Goal: Task Accomplishment & Management: Manage account settings

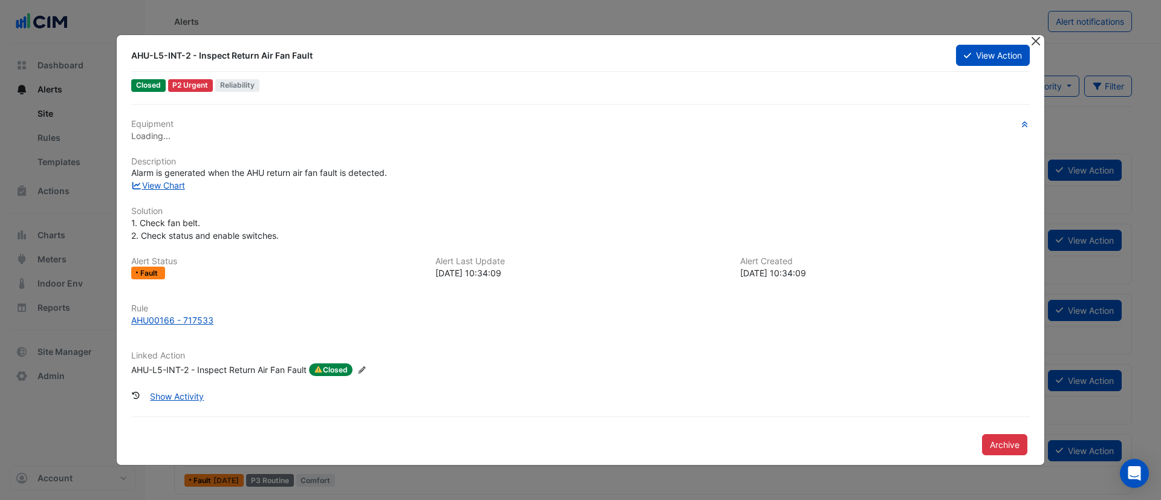
click at [1034, 41] on button "Close" at bounding box center [1035, 41] width 13 height 13
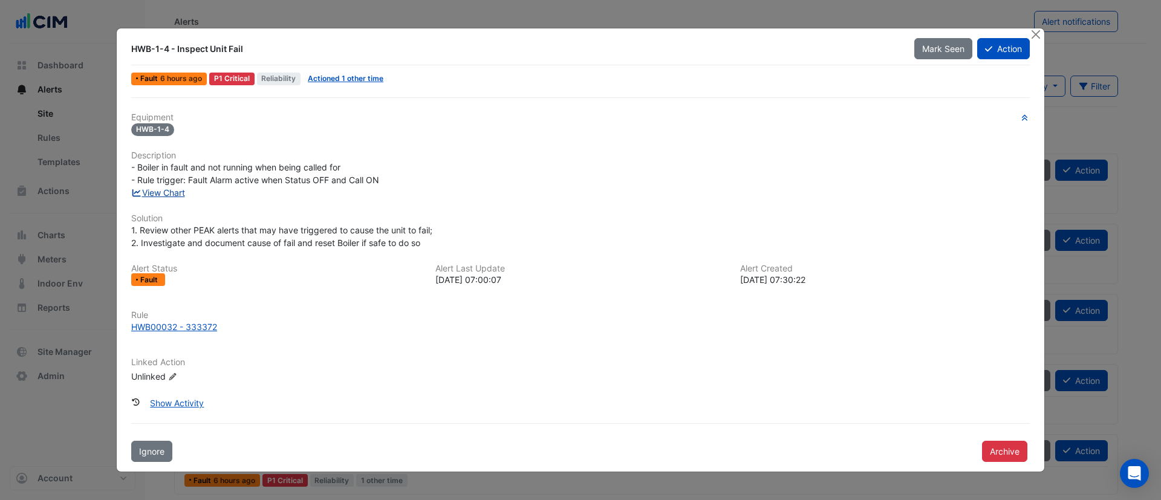
click at [164, 195] on link "View Chart" at bounding box center [158, 192] width 54 height 10
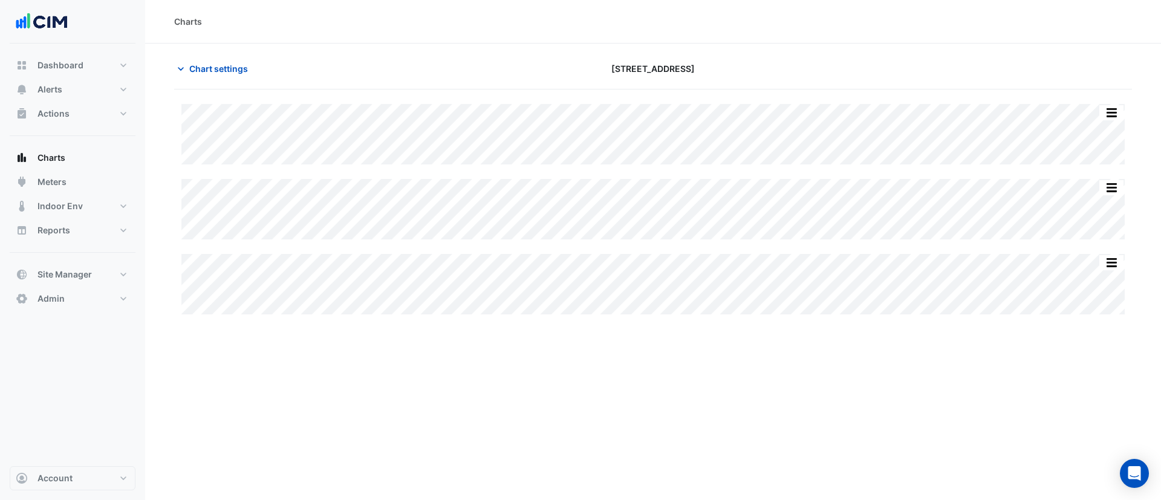
type input "**********"
click at [218, 68] on span "Chart settings" at bounding box center [218, 68] width 59 height 13
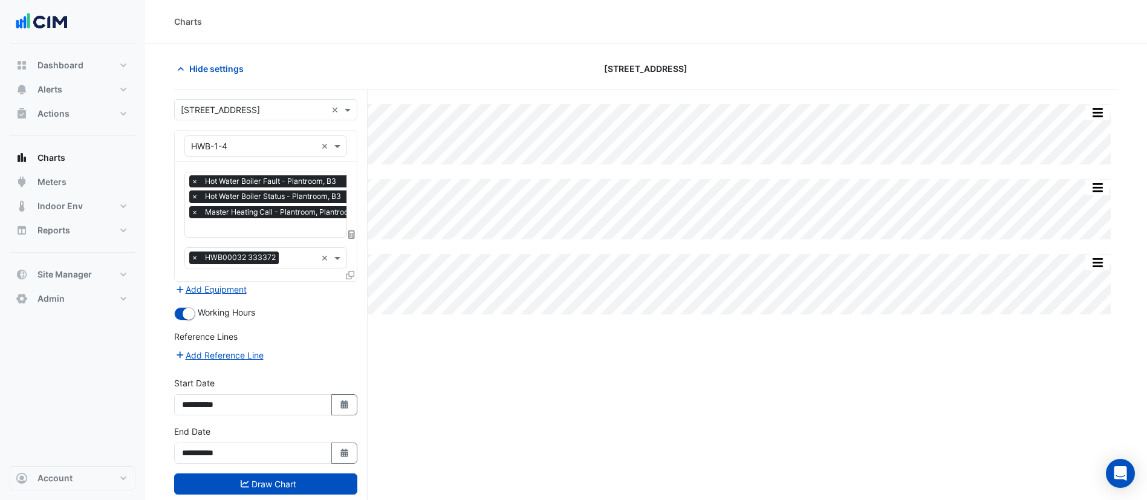
click at [352, 271] on icon at bounding box center [350, 275] width 8 height 8
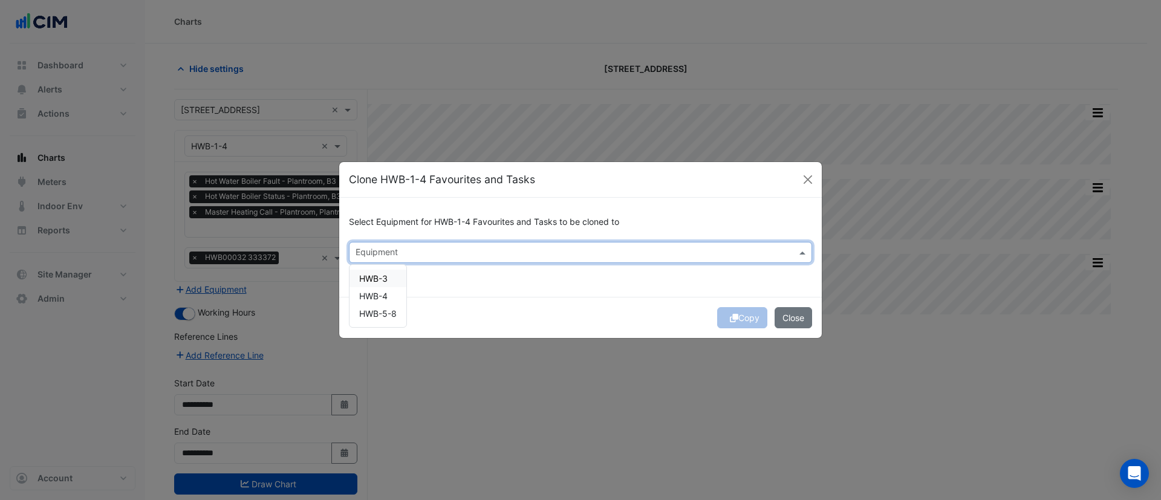
click at [395, 247] on input "text" at bounding box center [574, 253] width 436 height 13
click at [371, 316] on span "HWB-5-8" at bounding box center [377, 313] width 37 height 10
click at [484, 282] on div "Select Equipment for HWB-1-4 Favourites and Tasks to be cloned to Equipment × H…" at bounding box center [580, 247] width 482 height 99
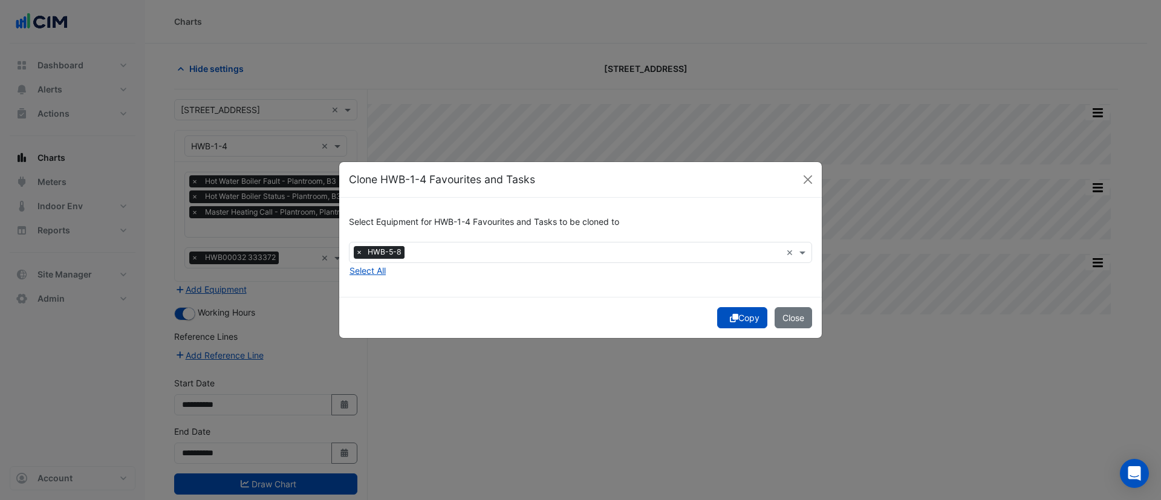
click at [735, 320] on icon "submit" at bounding box center [734, 318] width 8 height 8
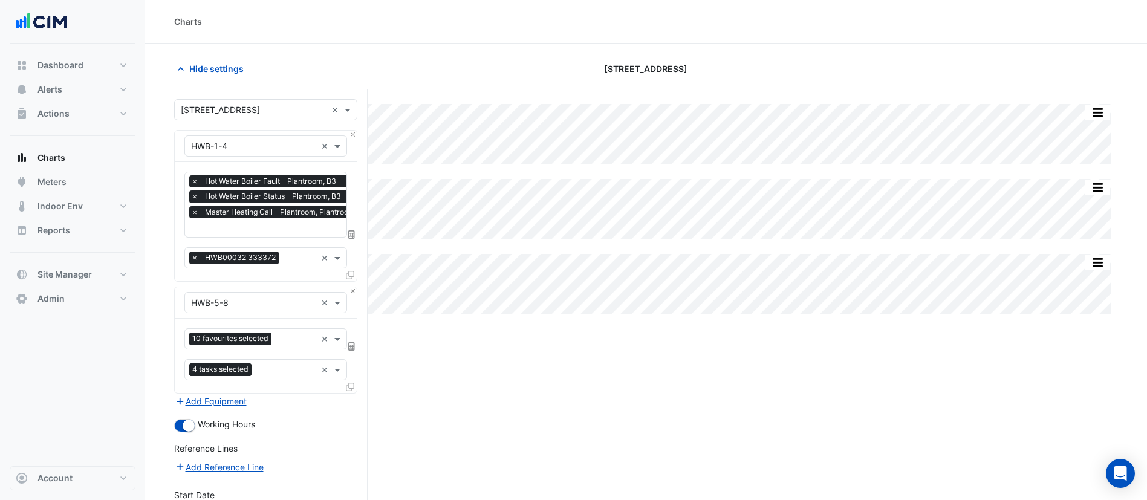
scroll to position [138, 0]
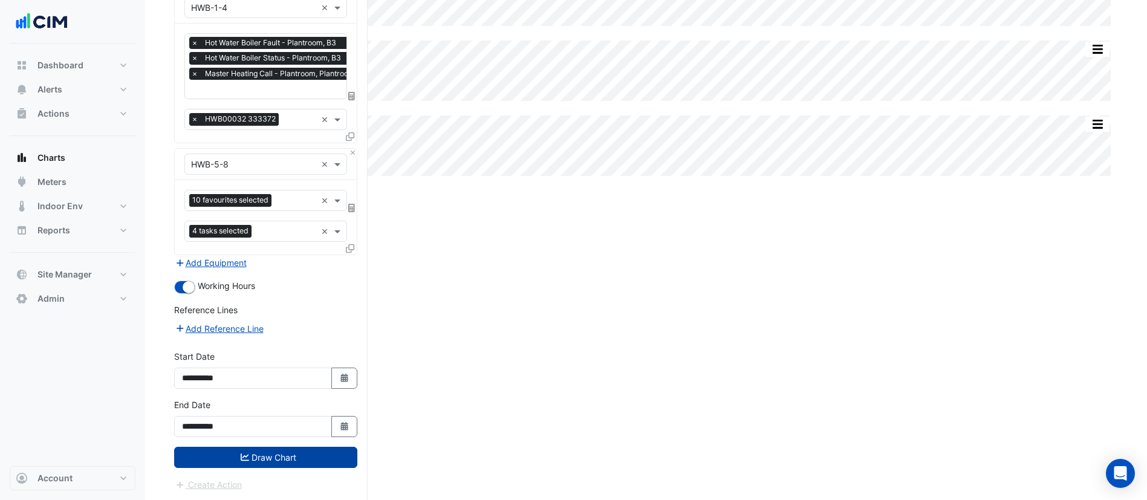
click at [246, 453] on icon "submit" at bounding box center [245, 457] width 8 height 8
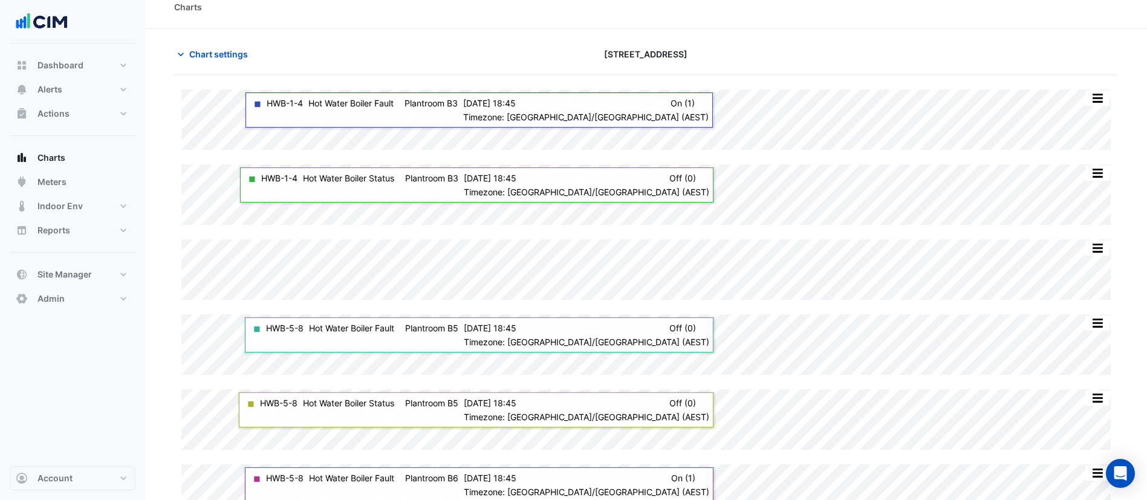
scroll to position [36, 0]
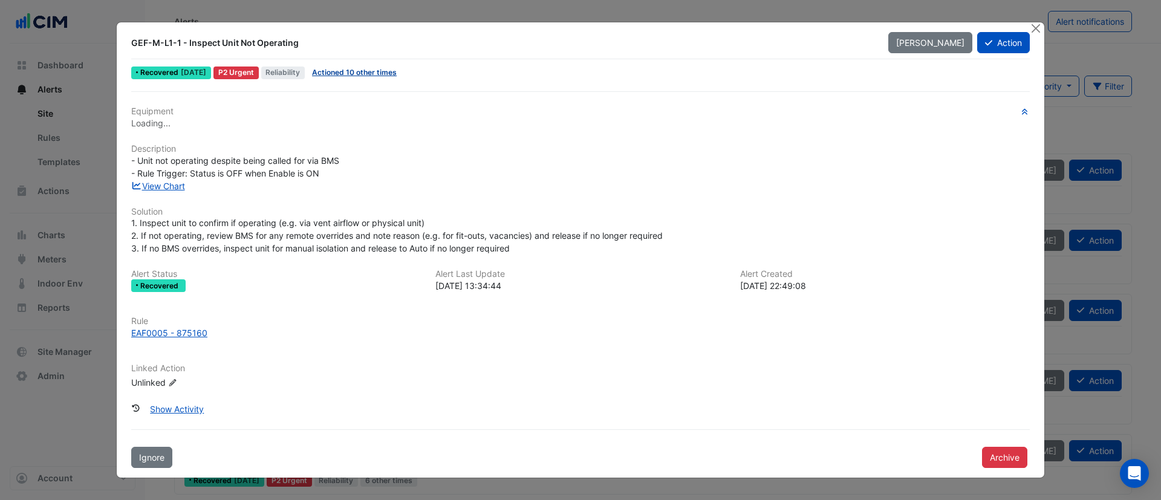
click at [365, 74] on link "Actioned 10 other times" at bounding box center [354, 72] width 85 height 9
click at [161, 187] on link "View Chart" at bounding box center [158, 186] width 54 height 10
click at [1002, 46] on button "Action" at bounding box center [1003, 42] width 53 height 21
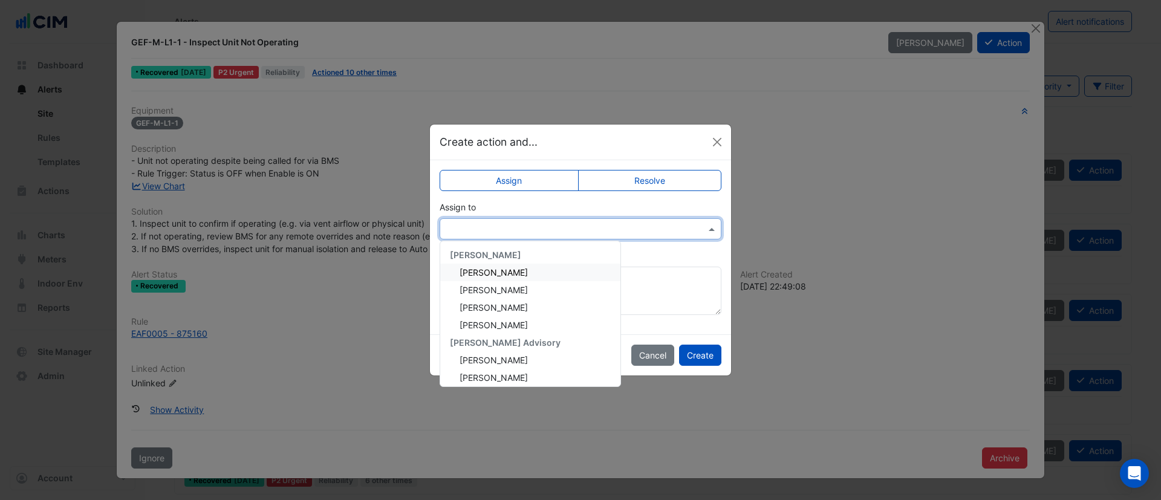
click at [559, 226] on input "text" at bounding box center [568, 229] width 244 height 13
type input "**"
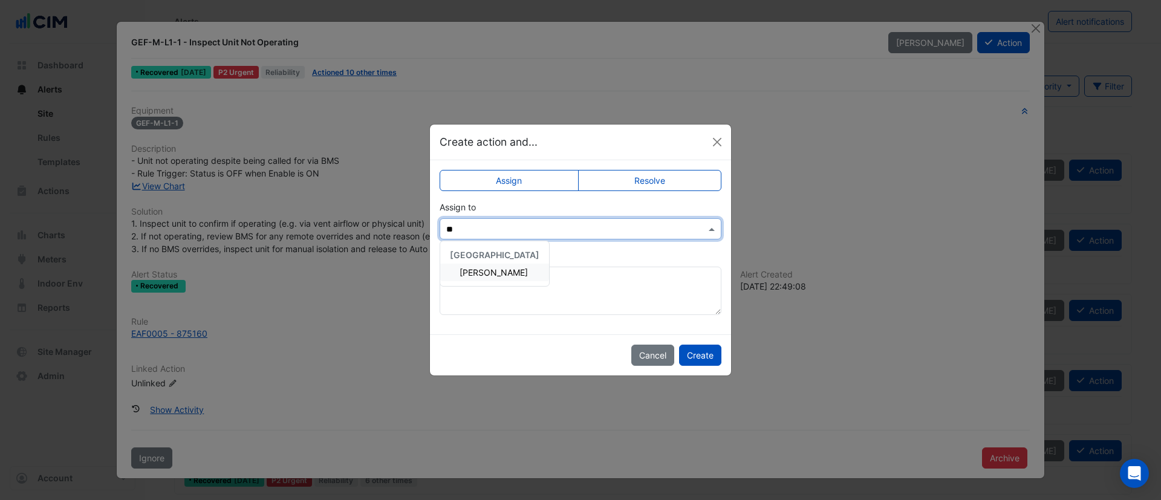
click at [487, 271] on span "Joe Orsini" at bounding box center [494, 272] width 68 height 10
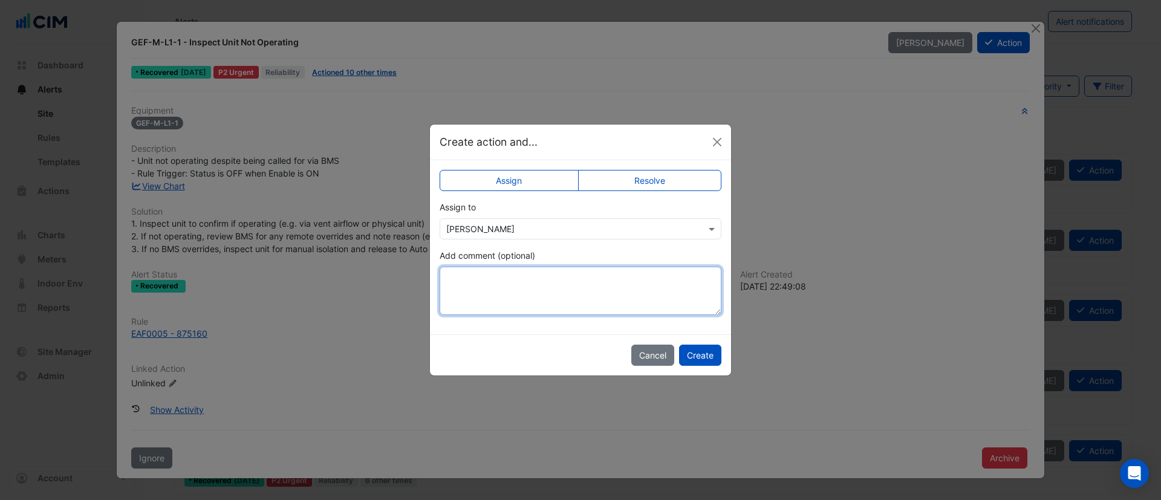
click at [547, 276] on textarea "Add comment (optional)" at bounding box center [581, 291] width 282 height 48
click at [447, 282] on textarea "**********" at bounding box center [581, 291] width 282 height 48
click at [489, 287] on textarea "**********" at bounding box center [581, 291] width 282 height 48
type textarea "**********"
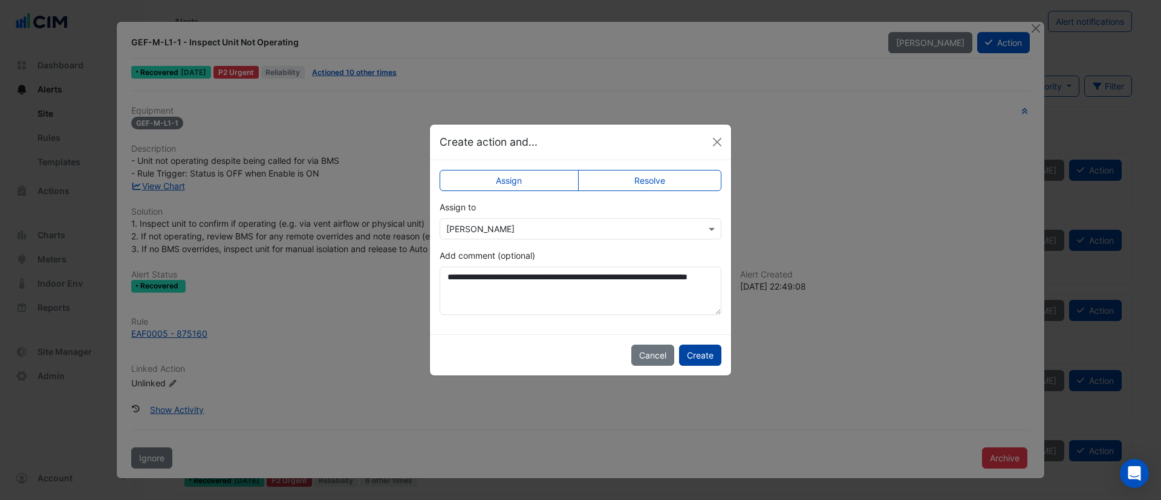
click at [684, 356] on button "Create" at bounding box center [700, 355] width 42 height 21
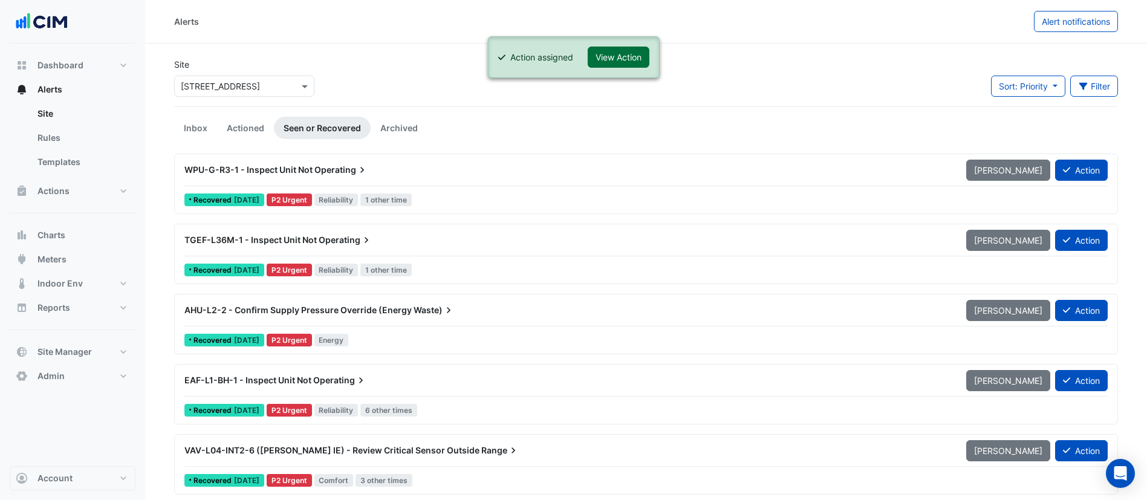
click at [619, 52] on button "View Action" at bounding box center [619, 57] width 62 height 21
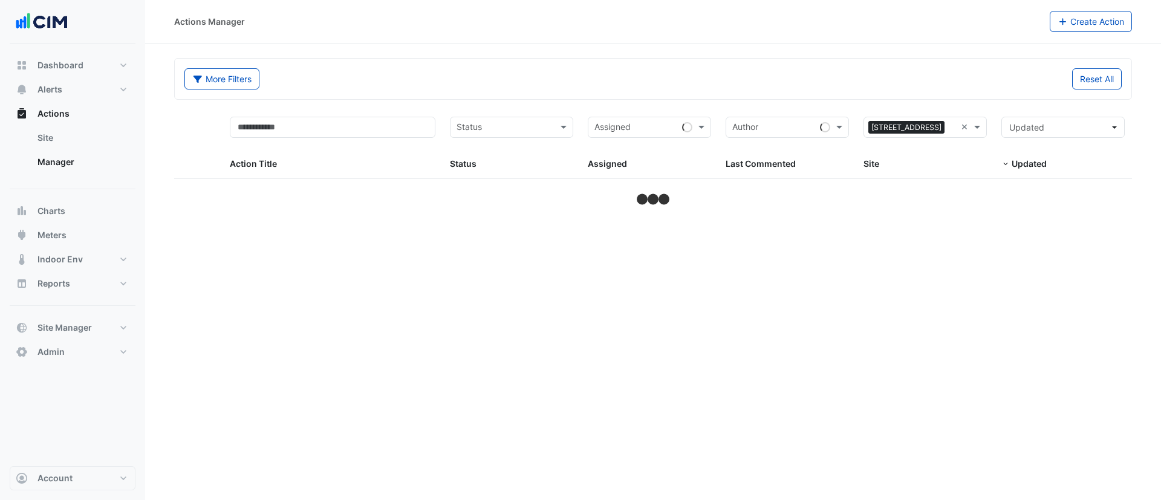
select select "***"
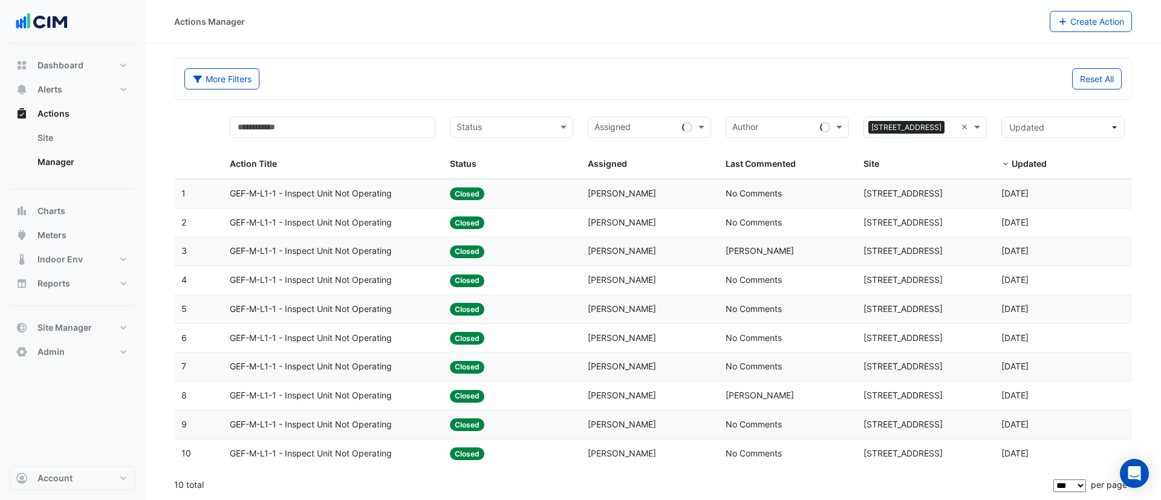
click at [537, 197] on div "Status: Closed" at bounding box center [511, 194] width 123 height 14
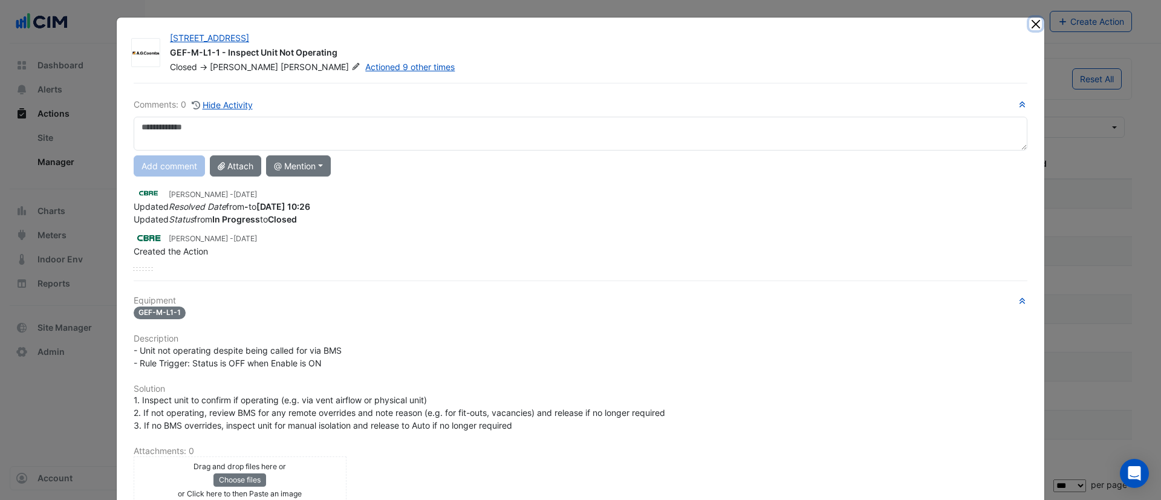
click at [1029, 25] on button "Close" at bounding box center [1035, 24] width 13 height 13
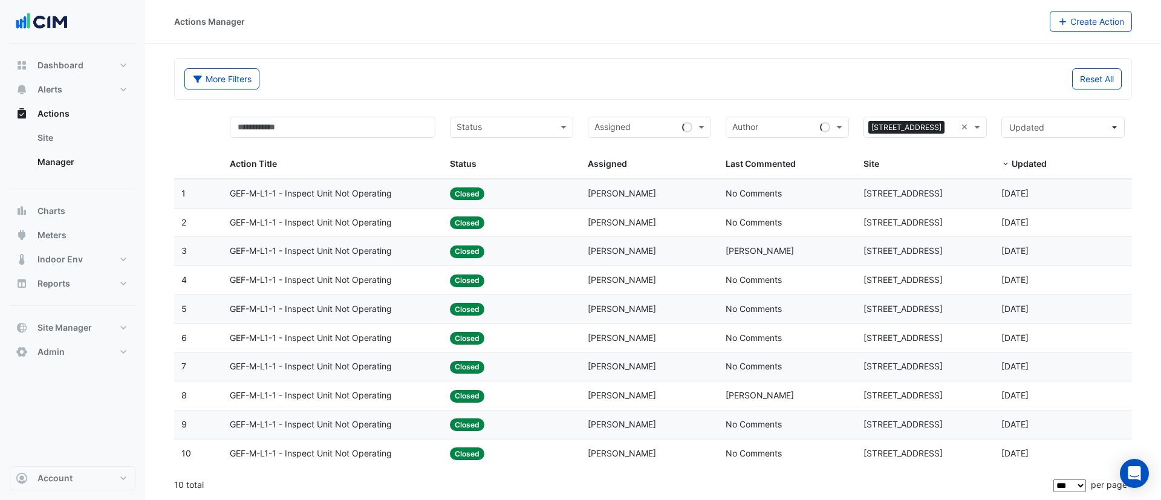
click at [528, 226] on div "Status: Closed" at bounding box center [511, 223] width 123 height 14
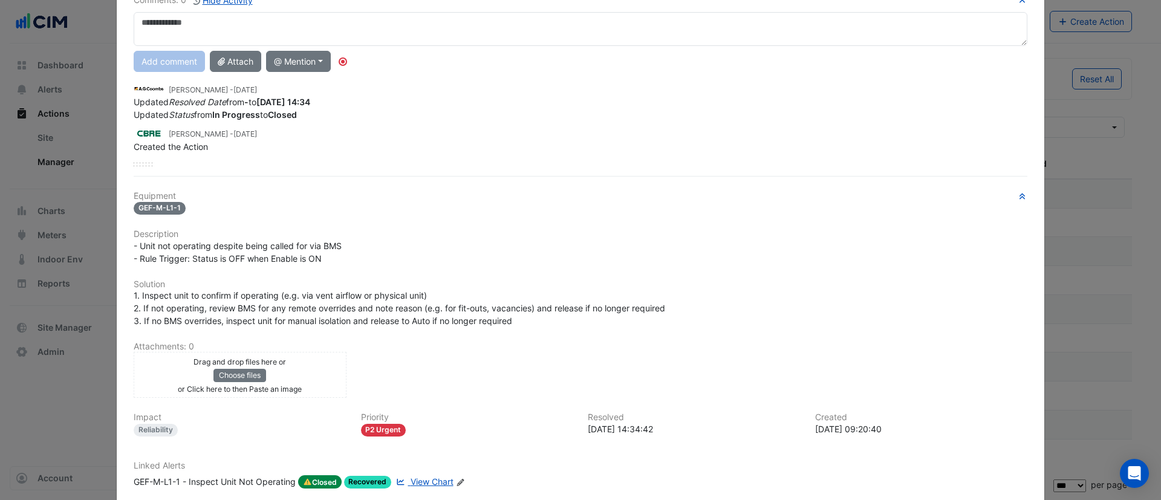
scroll to position [176, 0]
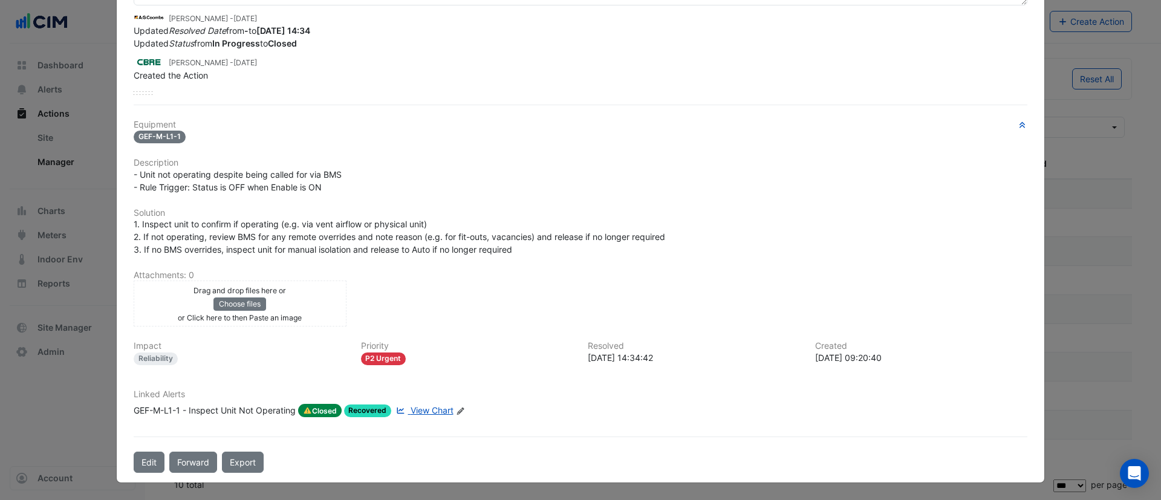
click at [201, 410] on div "GEF-M-L1-1 - Inspect Unit Not Operating" at bounding box center [215, 410] width 162 height 13
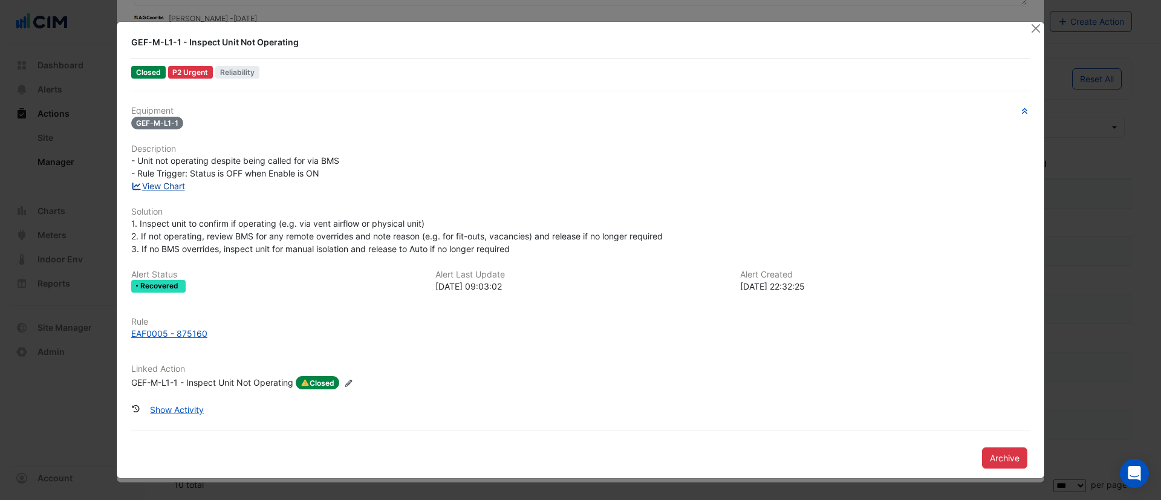
click at [157, 187] on link "View Chart" at bounding box center [158, 186] width 54 height 10
click at [1032, 26] on button "Close" at bounding box center [1035, 28] width 13 height 13
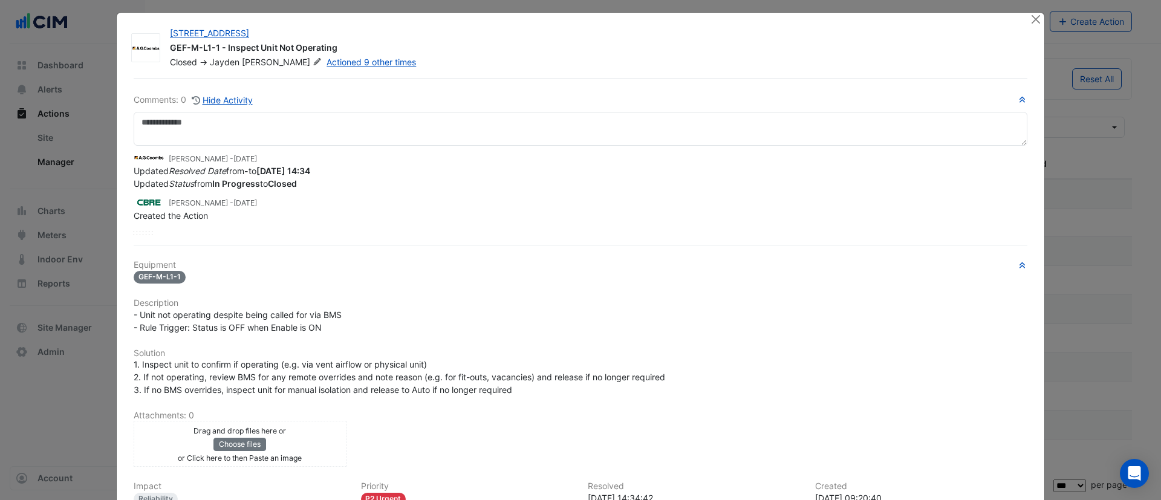
scroll to position [0, 0]
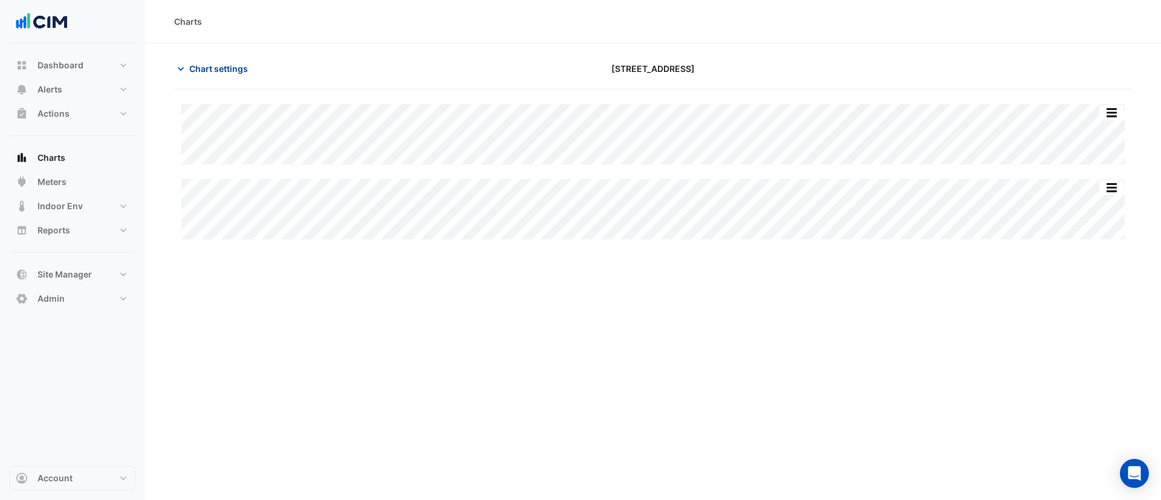
click at [207, 70] on span "Chart settings" at bounding box center [218, 68] width 59 height 13
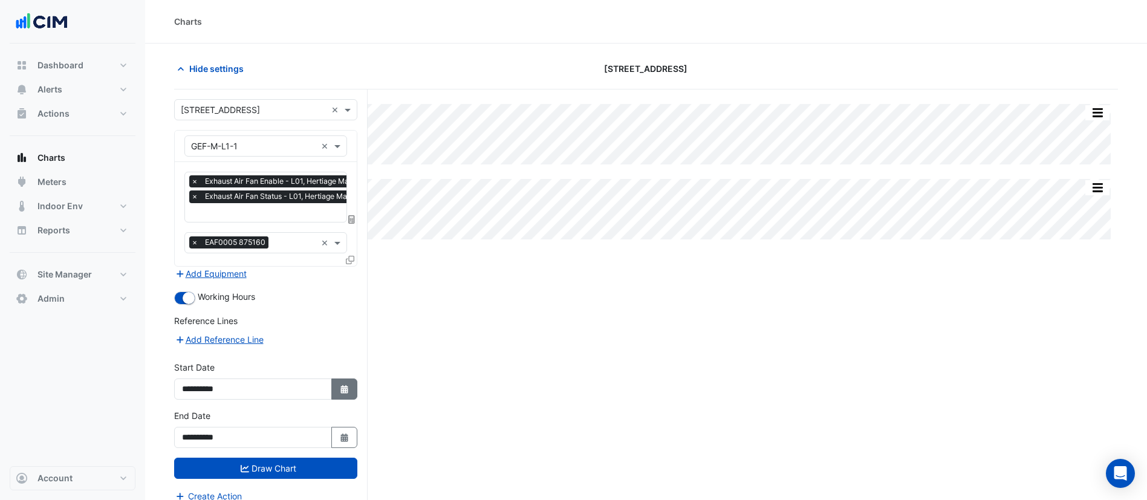
click at [342, 388] on icon "button" at bounding box center [343, 389] width 7 height 8
select select "*"
select select "****"
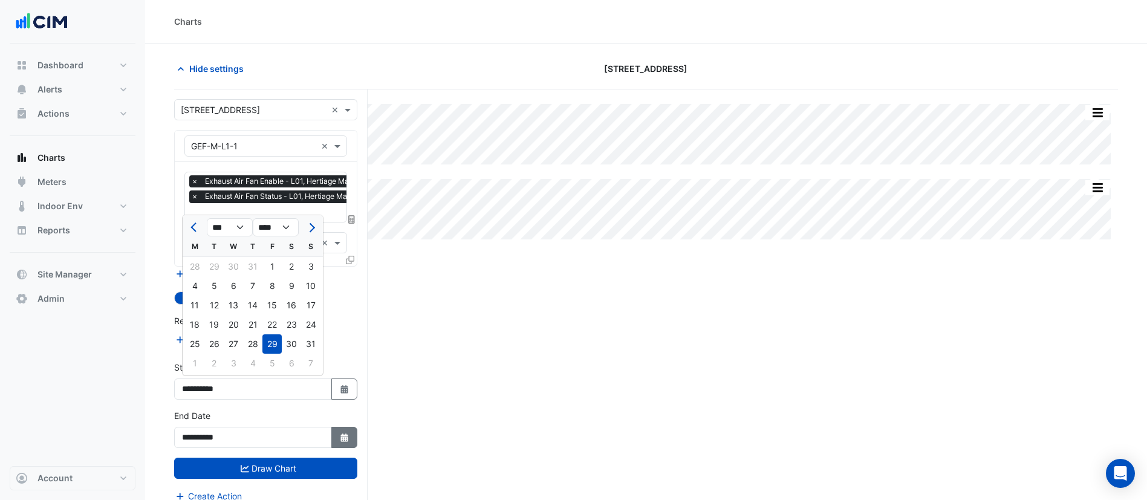
click at [340, 437] on icon "Select Date" at bounding box center [344, 438] width 11 height 8
select select "*"
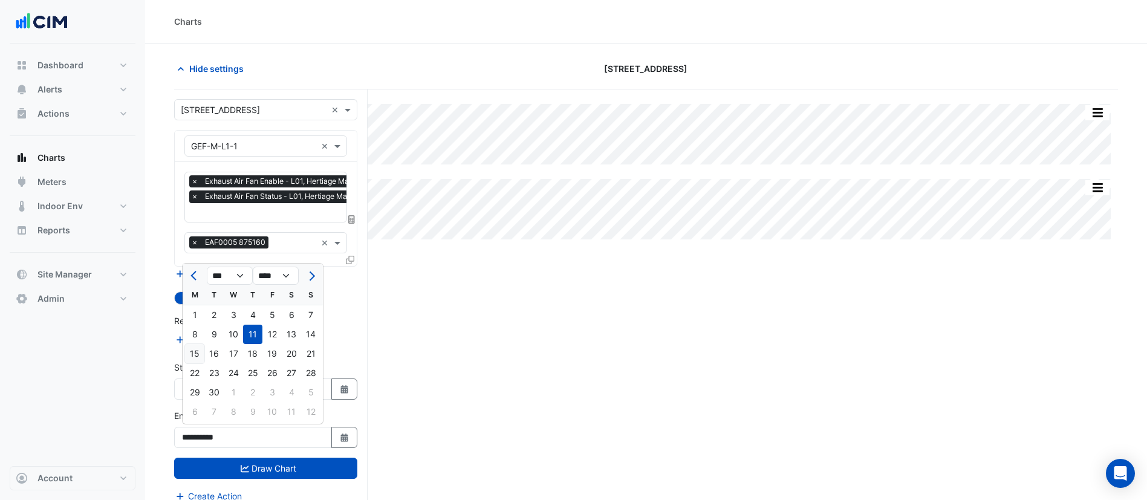
click at [194, 354] on div "15" at bounding box center [194, 353] width 19 height 19
type input "**********"
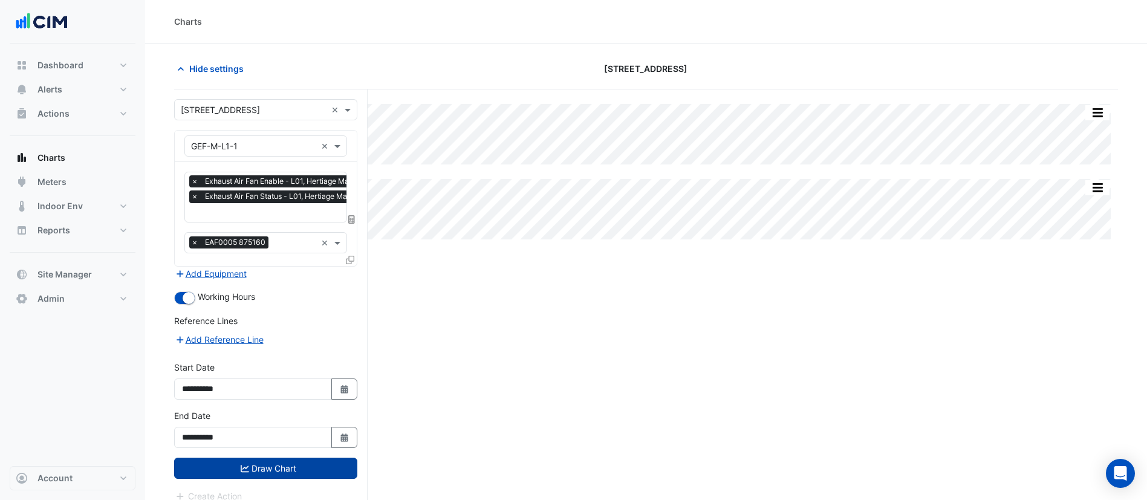
click at [245, 470] on icon "submit" at bounding box center [245, 468] width 8 height 7
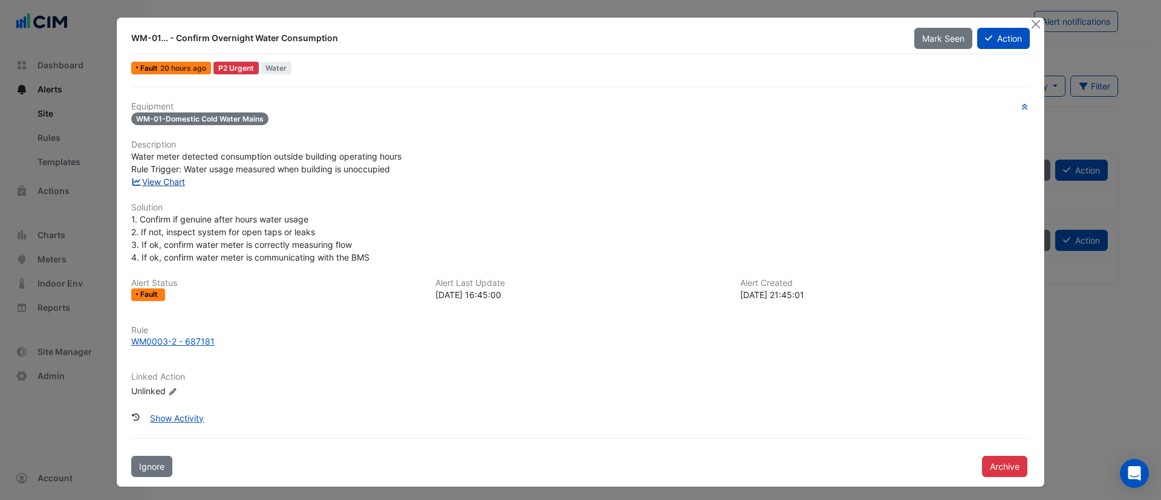
click at [164, 181] on link "View Chart" at bounding box center [158, 182] width 54 height 10
click at [351, 70] on link "Actioned 5 other times" at bounding box center [339, 67] width 81 height 9
click at [1030, 24] on button "Close" at bounding box center [1035, 24] width 13 height 13
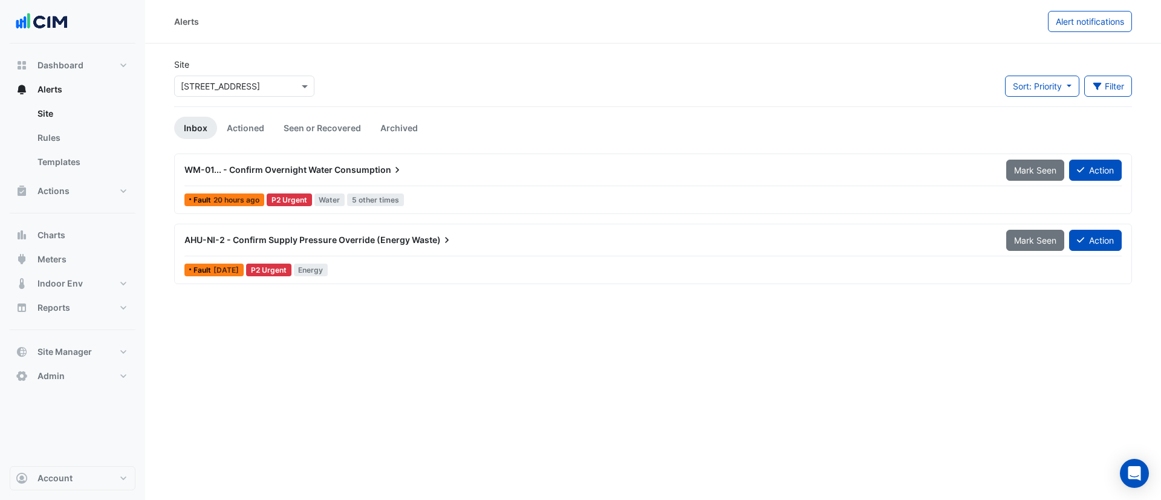
click at [405, 170] on div "WM-01... - Confirm Overnight Water Consumption" at bounding box center [587, 170] width 807 height 12
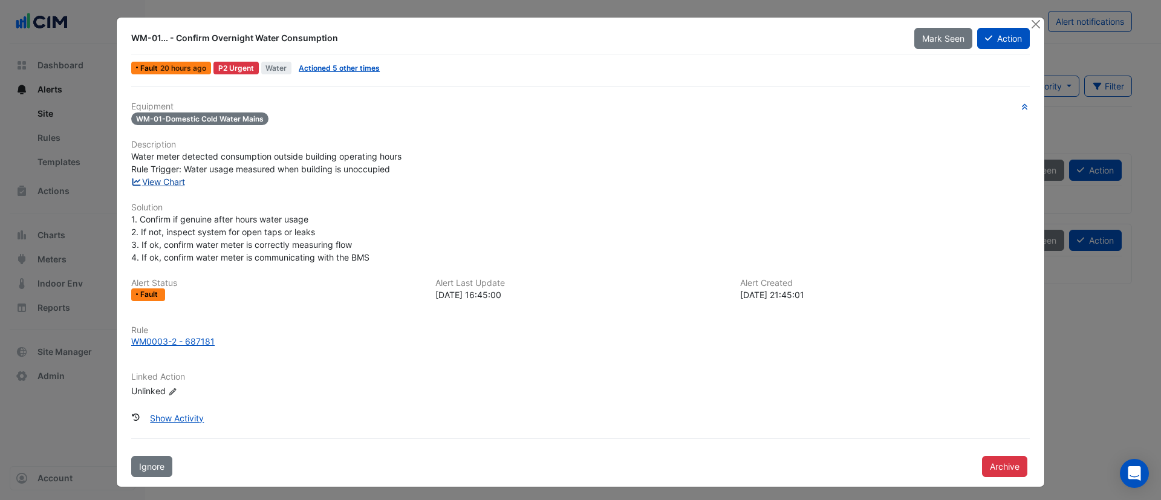
click at [156, 183] on link "View Chart" at bounding box center [158, 182] width 54 height 10
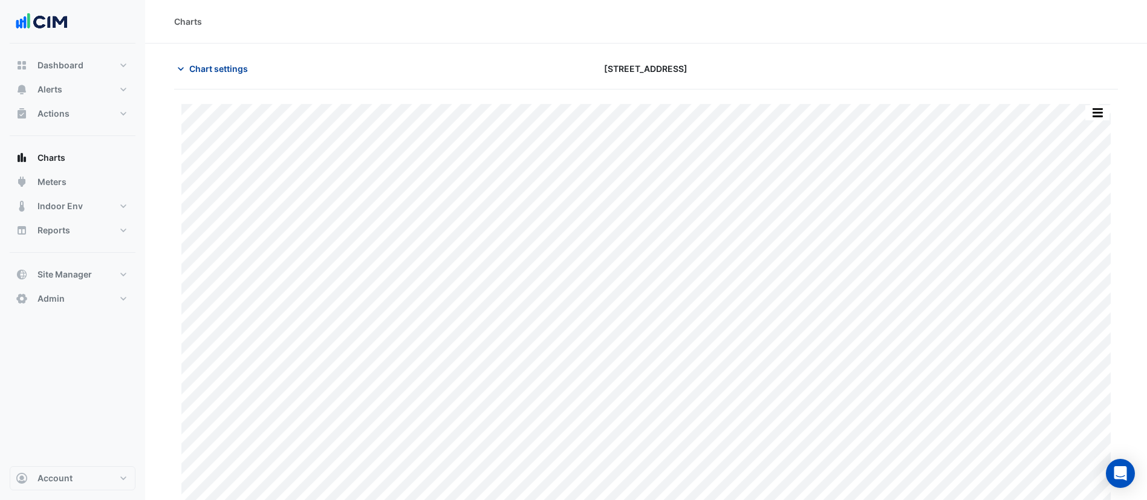
click at [237, 74] on span "Chart settings" at bounding box center [218, 68] width 59 height 13
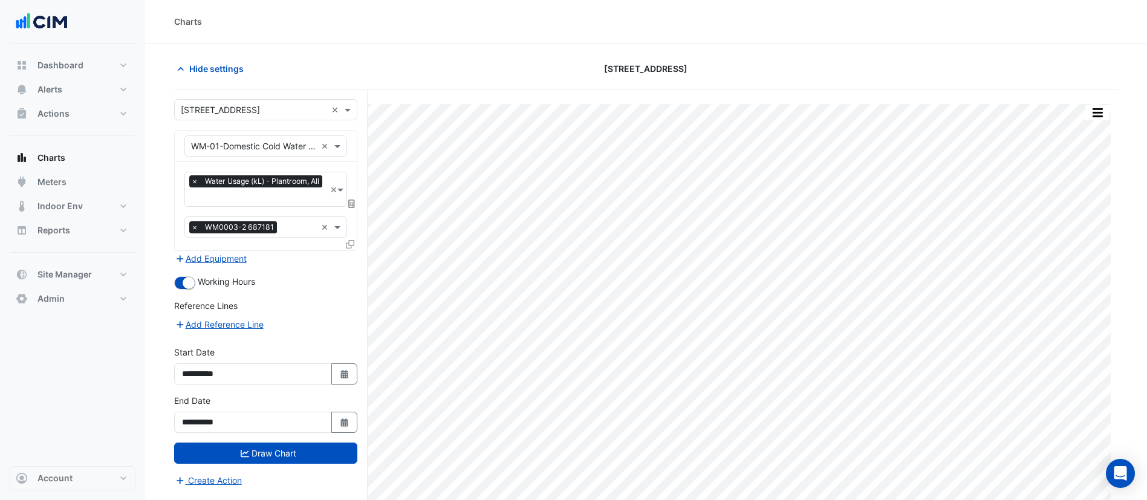
click at [352, 204] on icon at bounding box center [351, 204] width 7 height 8
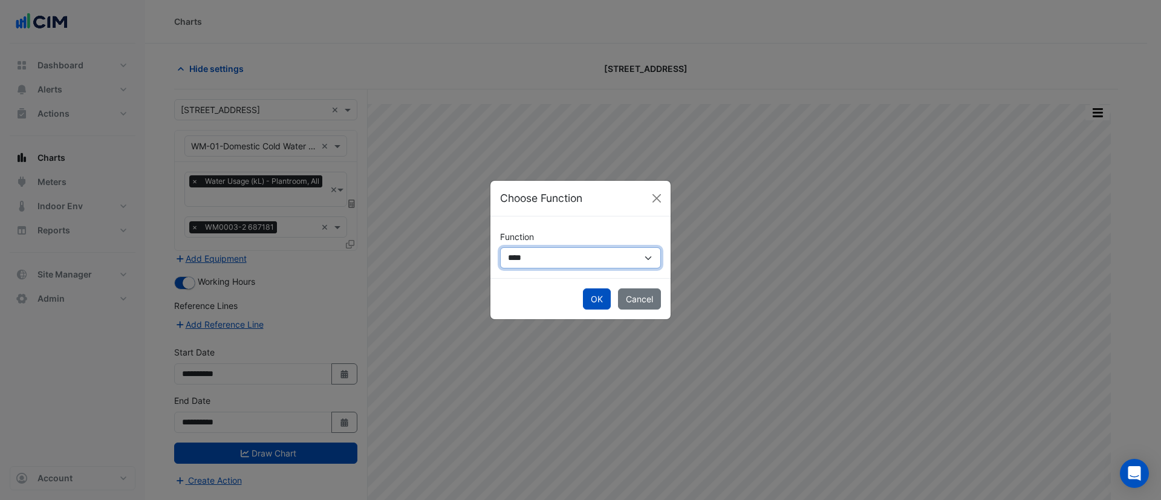
click at [542, 264] on select "**********" at bounding box center [580, 257] width 161 height 21
select select "******"
click at [500, 247] on select "**********" at bounding box center [580, 257] width 161 height 21
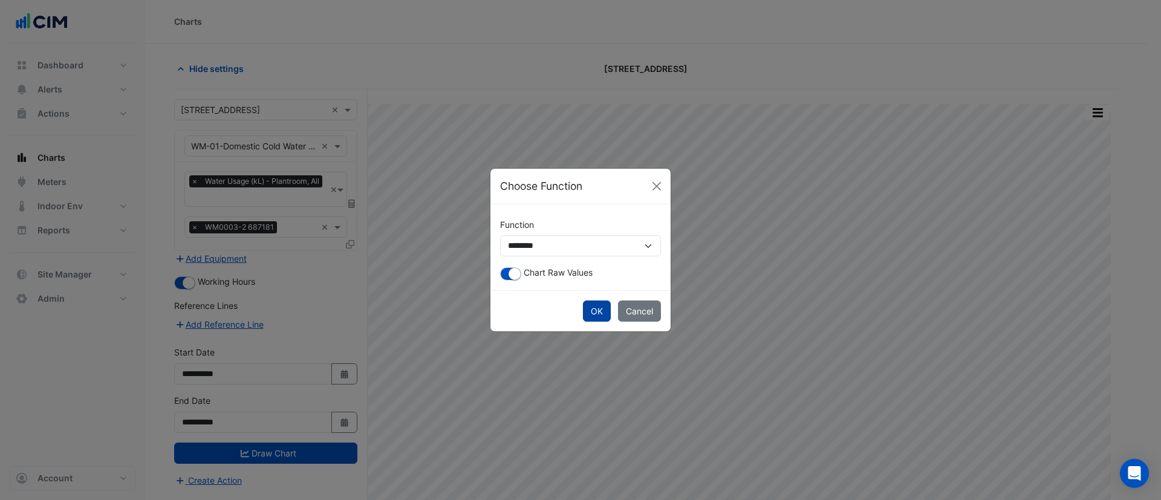
click at [599, 307] on button "OK" at bounding box center [597, 310] width 28 height 21
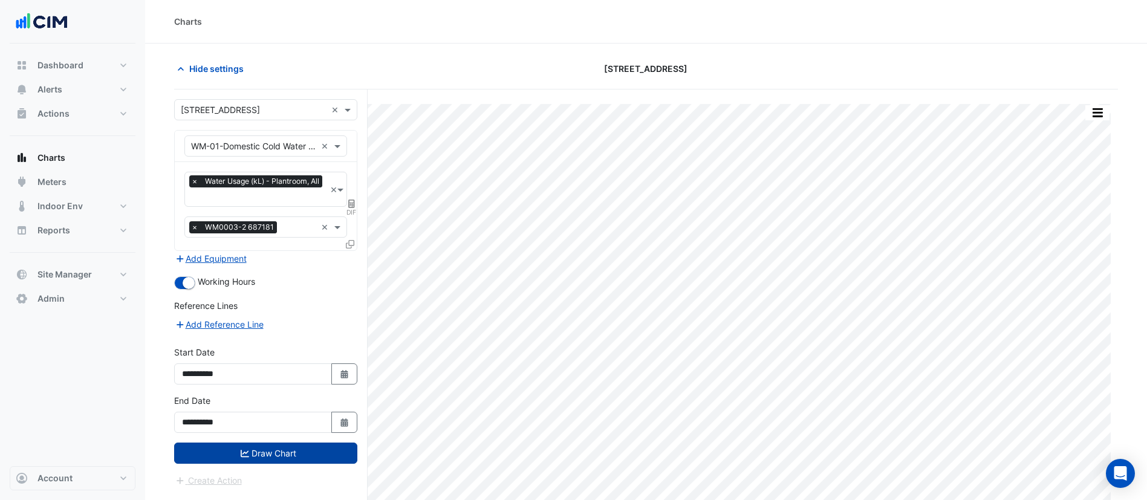
click at [270, 459] on button "Draw Chart" at bounding box center [265, 453] width 183 height 21
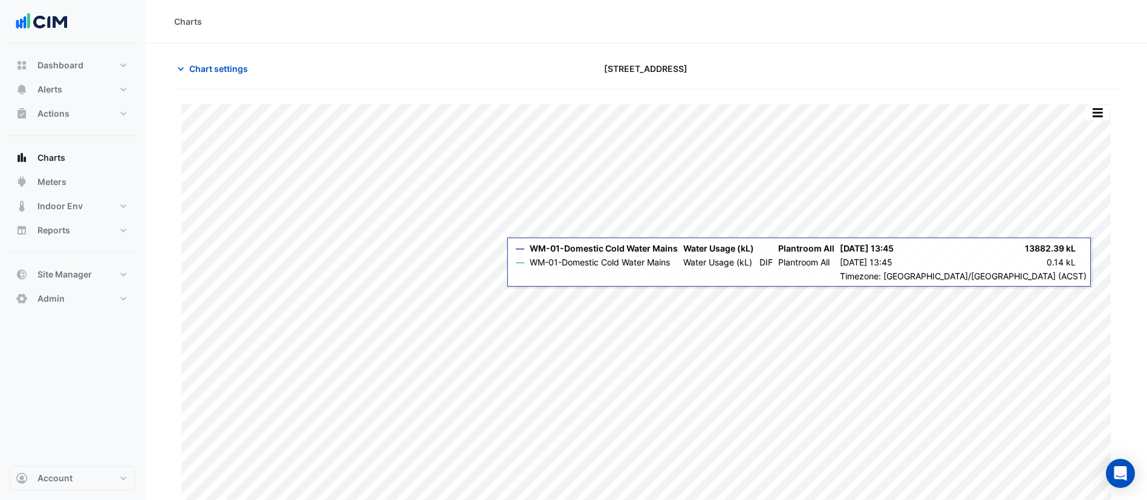
scroll to position [15, 0]
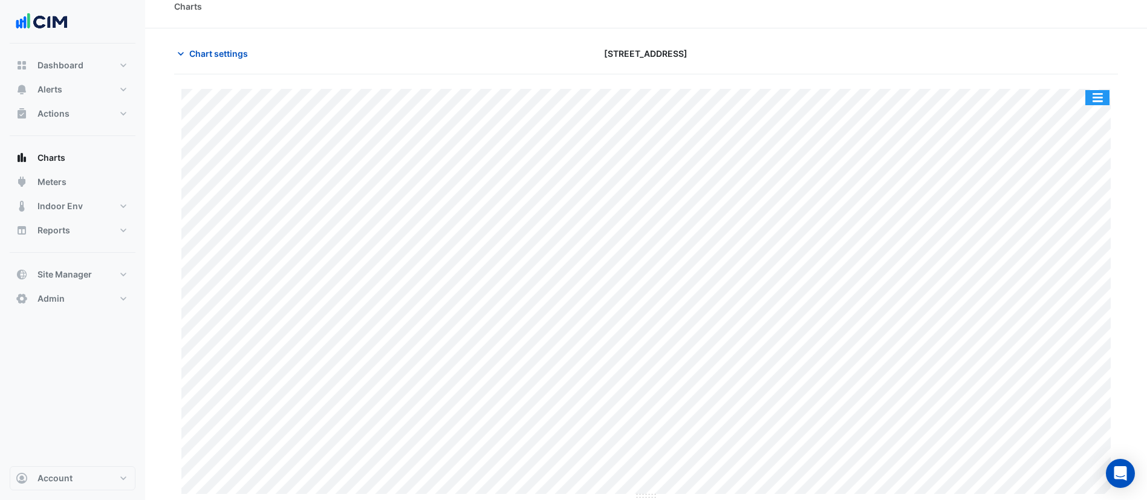
click at [1088, 95] on button "button" at bounding box center [1097, 97] width 24 height 15
click at [201, 52] on span "Chart settings" at bounding box center [218, 53] width 59 height 13
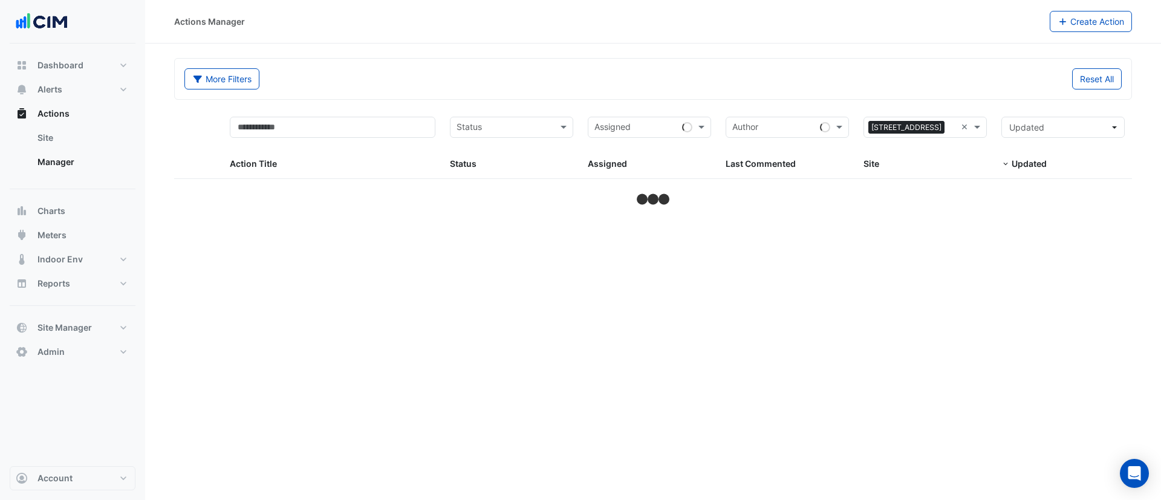
select select "***"
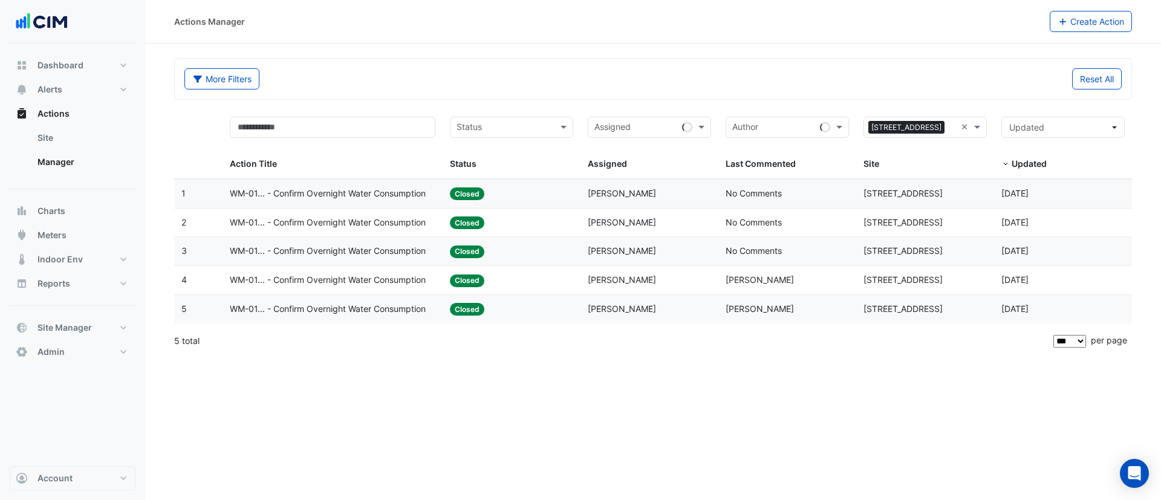
click at [383, 192] on span "WM-01... - Confirm Overnight Water Consumption" at bounding box center [328, 194] width 196 height 14
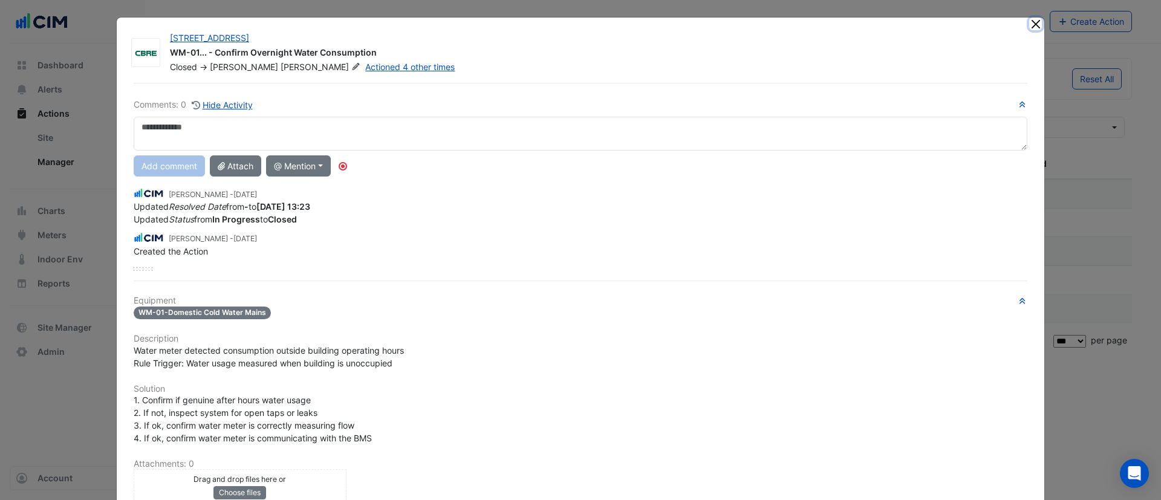
click at [1029, 21] on button "Close" at bounding box center [1035, 24] width 13 height 13
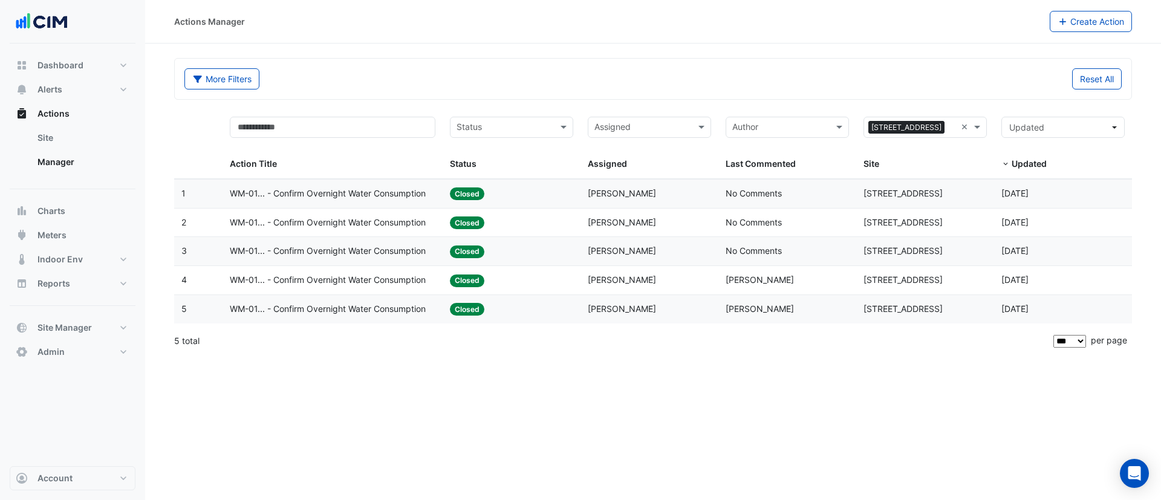
click at [816, 225] on div "Last Commented: No Comments" at bounding box center [787, 223] width 123 height 14
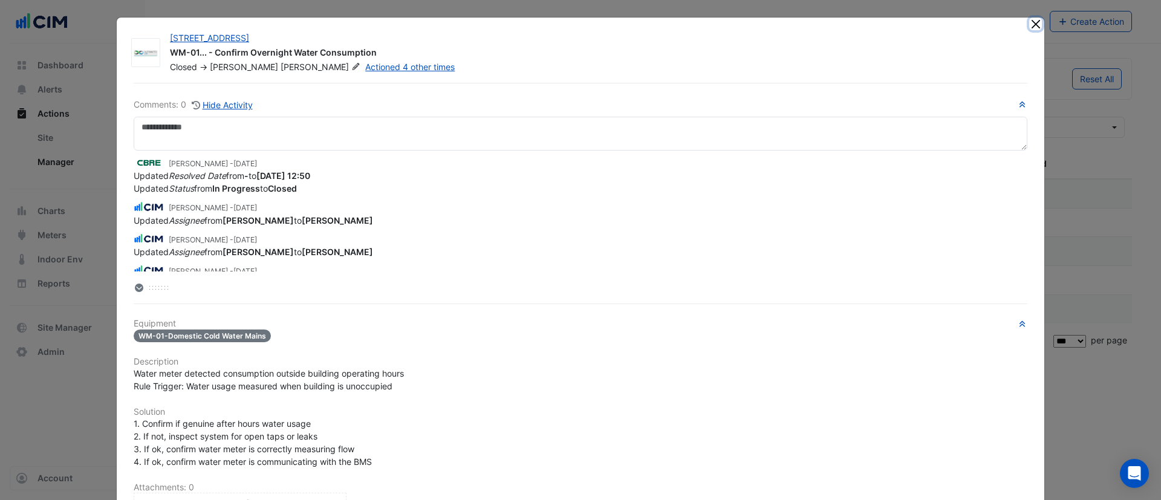
click at [1029, 22] on button "Close" at bounding box center [1035, 24] width 13 height 13
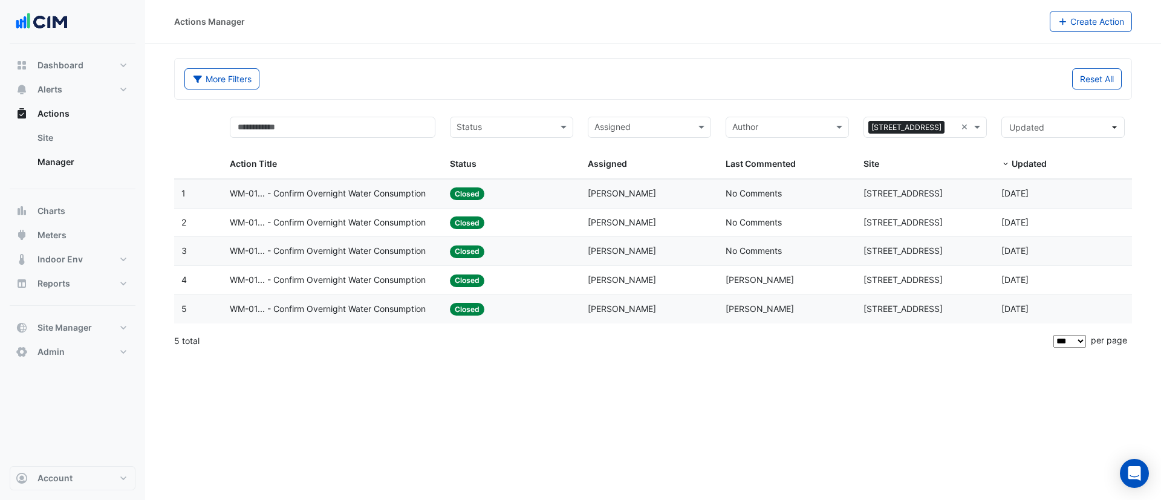
click at [525, 189] on div "Status: Closed" at bounding box center [511, 194] width 123 height 14
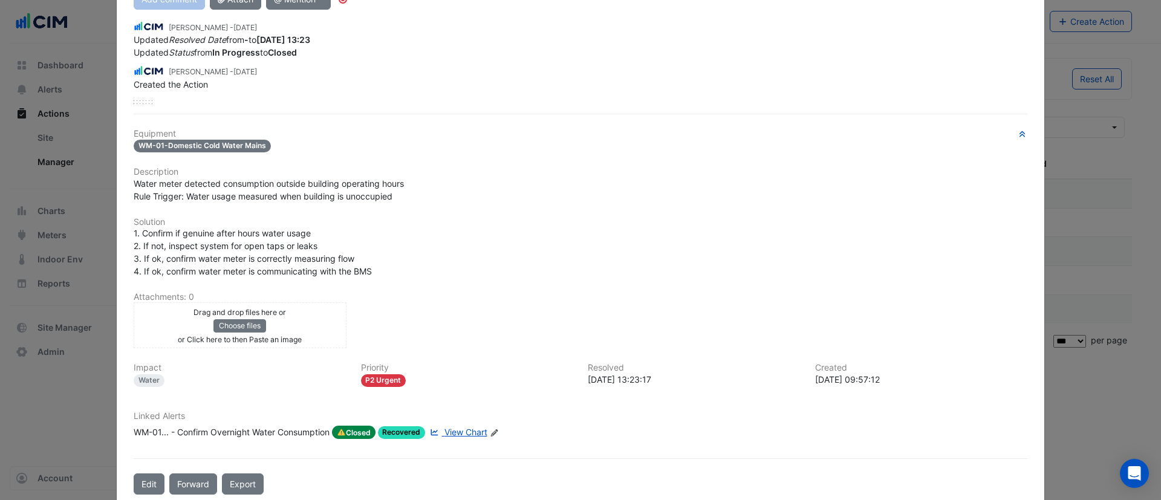
scroll to position [168, 0]
click at [261, 427] on div "WM-01... - Confirm Overnight Water Consumption" at bounding box center [232, 430] width 196 height 13
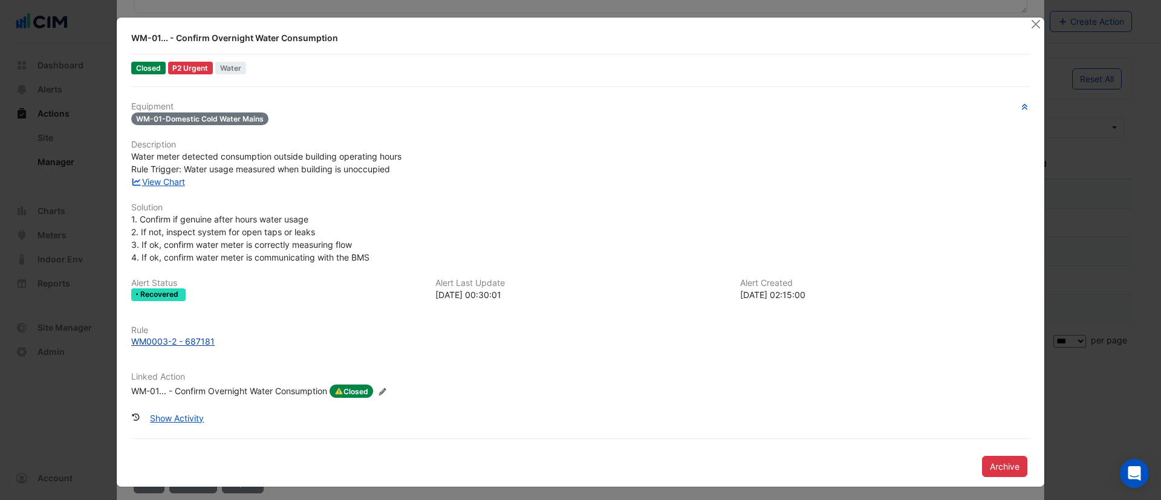
click at [173, 342] on div "WM0003-2 - 687181" at bounding box center [172, 341] width 83 height 13
click at [1033, 22] on button "Close" at bounding box center [1035, 24] width 13 height 13
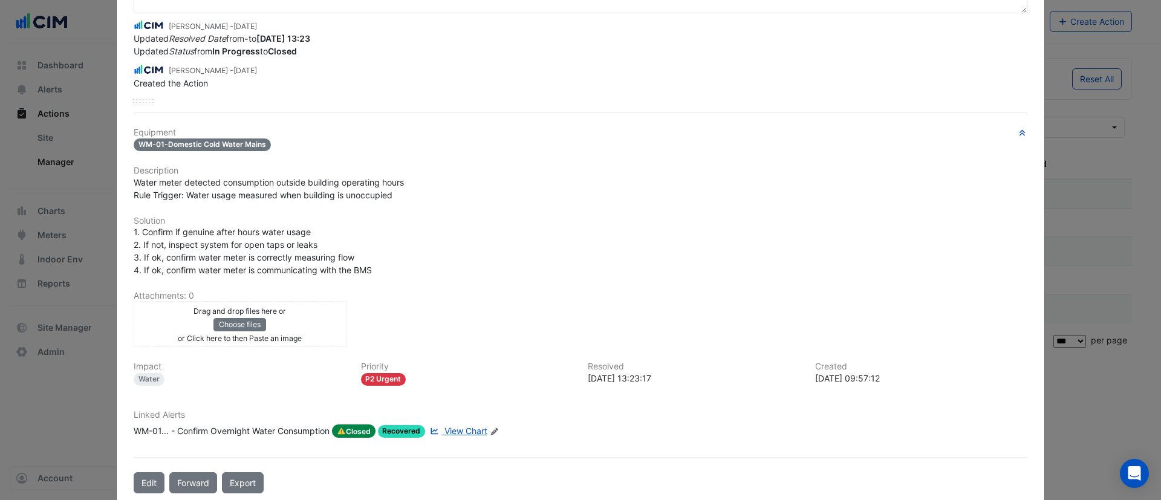
scroll to position [0, 0]
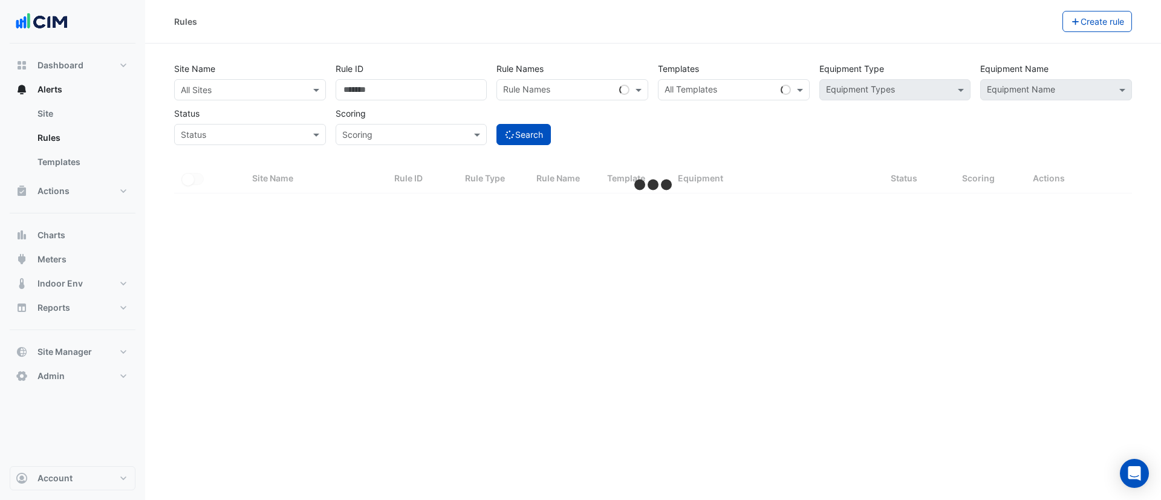
select select "***"
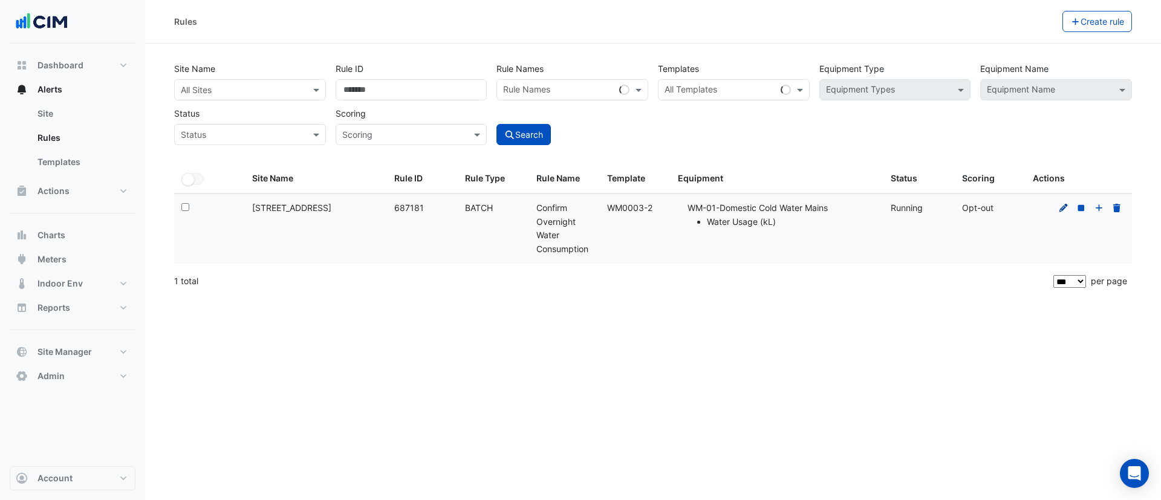
click at [1062, 209] on icon at bounding box center [1063, 207] width 8 height 8
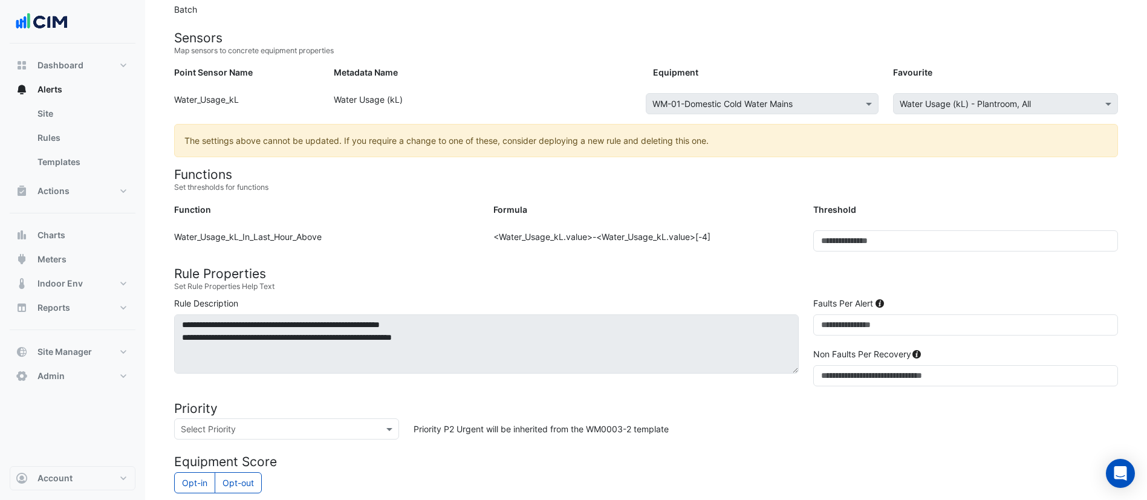
scroll to position [143, 0]
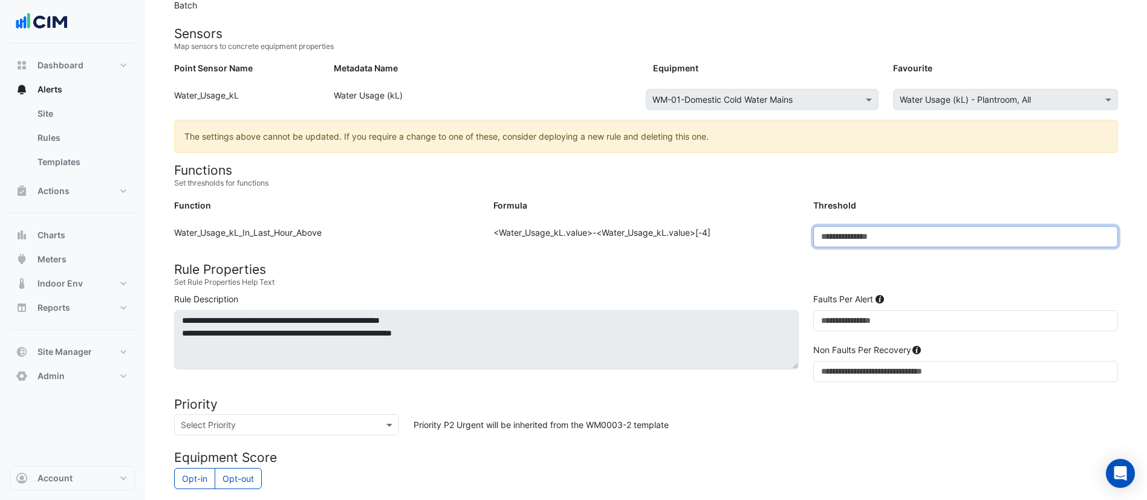
click at [846, 233] on input "***" at bounding box center [965, 236] width 305 height 21
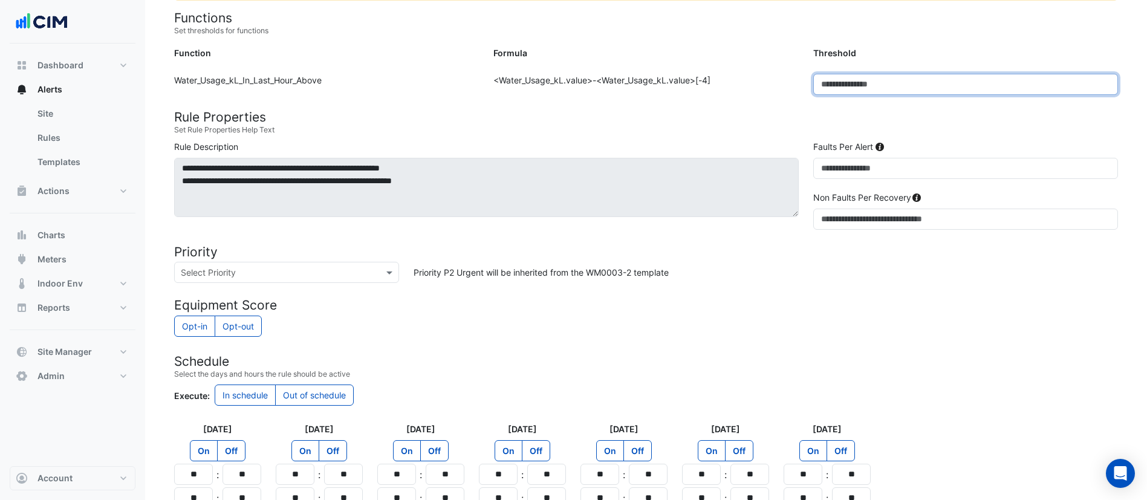
scroll to position [404, 0]
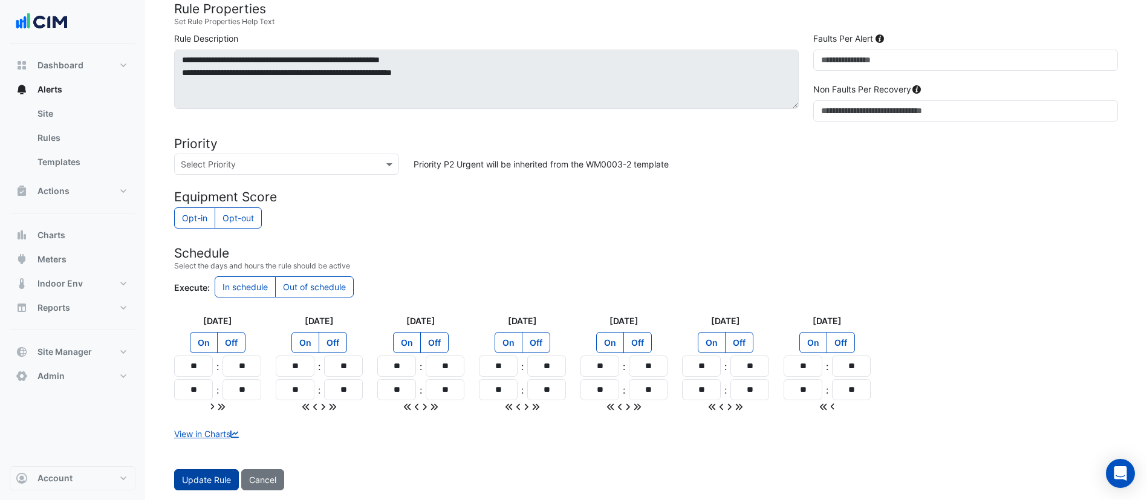
type input "****"
click at [195, 473] on button "Update Rule" at bounding box center [206, 479] width 65 height 21
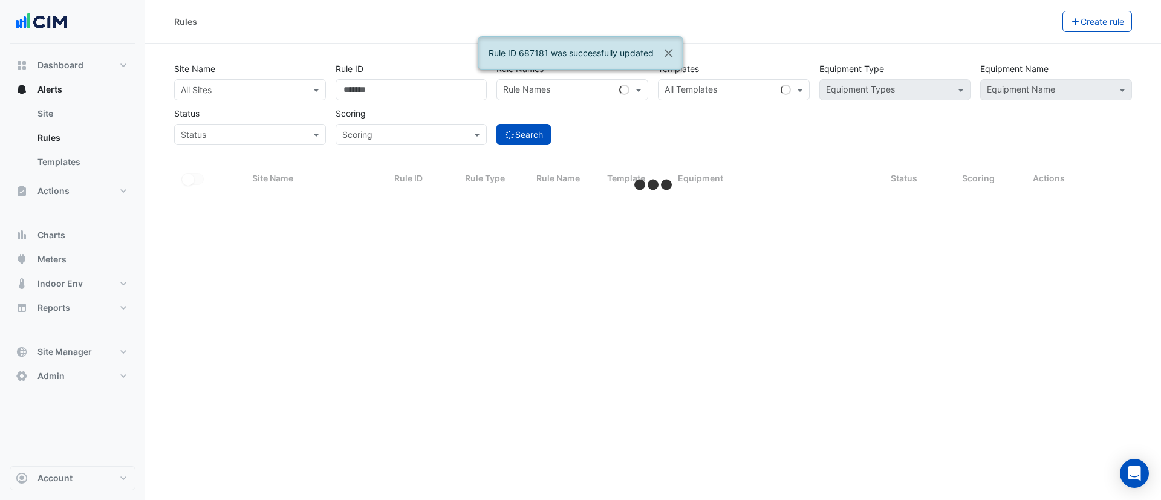
select select "***"
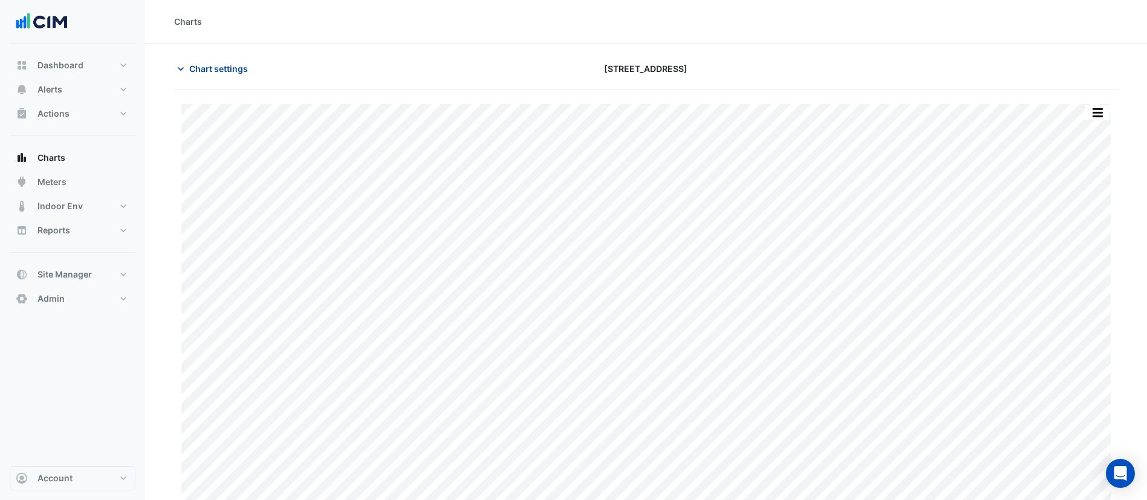
click at [238, 69] on span "Chart settings" at bounding box center [218, 68] width 59 height 13
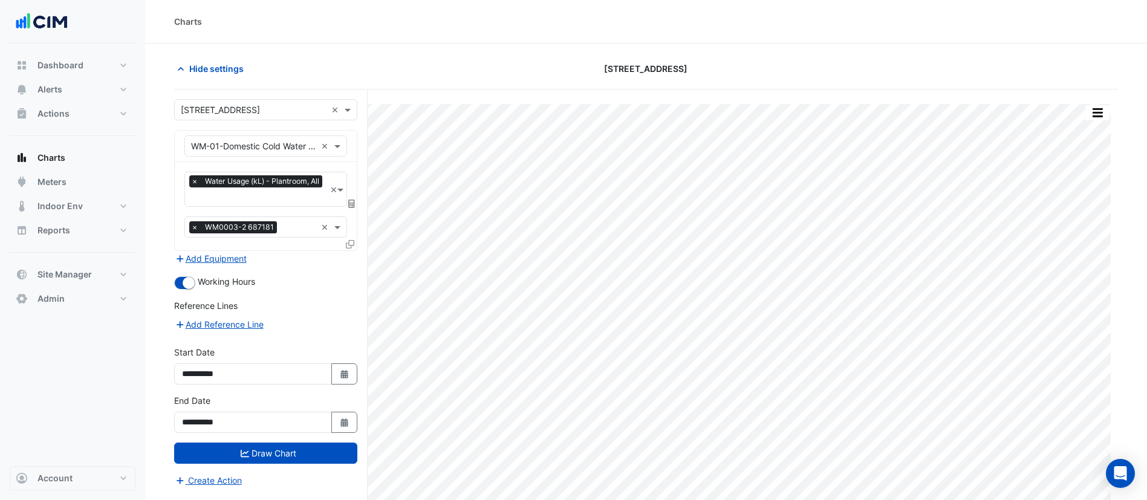
click at [351, 202] on icon at bounding box center [351, 204] width 7 height 8
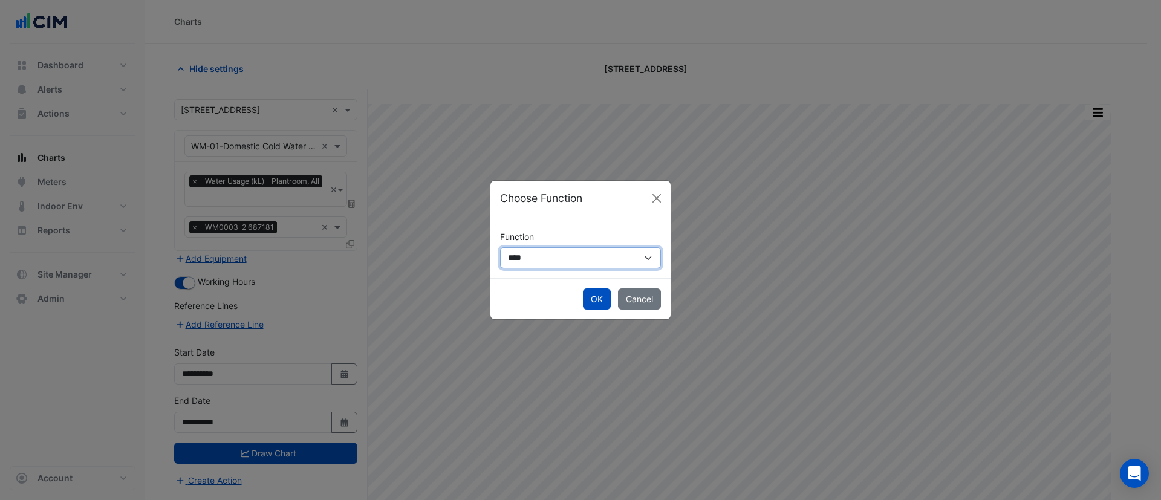
click at [533, 258] on select "**********" at bounding box center [580, 257] width 161 height 21
select select "******"
click at [500, 247] on select "**********" at bounding box center [580, 257] width 161 height 21
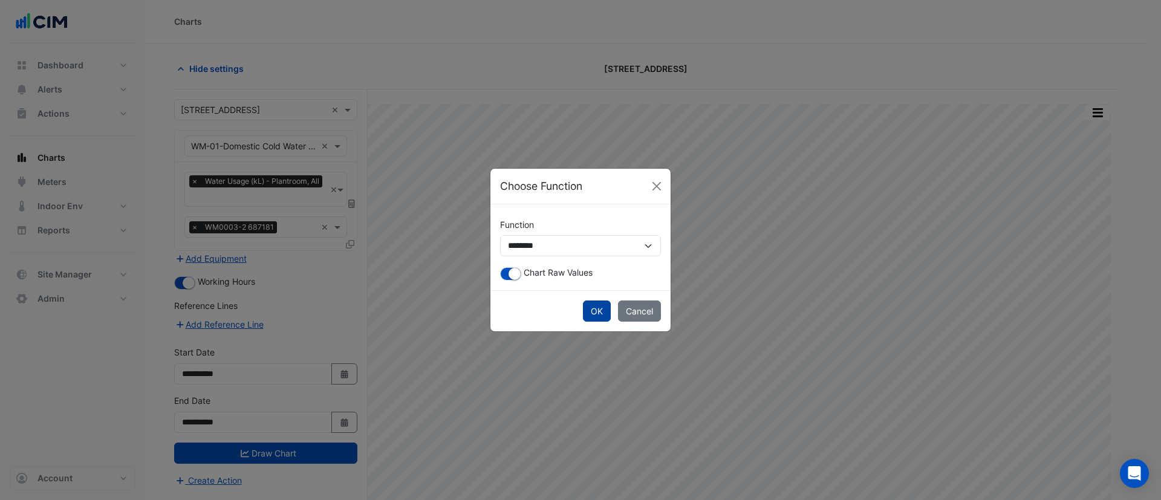
click at [602, 311] on button "OK" at bounding box center [597, 310] width 28 height 21
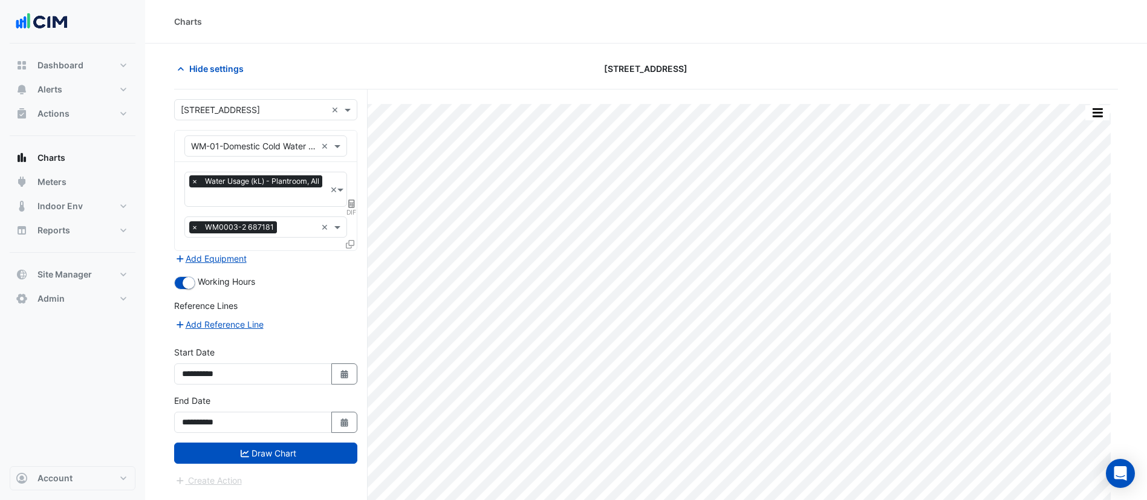
scroll to position [46, 0]
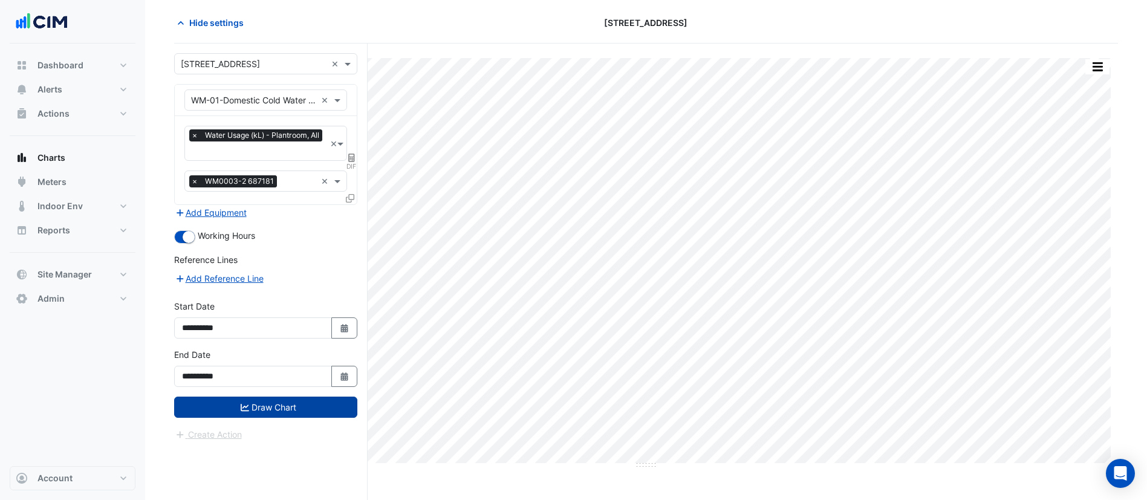
click at [274, 404] on button "Draw Chart" at bounding box center [265, 407] width 183 height 21
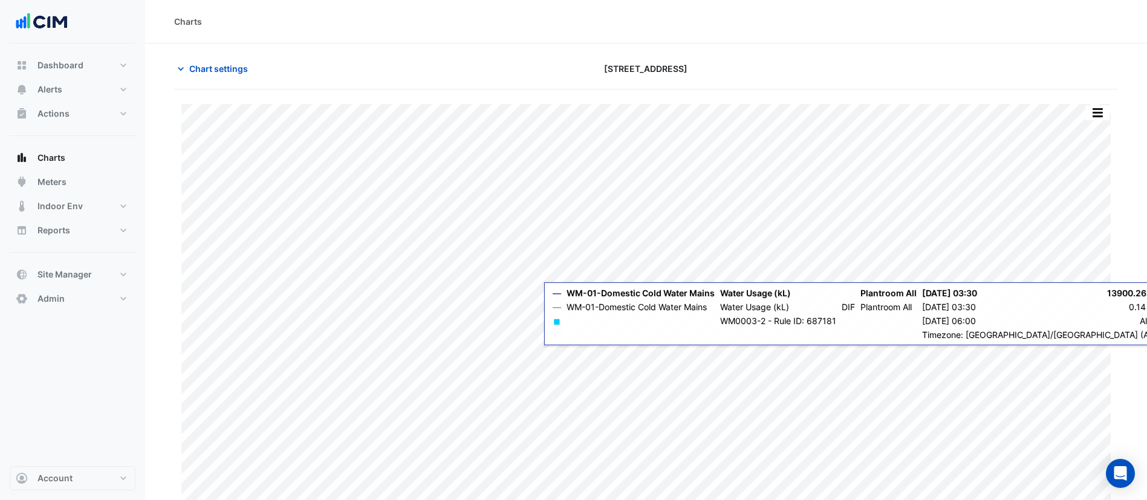
scroll to position [15, 0]
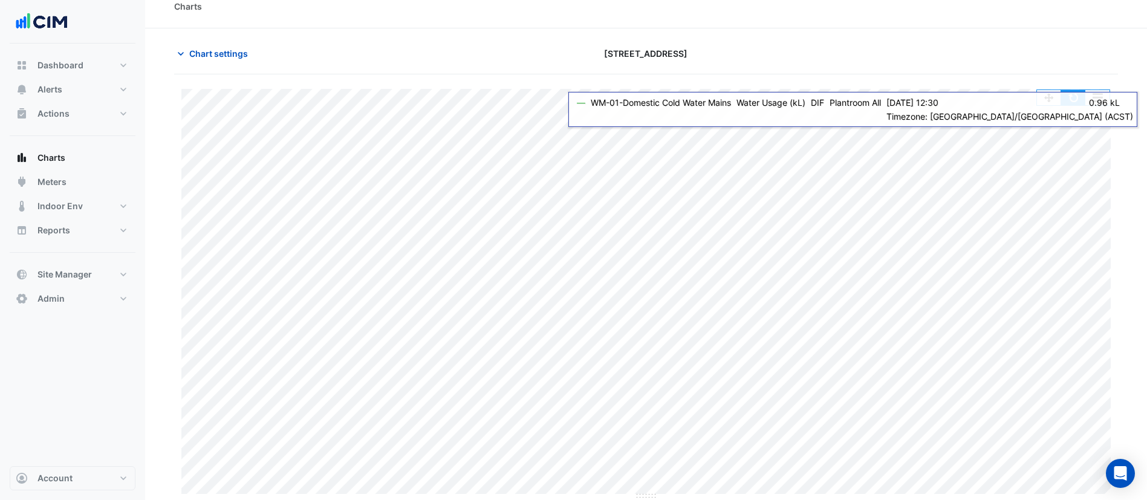
click at [1073, 97] on button "button" at bounding box center [1073, 97] width 24 height 15
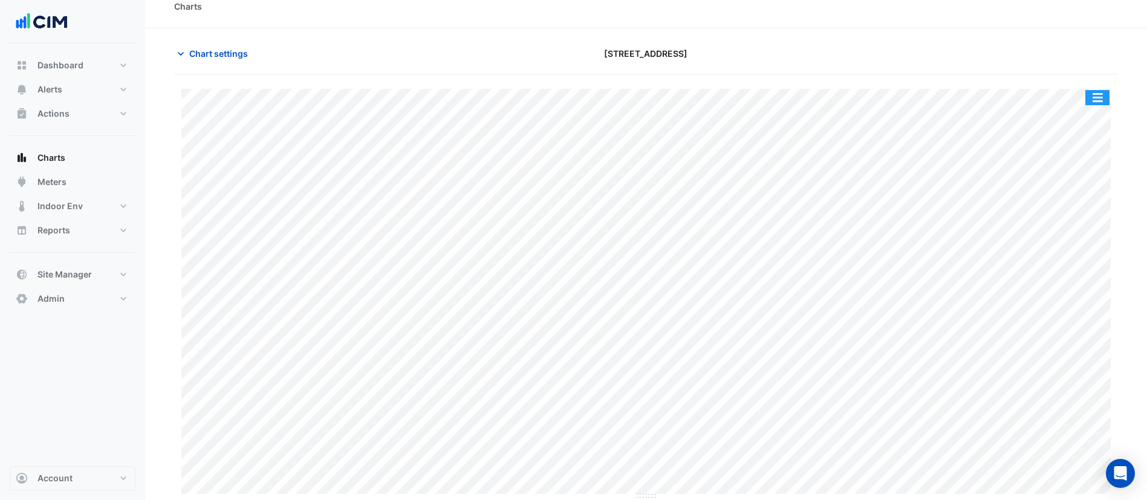
click at [1088, 102] on button "button" at bounding box center [1097, 97] width 24 height 15
click at [221, 52] on span "Chart settings" at bounding box center [218, 53] width 59 height 13
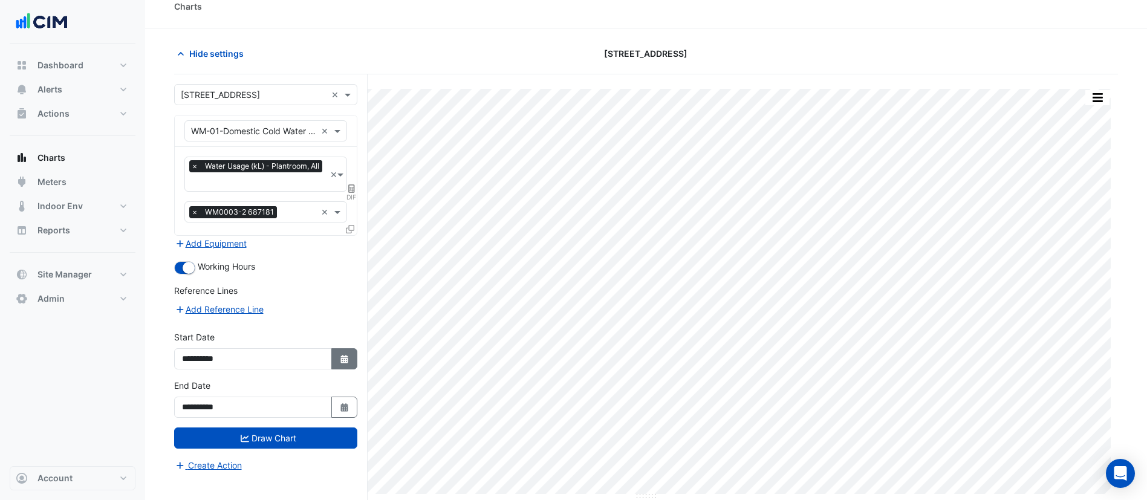
click at [340, 360] on icon "Select Date" at bounding box center [344, 359] width 11 height 8
select select "*"
select select "****"
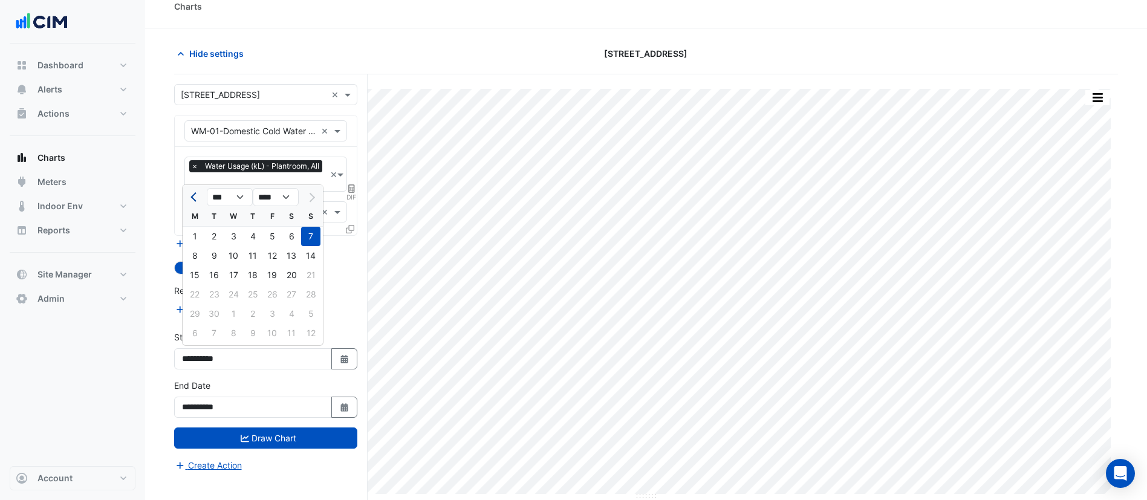
click at [193, 200] on button "Previous month" at bounding box center [194, 196] width 15 height 19
select select "*"
click at [275, 232] on div "1" at bounding box center [271, 236] width 19 height 19
type input "**********"
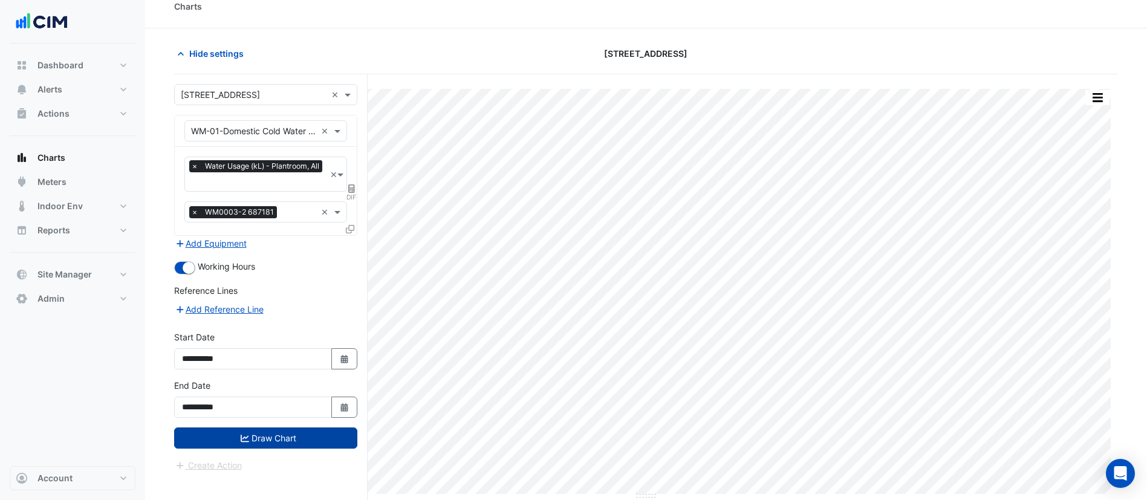
click at [291, 435] on button "Draw Chart" at bounding box center [265, 437] width 183 height 21
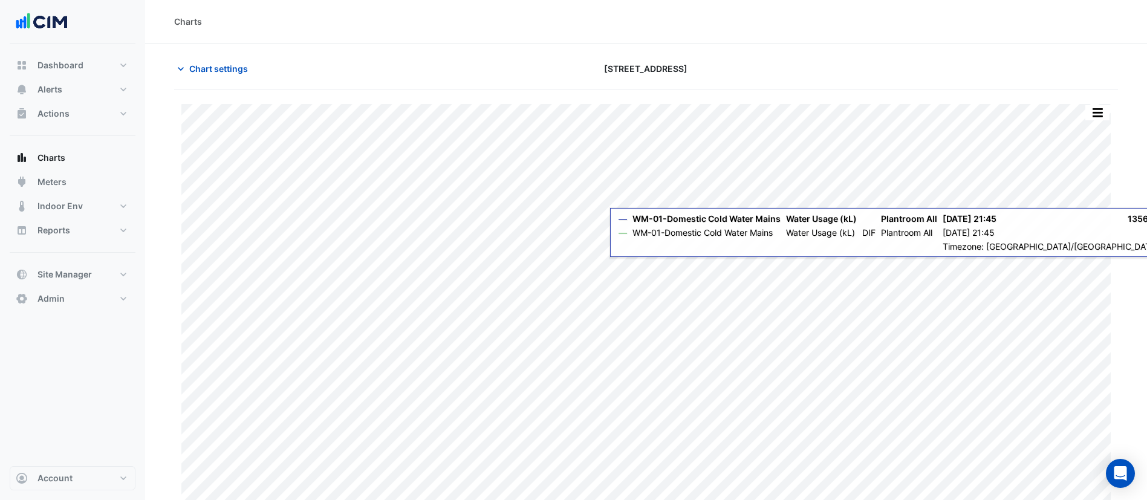
scroll to position [15, 0]
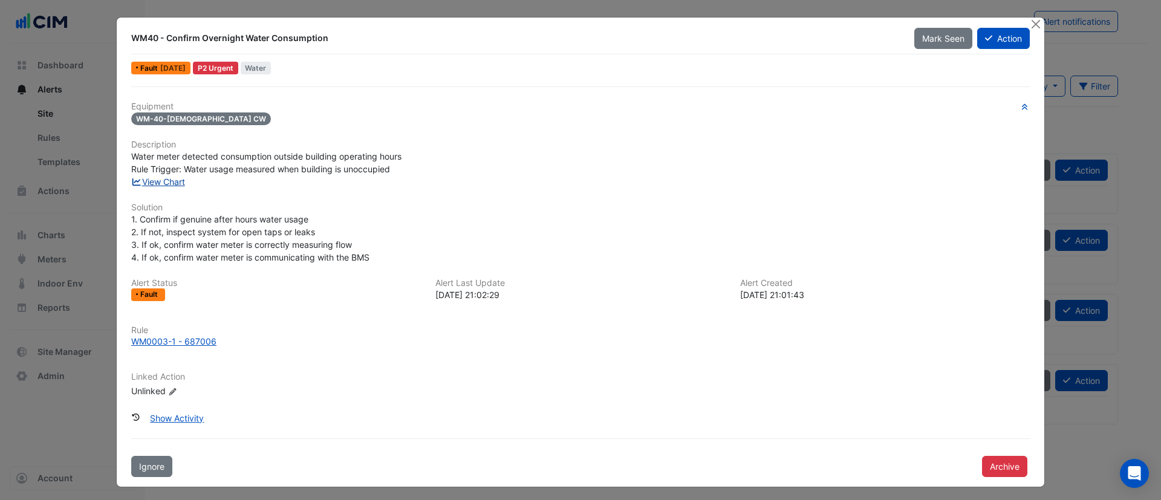
click at [155, 186] on link "View Chart" at bounding box center [158, 182] width 54 height 10
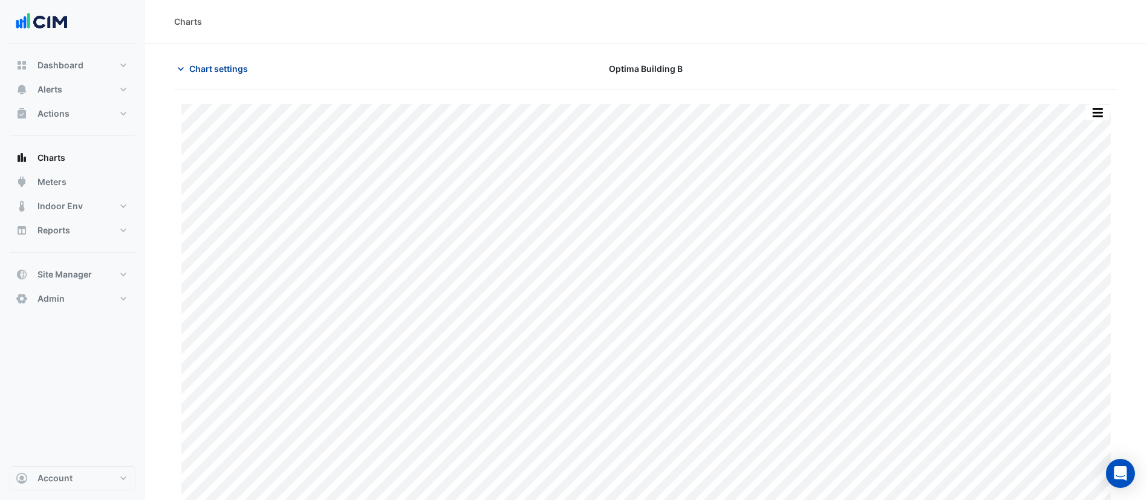
click at [209, 71] on span "Chart settings" at bounding box center [218, 68] width 59 height 13
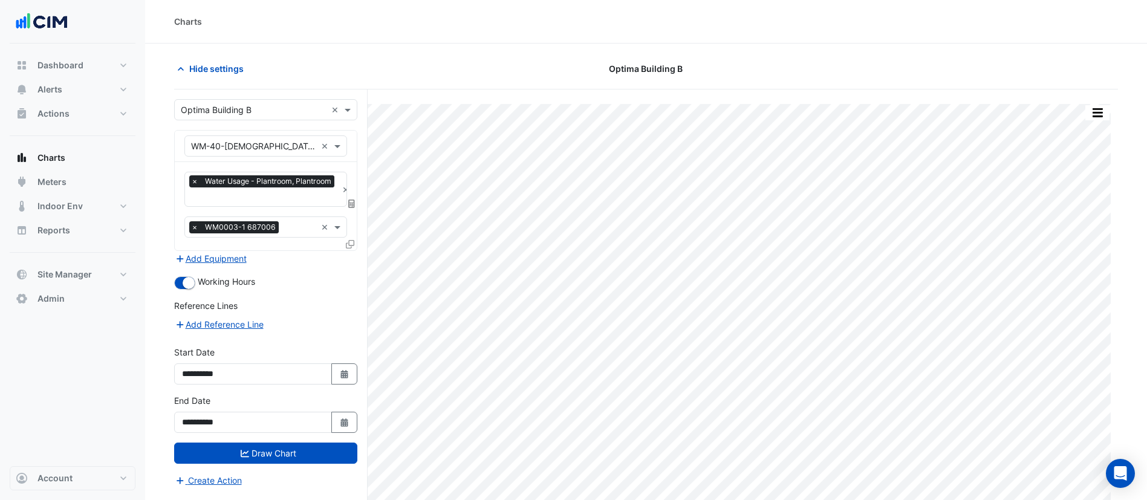
click at [352, 201] on icon at bounding box center [351, 204] width 7 height 8
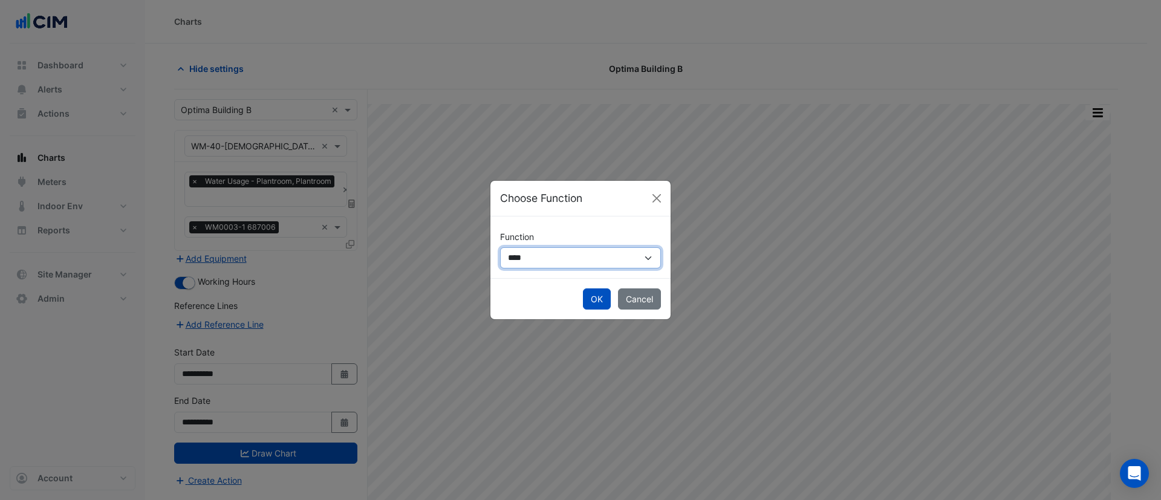
click at [517, 253] on select "**********" at bounding box center [580, 257] width 161 height 21
select select "******"
click at [500, 247] on select "**********" at bounding box center [580, 257] width 161 height 21
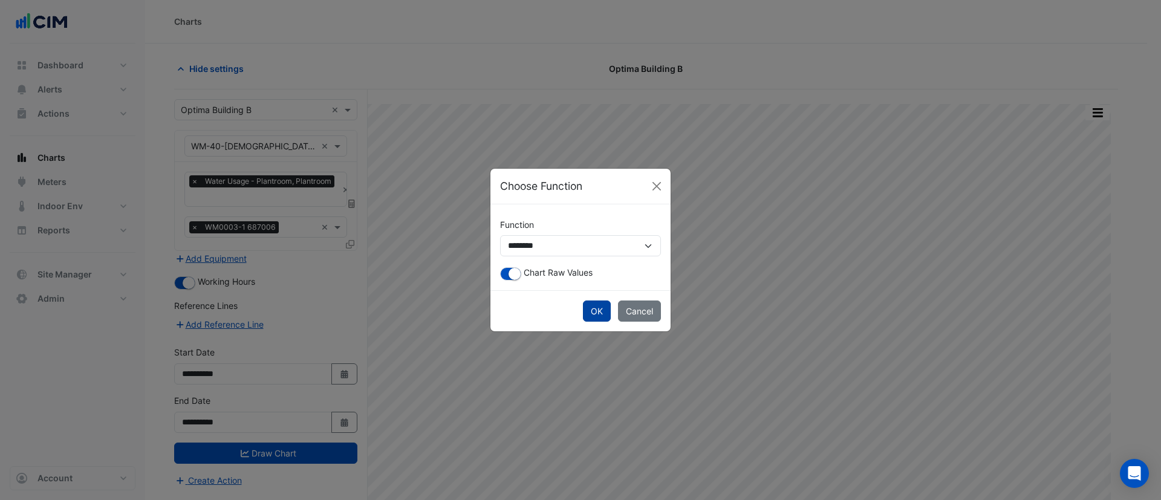
click at [602, 306] on button "OK" at bounding box center [597, 310] width 28 height 21
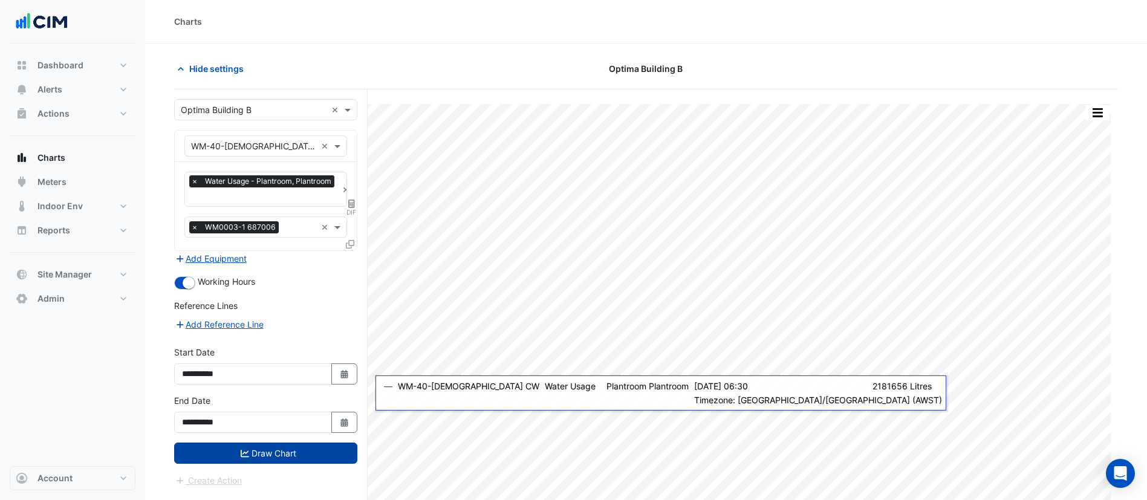
click at [274, 453] on button "Draw Chart" at bounding box center [265, 453] width 183 height 21
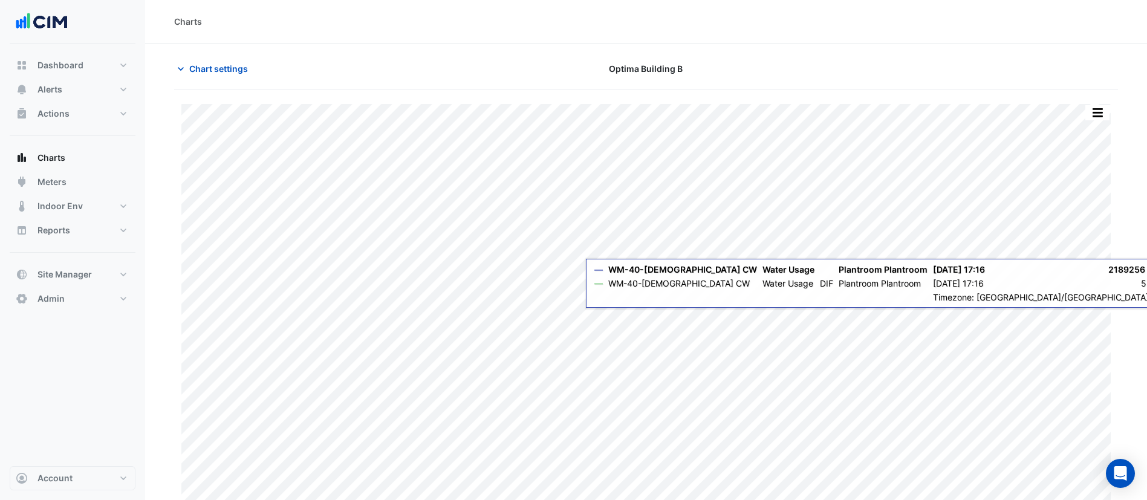
scroll to position [15, 0]
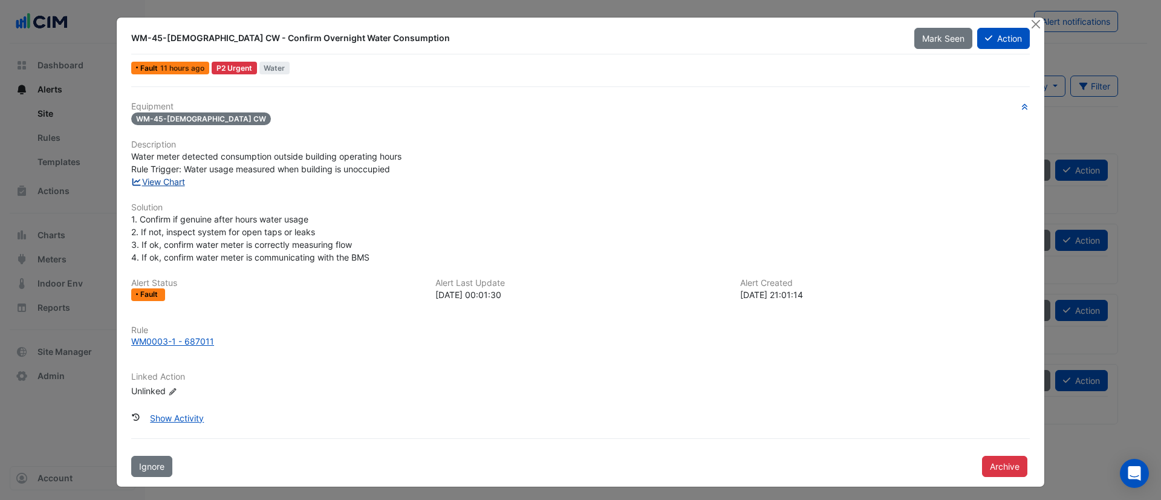
click at [164, 180] on link "View Chart" at bounding box center [158, 182] width 54 height 10
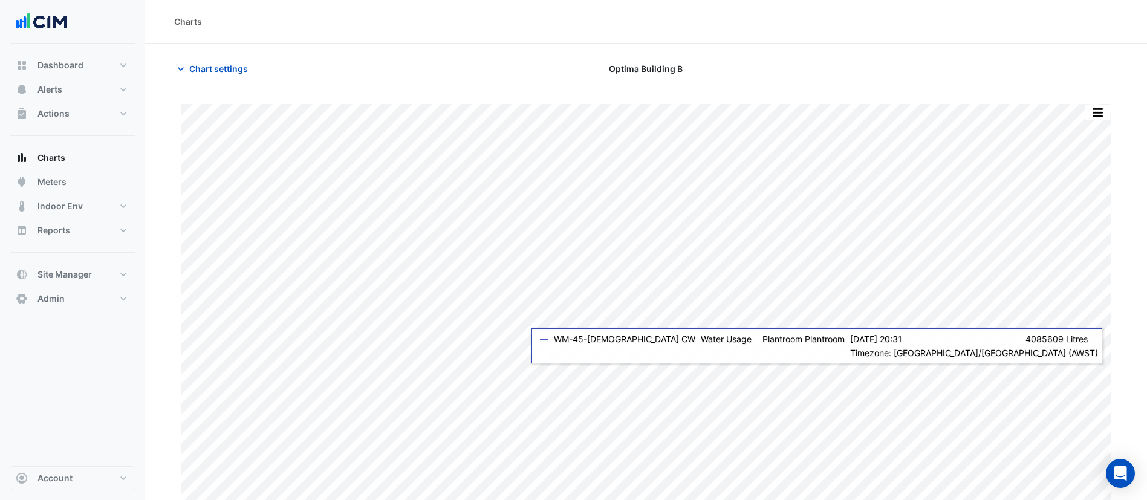
scroll to position [15, 0]
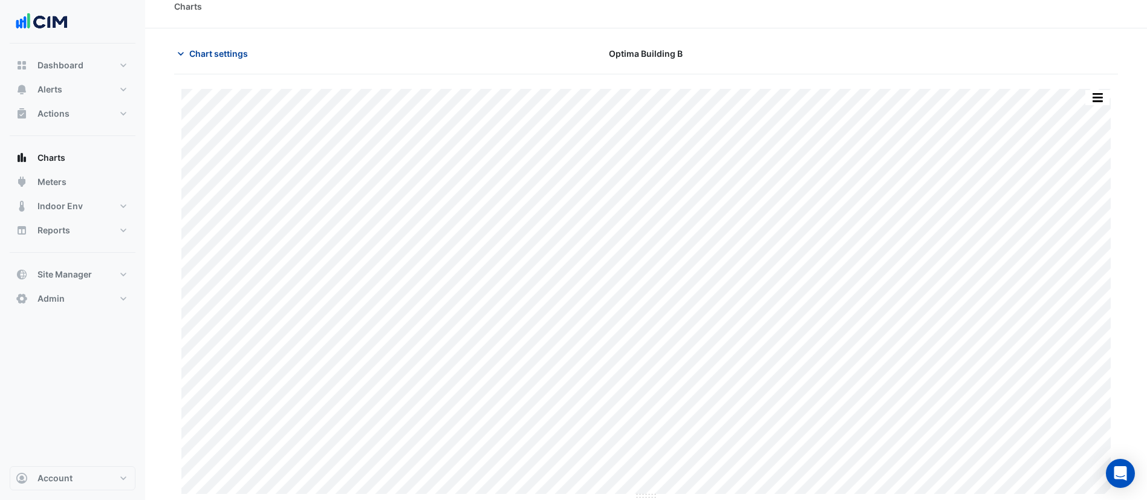
click at [220, 57] on span "Chart settings" at bounding box center [218, 53] width 59 height 13
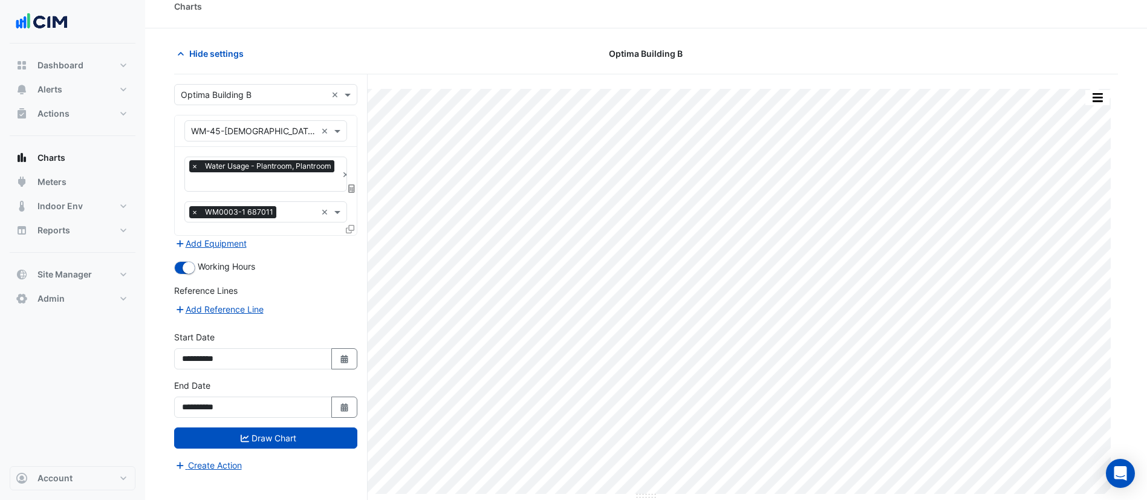
click at [351, 190] on icon at bounding box center [351, 188] width 7 height 8
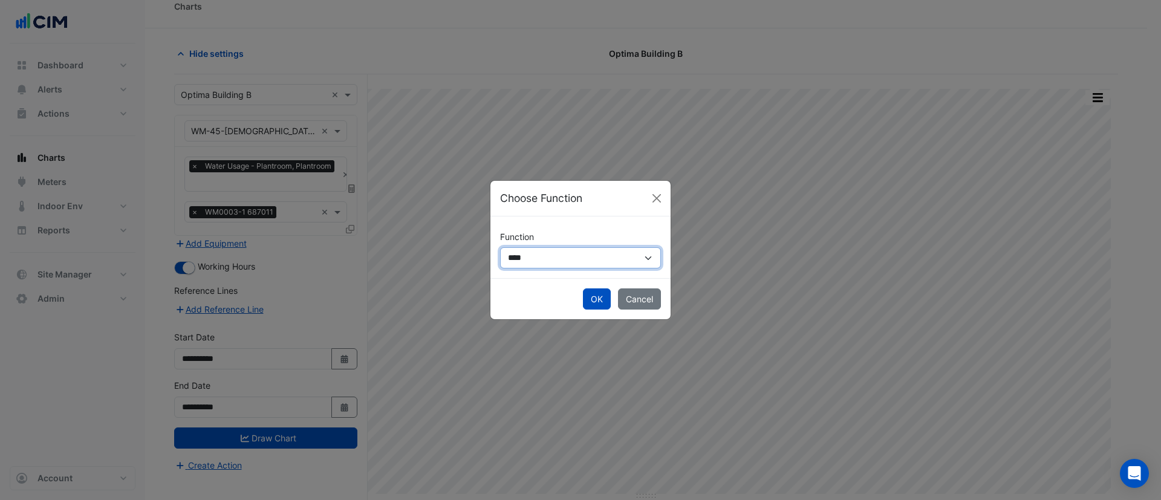
click at [551, 252] on select "**********" at bounding box center [580, 257] width 161 height 21
select select "******"
click at [500, 247] on select "**********" at bounding box center [580, 257] width 161 height 21
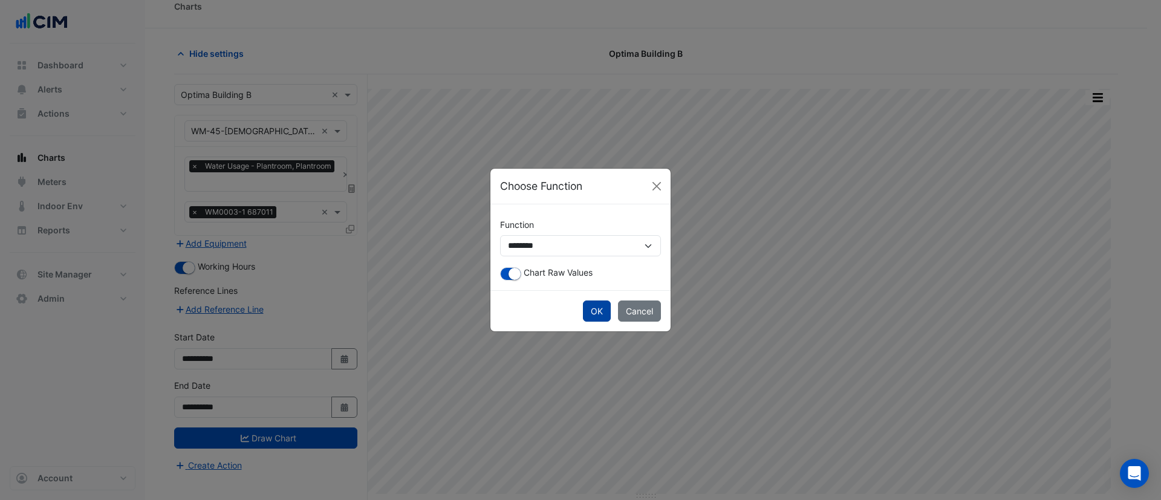
click at [600, 315] on button "OK" at bounding box center [597, 310] width 28 height 21
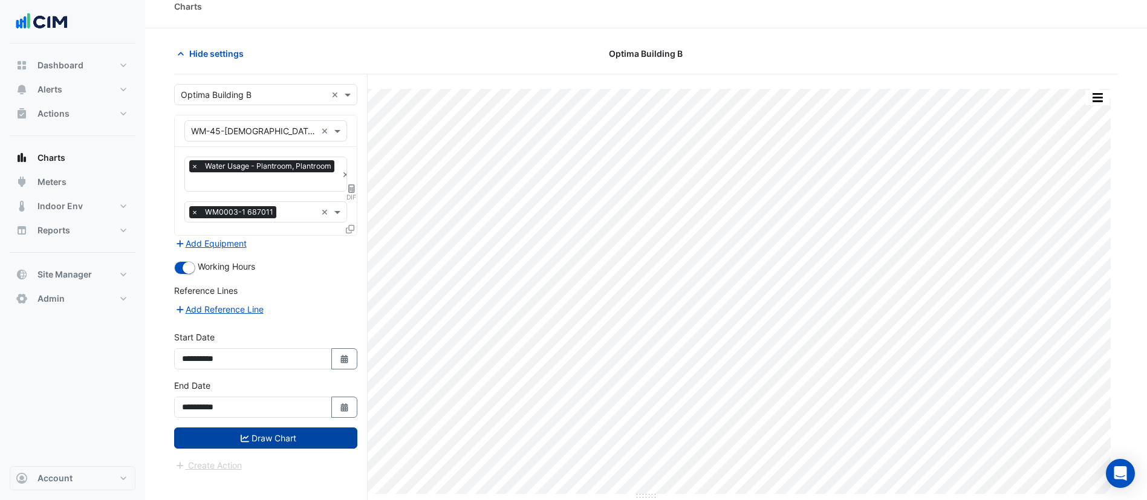
click at [252, 440] on button "Draw Chart" at bounding box center [265, 437] width 183 height 21
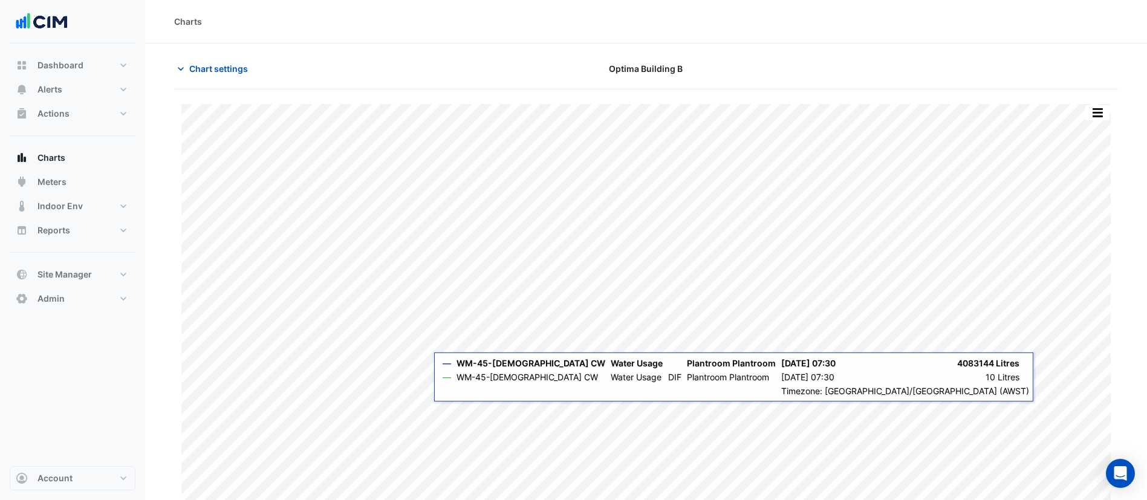
scroll to position [15, 0]
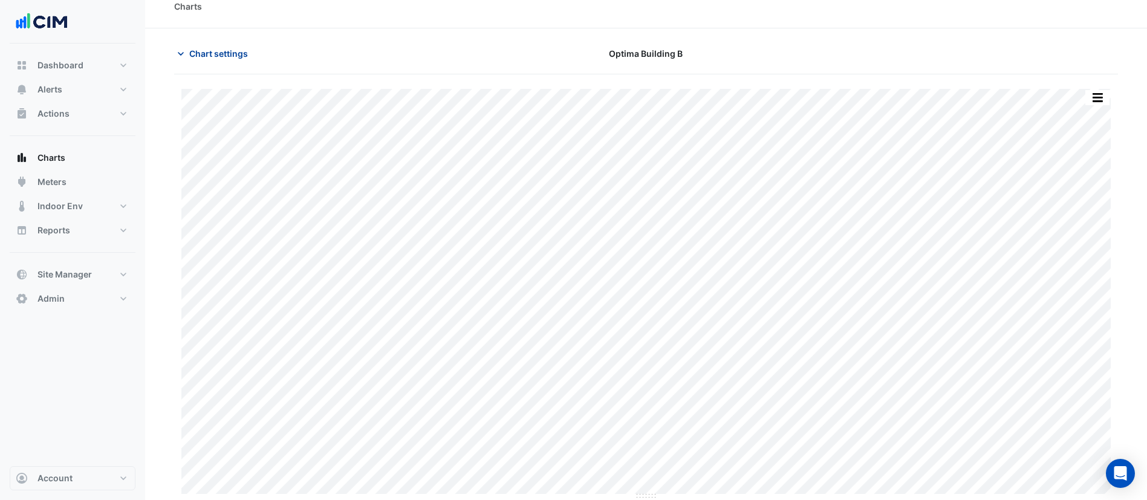
click at [198, 54] on span "Chart settings" at bounding box center [218, 53] width 59 height 13
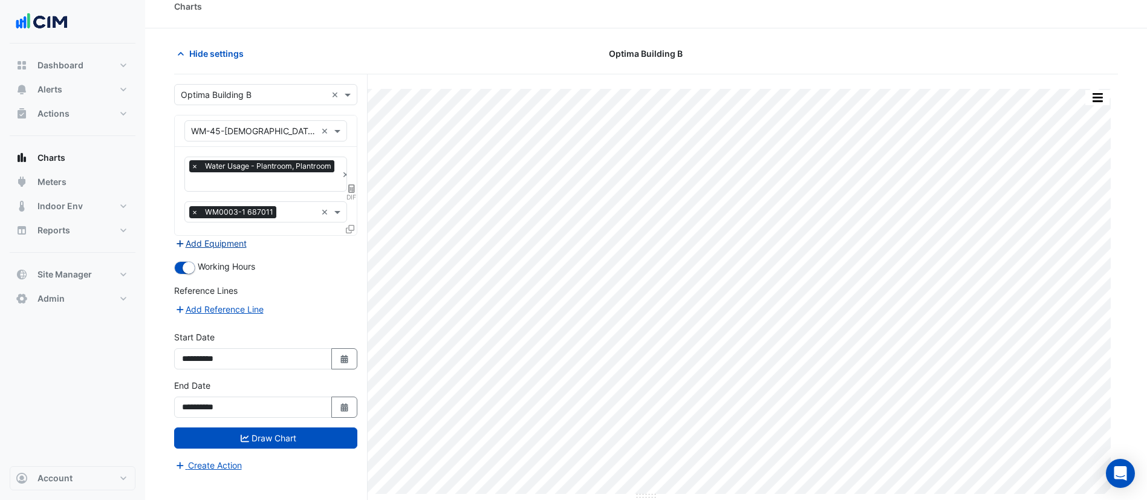
click at [238, 242] on button "Add Equipment" at bounding box center [210, 243] width 73 height 14
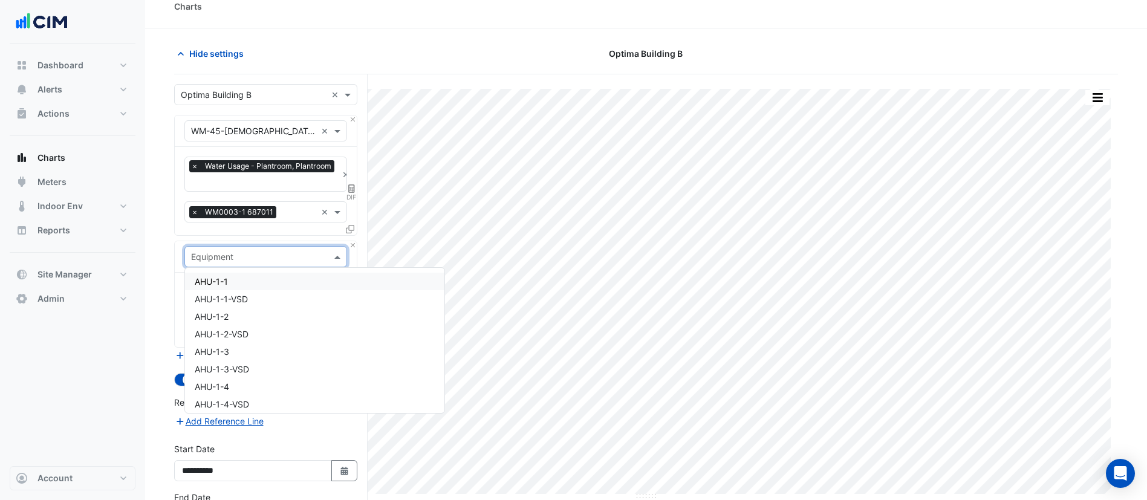
click at [270, 257] on input "text" at bounding box center [253, 257] width 125 height 13
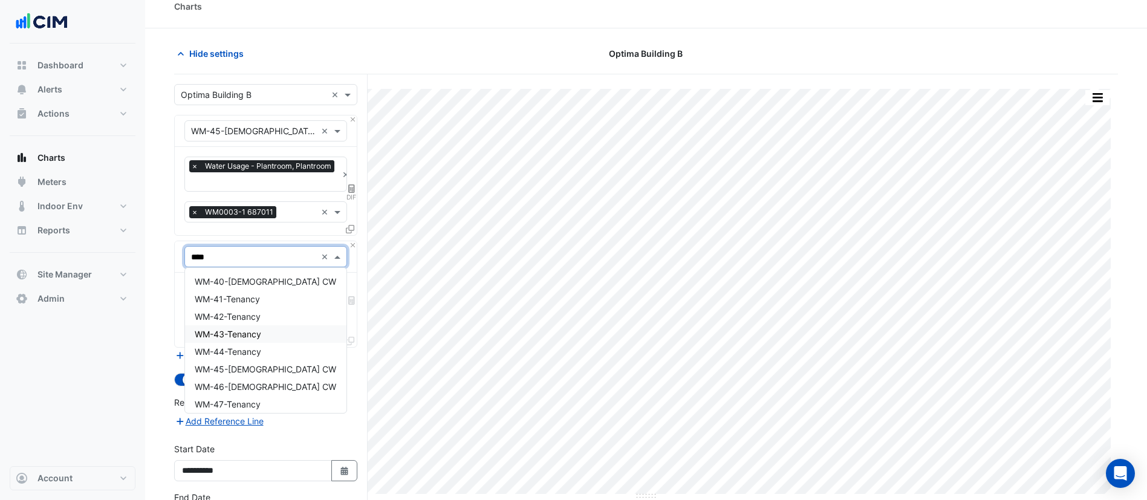
type input "*****"
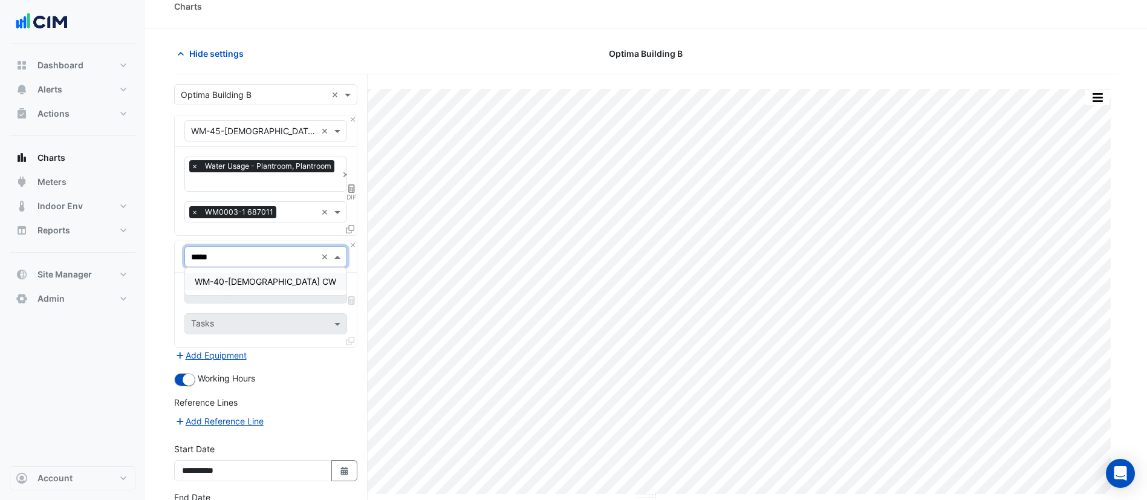
click at [271, 280] on div "WM-40-Male CW" at bounding box center [265, 282] width 161 height 18
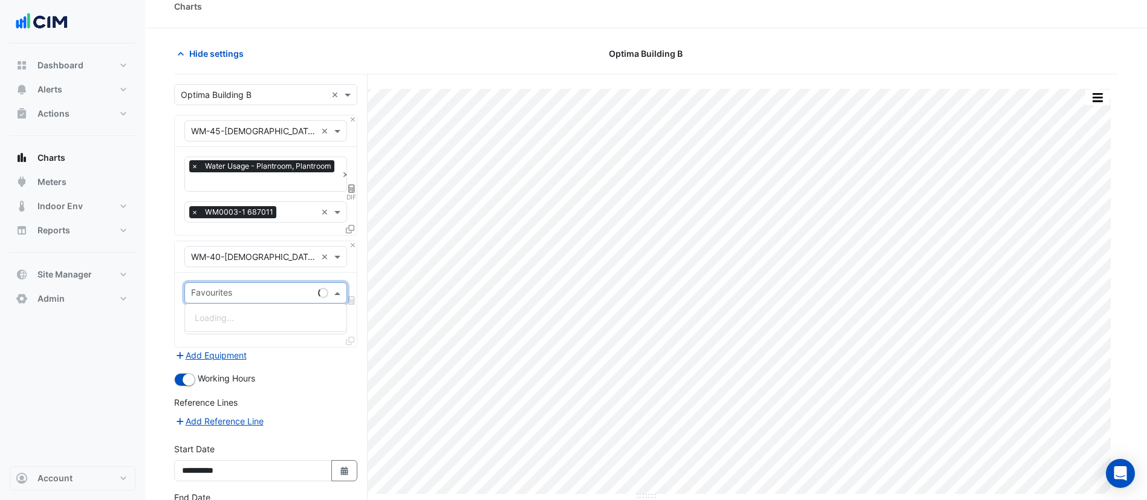
click at [239, 290] on input "text" at bounding box center [252, 294] width 122 height 13
click at [245, 317] on span "Water Usage - Plantroom, Plantroom" at bounding box center [267, 318] width 144 height 10
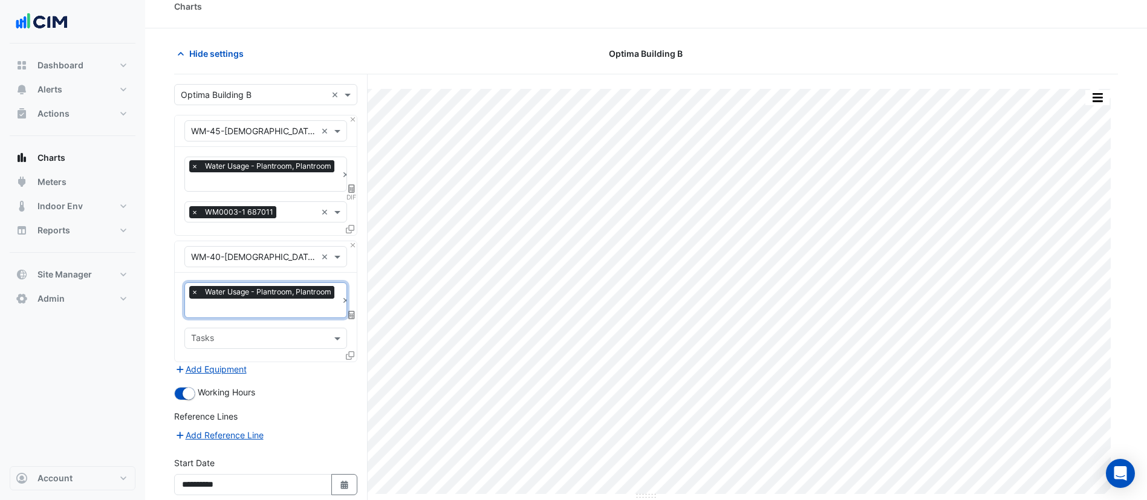
scroll to position [121, 0]
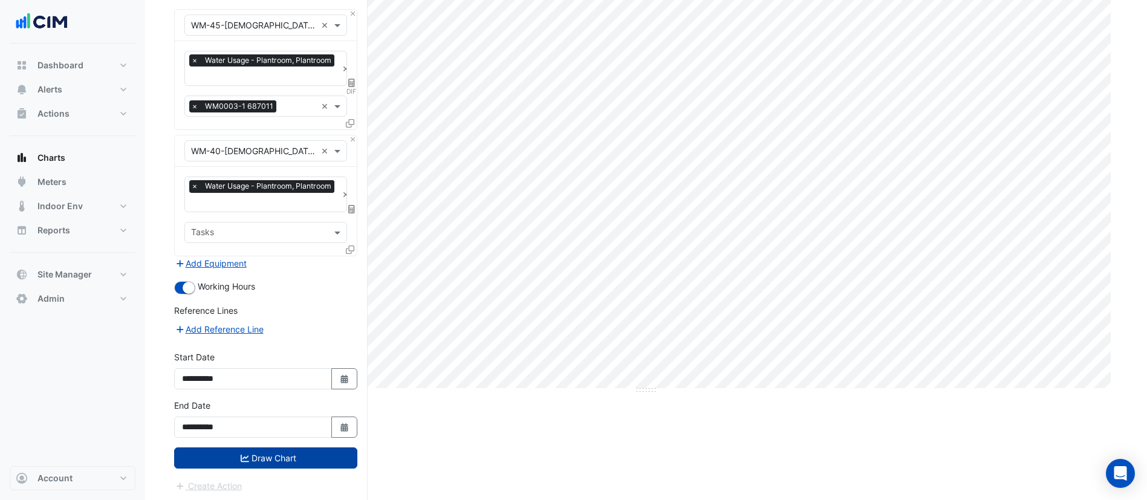
click at [261, 447] on button "Draw Chart" at bounding box center [265, 457] width 183 height 21
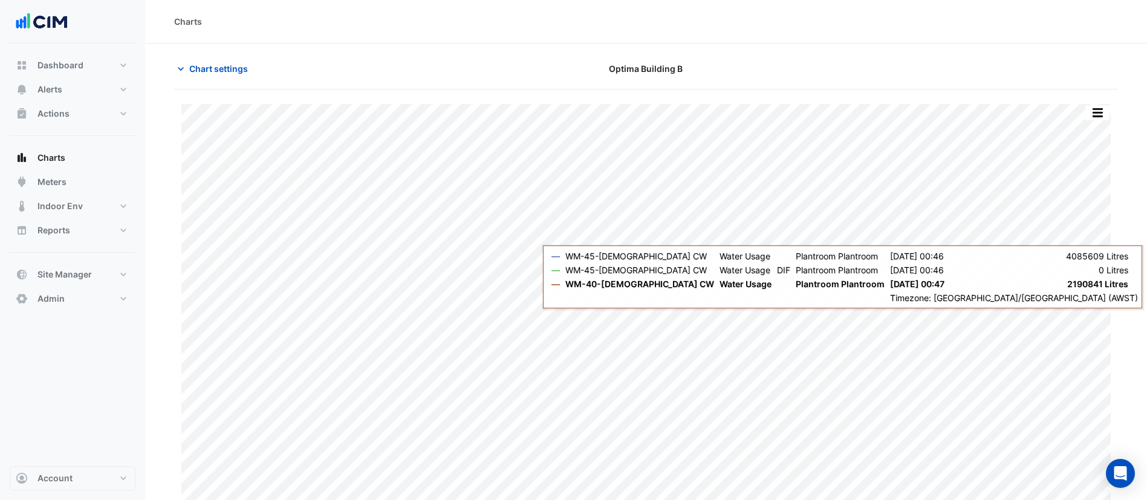
scroll to position [15, 0]
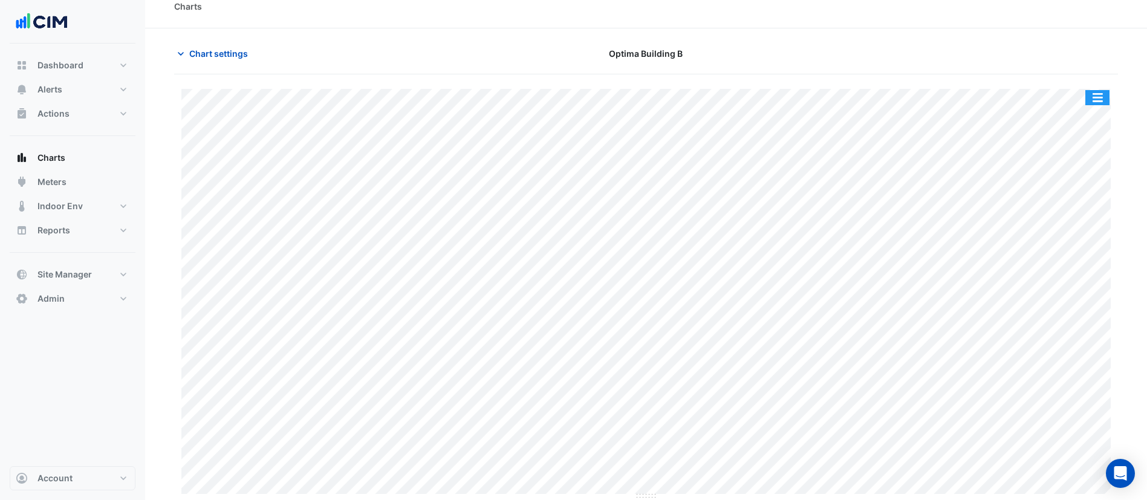
click at [1105, 95] on button "button" at bounding box center [1097, 97] width 24 height 15
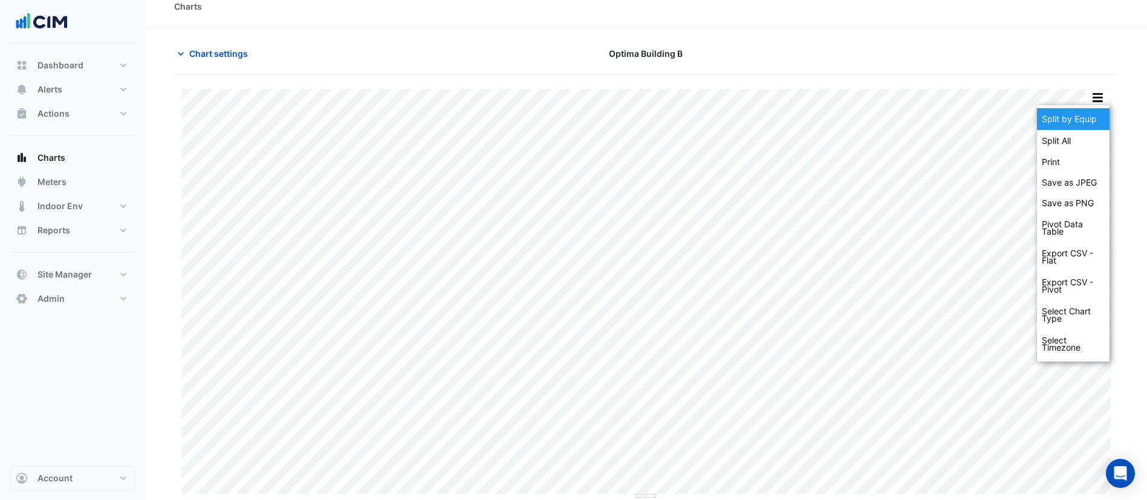
click at [1079, 119] on div "Split by Equip" at bounding box center [1073, 119] width 73 height 22
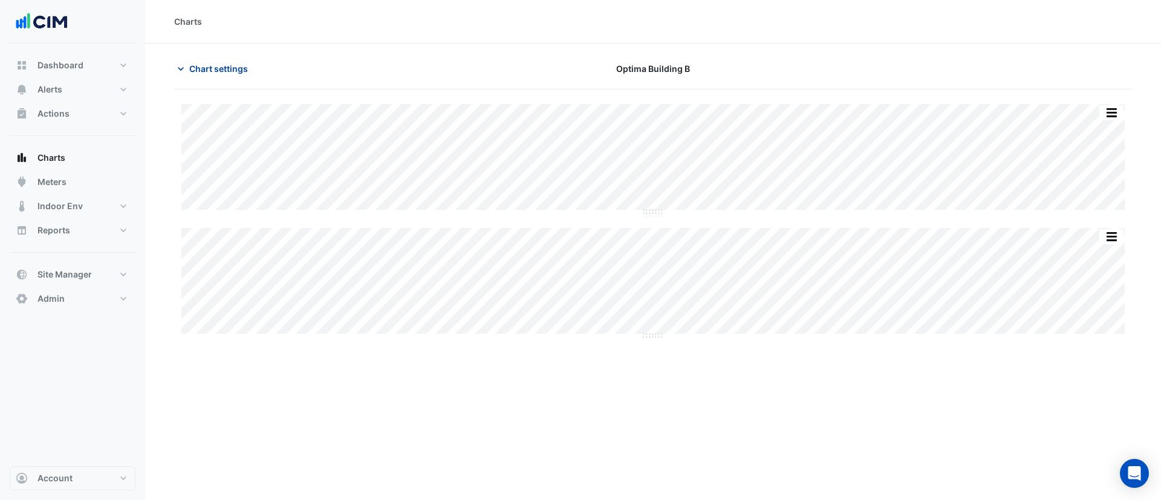
click at [210, 69] on span "Chart settings" at bounding box center [218, 68] width 59 height 13
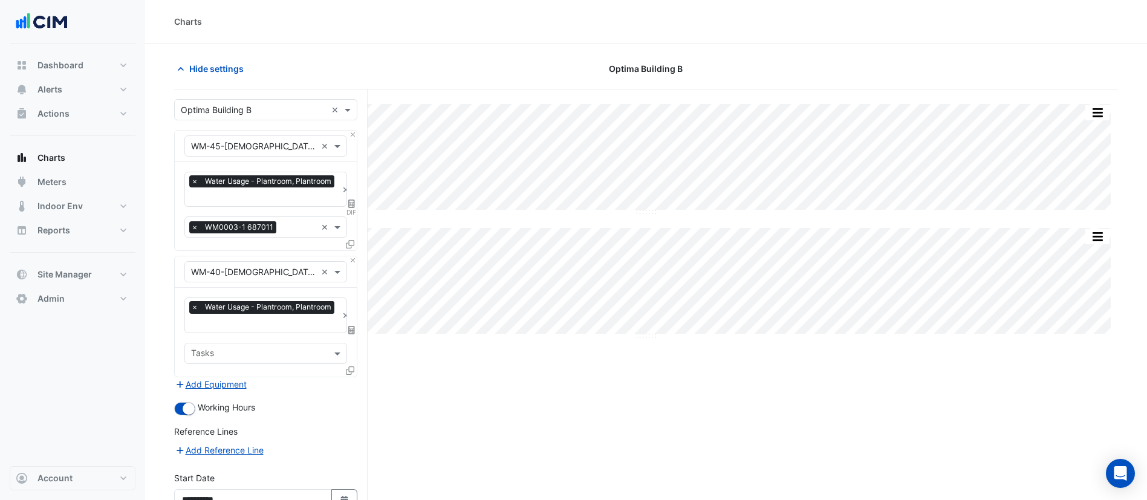
click at [352, 329] on icon at bounding box center [351, 330] width 7 height 8
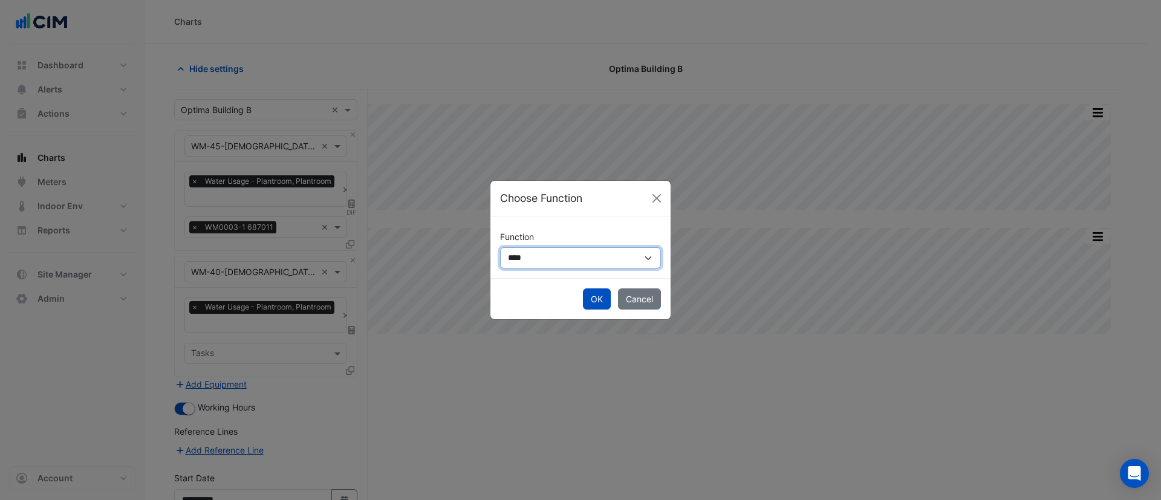
click at [519, 253] on select "**********" at bounding box center [580, 257] width 161 height 21
select select "******"
click at [500, 247] on select "**********" at bounding box center [580, 257] width 161 height 21
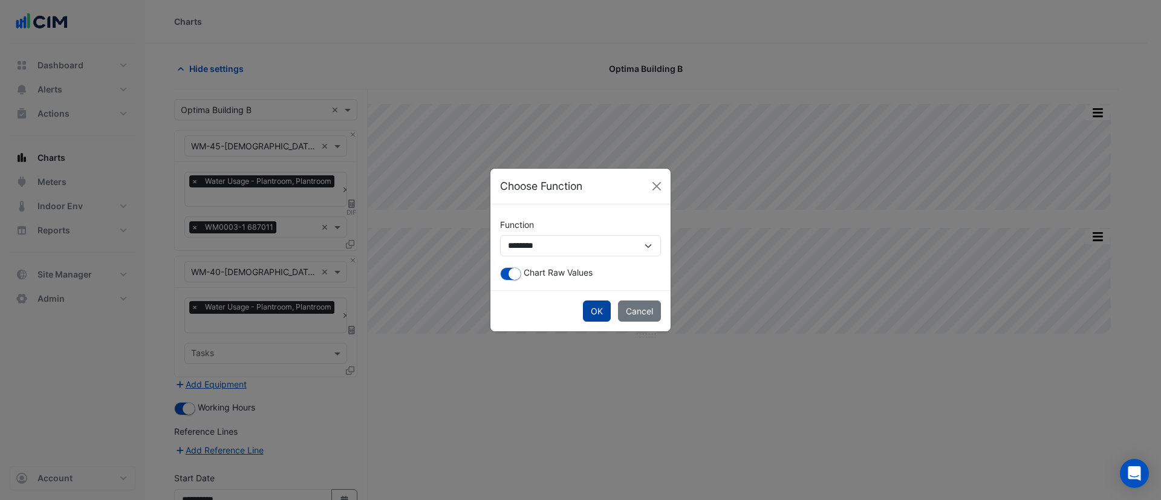
click at [601, 311] on button "OK" at bounding box center [597, 310] width 28 height 21
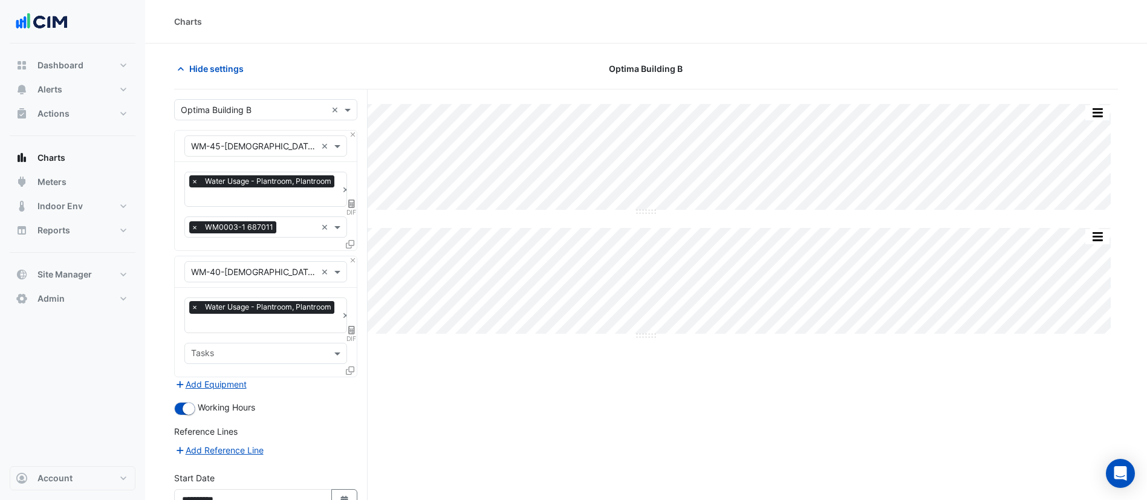
scroll to position [121, 0]
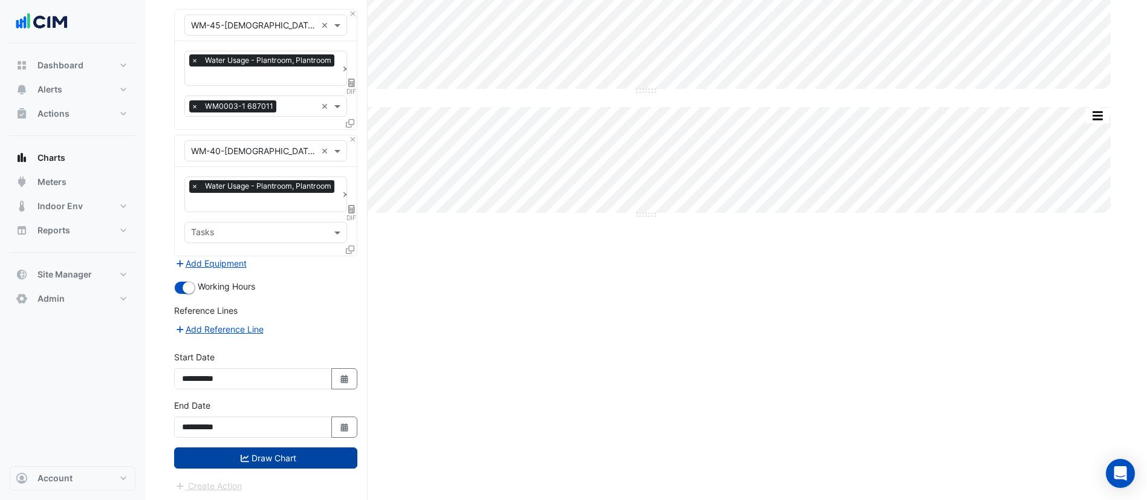
click at [237, 455] on button "Draw Chart" at bounding box center [265, 457] width 183 height 21
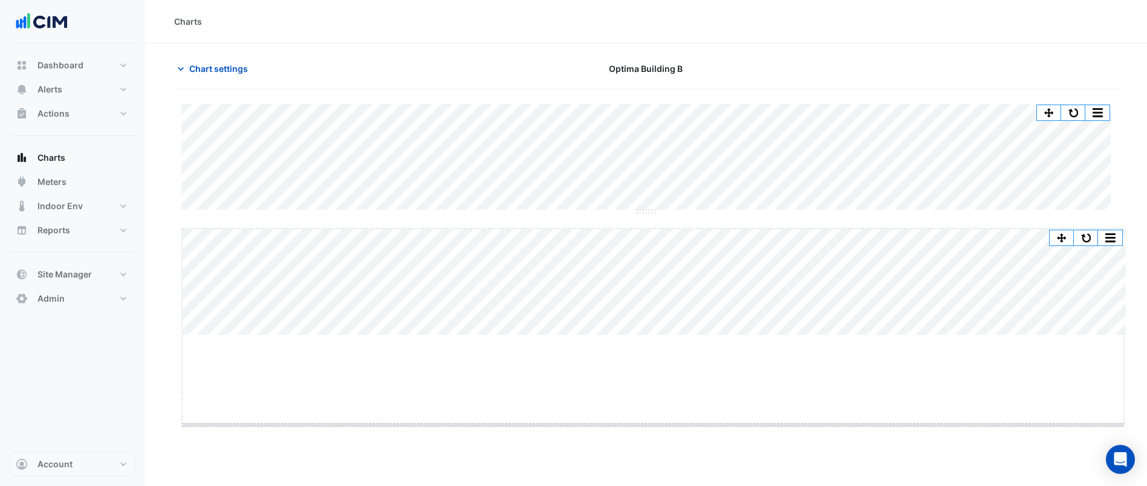
drag, startPoint x: 656, startPoint y: 335, endPoint x: 656, endPoint y: 427, distance: 92.5
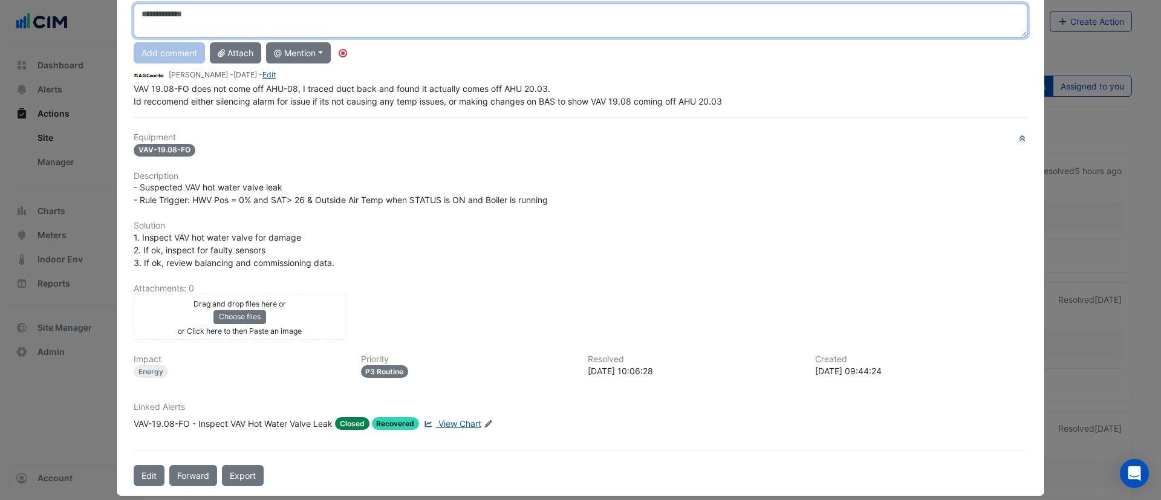
scroll to position [105, 0]
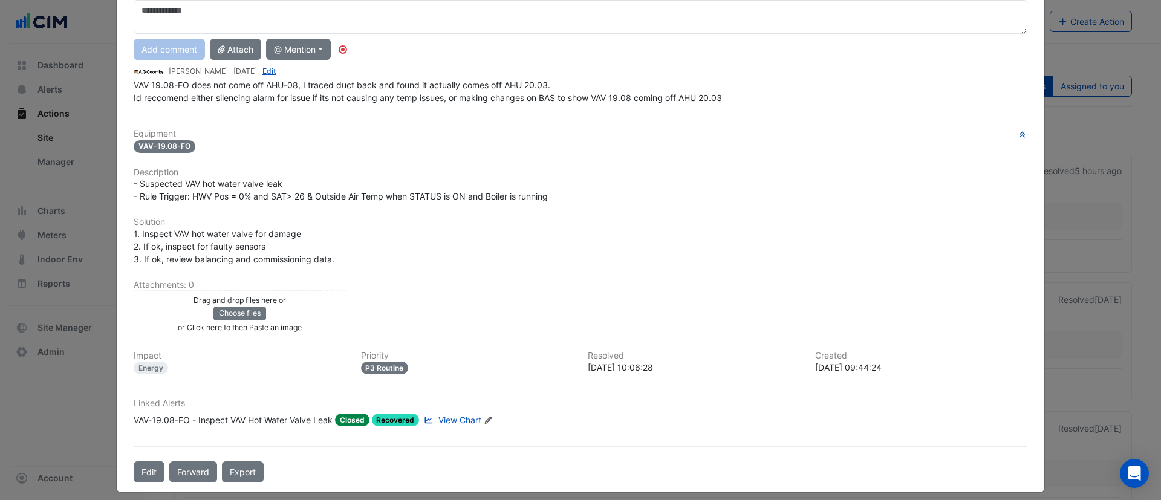
click at [447, 424] on div "Linked Alerts VAV-19.08-FO - Inspect VAV Hot Water Valve Leak Closed Recovered …" at bounding box center [580, 416] width 908 height 37
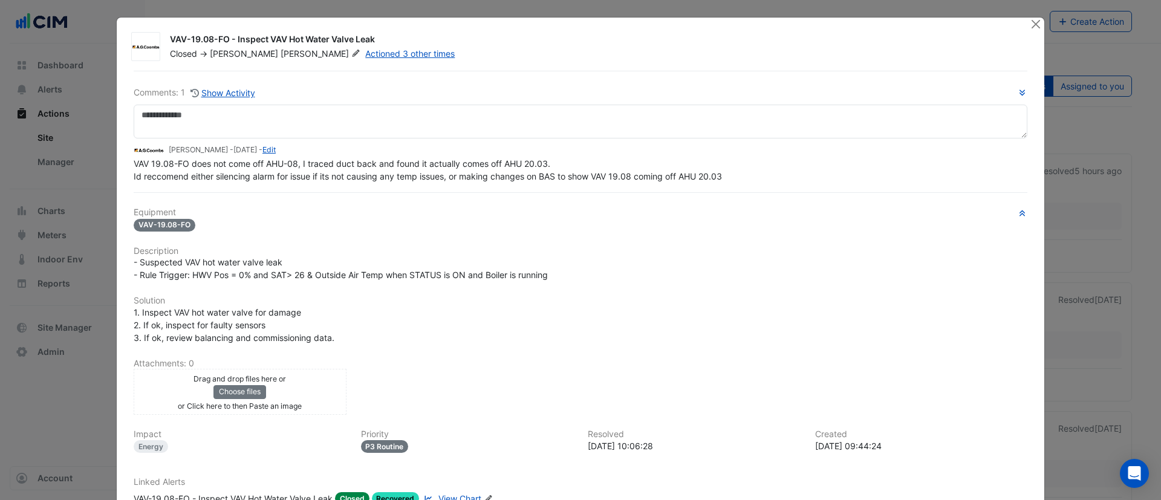
scroll to position [88, 0]
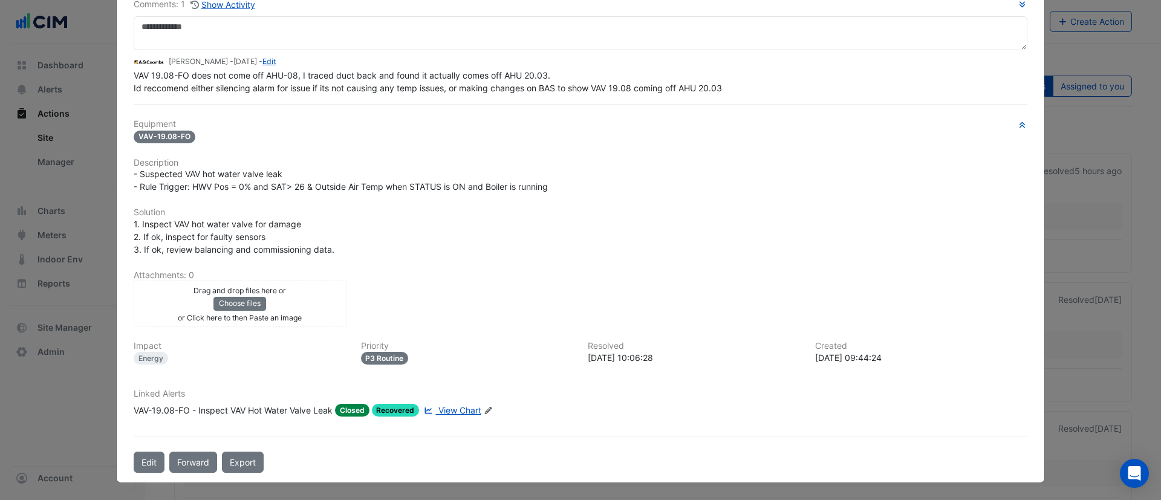
click at [446, 415] on span "View Chart" at bounding box center [459, 410] width 43 height 10
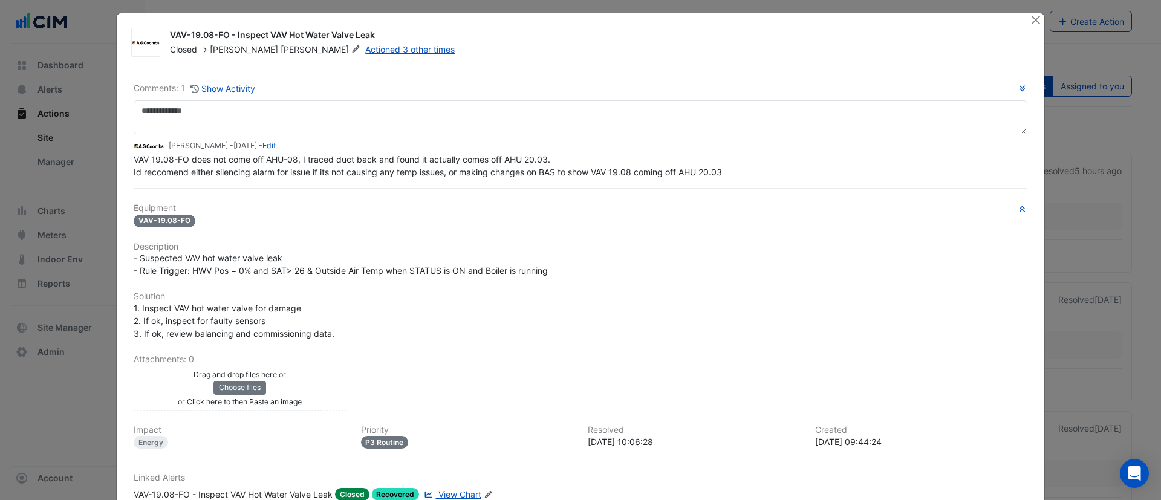
scroll to position [3, 0]
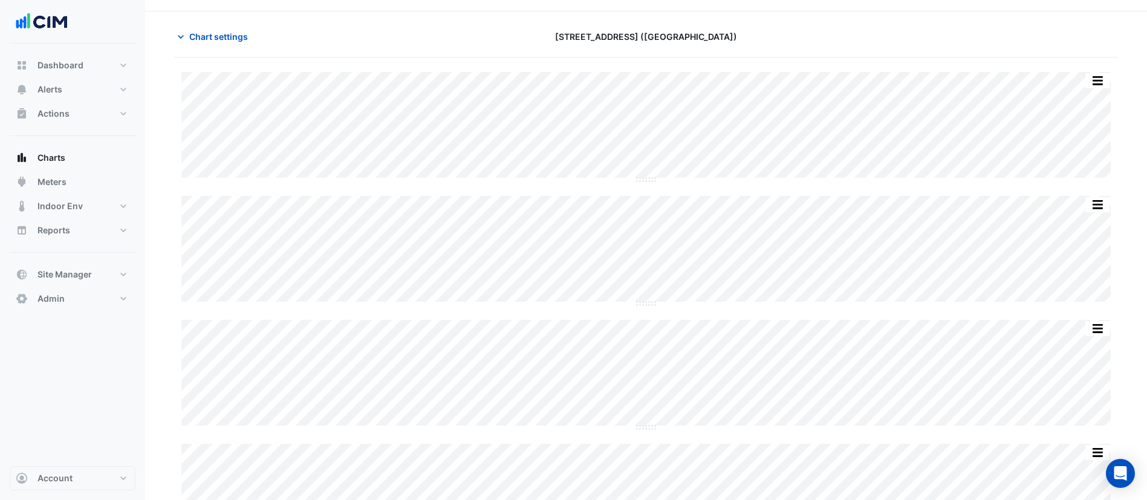
scroll to position [195, 0]
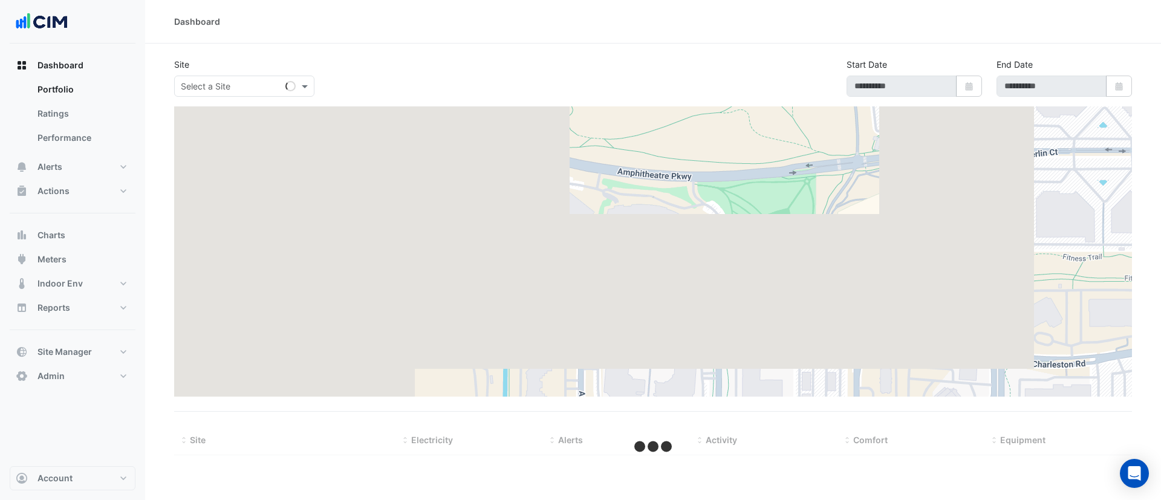
type input "**********"
select select "***"
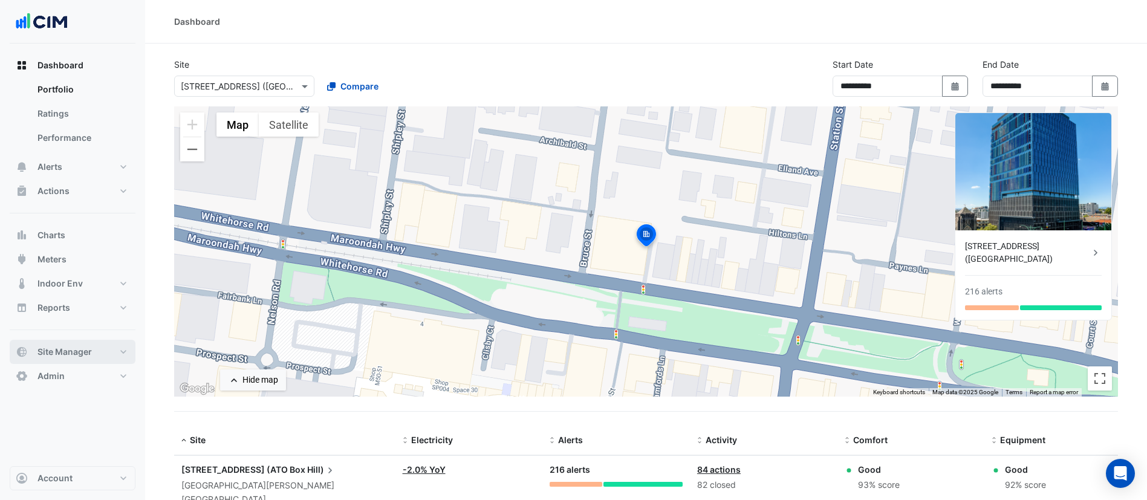
click at [77, 346] on span "Site Manager" at bounding box center [64, 352] width 54 height 12
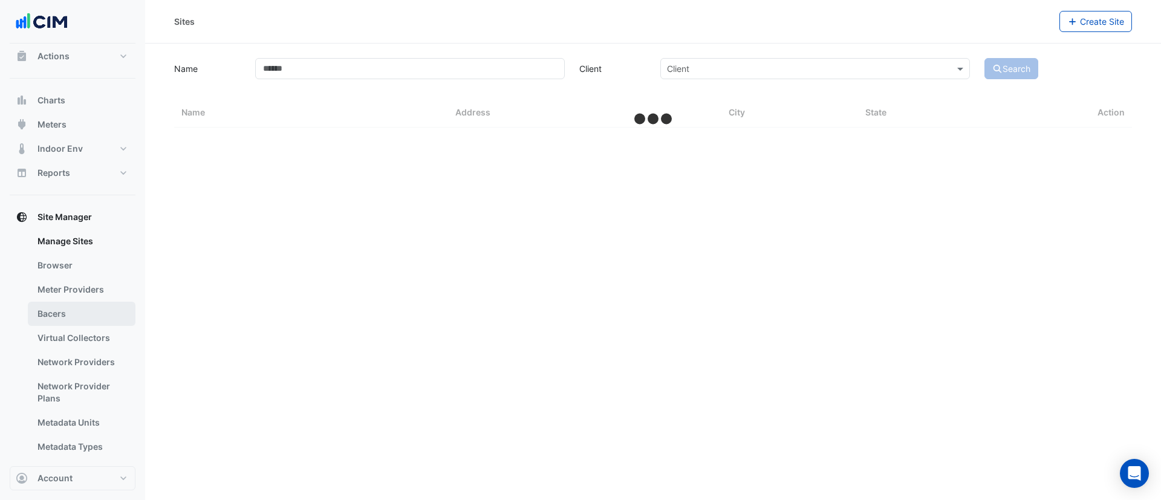
select select "***"
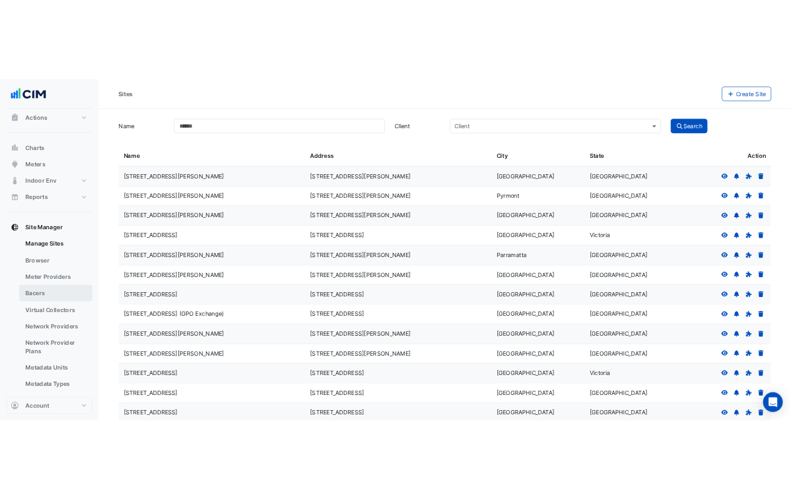
scroll to position [60, 0]
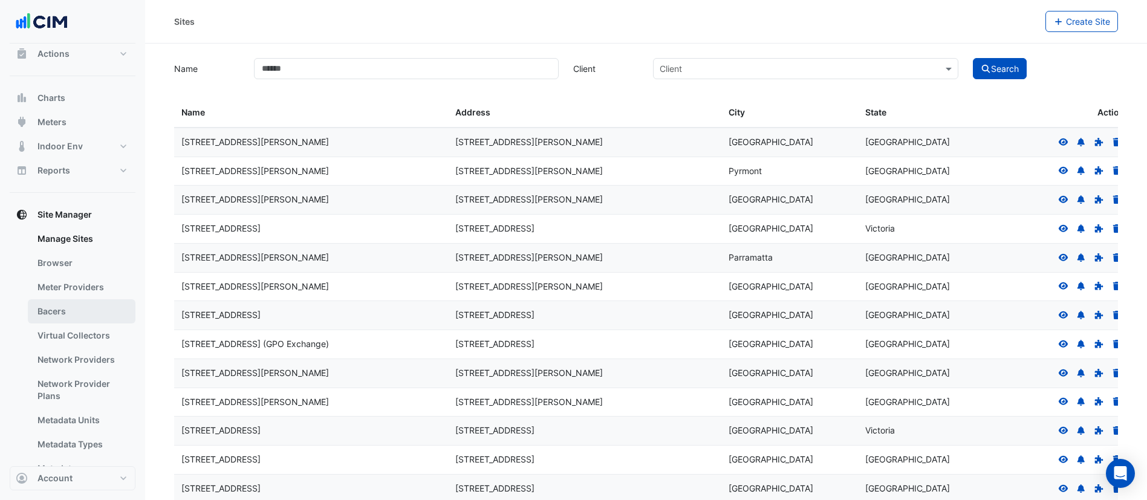
click at [86, 308] on link "Bacers" at bounding box center [82, 311] width 108 height 24
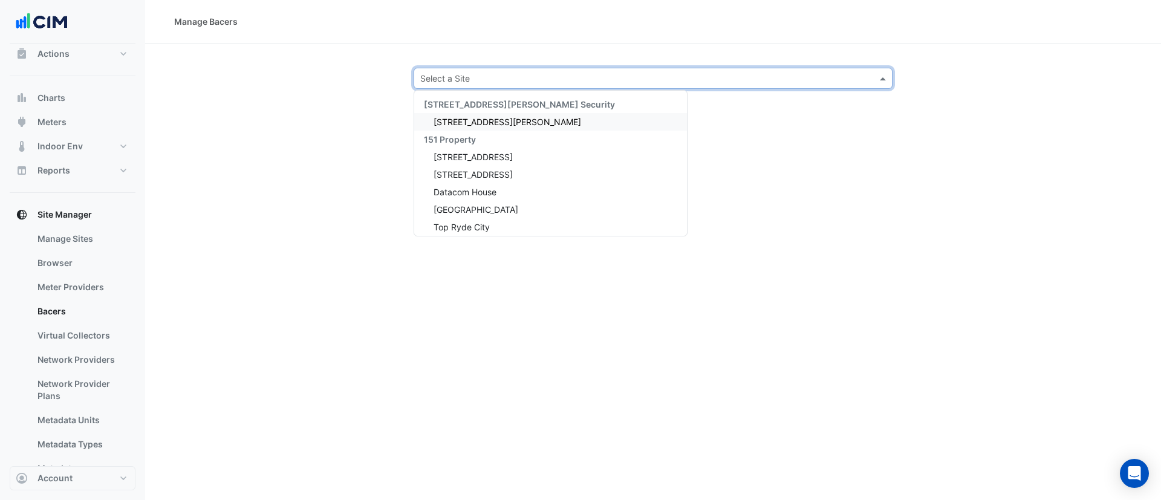
click at [451, 74] on input "text" at bounding box center [640, 79] width 441 height 13
type input "***"
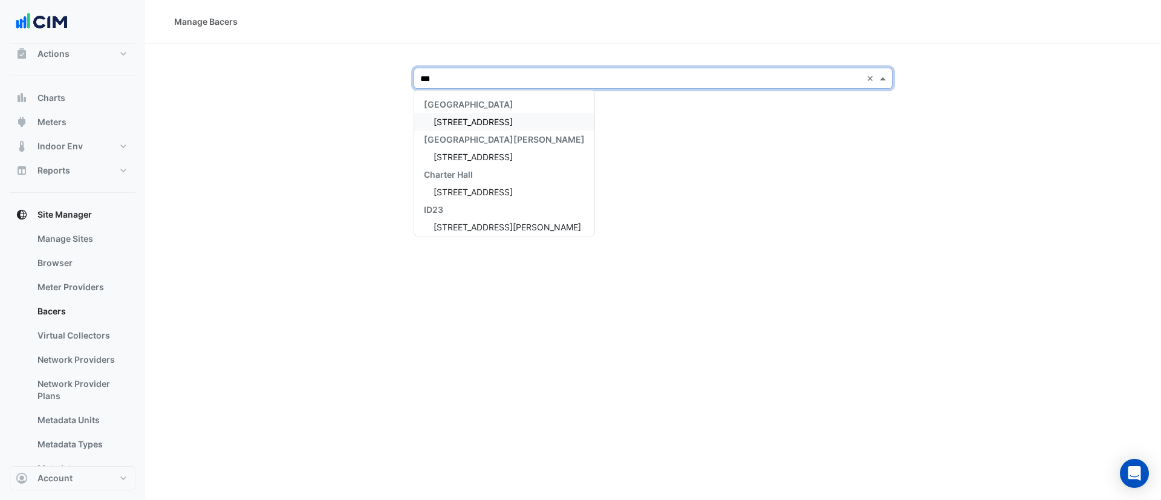
click at [463, 126] on span "[STREET_ADDRESS]" at bounding box center [473, 122] width 79 height 10
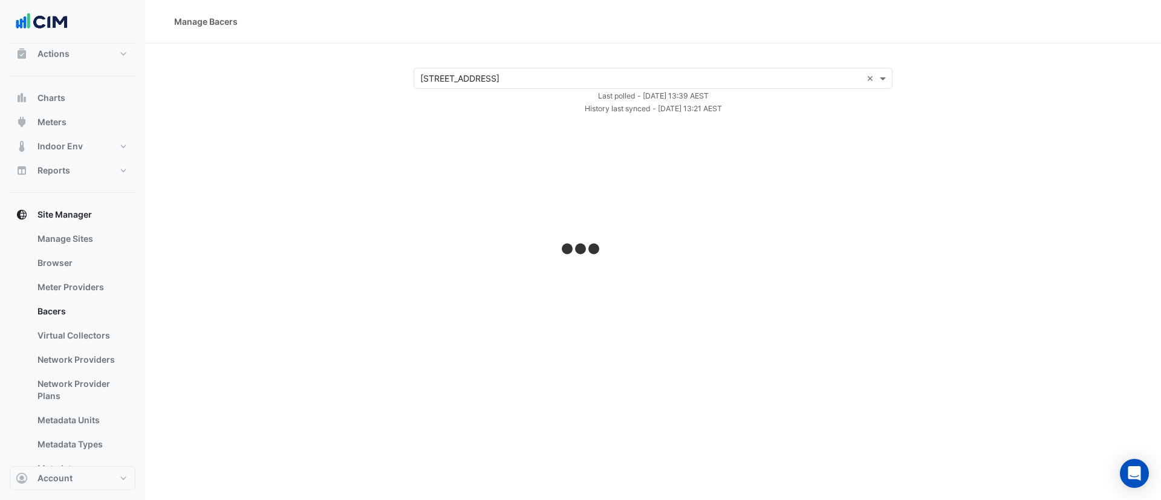
select select "***"
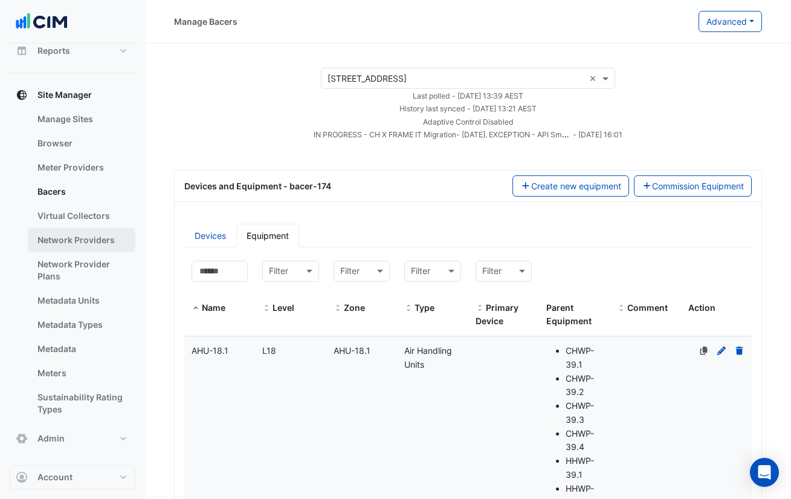
scroll to position [131, 0]
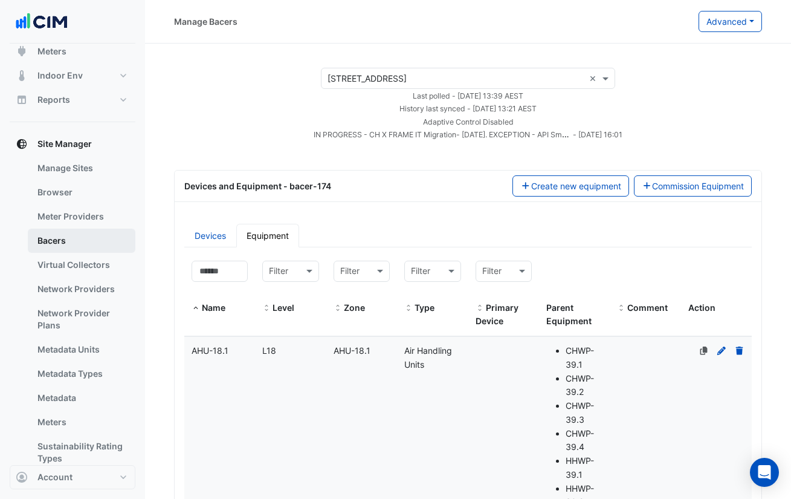
click at [84, 239] on link "Bacers" at bounding box center [82, 241] width 108 height 24
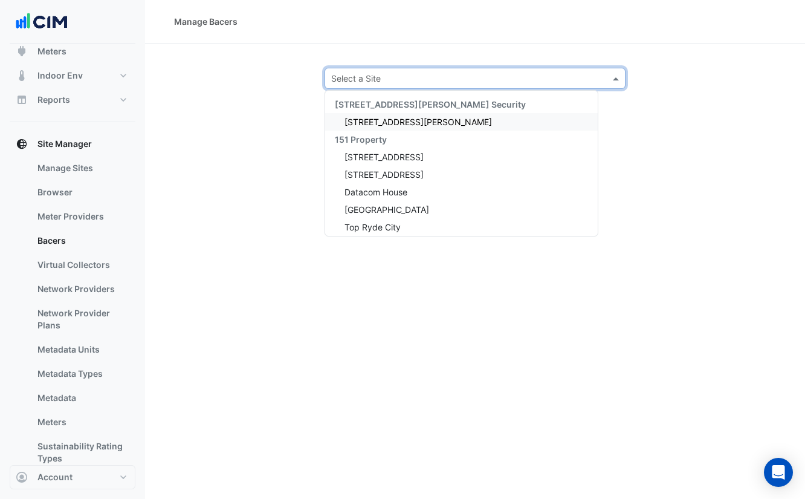
click at [388, 78] on input "text" at bounding box center [463, 79] width 264 height 13
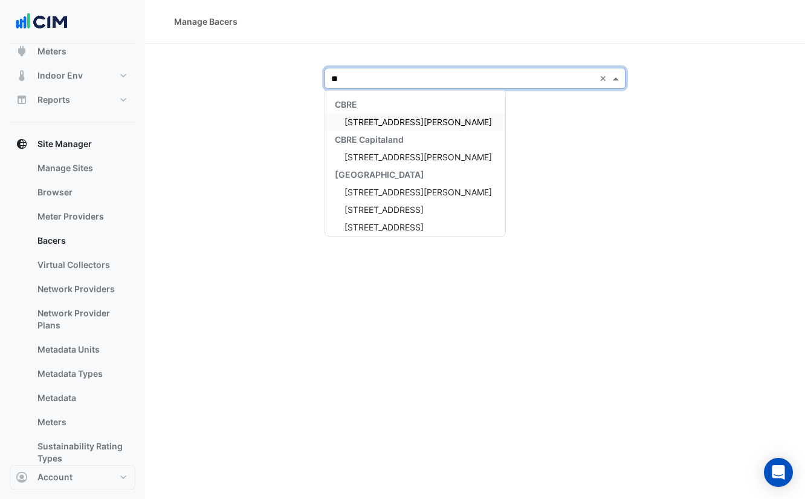
type input "***"
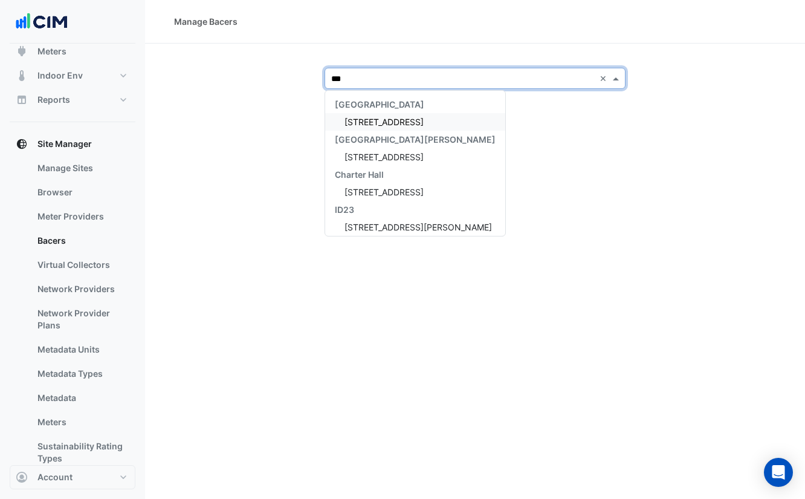
click at [383, 120] on span "[STREET_ADDRESS]" at bounding box center [384, 122] width 79 height 10
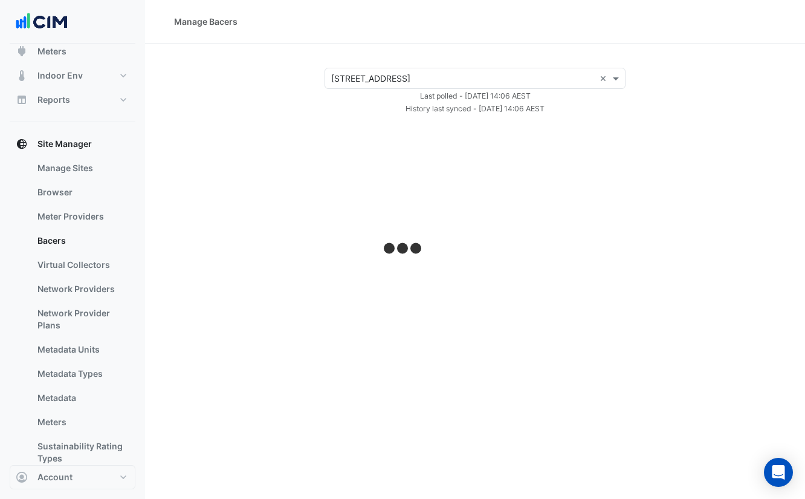
select select "***"
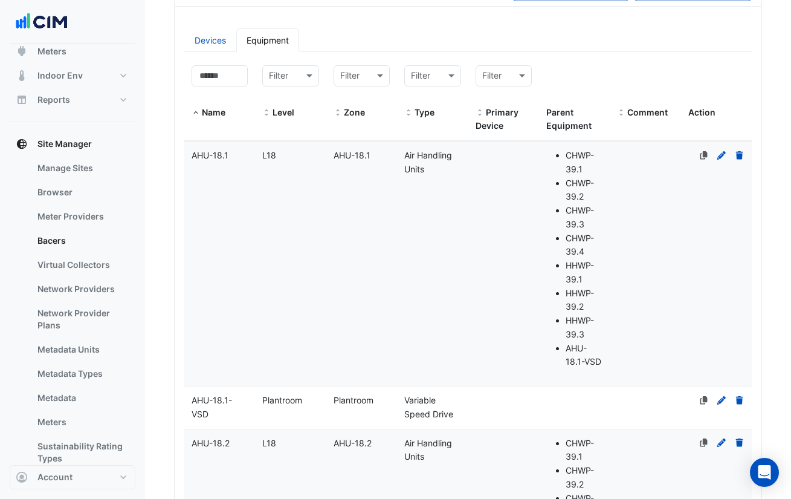
scroll to position [196, 0]
click at [222, 73] on input at bounding box center [220, 75] width 56 height 21
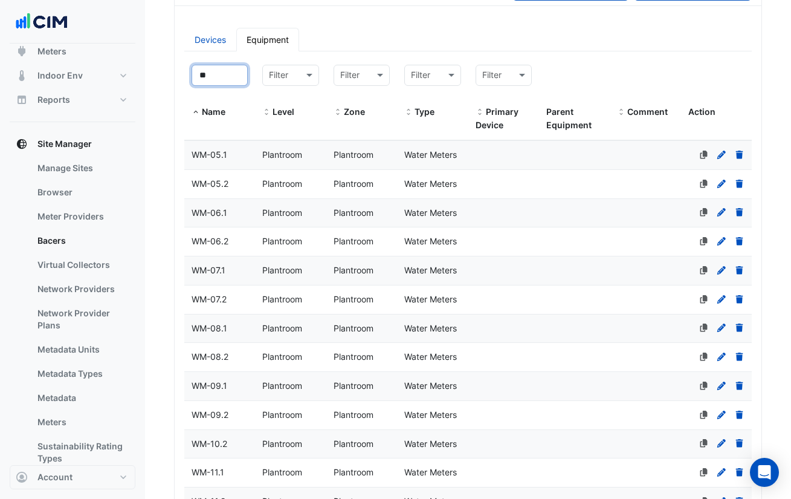
type input "**"
click at [238, 164] on datatable-body-cell "Name WM-05.1" at bounding box center [219, 155] width 71 height 28
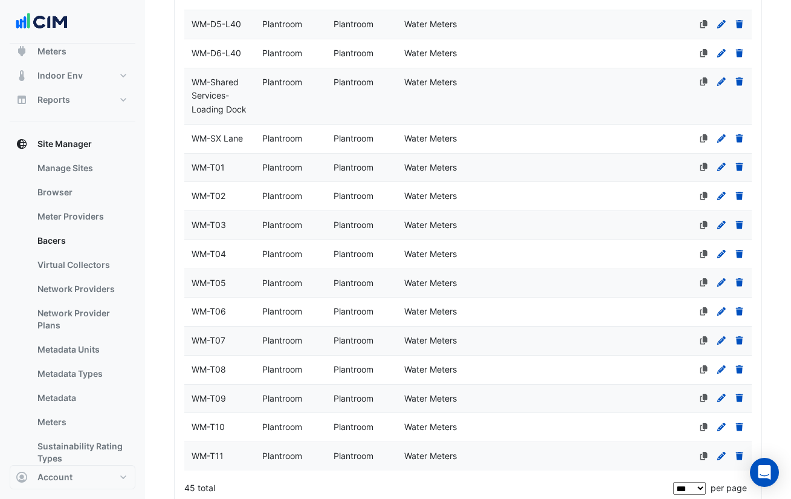
scroll to position [1360, 0]
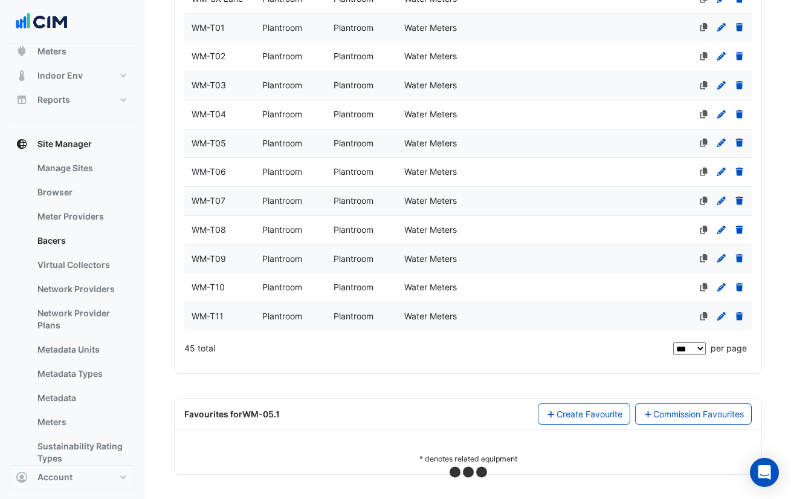
select select "***"
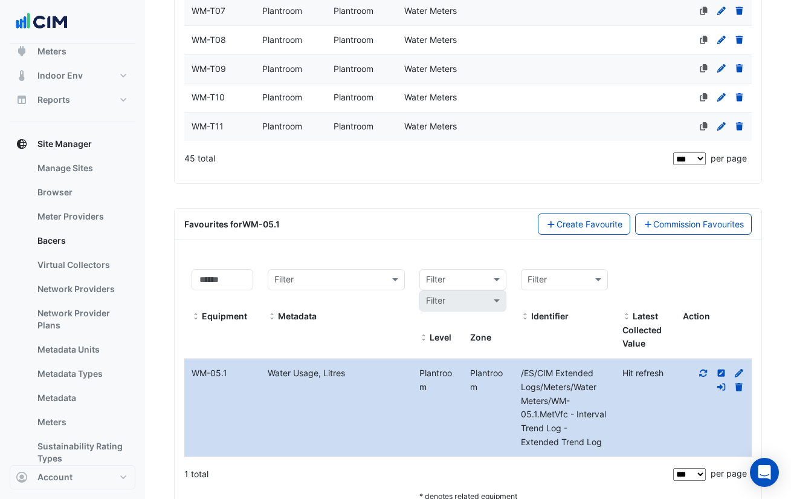
scroll to position [1577, 0]
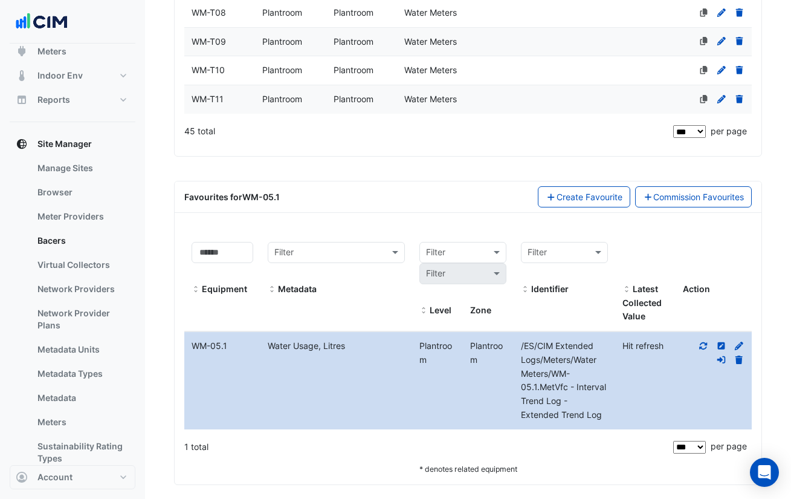
click at [702, 346] on icon at bounding box center [704, 345] width 8 height 7
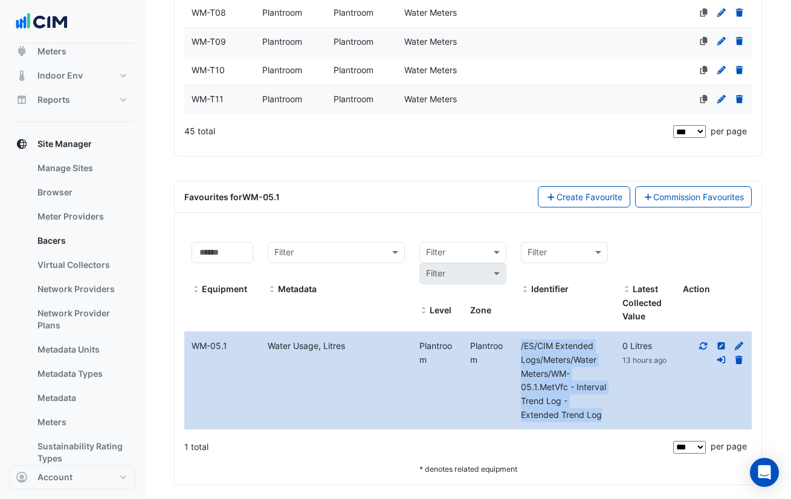
drag, startPoint x: 602, startPoint y: 415, endPoint x: 518, endPoint y: 345, distance: 109.1
click at [518, 345] on div "/ES/CIM Extended Logs/Meters/Water Meters/WM-05.1.MetVfc - Interval Trend Log -…" at bounding box center [565, 380] width 102 height 83
copy span "/ES/CIM Extended Logs/Meters/Water Meters/WM-05.1.MetVfc - Interval Trend Log -…"
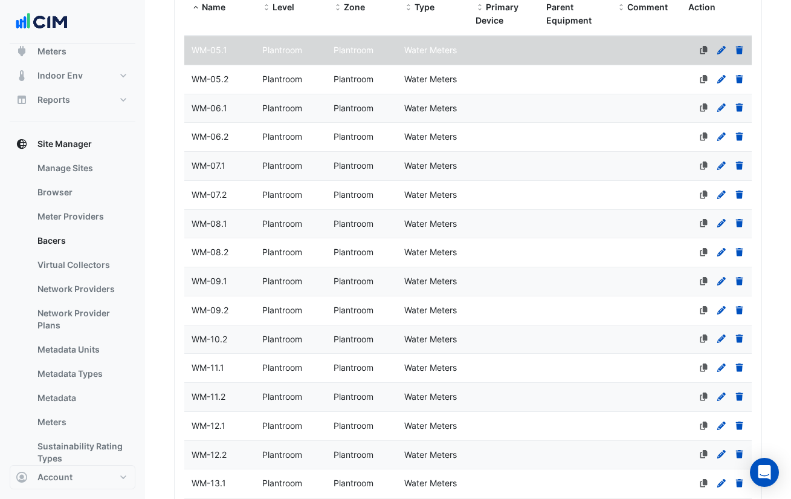
scroll to position [300, 0]
click at [505, 77] on datatable-body-cell "Primary Device" at bounding box center [504, 80] width 71 height 28
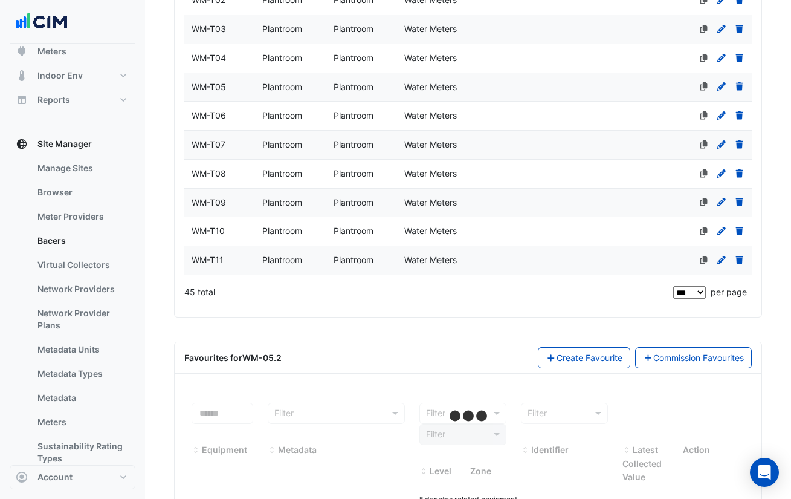
scroll to position [1457, 0]
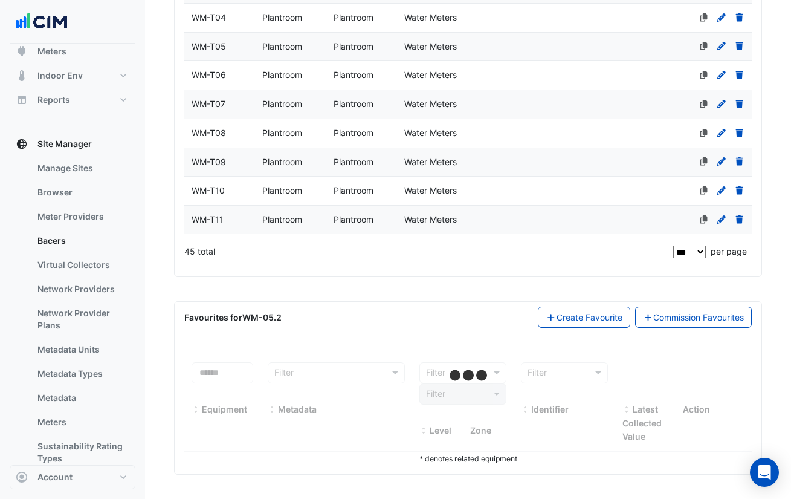
select select "***"
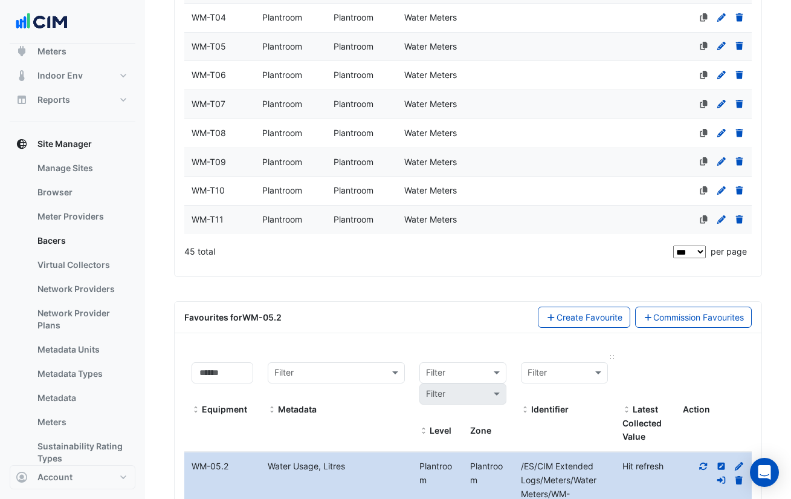
scroll to position [1539, 0]
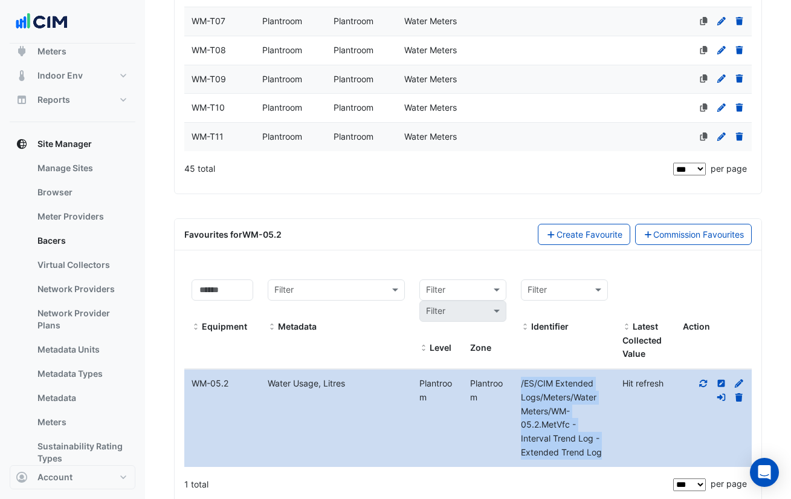
drag, startPoint x: 604, startPoint y: 454, endPoint x: 518, endPoint y: 387, distance: 109.5
click at [518, 387] on div "/ES/CIM Extended Logs/Meters/Water Meters/WM-05.2.MetVfc - Interval Trend Log -…" at bounding box center [565, 418] width 102 height 83
copy span "/ES/CIM Extended Logs/Meters/Water Meters/WM-05.2.MetVfc - Interval Trend Log -…"
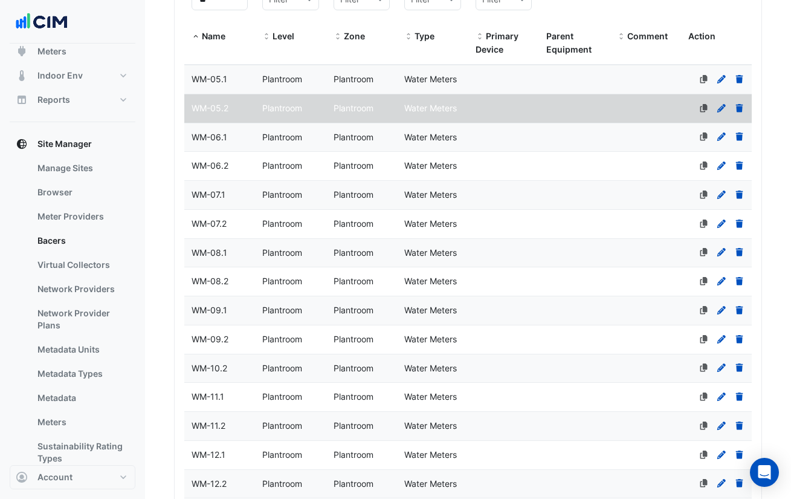
scroll to position [277, 0]
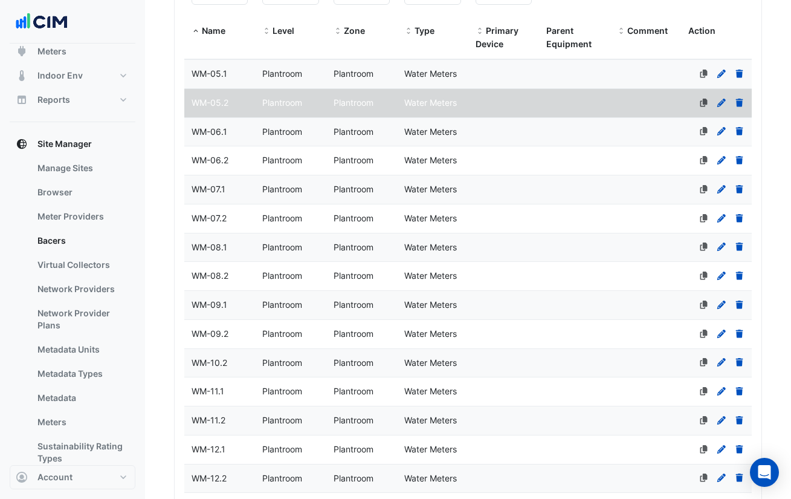
click at [465, 129] on div "Water Meters" at bounding box center [432, 132] width 71 height 14
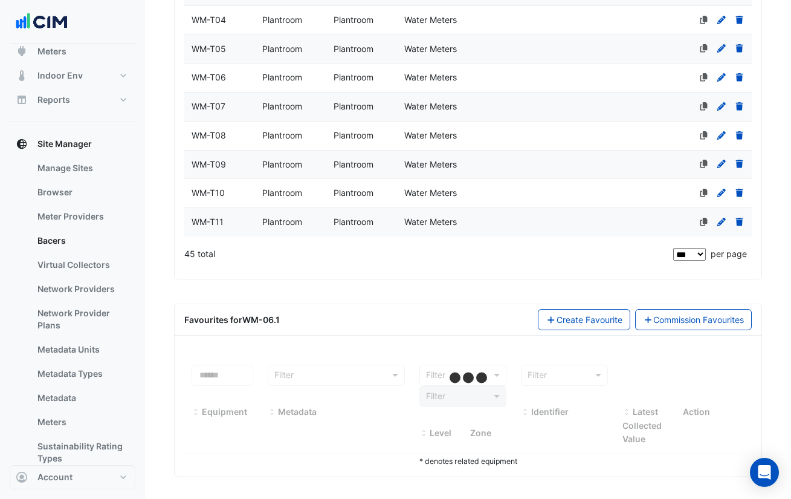
scroll to position [1457, 0]
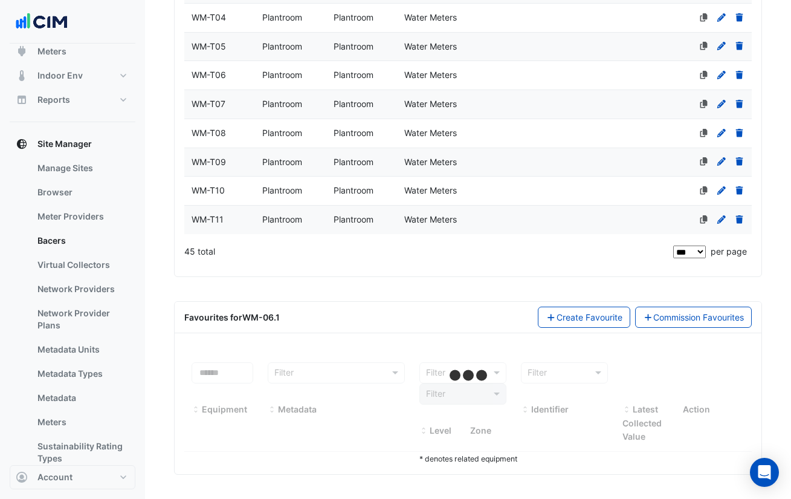
select select "***"
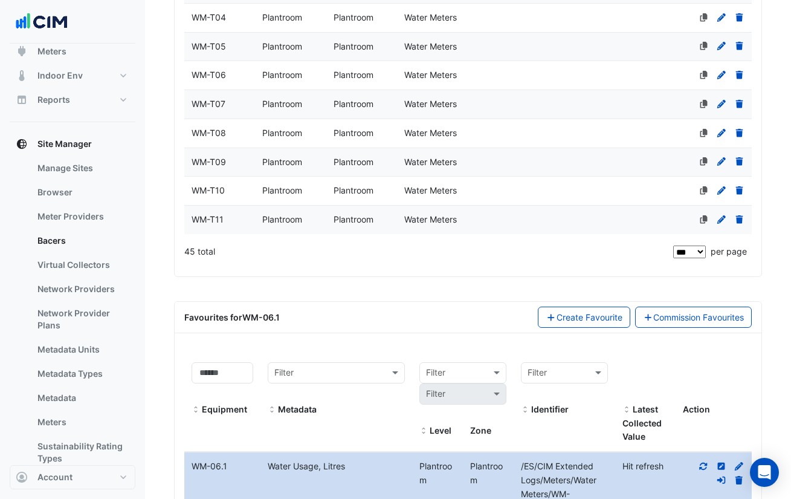
scroll to position [1587, 0]
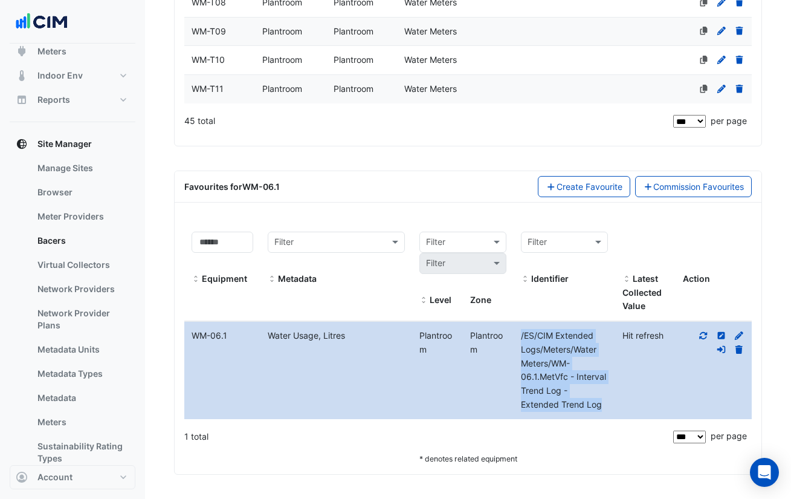
drag, startPoint x: 608, startPoint y: 403, endPoint x: 519, endPoint y: 337, distance: 111.1
click at [519, 337] on div "/ES/CIM Extended Logs/Meters/Water Meters/WM-06.1.MetVfc - Interval Trend Log -…" at bounding box center [565, 370] width 102 height 83
copy span "/ES/CIM Extended Logs/Meters/Water Meters/WM-06.1.MetVfc - Interval Trend Log -…"
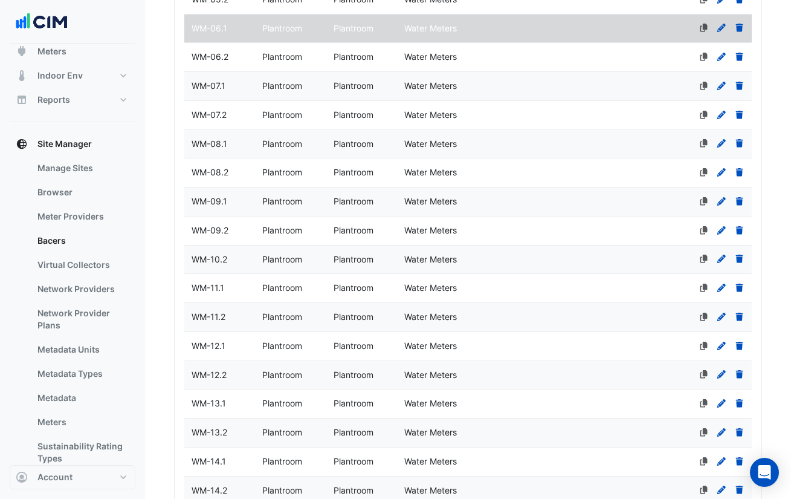
scroll to position [377, 0]
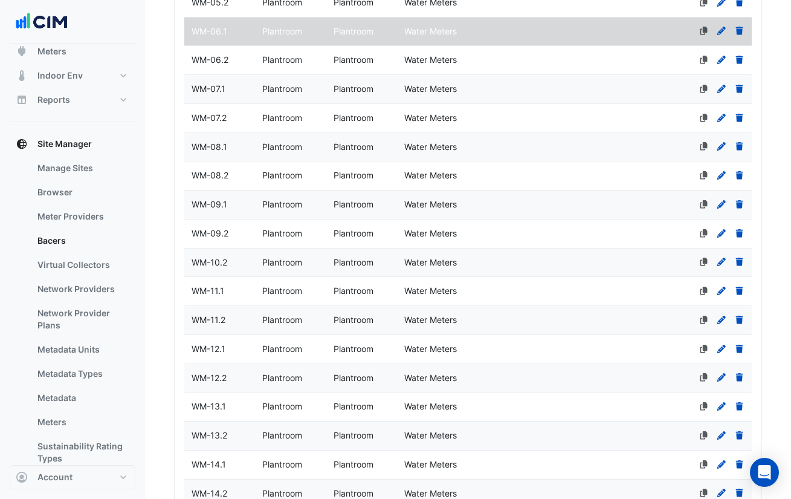
click at [473, 65] on datatable-body-cell "Primary Device" at bounding box center [504, 60] width 71 height 28
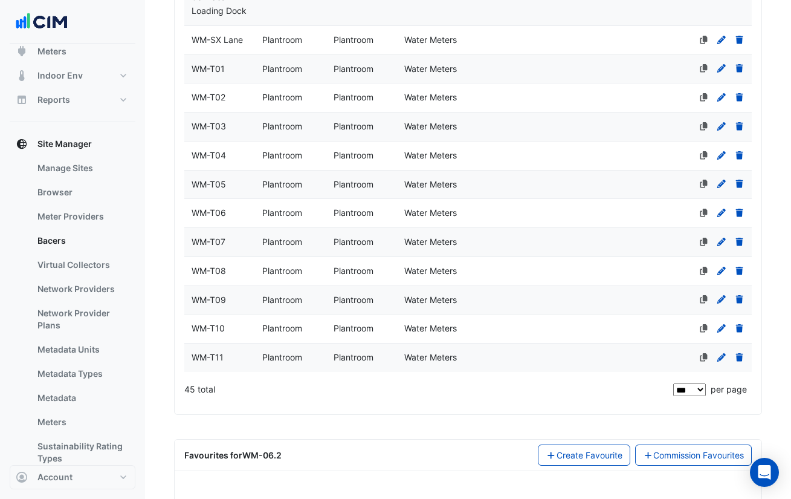
scroll to position [1457, 0]
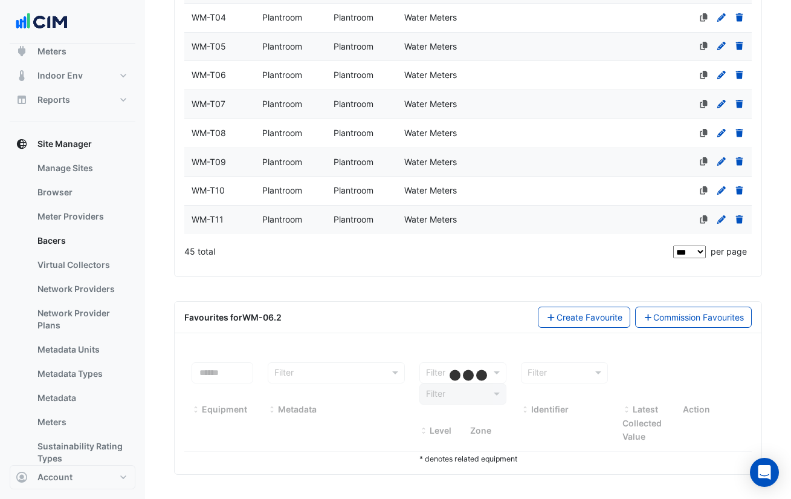
select select "***"
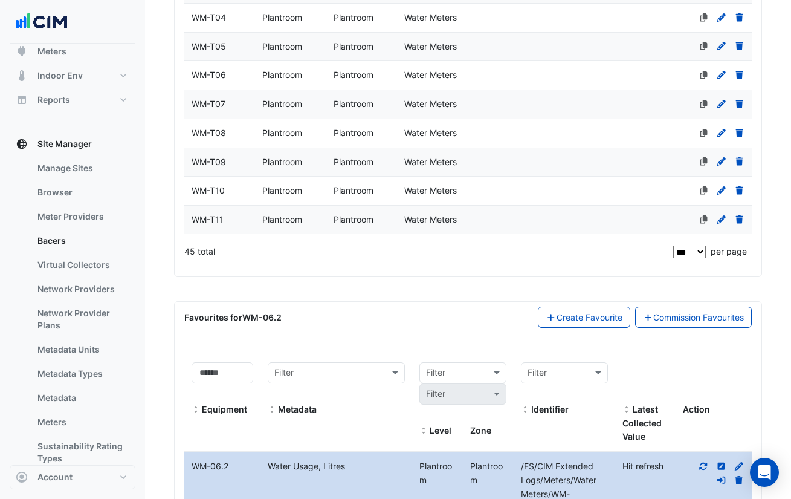
click at [516, 177] on datatable-body-cell "Primary Device" at bounding box center [504, 191] width 71 height 28
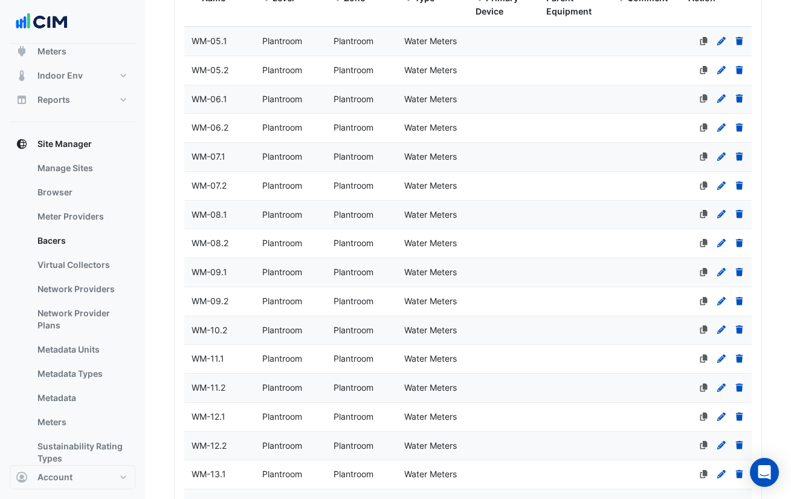
scroll to position [183, 0]
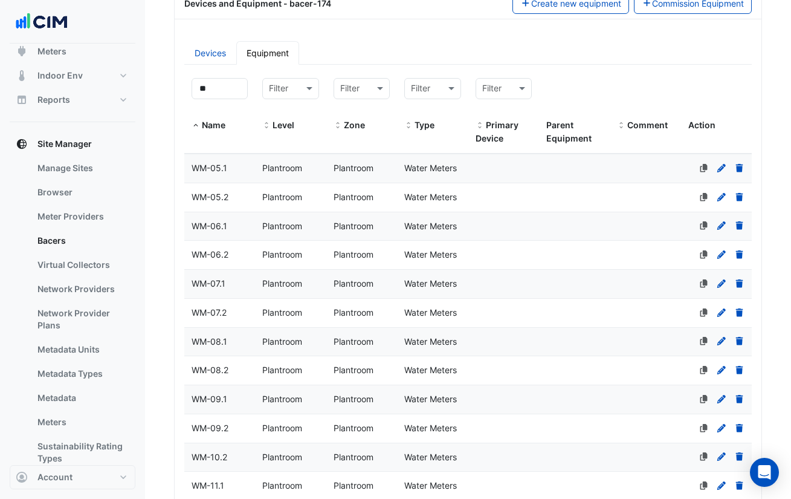
select select "***"
click at [269, 256] on span "Plantroom" at bounding box center [282, 254] width 40 height 10
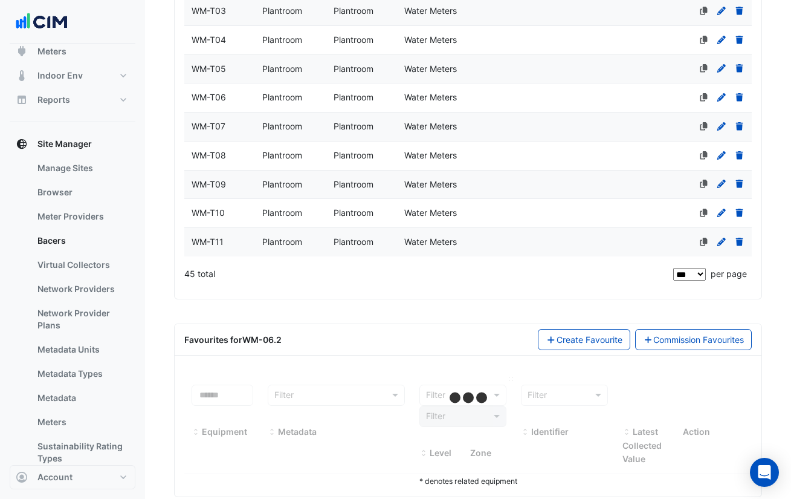
scroll to position [1457, 0]
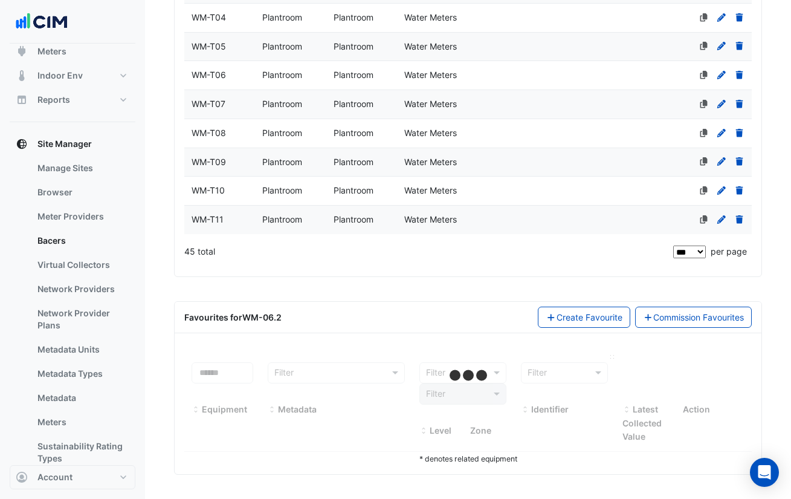
select select "***"
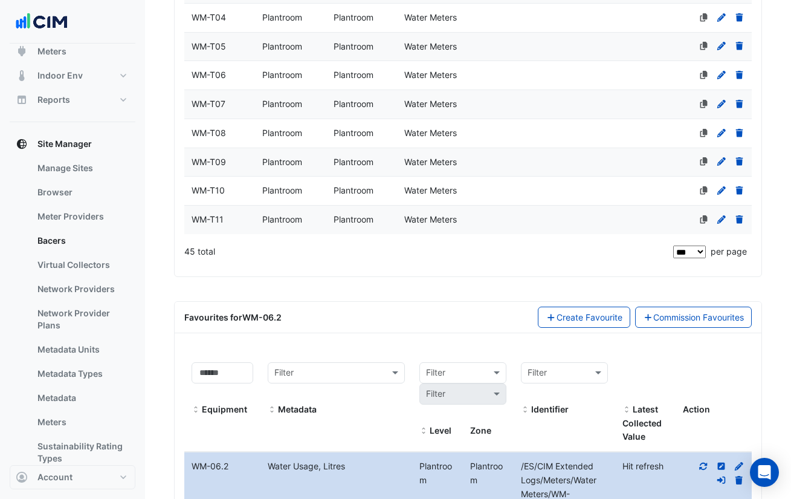
scroll to position [1528, 0]
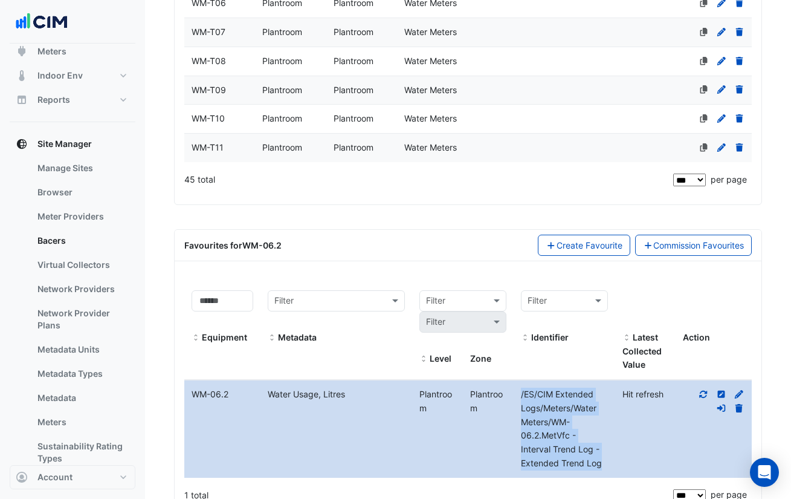
drag, startPoint x: 602, startPoint y: 465, endPoint x: 517, endPoint y: 395, distance: 110.0
click at [517, 395] on div "/ES/CIM Extended Logs/Meters/Water Meters/WM-06.2.MetVfc - Interval Trend Log -…" at bounding box center [565, 429] width 102 height 83
copy span "/ES/CIM Extended Logs/Meters/Water Meters/WM-06.2.MetVfc - Interval Trend Log -…"
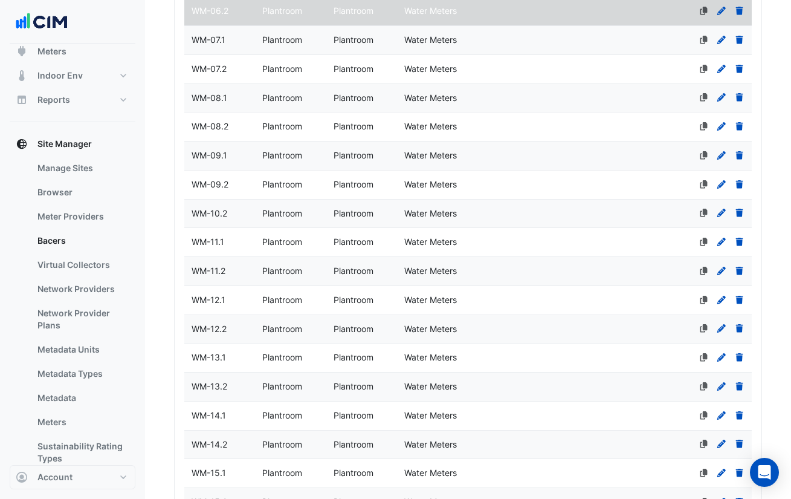
scroll to position [364, 0]
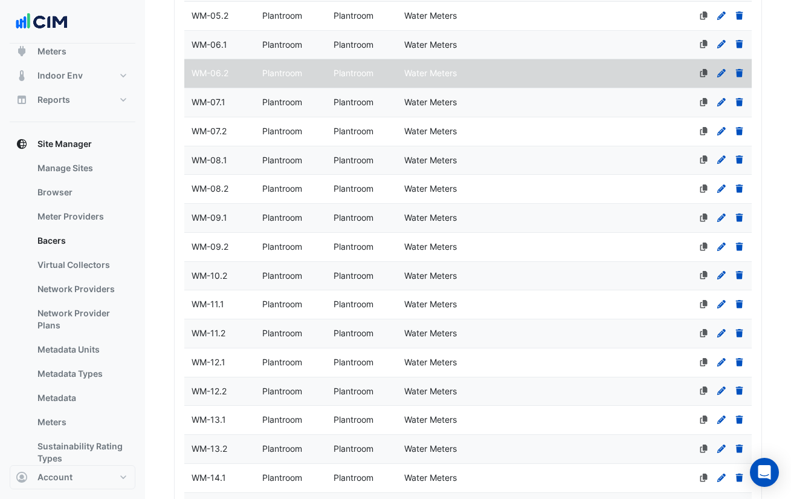
click at [391, 99] on div "Plantroom" at bounding box center [361, 103] width 71 height 14
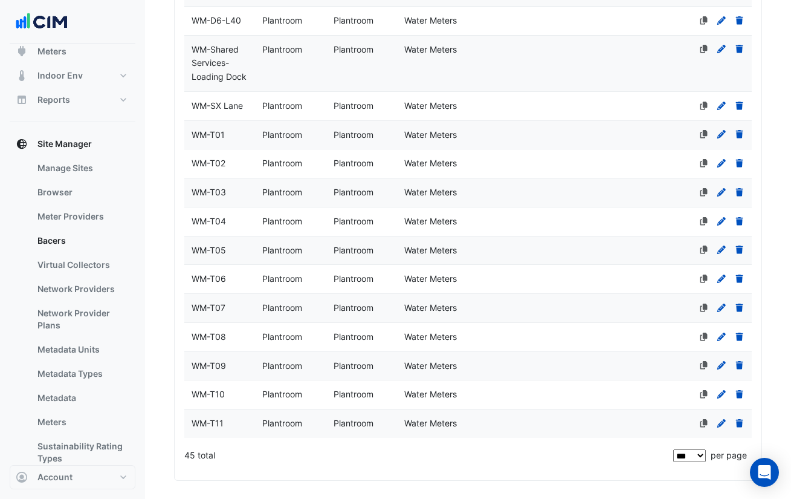
scroll to position [1258, 0]
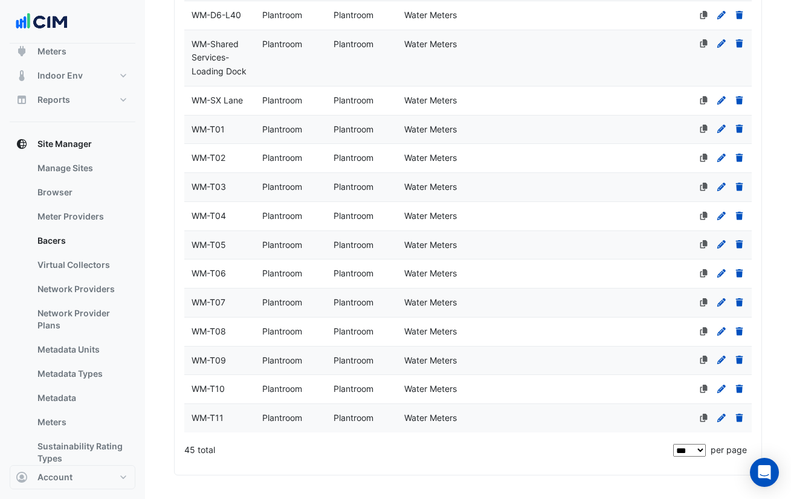
select select "***"
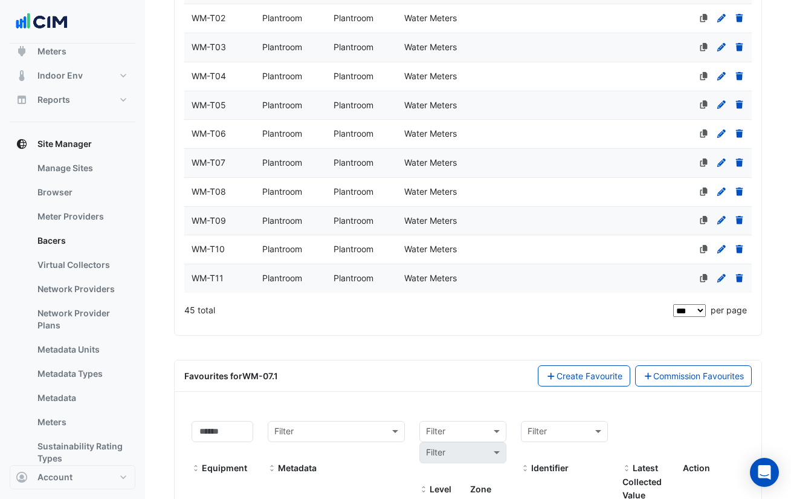
scroll to position [1527, 0]
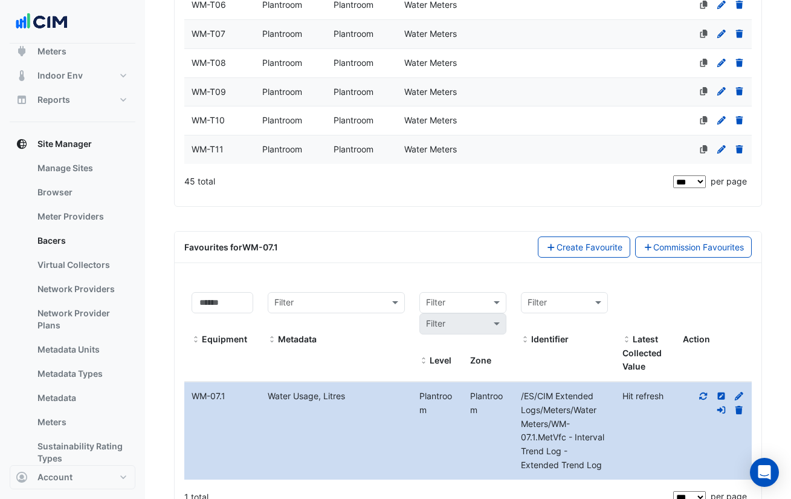
click at [700, 397] on icon at bounding box center [704, 395] width 8 height 7
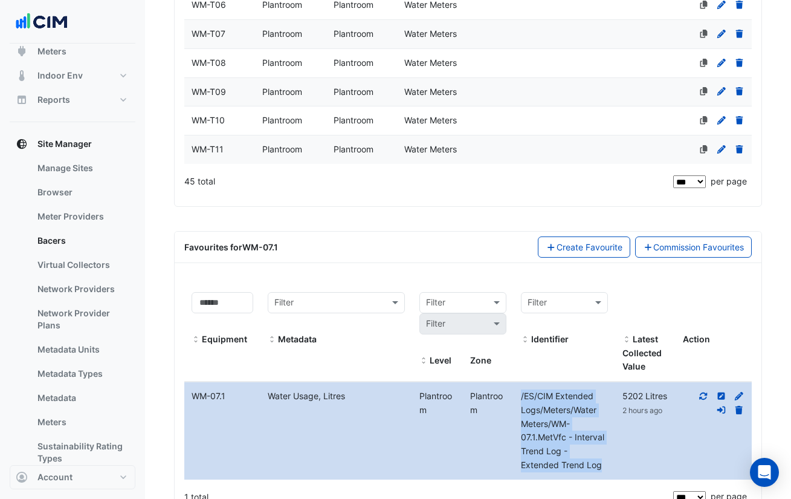
drag, startPoint x: 600, startPoint y: 467, endPoint x: 516, endPoint y: 397, distance: 109.5
click at [516, 397] on div "/ES/CIM Extended Logs/Meters/Water Meters/WM-07.1.MetVfc - Interval Trend Log -…" at bounding box center [565, 430] width 102 height 83
copy span "/ES/CIM Extended Logs/Meters/Water Meters/WM-07.1.MetVfc - Interval Trend Log -…"
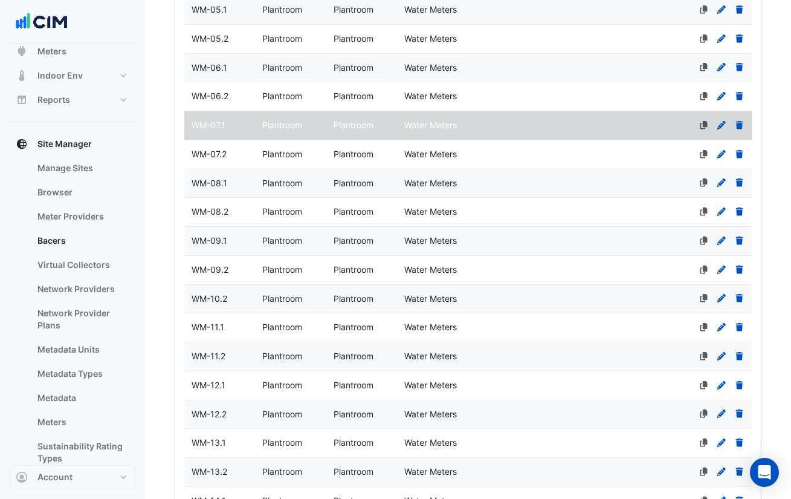
scroll to position [340, 0]
click at [505, 152] on datatable-body-cell "Primary Device" at bounding box center [504, 155] width 71 height 28
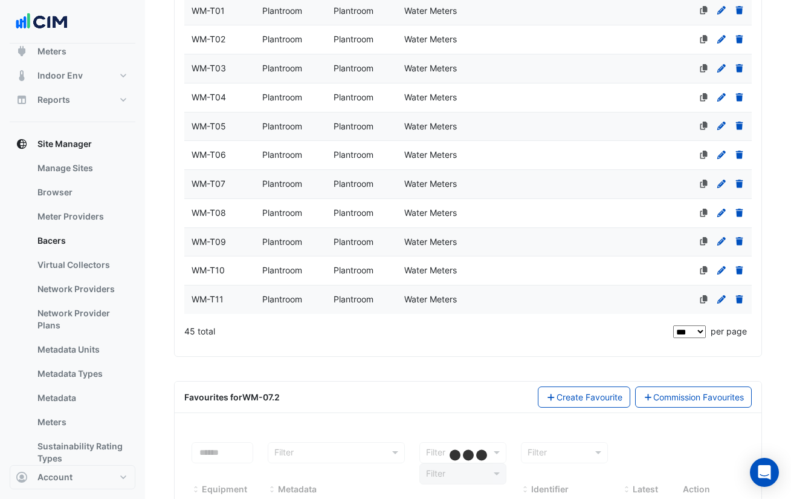
scroll to position [1457, 0]
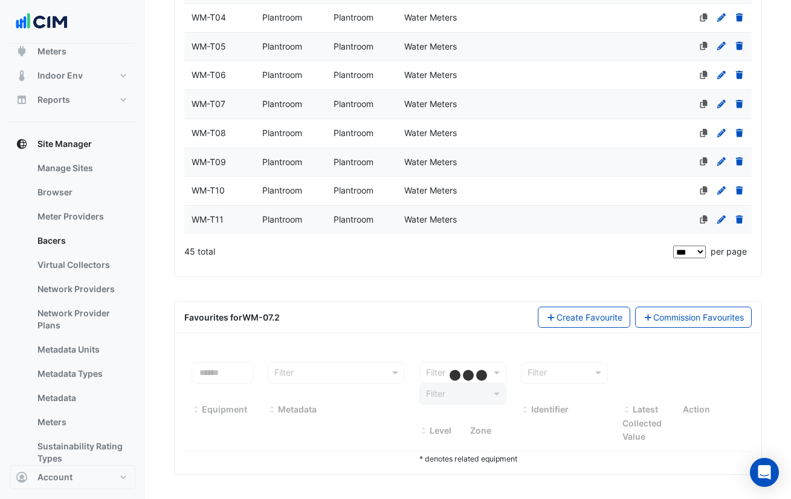
select select "***"
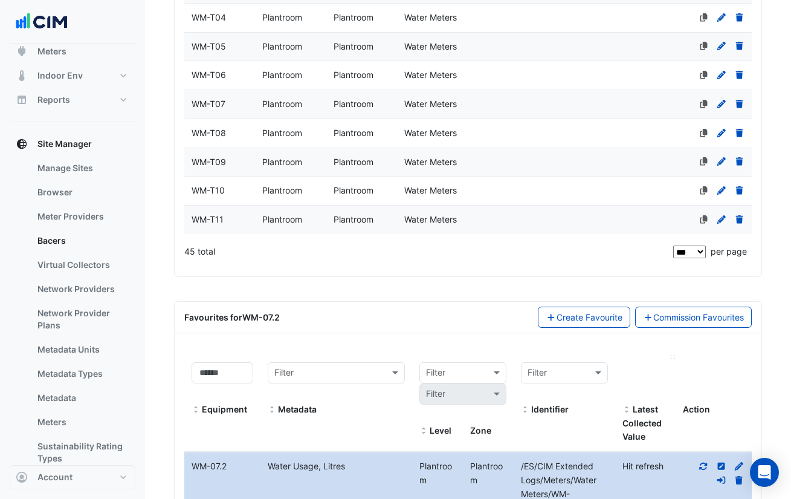
scroll to position [1538, 0]
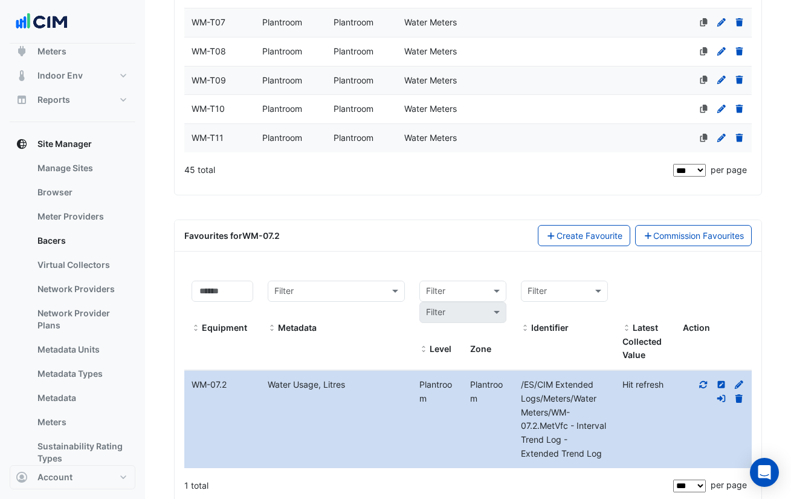
click at [702, 388] on icon at bounding box center [703, 384] width 11 height 8
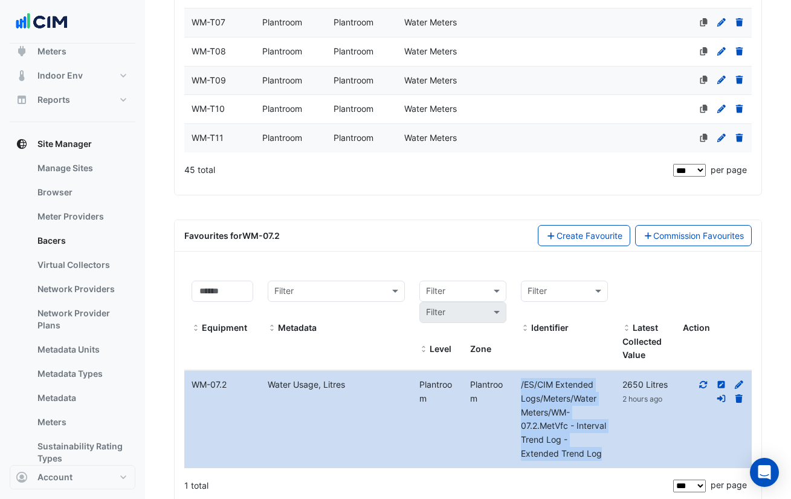
drag, startPoint x: 606, startPoint y: 452, endPoint x: 518, endPoint y: 387, distance: 109.8
click at [518, 387] on div "/ES/CIM Extended Logs/Meters/Water Meters/WM-07.2.MetVfc - Interval Trend Log -…" at bounding box center [565, 419] width 102 height 83
copy span "/ES/CIM Extended Logs/Meters/Water Meters/WM-07.2.MetVfc - Interval Trend Log -…"
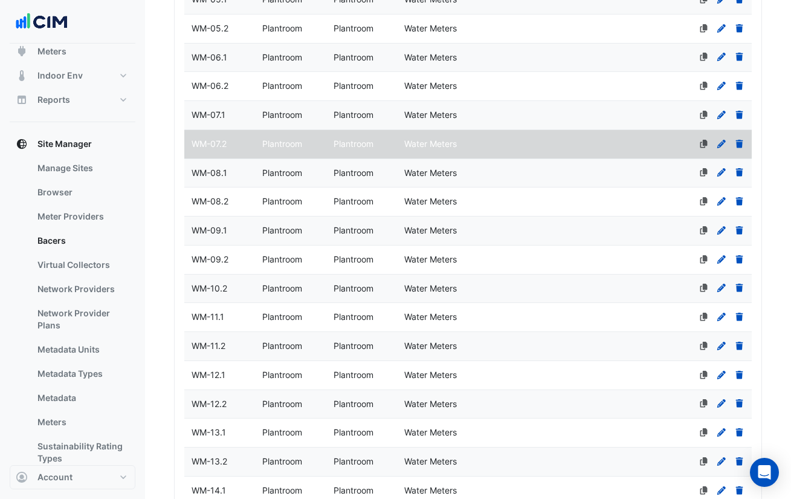
scroll to position [350, 0]
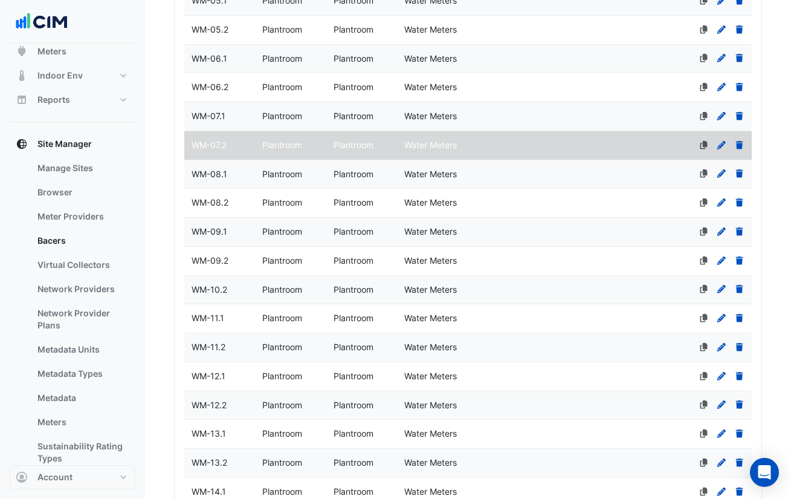
click at [470, 178] on datatable-body-cell "Primary Device" at bounding box center [504, 174] width 71 height 28
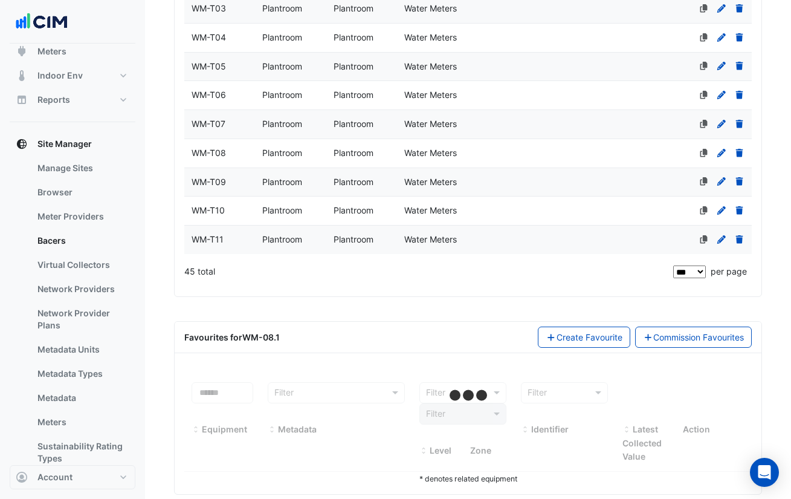
scroll to position [1438, 0]
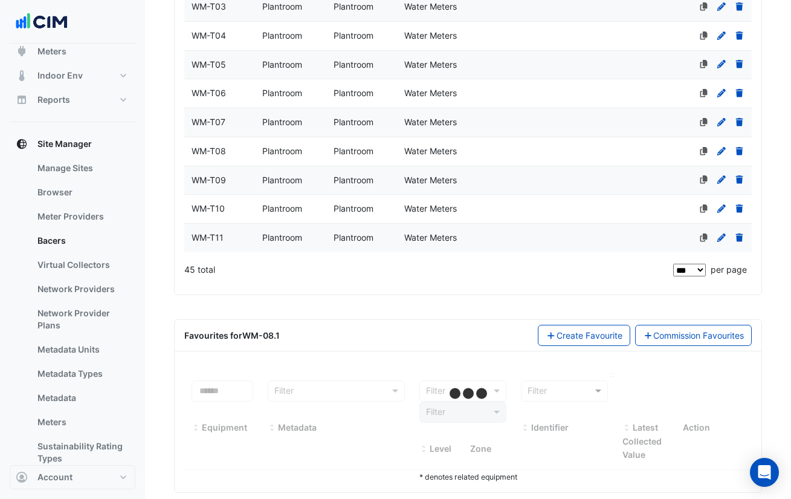
select select "***"
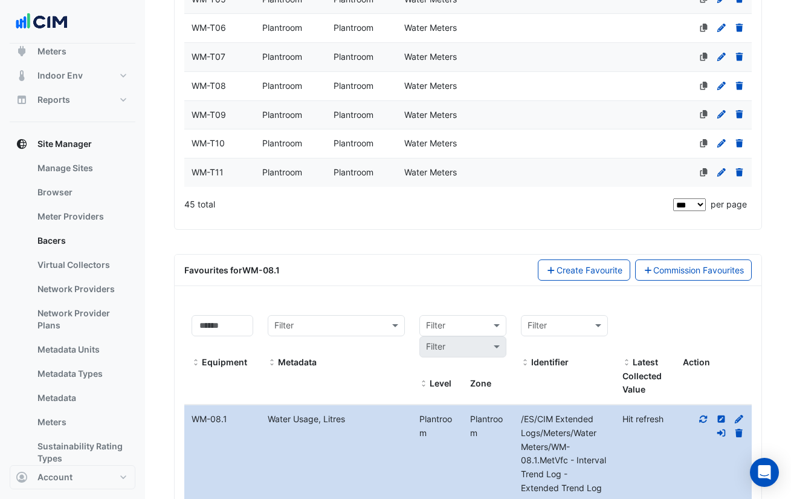
scroll to position [1587, 0]
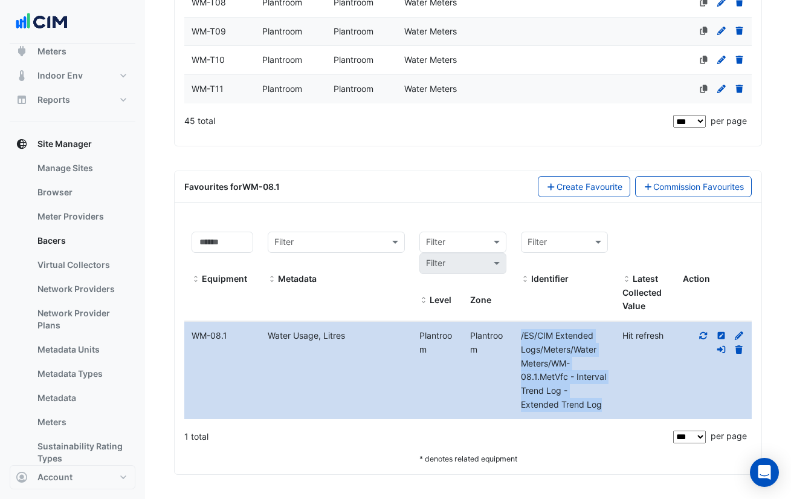
drag, startPoint x: 606, startPoint y: 410, endPoint x: 519, endPoint y: 339, distance: 112.6
click at [519, 339] on div "/ES/CIM Extended Logs/Meters/Water Meters/WM-08.1.MetVfc - Interval Trend Log -…" at bounding box center [565, 370] width 102 height 83
copy span "/ES/CIM Extended Logs/Meters/Water Meters/WM-08.1.MetVfc - Interval Trend Log -…"
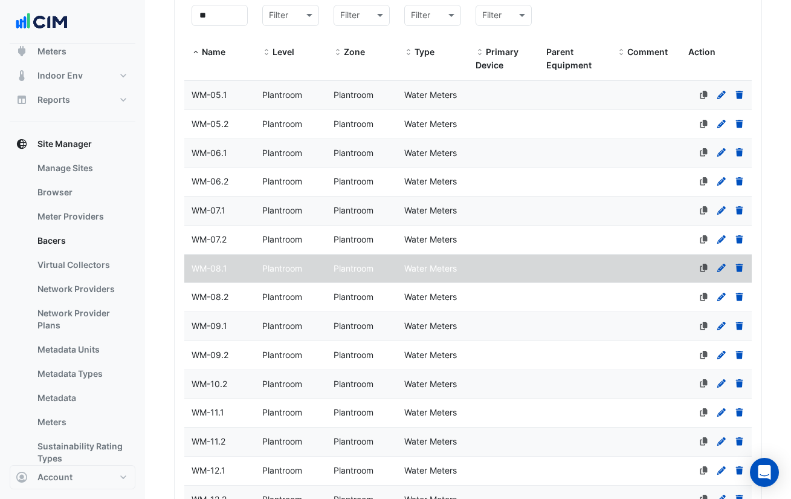
scroll to position [401, 0]
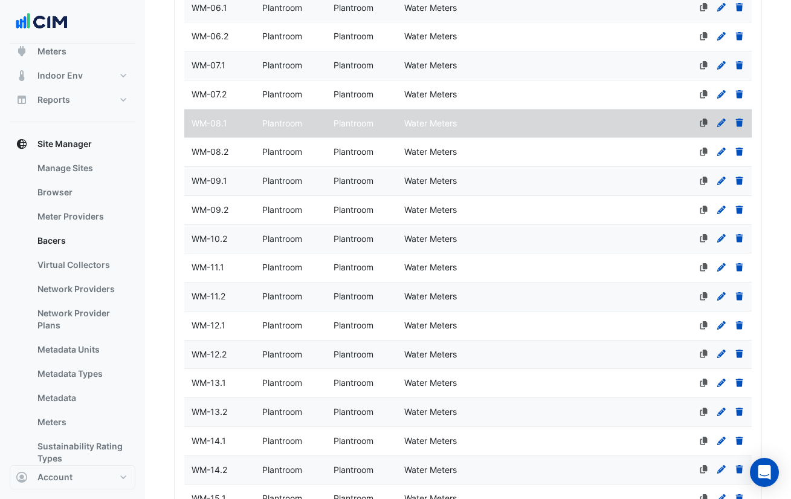
click at [486, 154] on datatable-body-cell "Primary Device" at bounding box center [504, 152] width 71 height 28
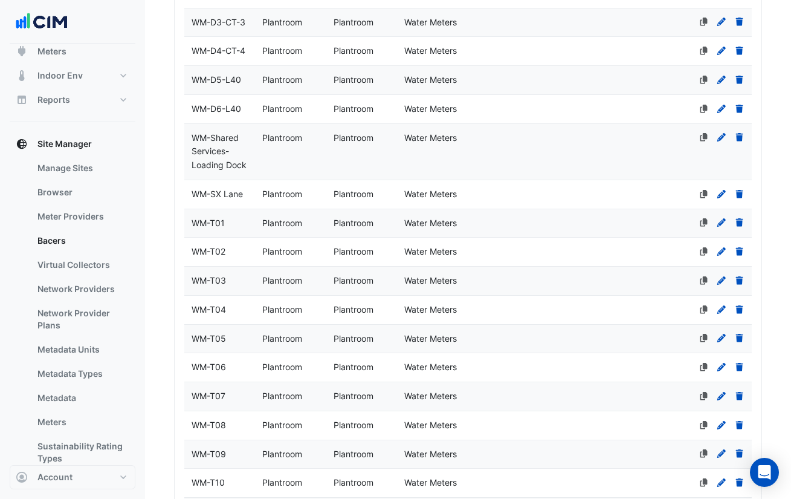
scroll to position [1376, 0]
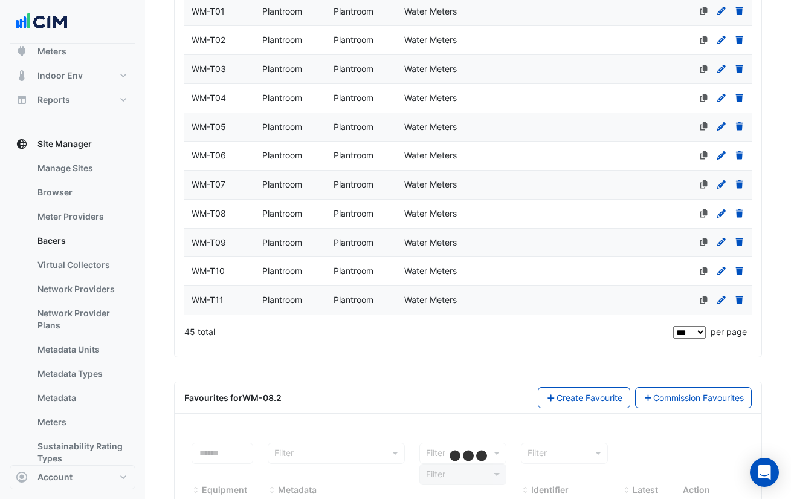
select select "***"
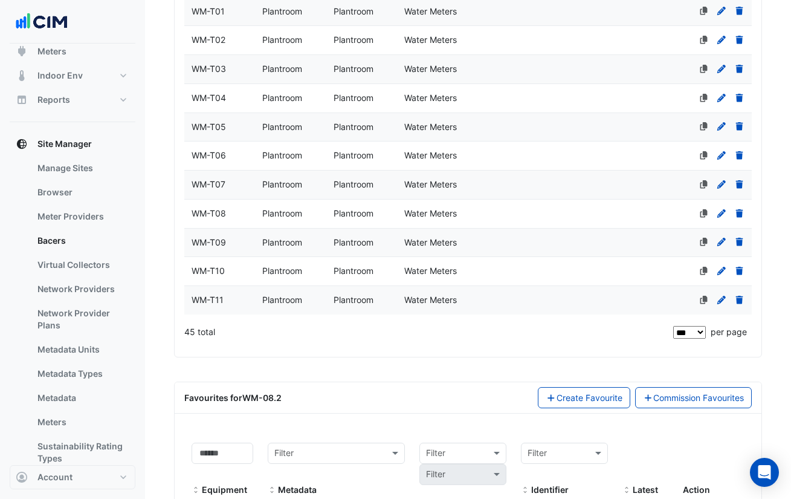
scroll to position [1587, 0]
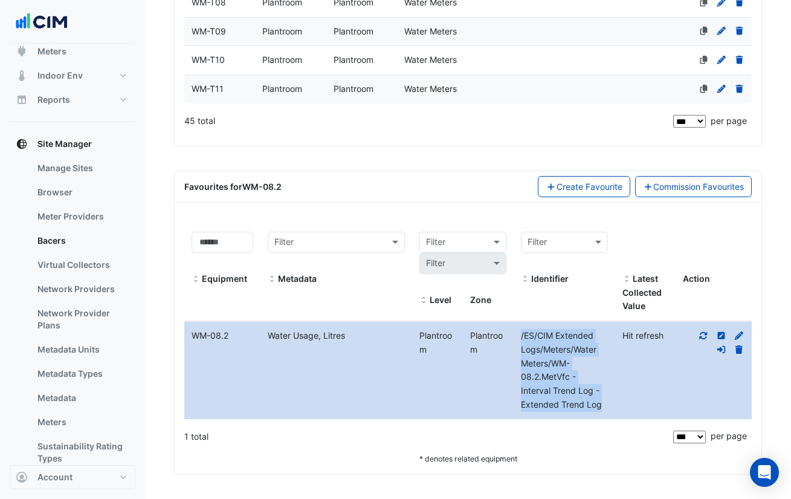
drag, startPoint x: 604, startPoint y: 408, endPoint x: 516, endPoint y: 338, distance: 112.4
click at [516, 338] on div "/ES/CIM Extended Logs/Meters/Water Meters/WM-08.2.MetVfc - Interval Trend Log -…" at bounding box center [565, 370] width 102 height 83
copy span "/ES/CIM Extended Logs/Meters/Water Meters/WM-08.2.MetVfc - Interval Trend Log -…"
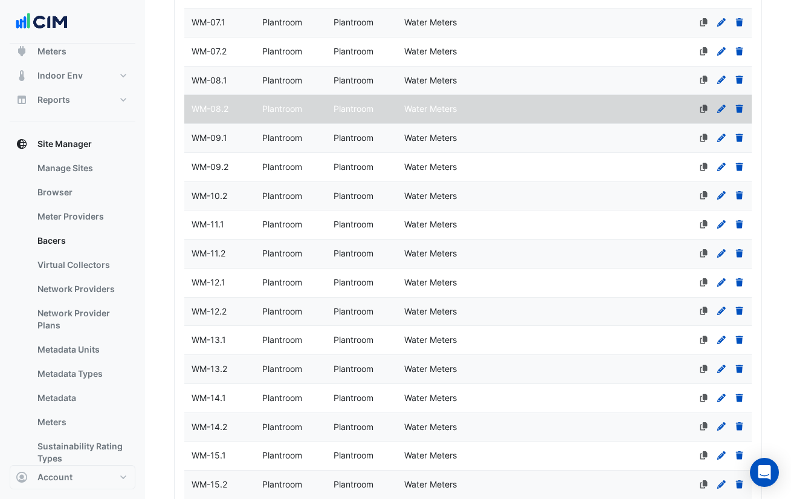
scroll to position [488, 0]
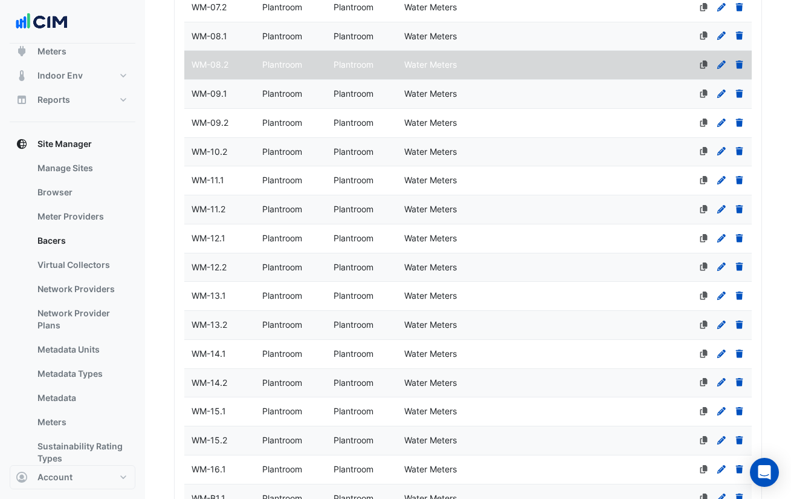
click at [482, 96] on datatable-body-cell "Primary Device" at bounding box center [504, 94] width 71 height 28
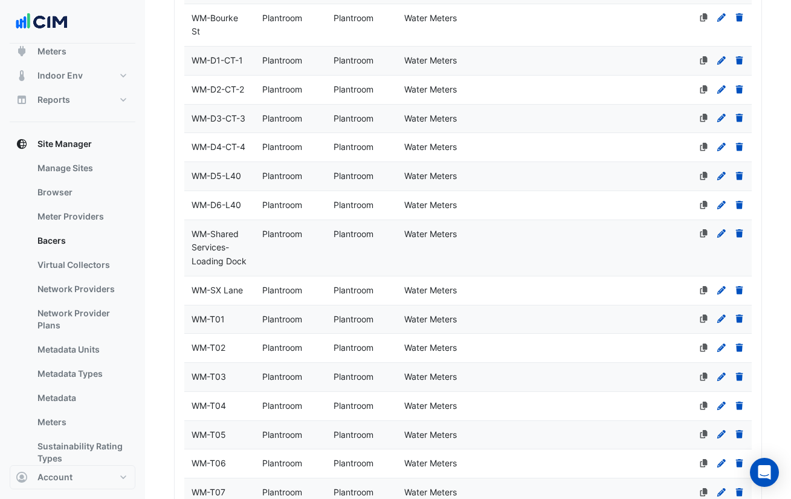
select select "***"
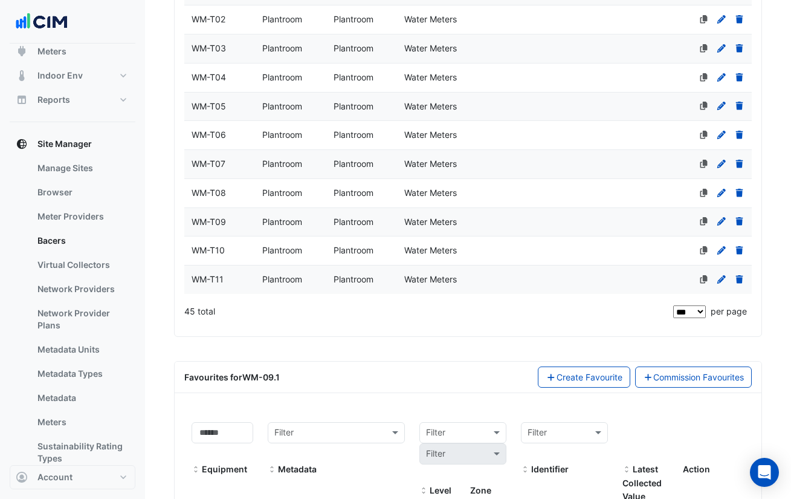
scroll to position [1587, 0]
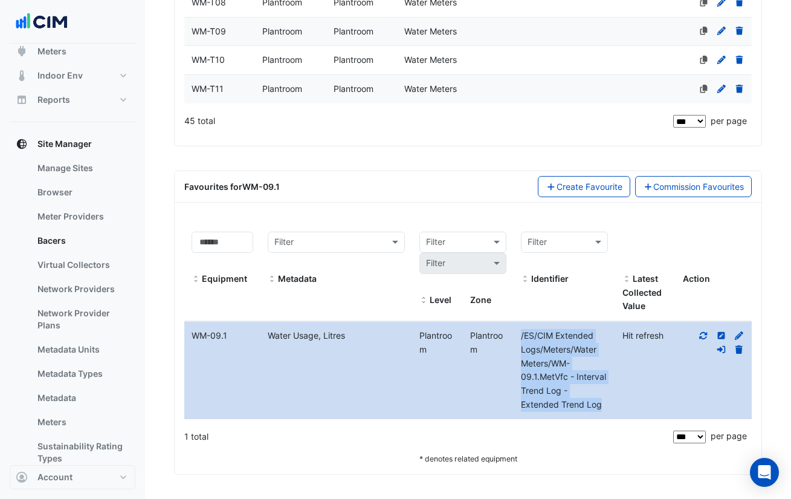
drag, startPoint x: 609, startPoint y: 404, endPoint x: 521, endPoint y: 339, distance: 109.9
click at [521, 339] on div "/ES/CIM Extended Logs/Meters/Water Meters/WM-09.1.MetVfc - Interval Trend Log -…" at bounding box center [565, 370] width 102 height 83
copy span "/ES/CIM Extended Logs/Meters/Water Meters/WM-09.1.MetVfc - Interval Trend Log -…"
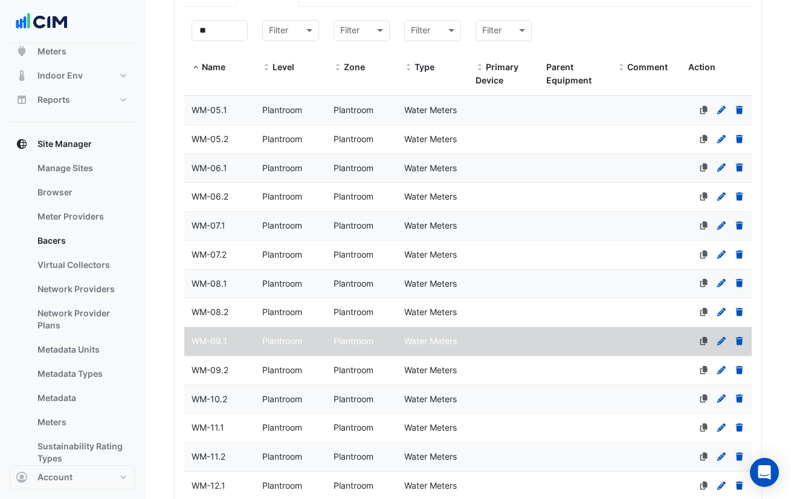
scroll to position [317, 0]
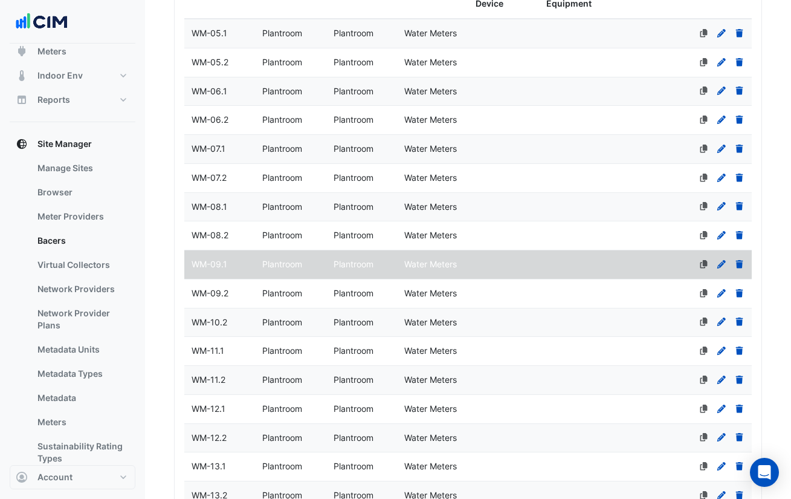
click at [470, 290] on datatable-body-cell "Primary Device" at bounding box center [504, 293] width 71 height 28
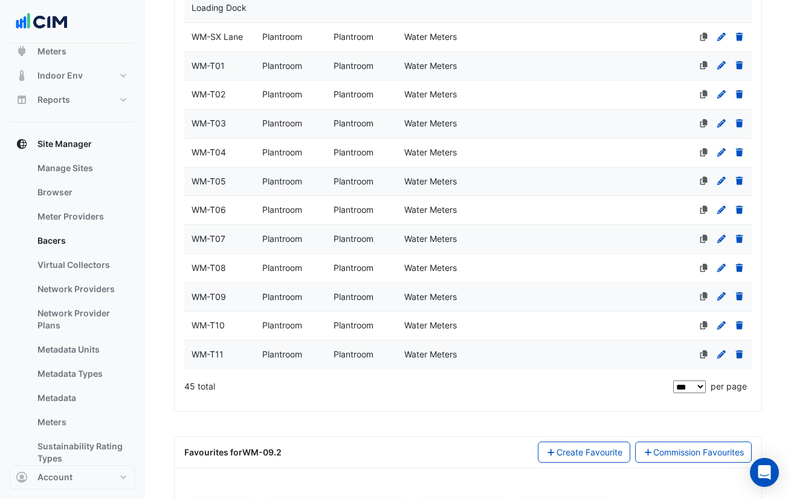
scroll to position [1457, 0]
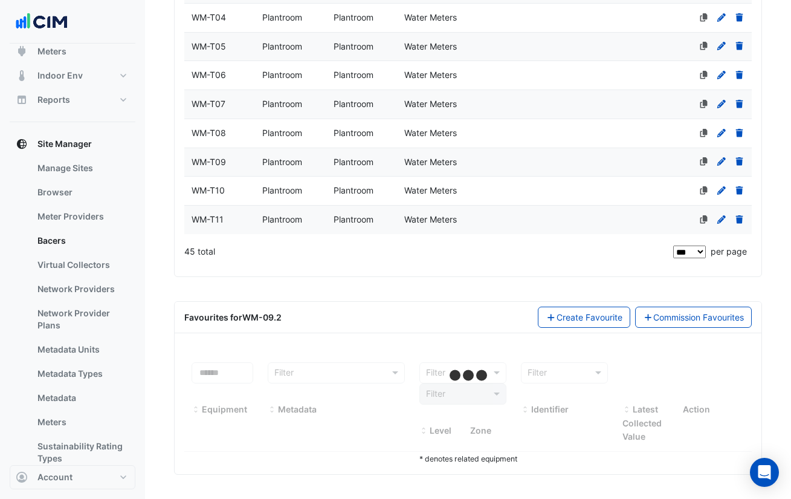
select select "***"
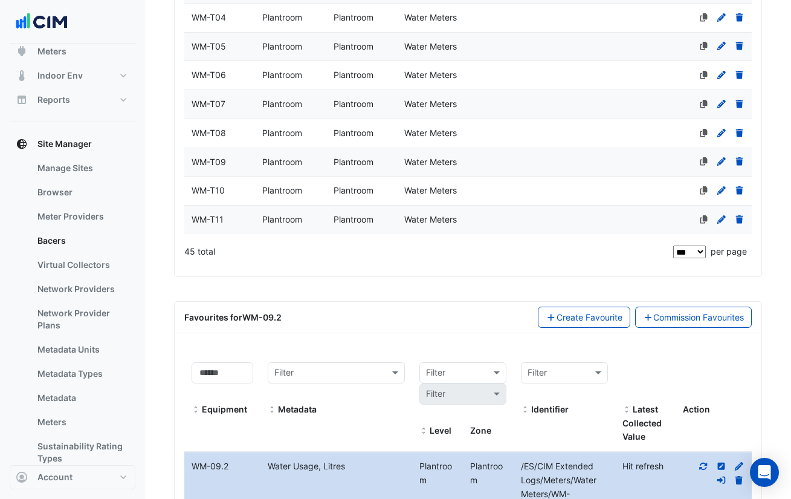
scroll to position [1587, 0]
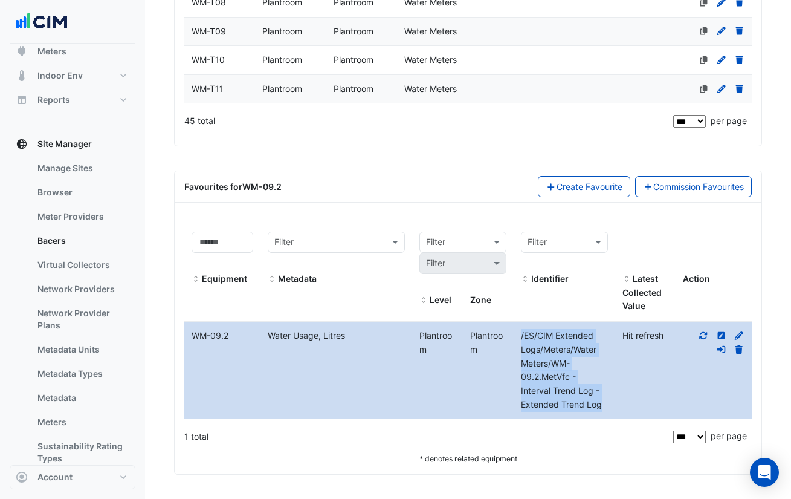
drag, startPoint x: 606, startPoint y: 405, endPoint x: 521, endPoint y: 339, distance: 108.2
click at [521, 339] on div "/ES/CIM Extended Logs/Meters/Water Meters/WM-09.2.MetVfc - Interval Trend Log -…" at bounding box center [565, 370] width 102 height 83
copy span "/ES/CIM Extended Logs/Meters/Water Meters/WM-09.2.MetVfc - Interval Trend Log -…"
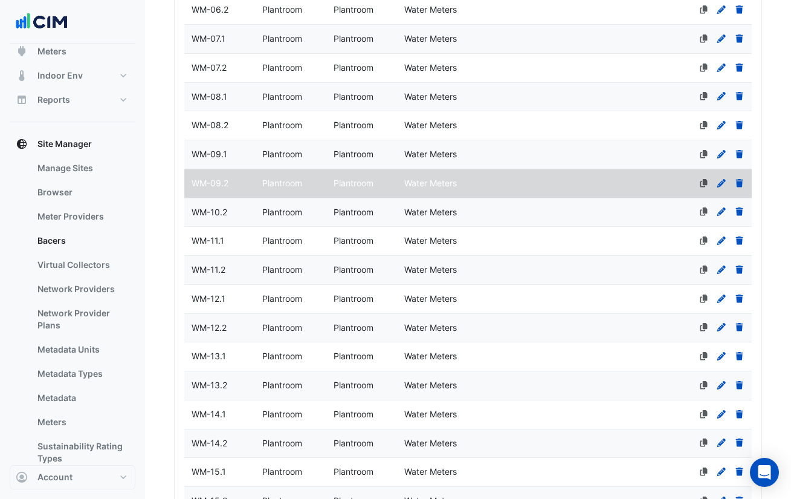
scroll to position [428, 0]
click at [525, 207] on datatable-body-cell "Primary Device" at bounding box center [504, 212] width 71 height 28
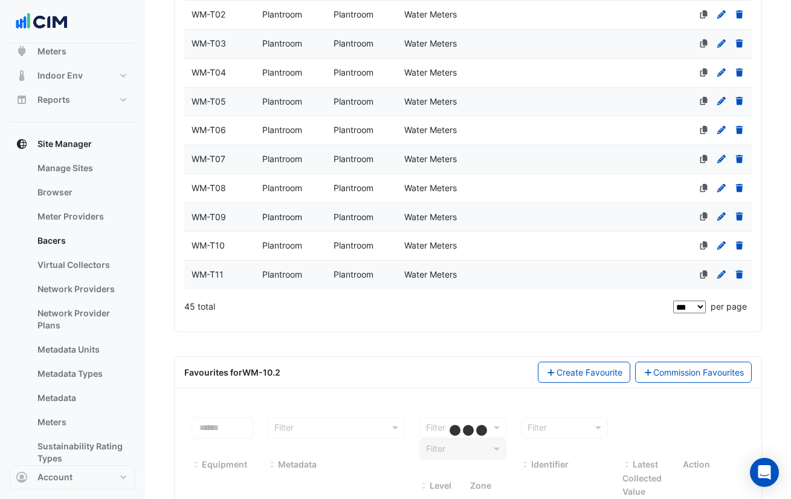
scroll to position [1457, 0]
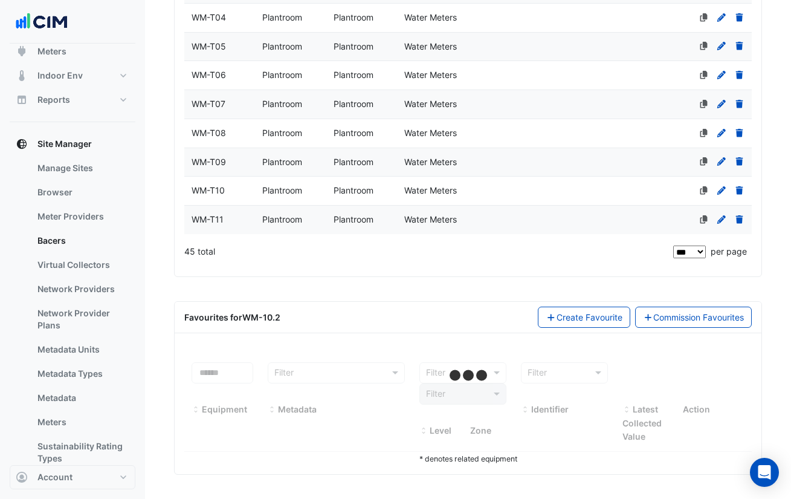
select select "***"
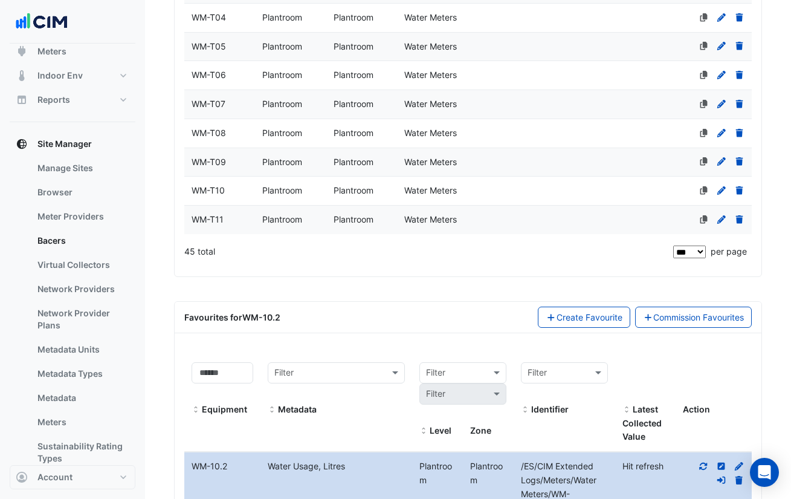
scroll to position [1579, 0]
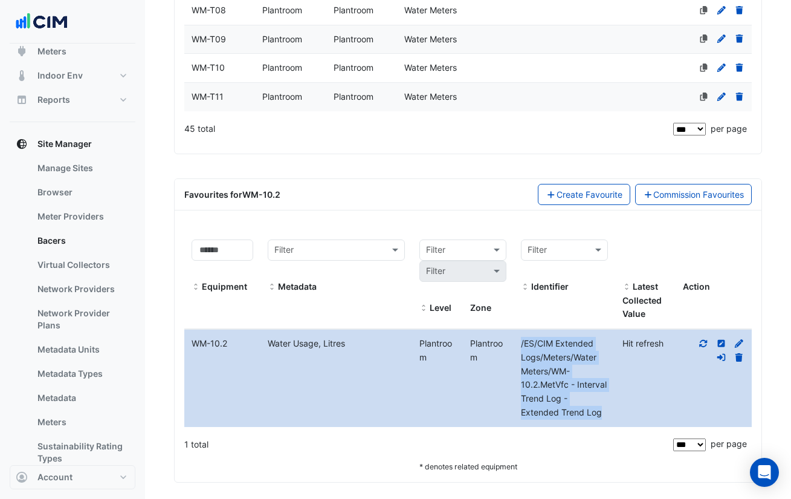
drag, startPoint x: 605, startPoint y: 414, endPoint x: 520, endPoint y: 346, distance: 108.4
click at [520, 346] on div "/ES/CIM Extended Logs/Meters/Water Meters/WM-10.2.MetVfc - Interval Trend Log -…" at bounding box center [565, 378] width 102 height 83
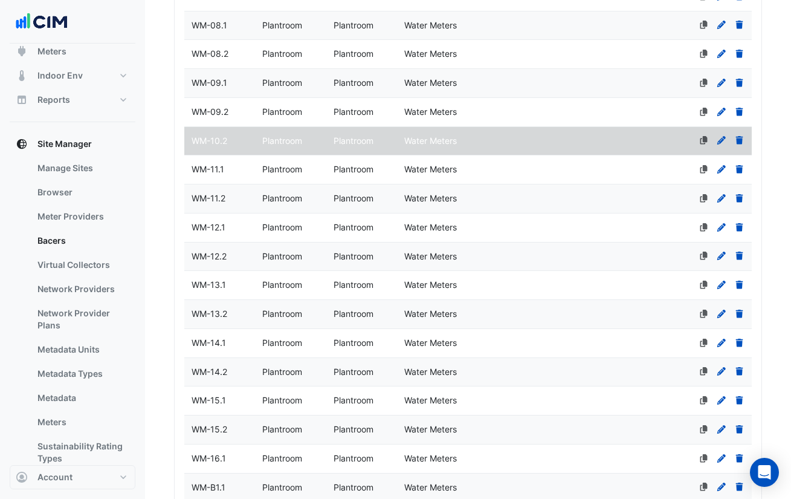
scroll to position [498, 0]
click at [403, 167] on div "Water Meters" at bounding box center [432, 170] width 71 height 14
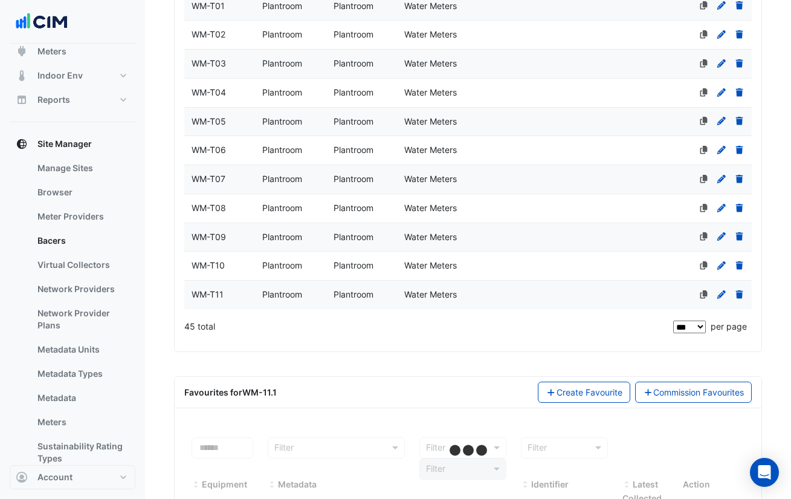
scroll to position [1457, 0]
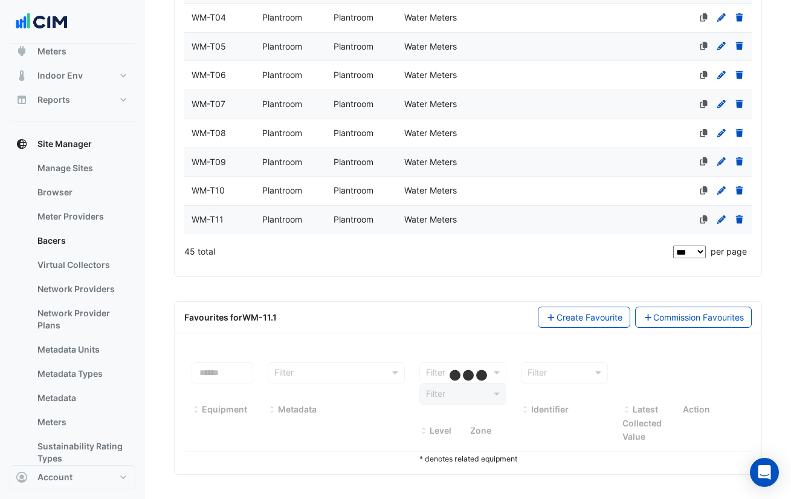
select select "***"
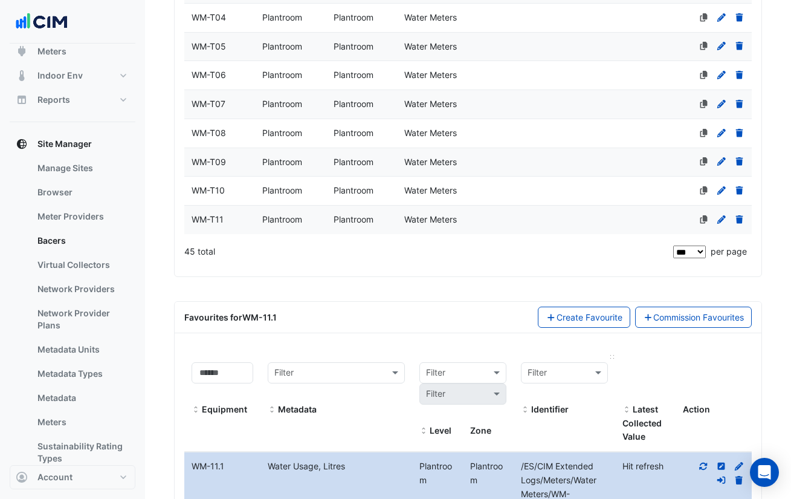
scroll to position [1587, 0]
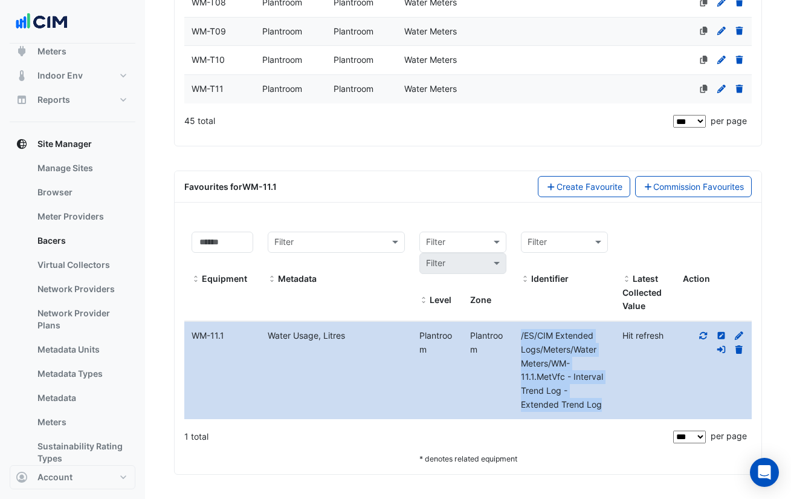
drag, startPoint x: 606, startPoint y: 406, endPoint x: 521, endPoint y: 337, distance: 110.0
click at [521, 337] on div "/ES/CIM Extended Logs/Meters/Water Meters/WM-11.1.MetVfc - Interval Trend Log -…" at bounding box center [565, 370] width 102 height 83
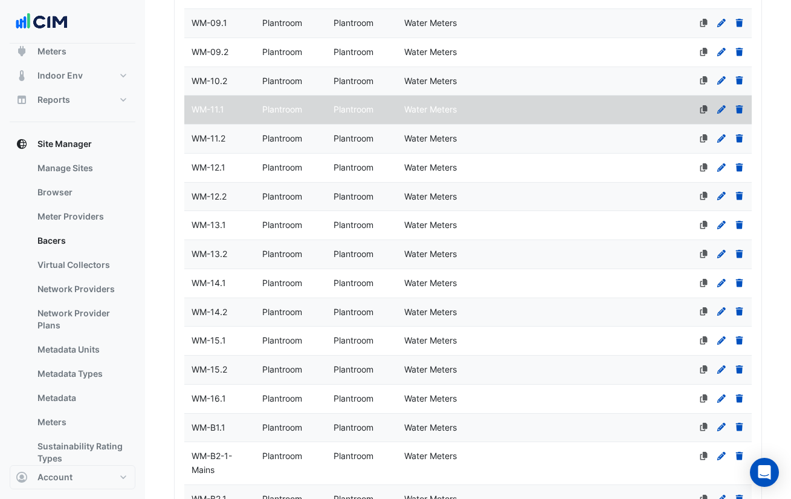
scroll to position [546, 0]
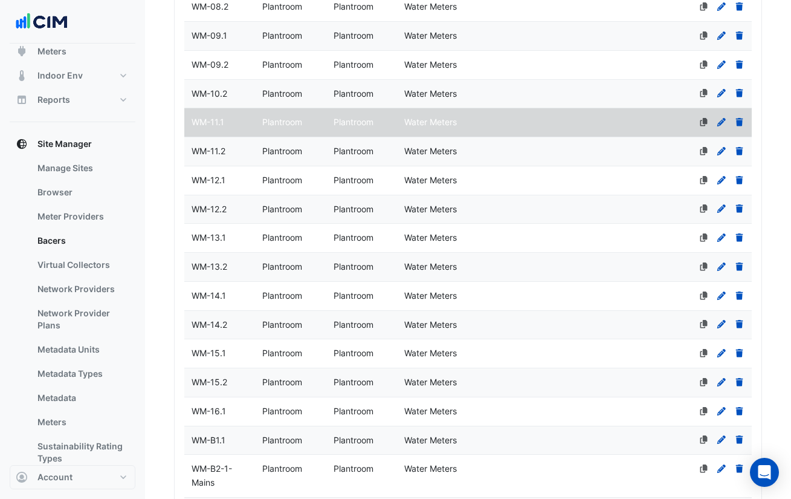
click at [360, 151] on span "Plantroom" at bounding box center [354, 151] width 40 height 10
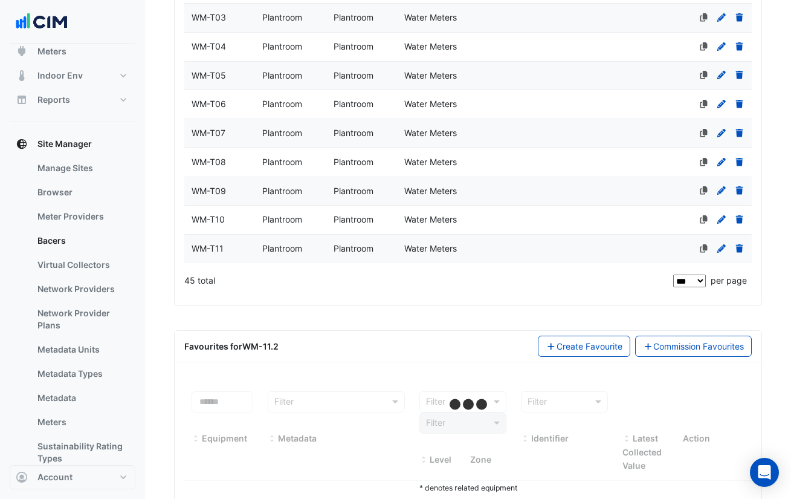
scroll to position [1457, 0]
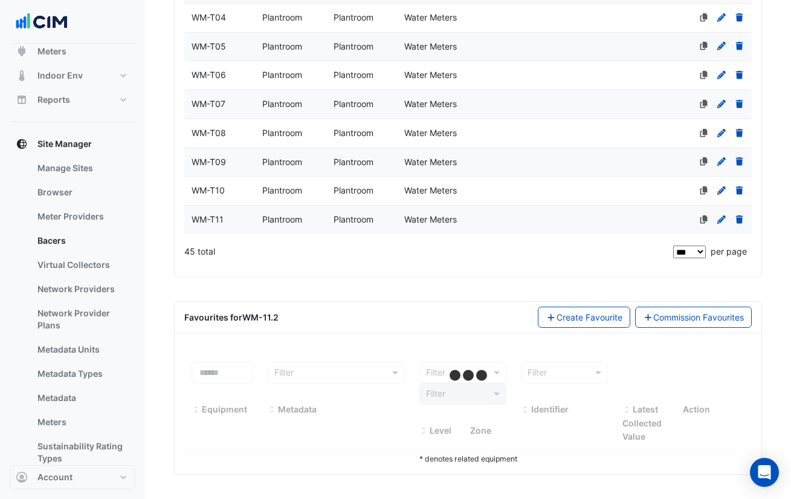
select select "***"
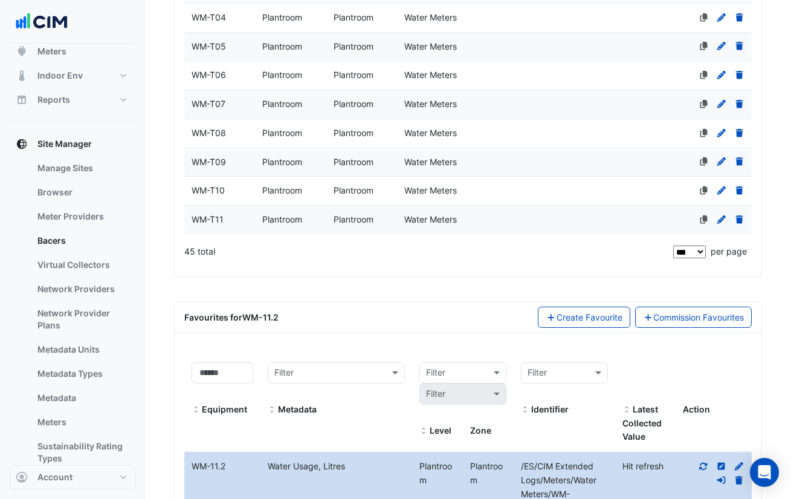
scroll to position [1587, 0]
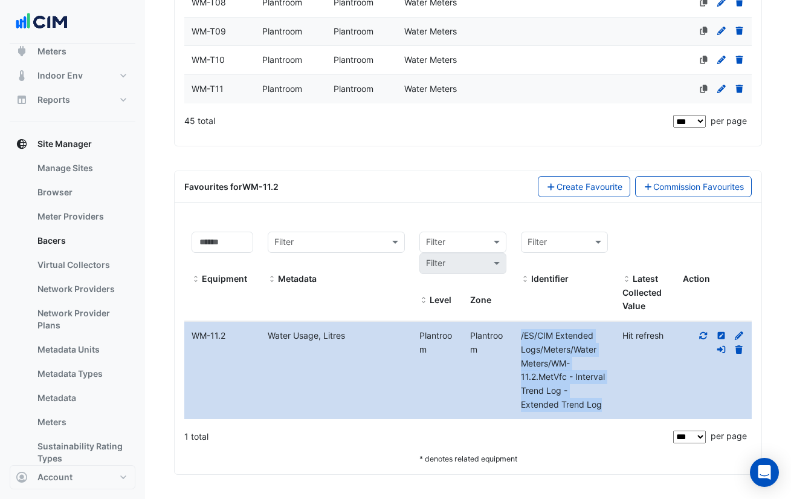
drag, startPoint x: 604, startPoint y: 403, endPoint x: 516, endPoint y: 327, distance: 116.6
click at [516, 327] on datatable-body-cell "Identifier /ES/CIM Extended Logs/Meters/Water Meters/WM-11.2.MetVfc - Interval …" at bounding box center [565, 370] width 102 height 97
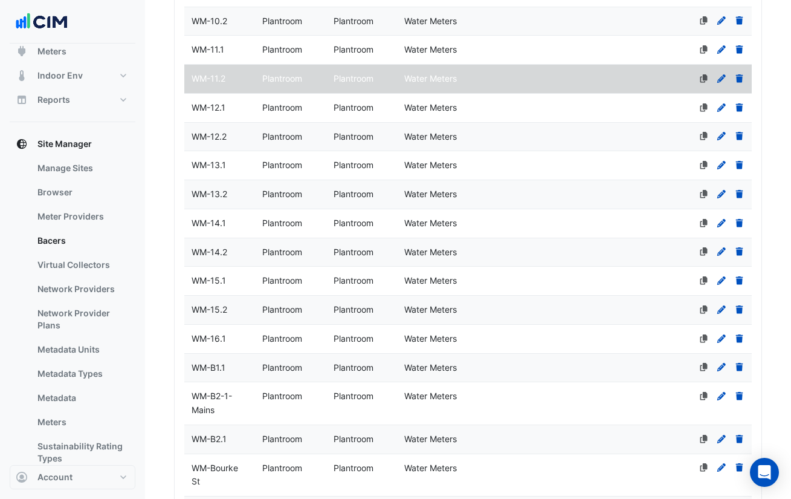
scroll to position [602, 0]
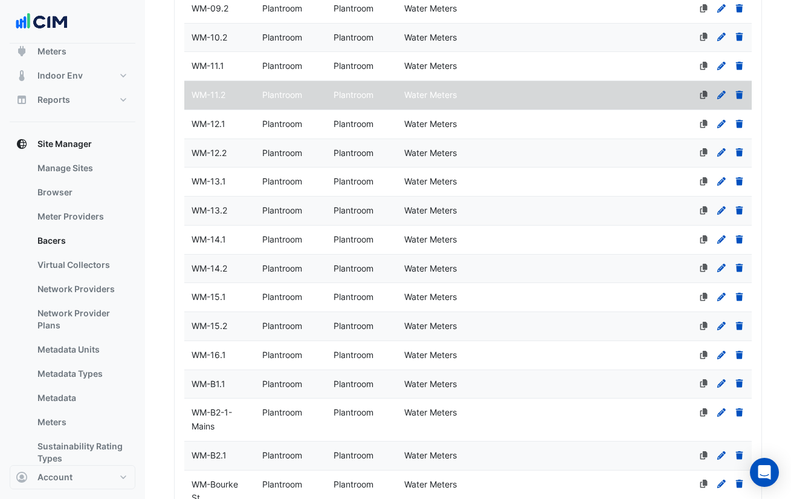
click at [513, 129] on datatable-body-cell "Primary Device" at bounding box center [504, 124] width 71 height 28
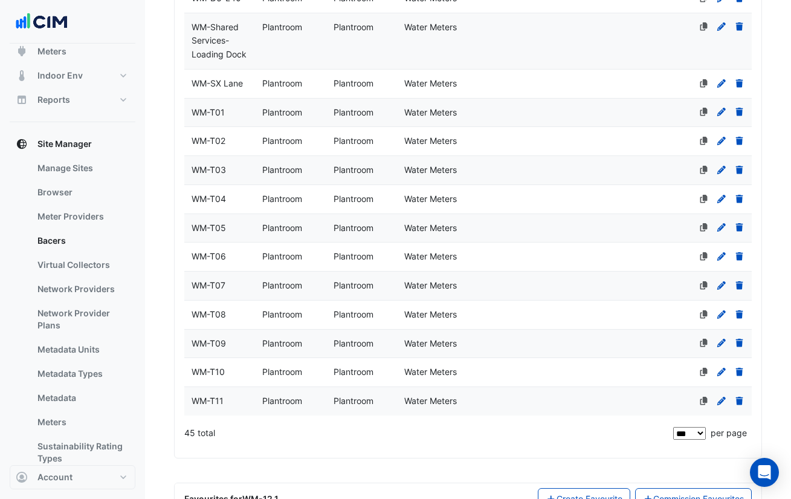
scroll to position [1457, 0]
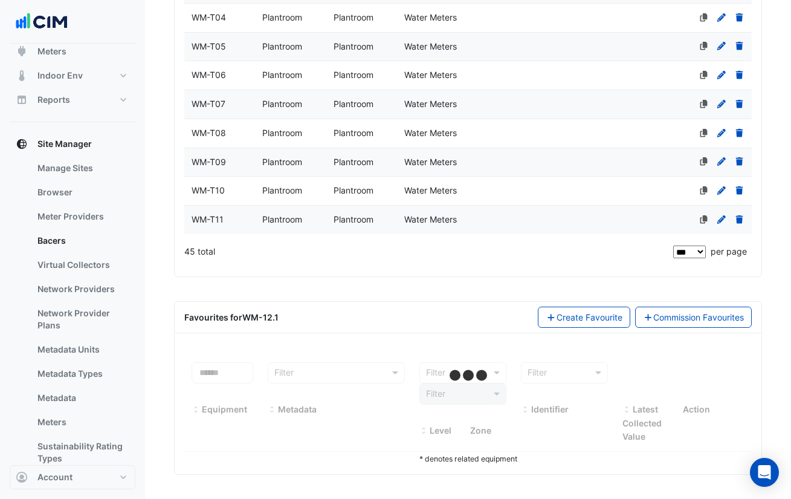
select select "***"
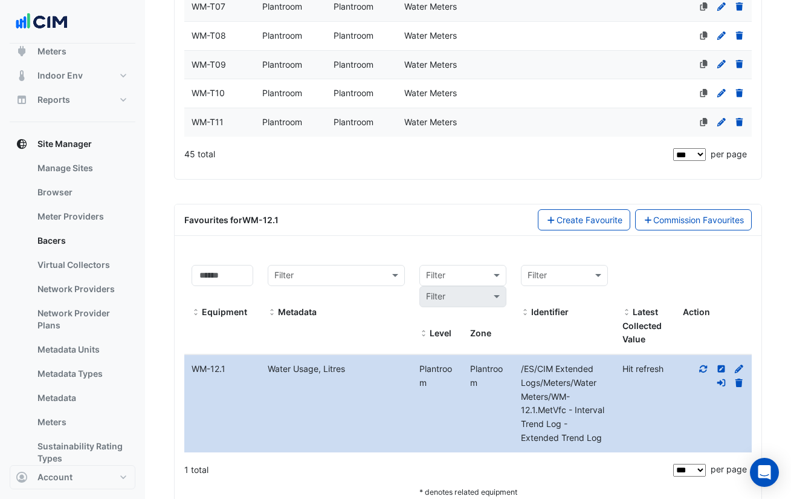
scroll to position [1557, 0]
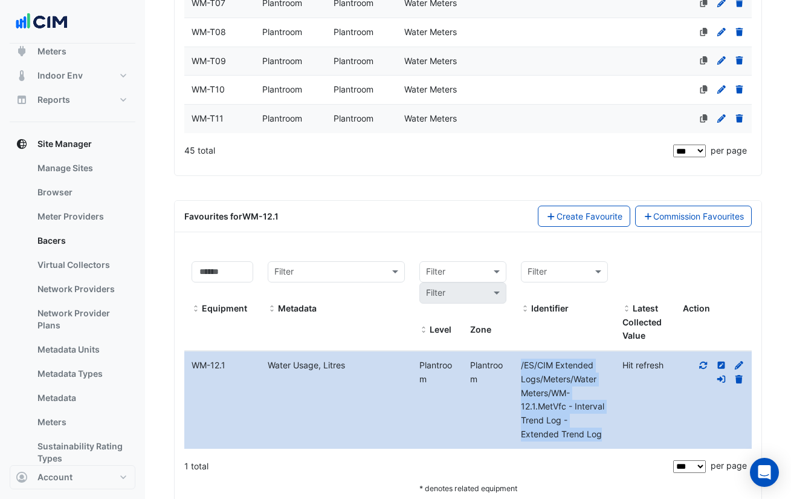
drag, startPoint x: 602, startPoint y: 438, endPoint x: 521, endPoint y: 364, distance: 110.0
click at [521, 364] on div "/ES/CIM Extended Logs/Meters/Water Meters/WM-12.1.MetVfc - Interval Trend Log -…" at bounding box center [565, 400] width 102 height 83
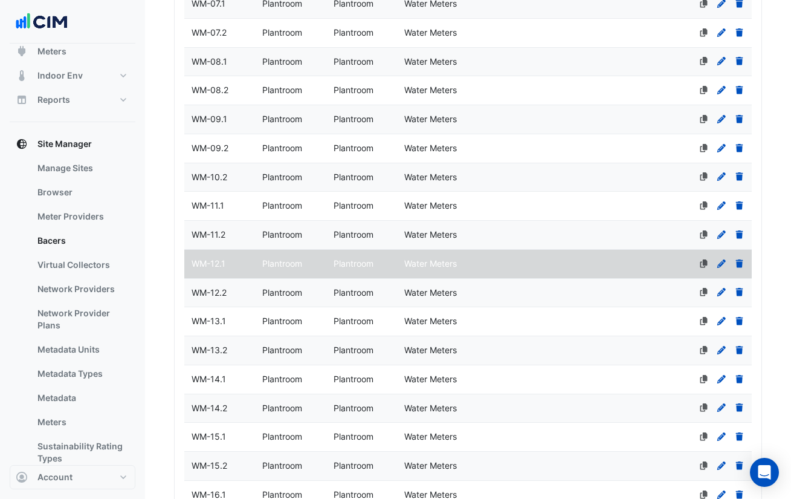
scroll to position [466, 0]
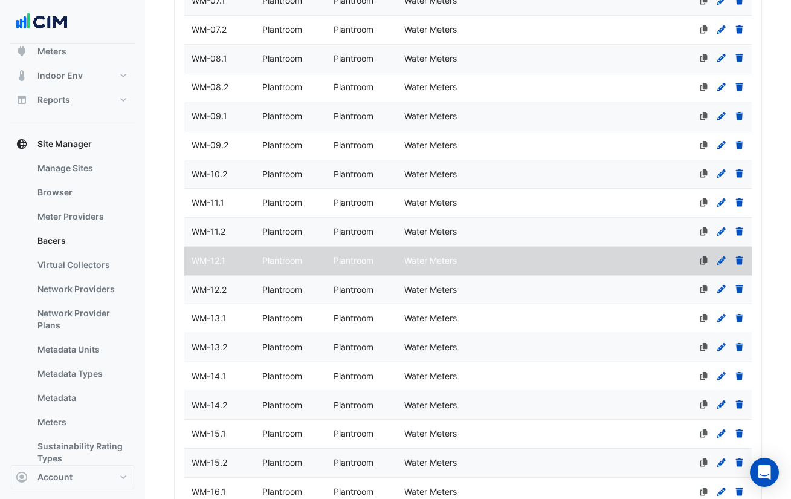
click at [245, 295] on div "WM-12.2" at bounding box center [219, 290] width 71 height 14
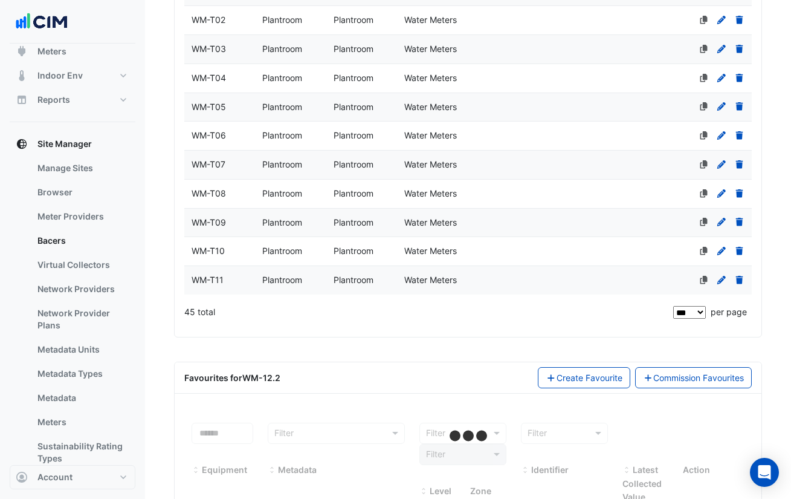
scroll to position [1457, 0]
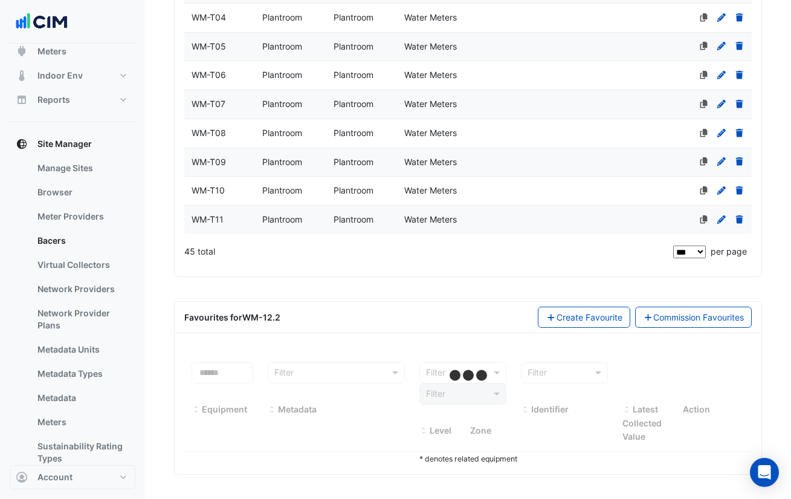
select select "***"
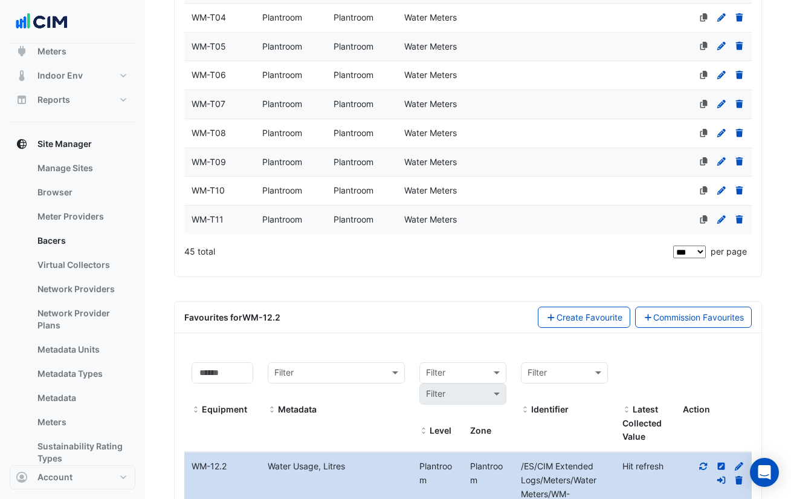
scroll to position [1587, 0]
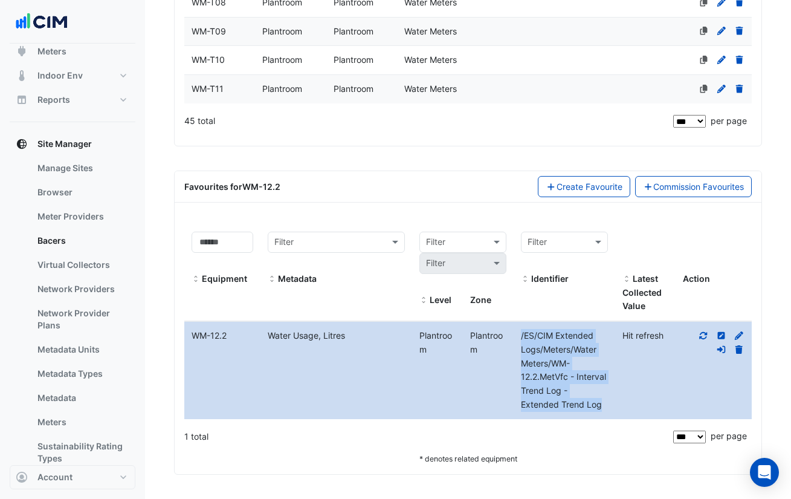
drag, startPoint x: 605, startPoint y: 405, endPoint x: 519, endPoint y: 337, distance: 109.3
click at [519, 337] on div "/ES/CIM Extended Logs/Meters/Water Meters/WM-12.2.MetVfc - Interval Trend Log -…" at bounding box center [565, 370] width 102 height 83
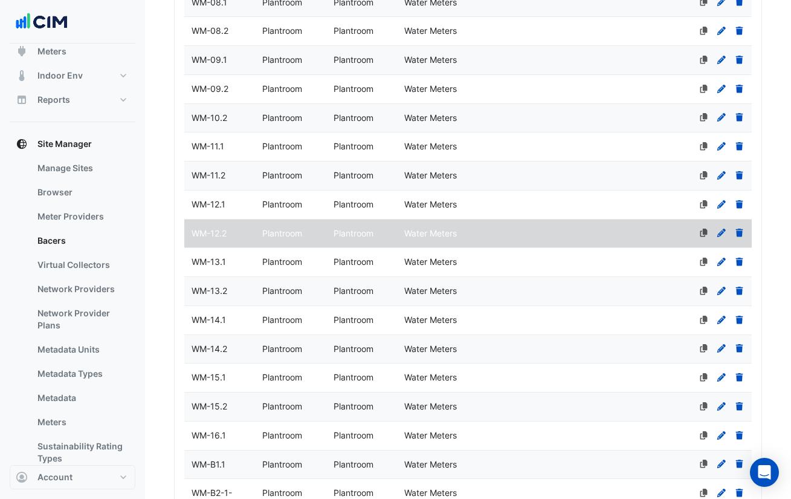
scroll to position [524, 0]
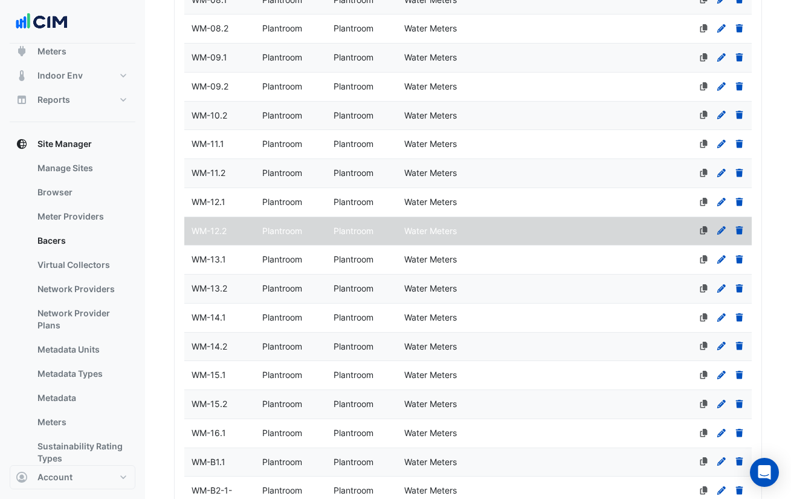
click at [243, 259] on div "WM-13.1" at bounding box center [219, 260] width 71 height 14
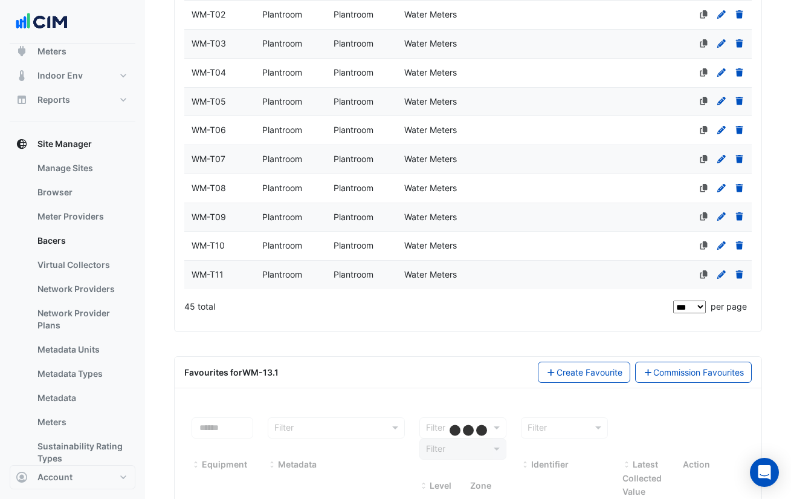
scroll to position [1457, 0]
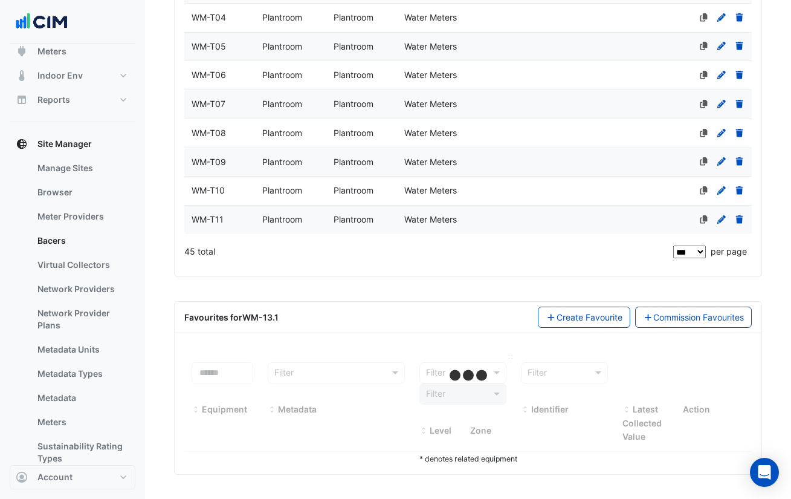
select select "***"
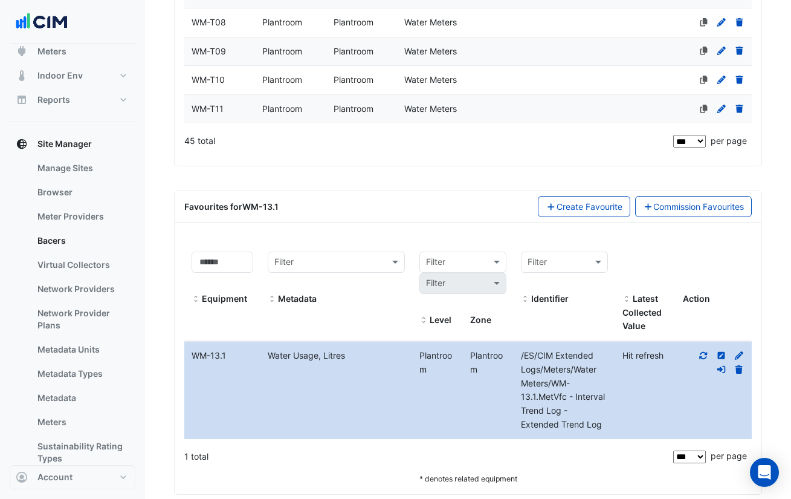
scroll to position [1568, 0]
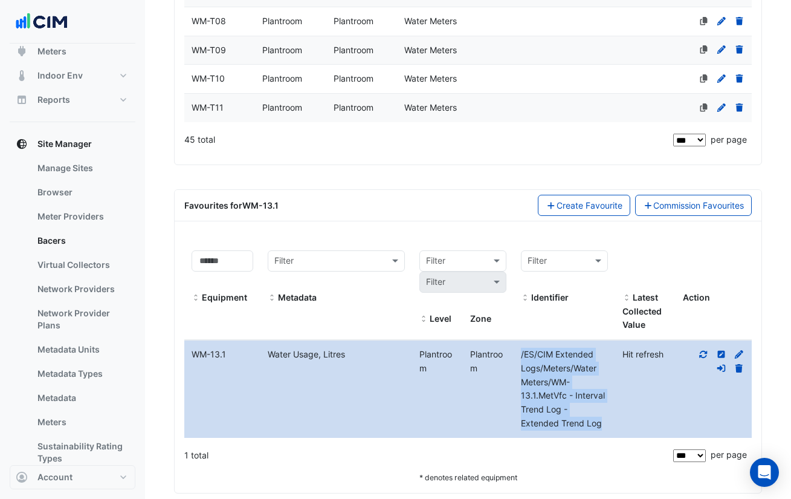
drag, startPoint x: 603, startPoint y: 424, endPoint x: 521, endPoint y: 356, distance: 107.4
click at [521, 356] on div "/ES/CIM Extended Logs/Meters/Water Meters/WM-13.1.MetVfc - Interval Trend Log -…" at bounding box center [565, 389] width 102 height 83
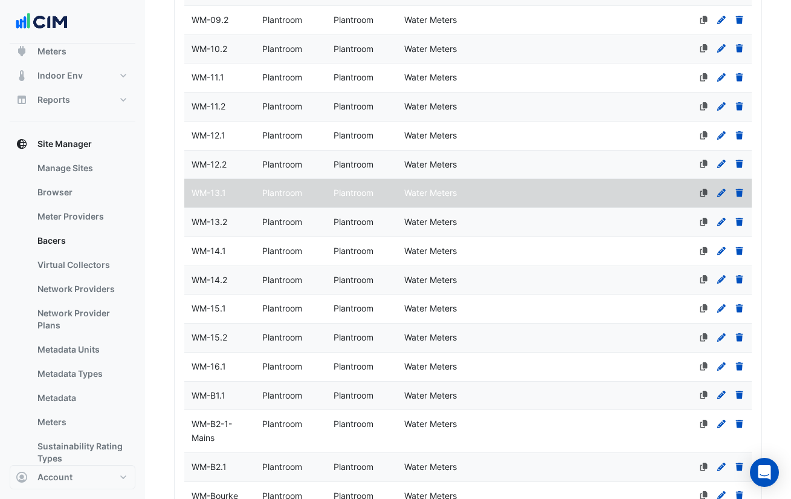
scroll to position [594, 0]
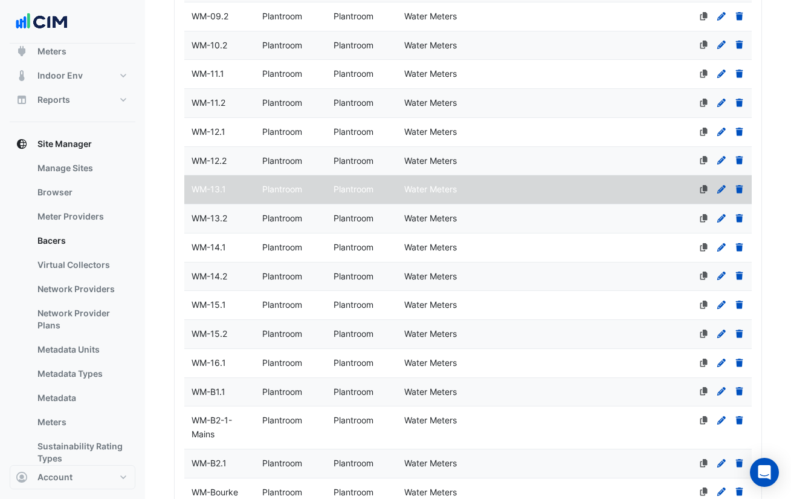
click at [481, 218] on datatable-body-cell "Primary Device" at bounding box center [504, 218] width 71 height 28
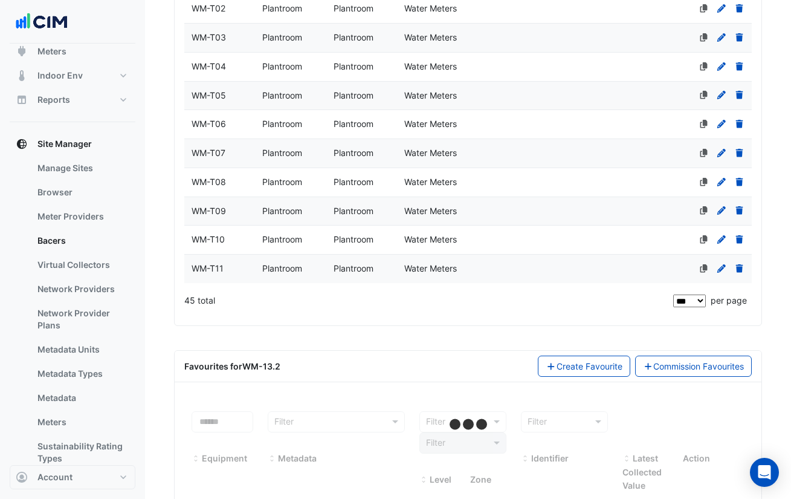
scroll to position [1457, 0]
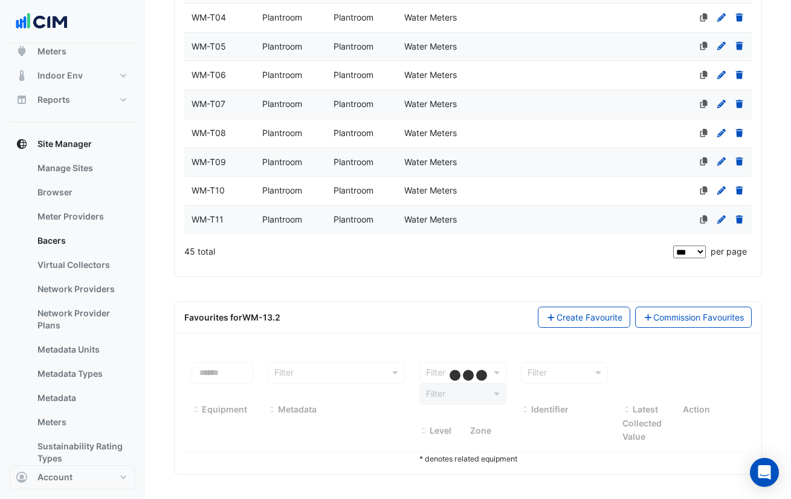
select select "***"
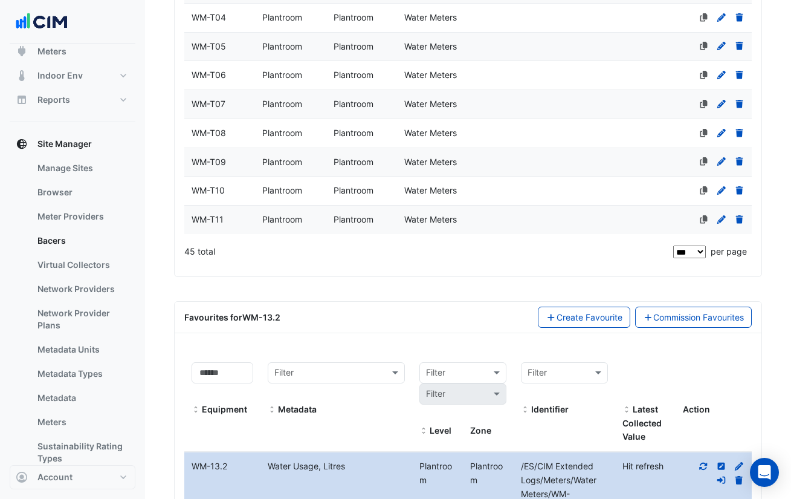
scroll to position [1587, 0]
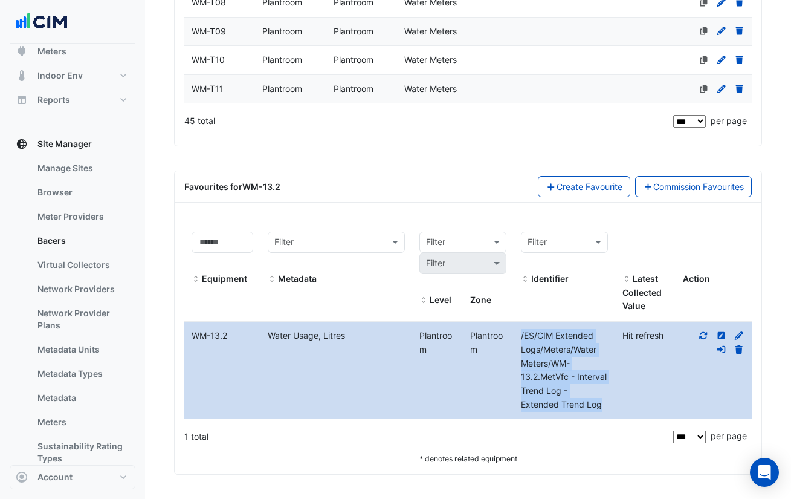
drag, startPoint x: 606, startPoint y: 409, endPoint x: 519, endPoint y: 338, distance: 112.2
click at [519, 338] on div "/ES/CIM Extended Logs/Meters/Water Meters/WM-13.2.MetVfc - Interval Trend Log -…" at bounding box center [565, 370] width 102 height 83
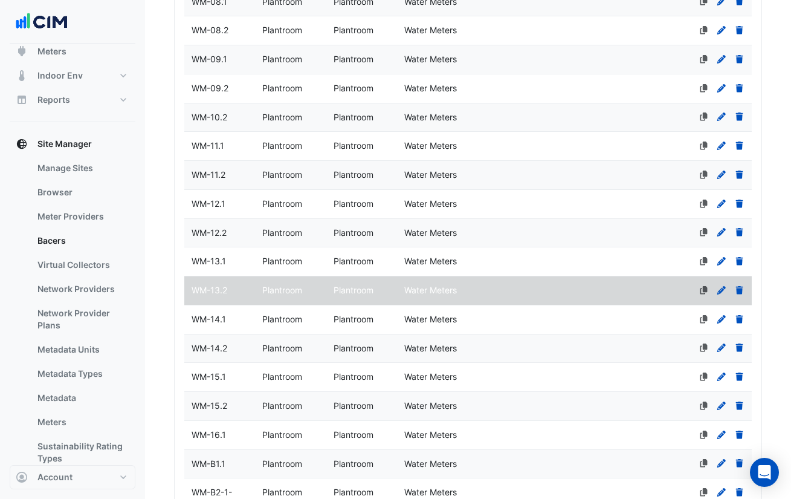
scroll to position [635, 0]
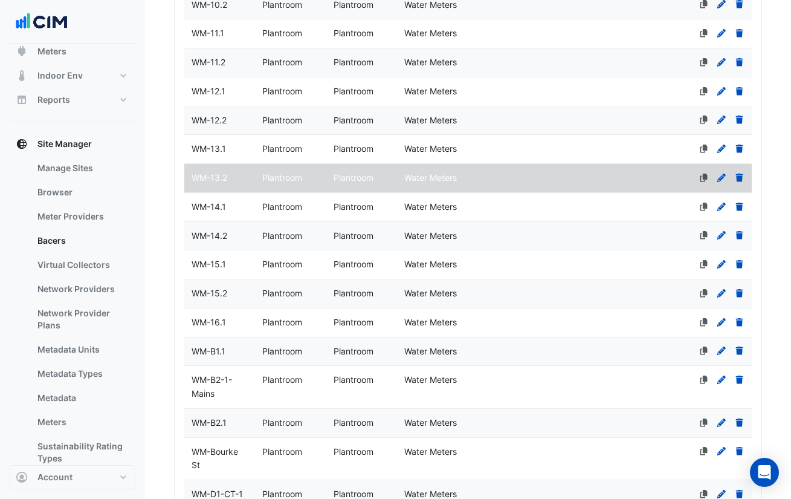
click at [522, 204] on datatable-body-cell "Primary Device" at bounding box center [504, 207] width 71 height 28
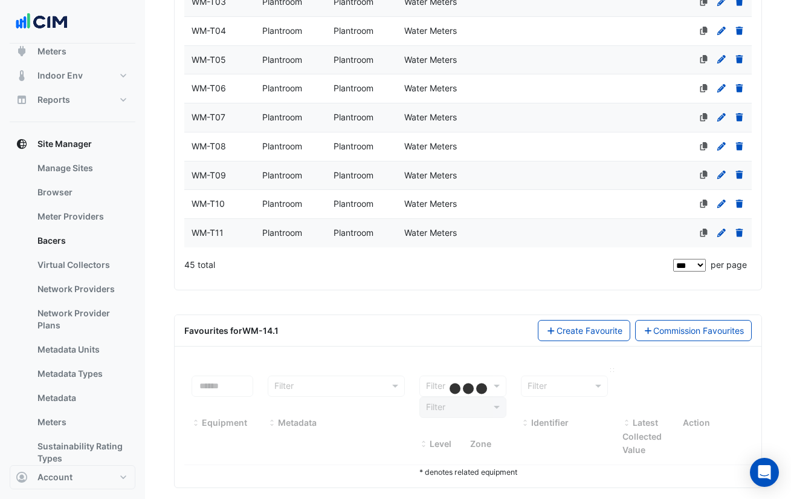
scroll to position [1457, 0]
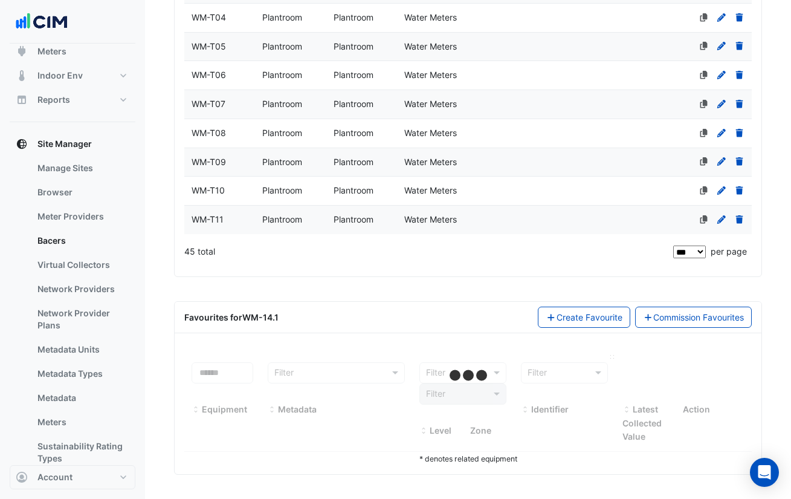
select select "***"
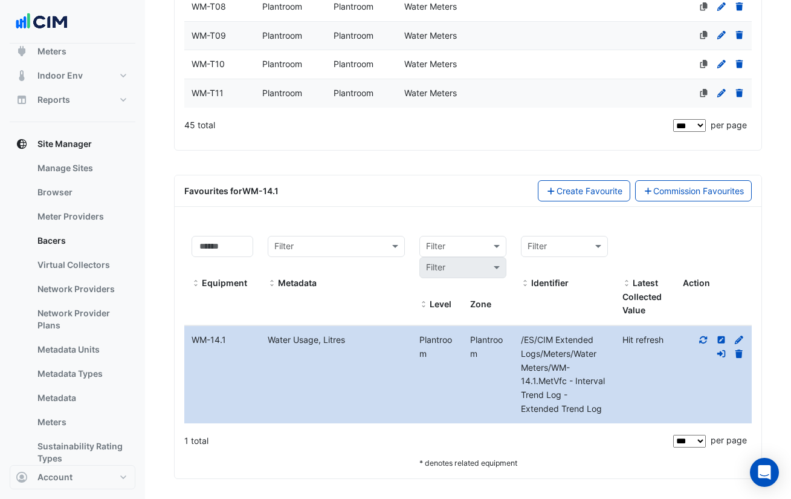
scroll to position [1587, 0]
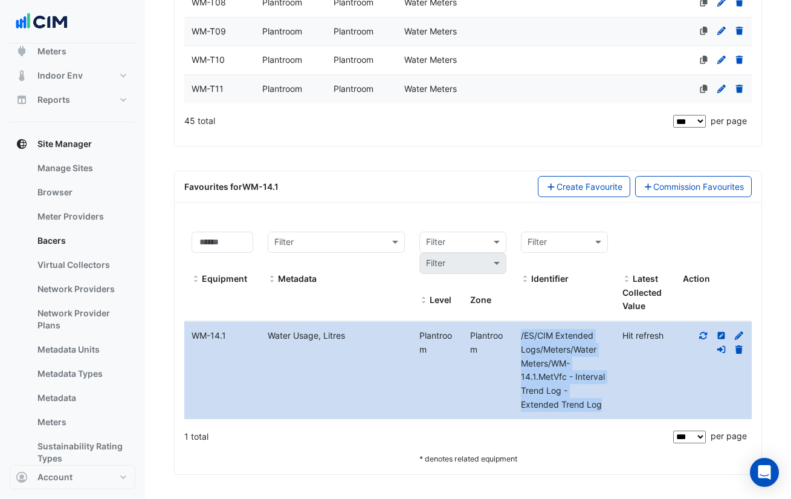
drag, startPoint x: 605, startPoint y: 406, endPoint x: 521, endPoint y: 339, distance: 107.6
click at [521, 339] on div "/ES/CIM Extended Logs/Meters/Water Meters/WM-14.1.MetVfc - Interval Trend Log -…" at bounding box center [565, 370] width 102 height 83
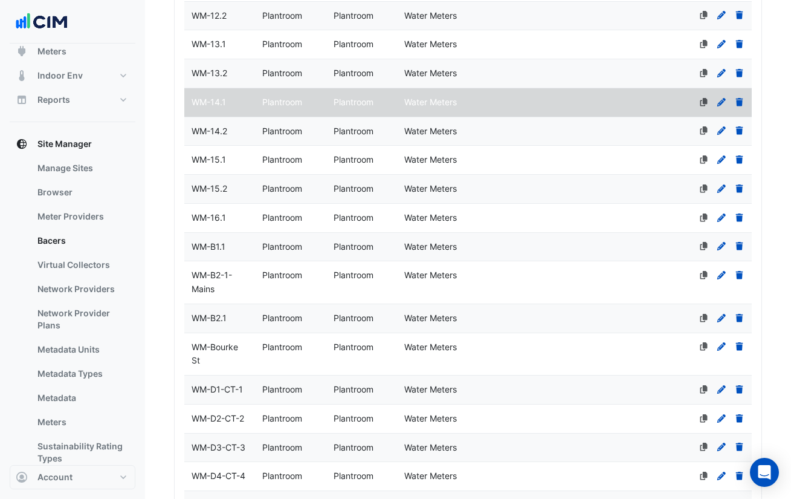
scroll to position [741, 0]
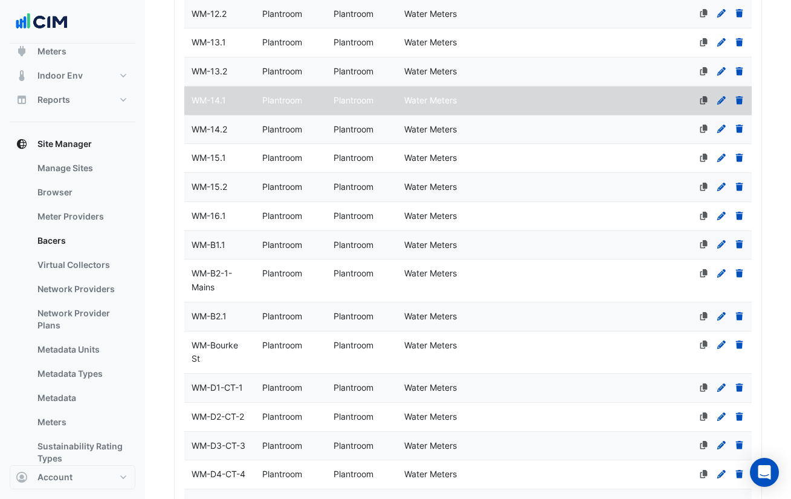
click at [232, 126] on div "WM-14.2" at bounding box center [219, 130] width 71 height 14
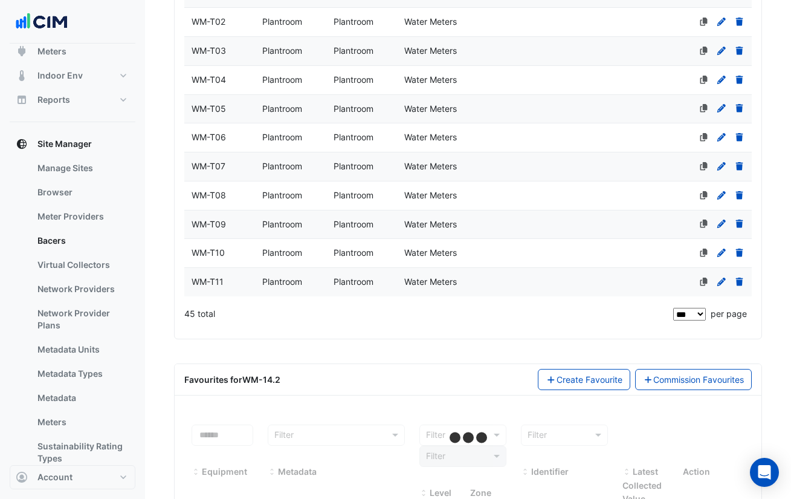
scroll to position [1457, 0]
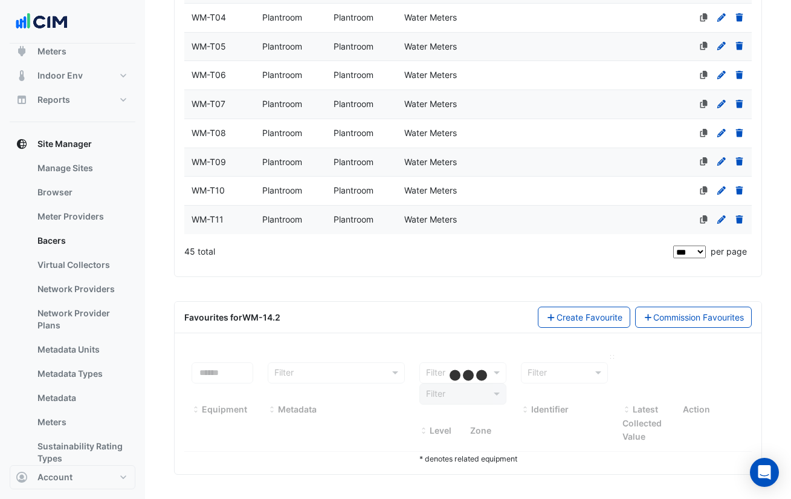
select select "***"
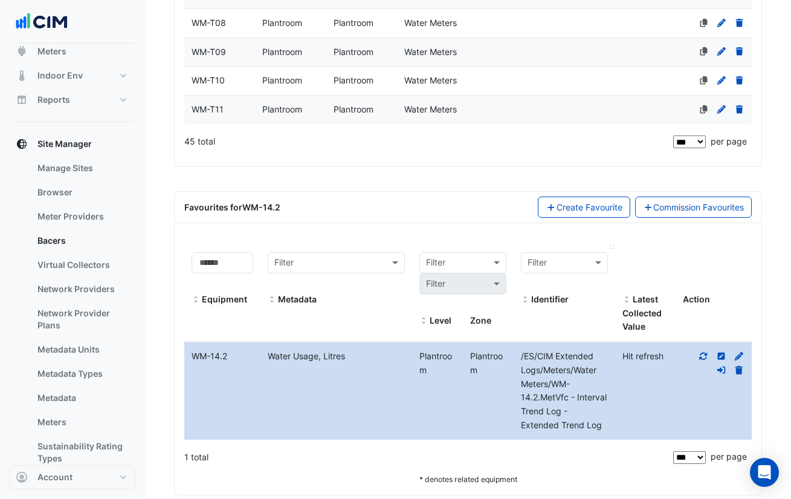
scroll to position [1567, 0]
drag, startPoint x: 604, startPoint y: 424, endPoint x: 510, endPoint y: 366, distance: 109.9
click at [510, 366] on div "Equipment Name WM-14.2 Metadata Water Usage, Litres Level Plantroom Plantroom I…" at bounding box center [468, 390] width 568 height 97
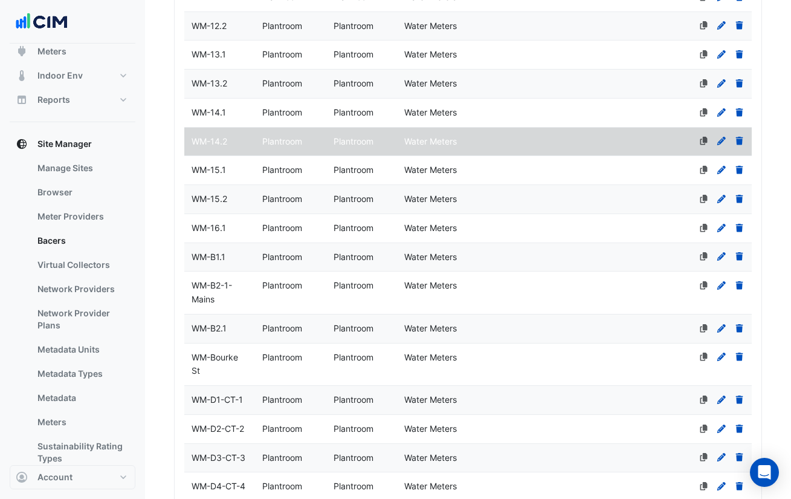
scroll to position [729, 0]
click at [237, 164] on div "WM-15.1" at bounding box center [219, 171] width 71 height 14
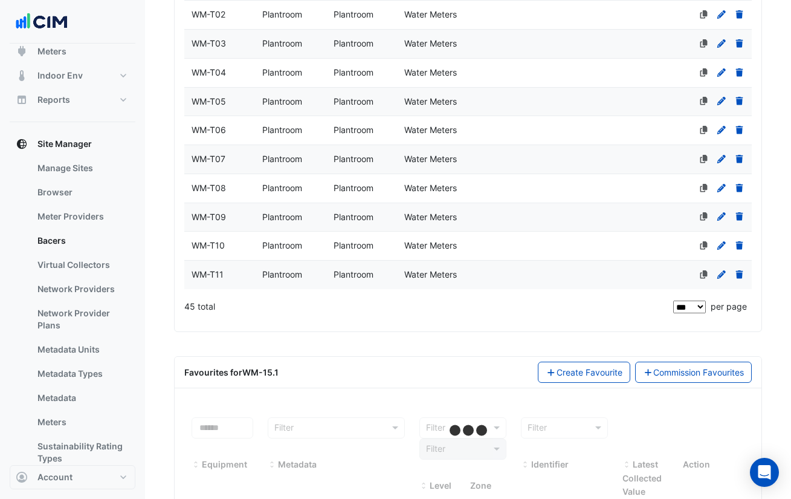
scroll to position [1457, 0]
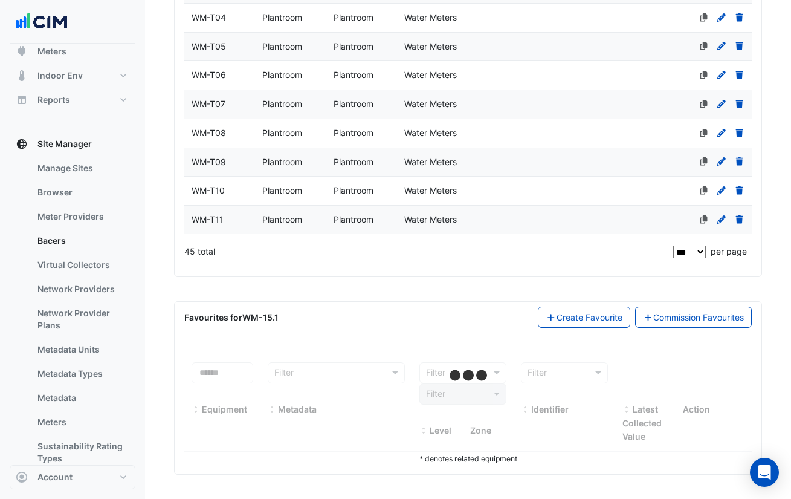
select select "***"
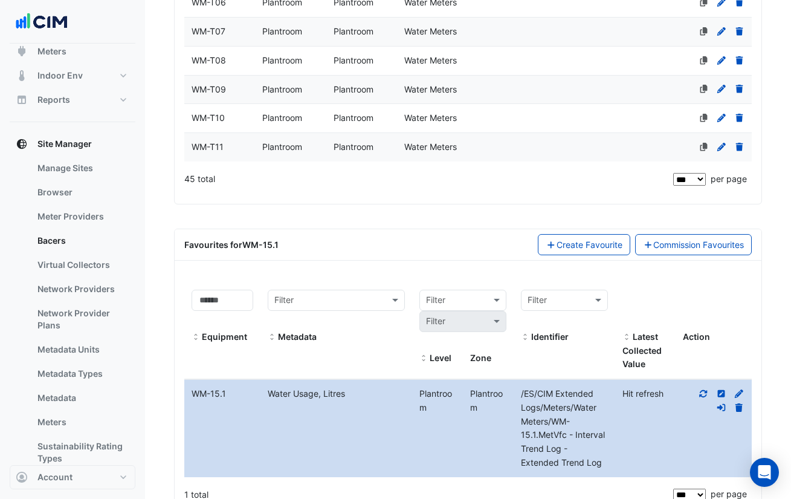
scroll to position [1567, 0]
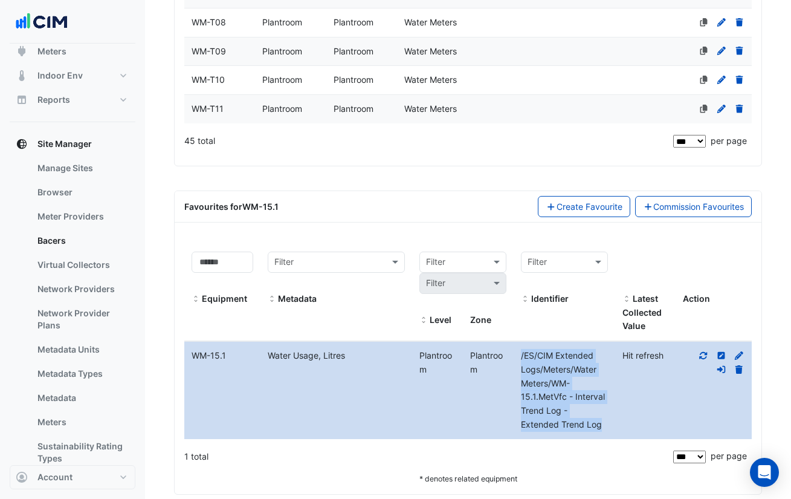
drag, startPoint x: 606, startPoint y: 423, endPoint x: 519, endPoint y: 357, distance: 108.7
click at [519, 357] on div "/ES/CIM Extended Logs/Meters/Water Meters/WM-15.1.MetVfc - Interval Trend Log -…" at bounding box center [565, 390] width 102 height 83
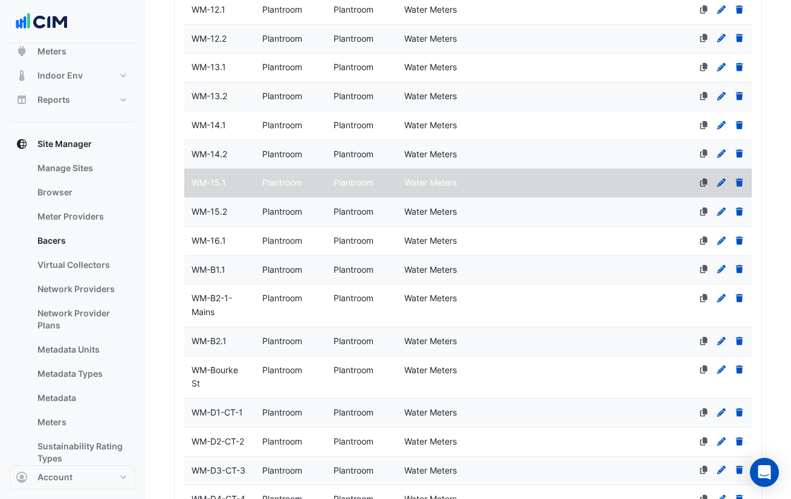
scroll to position [715, 0]
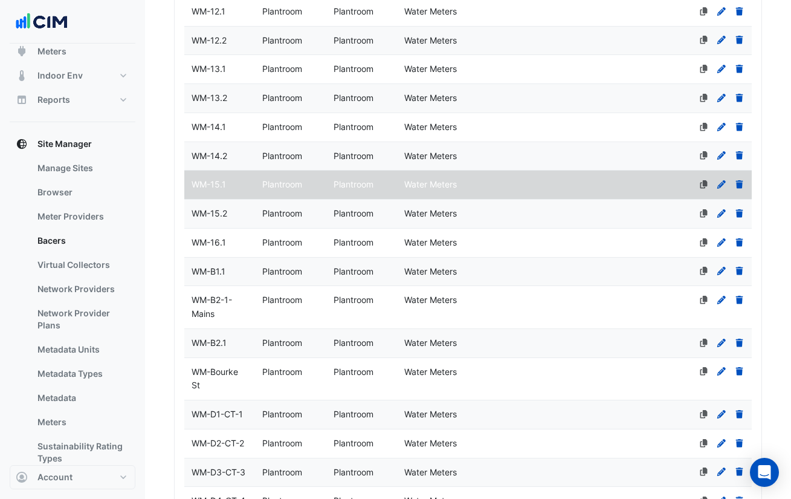
click at [225, 205] on datatable-body-cell "Name WM-15.2" at bounding box center [219, 214] width 71 height 28
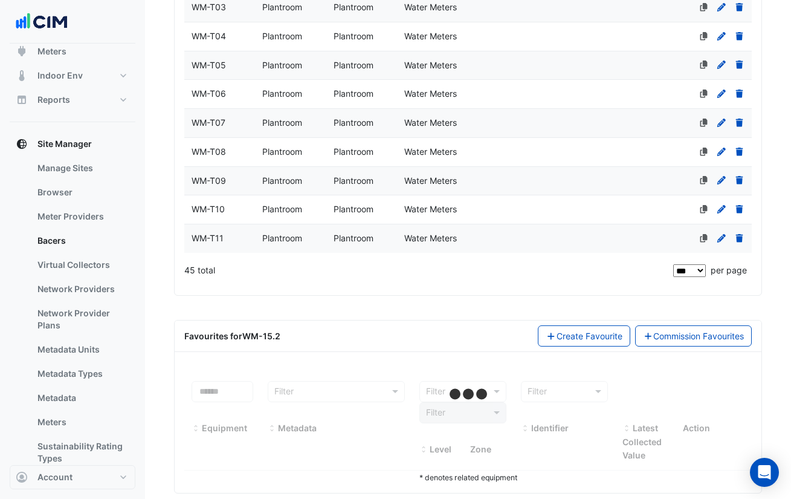
scroll to position [1438, 0]
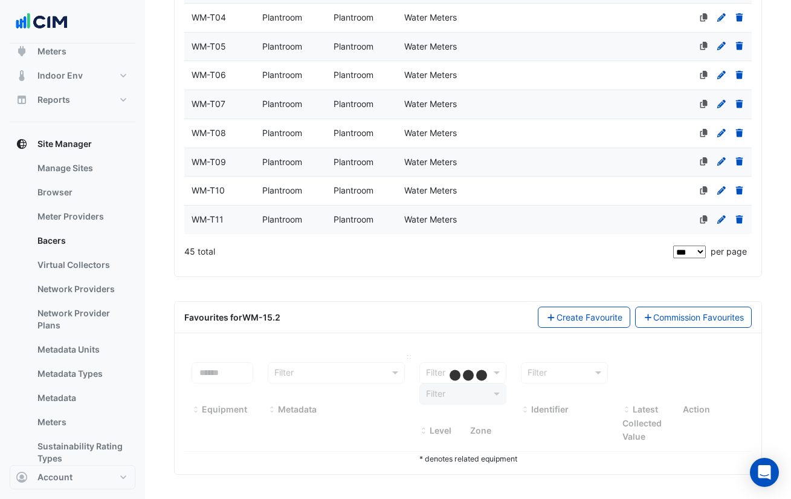
select select "***"
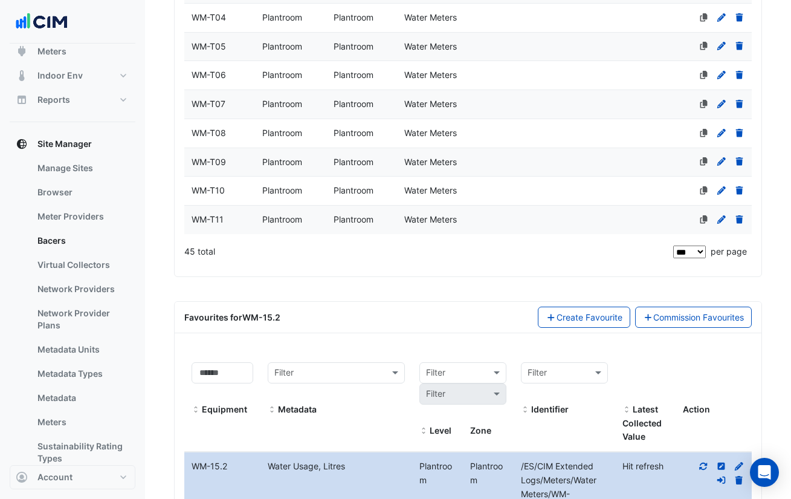
scroll to position [1587, 0]
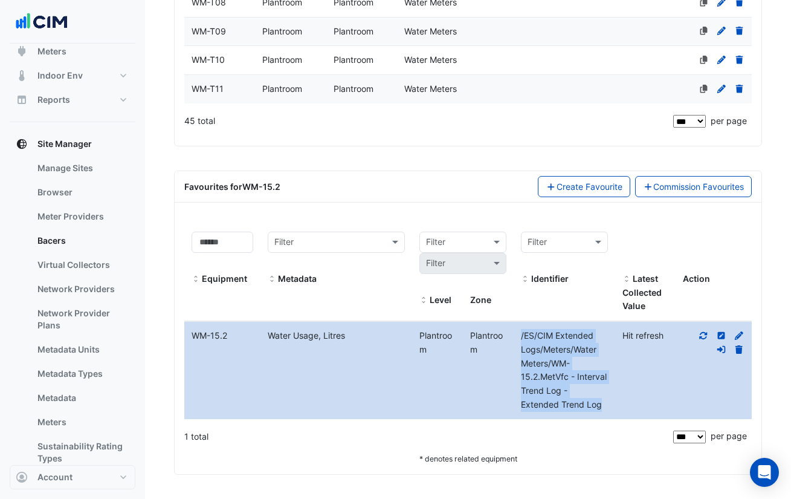
drag, startPoint x: 605, startPoint y: 404, endPoint x: 515, endPoint y: 334, distance: 114.5
click at [515, 334] on div "/ES/CIM Extended Logs/Meters/Water Meters/WM-15.2.MetVfc - Interval Trend Log -…" at bounding box center [565, 370] width 102 height 83
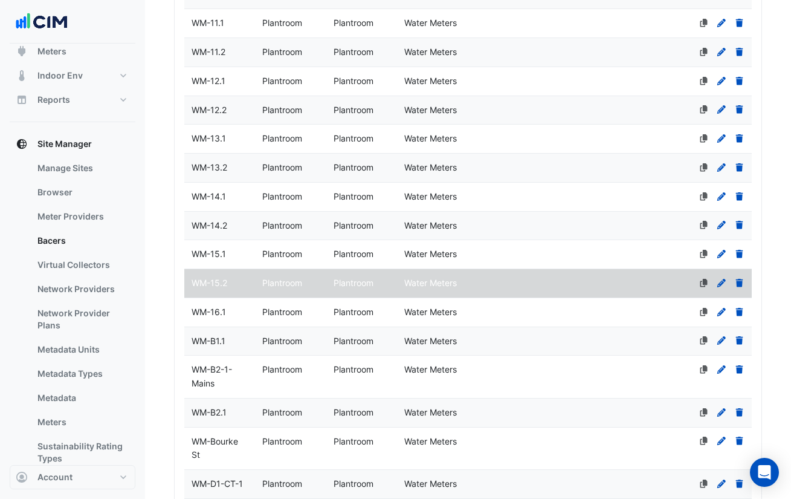
scroll to position [644, 0]
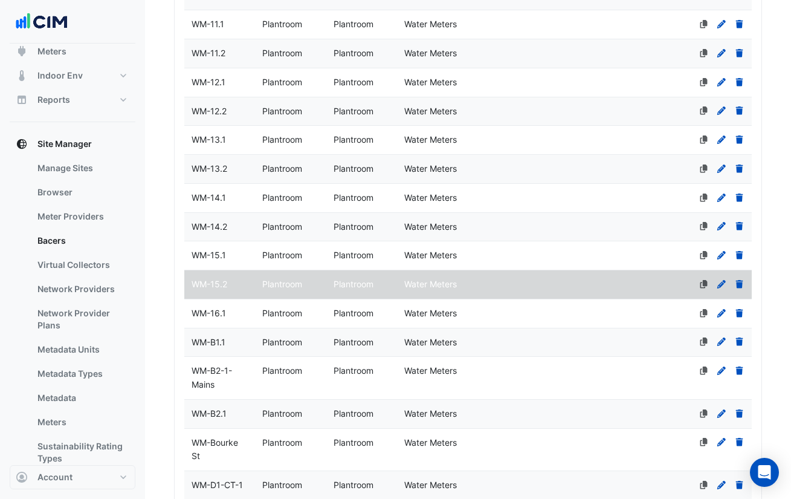
click at [240, 311] on div "WM-16.1" at bounding box center [219, 314] width 71 height 14
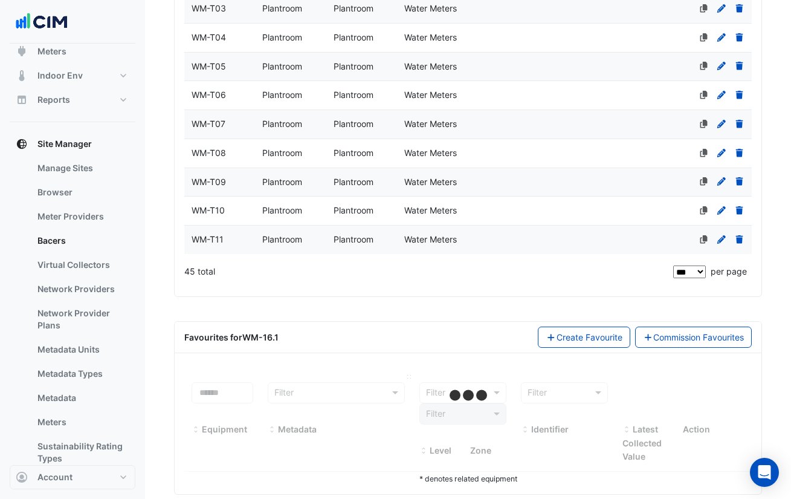
scroll to position [1457, 0]
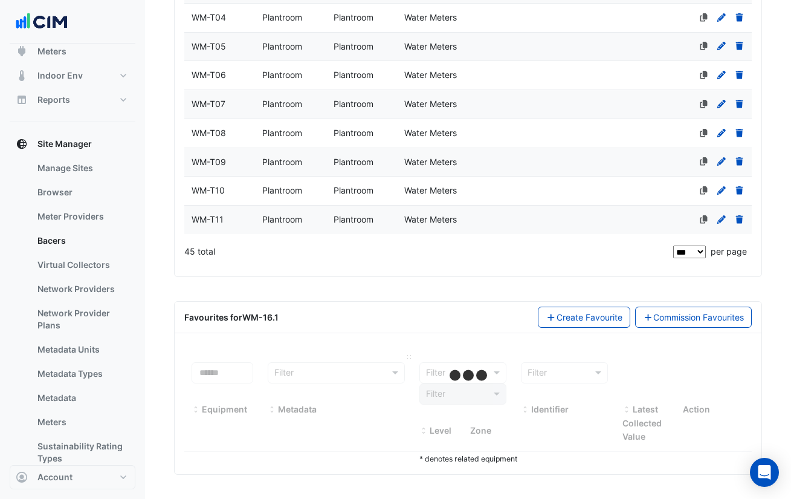
select select "***"
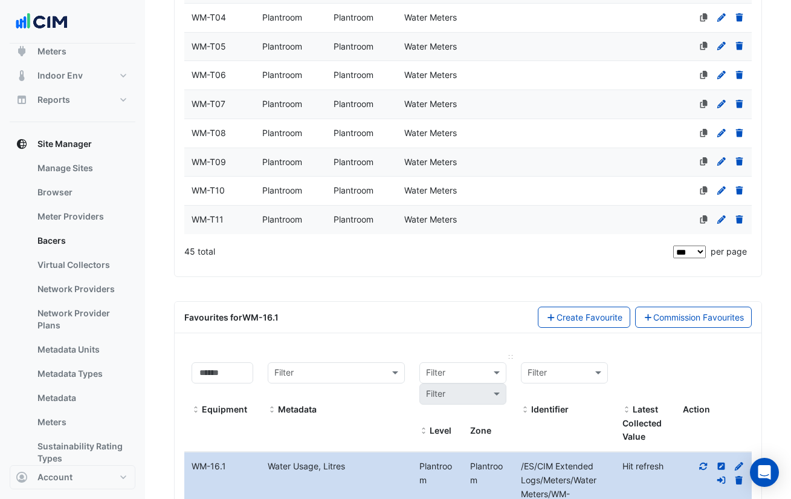
scroll to position [1587, 0]
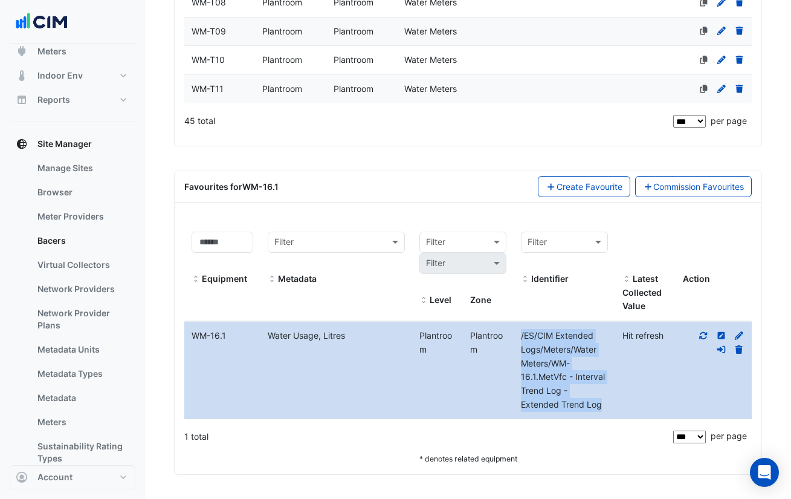
drag, startPoint x: 603, startPoint y: 406, endPoint x: 520, endPoint y: 337, distance: 107.8
click at [520, 337] on div "/ES/CIM Extended Logs/Meters/Water Meters/WM-16.1.MetVfc - Interval Trend Log -…" at bounding box center [565, 370] width 102 height 83
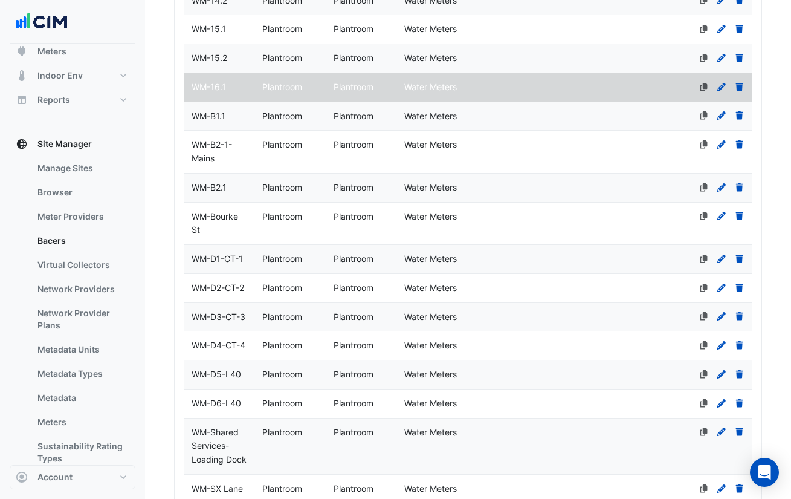
scroll to position [872, 0]
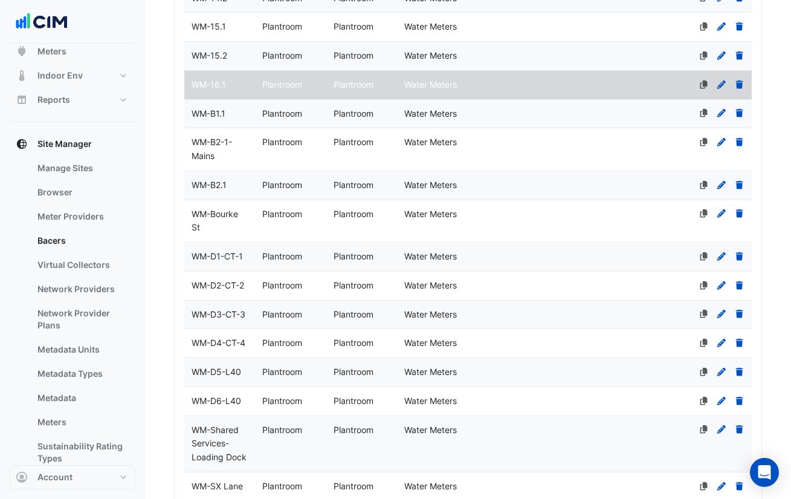
click at [235, 112] on div "WM-B1.1" at bounding box center [219, 114] width 71 height 14
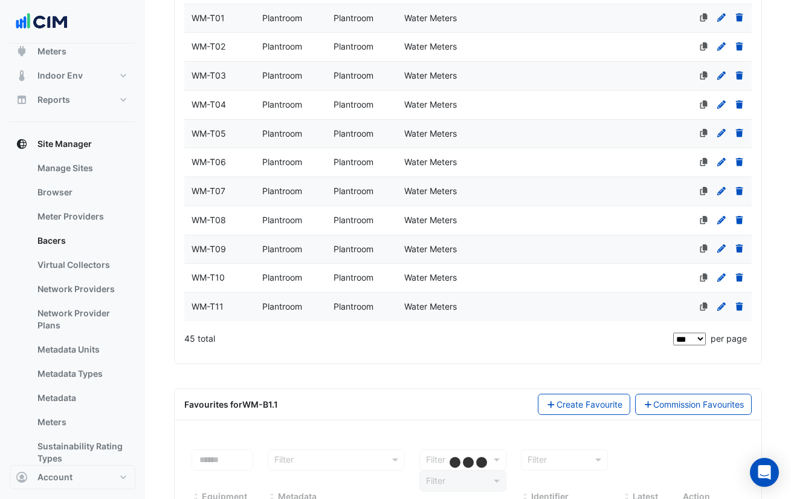
scroll to position [1457, 0]
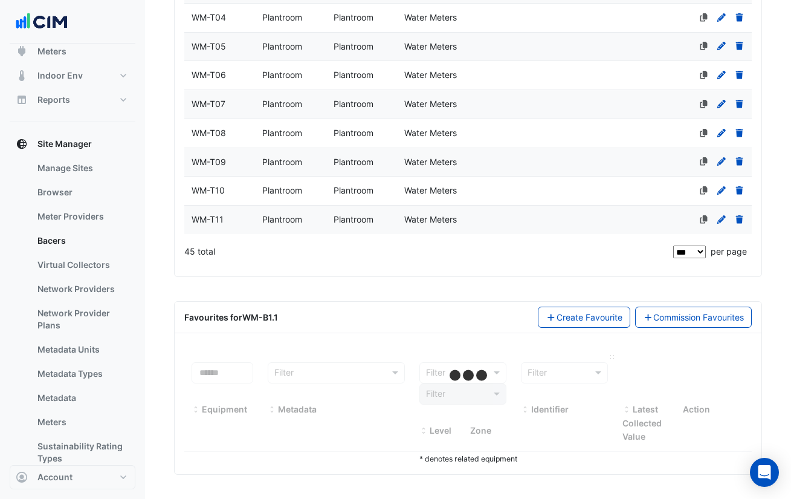
select select "***"
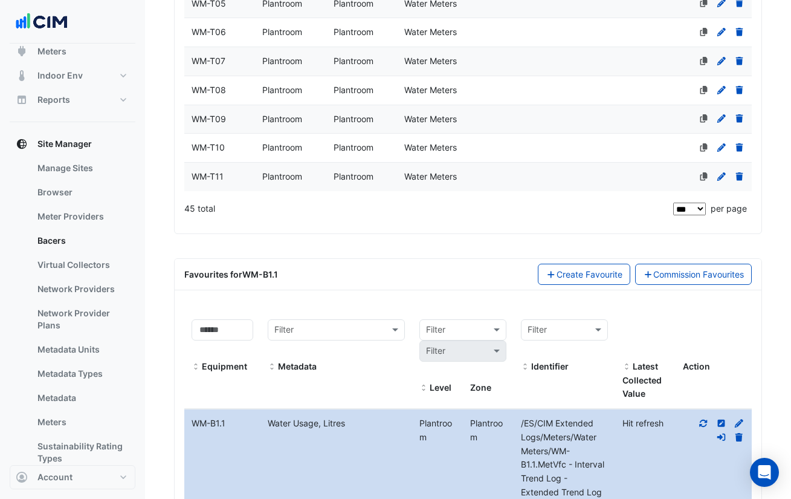
scroll to position [1545, 0]
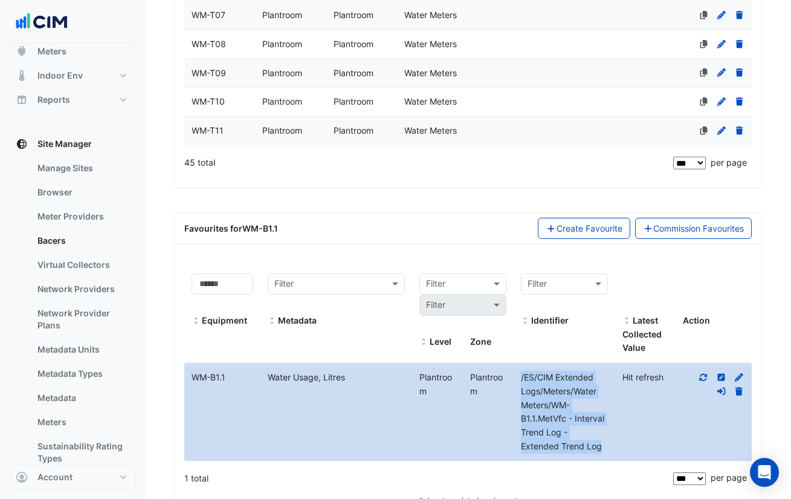
drag, startPoint x: 604, startPoint y: 448, endPoint x: 521, endPoint y: 380, distance: 107.4
click at [521, 380] on div "/ES/CIM Extended Logs/Meters/Water Meters/WM-B1.1.MetVfc - Interval Trend Log -…" at bounding box center [565, 412] width 102 height 83
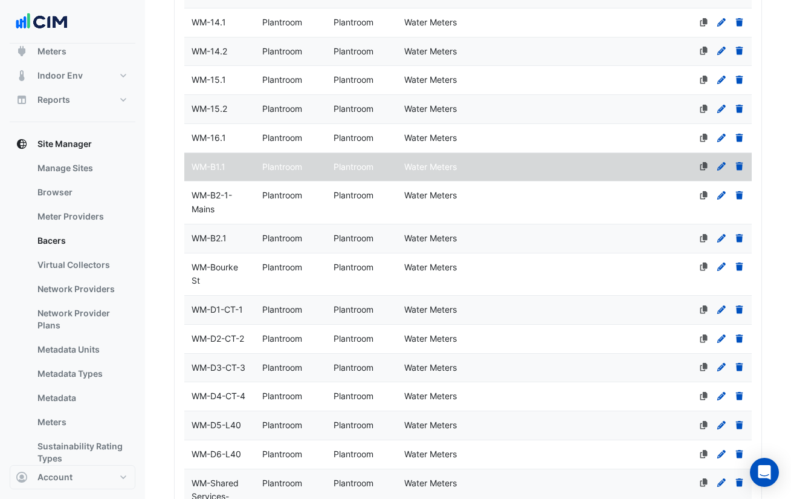
scroll to position [818, 0]
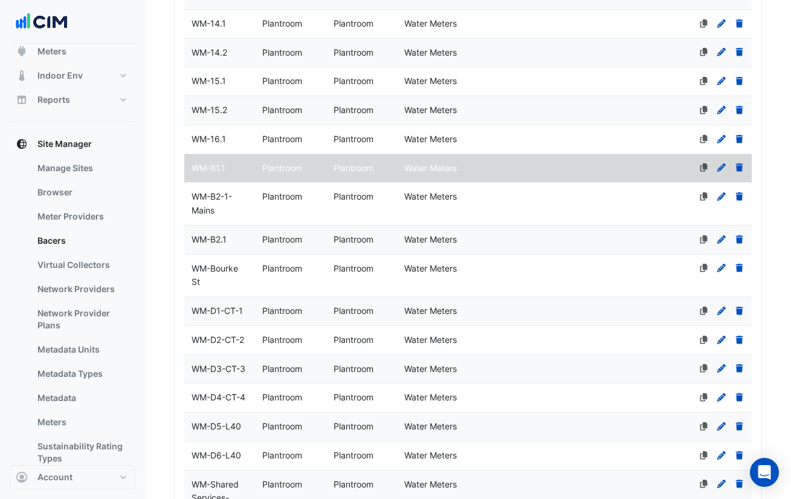
click at [271, 197] on span "Plantroom" at bounding box center [282, 196] width 40 height 10
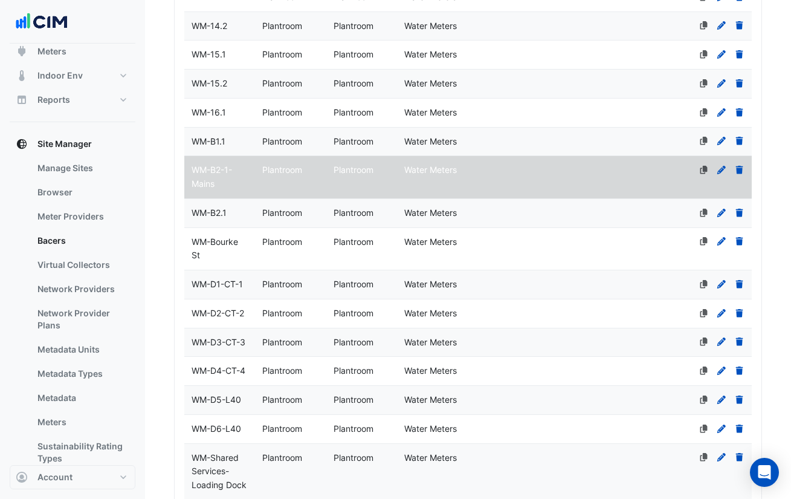
scroll to position [825, 0]
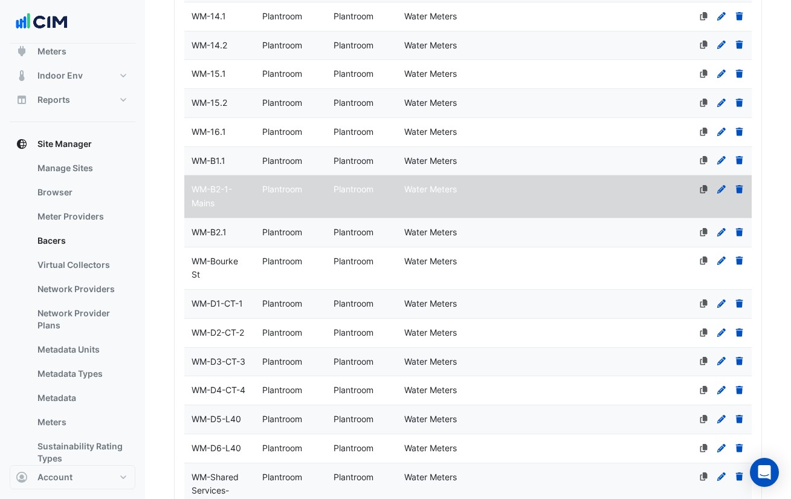
click at [300, 224] on datatable-body-cell "Level Plantroom" at bounding box center [290, 232] width 71 height 28
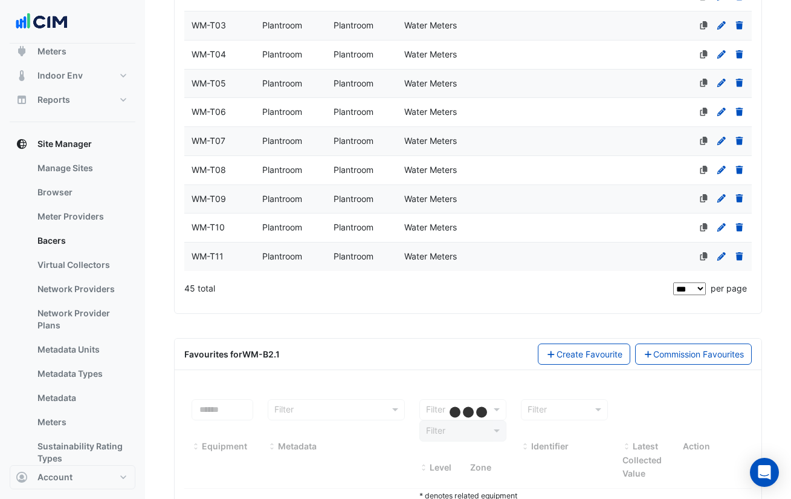
scroll to position [1457, 0]
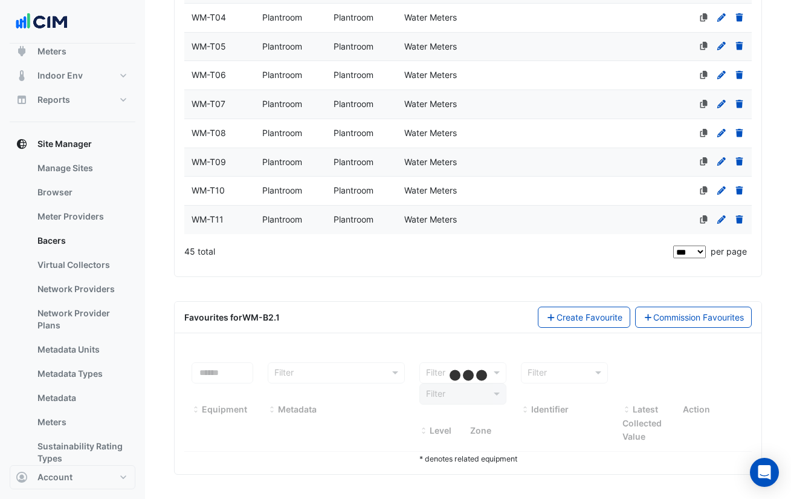
select select "***"
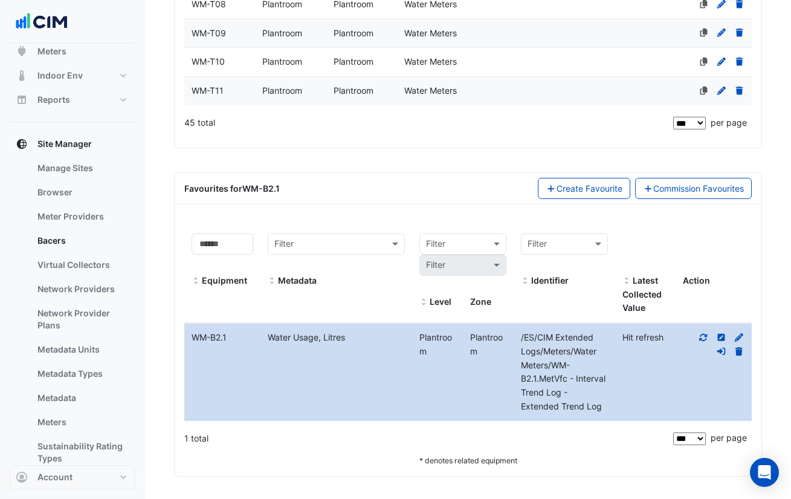
scroll to position [1587, 0]
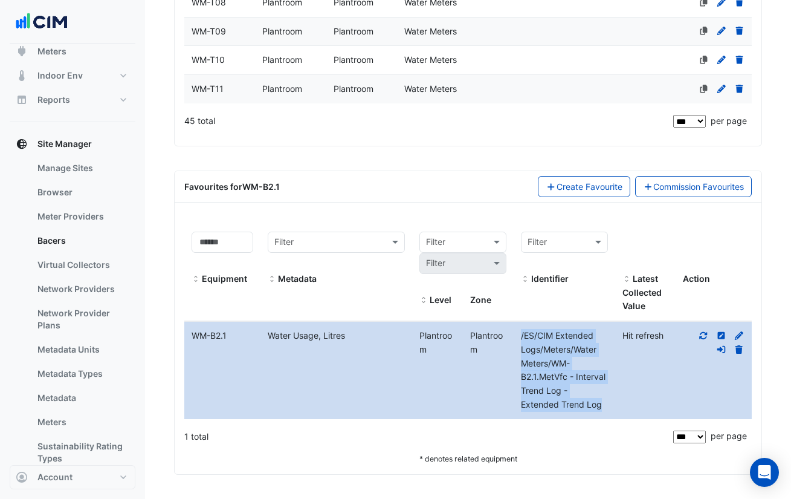
drag, startPoint x: 603, startPoint y: 404, endPoint x: 515, endPoint y: 333, distance: 113.0
click at [515, 333] on div "/ES/CIM Extended Logs/Meters/Water Meters/WM-B2.1.MetVfc - Interval Trend Log -…" at bounding box center [565, 370] width 102 height 83
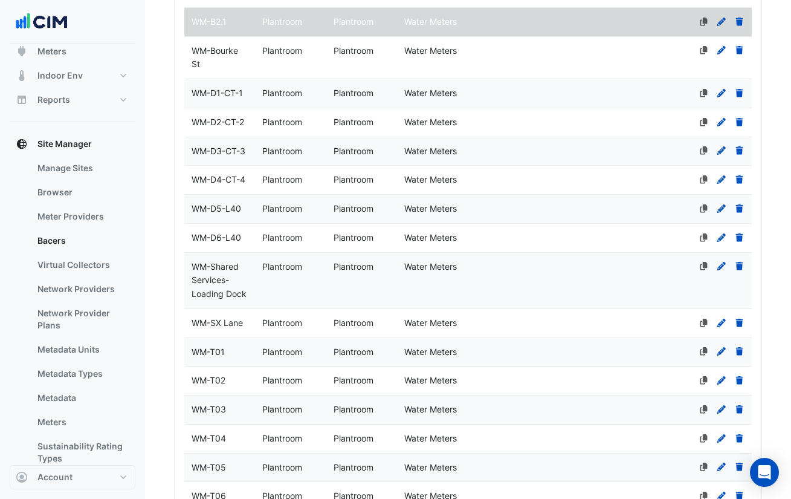
scroll to position [882, 0]
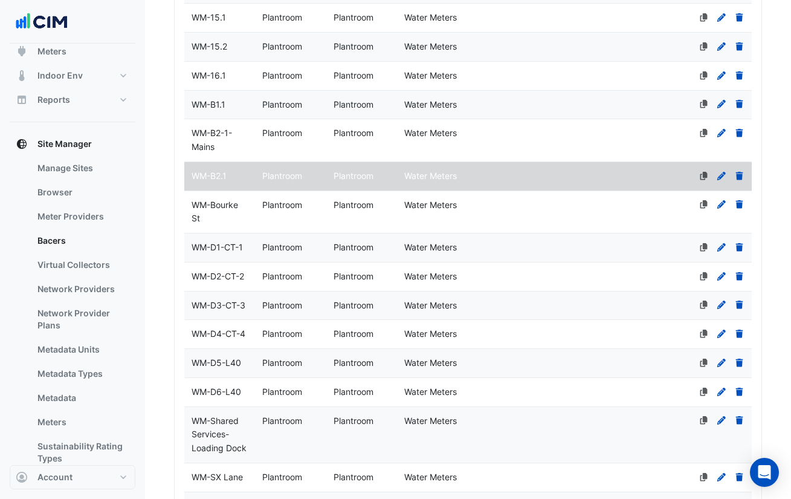
click at [210, 217] on div "WM-Bourke St" at bounding box center [219, 212] width 71 height 28
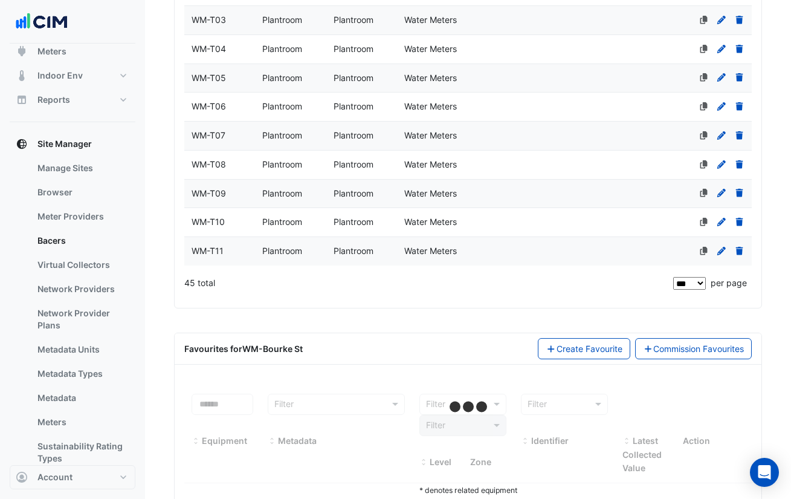
scroll to position [1457, 0]
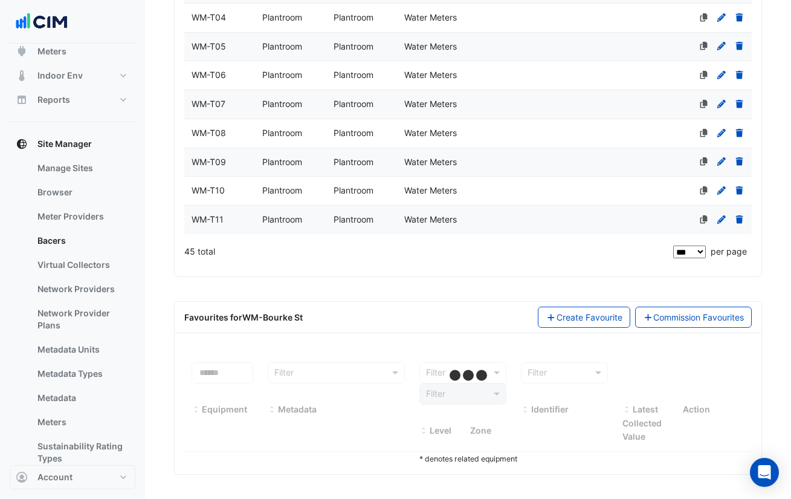
select select "***"
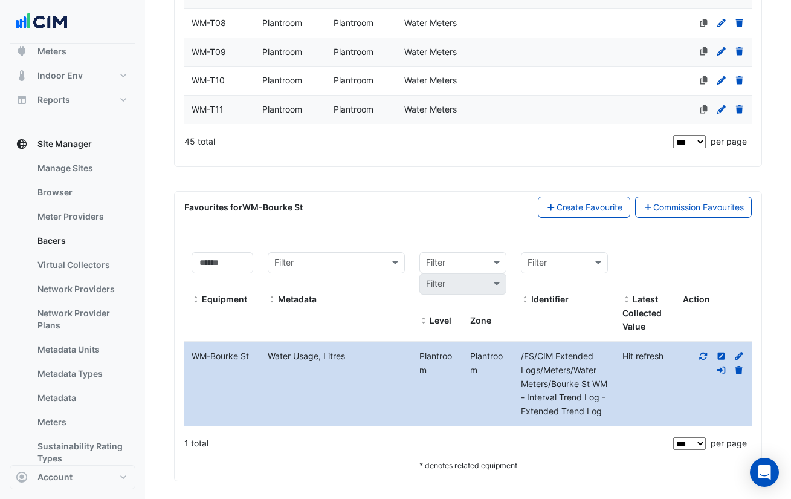
scroll to position [1567, 0]
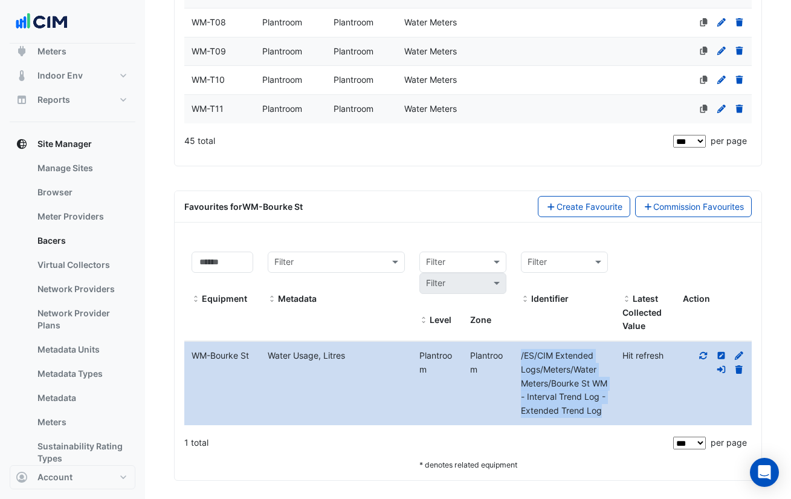
drag, startPoint x: 567, startPoint y: 425, endPoint x: 518, endPoint y: 359, distance: 82.2
click at [518, 359] on div "/ES/CIM Extended Logs/Meters/Water Meters/Bourke St WM - Interval Trend Log - E…" at bounding box center [565, 383] width 102 height 69
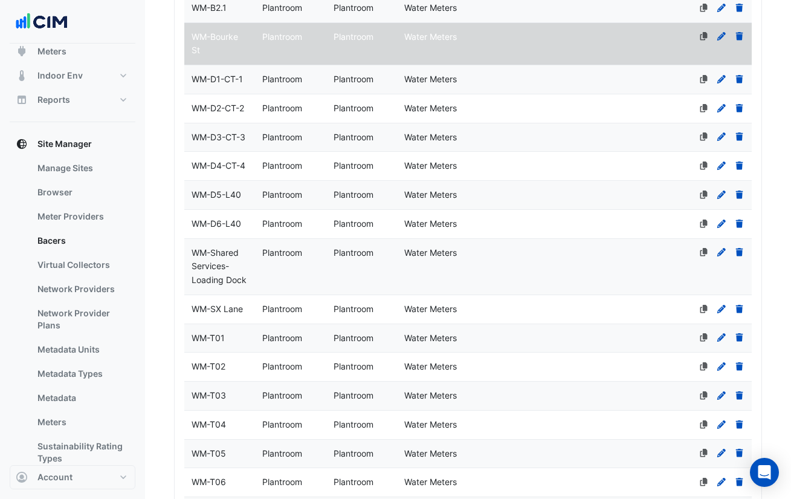
scroll to position [1048, 0]
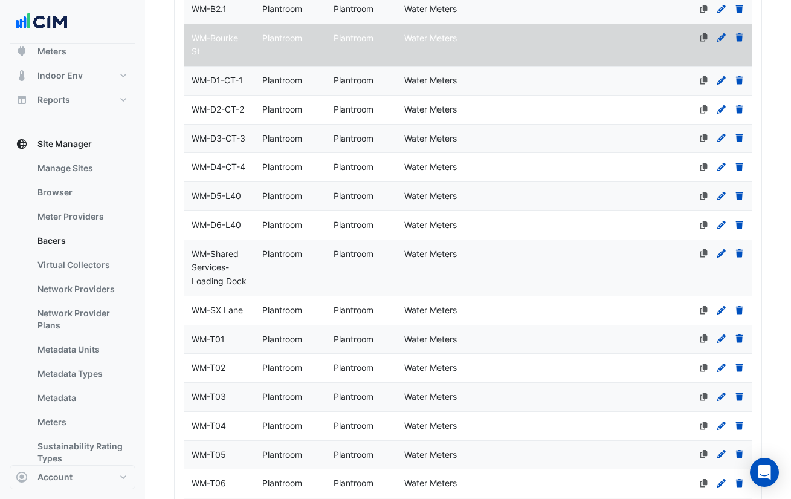
click at [239, 83] on span "WM-D1-CT-1" at bounding box center [217, 80] width 51 height 10
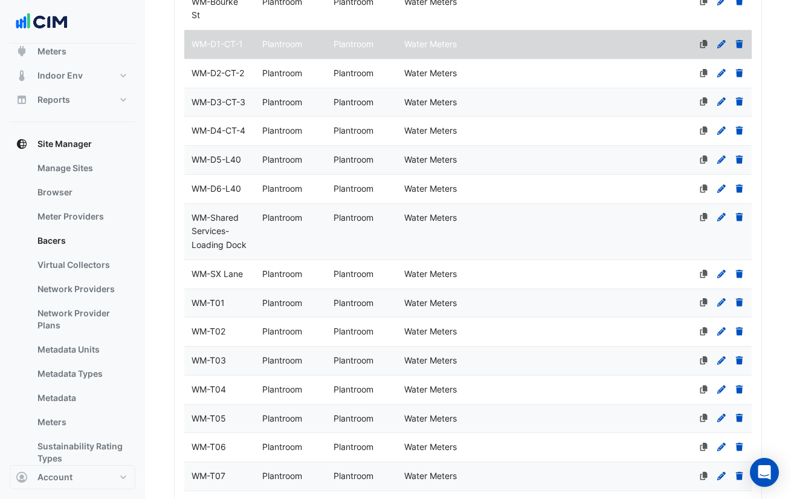
scroll to position [1076, 0]
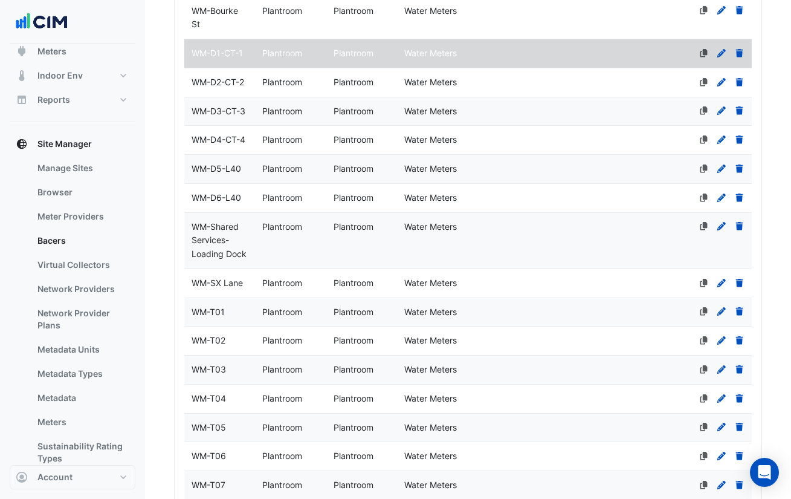
click at [227, 80] on span "WM-D2-CT-2" at bounding box center [218, 82] width 53 height 10
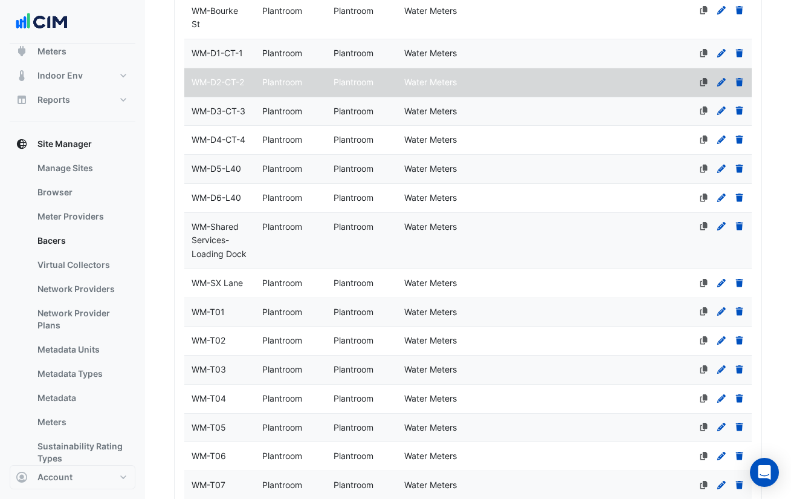
click at [233, 175] on div "WM-D5-L40" at bounding box center [219, 169] width 71 height 14
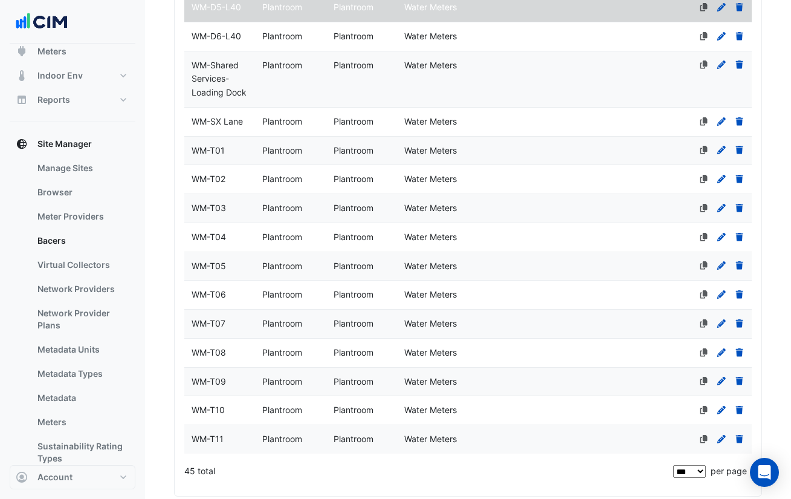
scroll to position [1235, 0]
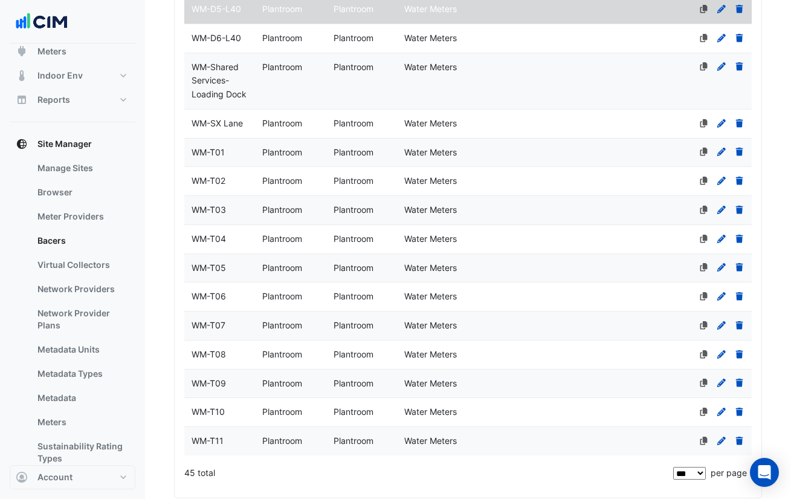
click at [229, 70] on span "WM-Shared Services-Loading Dock" at bounding box center [219, 81] width 55 height 38
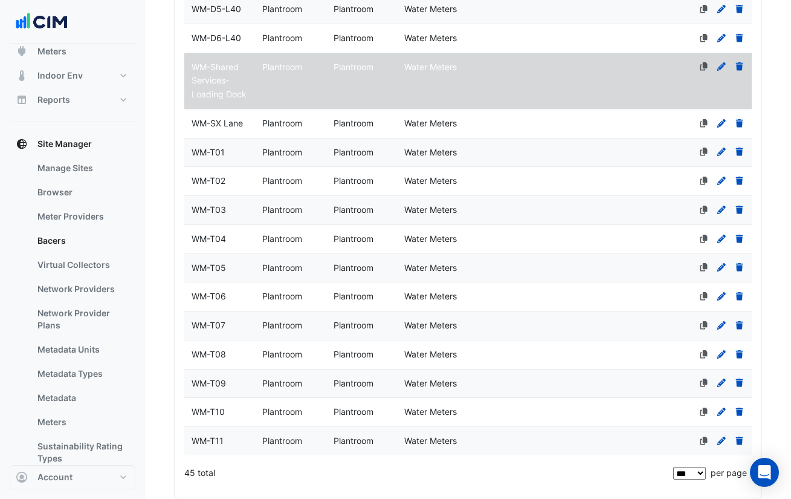
scroll to position [1457, 0]
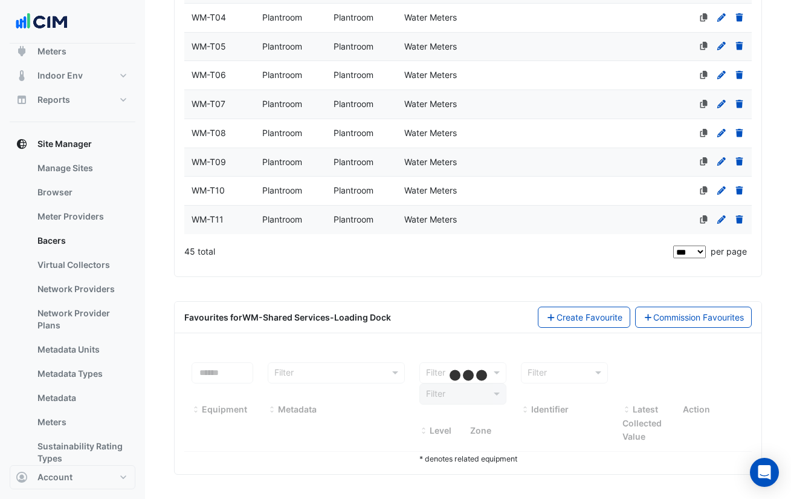
select select "***"
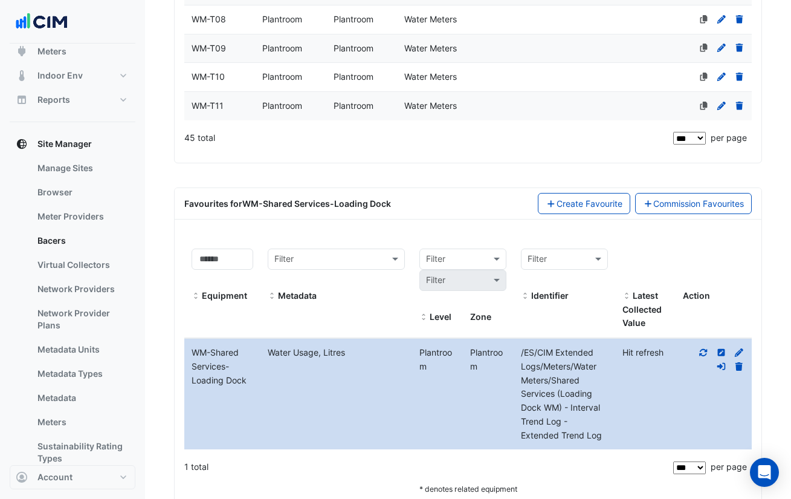
scroll to position [1578, 0]
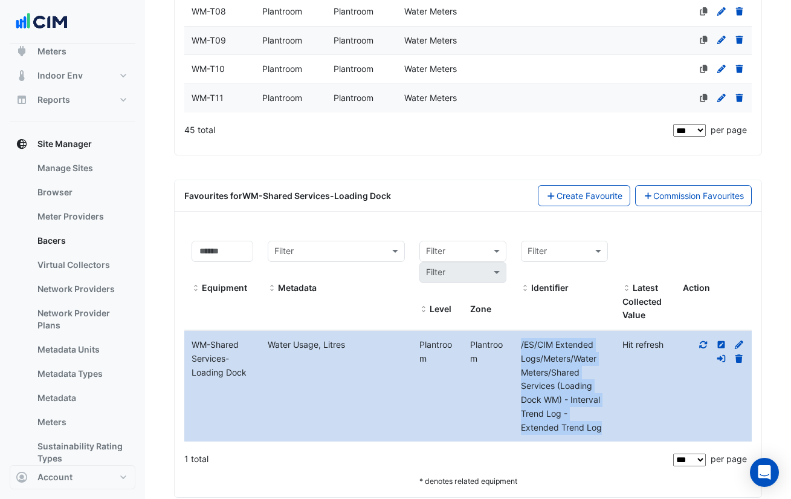
drag, startPoint x: 608, startPoint y: 421, endPoint x: 521, endPoint y: 349, distance: 112.9
click at [521, 349] on div "/ES/CIM Extended Logs/Meters/Water Meters/Shared Services (Loading Dock WM) - I…" at bounding box center [565, 386] width 102 height 96
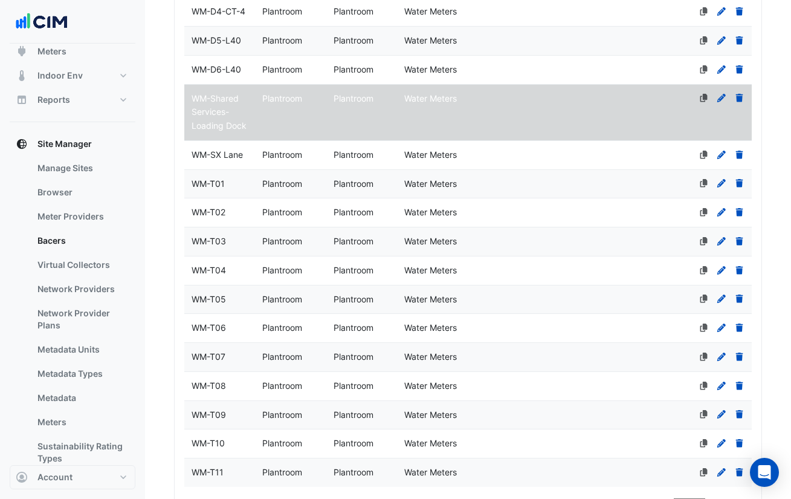
scroll to position [1203, 0]
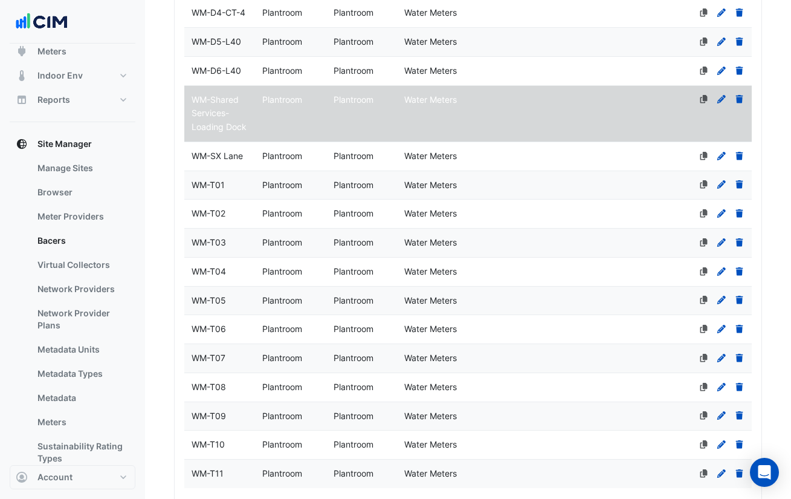
click at [262, 164] on datatable-body-cell "Level Plantroom" at bounding box center [290, 156] width 71 height 28
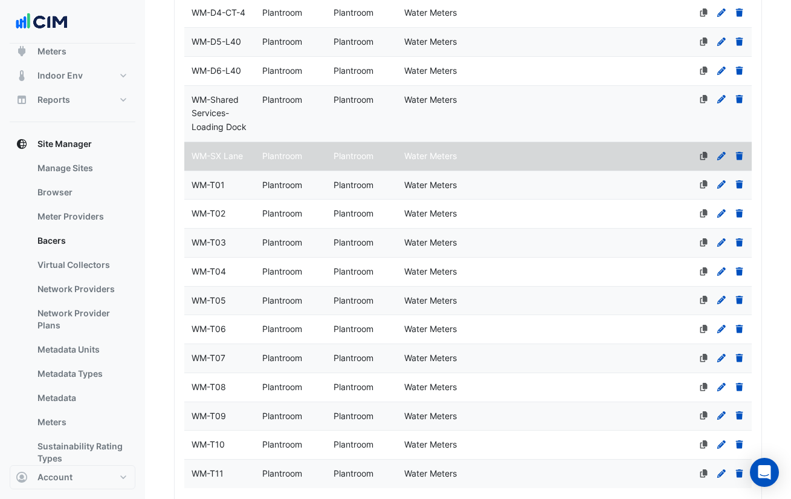
scroll to position [1457, 0]
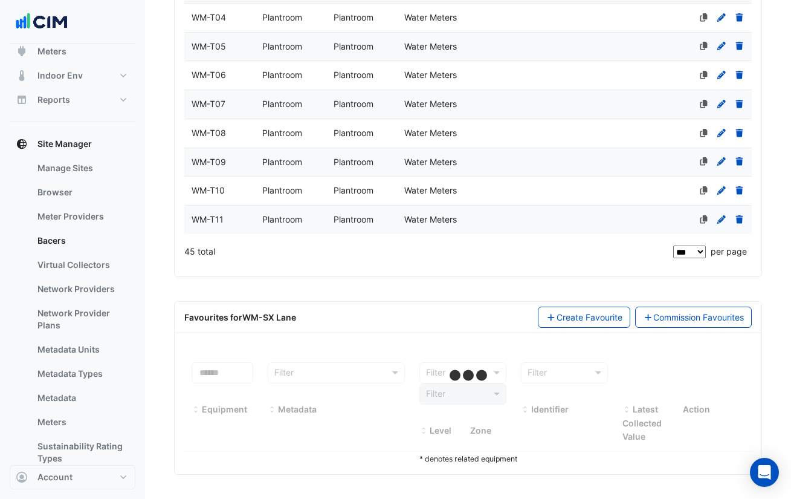
select select "***"
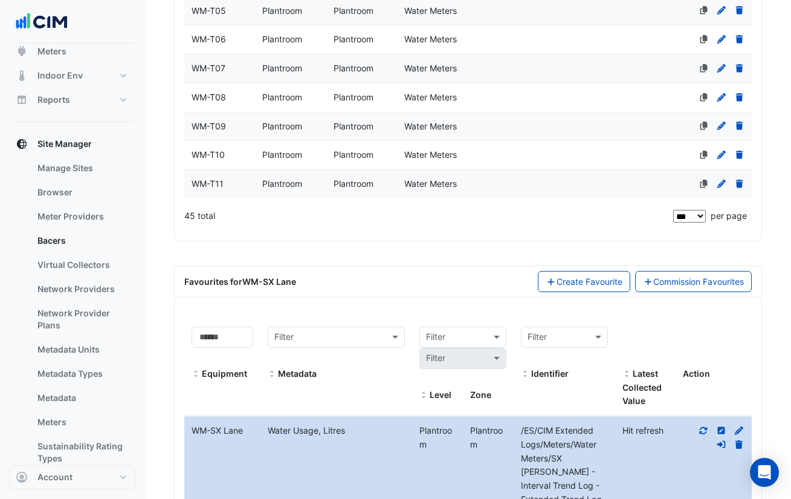
scroll to position [1554, 0]
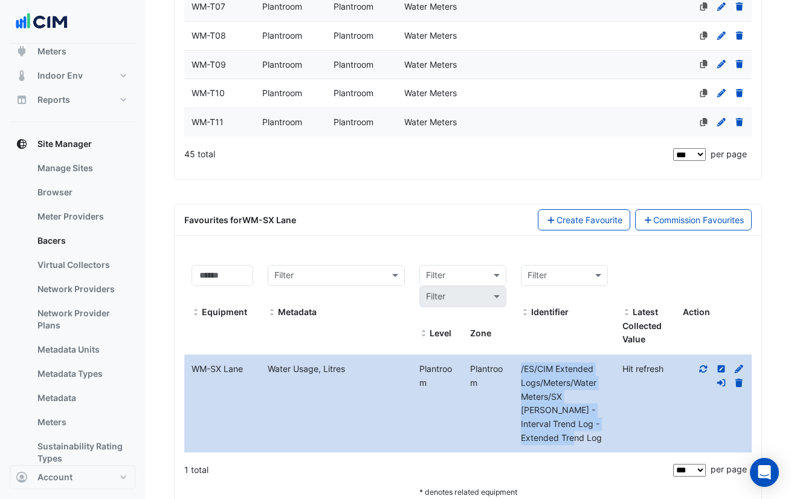
drag, startPoint x: 603, startPoint y: 424, endPoint x: 519, endPoint y: 372, distance: 99.1
click at [519, 372] on div "/ES/CIM Extended Logs/Meters/Water Meters/SX Lane WM - Interval Trend Log - Ext…" at bounding box center [565, 403] width 102 height 83
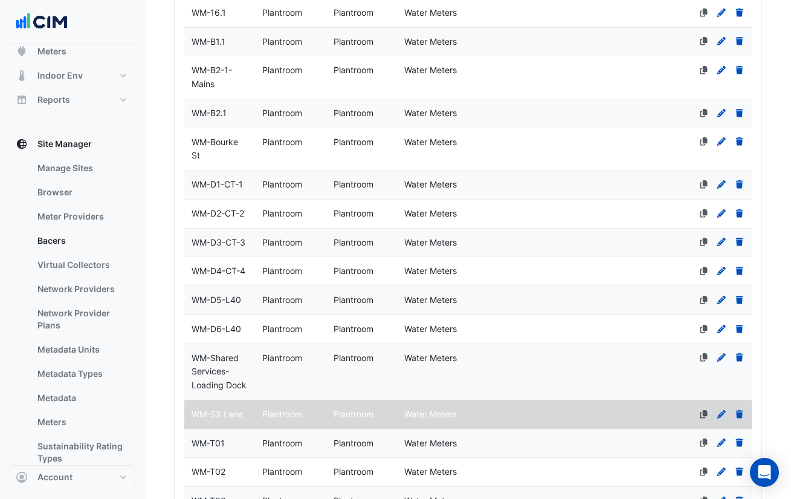
scroll to position [1126, 0]
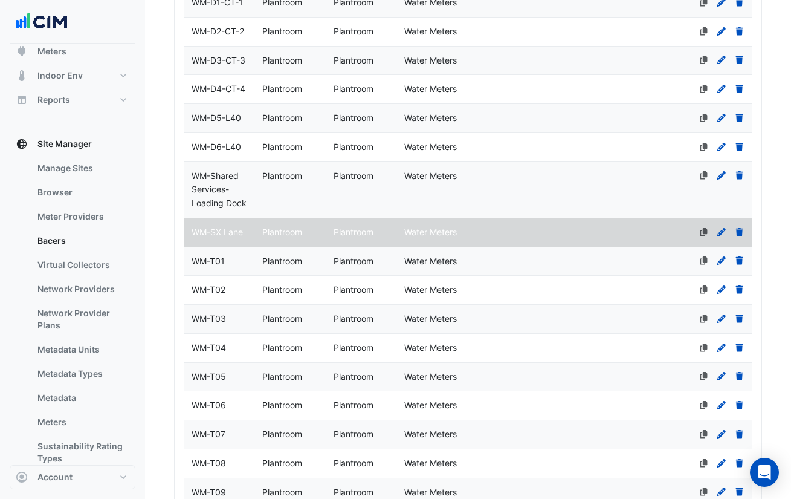
click at [230, 287] on div "WM-T02" at bounding box center [219, 290] width 71 height 14
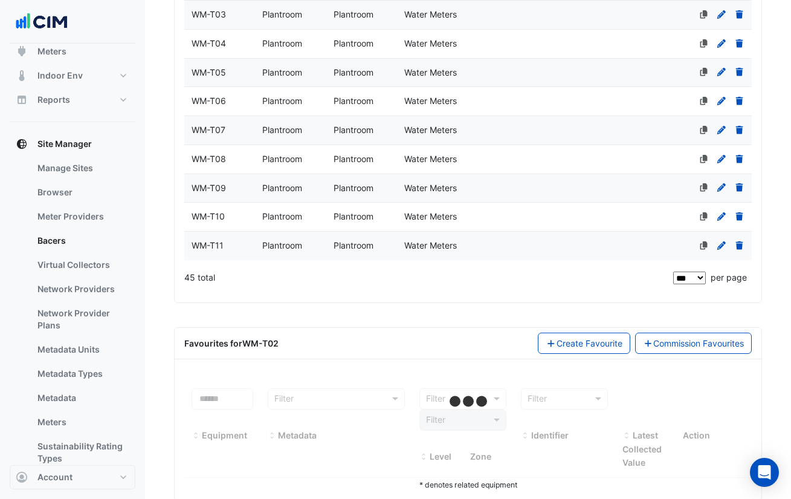
scroll to position [1457, 0]
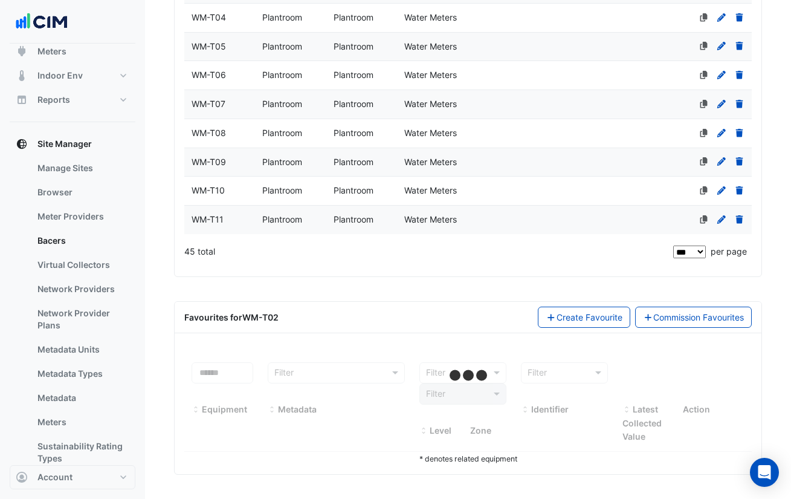
select select "***"
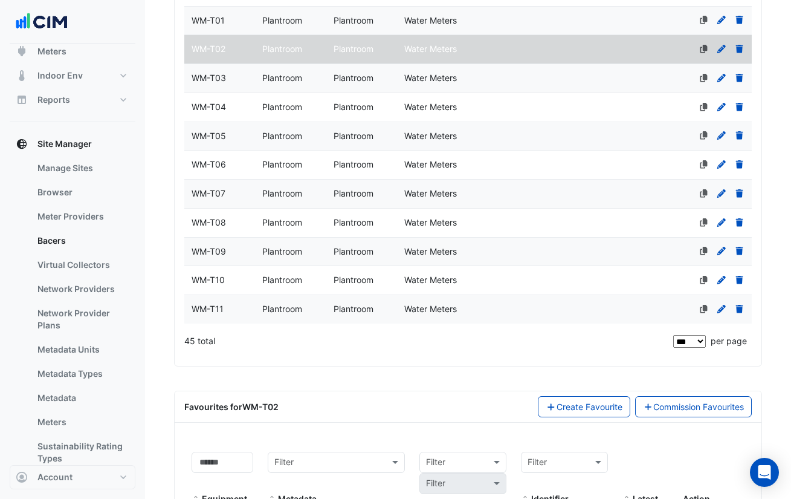
scroll to position [1366, 0]
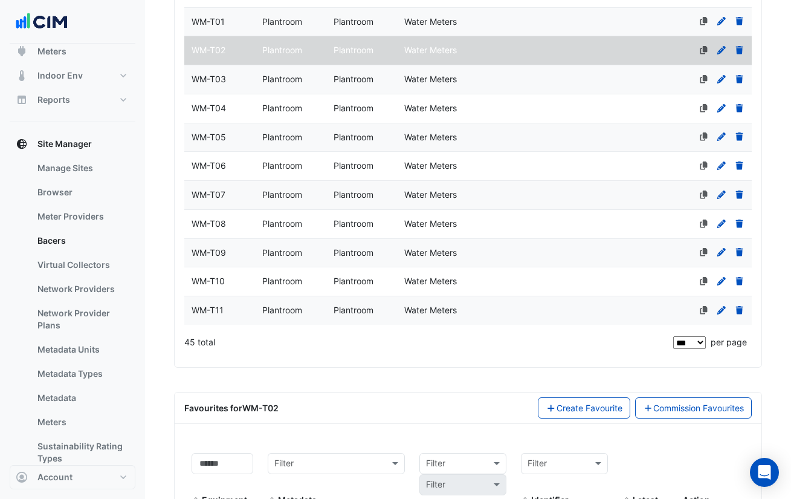
click at [224, 22] on span "WM-T01" at bounding box center [208, 21] width 33 height 10
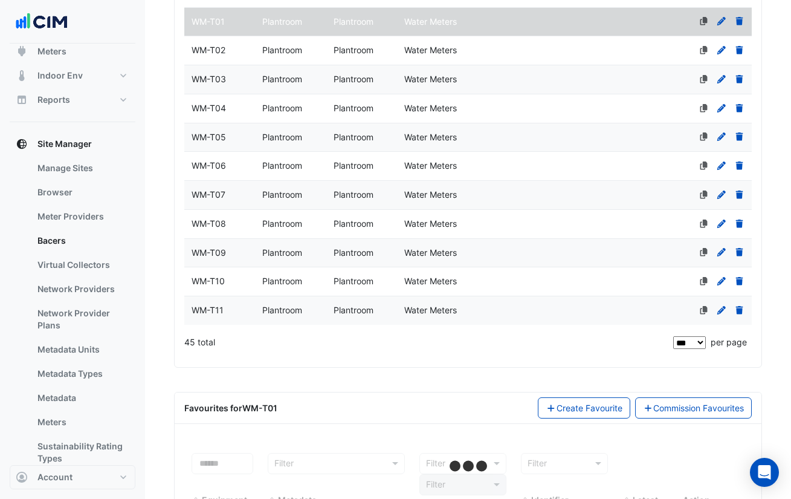
scroll to position [1457, 0]
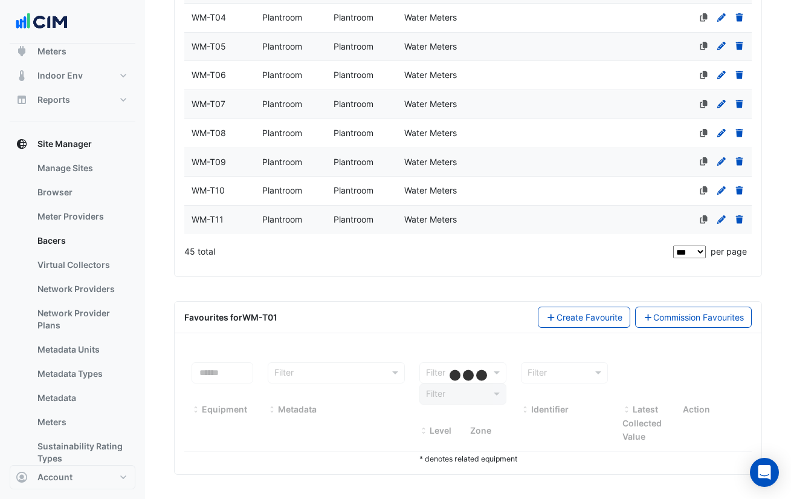
select select "***"
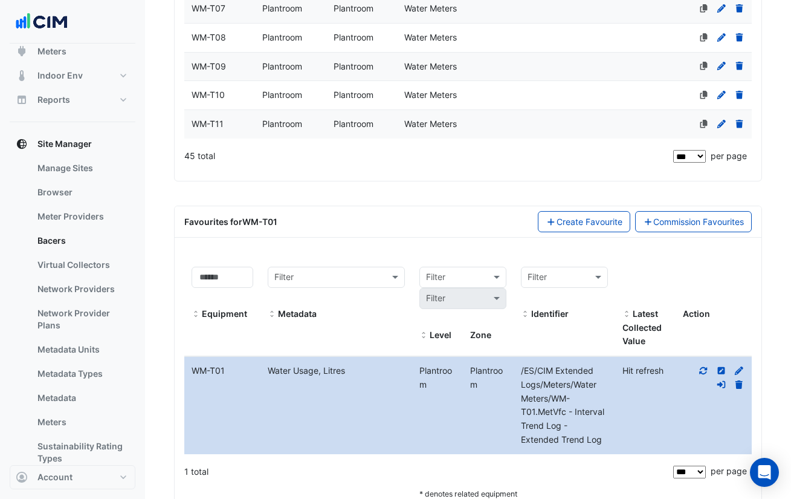
scroll to position [1556, 0]
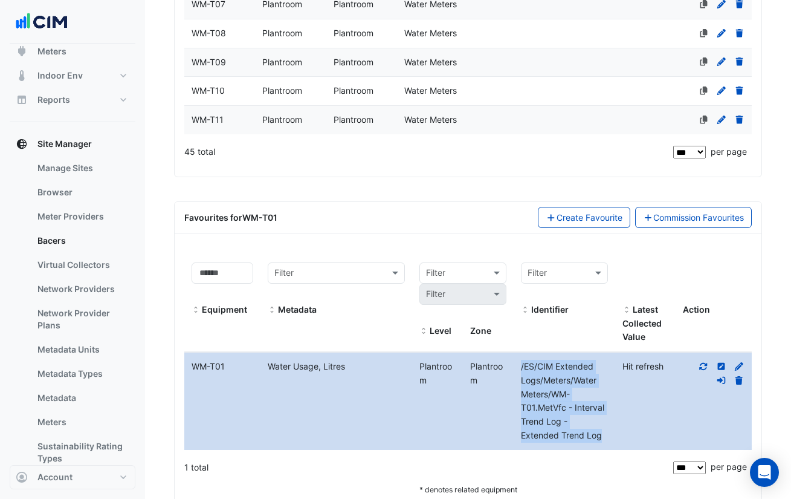
drag, startPoint x: 612, startPoint y: 438, endPoint x: 518, endPoint y: 367, distance: 117.9
click at [518, 367] on div "/ES/CIM Extended Logs/Meters/Water Meters/WM-T01.MetVfc - Interval Trend Log - …" at bounding box center [565, 401] width 102 height 83
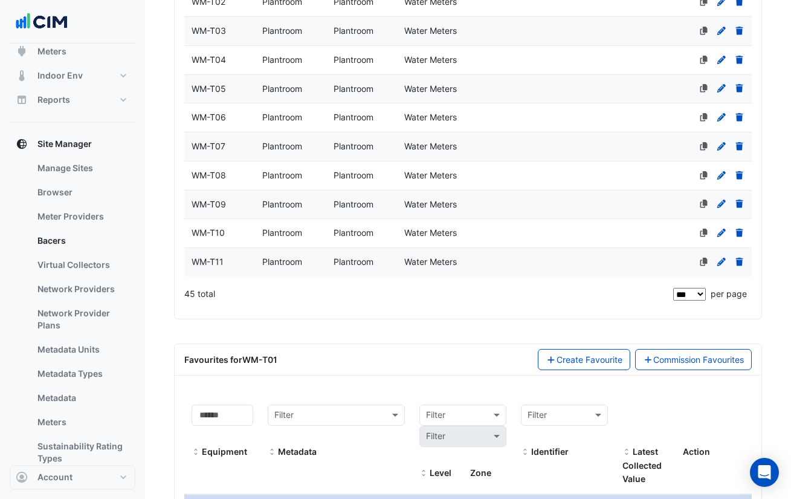
scroll to position [1413, 0]
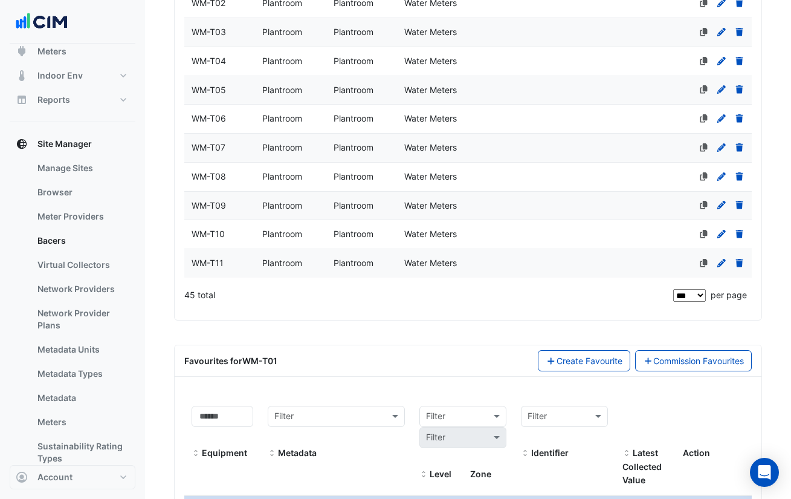
click at [250, 7] on div "WM-T02" at bounding box center [219, 3] width 71 height 14
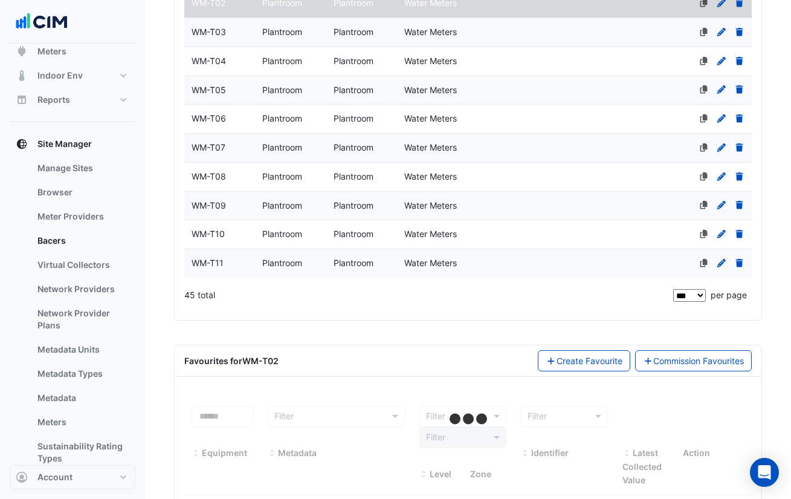
scroll to position [1457, 0]
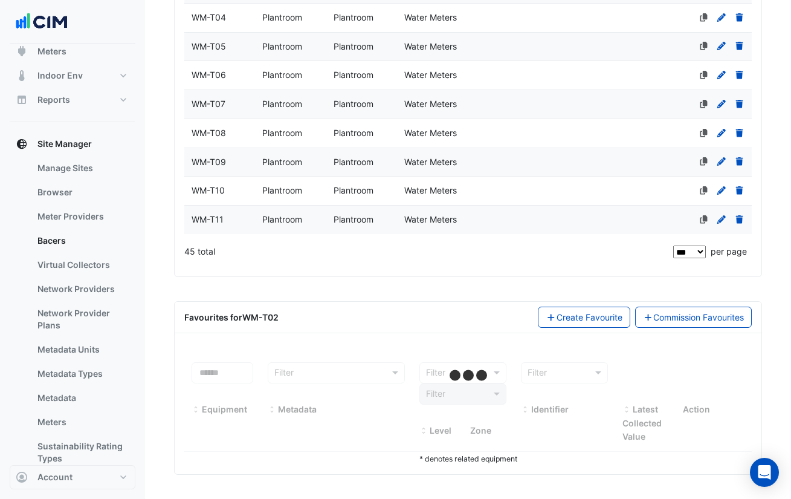
select select "***"
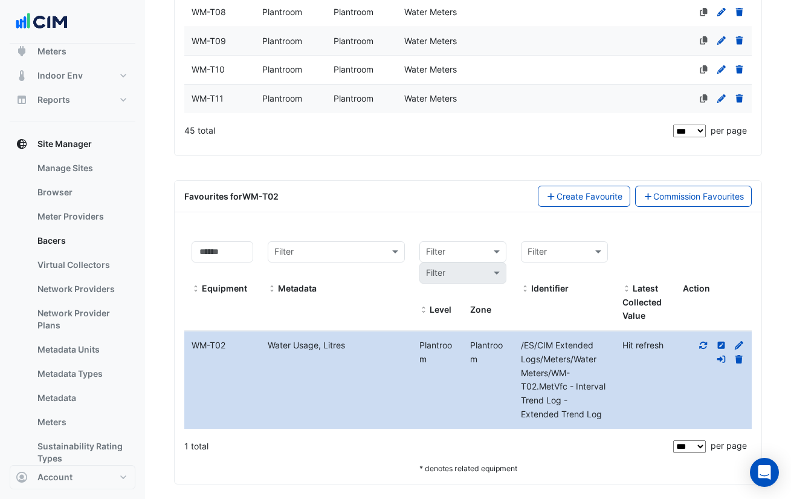
scroll to position [1578, 0]
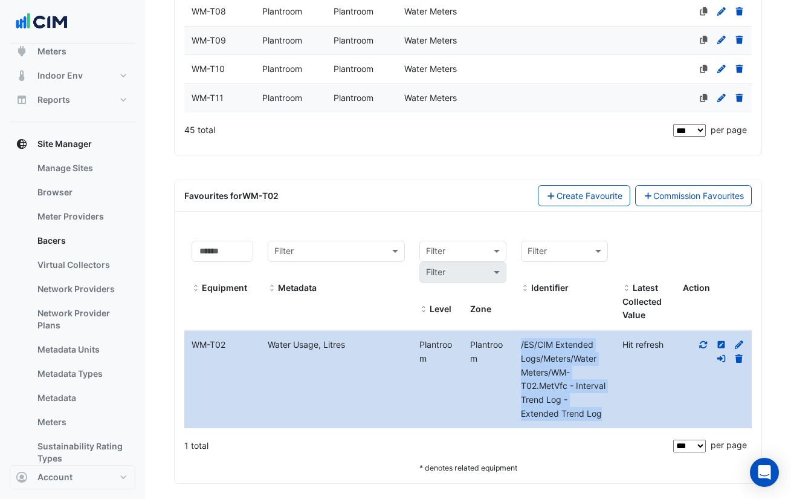
drag, startPoint x: 605, startPoint y: 412, endPoint x: 519, endPoint y: 345, distance: 108.5
click at [519, 345] on div "/ES/CIM Extended Logs/Meters/Water Meters/WM-T02.MetVfc - Interval Trend Log - …" at bounding box center [565, 379] width 102 height 83
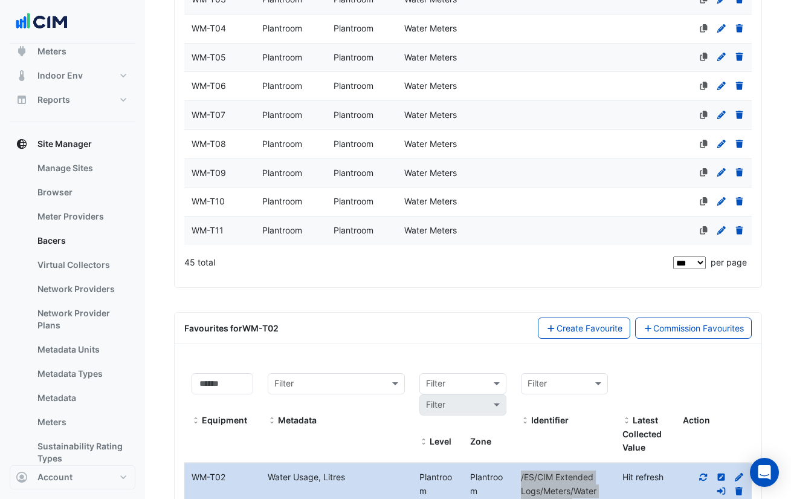
scroll to position [1411, 0]
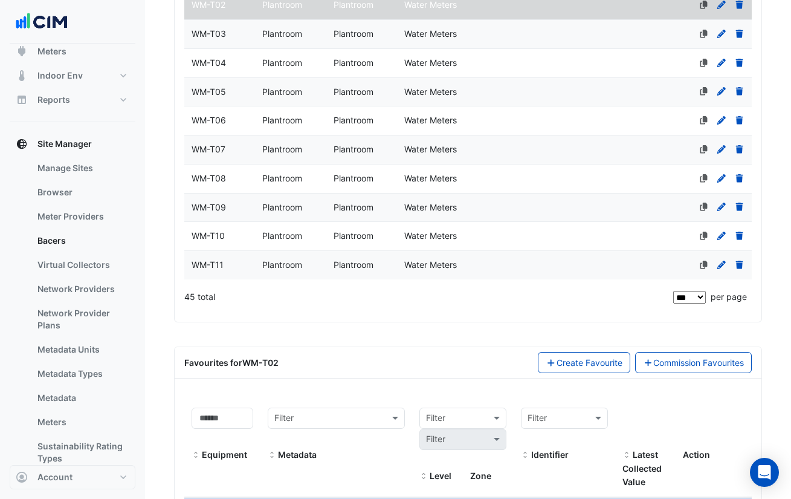
click at [237, 31] on div "WM-T03" at bounding box center [219, 34] width 71 height 14
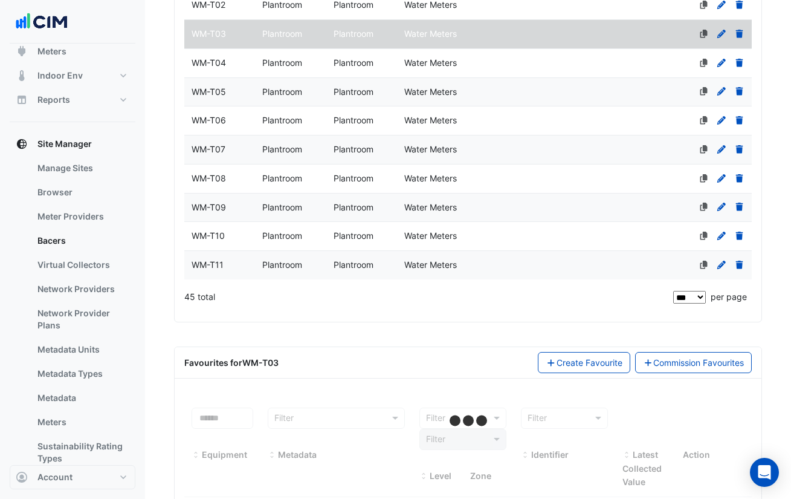
scroll to position [1457, 0]
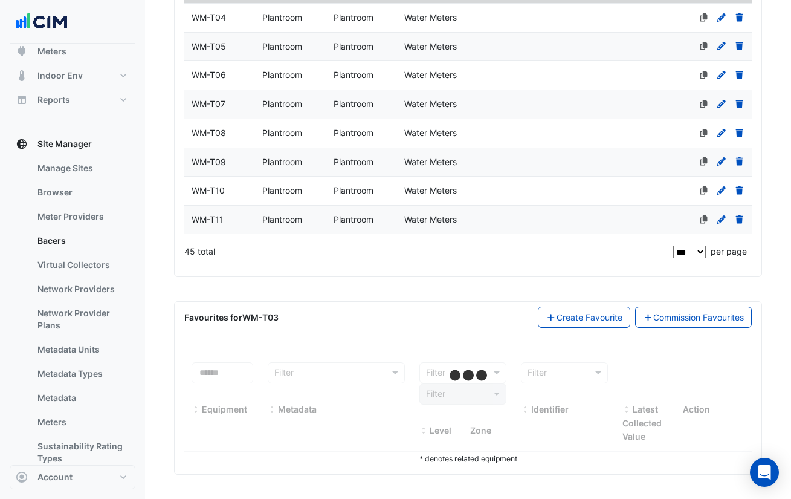
select select "***"
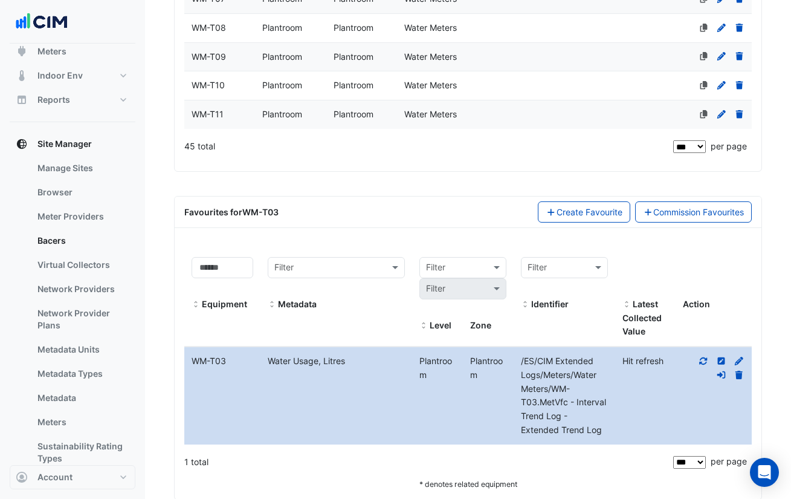
scroll to position [1563, 0]
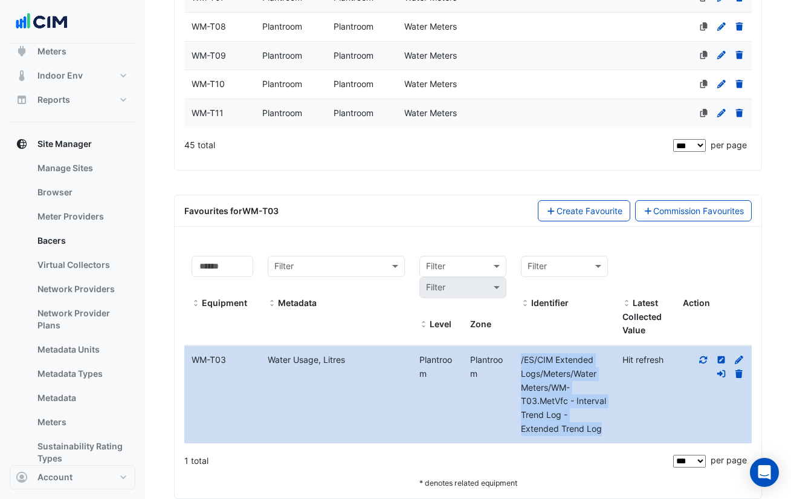
drag, startPoint x: 605, startPoint y: 426, endPoint x: 519, endPoint y: 361, distance: 107.9
click at [519, 361] on div "/ES/CIM Extended Logs/Meters/Water Meters/WM-T03.MetVfc - Interval Trend Log - …" at bounding box center [565, 394] width 102 height 83
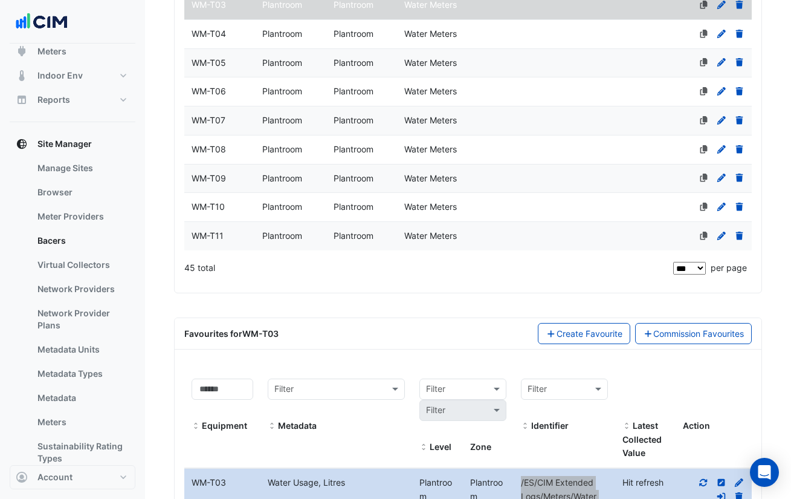
scroll to position [1423, 0]
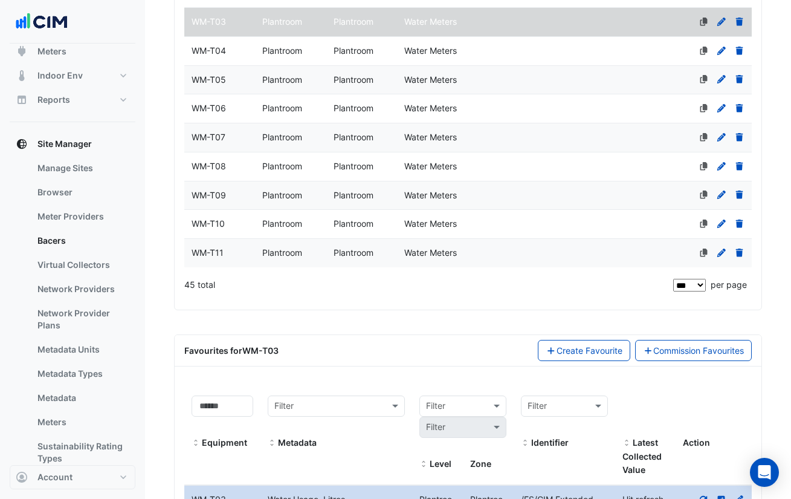
click at [252, 53] on div "WM-T04" at bounding box center [219, 51] width 71 height 14
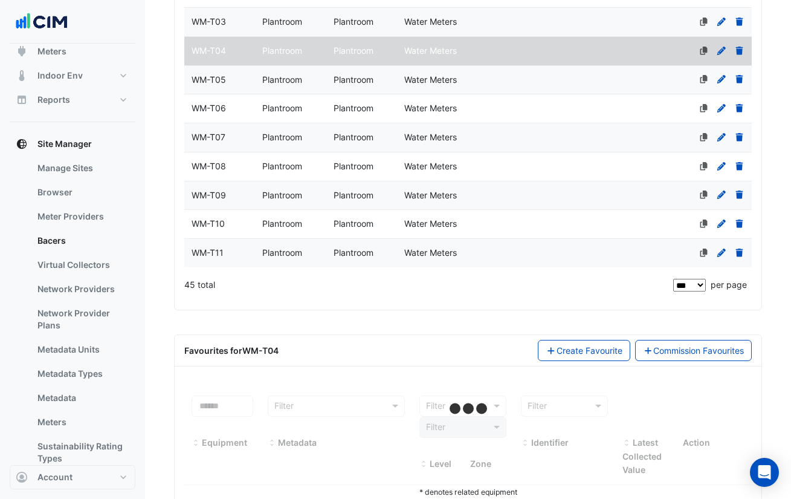
scroll to position [1457, 0]
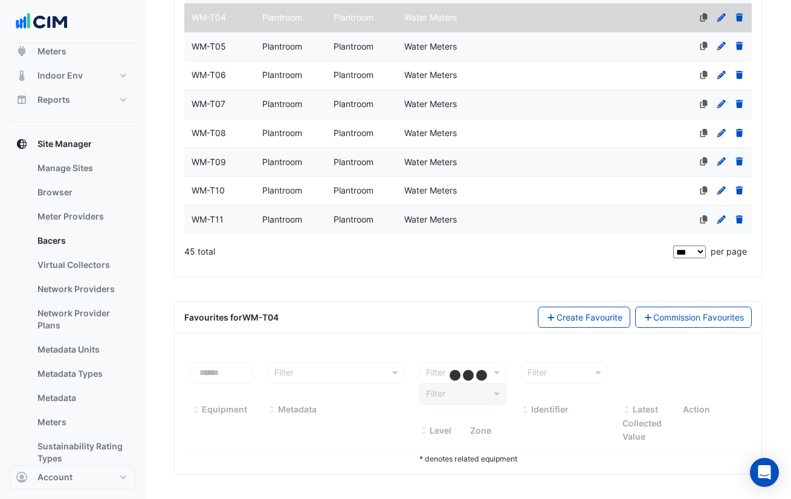
select select "***"
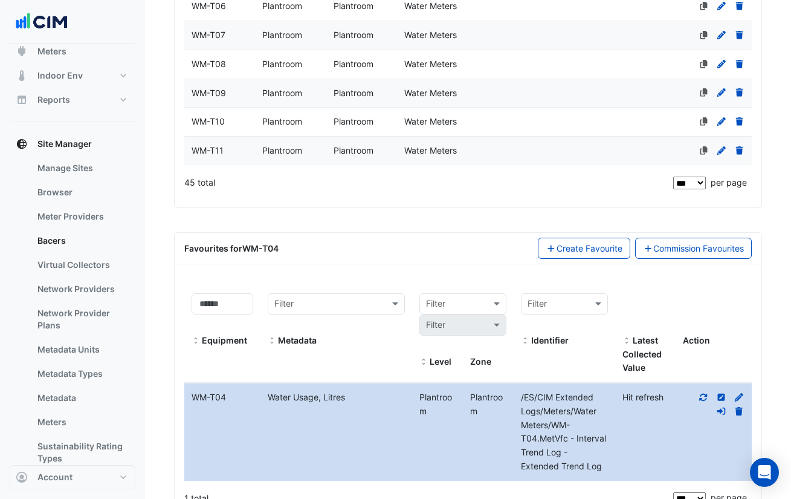
scroll to position [1558, 0]
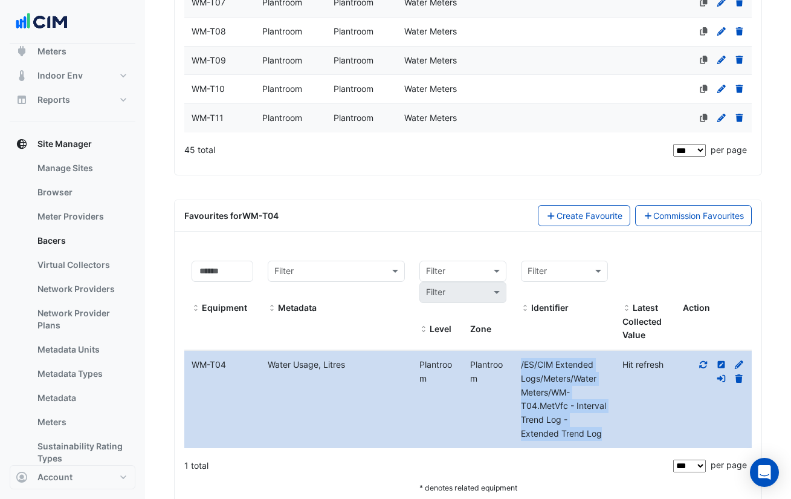
drag, startPoint x: 609, startPoint y: 440, endPoint x: 521, endPoint y: 369, distance: 113.5
click at [521, 369] on datatable-body-cell "Identifier /ES/CIM Extended Logs/Meters/Water Meters/WM-T04.MetVfc - Interval T…" at bounding box center [565, 399] width 102 height 97
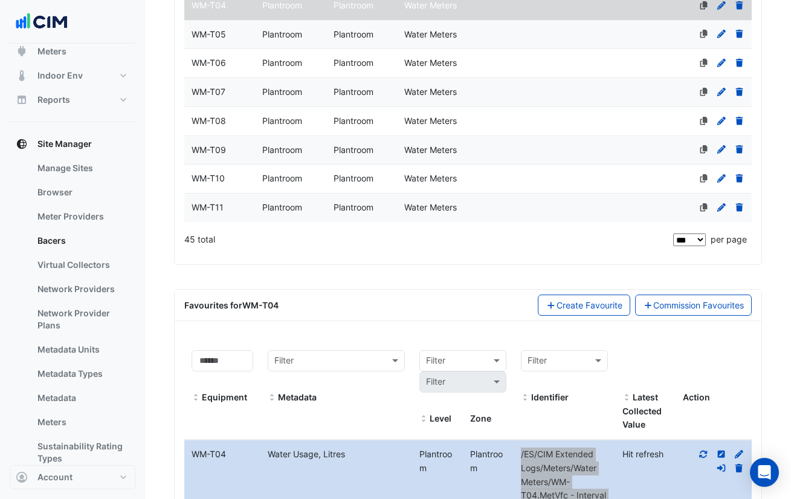
scroll to position [1467, 0]
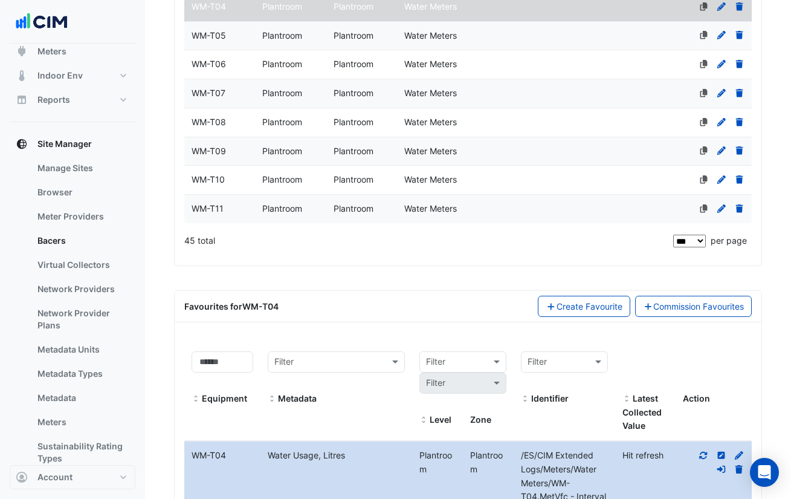
click at [236, 35] on div "WM-T05" at bounding box center [219, 36] width 71 height 14
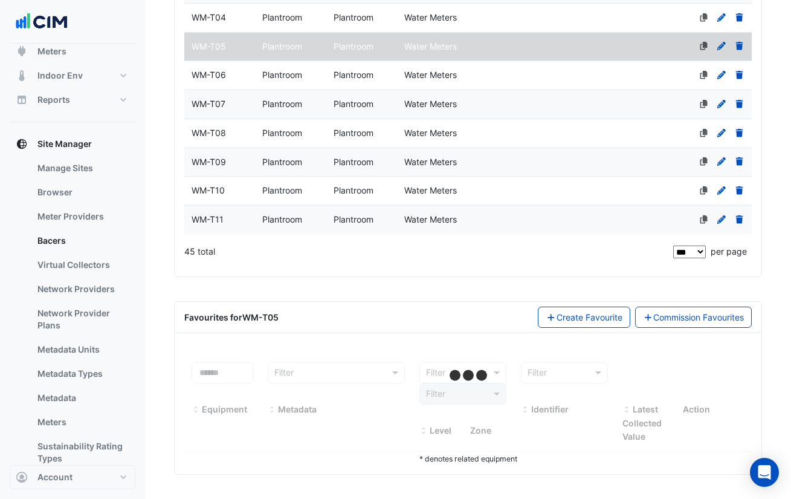
scroll to position [1457, 0]
select select "***"
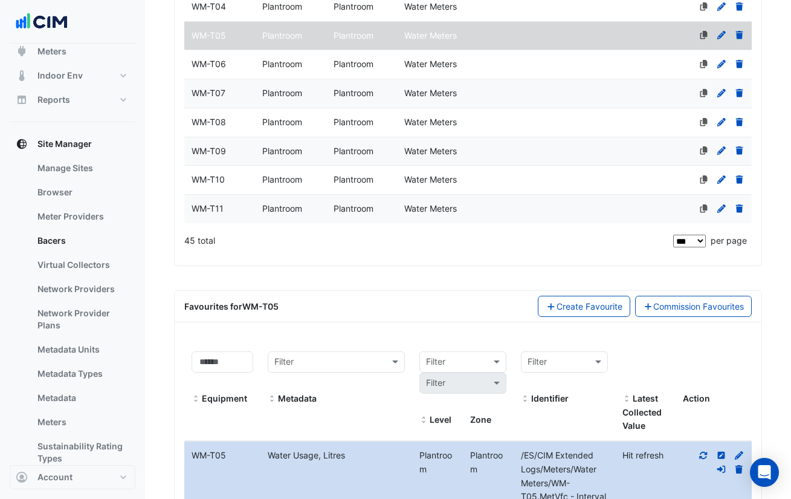
scroll to position [1587, 0]
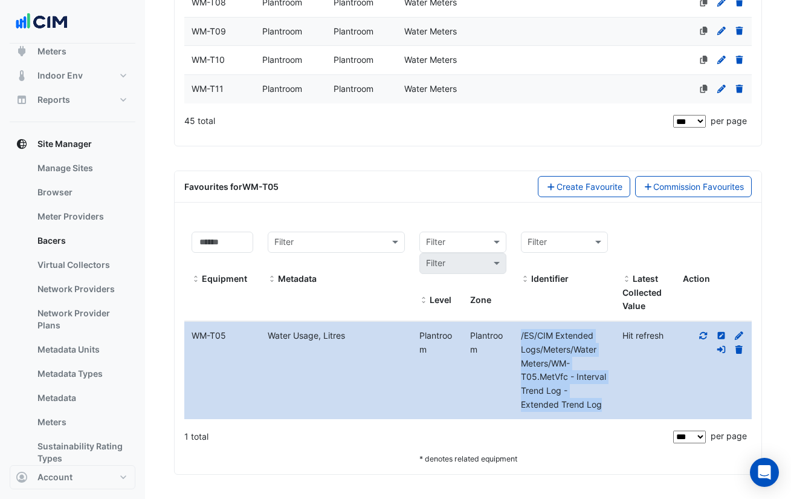
drag, startPoint x: 604, startPoint y: 404, endPoint x: 521, endPoint y: 336, distance: 108.2
click at [521, 336] on div "/ES/CIM Extended Logs/Meters/Water Meters/WM-T05.MetVfc - Interval Trend Log - …" at bounding box center [565, 370] width 102 height 83
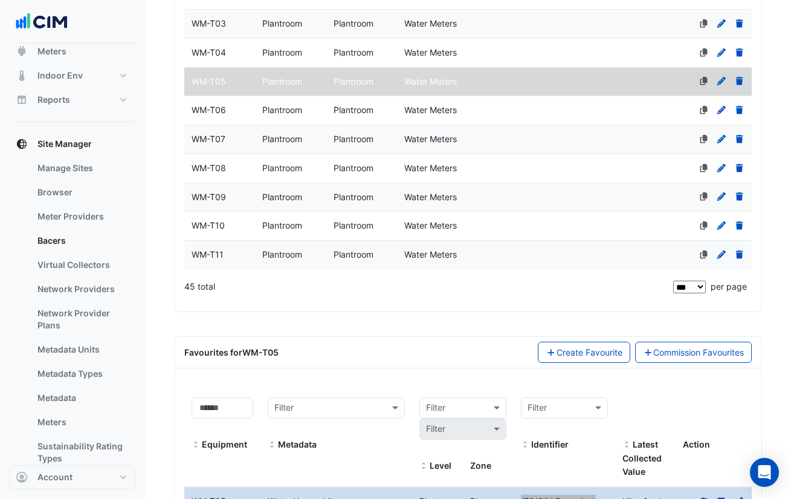
scroll to position [1420, 0]
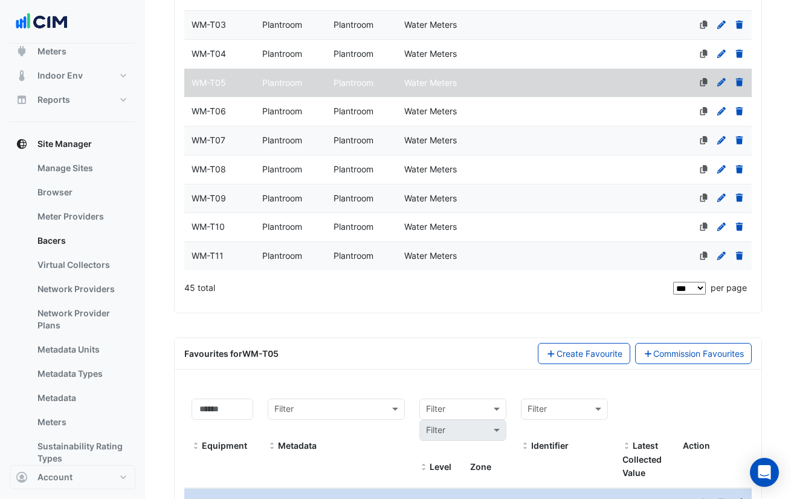
click at [244, 117] on div "WM-T06" at bounding box center [219, 112] width 71 height 14
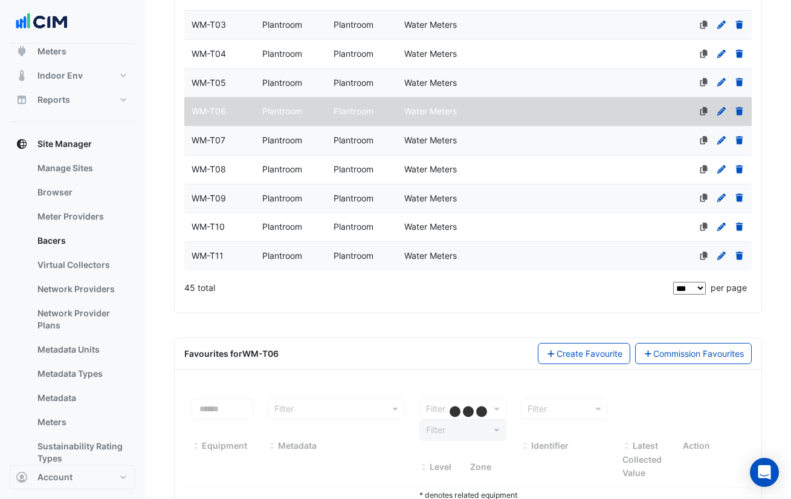
scroll to position [1457, 0]
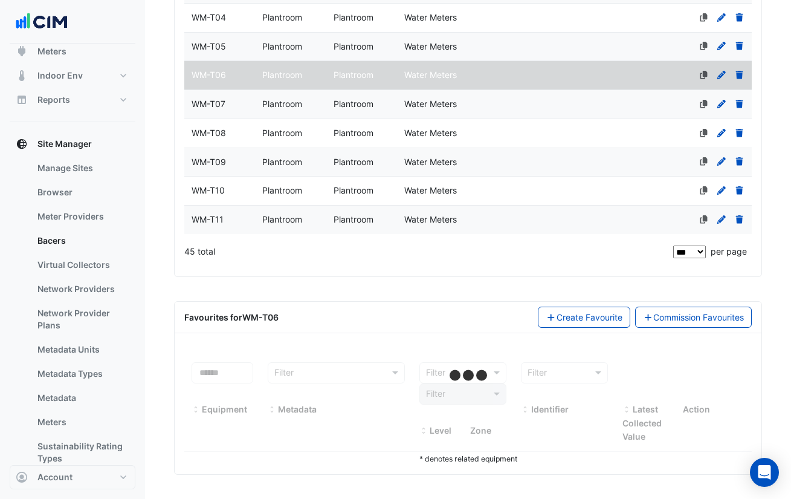
select select "***"
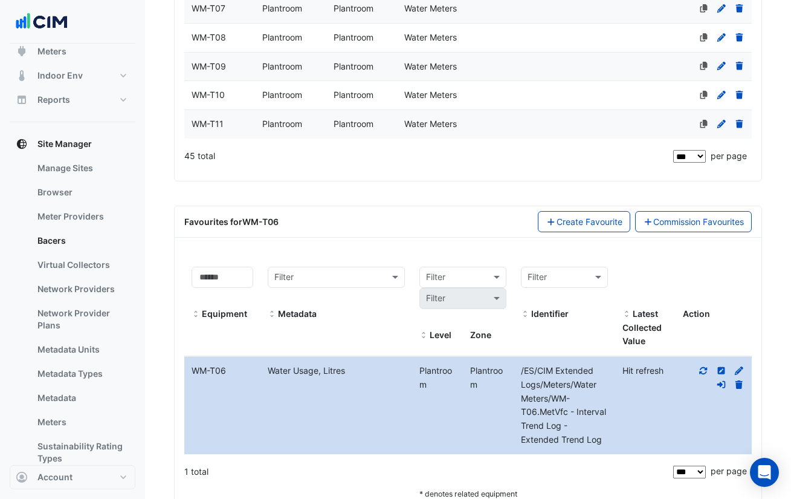
scroll to position [1565, 0]
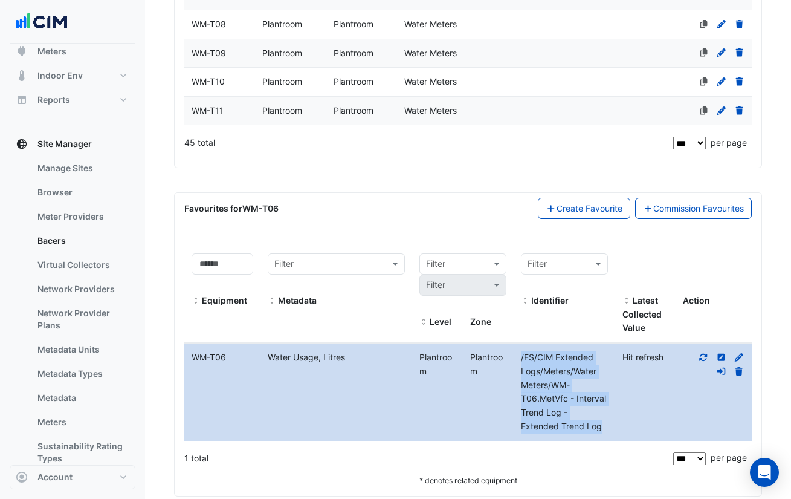
drag, startPoint x: 601, startPoint y: 426, endPoint x: 521, endPoint y: 360, distance: 103.6
click at [521, 360] on span "/ES/CIM Extended Logs/Meters/Water Meters/WM-T06.MetVfc - Interval Trend Log - …" at bounding box center [563, 391] width 85 height 79
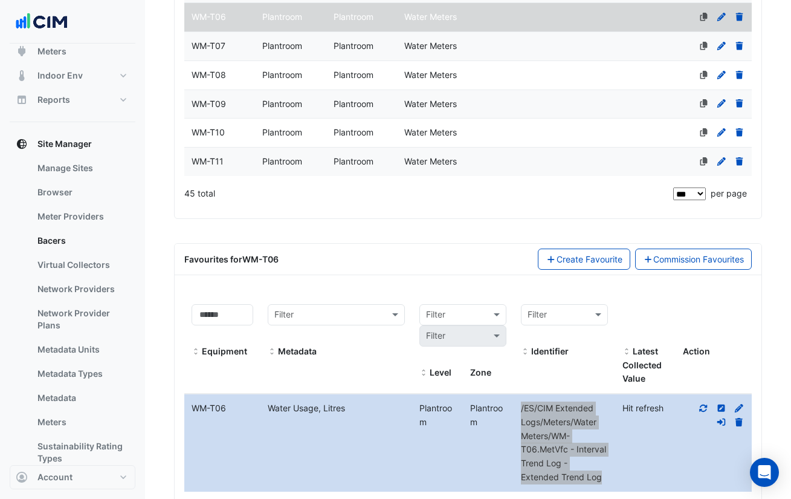
scroll to position [1513, 0]
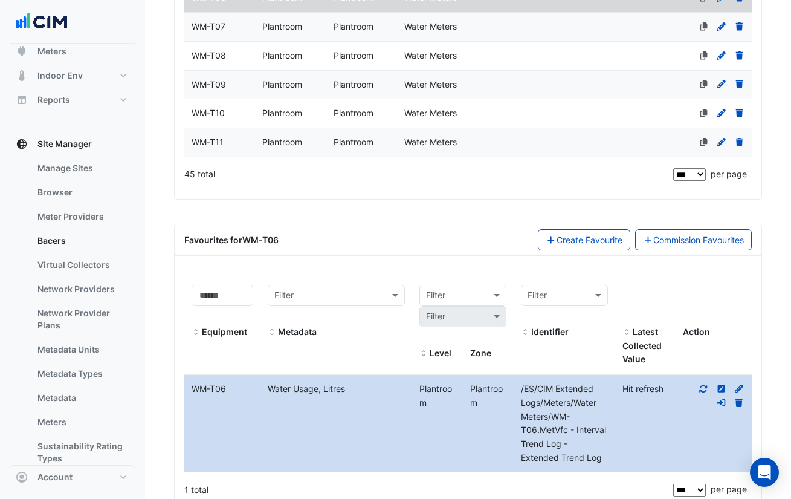
click at [241, 51] on div "WM-T08" at bounding box center [219, 56] width 71 height 14
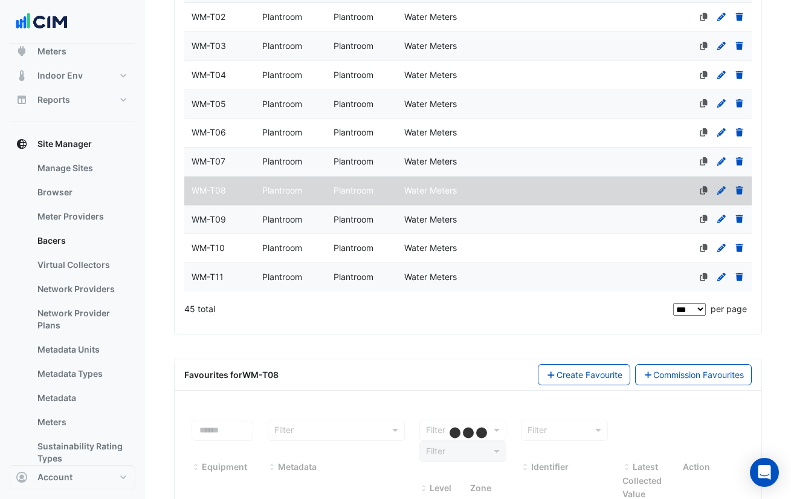
scroll to position [1398, 0]
select select "***"
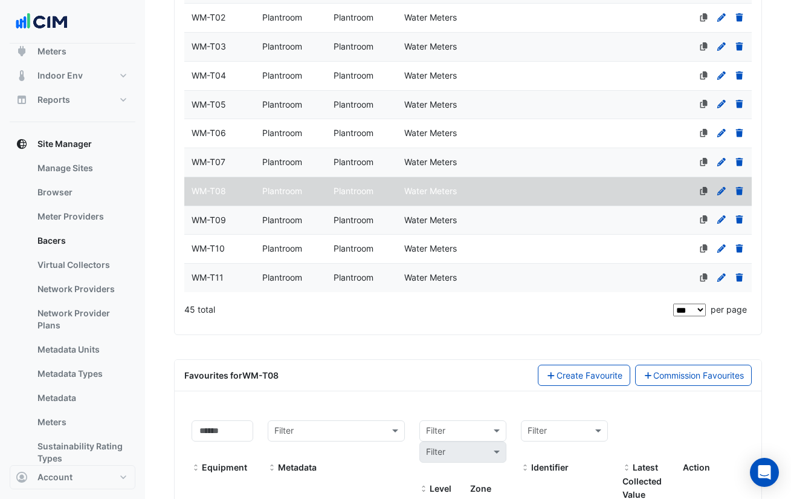
click at [232, 167] on div "WM-T07" at bounding box center [219, 162] width 71 height 14
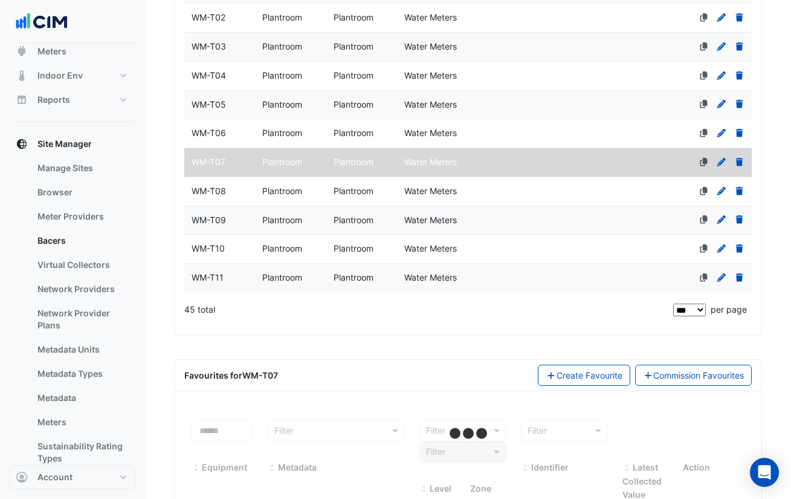
scroll to position [1457, 0]
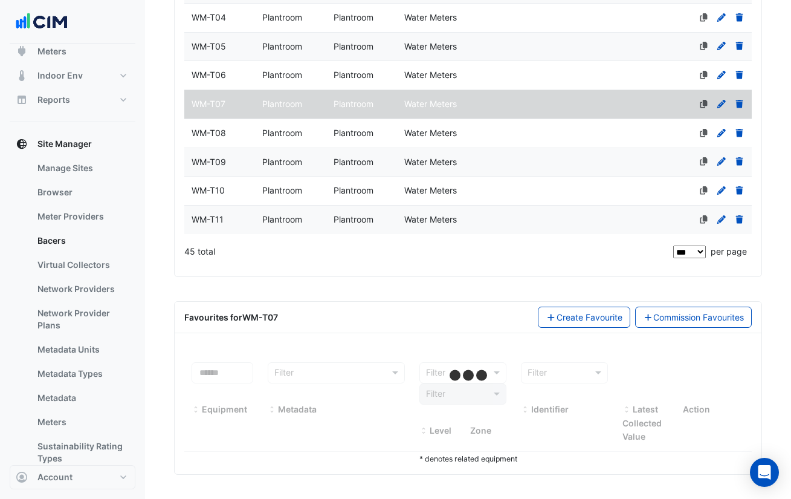
select select "***"
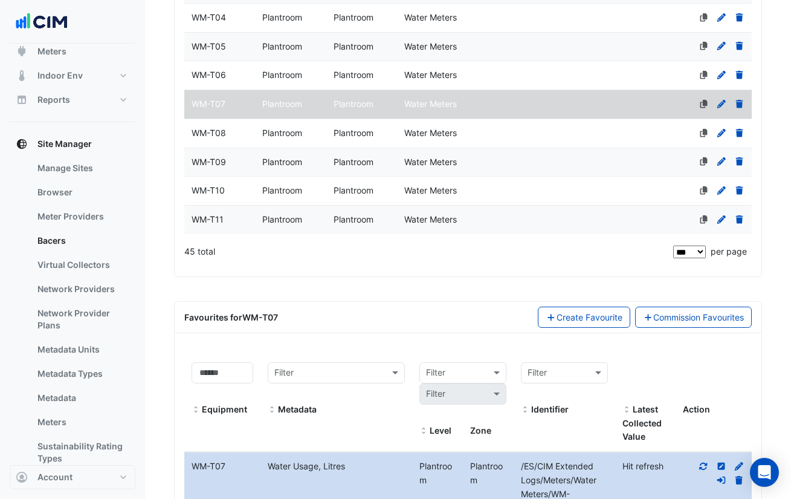
scroll to position [1587, 0]
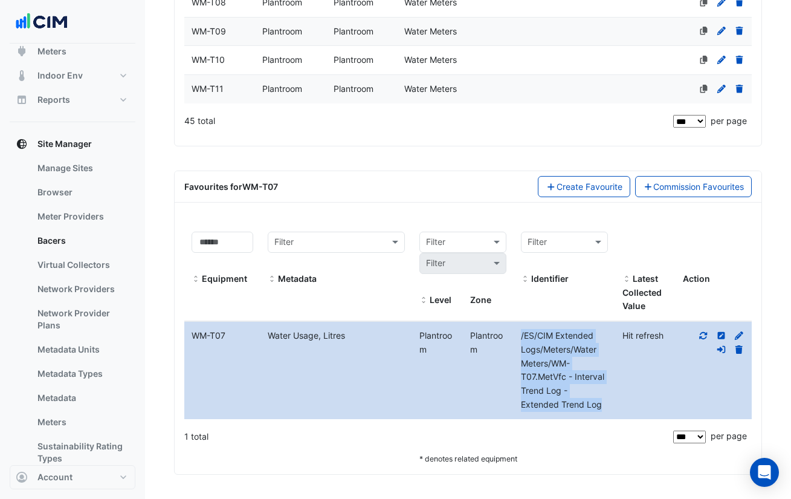
drag, startPoint x: 605, startPoint y: 404, endPoint x: 522, endPoint y: 339, distance: 105.5
click at [522, 339] on div "/ES/CIM Extended Logs/Meters/Water Meters/WM-T07.MetVfc - Interval Trend Log - …" at bounding box center [565, 370] width 102 height 83
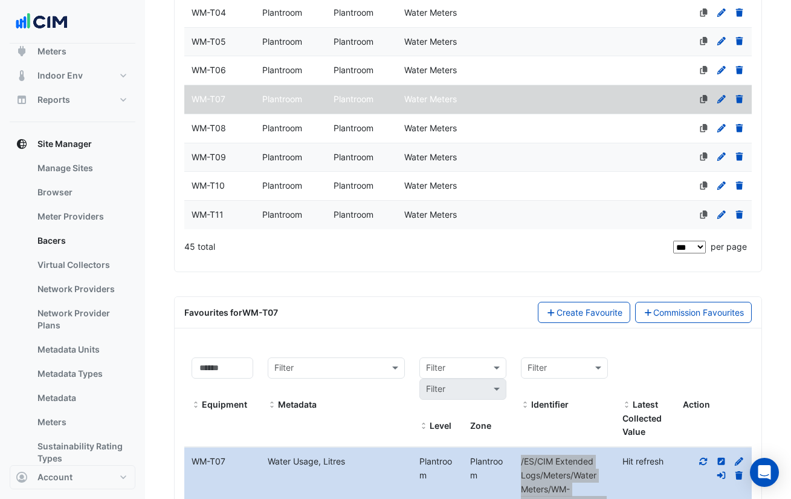
scroll to position [1460, 0]
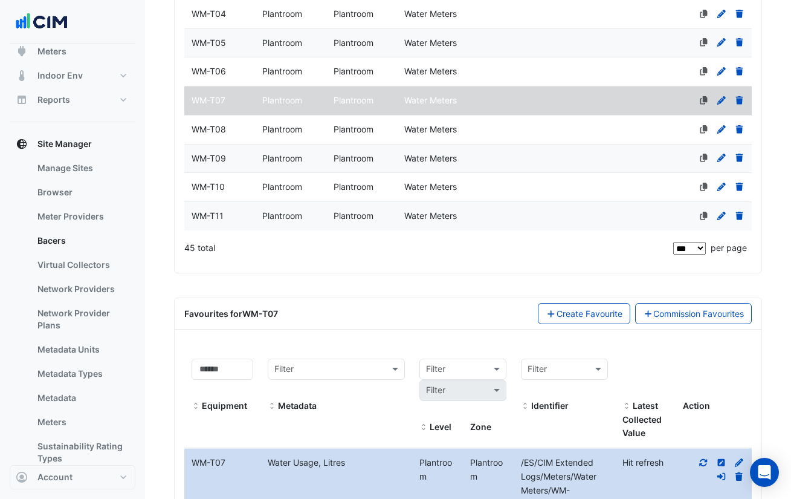
click at [235, 123] on div "WM-T08" at bounding box center [219, 130] width 71 height 14
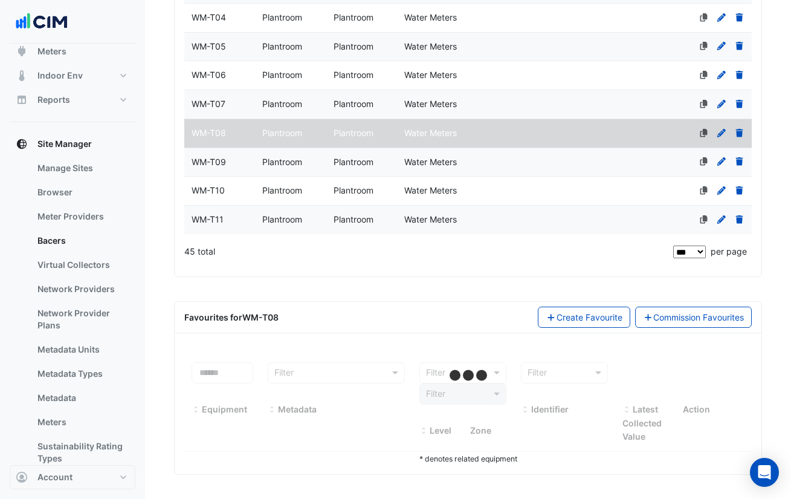
select select "***"
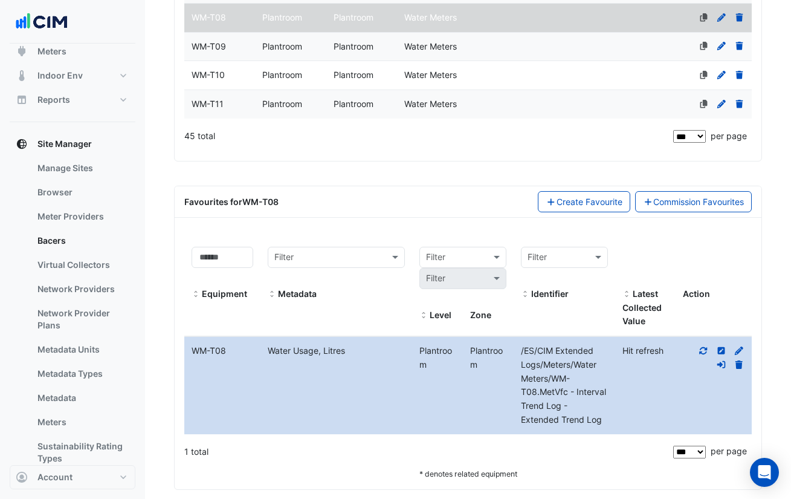
scroll to position [1587, 0]
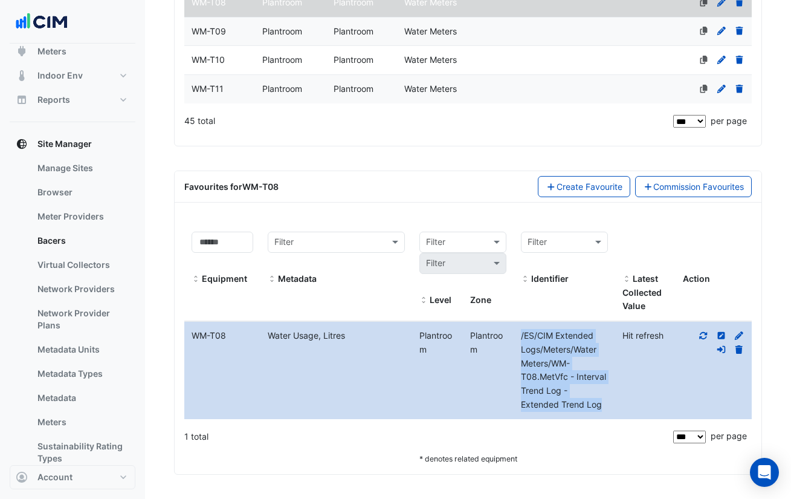
drag, startPoint x: 605, startPoint y: 406, endPoint x: 518, endPoint y: 337, distance: 110.2
click at [518, 337] on div "/ES/CIM Extended Logs/Meters/Water Meters/WM-T08.MetVfc - Interval Trend Log - …" at bounding box center [565, 370] width 102 height 83
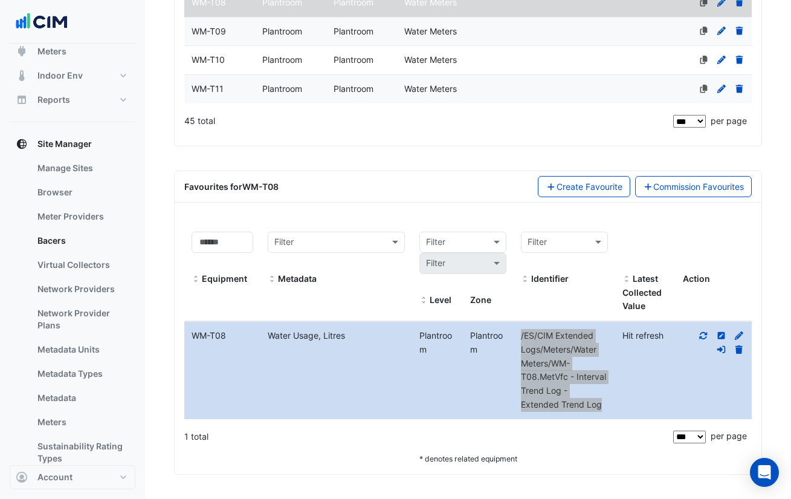
scroll to position [1547, 0]
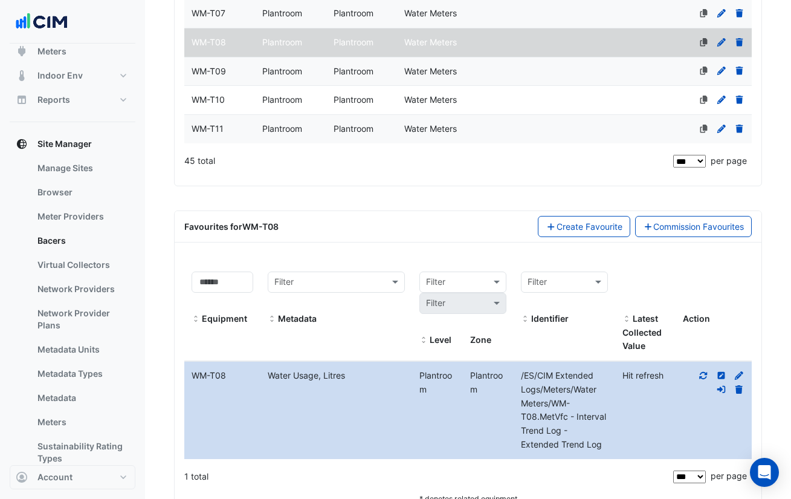
click at [238, 73] on div "WM-T09" at bounding box center [219, 72] width 71 height 14
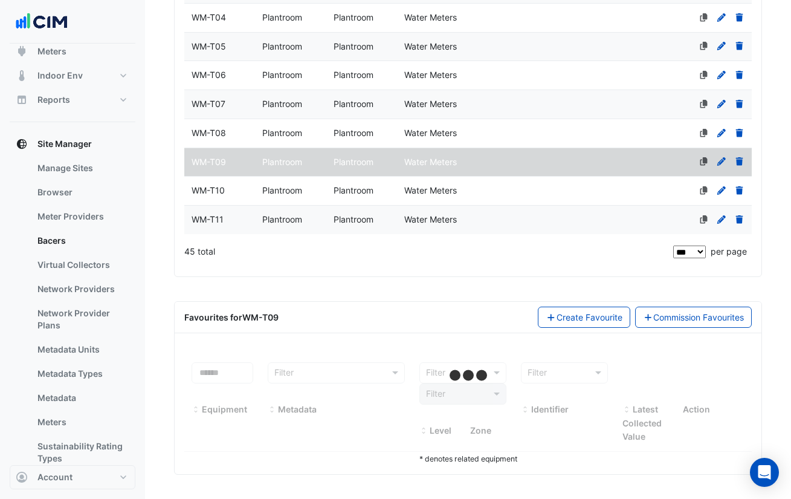
scroll to position [1457, 0]
select select "***"
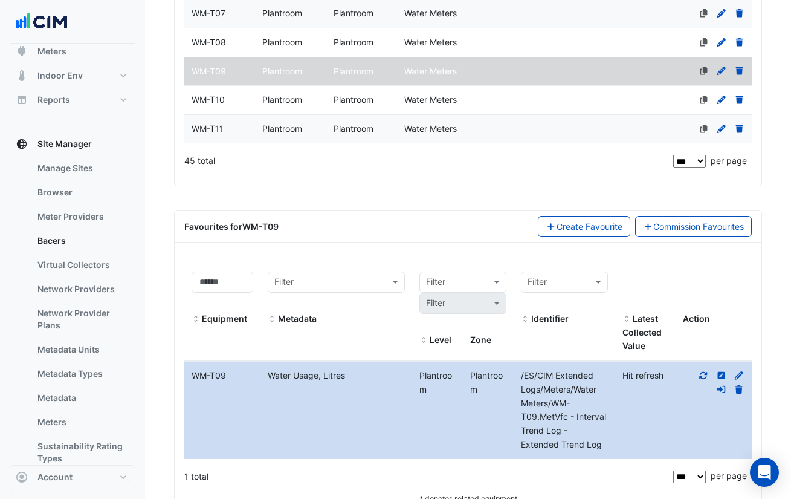
scroll to position [1587, 0]
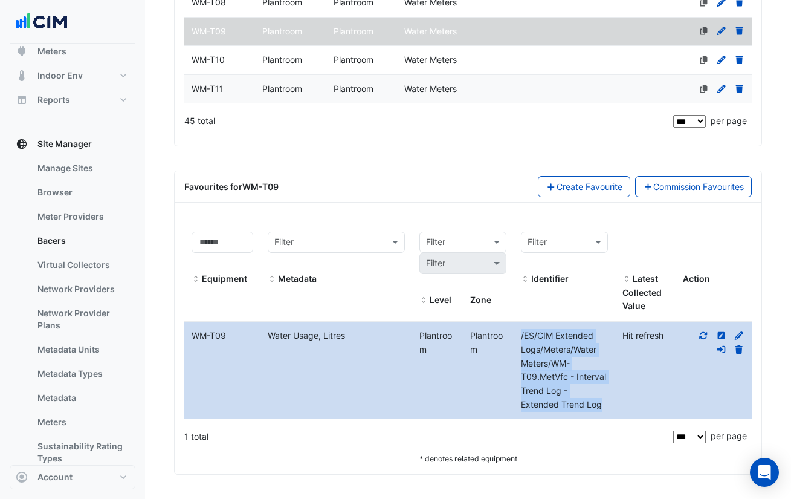
drag, startPoint x: 603, startPoint y: 406, endPoint x: 518, endPoint y: 336, distance: 110.9
click at [518, 336] on div "/ES/CIM Extended Logs/Meters/Water Meters/WM-T09.MetVfc - Interval Trend Log - …" at bounding box center [565, 370] width 102 height 83
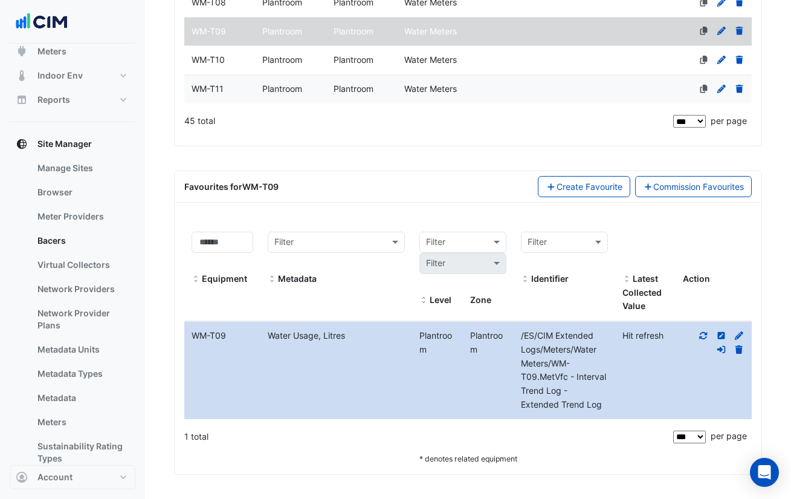
click at [430, 59] on span "Water Meters" at bounding box center [430, 59] width 53 height 10
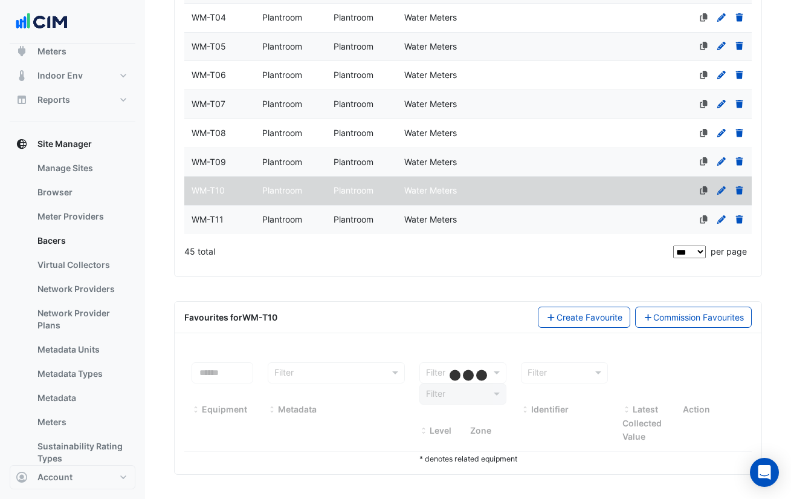
scroll to position [1457, 0]
select select "***"
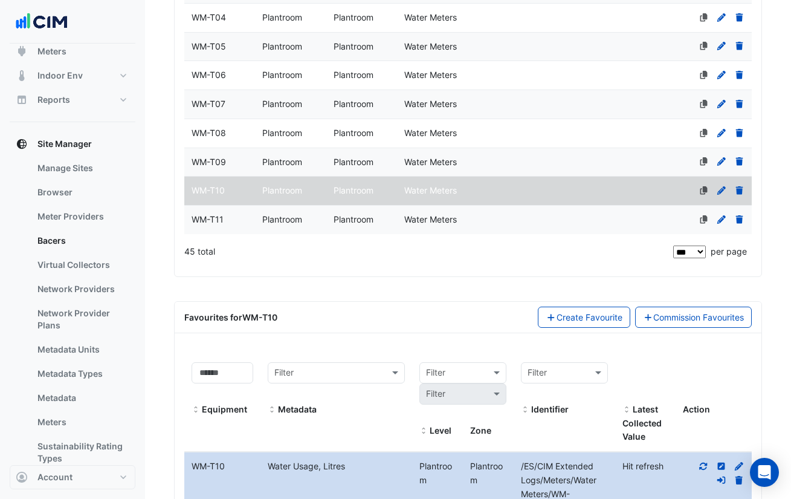
scroll to position [1587, 0]
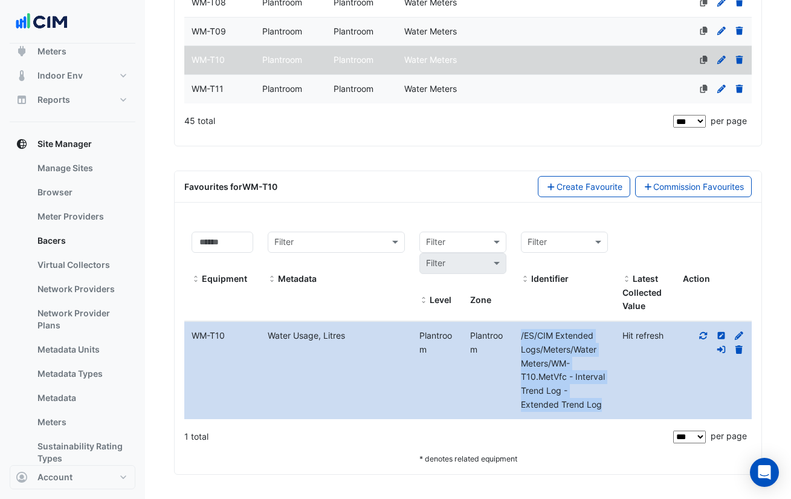
drag, startPoint x: 606, startPoint y: 406, endPoint x: 522, endPoint y: 339, distance: 107.6
click at [522, 339] on div "/ES/CIM Extended Logs/Meters/Water Meters/WM-T10.MetVfc - Interval Trend Log - …" at bounding box center [565, 370] width 102 height 83
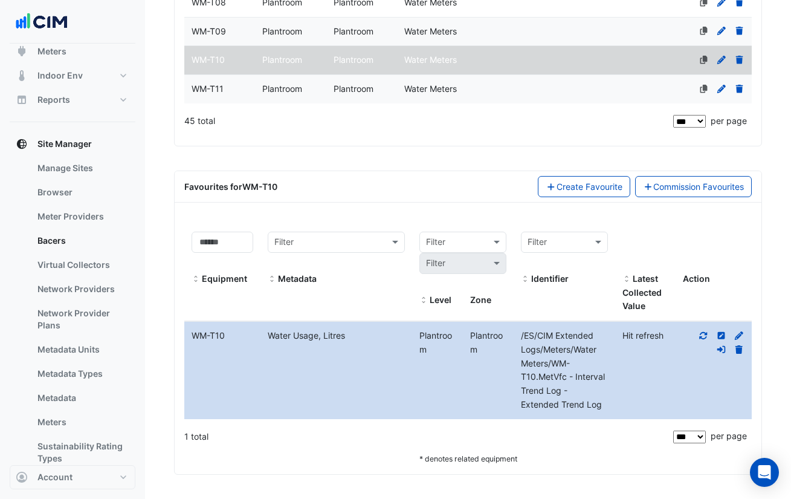
click at [236, 81] on datatable-body-cell "Name WM-T11" at bounding box center [219, 89] width 71 height 28
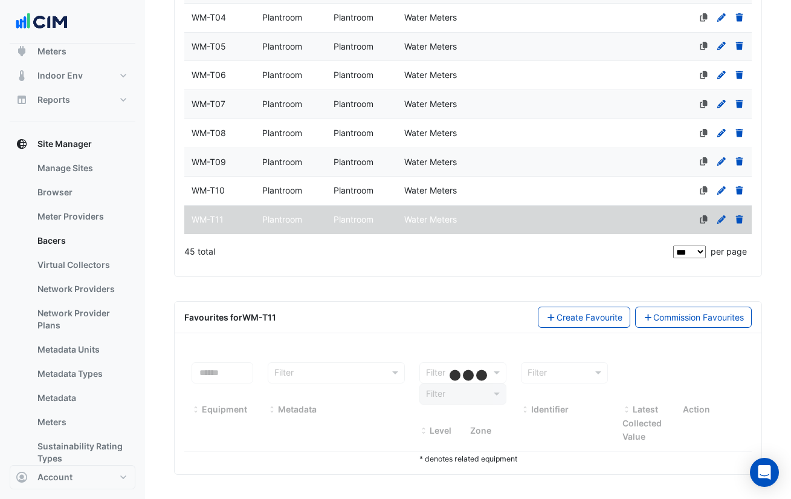
select select "***"
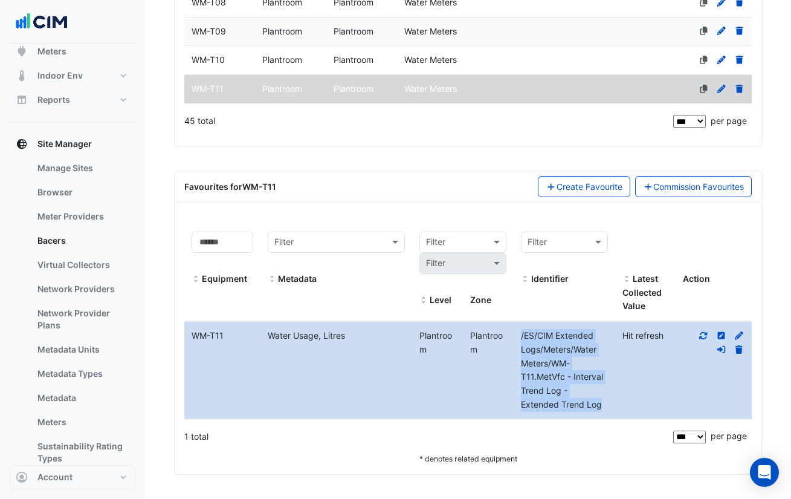
drag, startPoint x: 614, startPoint y: 408, endPoint x: 519, endPoint y: 333, distance: 121.0
click at [519, 333] on div "/ES/CIM Extended Logs/Meters/Water Meters/WM-T11.MetVfc - Interval Trend Log - …" at bounding box center [565, 370] width 102 height 83
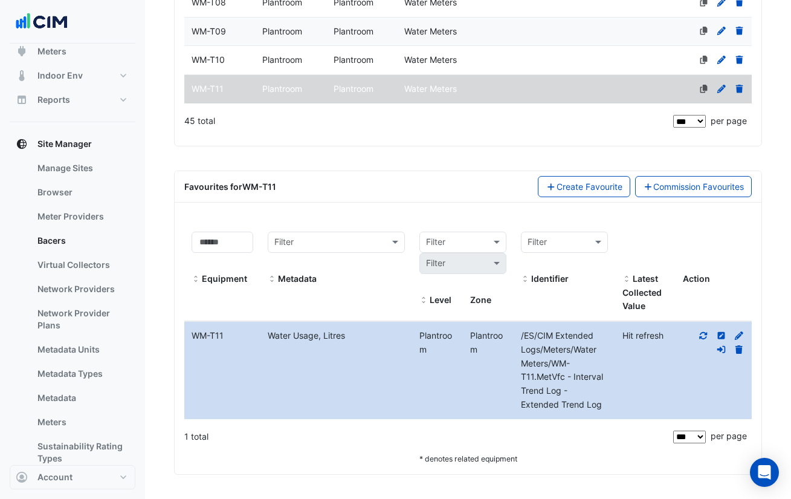
click at [703, 331] on icon at bounding box center [703, 335] width 11 height 8
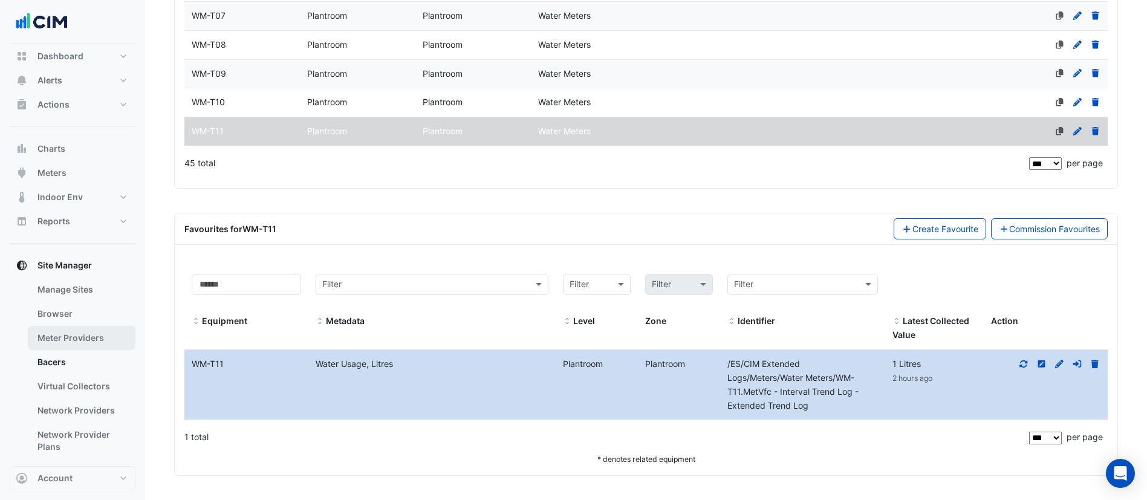
scroll to position [0, 0]
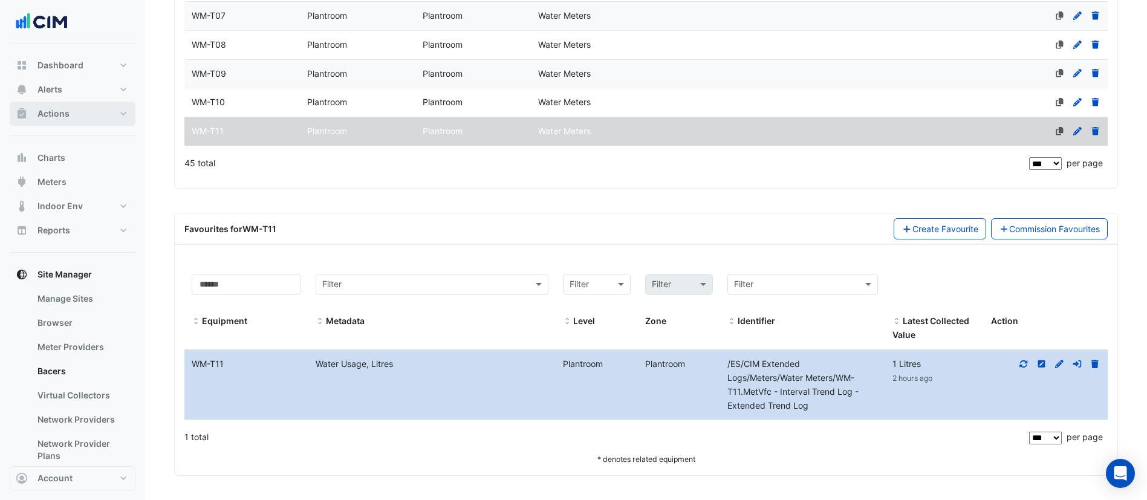
click at [71, 125] on button "Actions" at bounding box center [73, 114] width 126 height 24
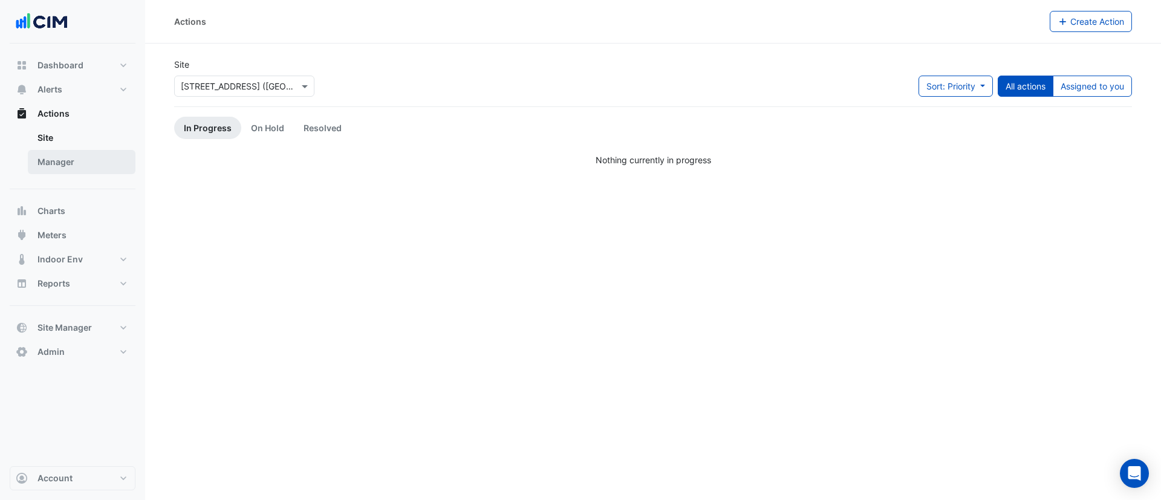
click at [73, 160] on link "Manager" at bounding box center [82, 162] width 108 height 24
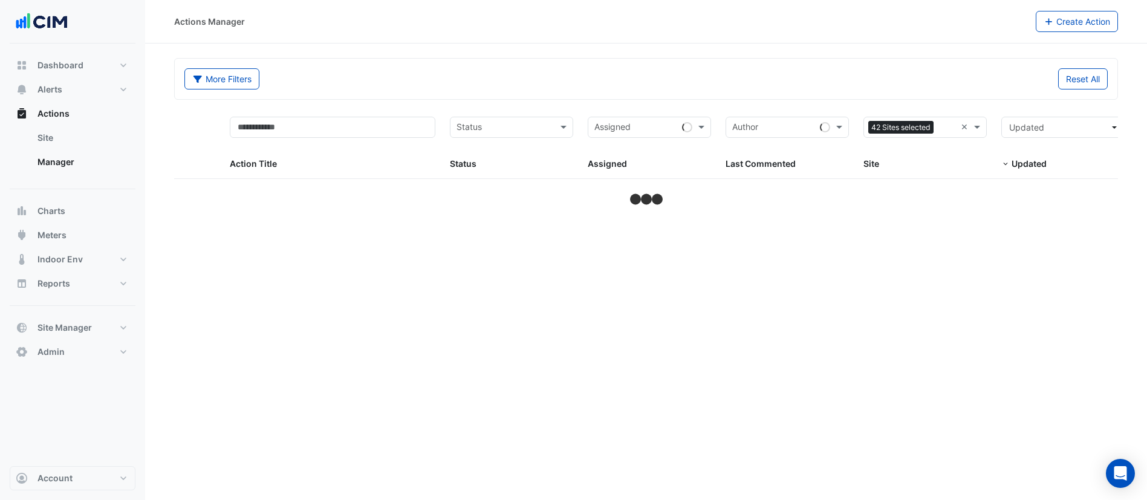
select select "***"
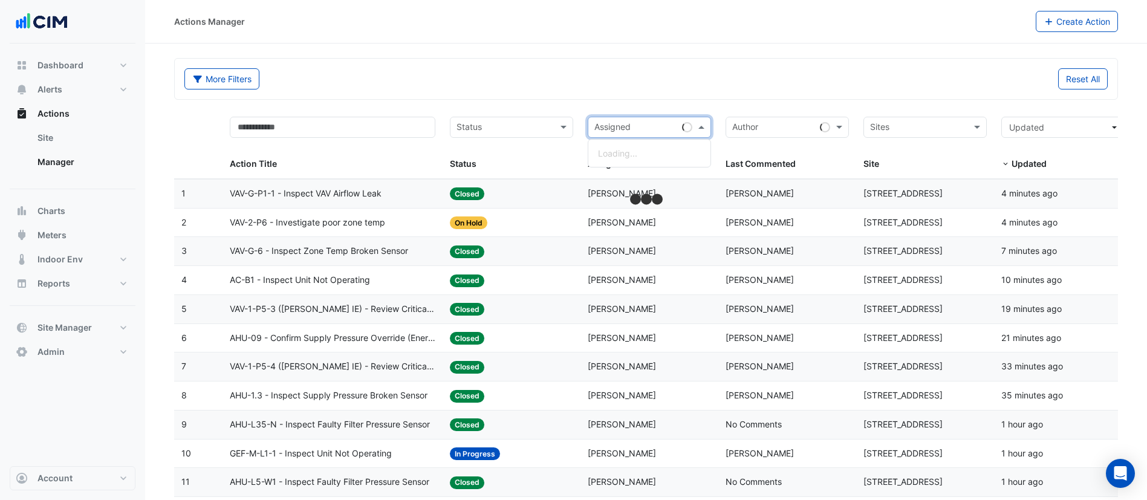
click at [630, 134] on input "text" at bounding box center [635, 129] width 83 height 14
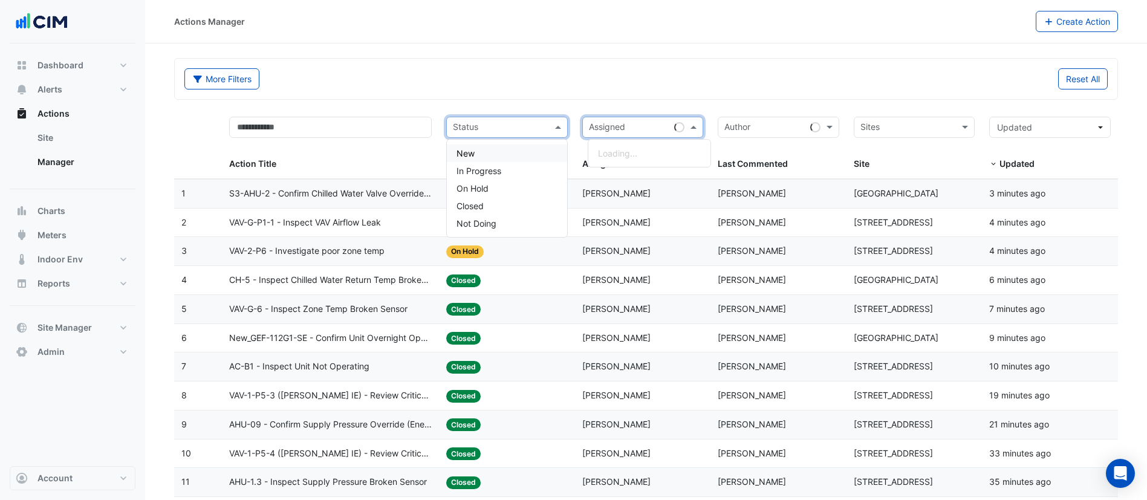
click at [510, 123] on input "text" at bounding box center [500, 129] width 94 height 14
click at [496, 171] on span "In Progress" at bounding box center [478, 171] width 45 height 10
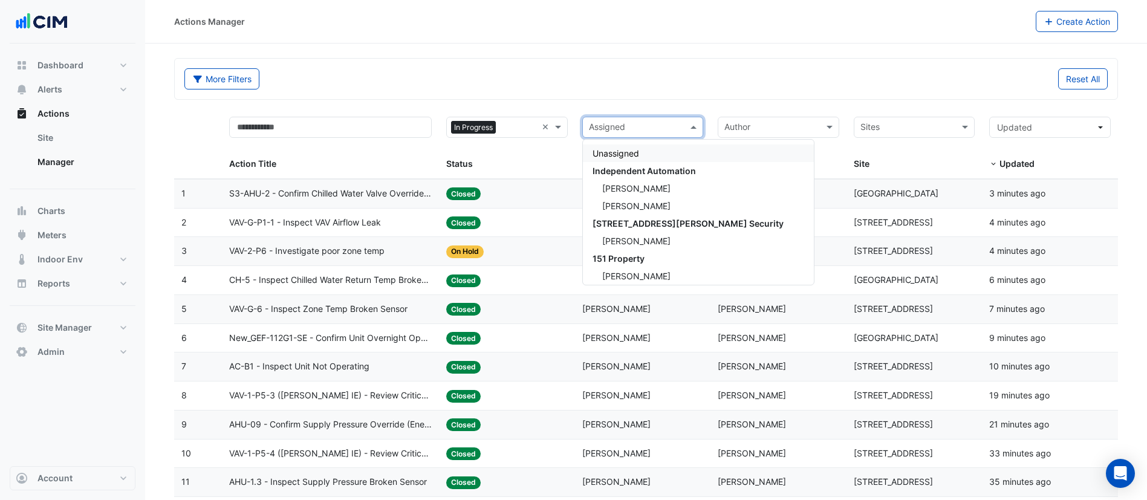
click at [657, 122] on input "text" at bounding box center [636, 129] width 94 height 14
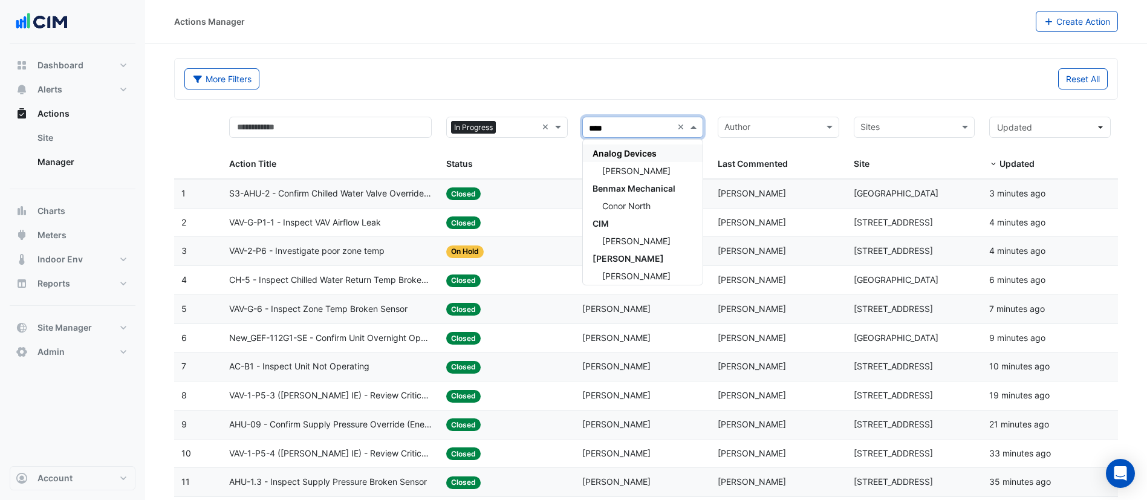
type input "*****"
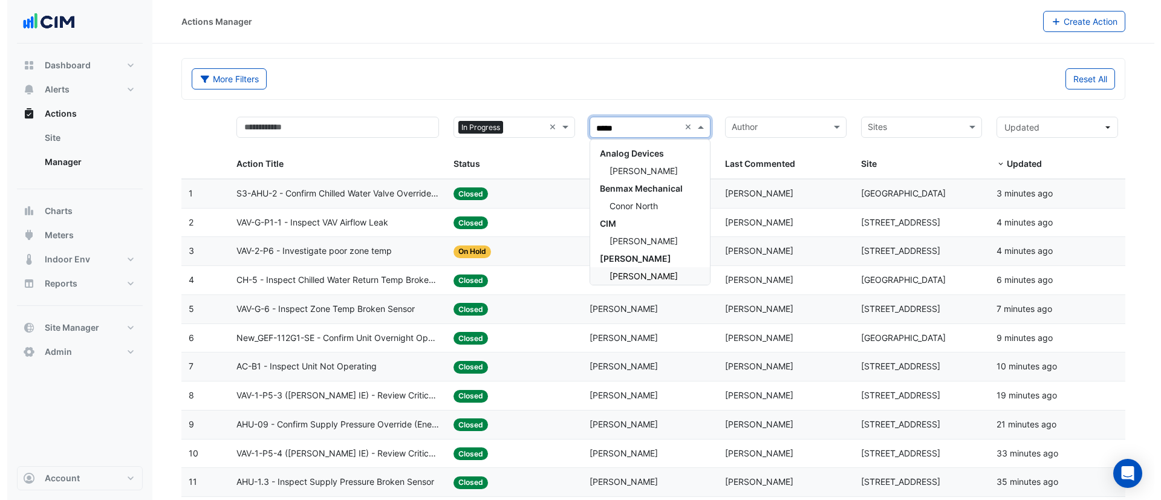
scroll to position [22, 0]
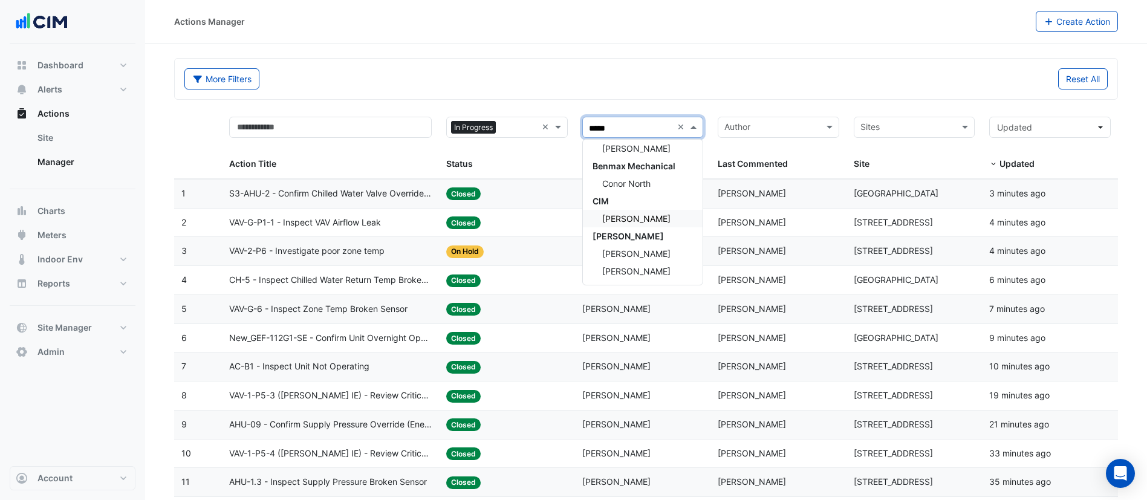
click at [651, 224] on div "Conor Deane" at bounding box center [643, 219] width 120 height 18
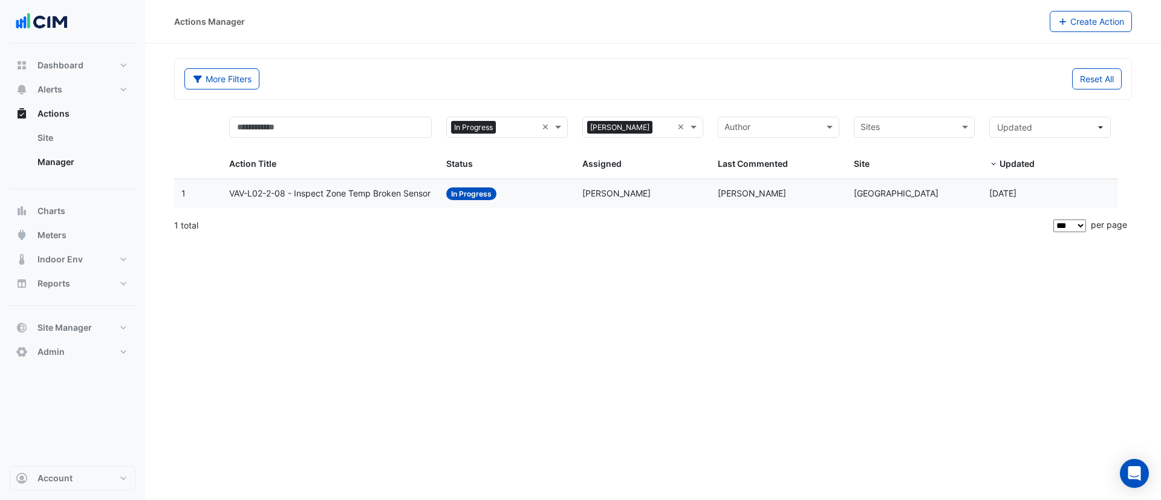
click at [527, 197] on div "Status: In Progress" at bounding box center [507, 194] width 122 height 14
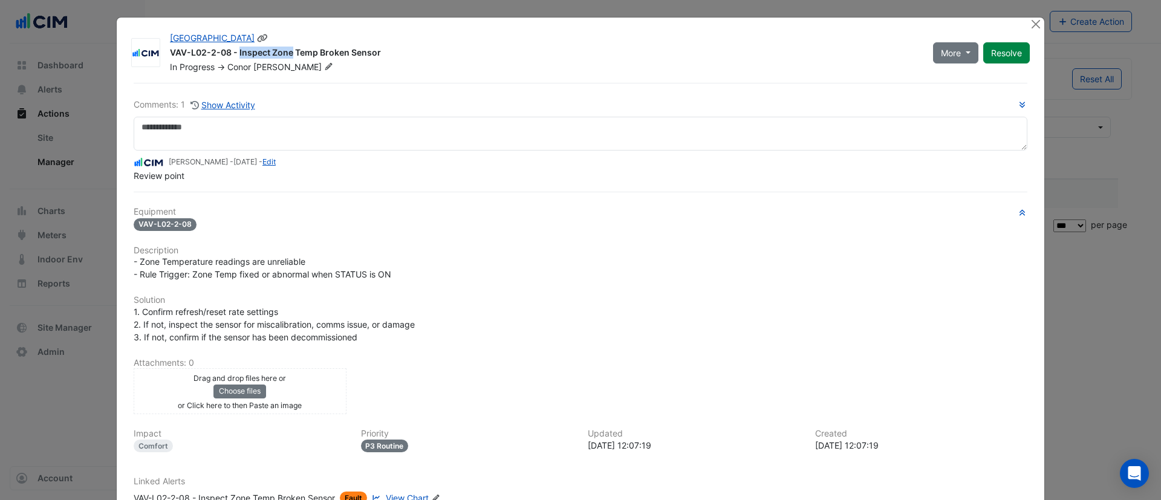
drag, startPoint x: 224, startPoint y: 53, endPoint x: 159, endPoint y: 54, distance: 65.3
click at [163, 54] on div "Raine Square VAV-L02-2-08 - Inspect Zone Temp Broken Sensor In Progress -> Cono…" at bounding box center [544, 52] width 763 height 41
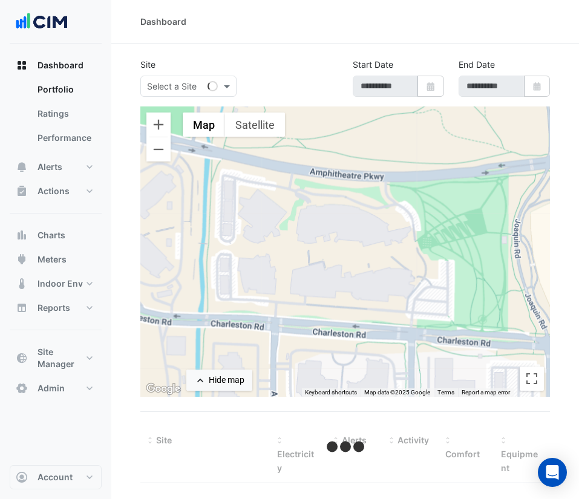
select select "***"
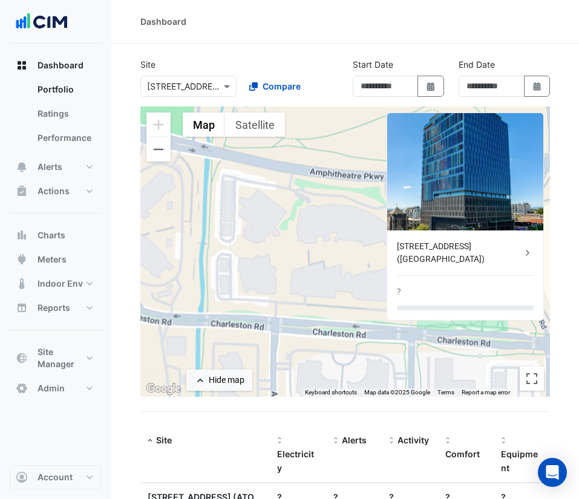
type input "**********"
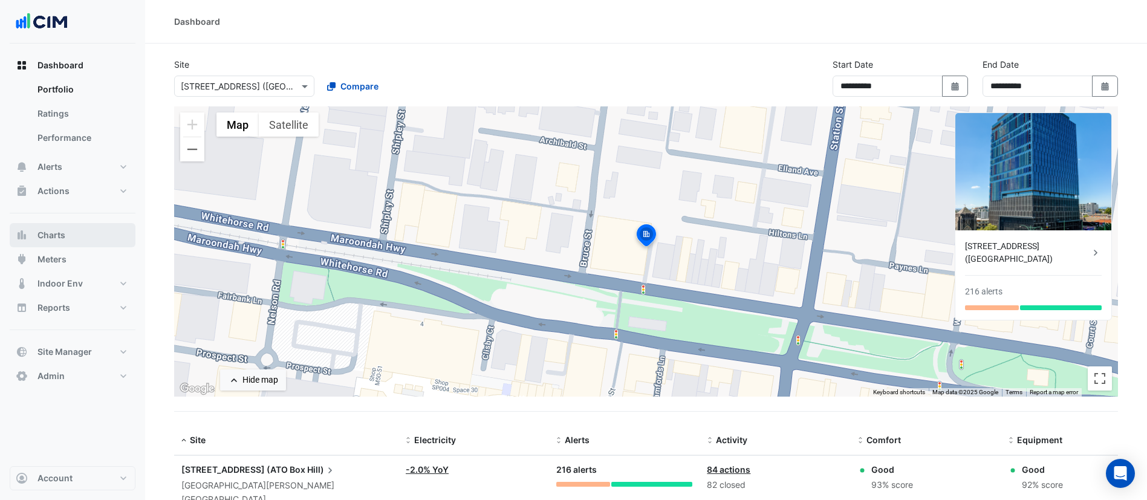
click at [70, 241] on button "Charts" at bounding box center [73, 235] width 126 height 24
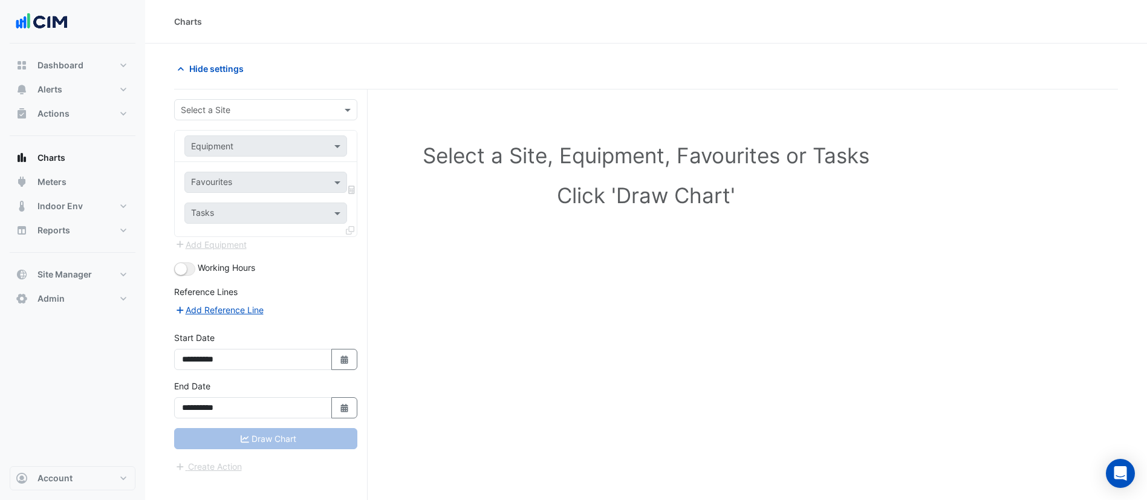
click at [282, 109] on input "text" at bounding box center [254, 110] width 146 height 13
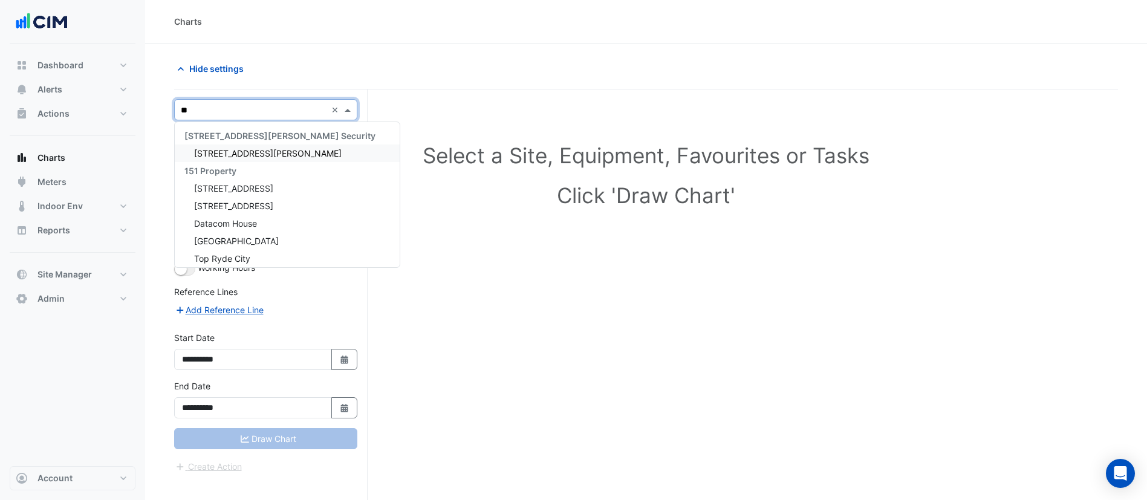
type input "***"
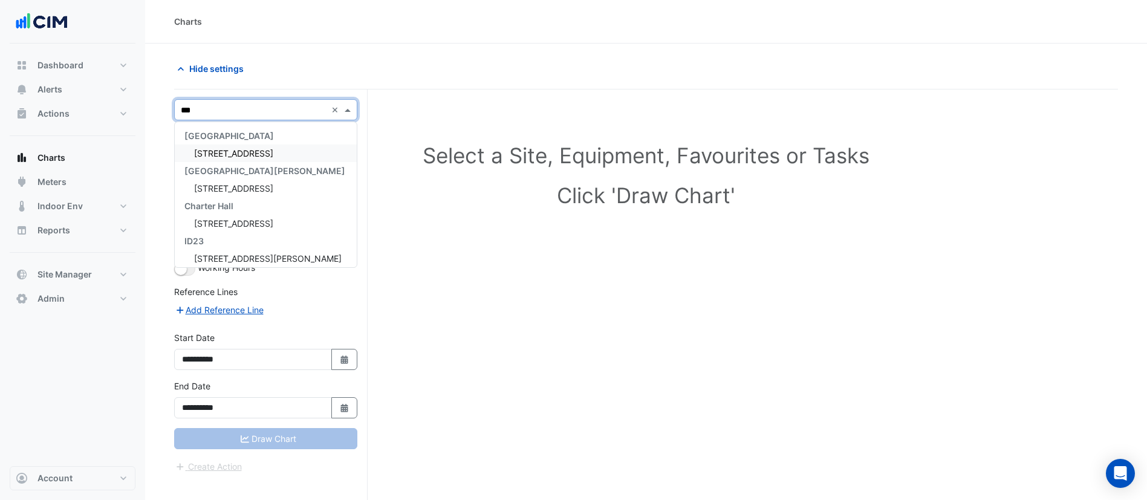
click at [272, 151] on span "[STREET_ADDRESS]" at bounding box center [233, 153] width 79 height 10
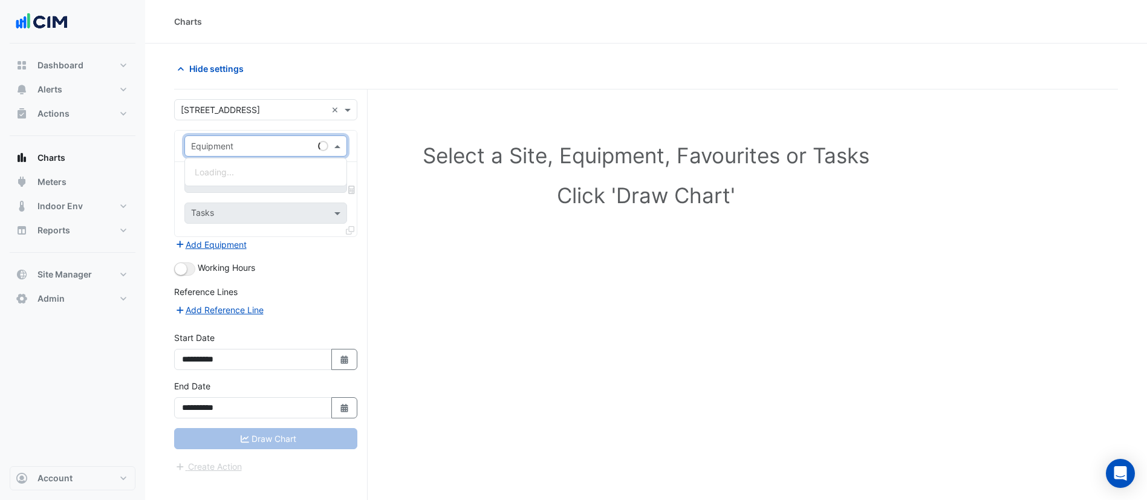
click at [272, 151] on input "text" at bounding box center [253, 146] width 125 height 13
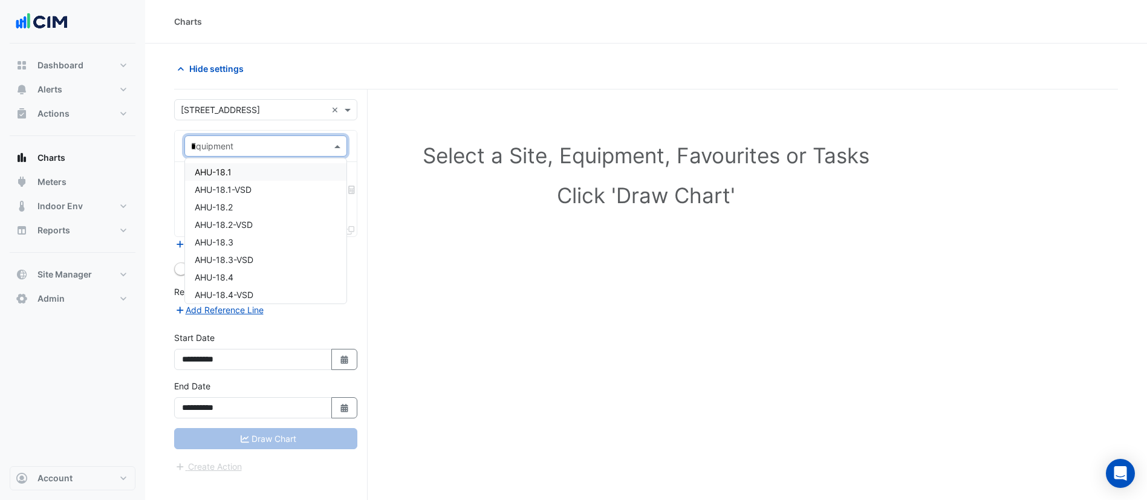
type input "**"
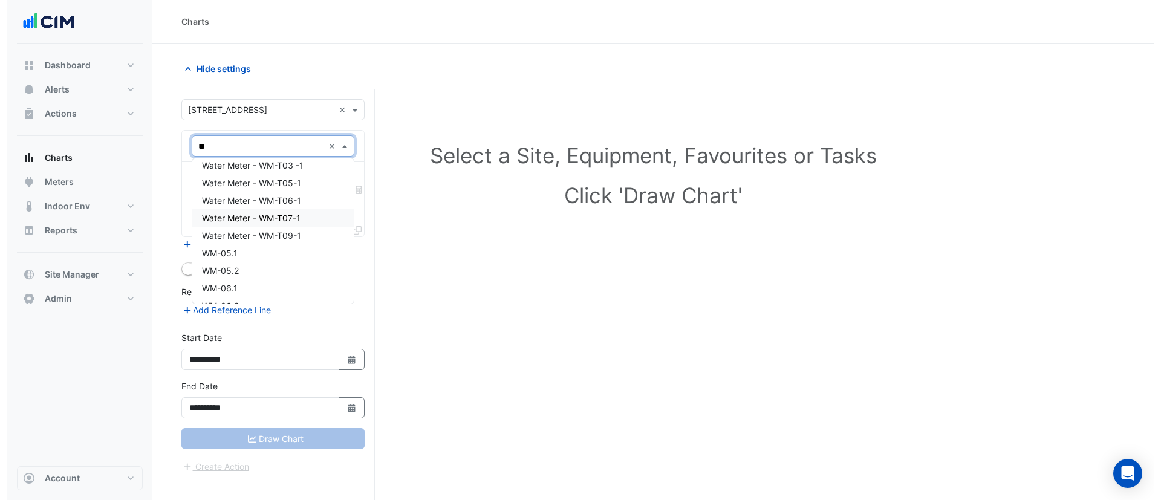
scroll to position [237, 0]
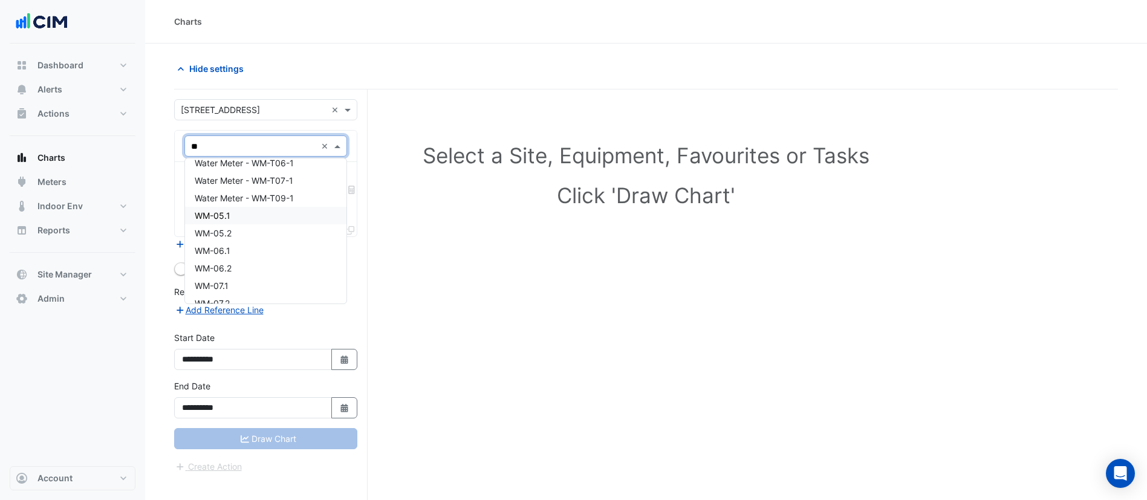
click at [258, 216] on div "WM-05.1" at bounding box center [265, 216] width 161 height 18
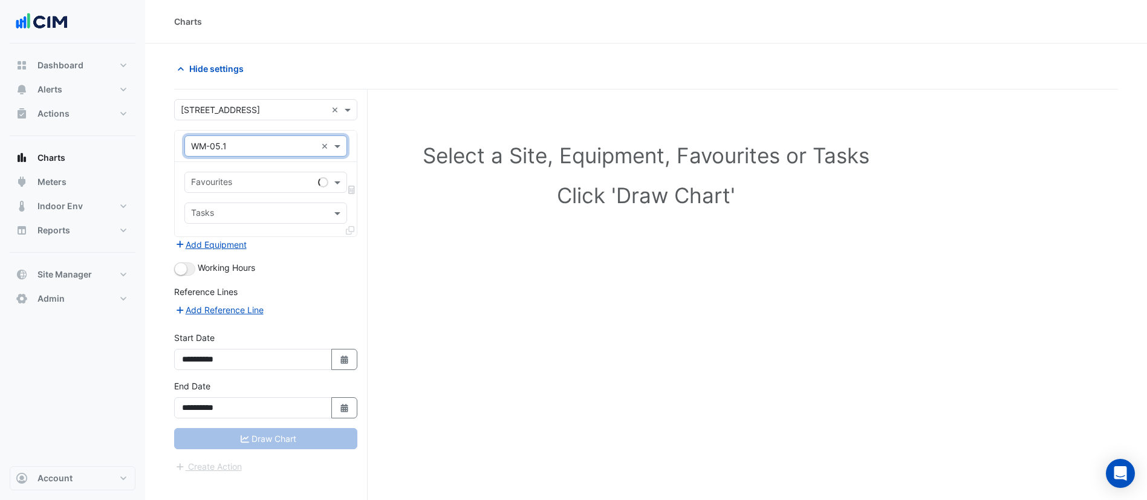
click at [264, 184] on input "text" at bounding box center [252, 183] width 122 height 13
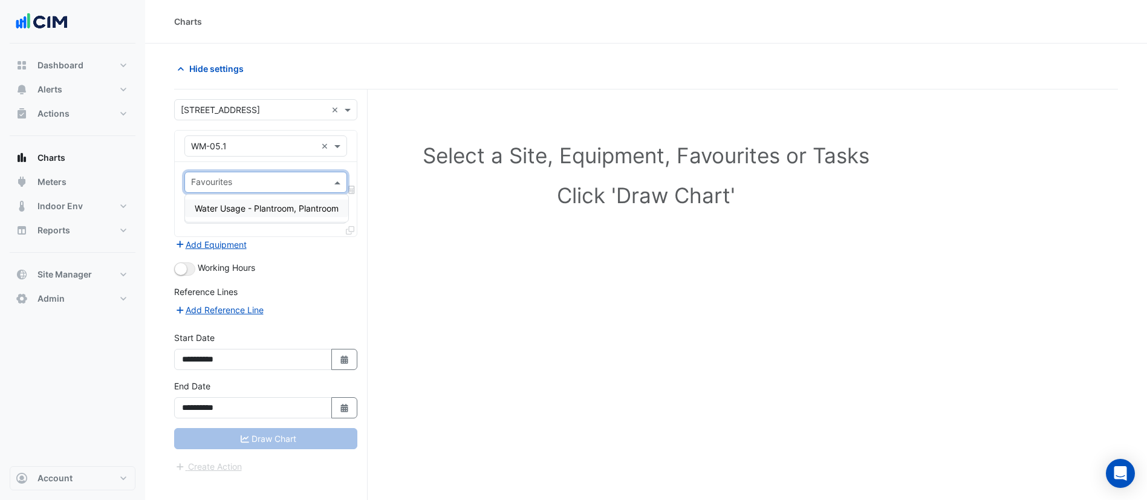
click at [257, 207] on span "Water Usage - Plantroom, Plantroom" at bounding box center [267, 208] width 144 height 10
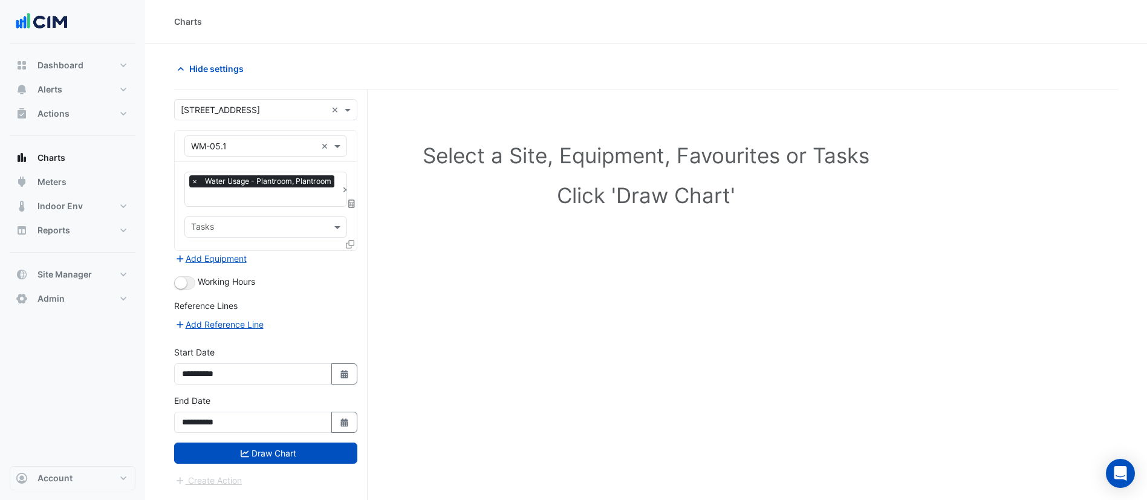
click at [351, 239] on fa-icon at bounding box center [350, 244] width 8 height 10
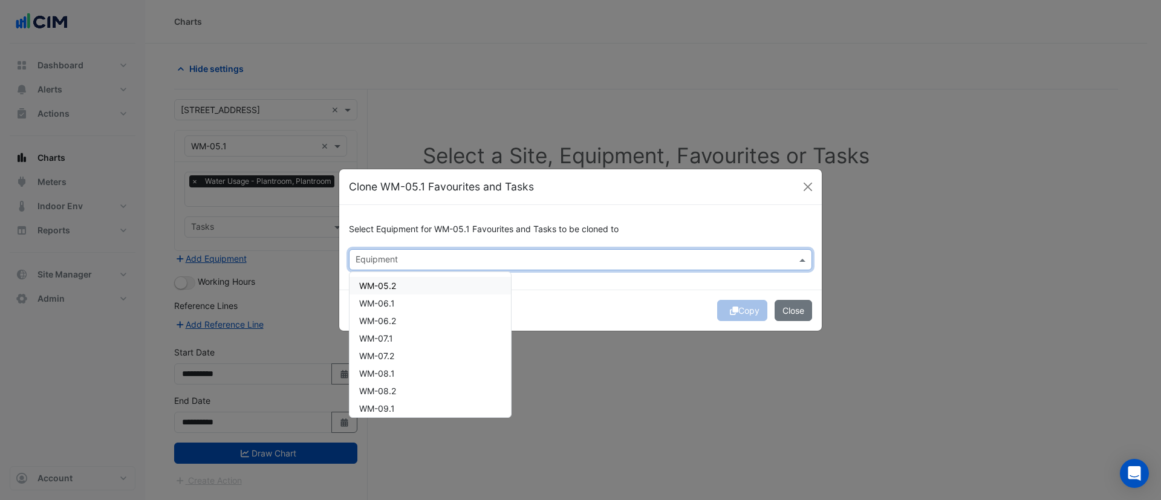
click at [427, 263] on input "text" at bounding box center [574, 261] width 436 height 13
click at [409, 281] on div "WM-05.2" at bounding box center [429, 286] width 161 height 18
click at [397, 305] on div "WM-06.1" at bounding box center [429, 303] width 161 height 18
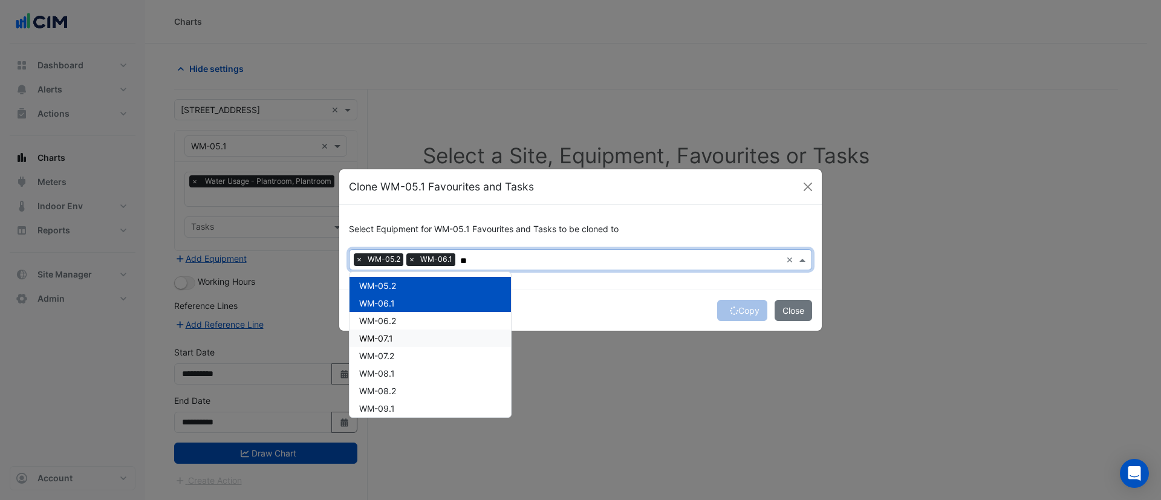
drag, startPoint x: 385, startPoint y: 321, endPoint x: 374, endPoint y: 339, distance: 20.8
click at [374, 339] on span "WM-07.1" at bounding box center [376, 338] width 34 height 10
click at [382, 322] on span "WM-06.2" at bounding box center [377, 321] width 37 height 10
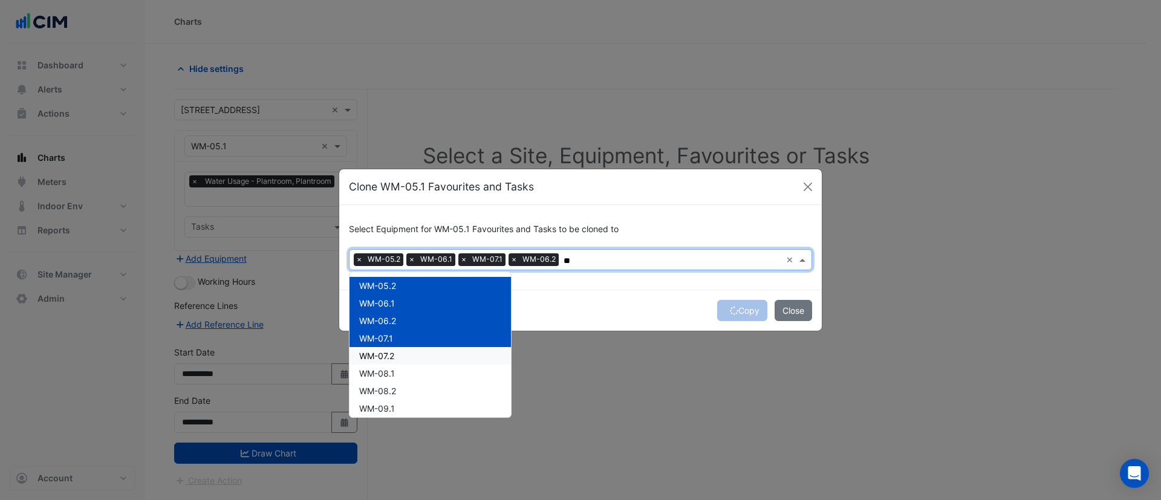
click at [374, 354] on span "WM-07.2" at bounding box center [376, 356] width 35 height 10
click at [372, 371] on span "WM-08.1" at bounding box center [377, 373] width 36 height 10
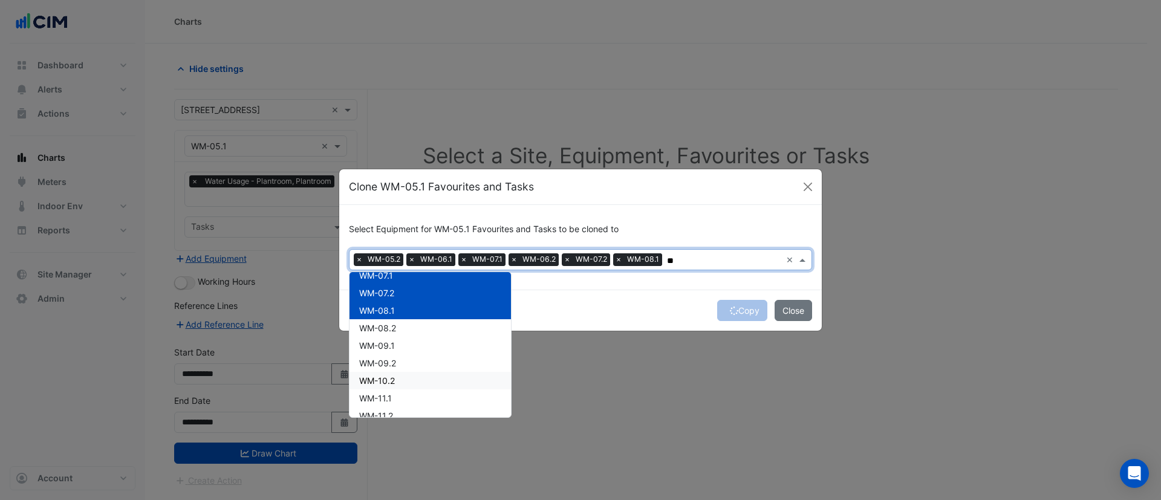
scroll to position [63, 0]
click at [383, 330] on span "WM-08.2" at bounding box center [377, 327] width 37 height 10
click at [379, 343] on span "WM-09.1" at bounding box center [377, 345] width 36 height 10
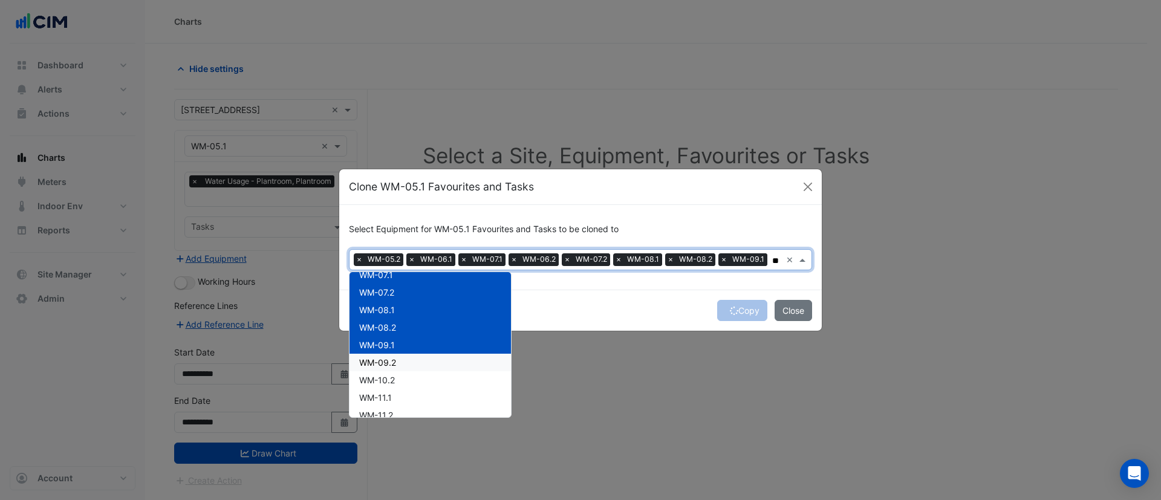
click at [375, 358] on span "WM-09.2" at bounding box center [377, 362] width 37 height 10
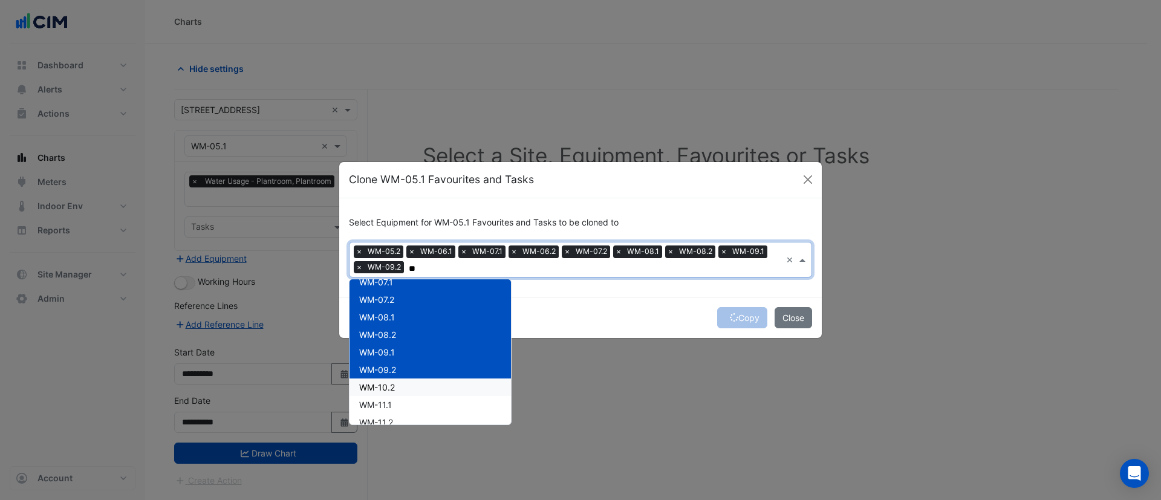
click at [375, 386] on span "WM-10.2" at bounding box center [377, 387] width 36 height 10
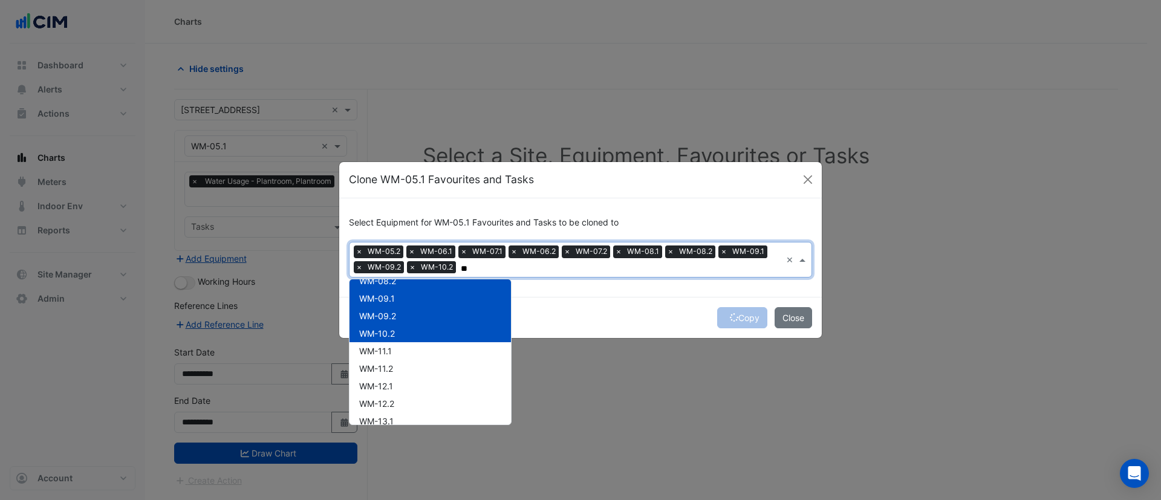
scroll to position [118, 0]
click at [382, 348] on span "WM-11.1" at bounding box center [375, 350] width 33 height 10
click at [373, 365] on span "WM-11.2" at bounding box center [376, 368] width 34 height 10
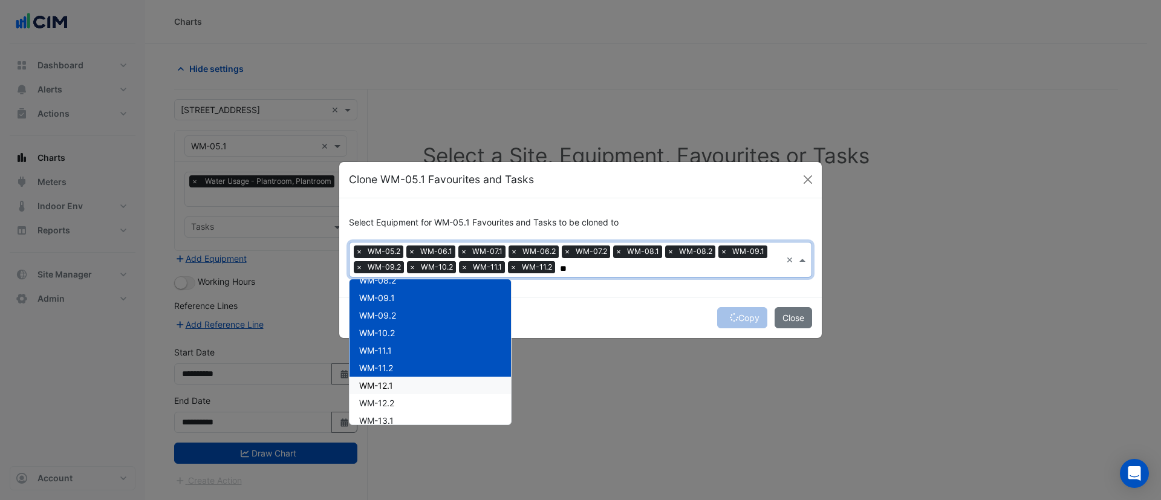
click at [371, 386] on span "WM-12.1" at bounding box center [376, 385] width 34 height 10
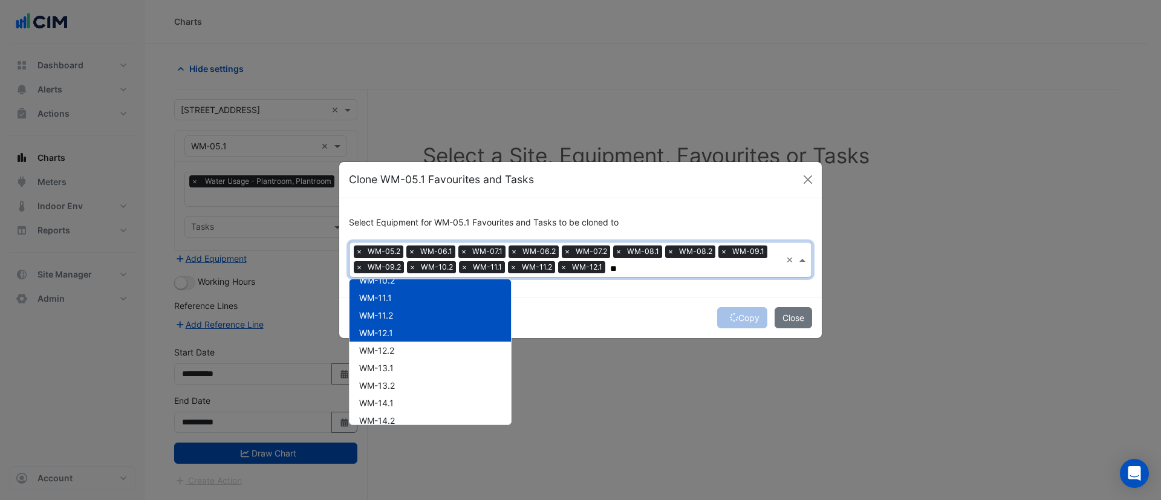
scroll to position [178, 0]
click at [398, 339] on div "WM-12.2" at bounding box center [429, 343] width 161 height 18
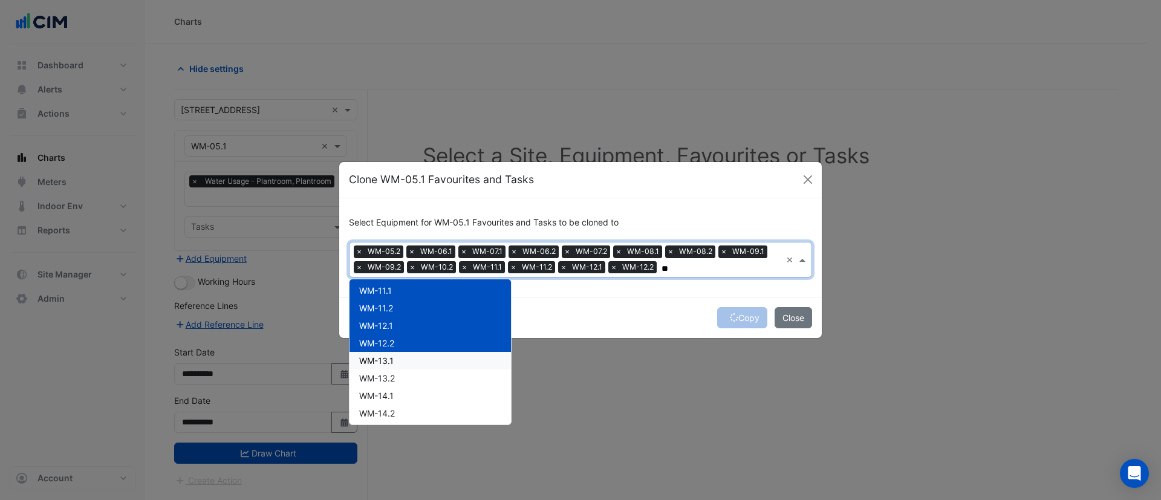
click at [395, 361] on div "WM-13.1" at bounding box center [429, 361] width 161 height 18
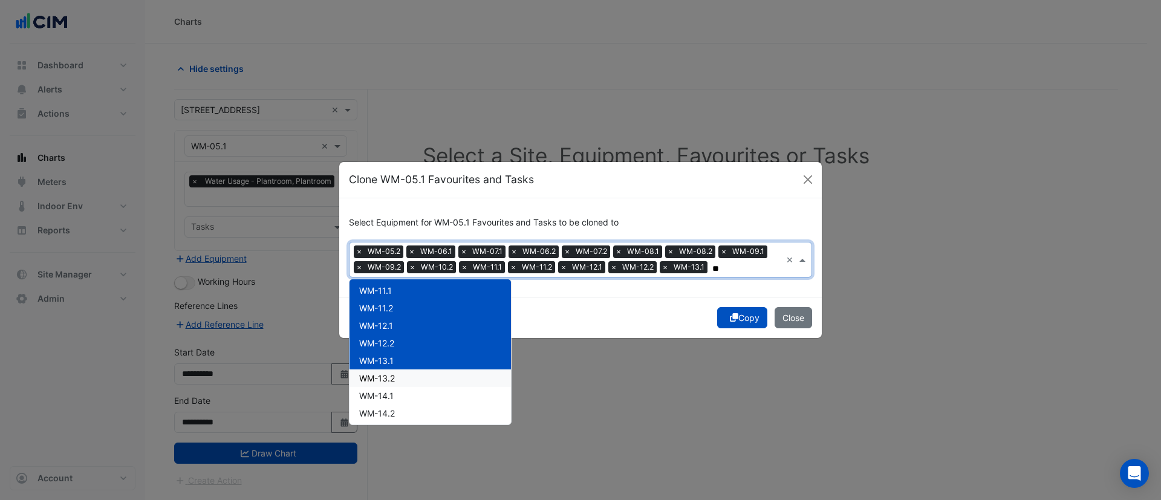
click at [393, 379] on span "WM-13.2" at bounding box center [377, 378] width 36 height 10
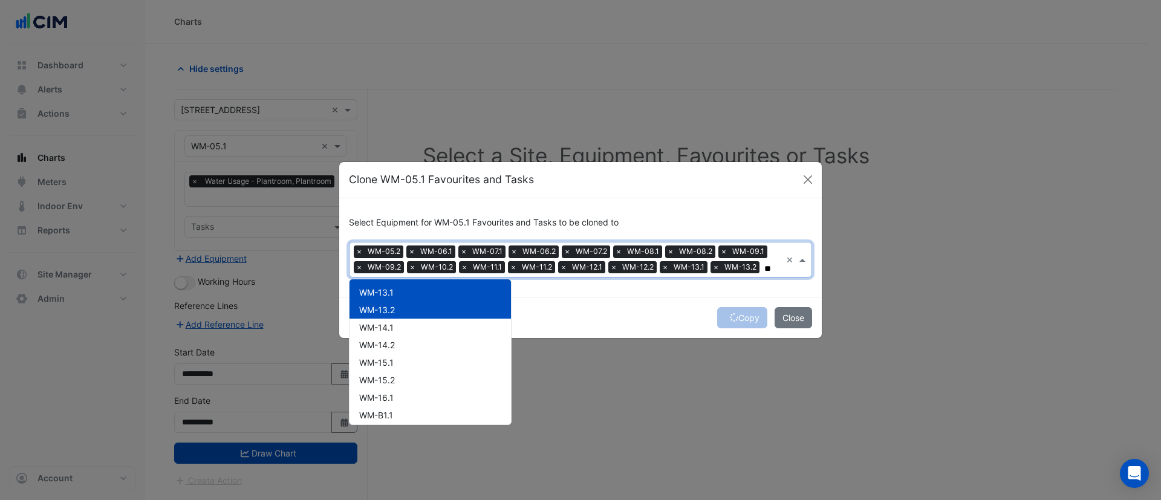
scroll to position [247, 0]
click at [406, 328] on div "WM-14.1" at bounding box center [429, 327] width 161 height 18
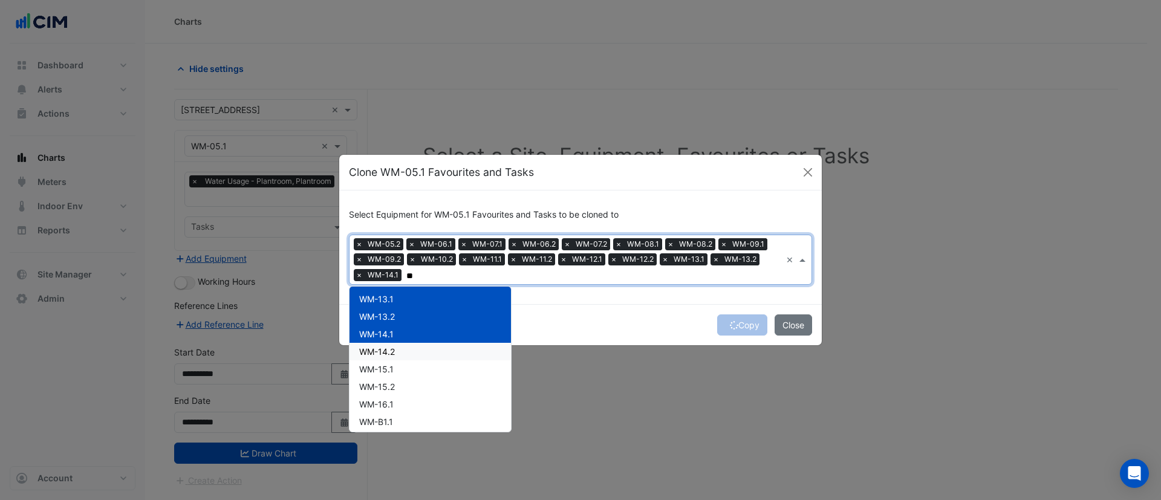
click at [398, 352] on div "WM-14.2" at bounding box center [429, 352] width 161 height 18
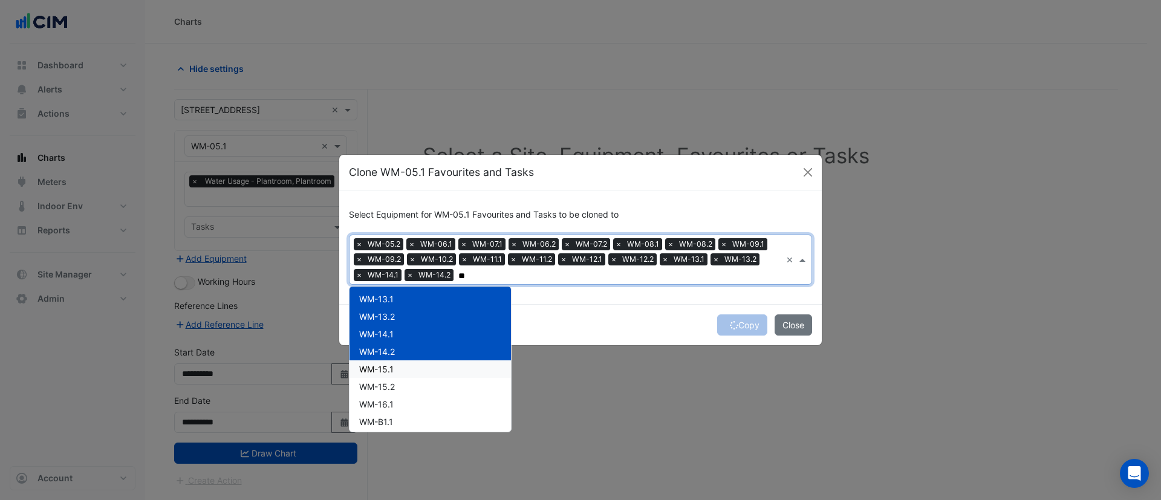
click at [378, 369] on span "WM-15.1" at bounding box center [376, 369] width 34 height 10
click at [379, 389] on span "WM-15.2" at bounding box center [377, 387] width 36 height 10
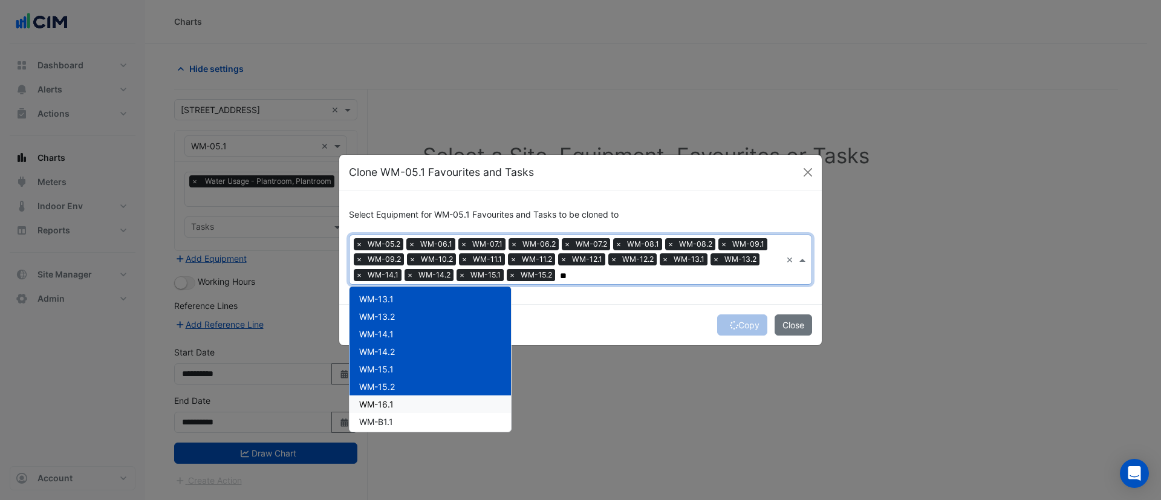
click at [379, 408] on span "WM-16.1" at bounding box center [376, 404] width 34 height 10
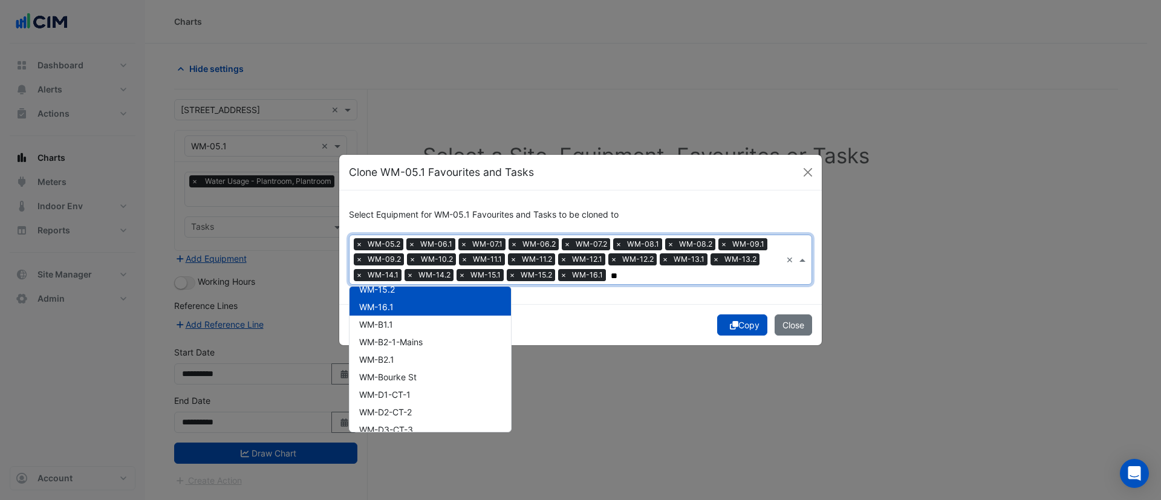
scroll to position [346, 0]
click at [402, 321] on div "WM-B1.1" at bounding box center [429, 323] width 161 height 18
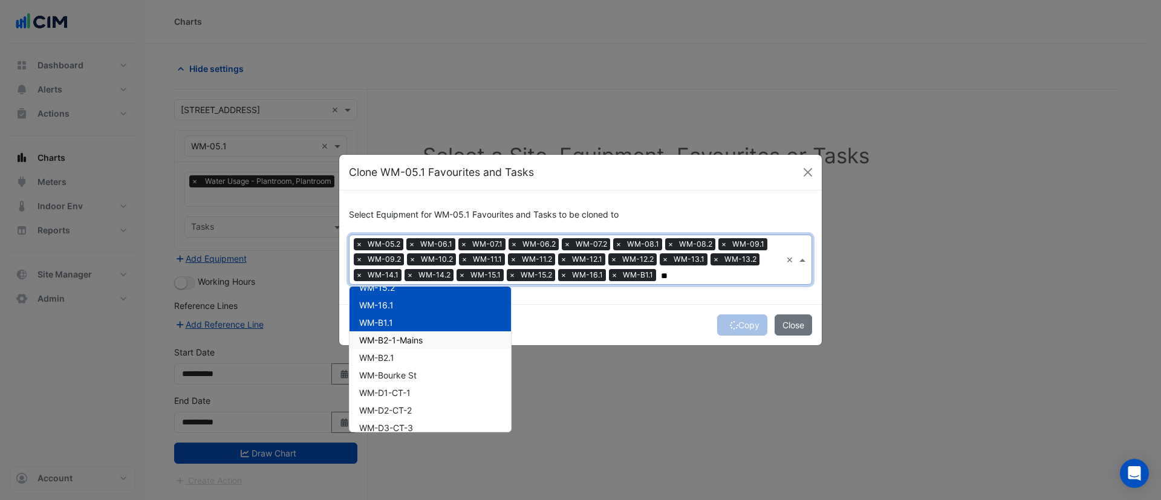
click at [402, 337] on span "WM-B2-1-Mains" at bounding box center [390, 340] width 63 height 10
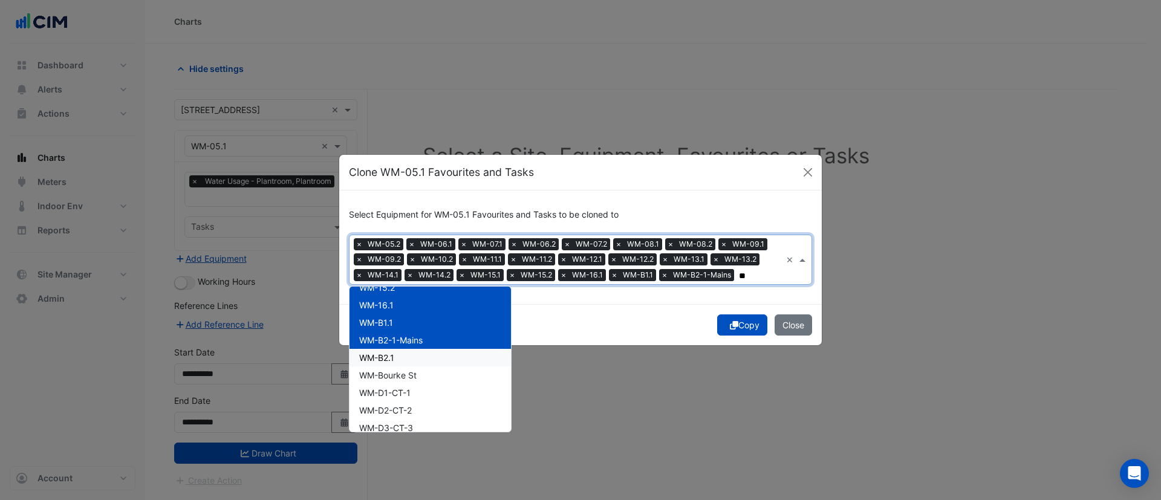
click at [392, 352] on span "WM-B2.1" at bounding box center [376, 357] width 35 height 10
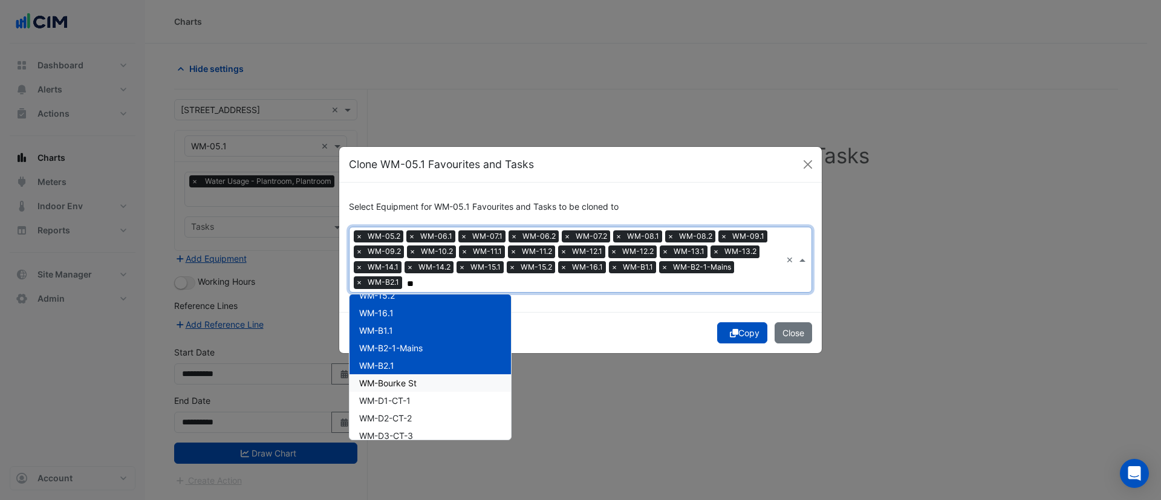
click at [388, 388] on div "WM-Bourke St" at bounding box center [429, 383] width 161 height 18
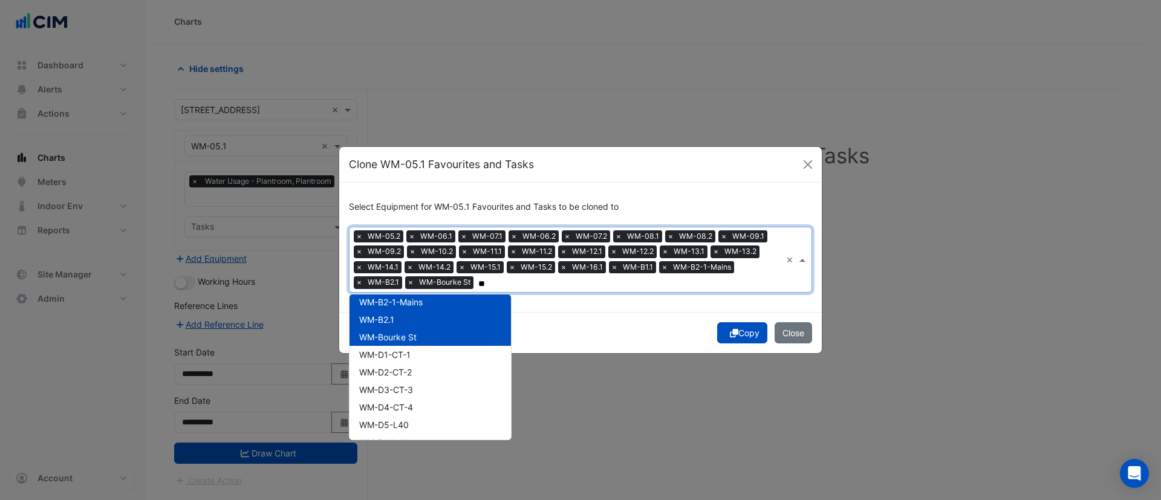
scroll to position [402, 0]
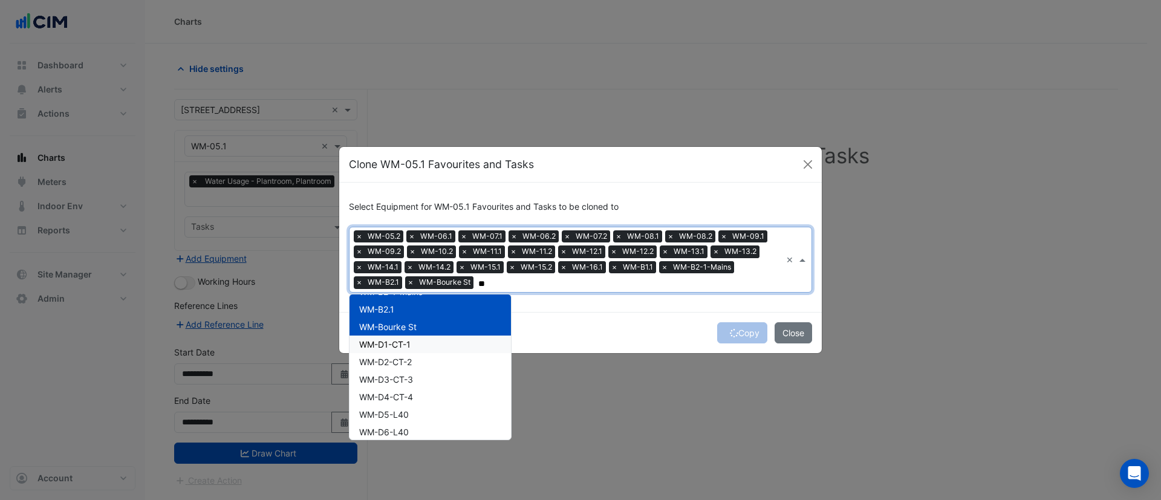
click at [401, 342] on span "WM-D1-CT-1" at bounding box center [384, 344] width 51 height 10
click at [395, 357] on span "WM-D2-CT-2" at bounding box center [385, 362] width 53 height 10
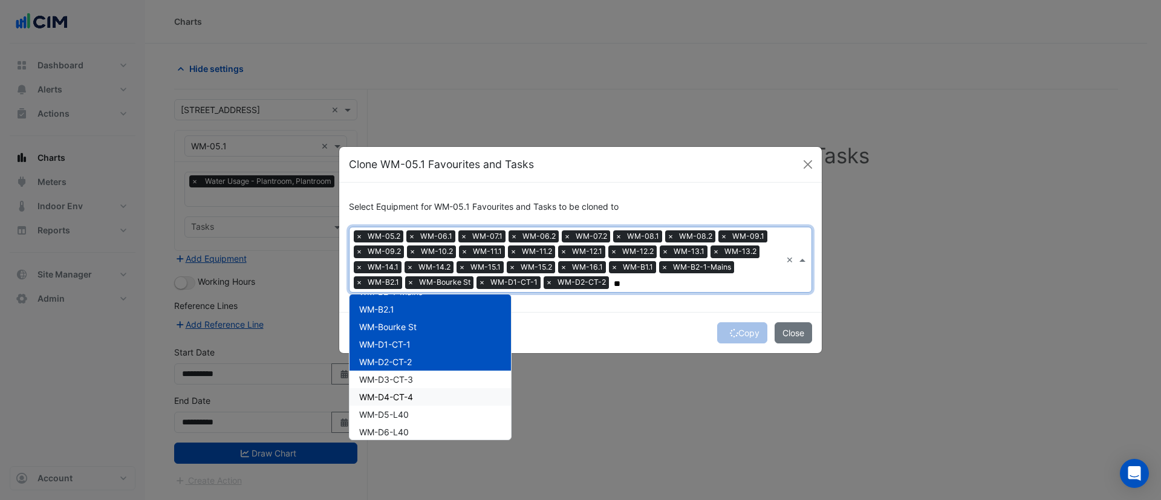
drag, startPoint x: 387, startPoint y: 381, endPoint x: 385, endPoint y: 398, distance: 17.7
click at [385, 398] on div "WM-05.2 WM-06.1 WM-06.2 WM-07.1 WM-07.2 WM-08.1 WM-08.2 WM-09.1 WM-09.2 WM-10.2…" at bounding box center [429, 282] width 161 height 771
click at [385, 398] on span "WM-D4-CT-4" at bounding box center [386, 397] width 54 height 10
click at [391, 380] on span "WM-D3-CT-3" at bounding box center [386, 379] width 54 height 10
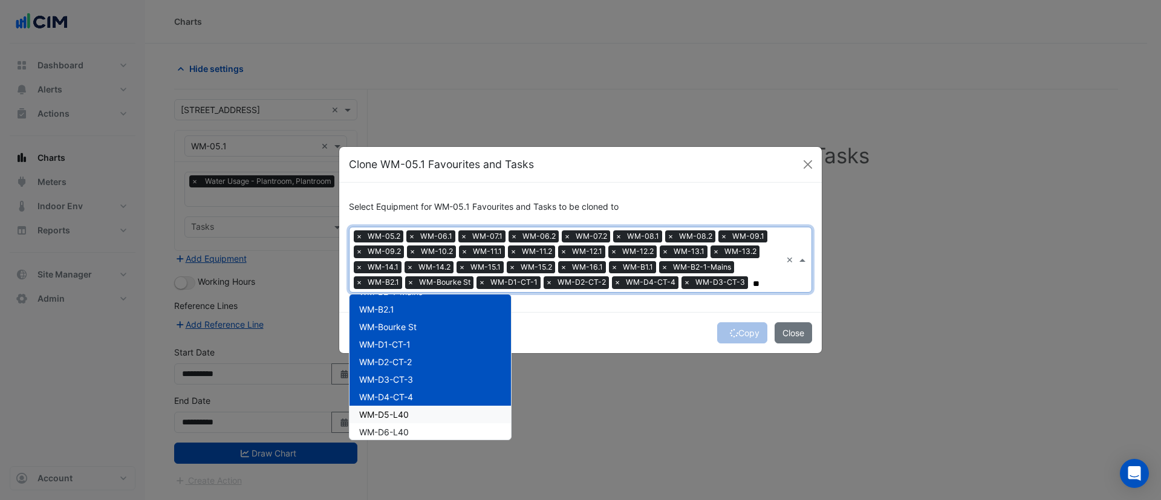
click at [388, 414] on span "WM-D5-L40" at bounding box center [384, 414] width 50 height 10
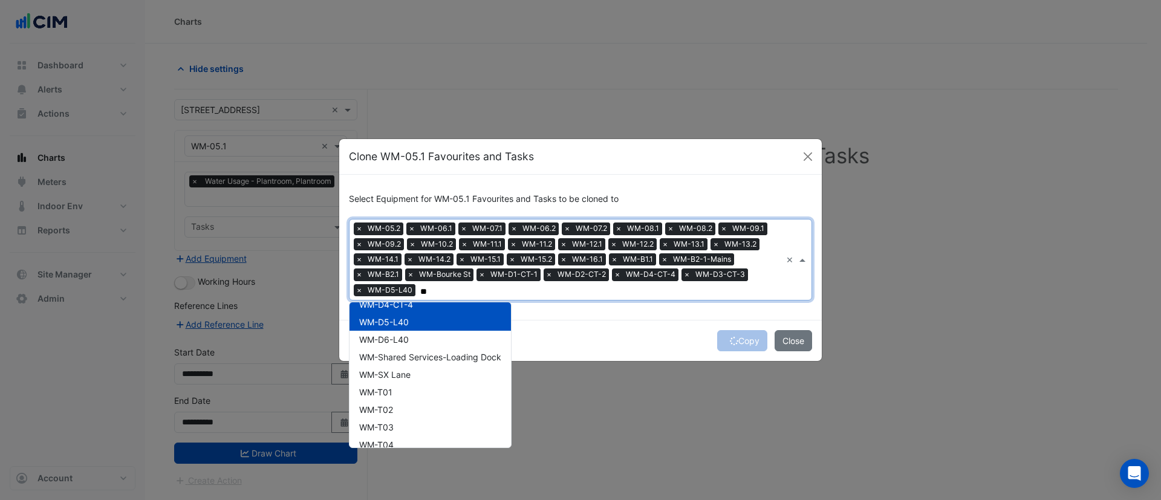
scroll to position [504, 0]
click at [414, 337] on div "WM-D6-L40" at bounding box center [429, 339] width 161 height 18
click at [400, 355] on span "WM-Shared Services-Loading Dock" at bounding box center [430, 356] width 142 height 10
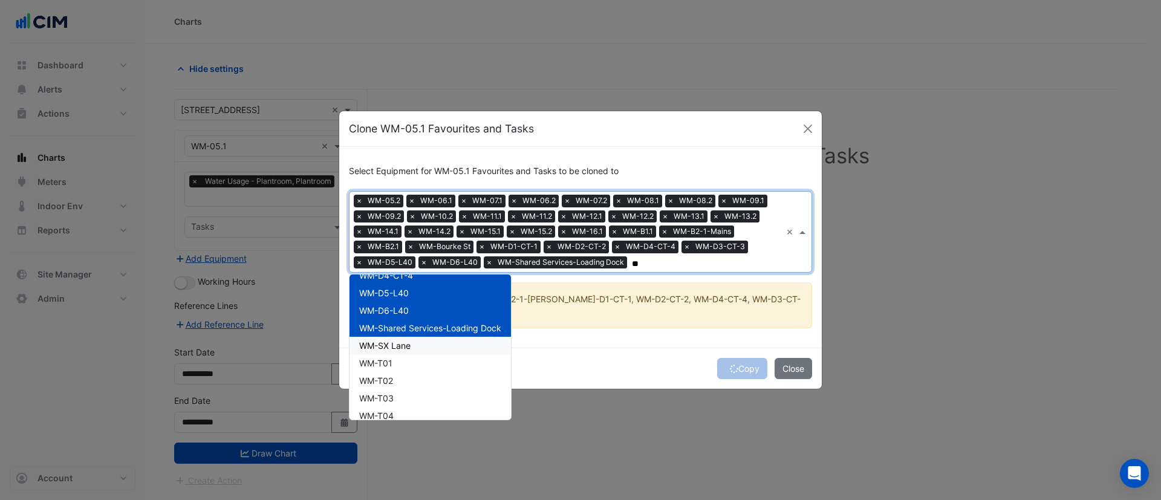
click at [401, 340] on span "WM-SX Lane" at bounding box center [384, 345] width 51 height 10
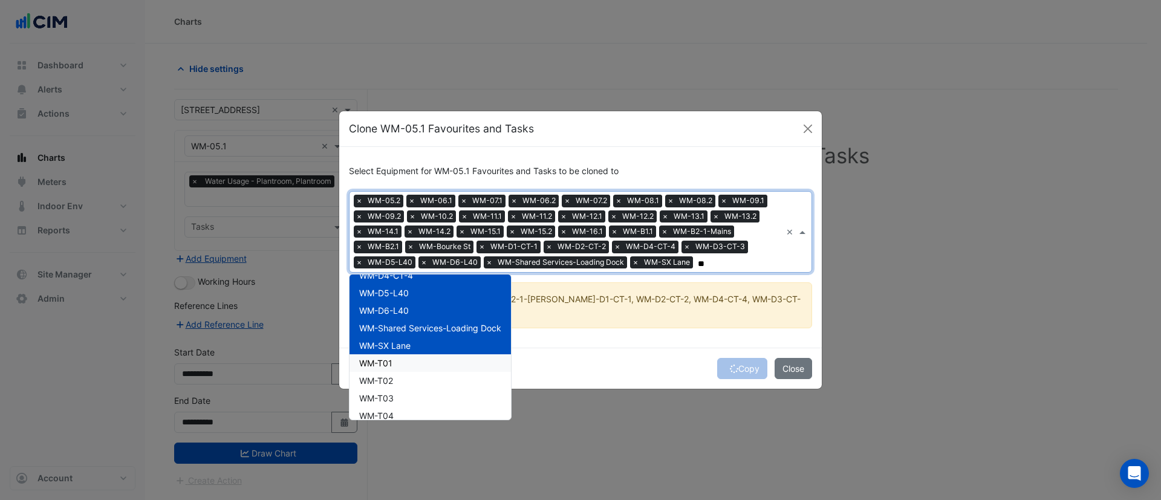
click at [386, 360] on span "WM-T01" at bounding box center [375, 363] width 33 height 10
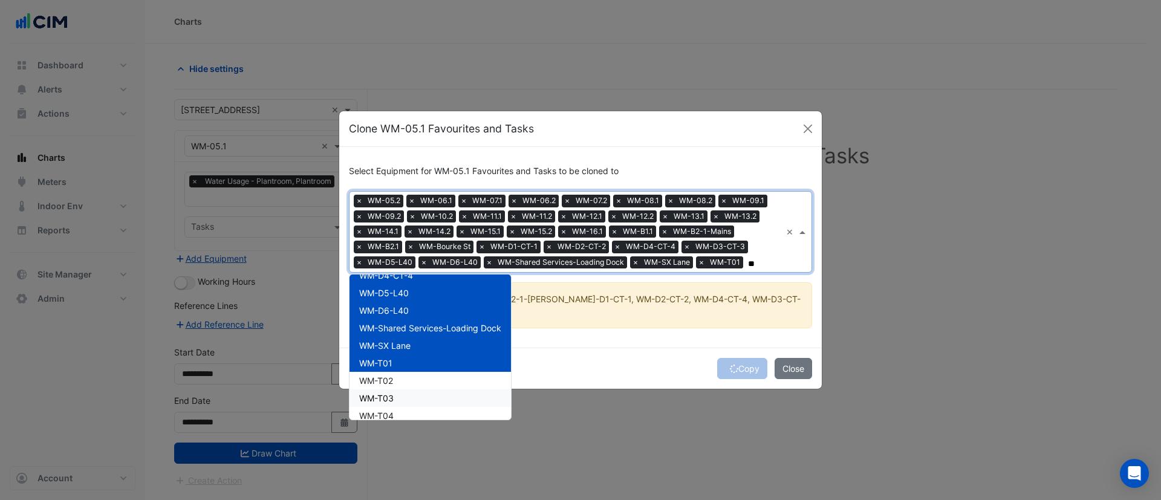
drag, startPoint x: 382, startPoint y: 380, endPoint x: 379, endPoint y: 394, distance: 14.2
click at [379, 394] on div "WM-05.2 WM-06.1 WM-06.2 WM-07.1 WM-07.2 WM-08.1 WM-08.2 WM-09.1 WM-09.2 WM-10.2…" at bounding box center [429, 161] width 161 height 771
click at [379, 394] on span "WM-T03" at bounding box center [376, 398] width 34 height 10
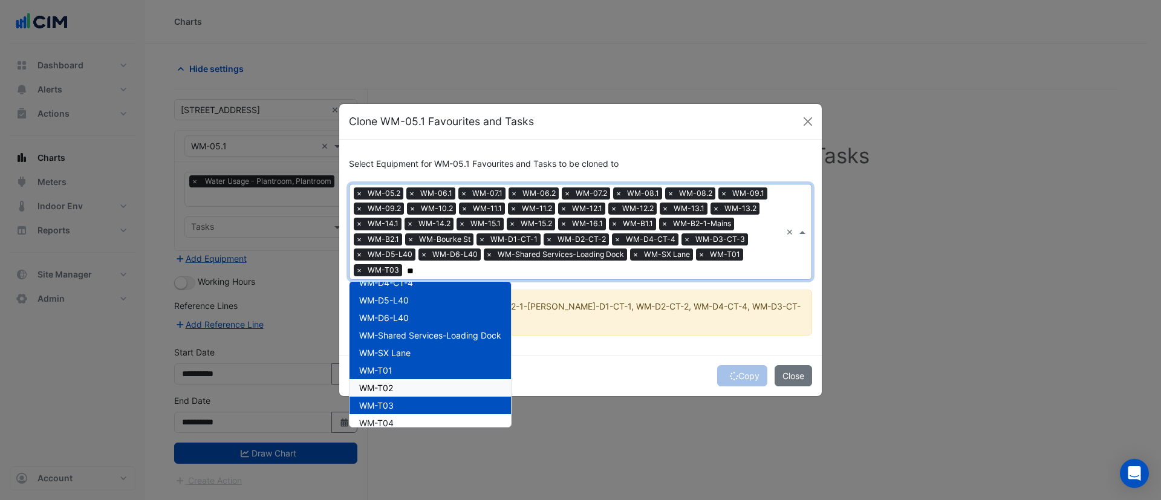
click at [380, 389] on span "WM-T02" at bounding box center [376, 388] width 34 height 10
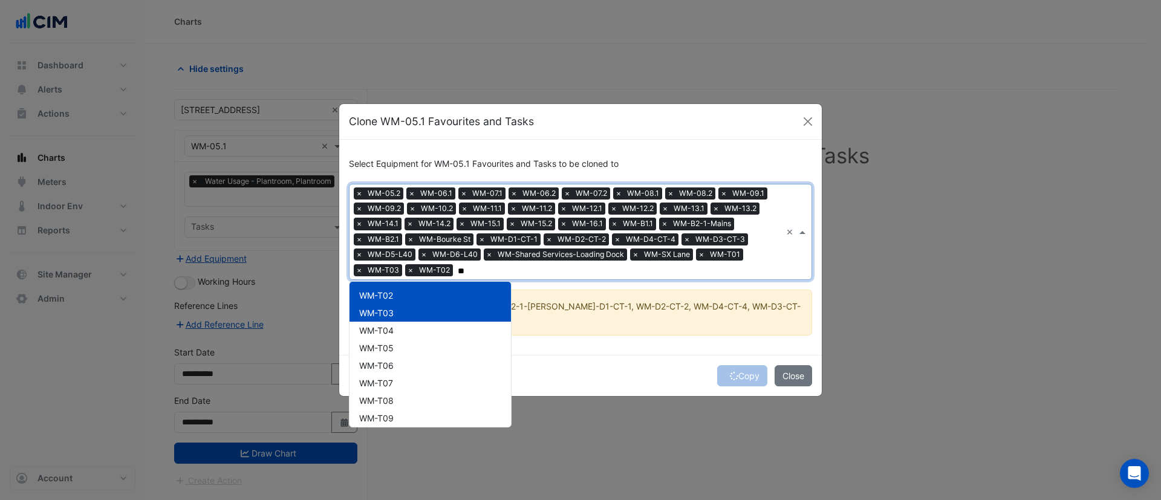
scroll to position [603, 0]
click at [392, 326] on span "WM-T04" at bounding box center [376, 323] width 34 height 10
click at [374, 341] on span "WM-T05" at bounding box center [376, 341] width 34 height 10
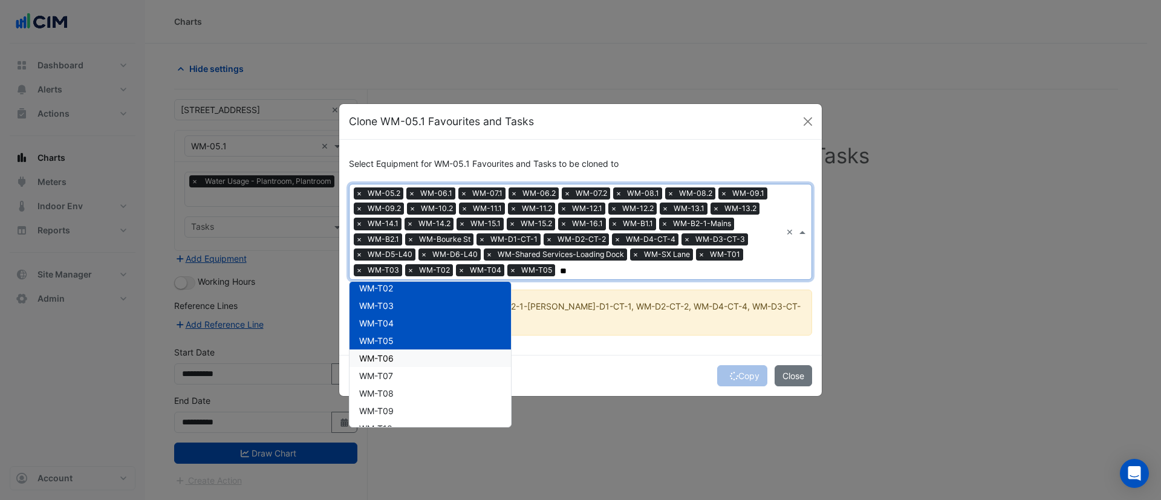
click at [369, 354] on span "WM-T06" at bounding box center [376, 358] width 34 height 10
click at [368, 378] on span "WM-T07" at bounding box center [376, 376] width 34 height 10
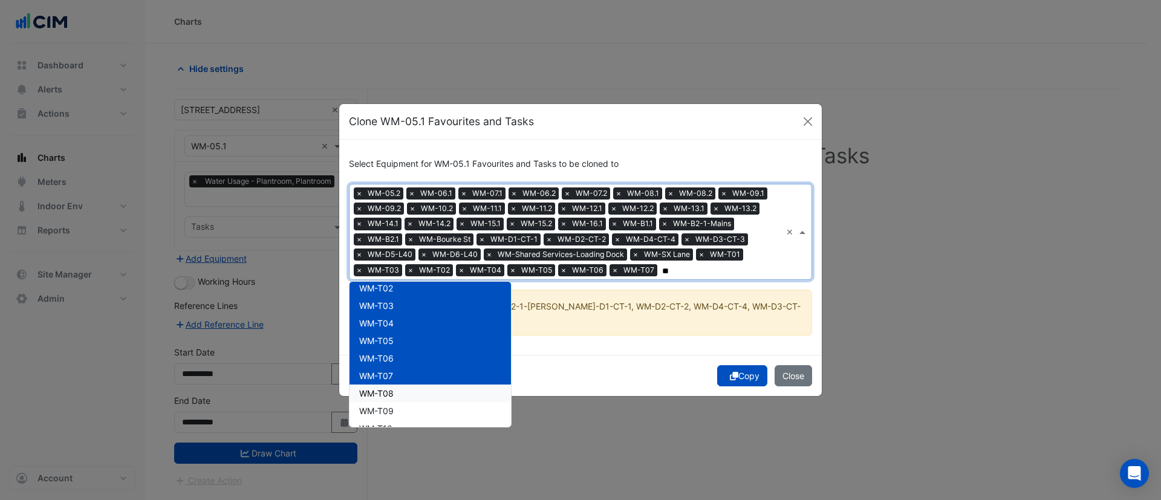
click at [367, 392] on span "WM-T08" at bounding box center [376, 393] width 34 height 10
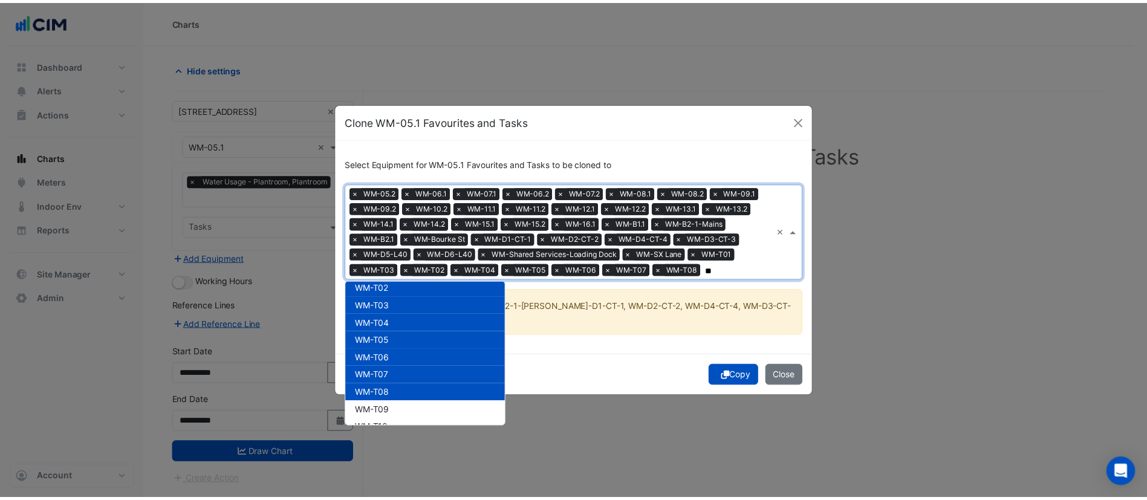
scroll to position [636, 0]
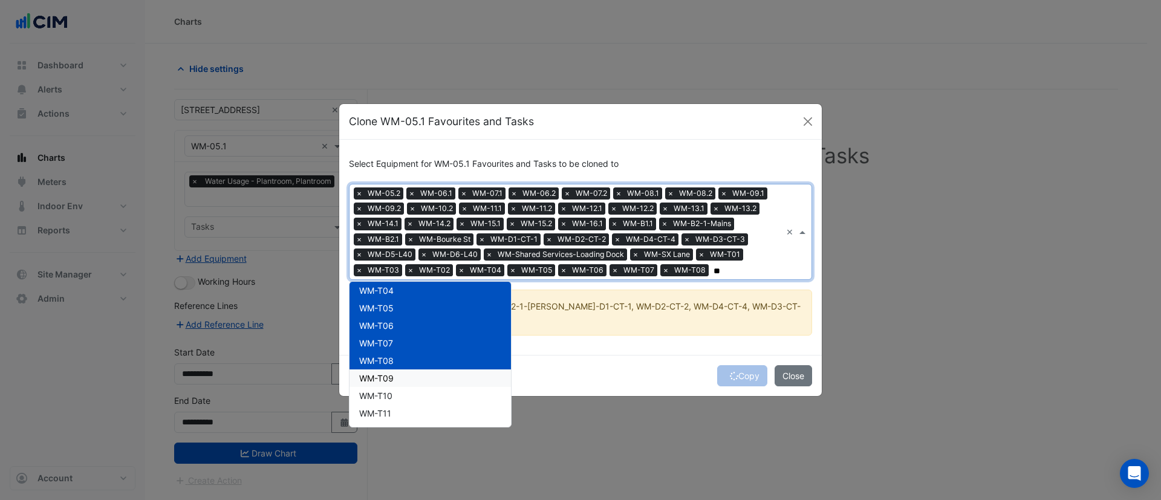
click at [387, 377] on span "WM-T09" at bounding box center [376, 378] width 34 height 10
click at [380, 395] on span "WM-T10" at bounding box center [375, 396] width 33 height 10
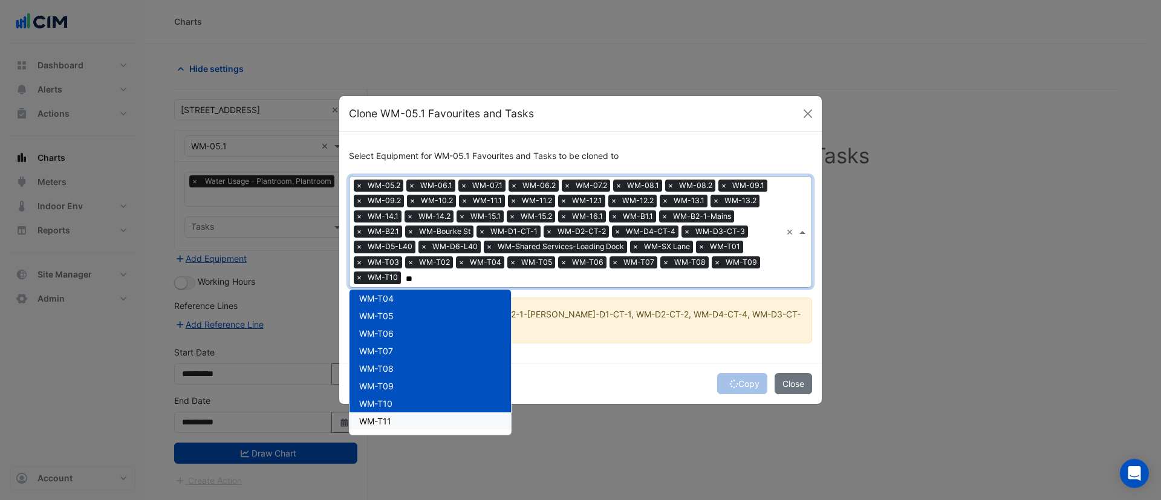
click at [377, 415] on div "WM-T11" at bounding box center [429, 421] width 161 height 18
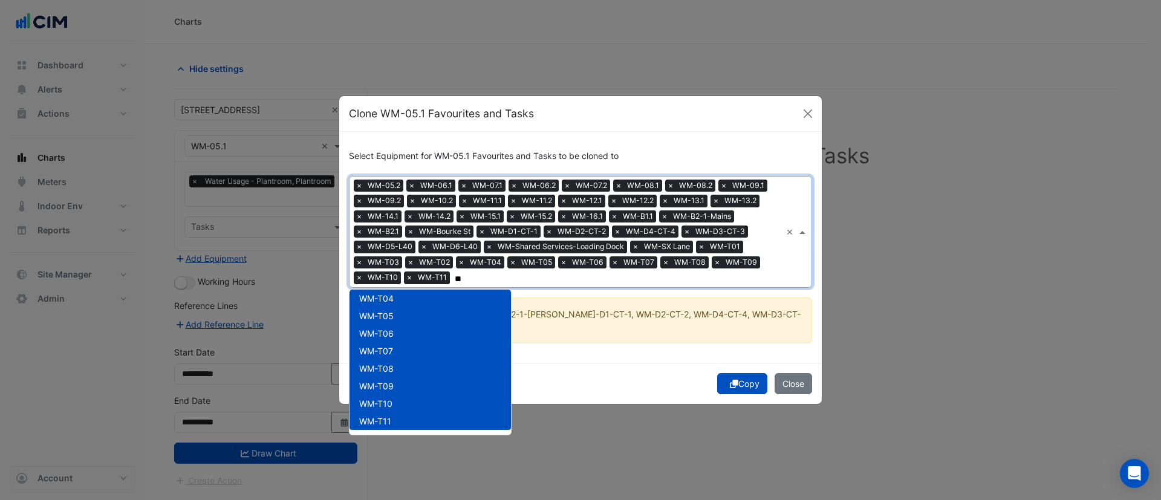
type input "**"
click at [605, 377] on div "Copy Close" at bounding box center [580, 383] width 482 height 41
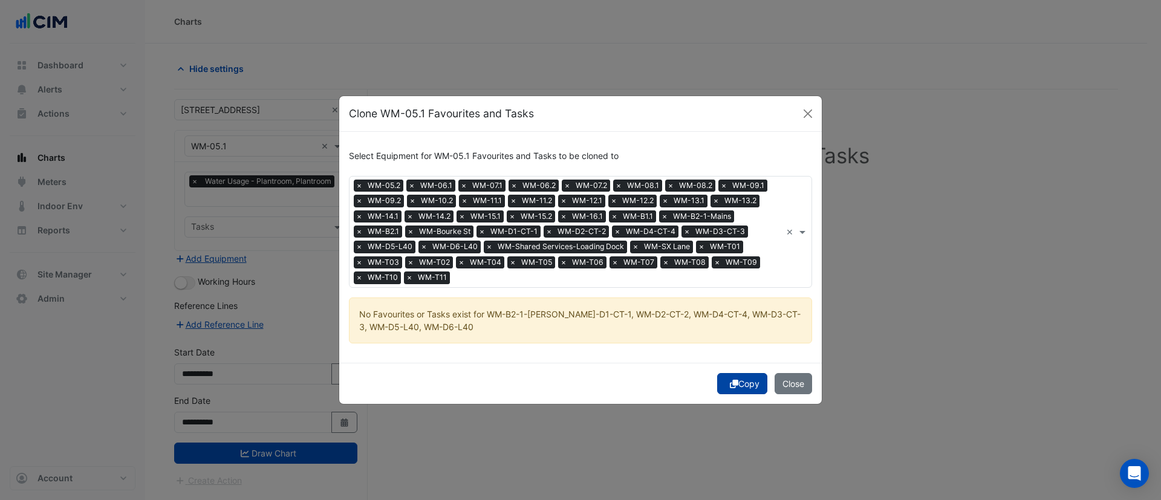
click at [744, 385] on button "Copy" at bounding box center [742, 383] width 50 height 21
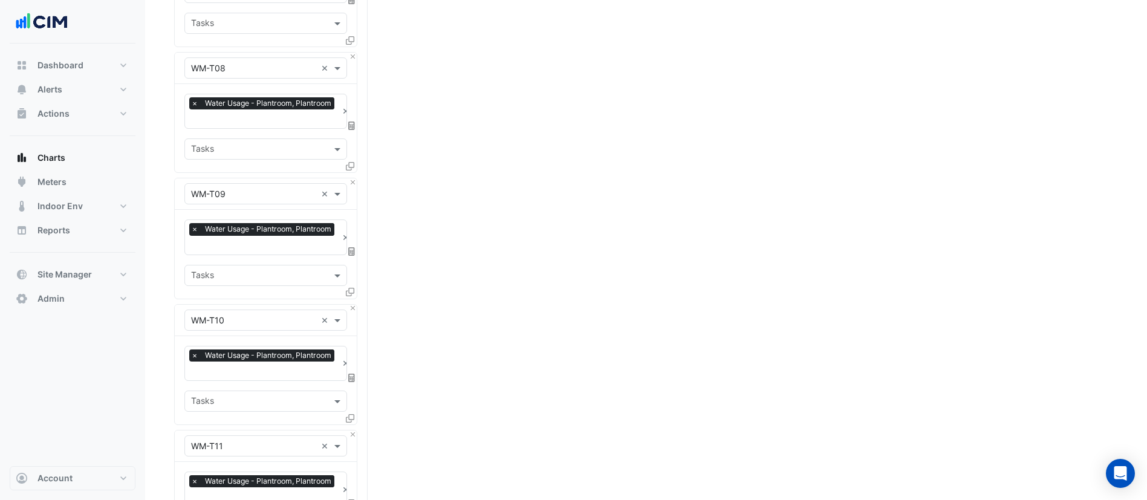
scroll to position [4613, 0]
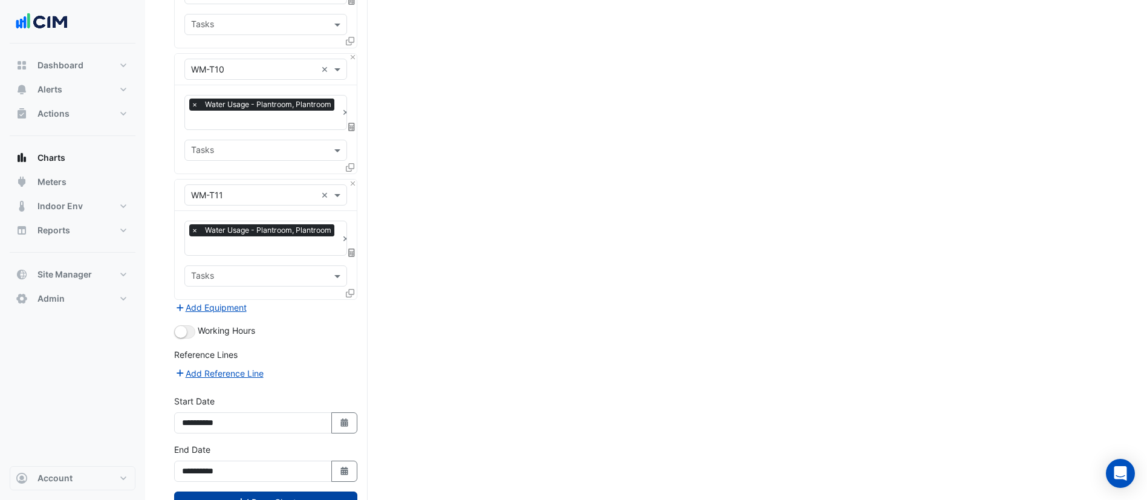
click at [244, 498] on icon "submit" at bounding box center [245, 502] width 8 height 8
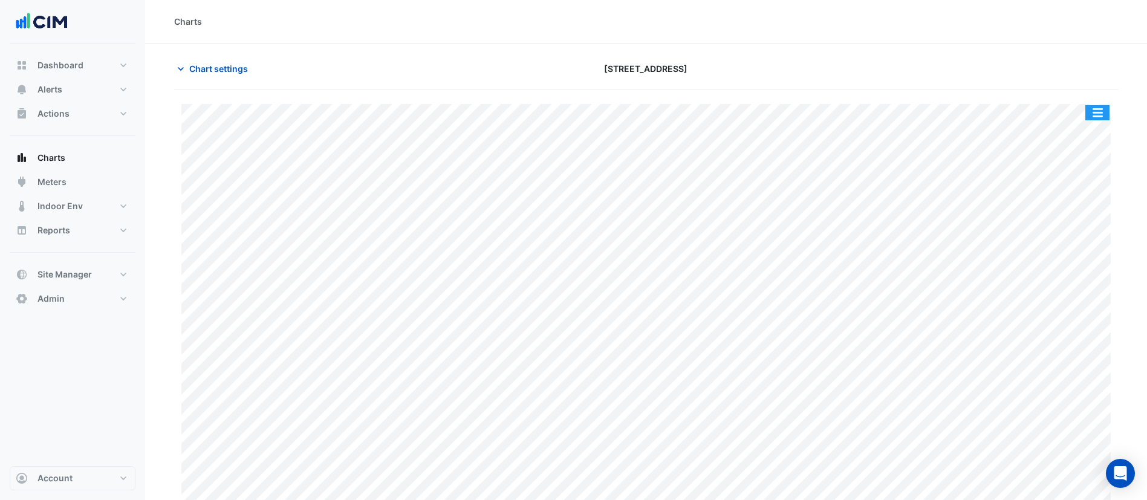
click at [1097, 111] on button "button" at bounding box center [1097, 112] width 24 height 15
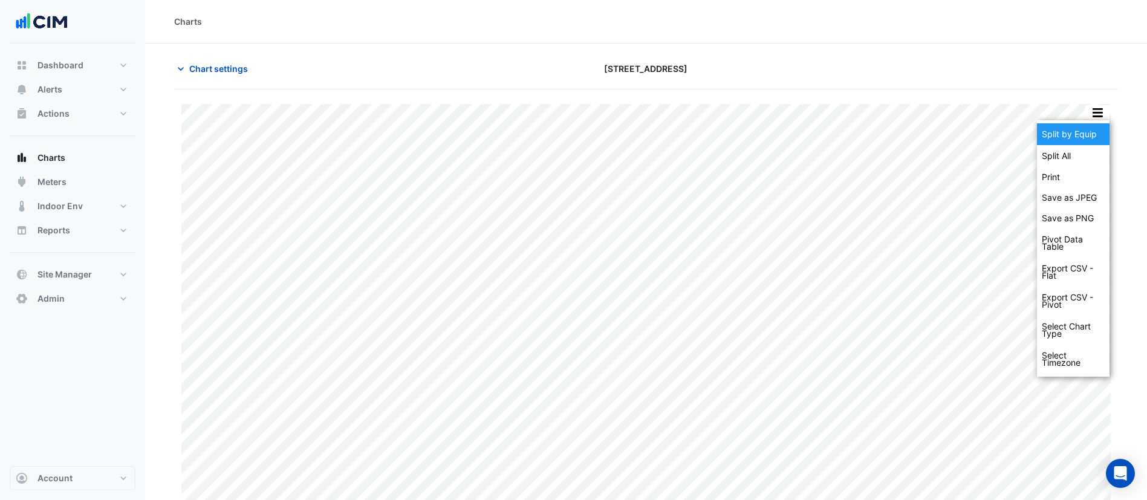
click at [1074, 132] on div "Split by Equip" at bounding box center [1073, 134] width 73 height 22
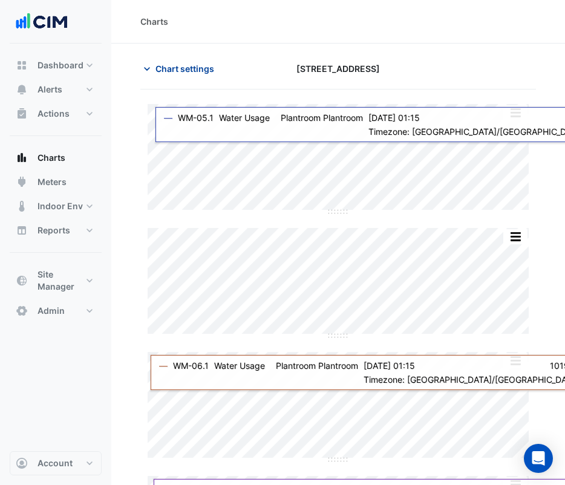
click at [192, 67] on span "Chart settings" at bounding box center [184, 68] width 59 height 13
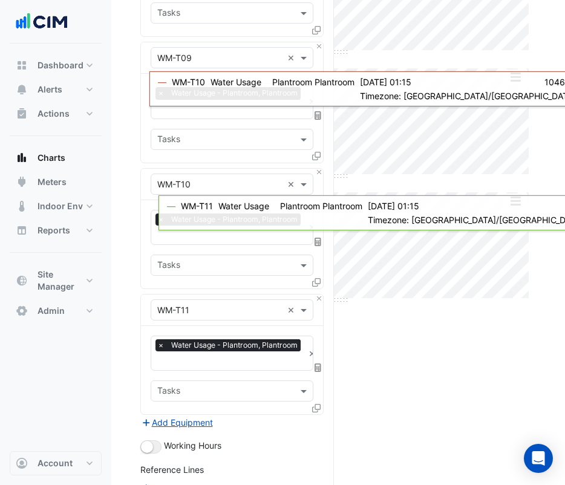
scroll to position [4628, 0]
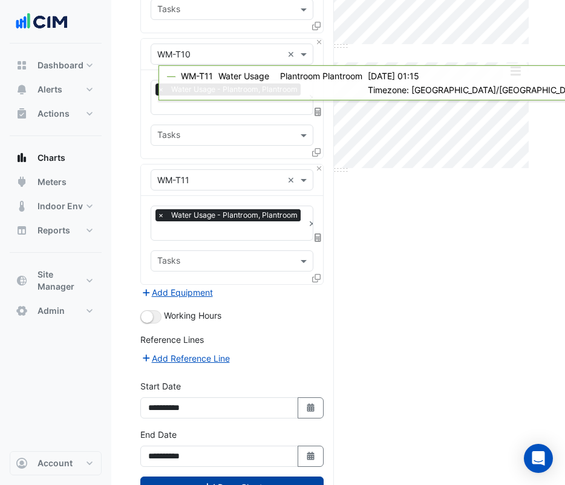
click at [315, 274] on icon at bounding box center [316, 278] width 8 height 8
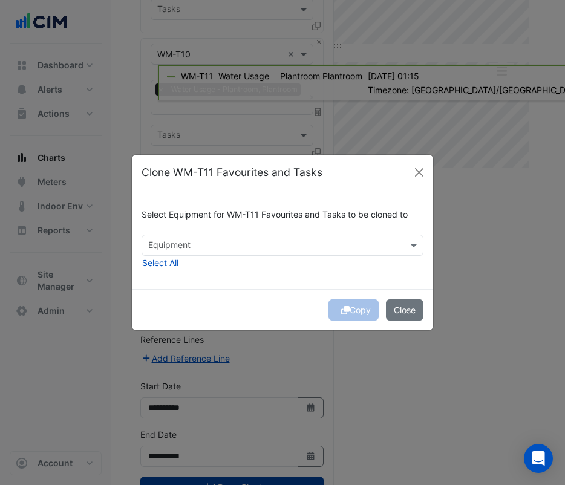
scroll to position [4614, 0]
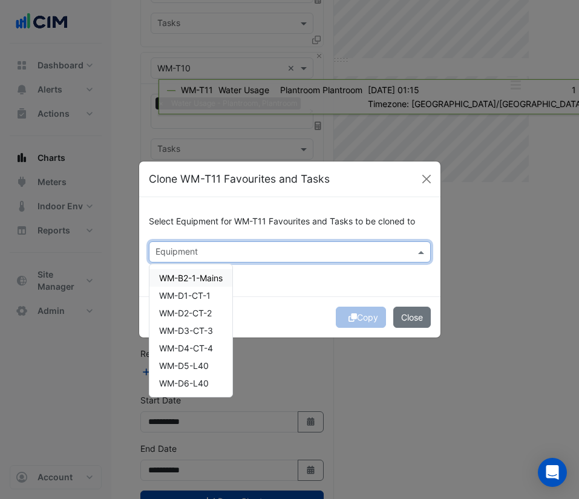
click at [272, 250] on input "text" at bounding box center [282, 253] width 255 height 13
click at [192, 291] on span "WM-D1-CT-1" at bounding box center [184, 295] width 51 height 10
click at [203, 278] on span "WM-B2-1-Mains" at bounding box center [190, 278] width 63 height 10
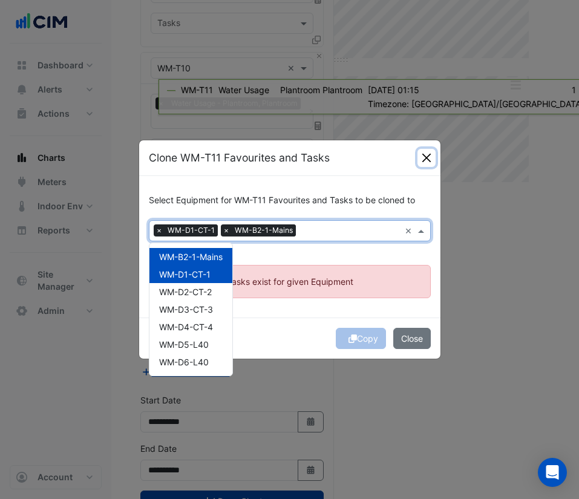
click at [423, 160] on button "Close" at bounding box center [426, 158] width 18 height 18
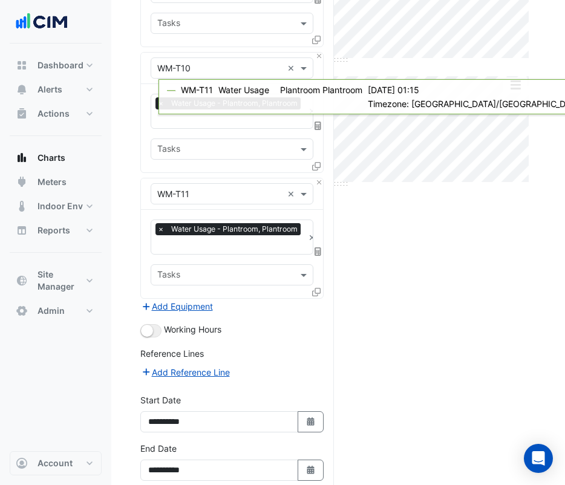
scroll to position [4628, 0]
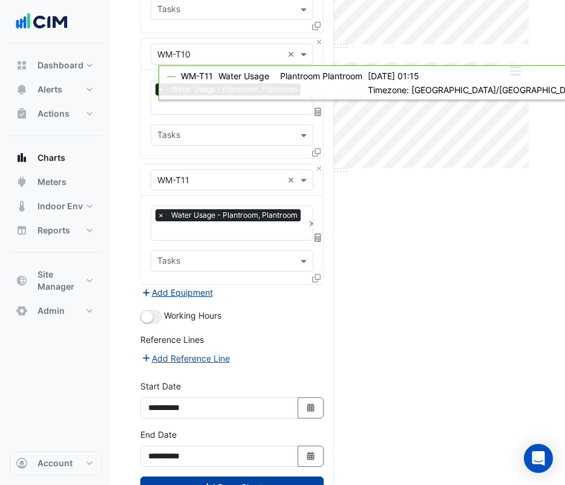
click at [181, 285] on button "Add Equipment" at bounding box center [176, 292] width 73 height 14
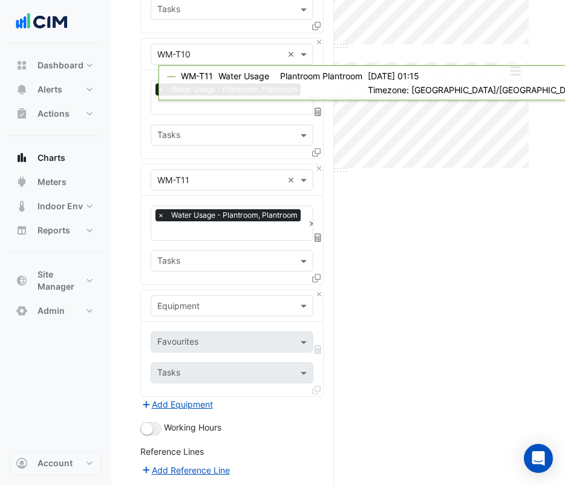
click at [223, 300] on input "text" at bounding box center [219, 306] width 125 height 13
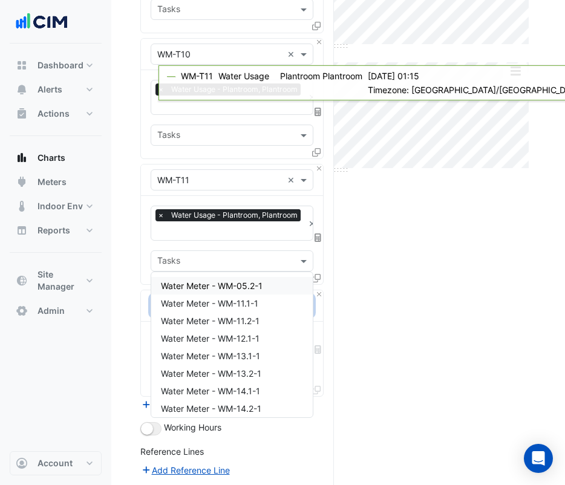
type input "****"
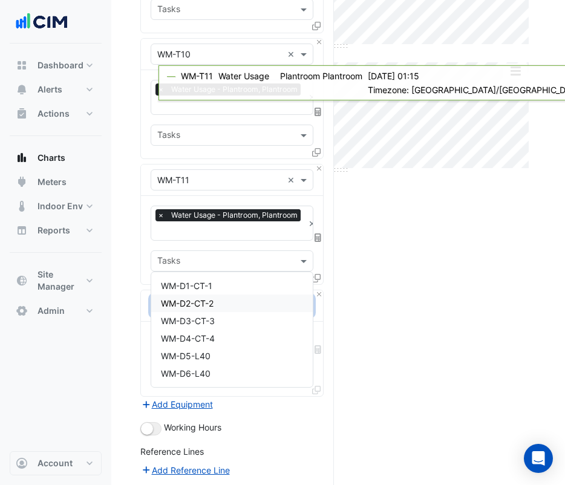
click at [213, 300] on span "WM-D2-CT-2" at bounding box center [187, 303] width 53 height 10
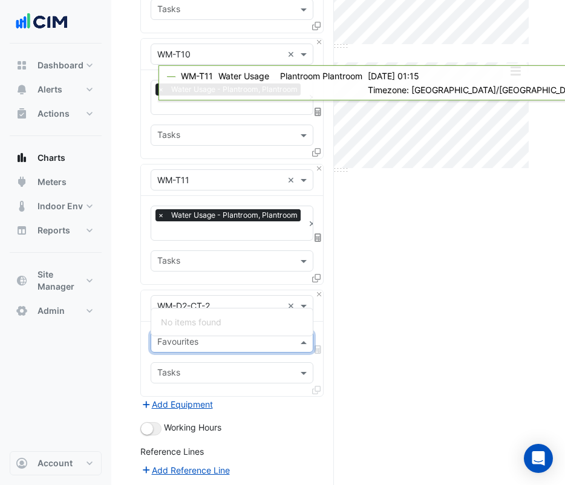
click at [221, 337] on input "text" at bounding box center [224, 343] width 135 height 13
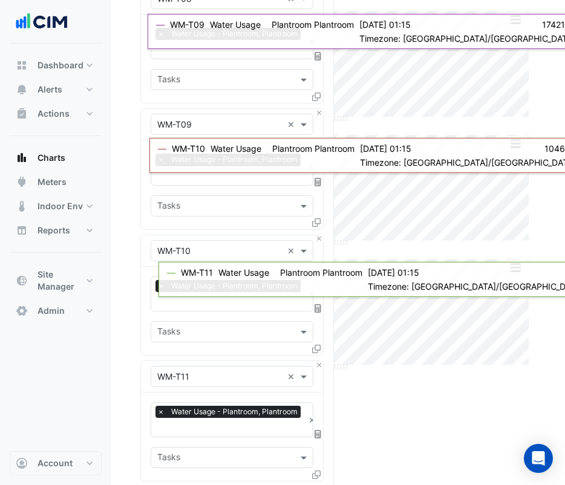
scroll to position [4430, 0]
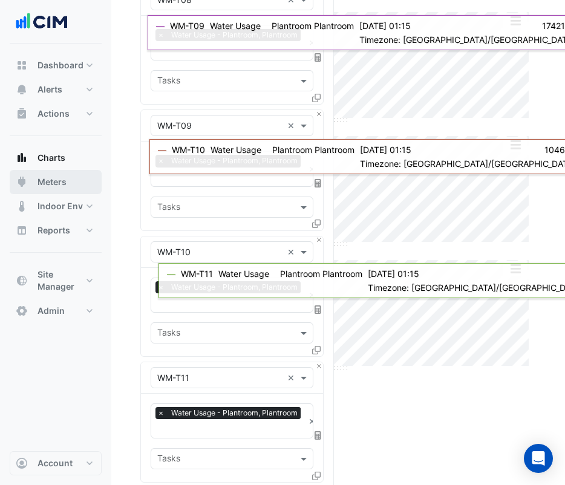
click at [49, 181] on span "Meters" at bounding box center [51, 182] width 29 height 12
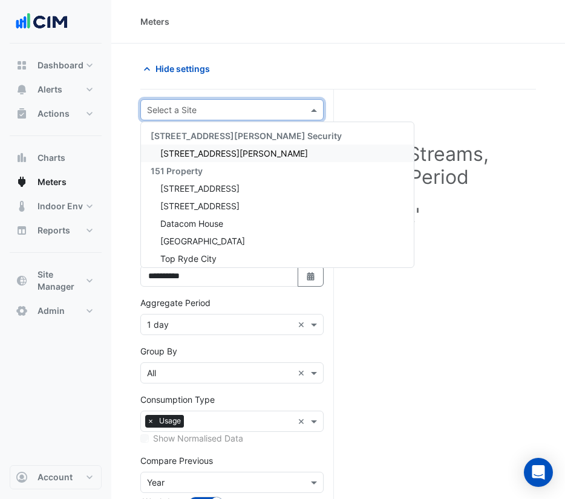
click at [212, 112] on input "text" at bounding box center [220, 110] width 146 height 13
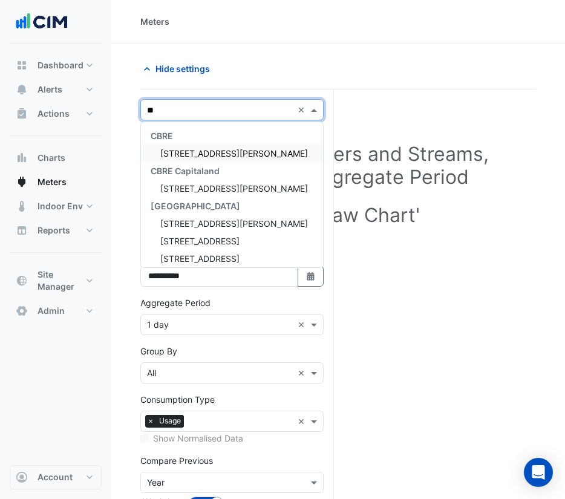
type input "***"
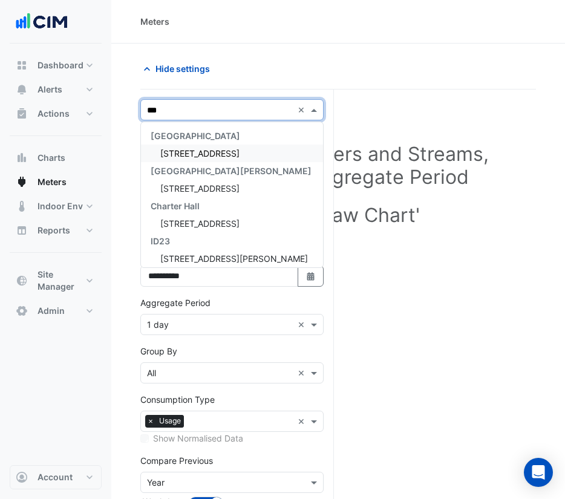
click at [212, 151] on span "[STREET_ADDRESS]" at bounding box center [199, 153] width 79 height 10
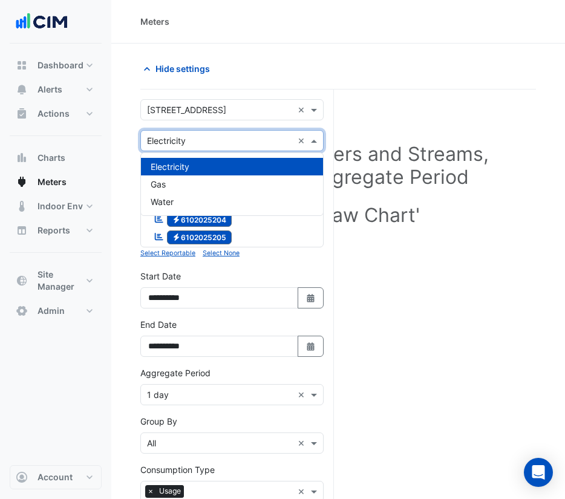
click at [221, 137] on input "text" at bounding box center [220, 141] width 146 height 13
click at [187, 202] on div "Water" at bounding box center [232, 202] width 182 height 18
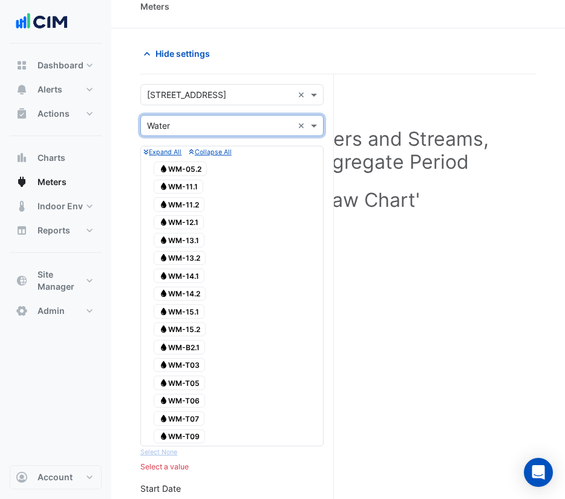
scroll to position [15, 0]
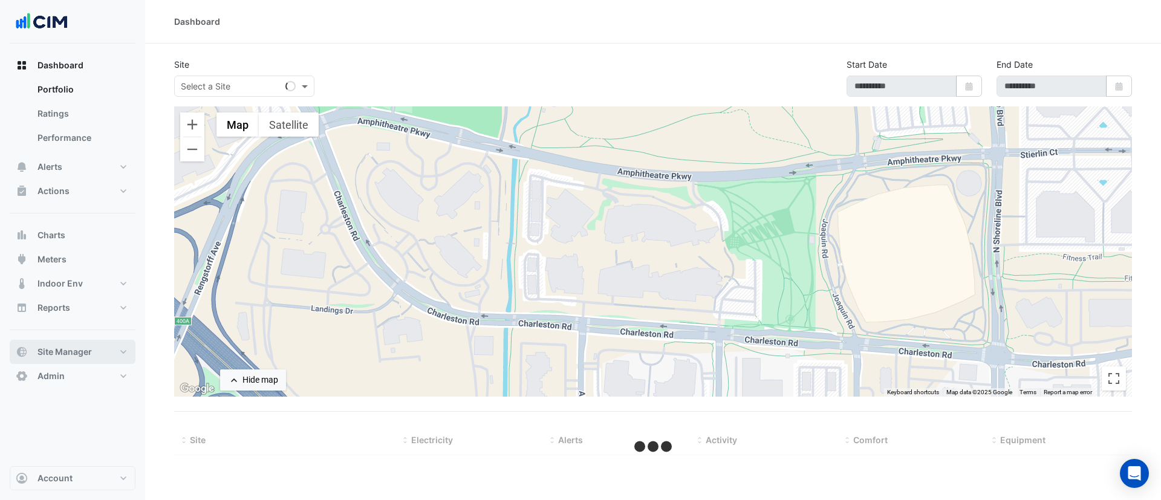
select select "***"
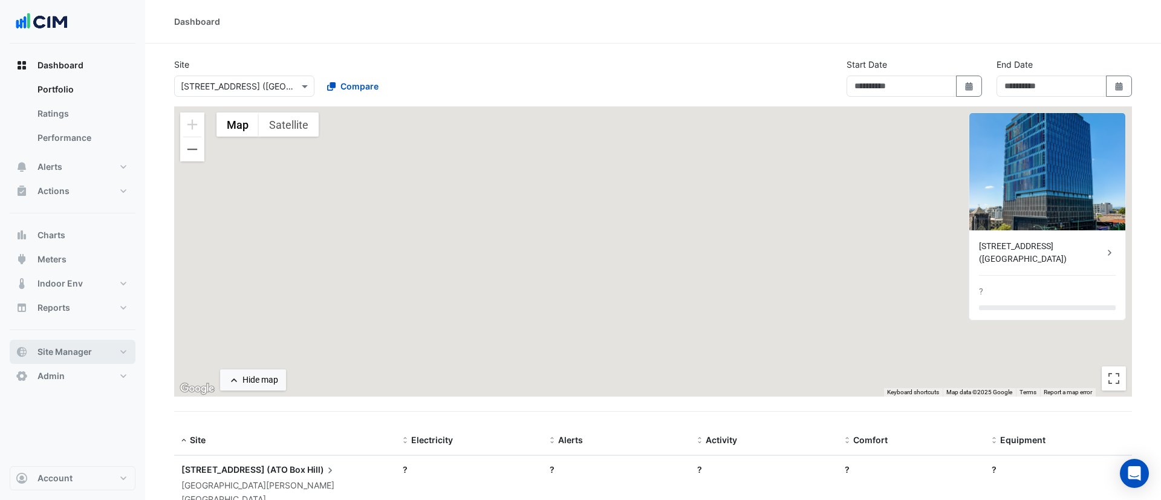
type input "**********"
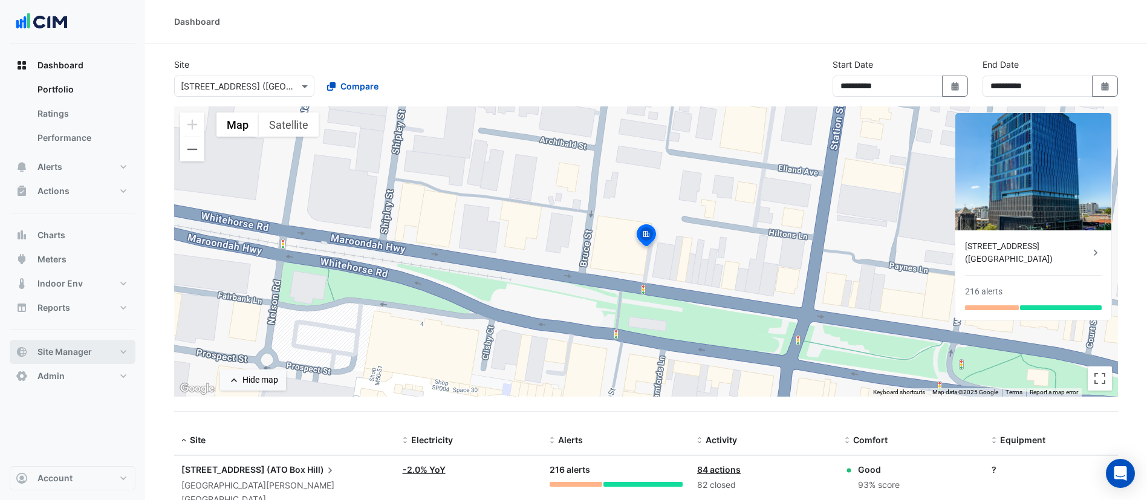
click at [73, 350] on span "Site Manager" at bounding box center [64, 352] width 54 height 12
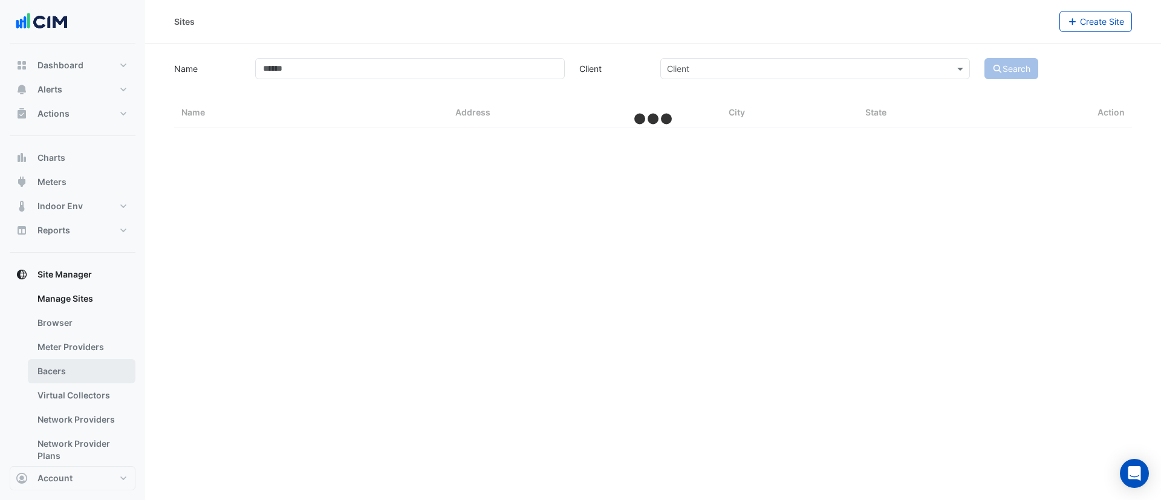
click at [70, 377] on link "Bacers" at bounding box center [82, 371] width 108 height 24
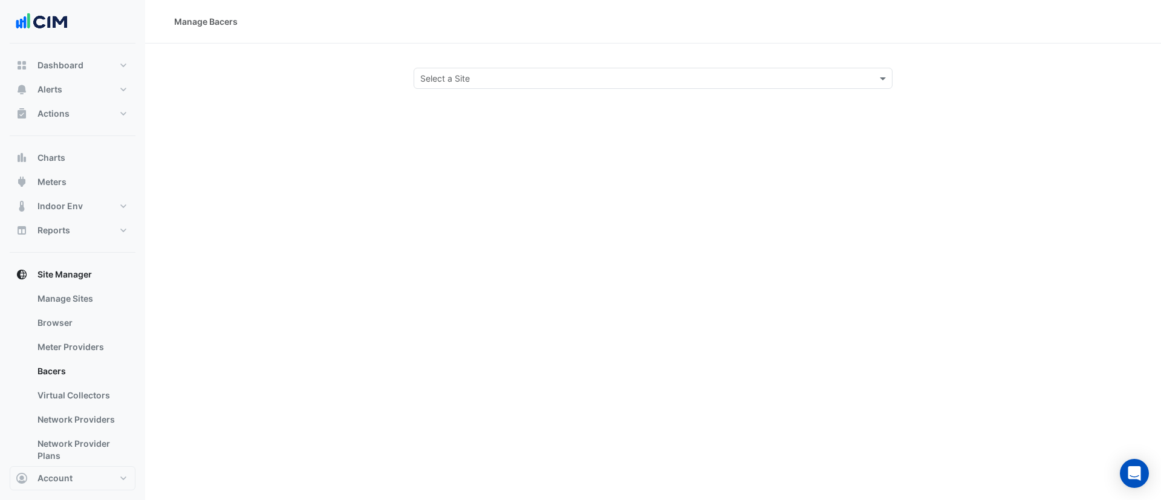
click at [501, 83] on input "text" at bounding box center [640, 79] width 441 height 13
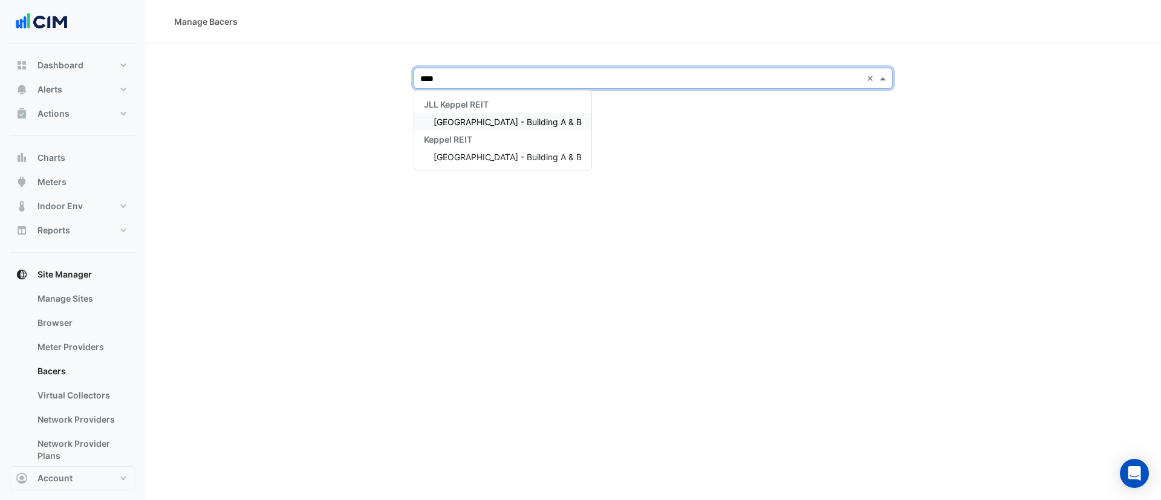
type input "*****"
click at [492, 123] on span "[GEOGRAPHIC_DATA] - Building A & B" at bounding box center [508, 122] width 148 height 10
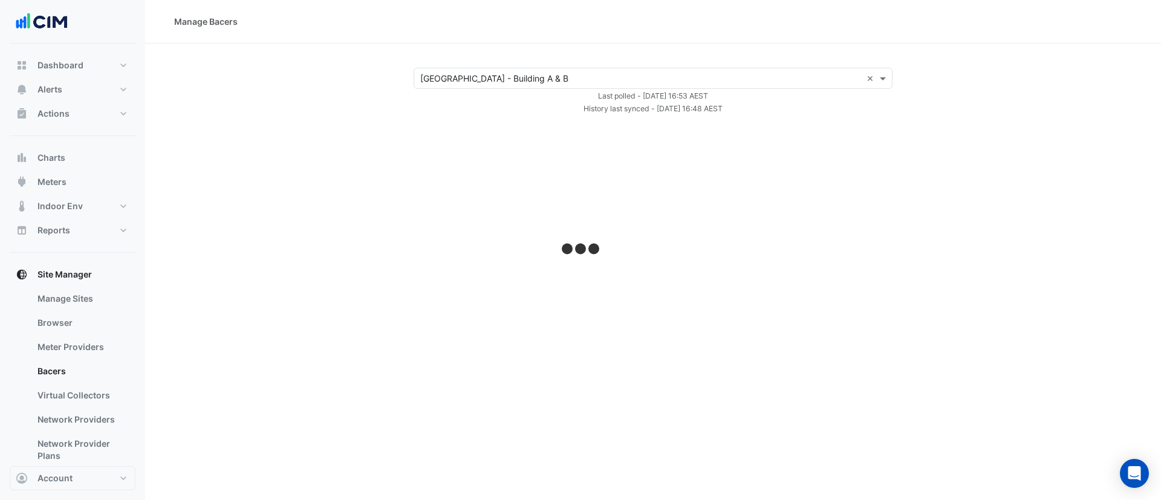
select select "***"
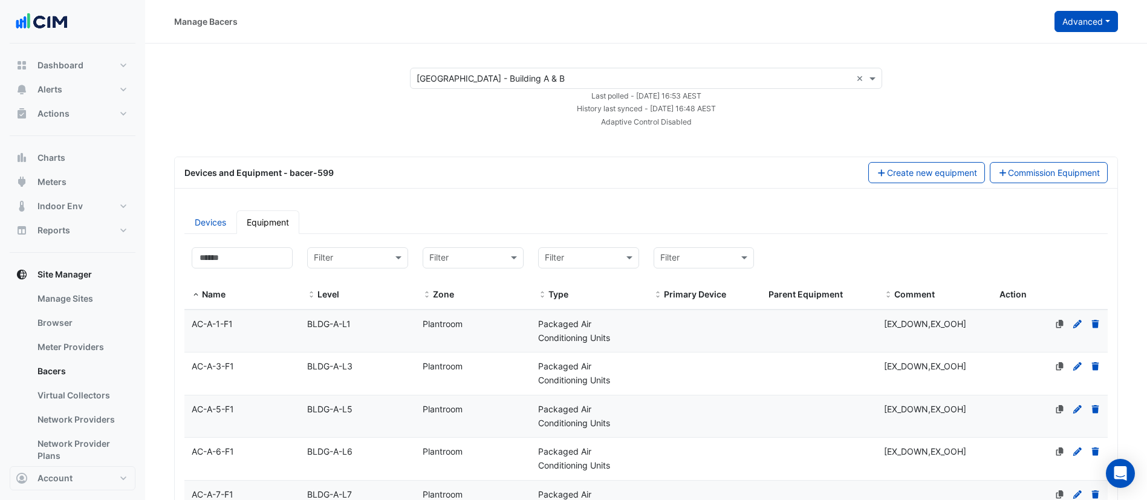
click at [1105, 19] on button "Advanced" at bounding box center [1085, 21] width 63 height 21
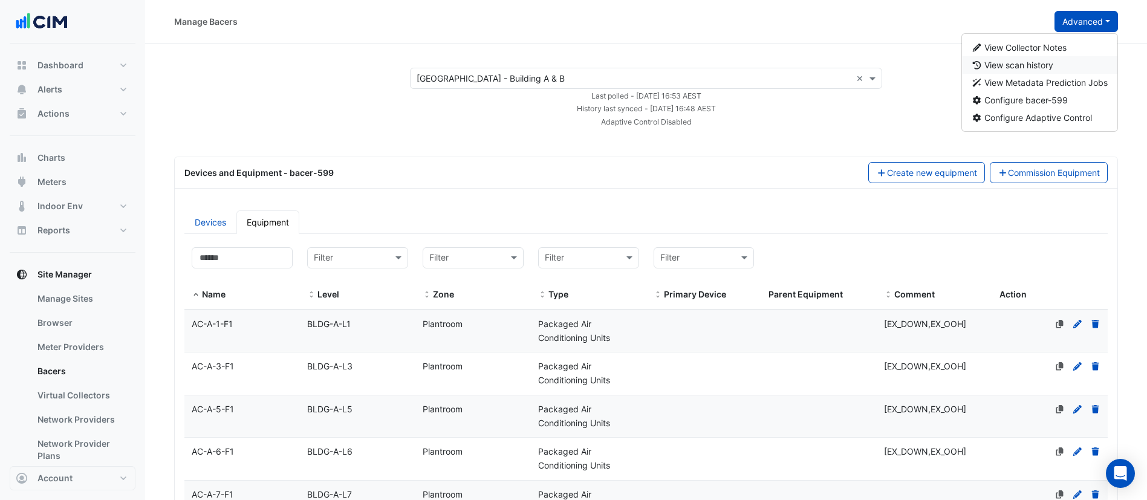
click at [1013, 68] on span "View scan history" at bounding box center [1018, 65] width 69 height 10
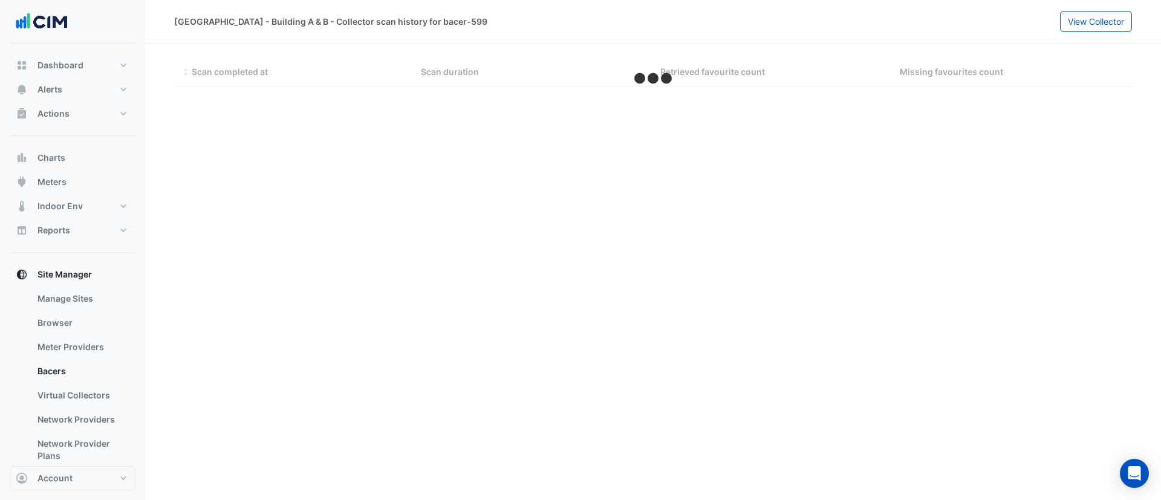
select select "***"
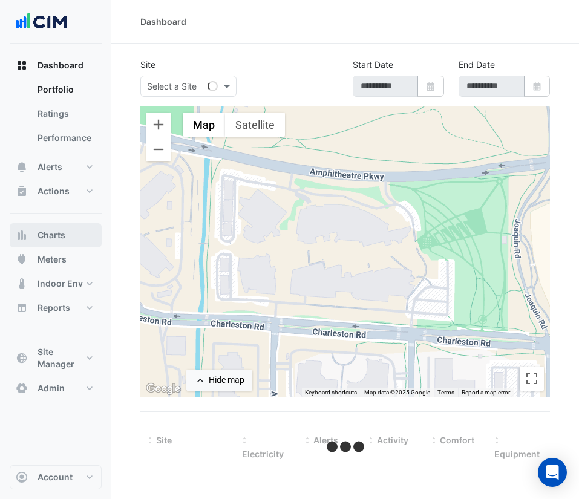
click at [64, 229] on span "Charts" at bounding box center [51, 235] width 28 height 12
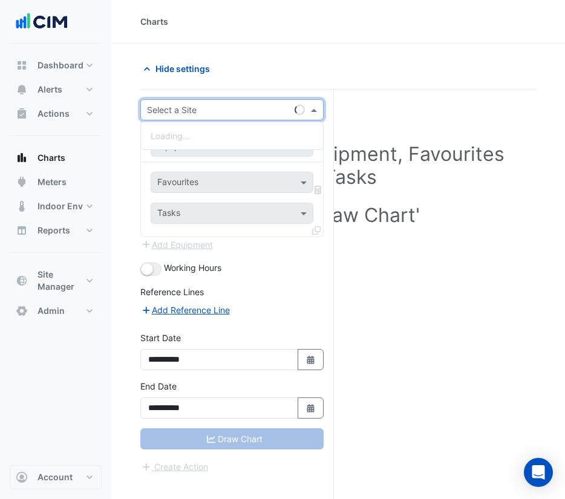
click at [215, 109] on input "text" at bounding box center [220, 110] width 146 height 13
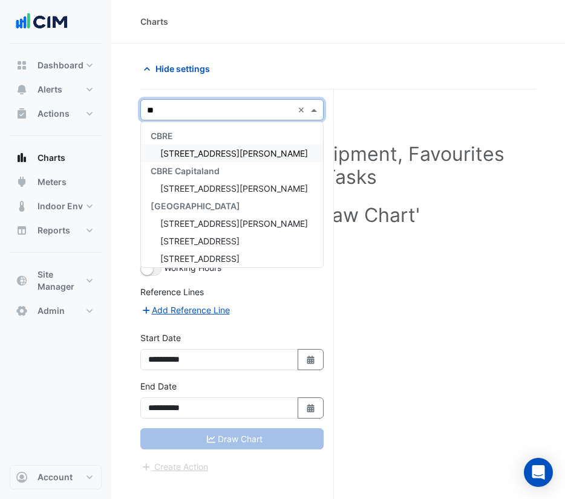
type input "***"
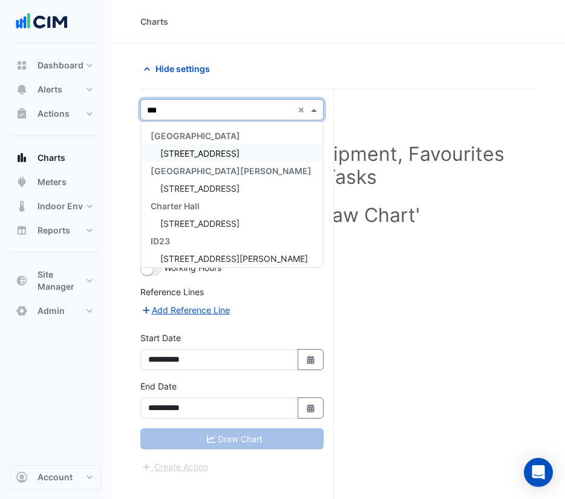
click at [213, 152] on span "[STREET_ADDRESS]" at bounding box center [199, 153] width 79 height 10
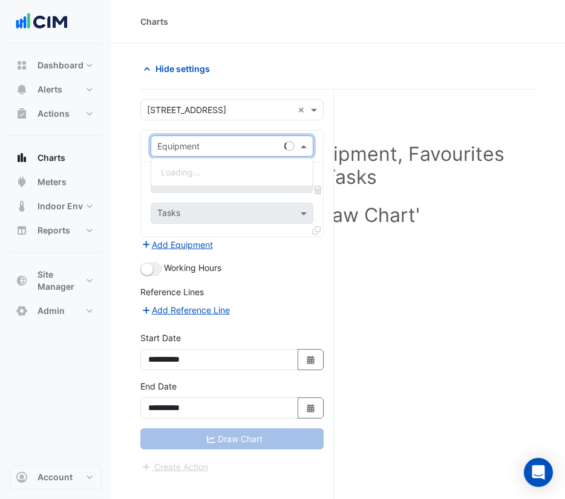
click at [210, 145] on input "text" at bounding box center [219, 146] width 125 height 13
type input "*"
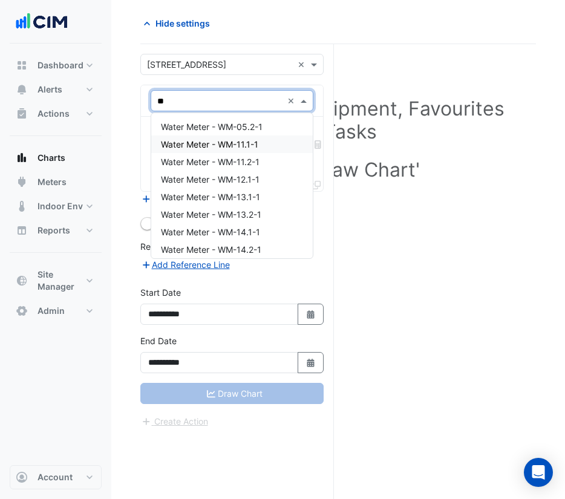
type input "**"
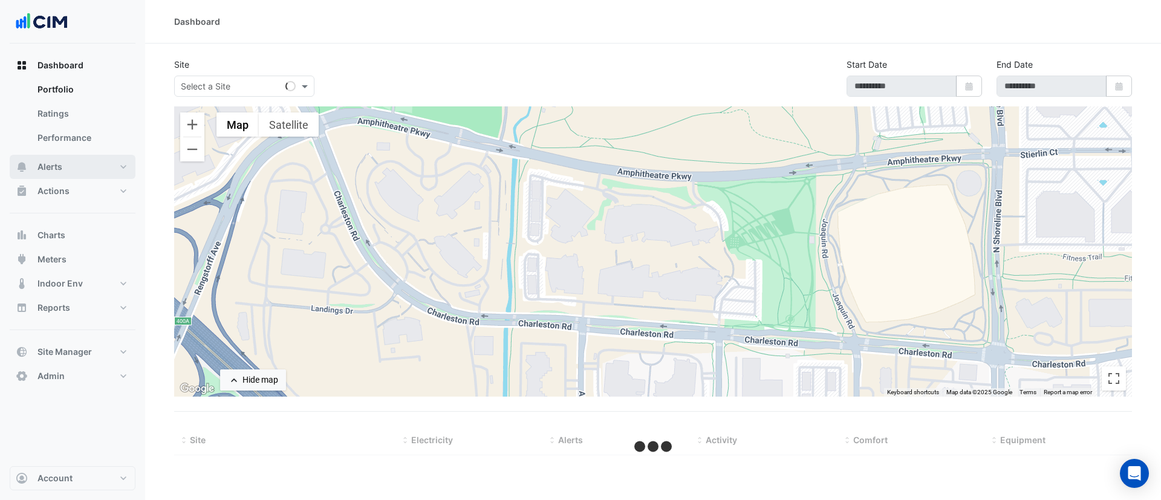
click at [68, 166] on button "Alerts" at bounding box center [73, 167] width 126 height 24
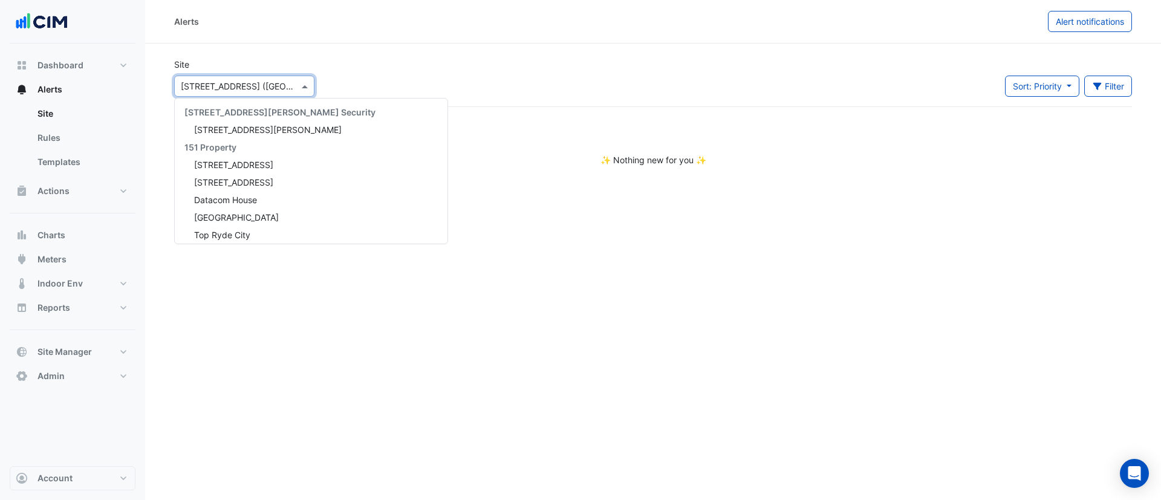
click at [221, 88] on input "text" at bounding box center [232, 86] width 103 height 13
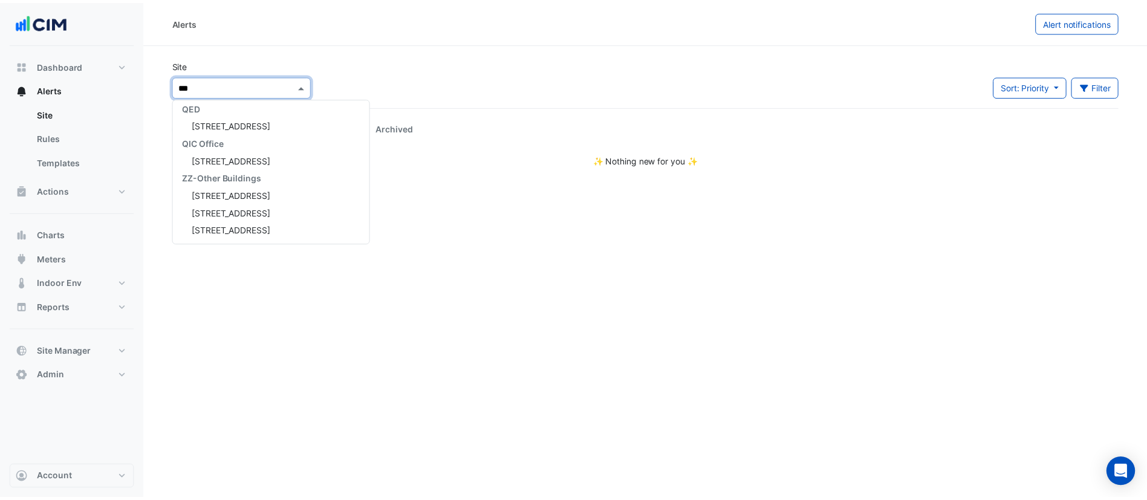
scroll to position [40, 0]
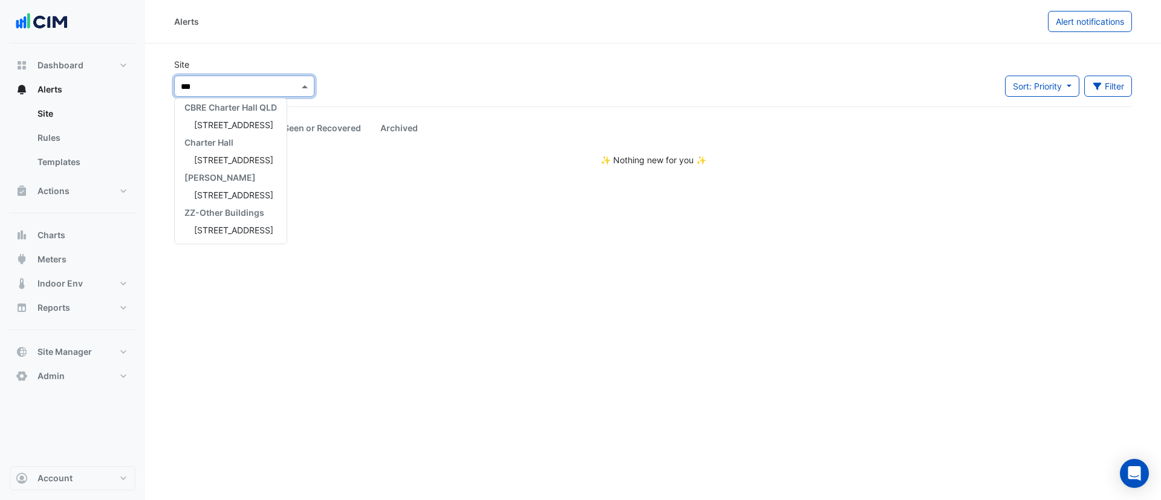
type input "***"
click at [234, 126] on span "[STREET_ADDRESS]" at bounding box center [233, 125] width 79 height 10
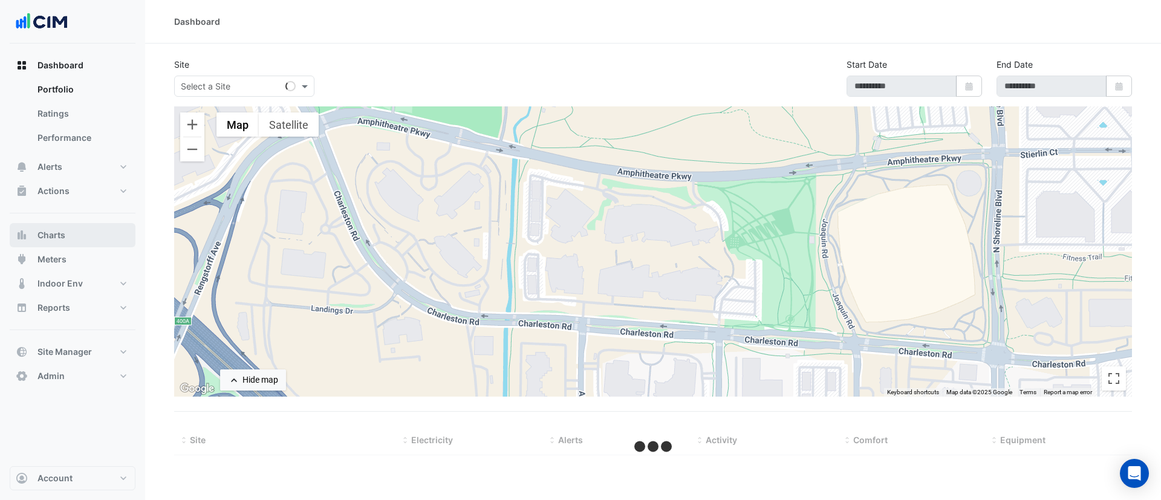
click at [71, 240] on button "Charts" at bounding box center [73, 235] width 126 height 24
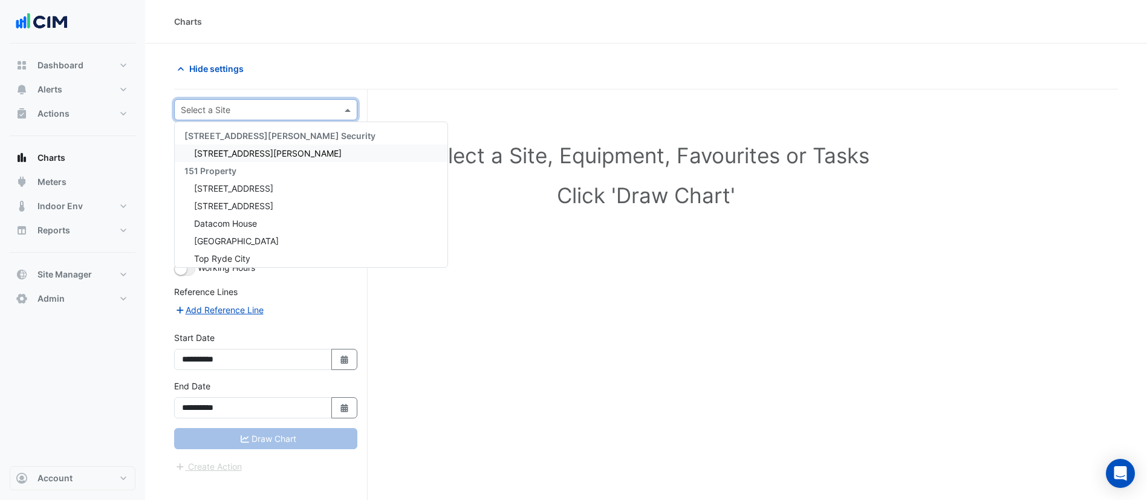
click at [250, 110] on input "text" at bounding box center [254, 110] width 146 height 13
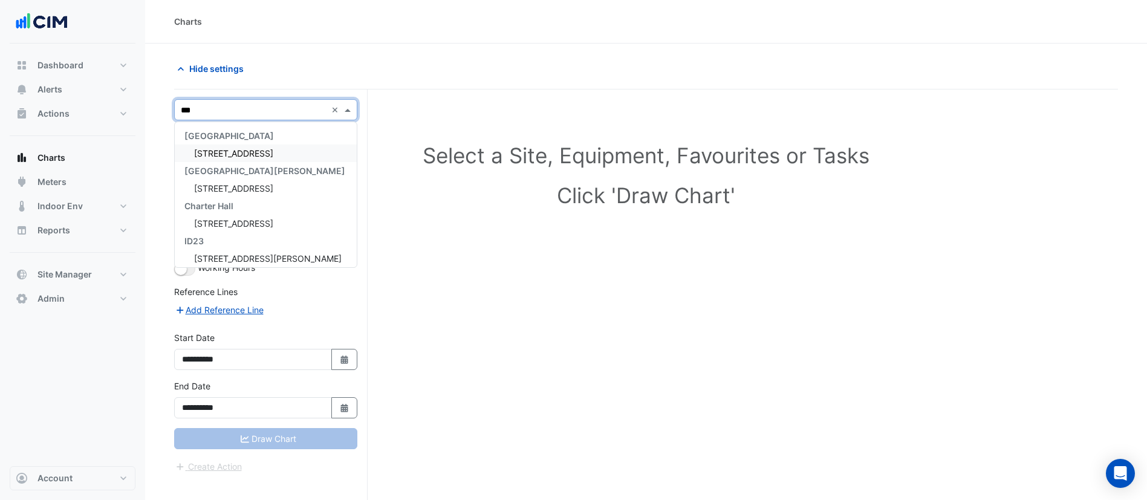
type input "***"
click at [252, 148] on span "[STREET_ADDRESS]" at bounding box center [233, 153] width 79 height 10
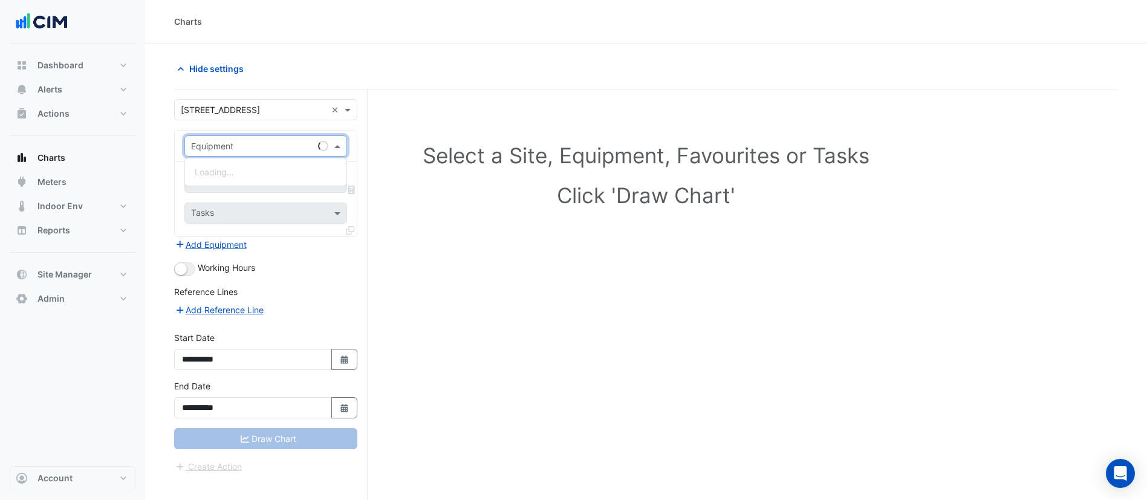
click at [245, 148] on input "text" at bounding box center [253, 146] width 125 height 13
type input "**"
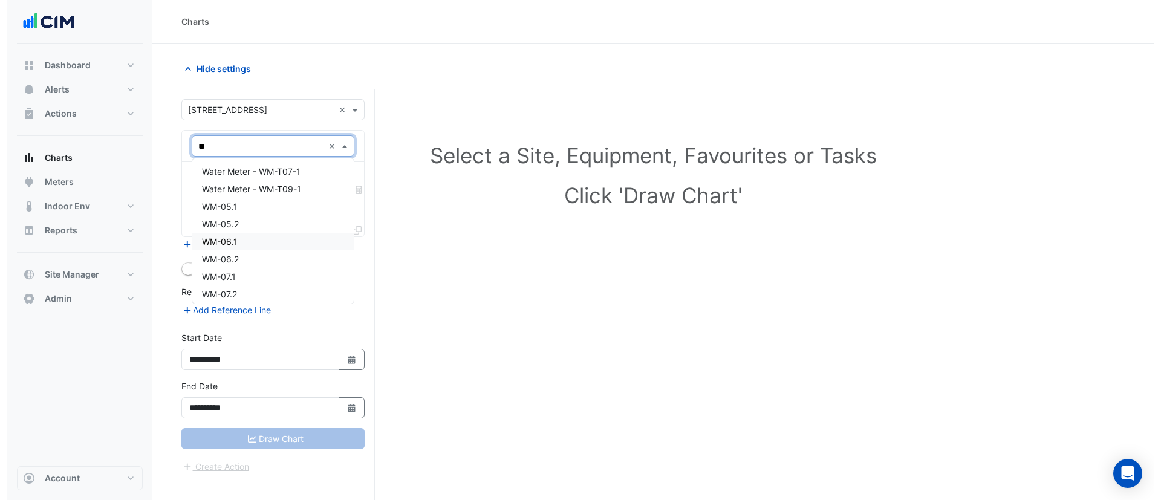
scroll to position [245, 0]
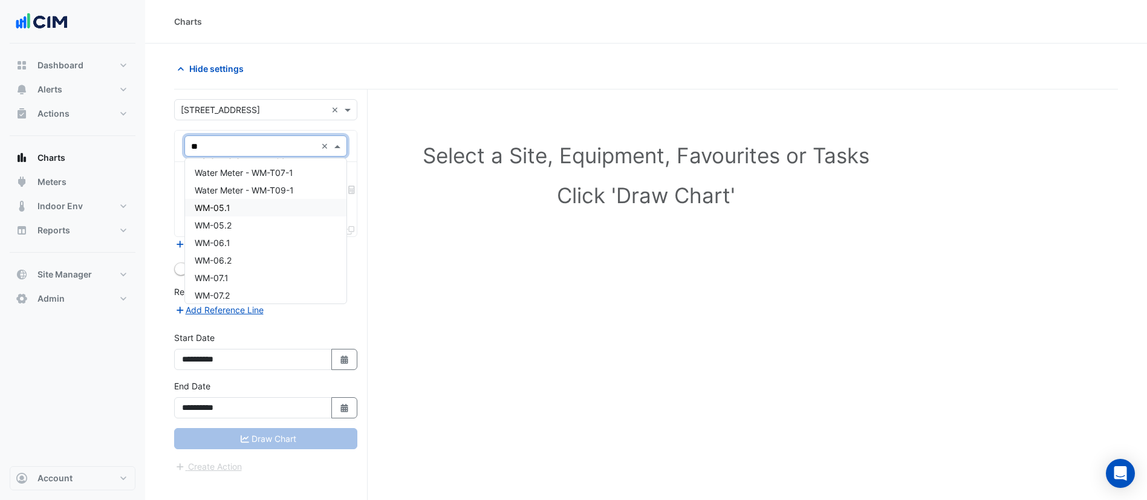
click at [272, 210] on div "WM-05.1" at bounding box center [265, 208] width 161 height 18
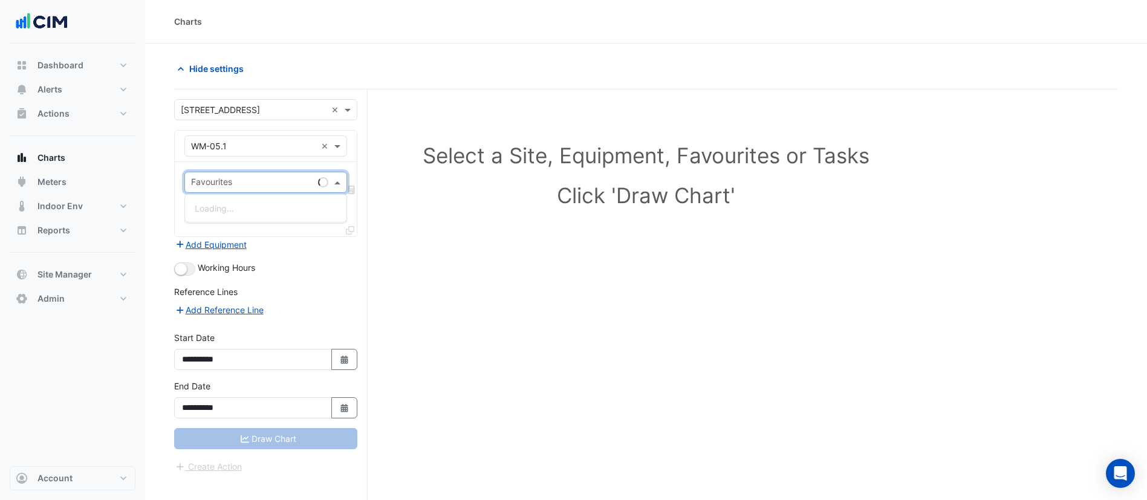
click at [282, 181] on input "text" at bounding box center [252, 183] width 122 height 13
click at [279, 209] on span "Water Usage - Plantroom, Plantroom" at bounding box center [267, 208] width 144 height 10
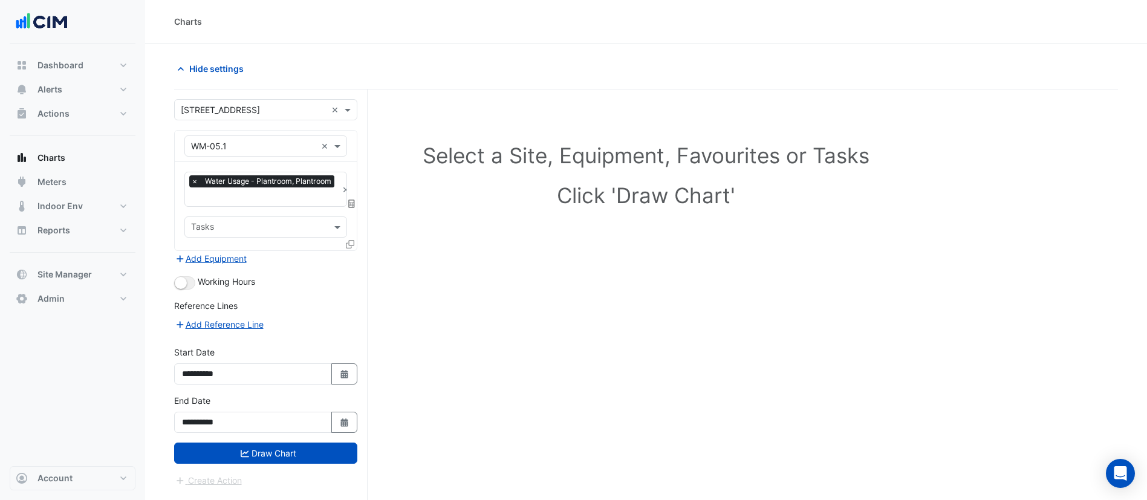
click at [350, 244] on icon at bounding box center [350, 244] width 8 height 8
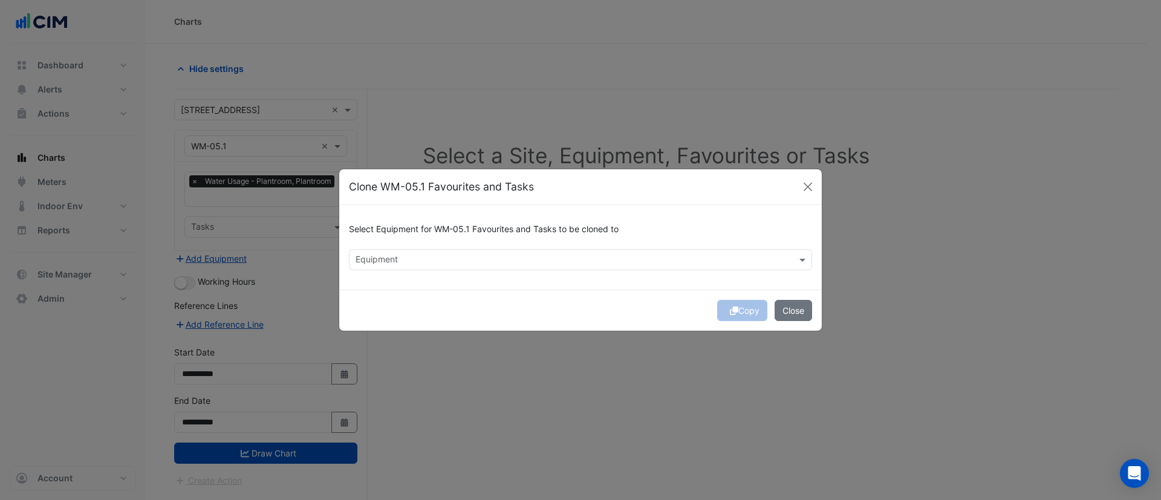
click at [414, 258] on input "text" at bounding box center [574, 261] width 436 height 13
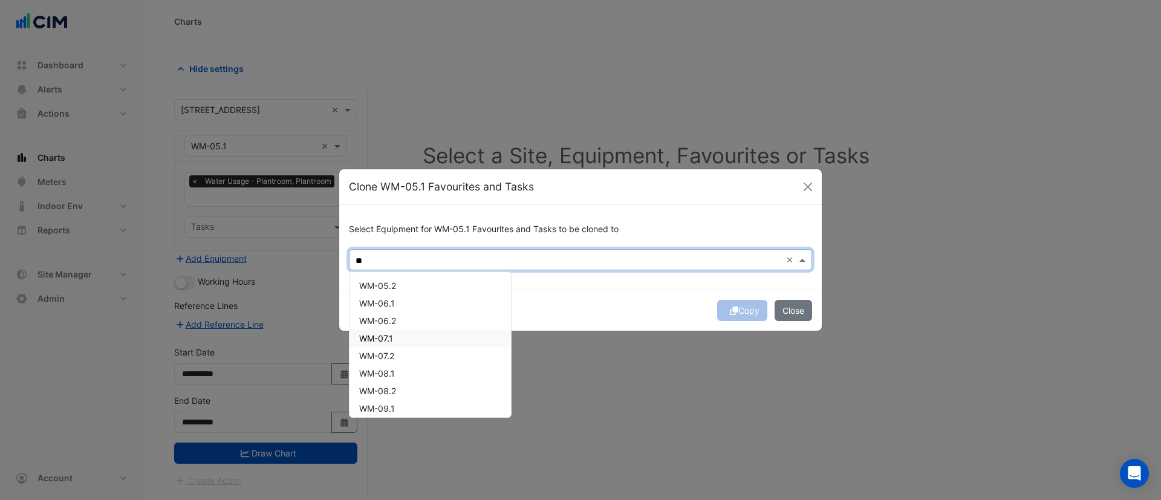
click at [413, 343] on div "WM-07.1" at bounding box center [429, 339] width 161 height 18
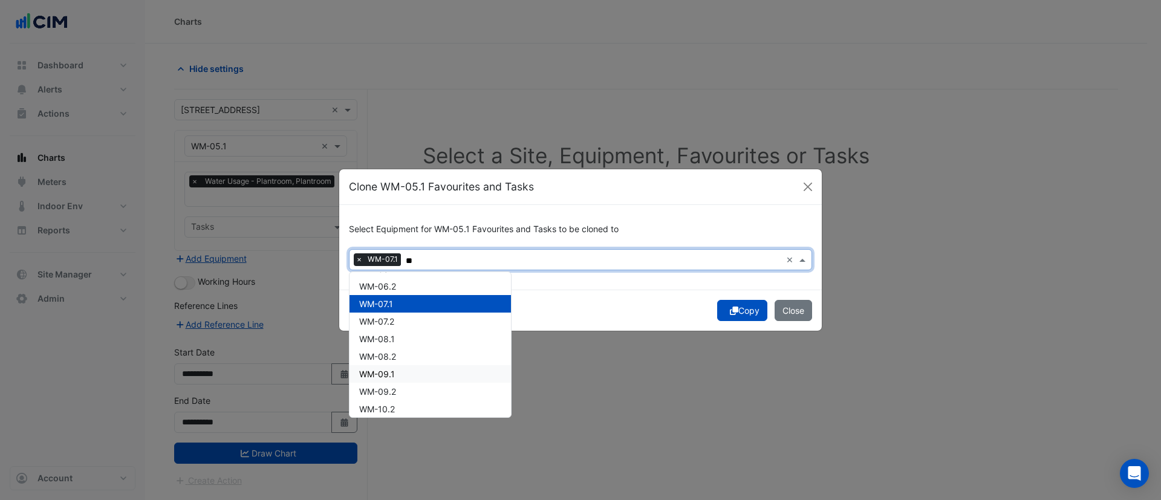
click at [415, 367] on div "WM-09.1" at bounding box center [429, 374] width 161 height 18
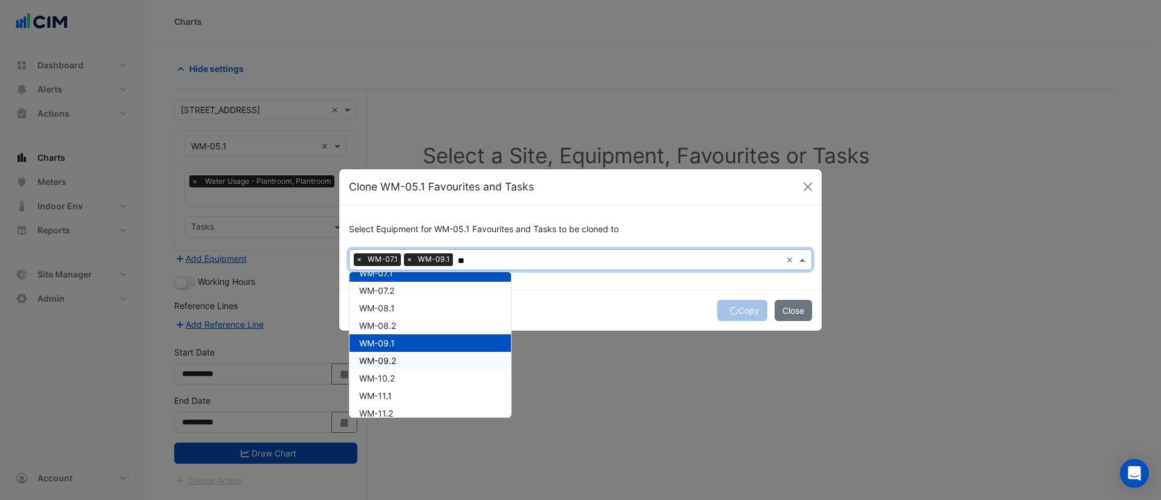
click at [411, 359] on div "WM-09.2" at bounding box center [429, 361] width 161 height 18
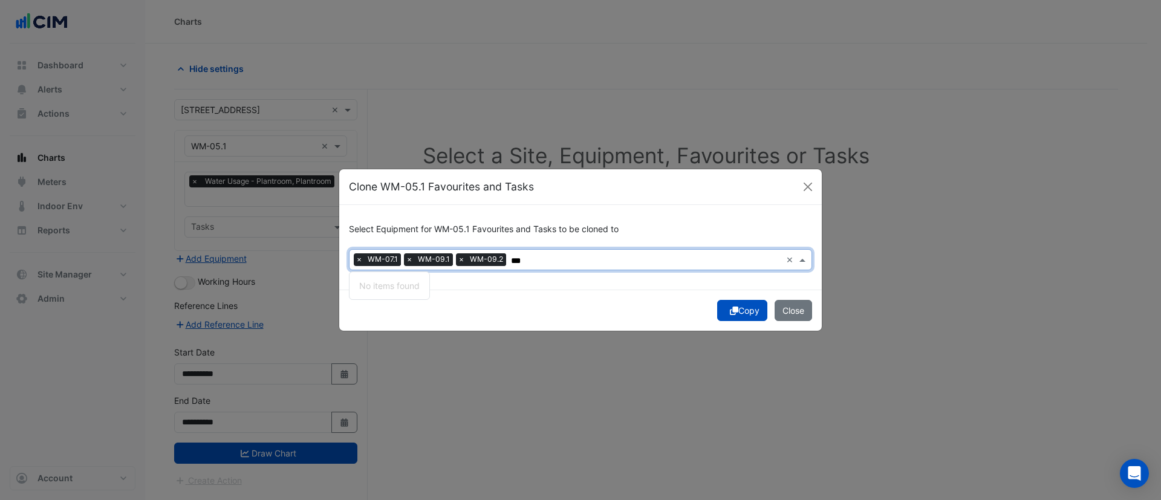
scroll to position [0, 0]
type input "**"
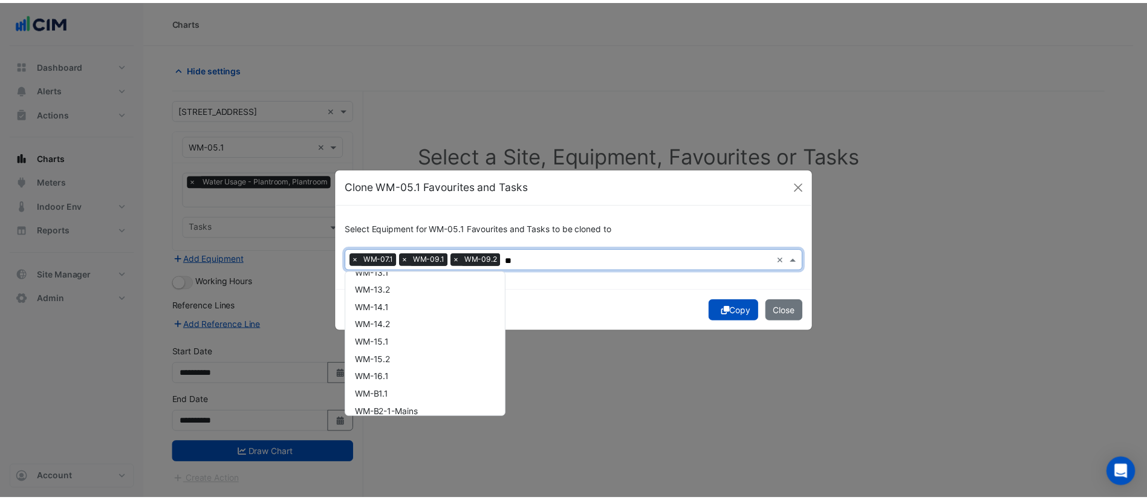
scroll to position [261, 0]
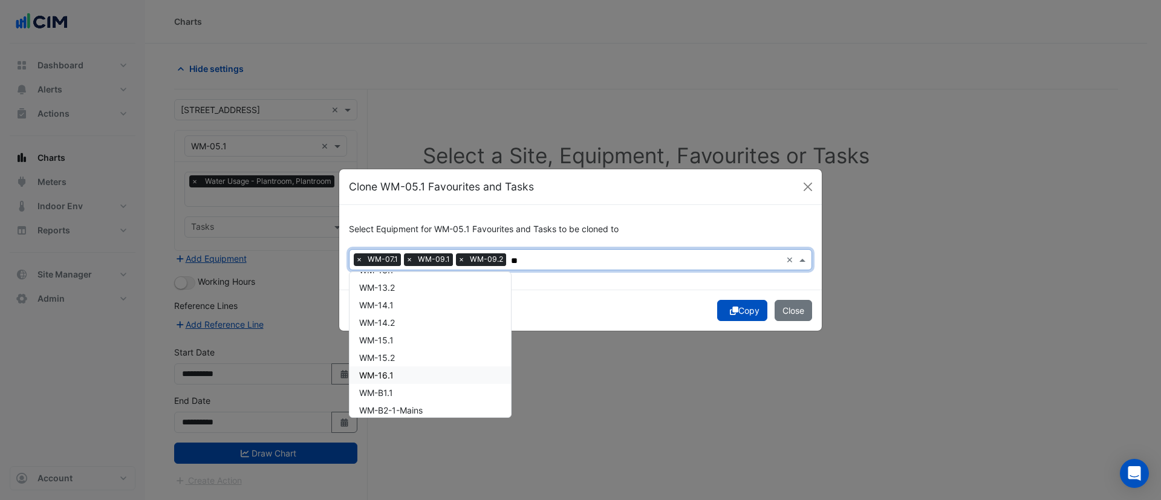
click at [412, 371] on div "WM-16.1" at bounding box center [429, 375] width 161 height 18
click at [603, 313] on div "Copy Close" at bounding box center [580, 310] width 482 height 41
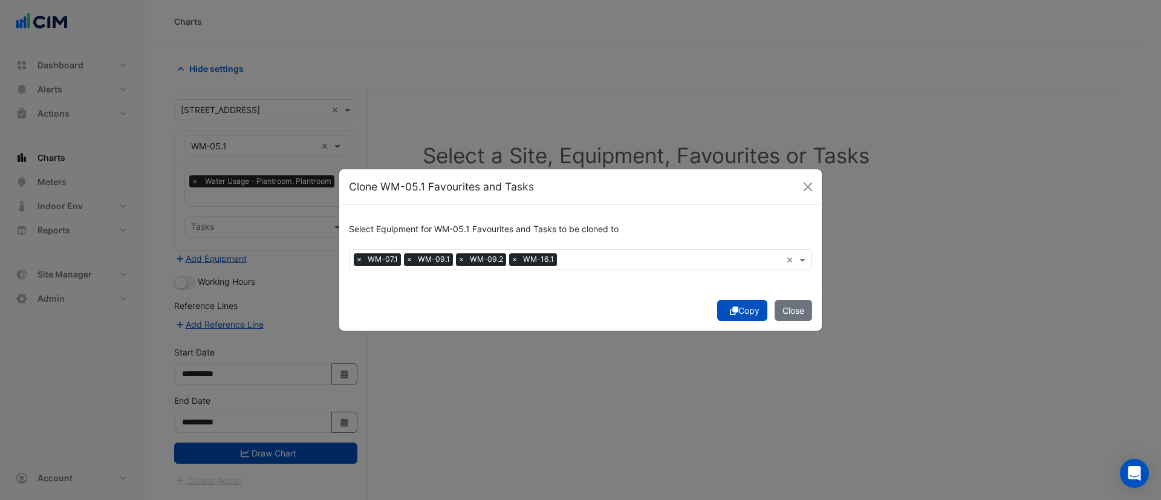
click at [741, 310] on button "Copy" at bounding box center [742, 310] width 50 height 21
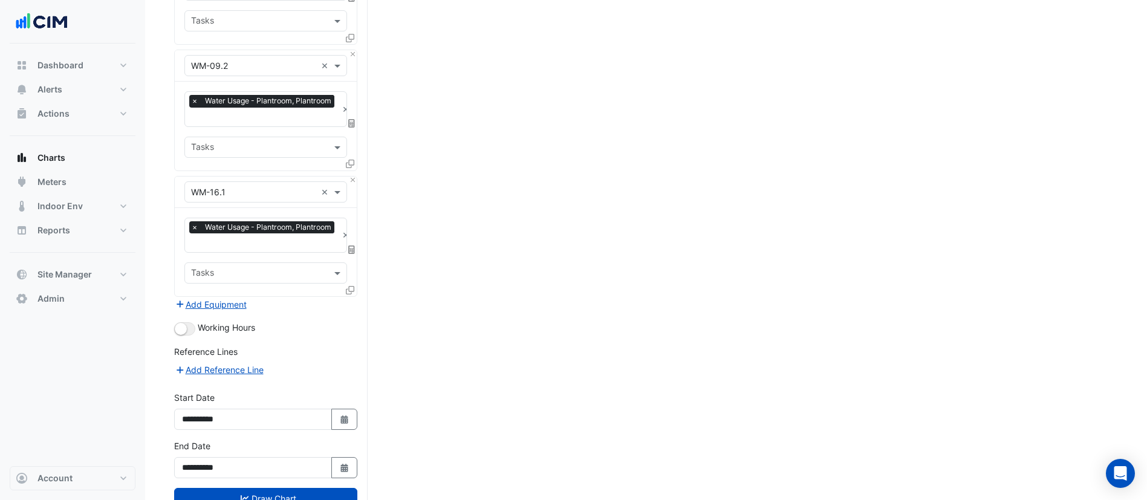
scroll to position [495, 0]
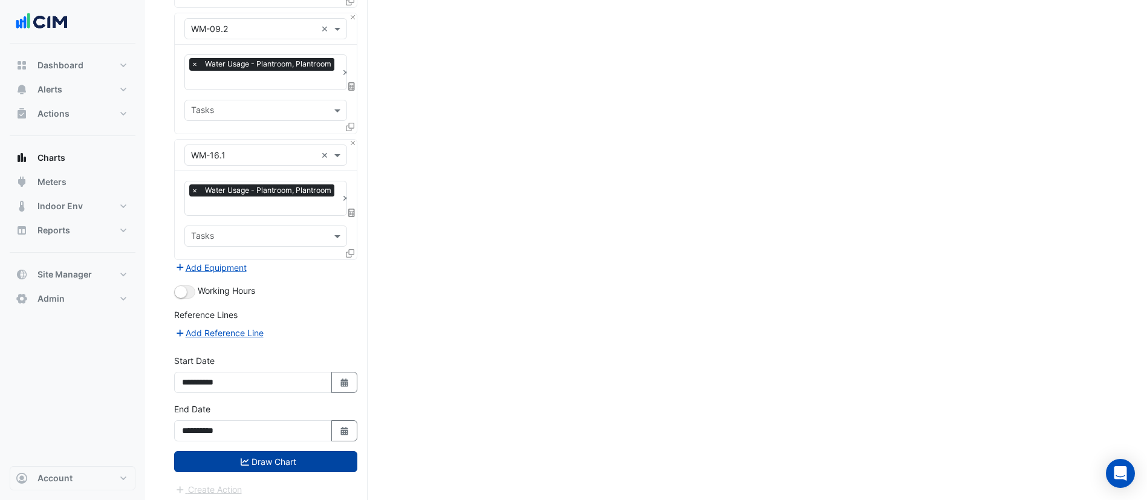
click at [258, 451] on button "Draw Chart" at bounding box center [265, 461] width 183 height 21
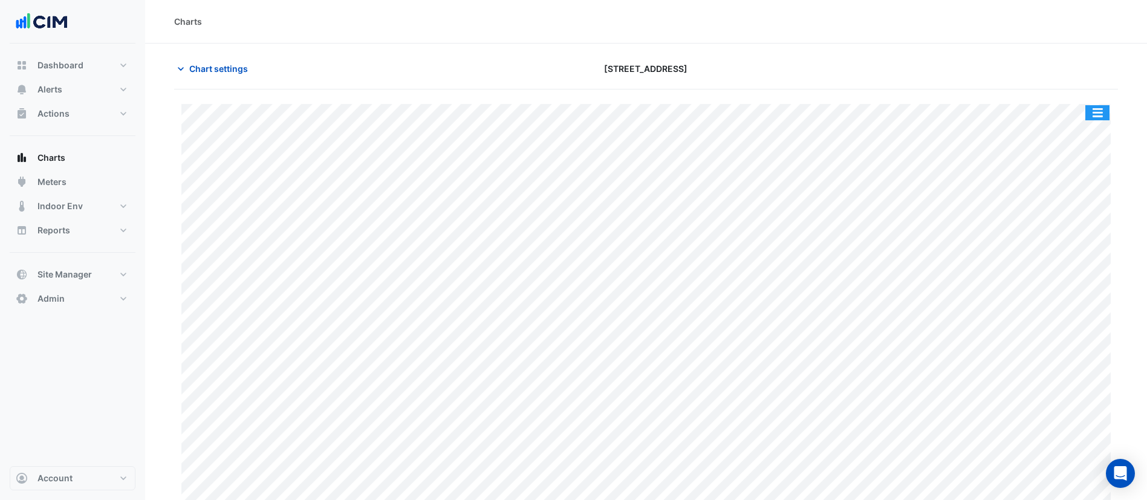
click at [1090, 112] on button "button" at bounding box center [1097, 112] width 24 height 15
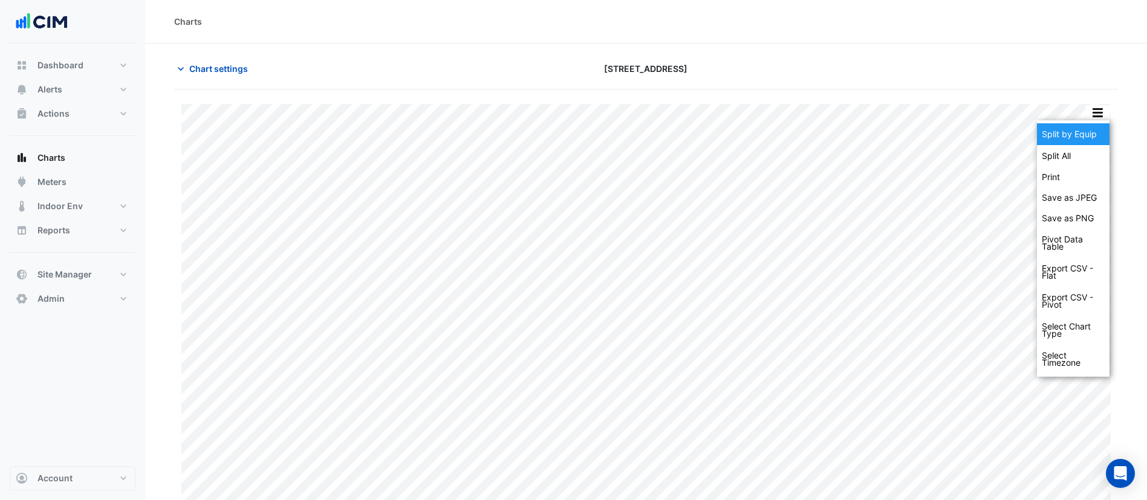
click at [1065, 134] on div "Split by Equip" at bounding box center [1073, 134] width 73 height 22
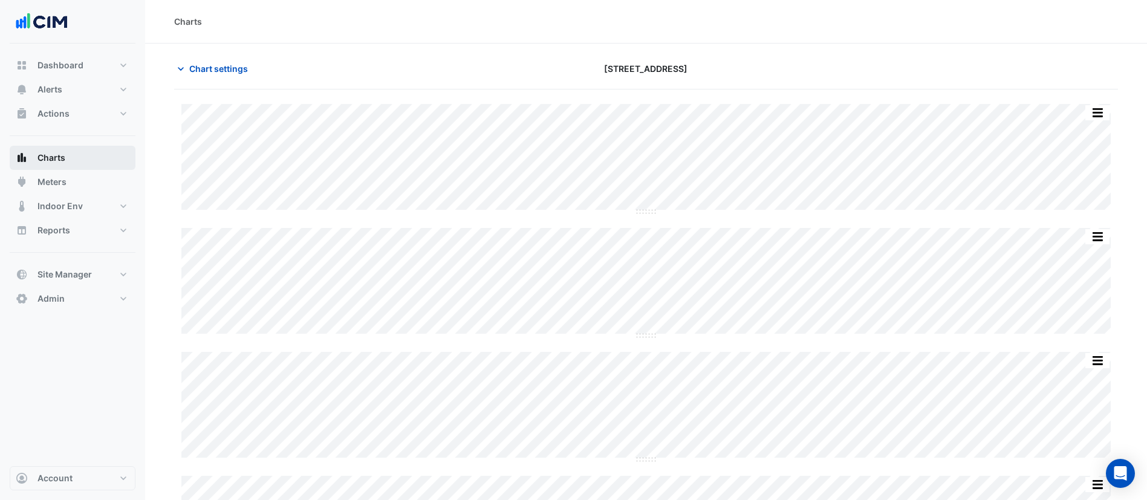
click at [63, 152] on span "Charts" at bounding box center [51, 158] width 28 height 12
click at [76, 86] on button "Alerts" at bounding box center [73, 89] width 126 height 24
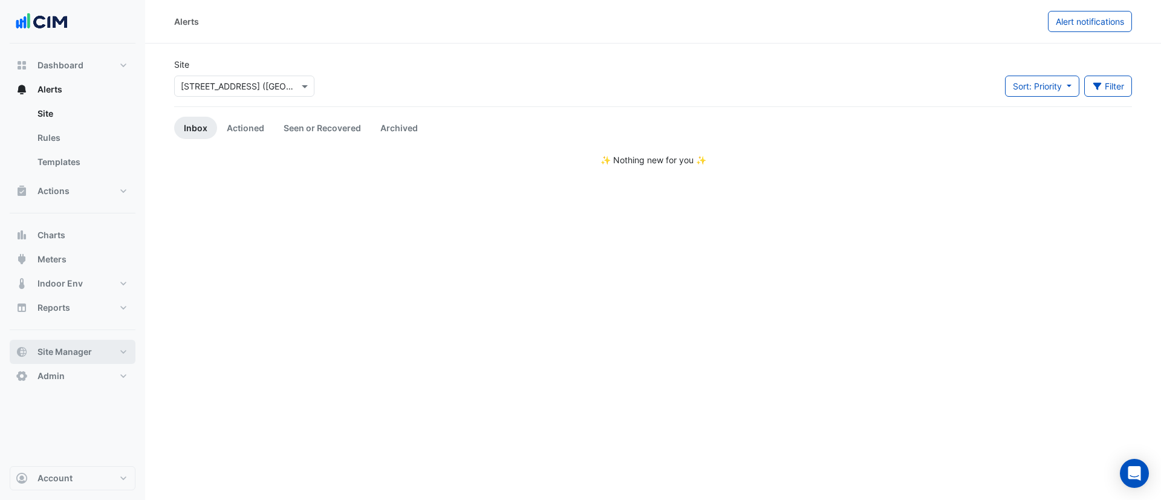
click at [75, 346] on span "Site Manager" at bounding box center [64, 352] width 54 height 12
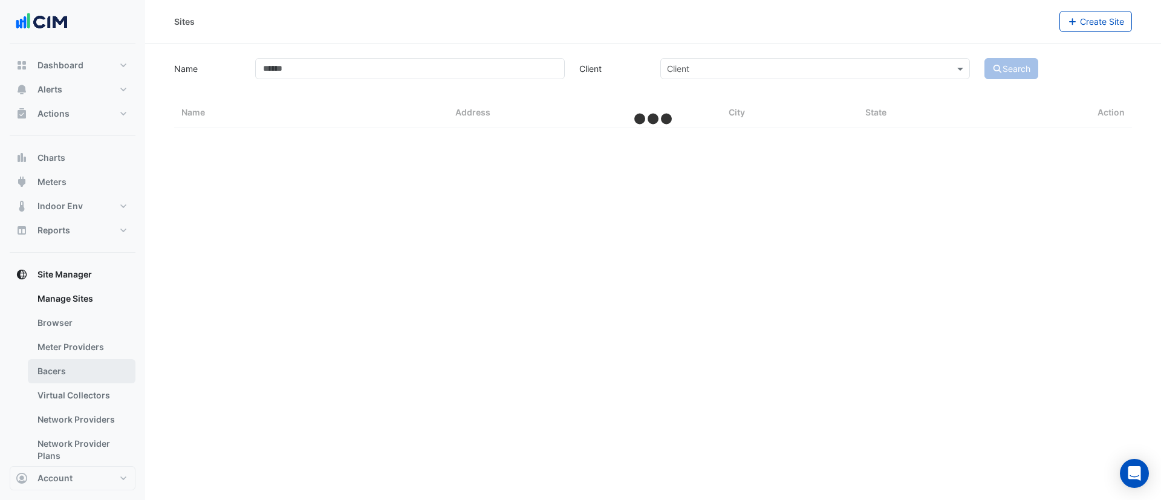
click at [78, 360] on link "Bacers" at bounding box center [82, 371] width 108 height 24
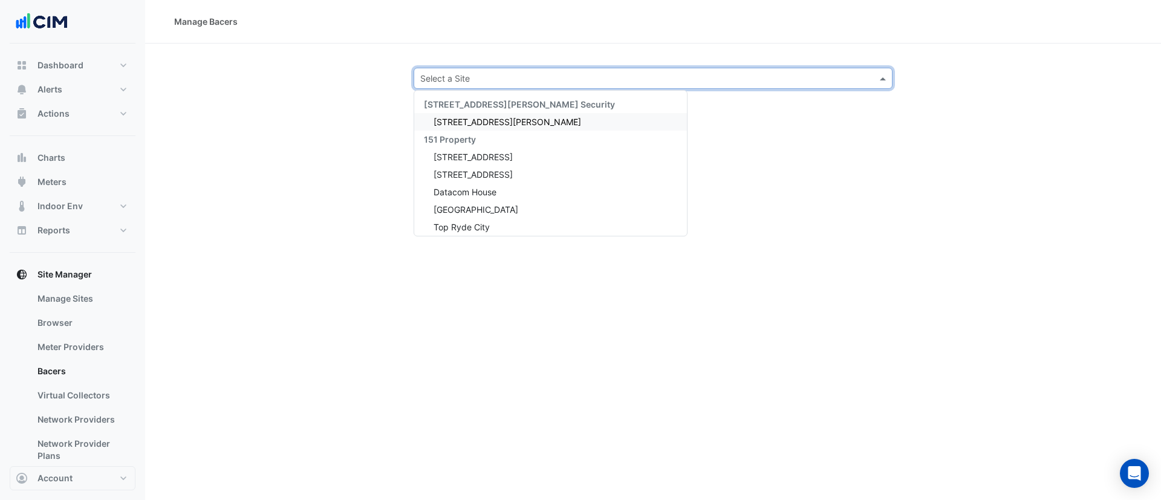
click at [482, 77] on input "text" at bounding box center [640, 79] width 441 height 13
type input "*****"
click at [475, 126] on span "[GEOGRAPHIC_DATA]" at bounding box center [476, 122] width 85 height 10
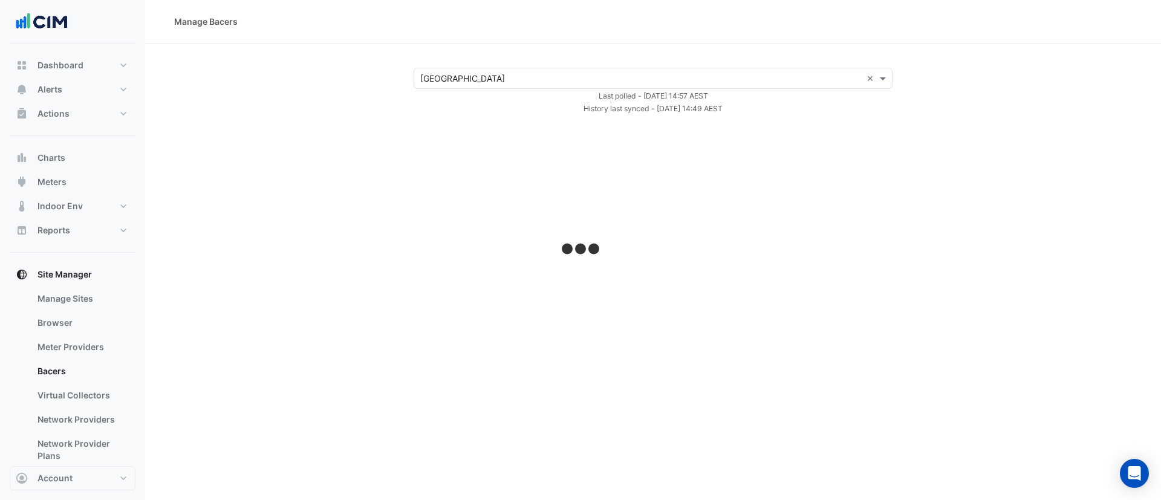
select select "***"
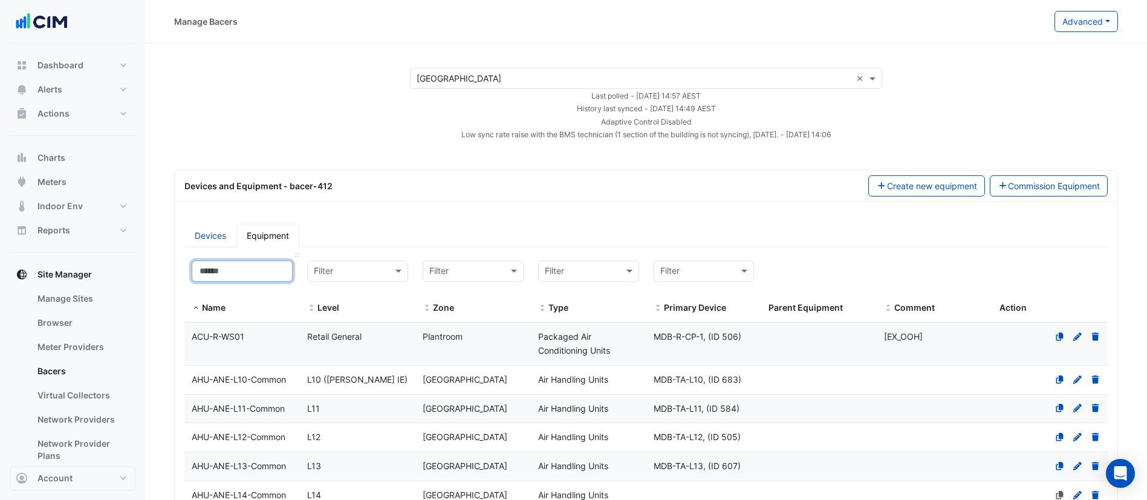
click at [258, 270] on input at bounding box center [242, 271] width 101 height 21
paste input "**********"
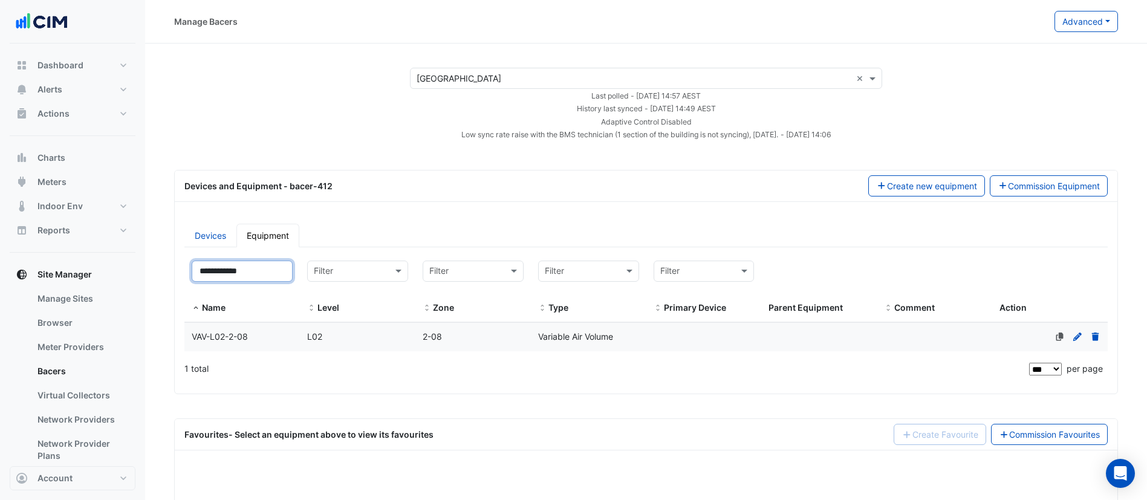
type input "**********"
click at [258, 336] on div "VAV-L02-2-08" at bounding box center [241, 337] width 115 height 14
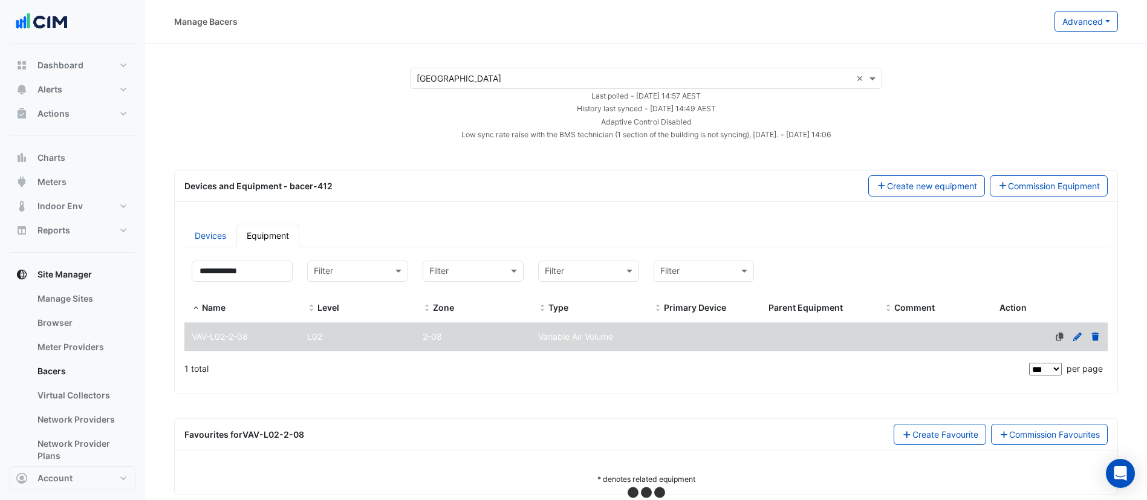
scroll to position [19, 0]
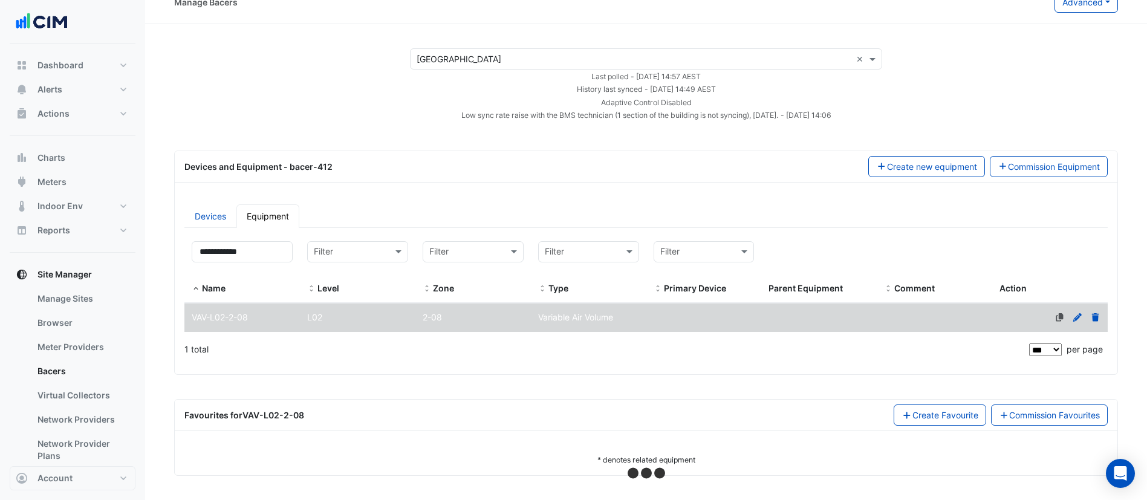
select select "***"
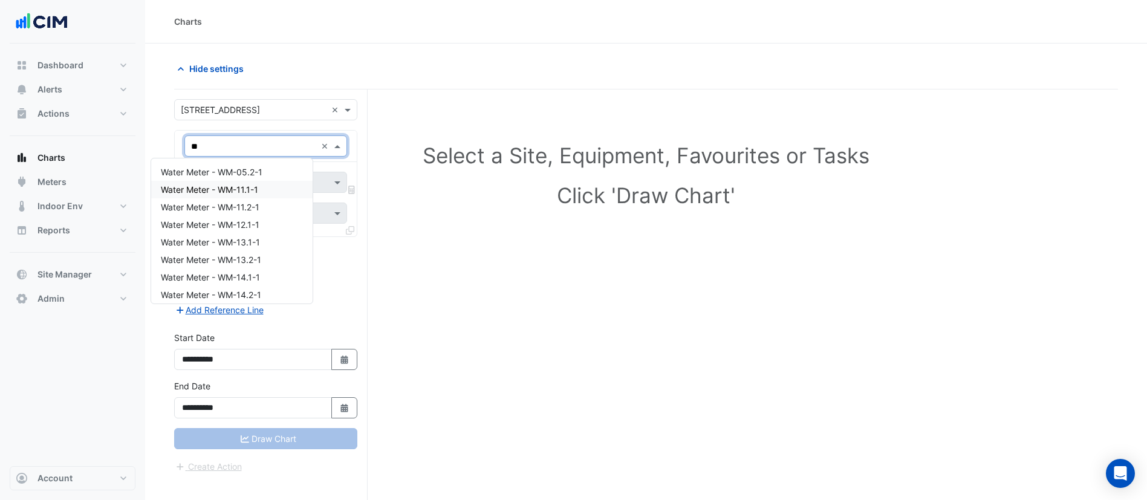
scroll to position [45, 0]
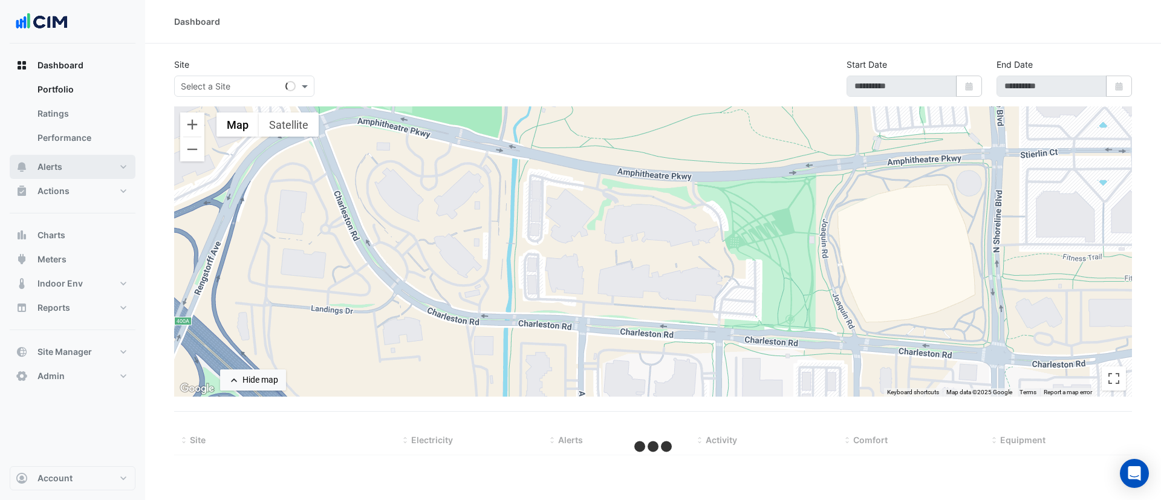
click at [79, 167] on button "Alerts" at bounding box center [73, 167] width 126 height 24
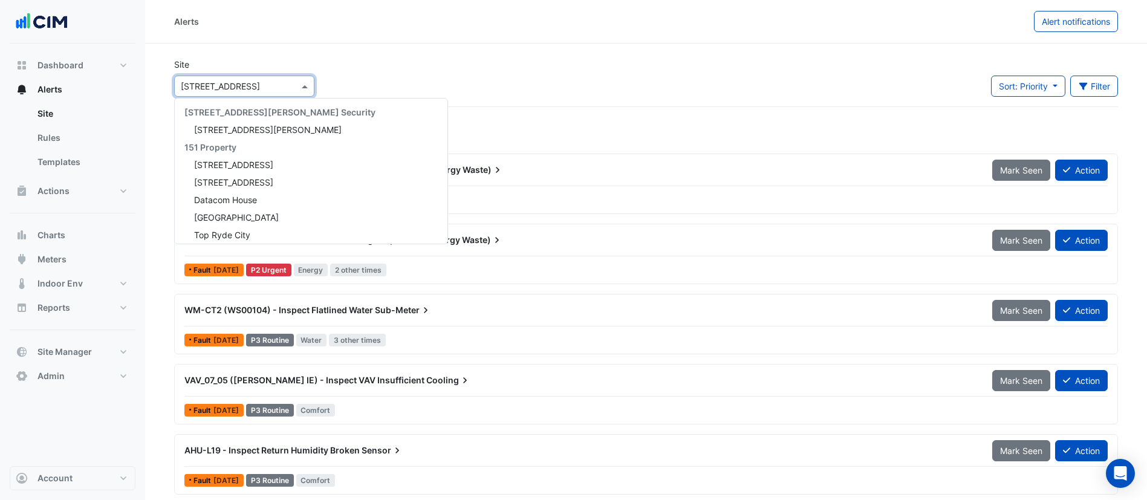
click at [241, 87] on input "text" at bounding box center [232, 86] width 103 height 13
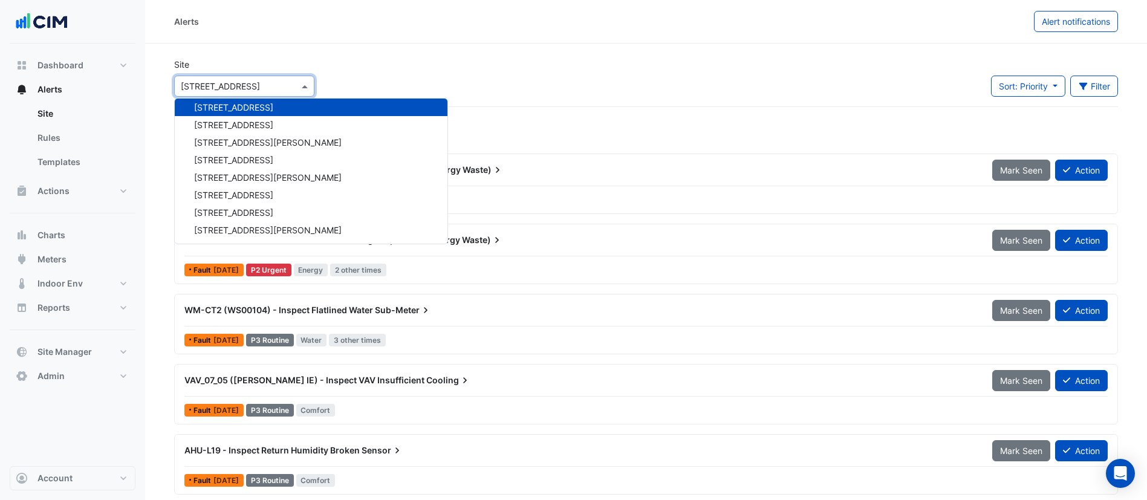
type input "*"
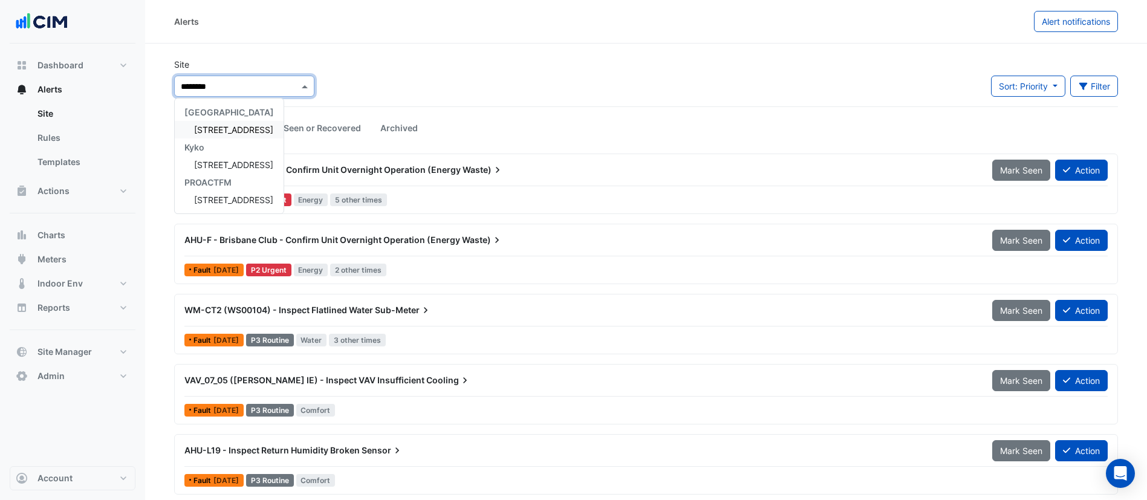
type input "*********"
click at [226, 128] on span "[STREET_ADDRESS]" at bounding box center [233, 130] width 79 height 10
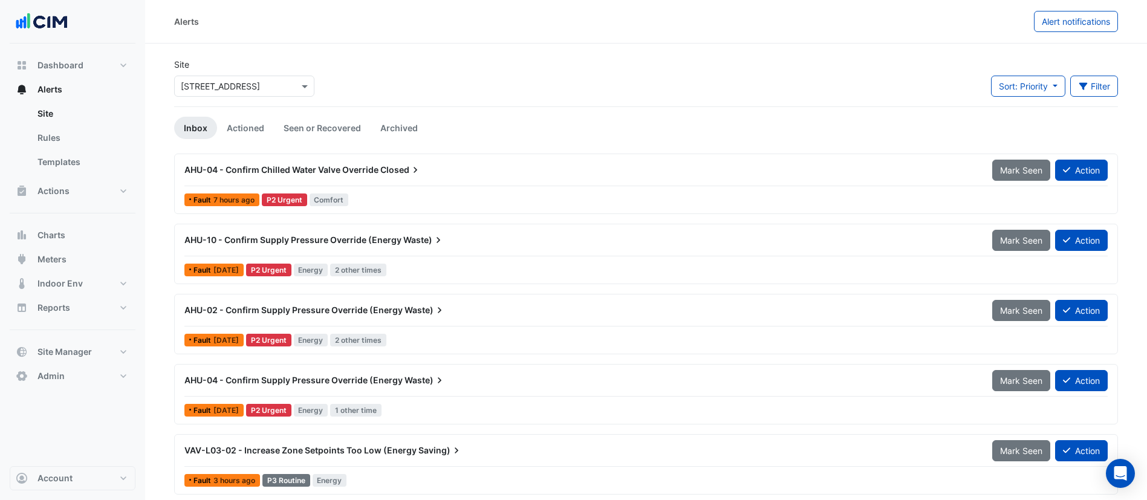
drag, startPoint x: 522, startPoint y: 281, endPoint x: 505, endPoint y: 229, distance: 54.9
click at [505, 229] on div "AHU-10 - Confirm Supply Pressure Override (Energy Waste) Mark Seen Action Fault…" at bounding box center [646, 254] width 944 height 60
click at [505, 229] on div "AHU-10 - Confirm Supply Pressure Override (Energy Waste)" at bounding box center [581, 240] width 808 height 22
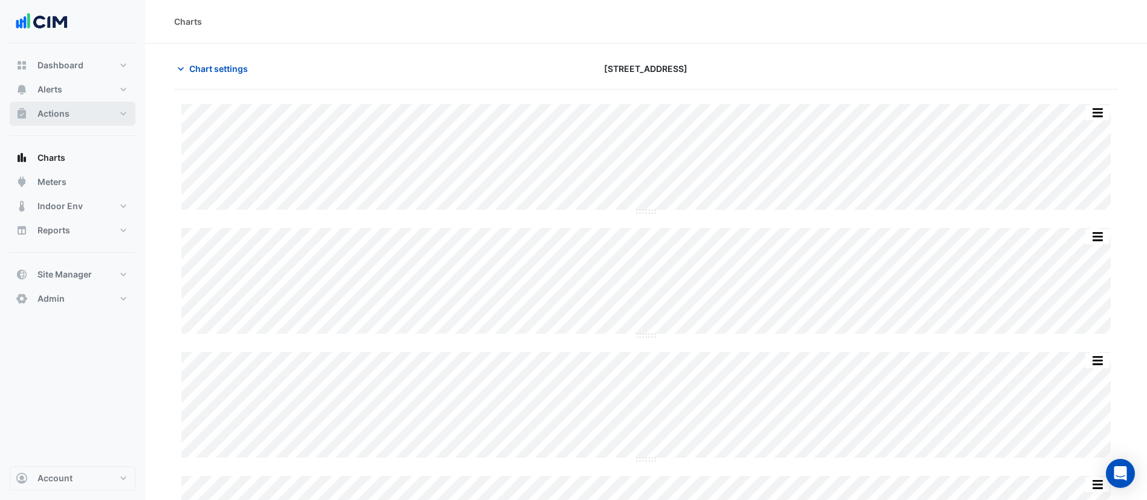
click at [85, 114] on button "Actions" at bounding box center [73, 114] width 126 height 24
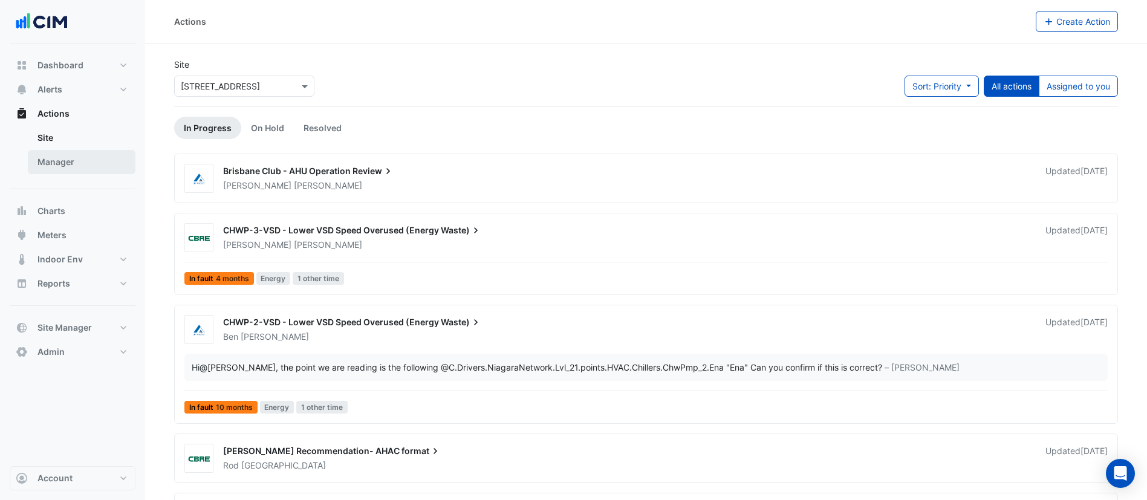
click at [65, 166] on link "Manager" at bounding box center [82, 162] width 108 height 24
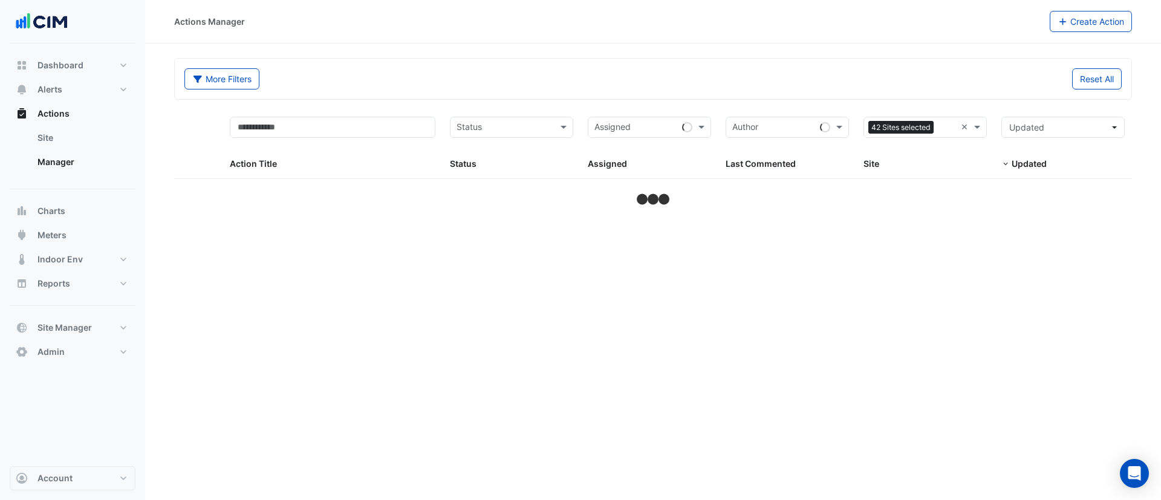
select select "***"
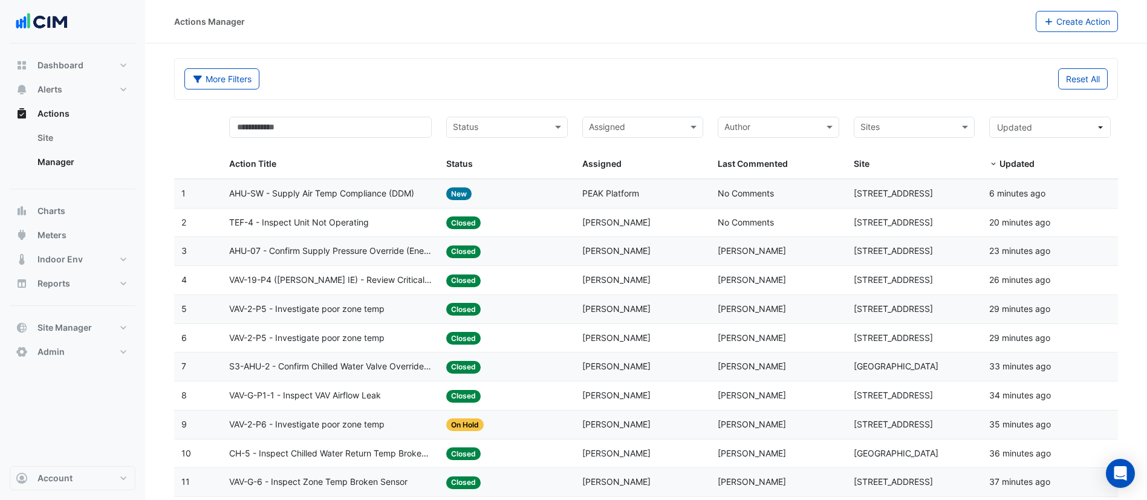
click at [388, 418] on div "VAV-2-P6 - Investigate poor zone temp" at bounding box center [330, 425] width 203 height 14
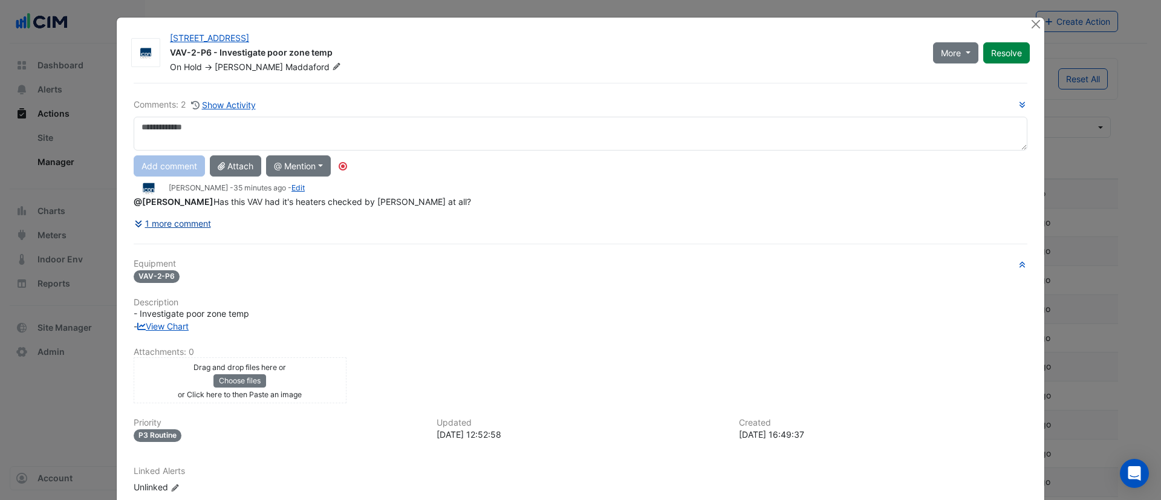
click at [183, 224] on div "Comments: 2 Show Activity Add comment Attach @ Mention CBRE Charter Hall Maria …" at bounding box center [580, 316] width 908 height 467
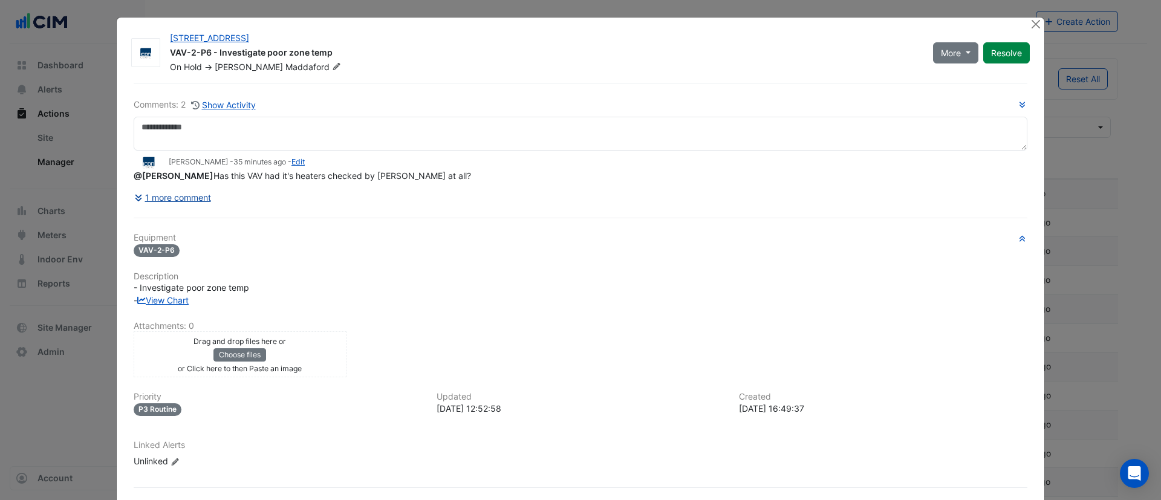
click at [183, 196] on button "1 more comment" at bounding box center [173, 197] width 78 height 21
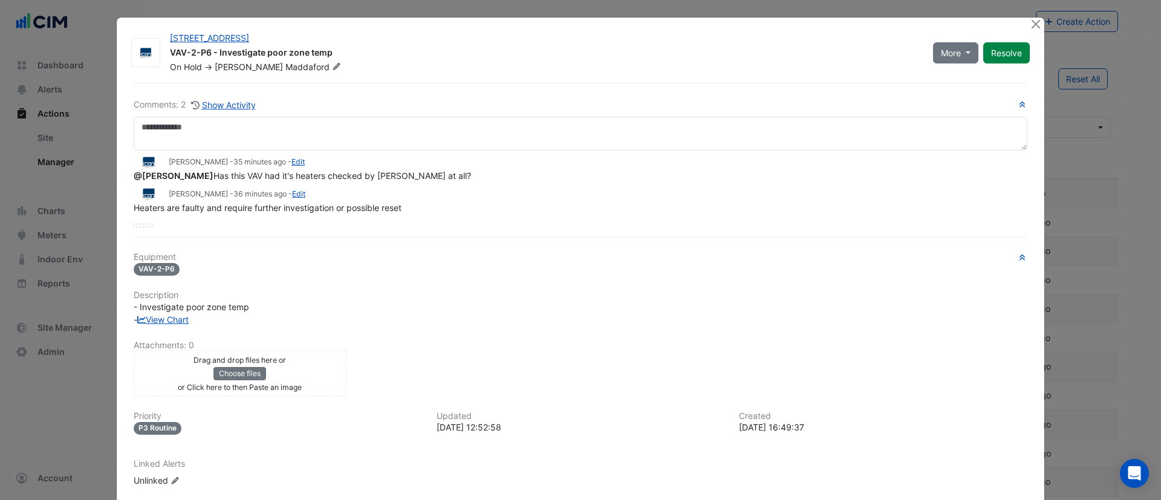
scroll to position [70, 0]
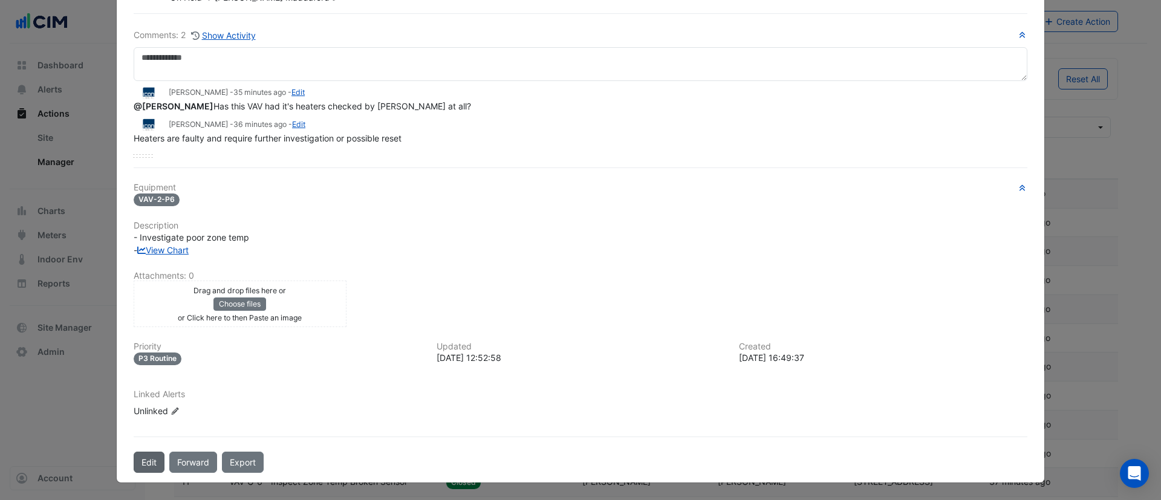
click at [141, 463] on button "Edit" at bounding box center [149, 462] width 31 height 21
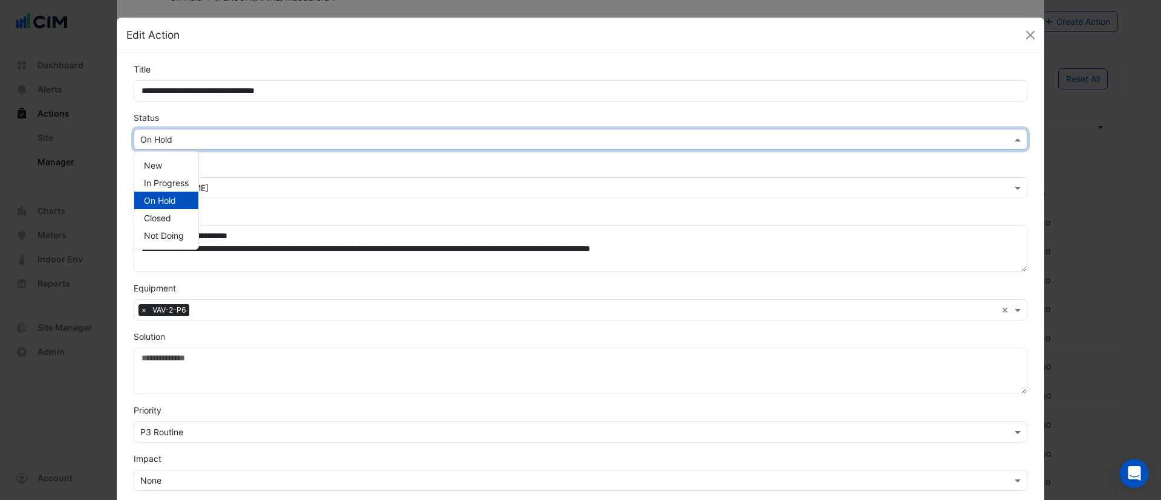
click at [237, 135] on input "text" at bounding box center [568, 140] width 856 height 13
click at [158, 183] on span "In Progress" at bounding box center [166, 183] width 45 height 10
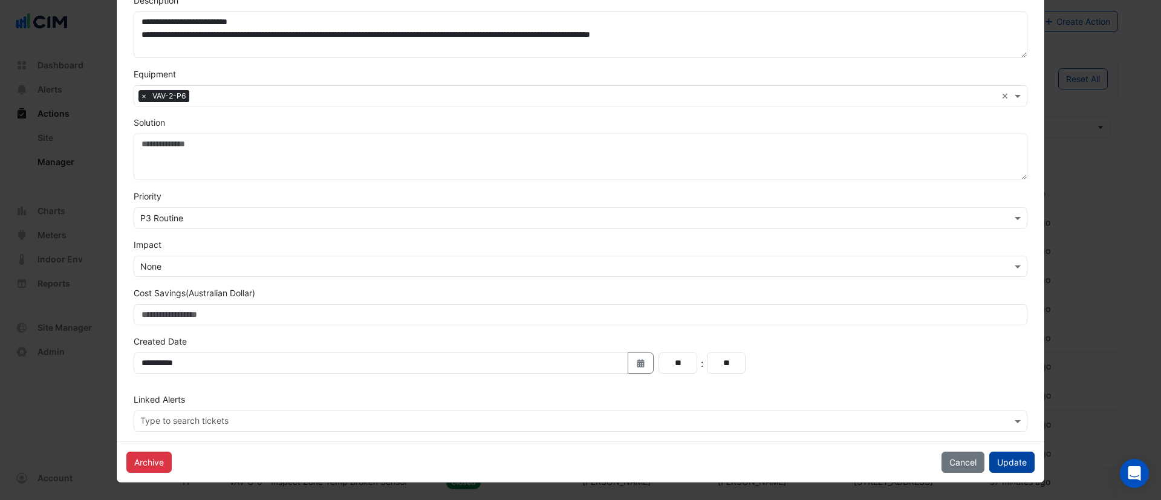
click at [1001, 465] on button "Update" at bounding box center [1011, 462] width 45 height 21
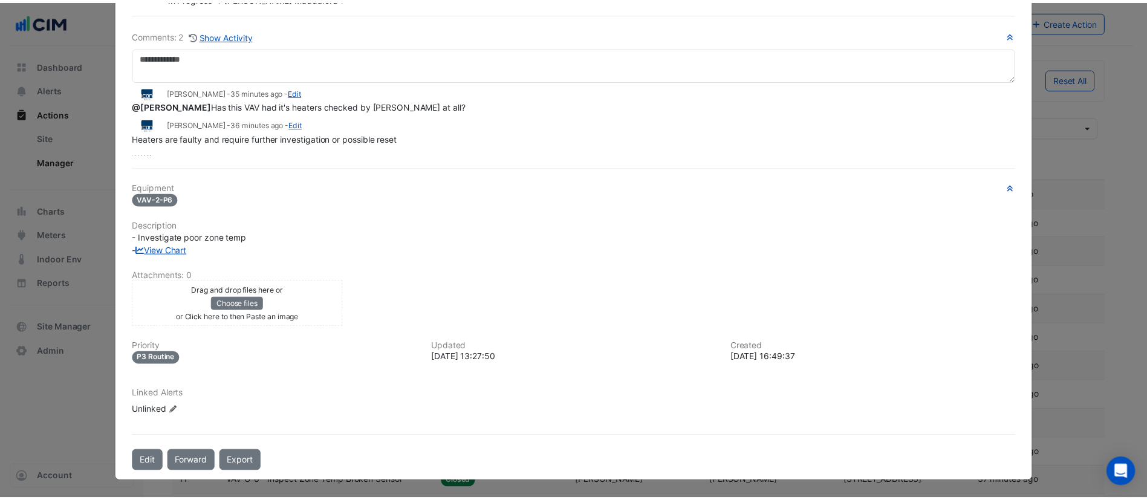
scroll to position [0, 0]
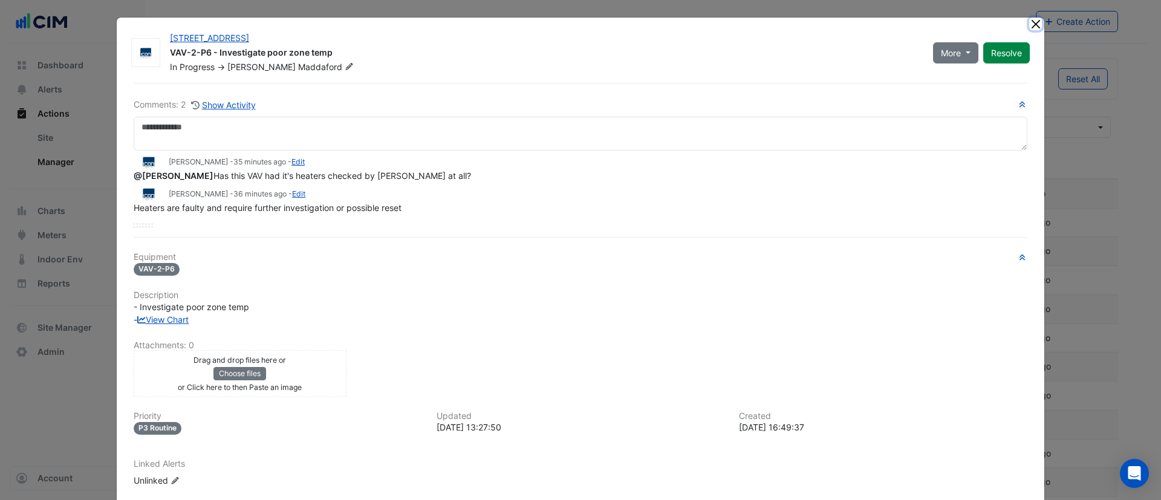
click at [1029, 24] on button "Close" at bounding box center [1035, 24] width 13 height 13
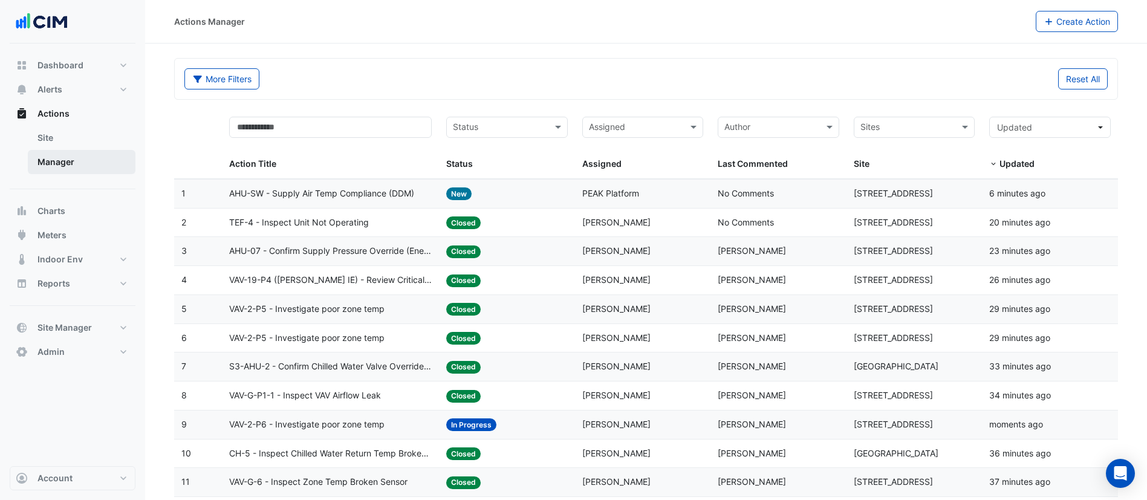
click at [82, 161] on link "Manager" at bounding box center [82, 162] width 108 height 24
click at [78, 141] on link "Site" at bounding box center [82, 138] width 108 height 24
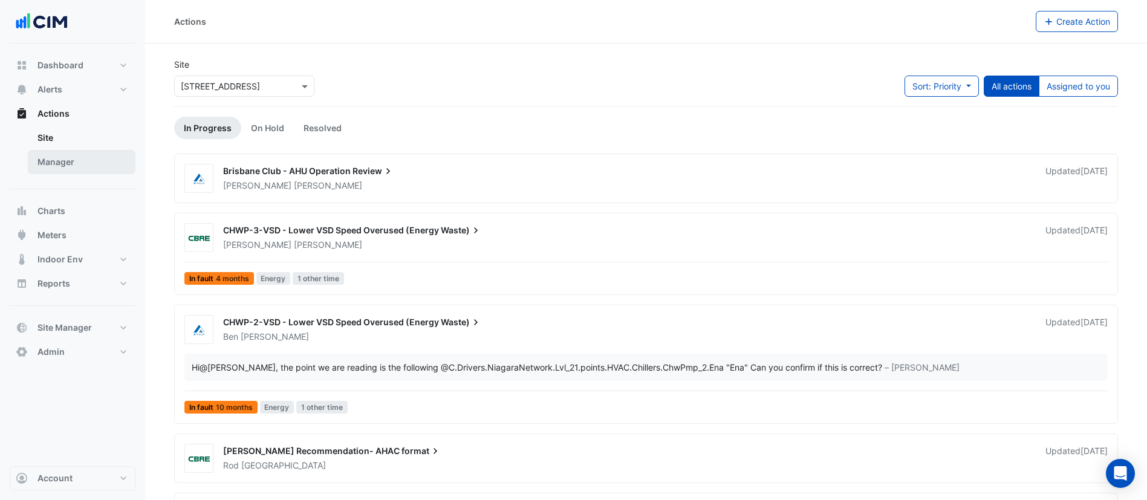
click at [63, 163] on link "Manager" at bounding box center [82, 162] width 108 height 24
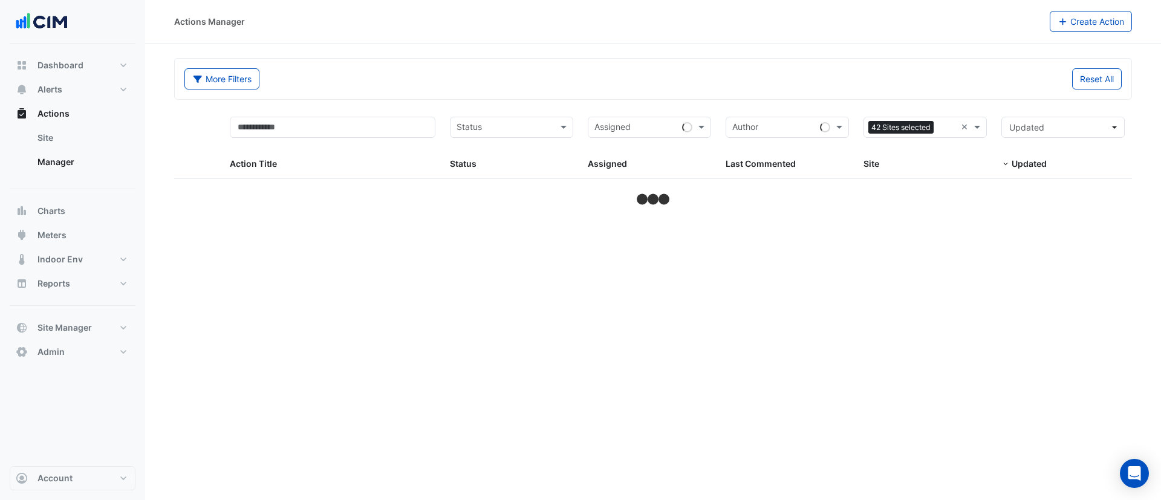
select select "***"
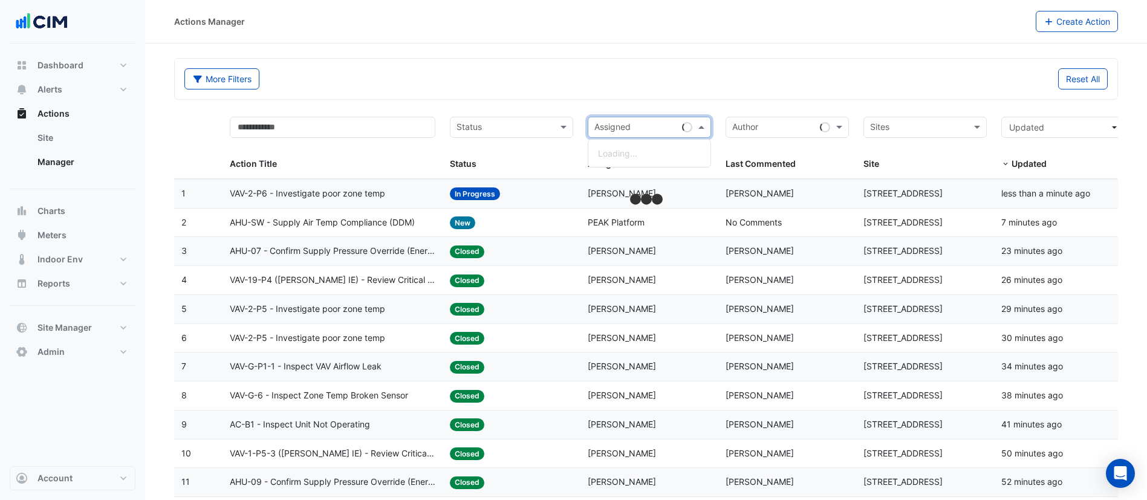
click at [638, 124] on input "text" at bounding box center [635, 129] width 83 height 14
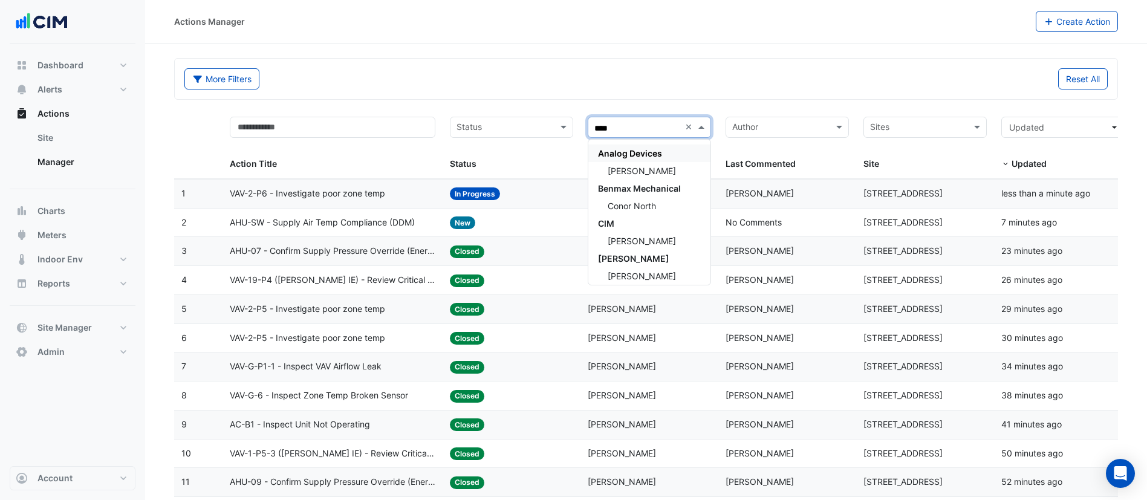
type input "*****"
click at [635, 238] on span "Conor Deane" at bounding box center [642, 241] width 68 height 10
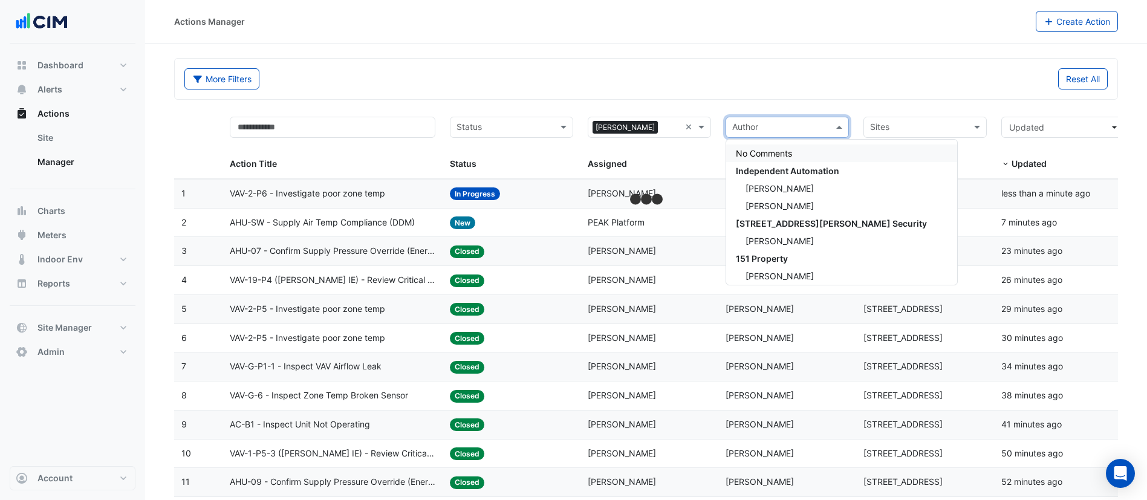
click at [805, 126] on input "text" at bounding box center [780, 129] width 96 height 14
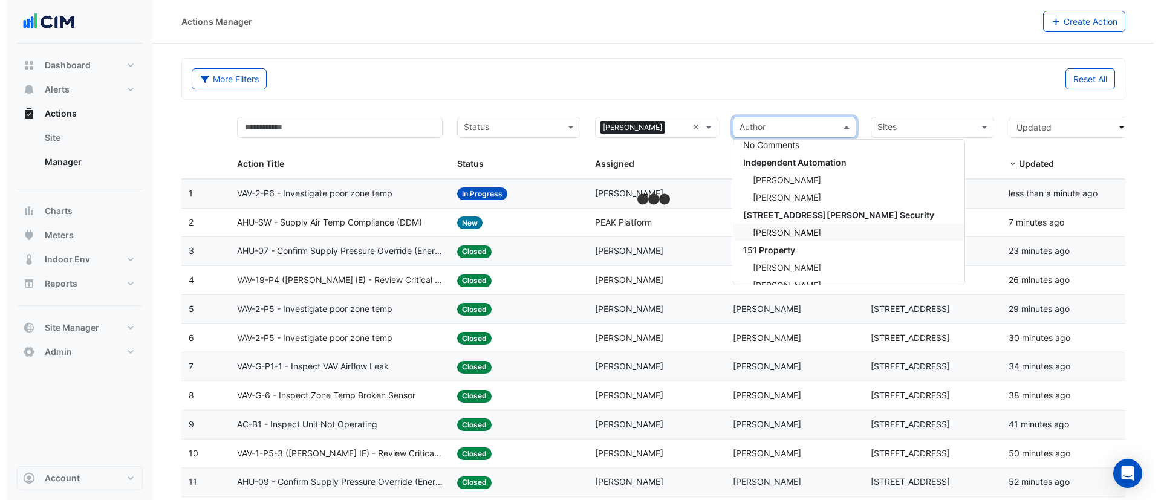
scroll to position [4, 0]
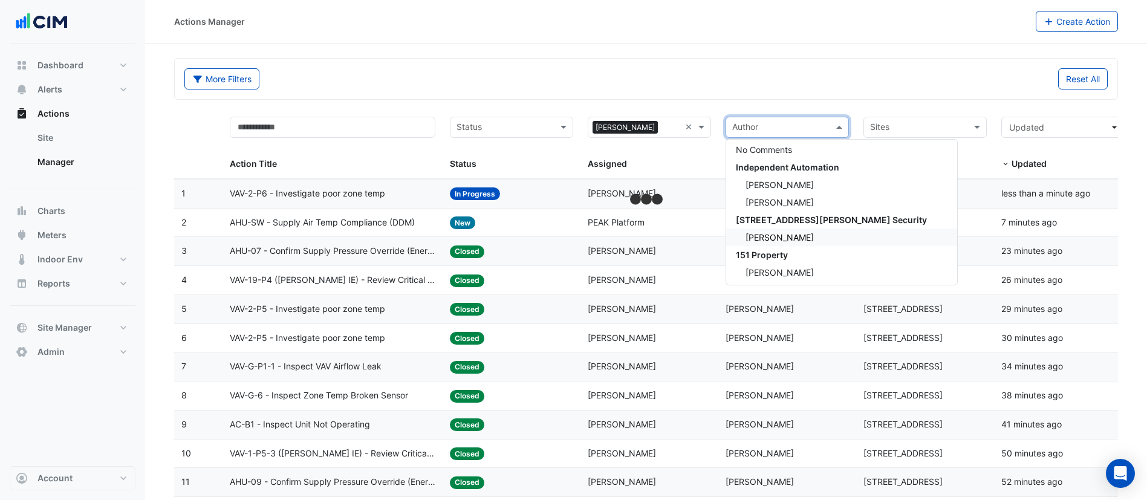
click at [516, 128] on input "text" at bounding box center [504, 129] width 96 height 14
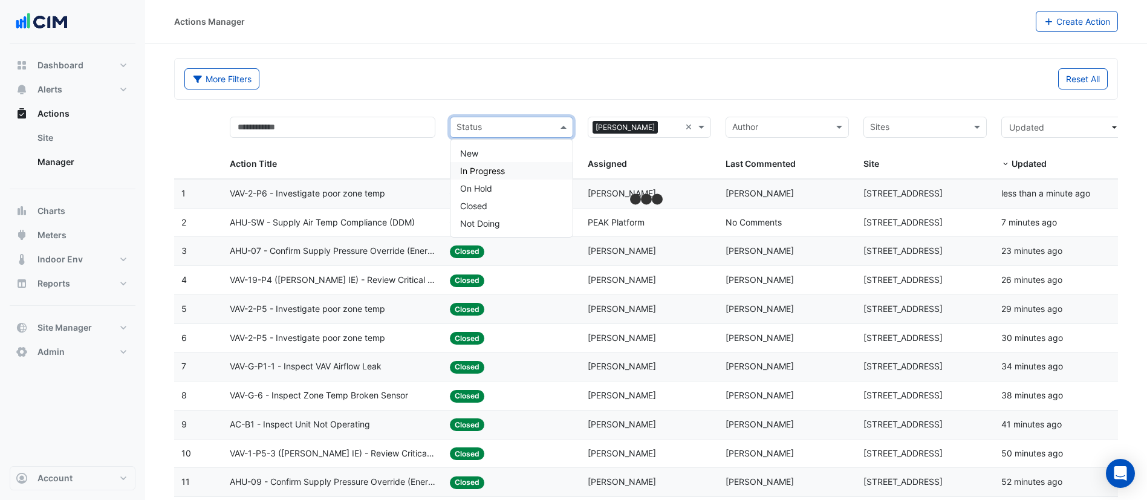
click at [499, 174] on span "In Progress" at bounding box center [482, 171] width 45 height 10
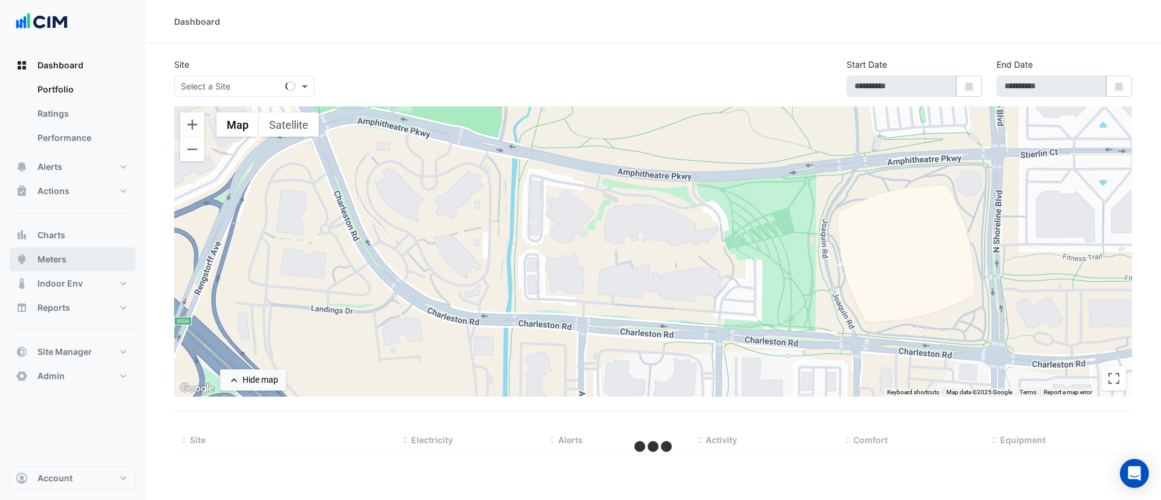
select select "***"
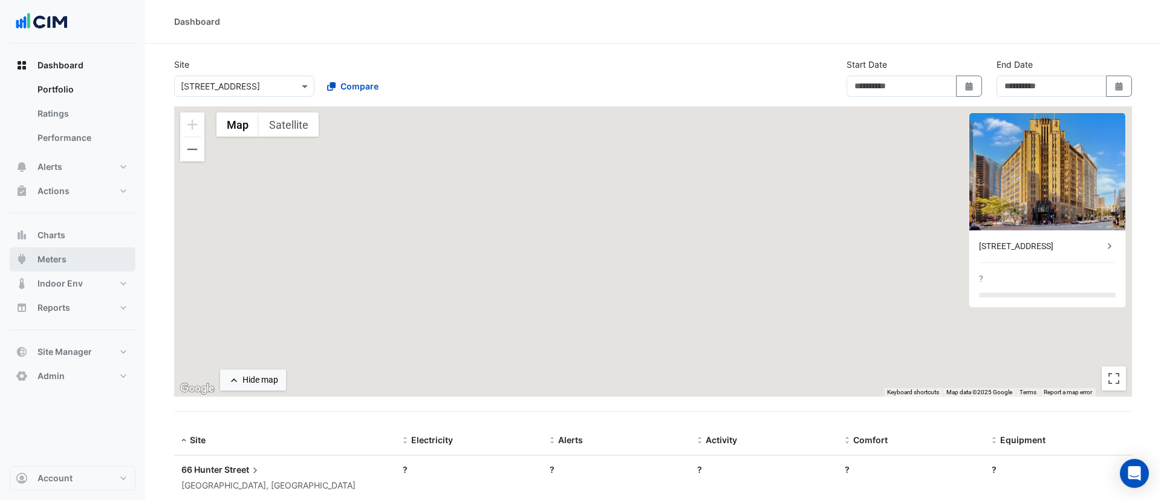
type input "**********"
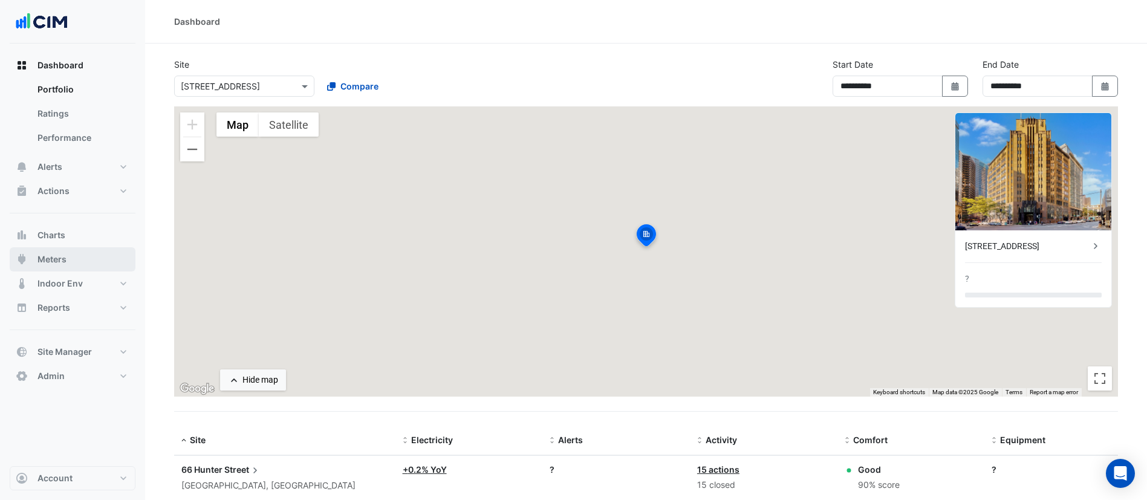
click at [78, 253] on button "Meters" at bounding box center [73, 259] width 126 height 24
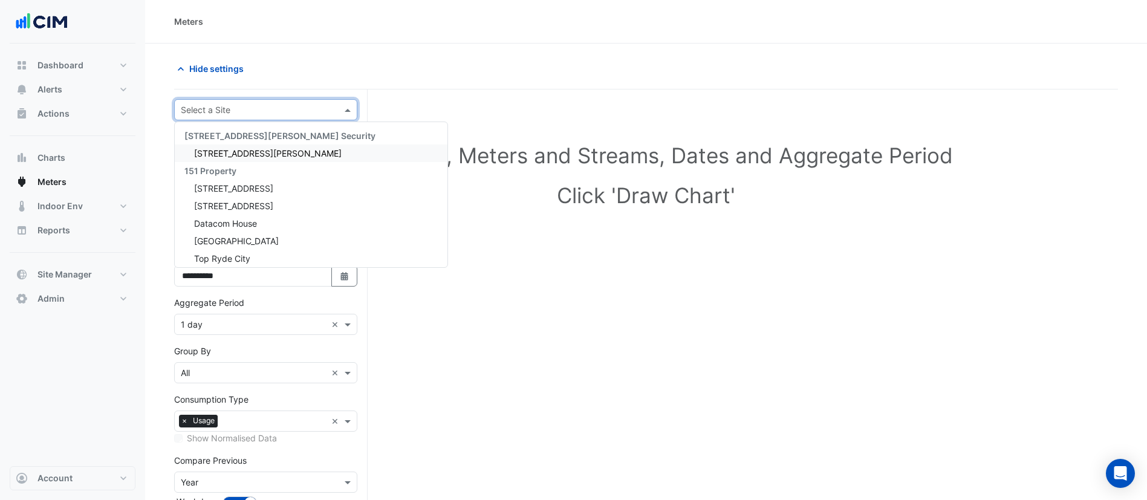
click at [263, 110] on input "text" at bounding box center [254, 110] width 146 height 13
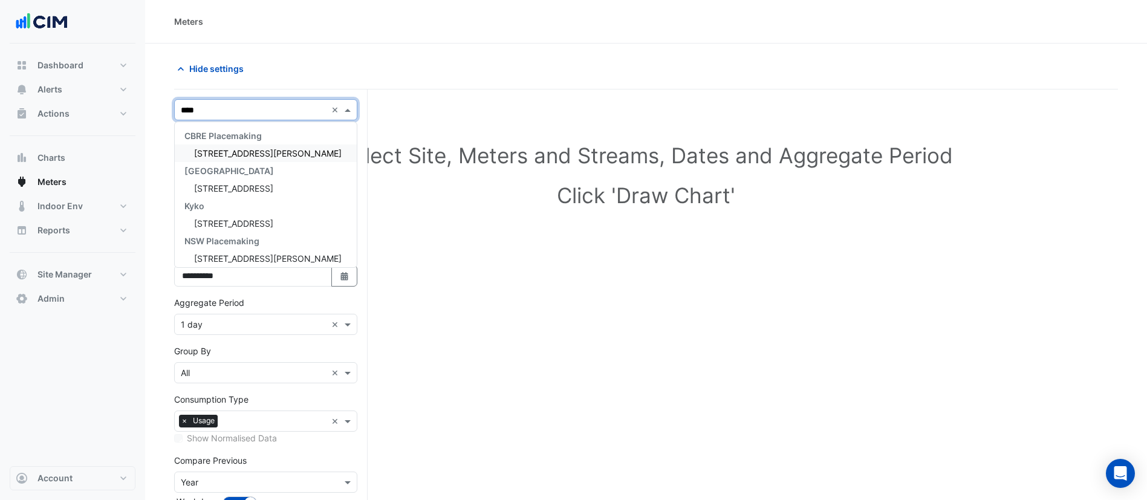
type input "*****"
click at [252, 153] on span "[STREET_ADDRESS]" at bounding box center [233, 153] width 79 height 10
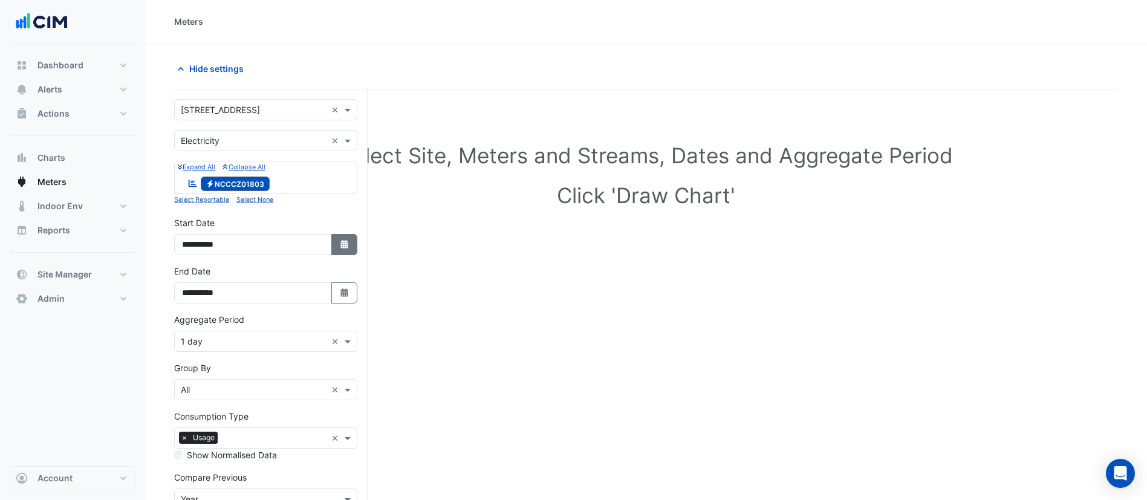
click at [343, 248] on icon "button" at bounding box center [343, 244] width 7 height 8
select select "*"
select select "****"
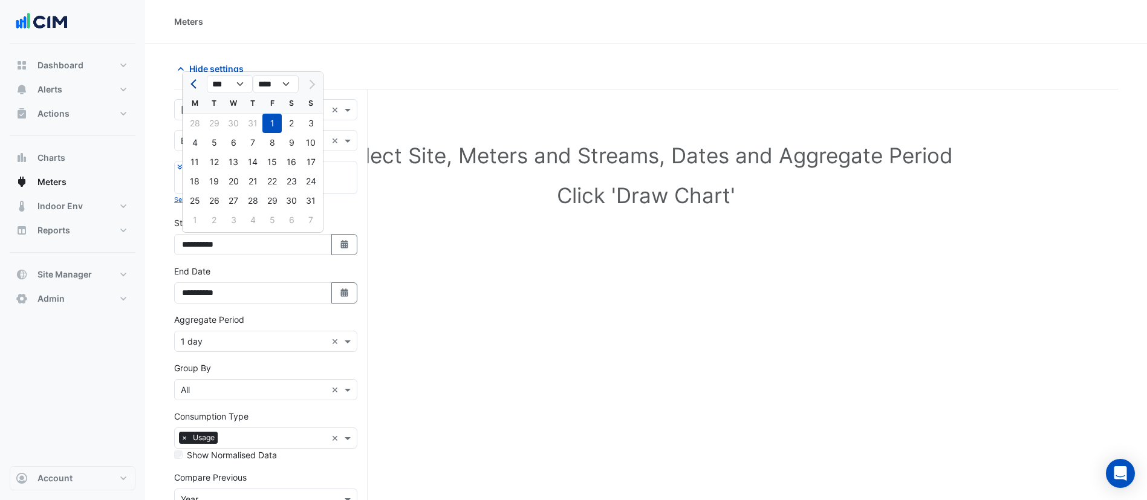
click at [197, 85] on span "Previous month" at bounding box center [194, 84] width 9 height 9
select select "*"
click at [313, 121] on div "1" at bounding box center [310, 123] width 19 height 19
type input "**********"
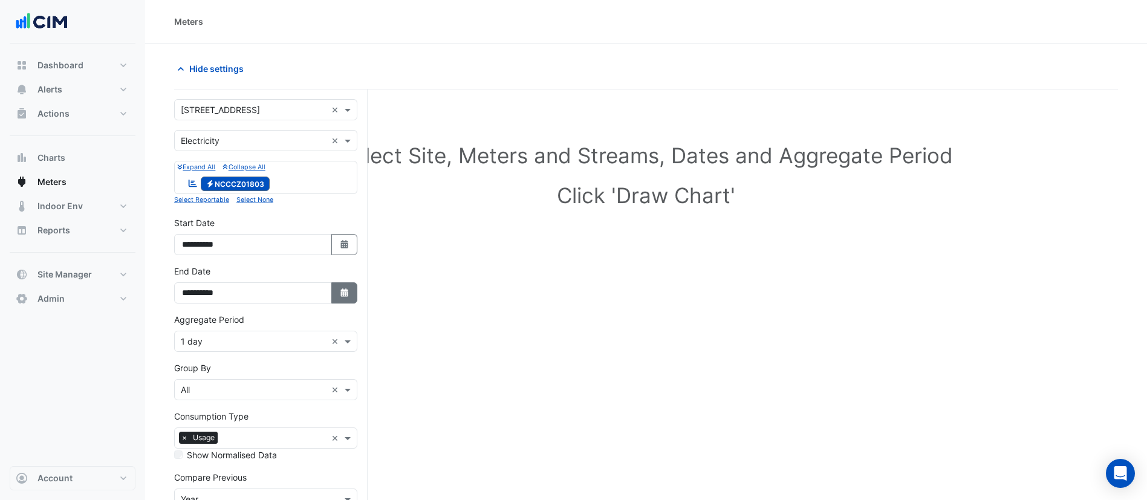
click at [347, 289] on icon "Select Date" at bounding box center [344, 292] width 11 height 8
select select "*"
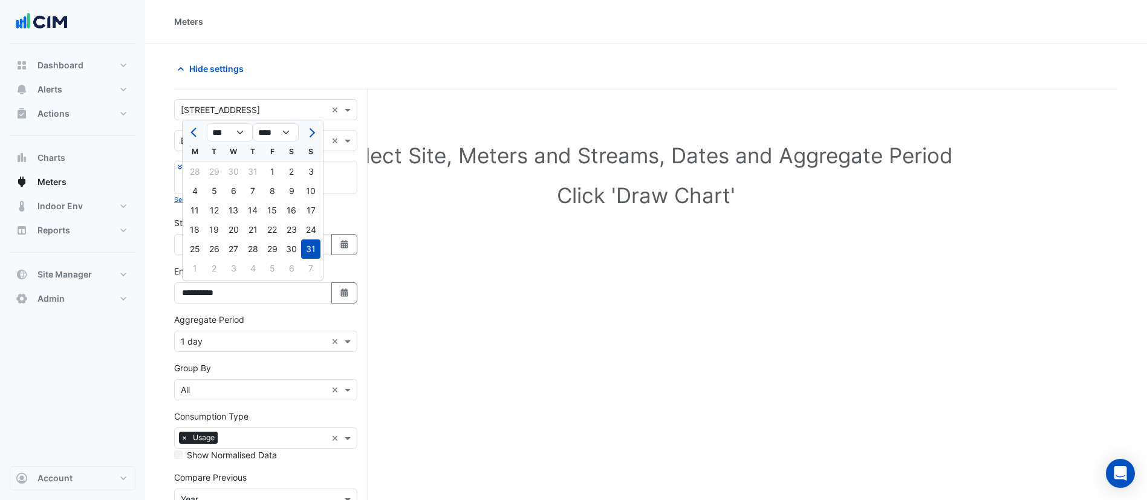
click at [305, 242] on div "31" at bounding box center [310, 248] width 19 height 19
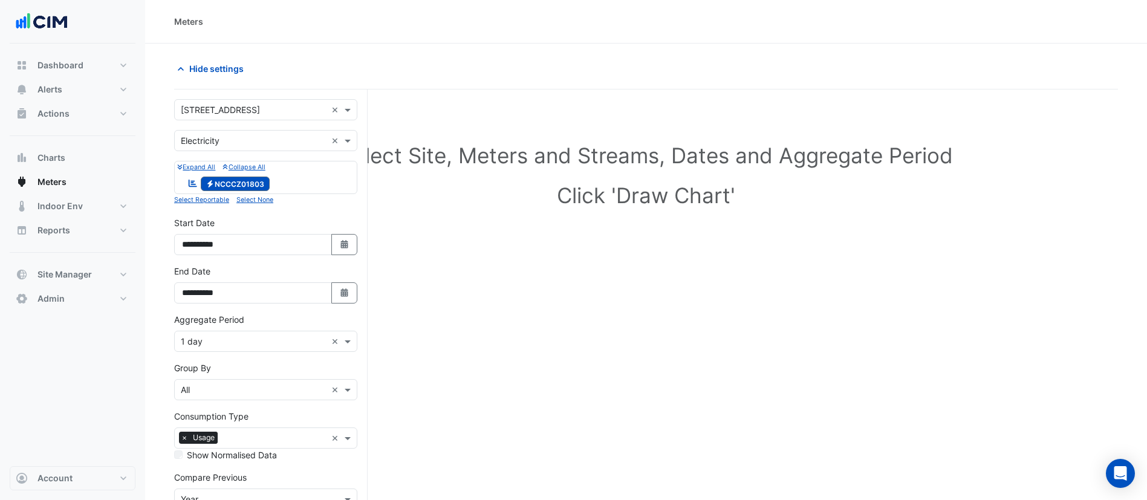
scroll to position [94, 0]
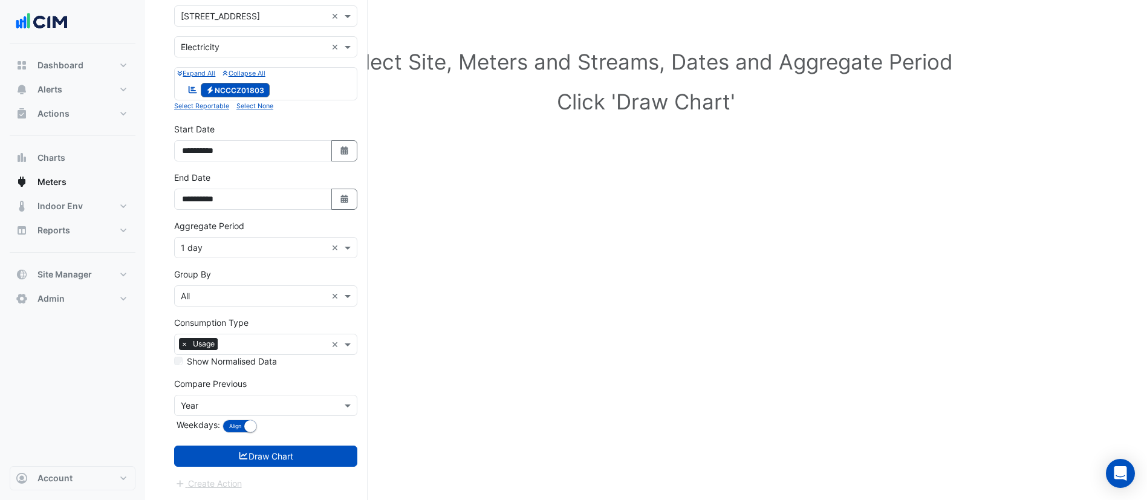
click at [246, 253] on div "Aggregate Period × 1 day" at bounding box center [251, 247] width 152 height 13
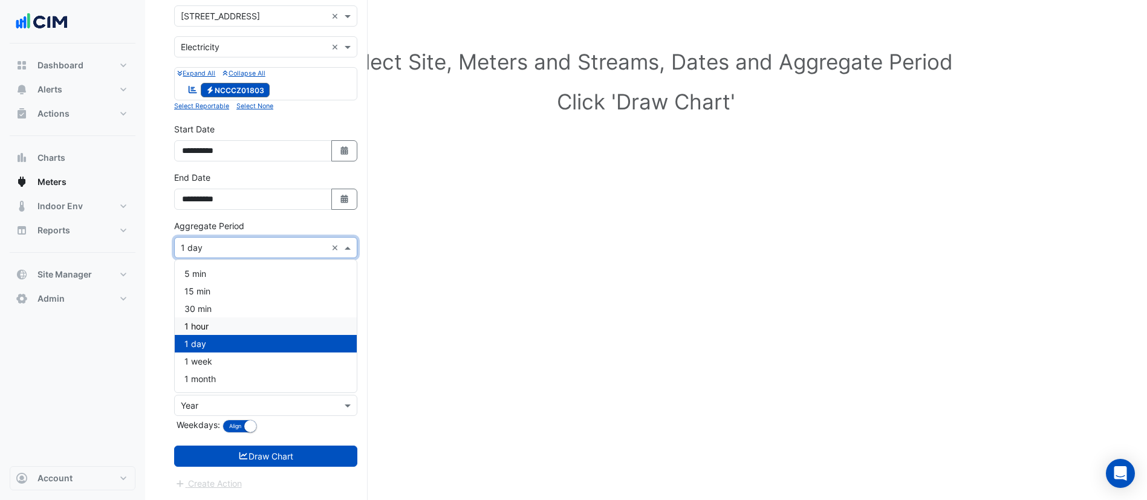
click at [214, 323] on div "1 hour" at bounding box center [266, 326] width 182 height 18
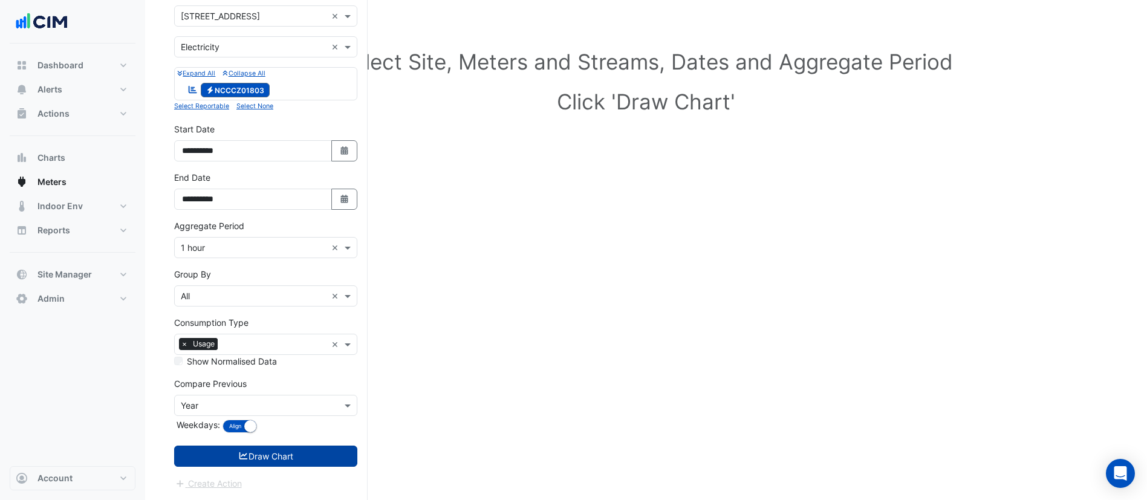
click at [239, 456] on icon "submit" at bounding box center [243, 455] width 8 height 7
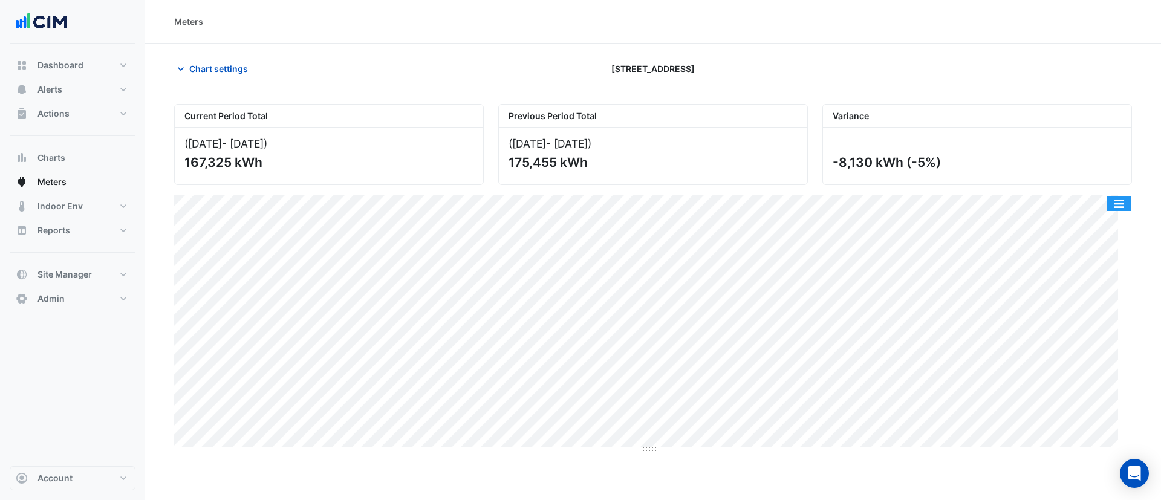
click at [1122, 201] on button "button" at bounding box center [1118, 203] width 24 height 15
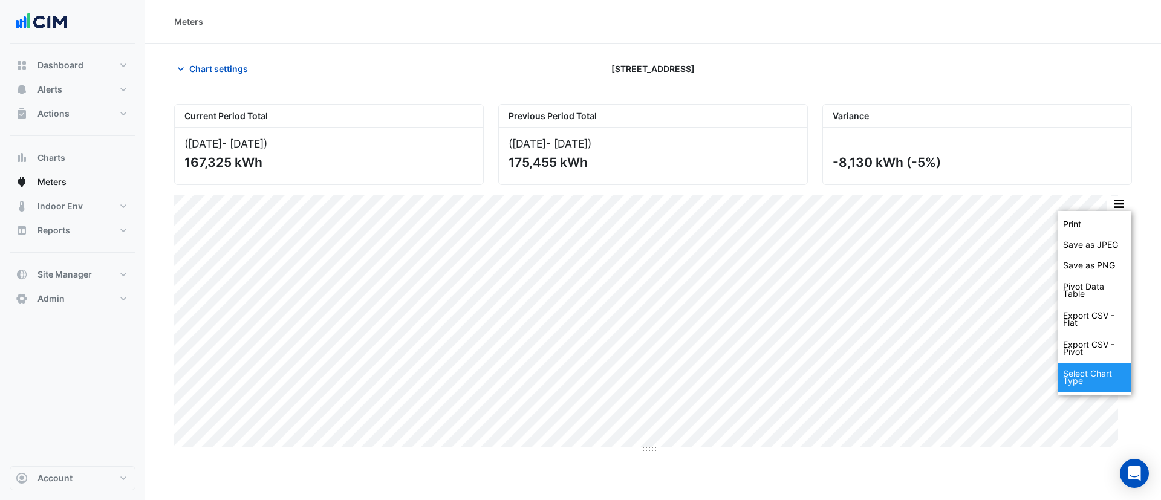
click at [1079, 385] on div "Select Chart Type" at bounding box center [1094, 377] width 73 height 29
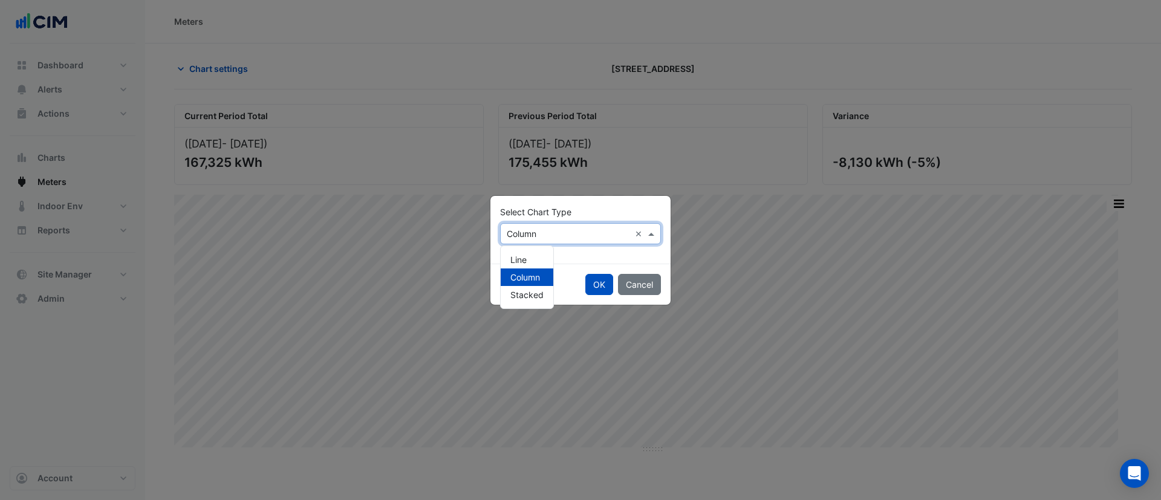
click at [595, 229] on input "text" at bounding box center [568, 234] width 123 height 13
click at [519, 256] on span "Line" at bounding box center [518, 260] width 16 height 10
click at [602, 288] on button "OK" at bounding box center [599, 284] width 28 height 21
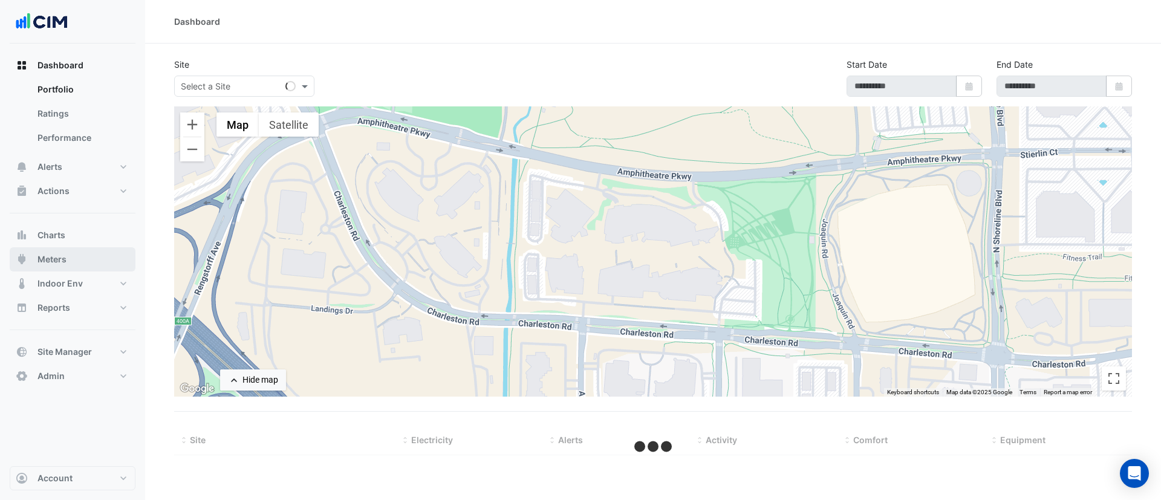
click at [52, 263] on span "Meters" at bounding box center [51, 259] width 29 height 12
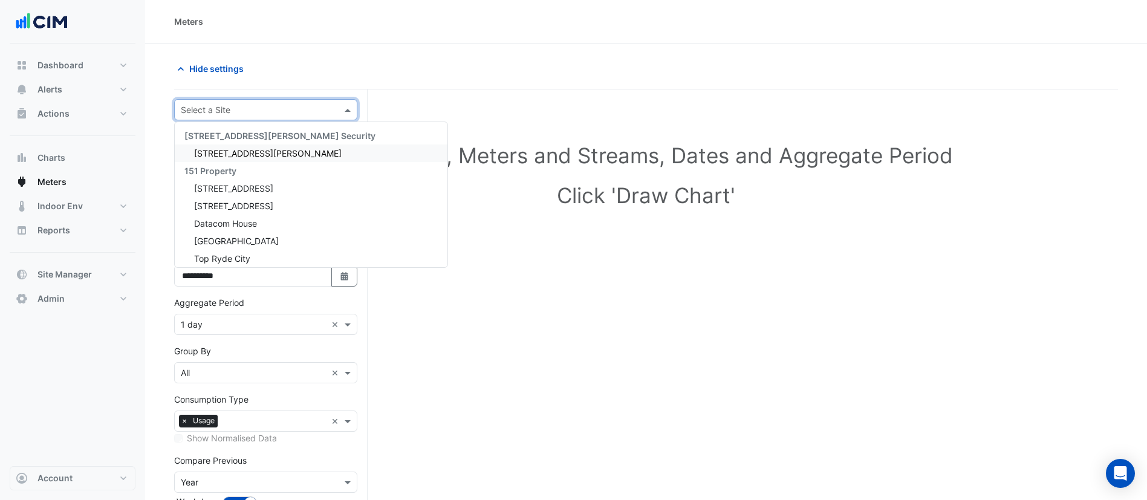
click at [262, 111] on input "text" at bounding box center [254, 110] width 146 height 13
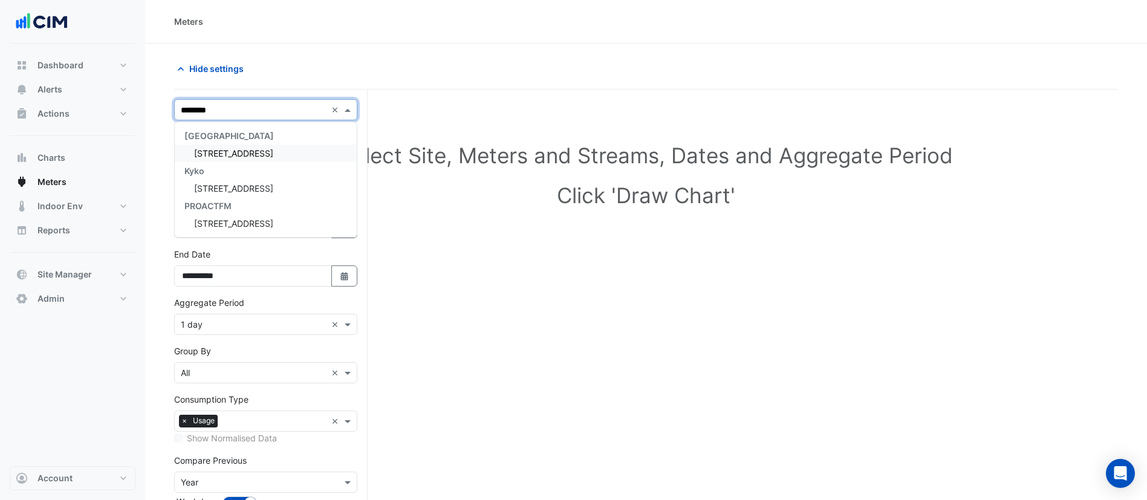
type input "*********"
click at [259, 150] on span "66 Hunter Street" at bounding box center [233, 153] width 79 height 10
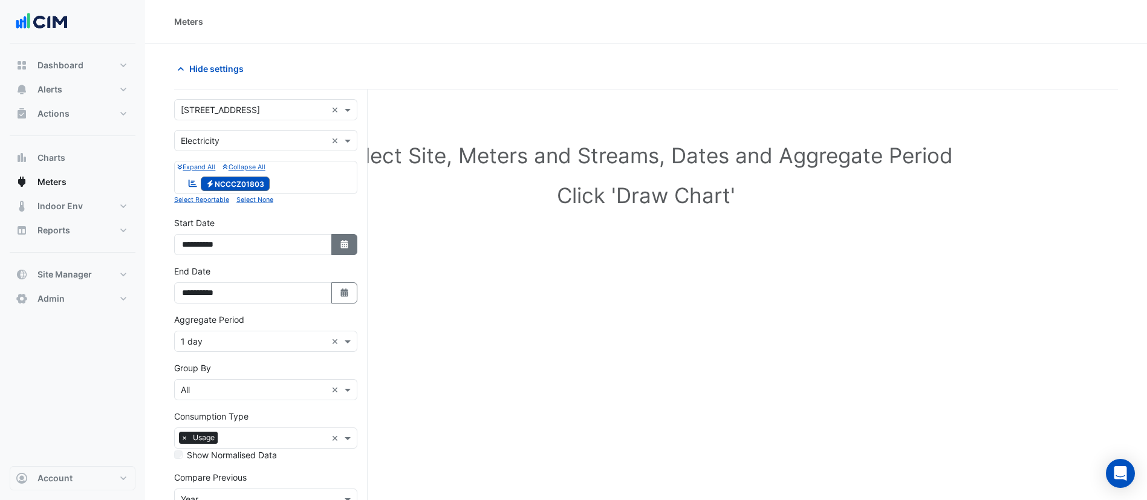
click at [354, 247] on button "Select Date" at bounding box center [344, 244] width 27 height 21
select select "*"
select select "****"
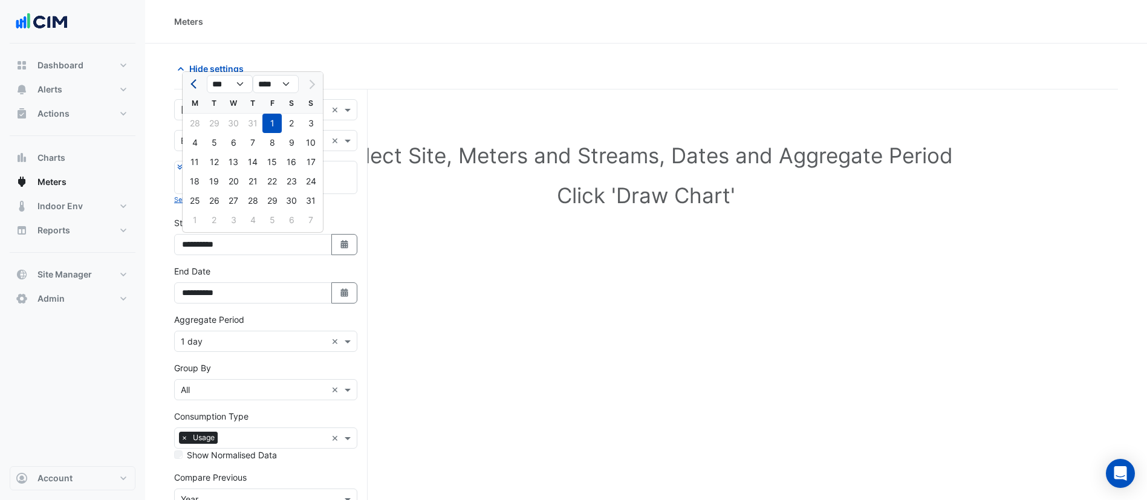
click at [192, 84] on span "Previous month" at bounding box center [194, 84] width 9 height 9
select select "*"
click at [307, 124] on div "1" at bounding box center [310, 123] width 19 height 19
type input "**********"
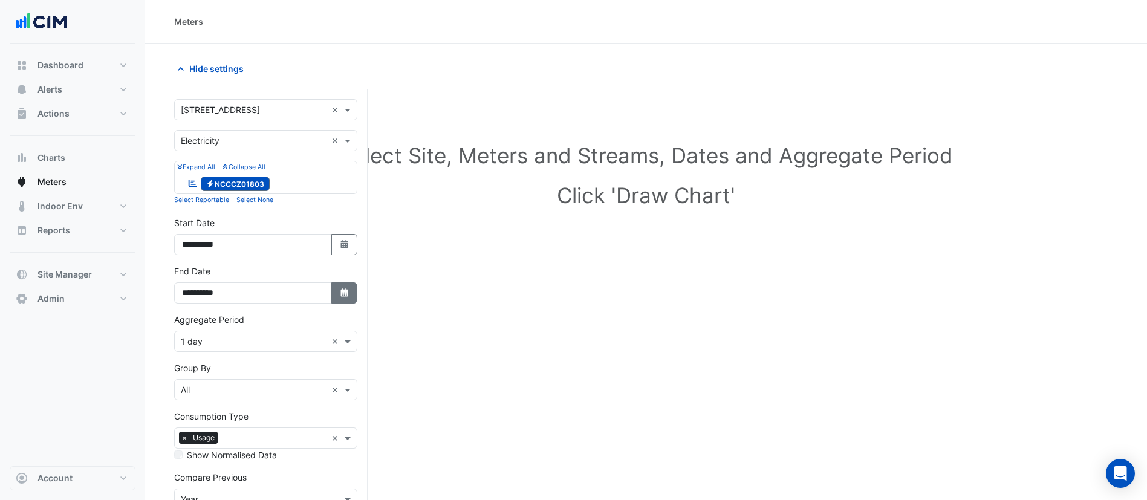
click at [343, 287] on button "Select Date" at bounding box center [344, 292] width 27 height 21
select select "*"
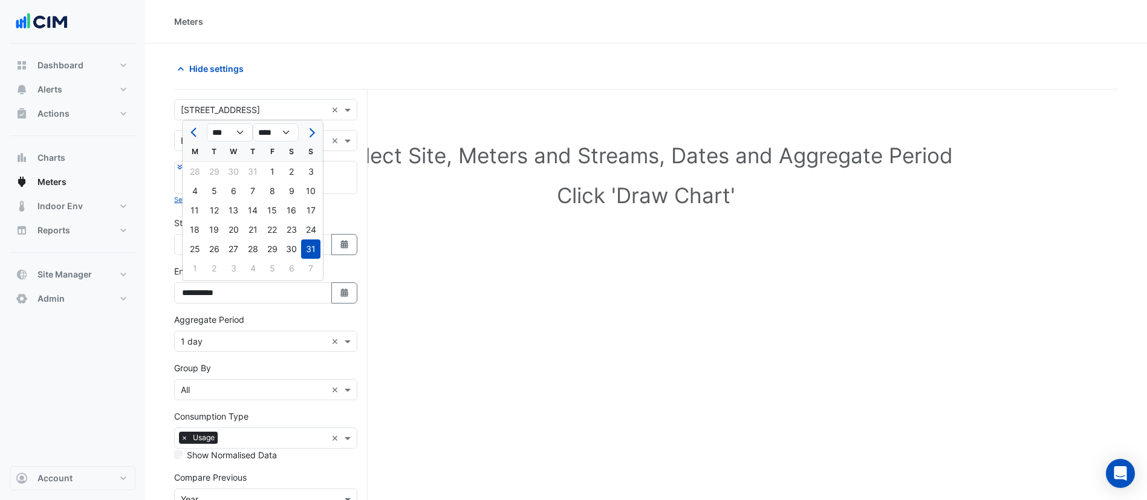
click at [413, 278] on div "Select Site, Meters and Streams, Dates and Aggregate Period Click 'Draw Chart'" at bounding box center [646, 349] width 944 height 490
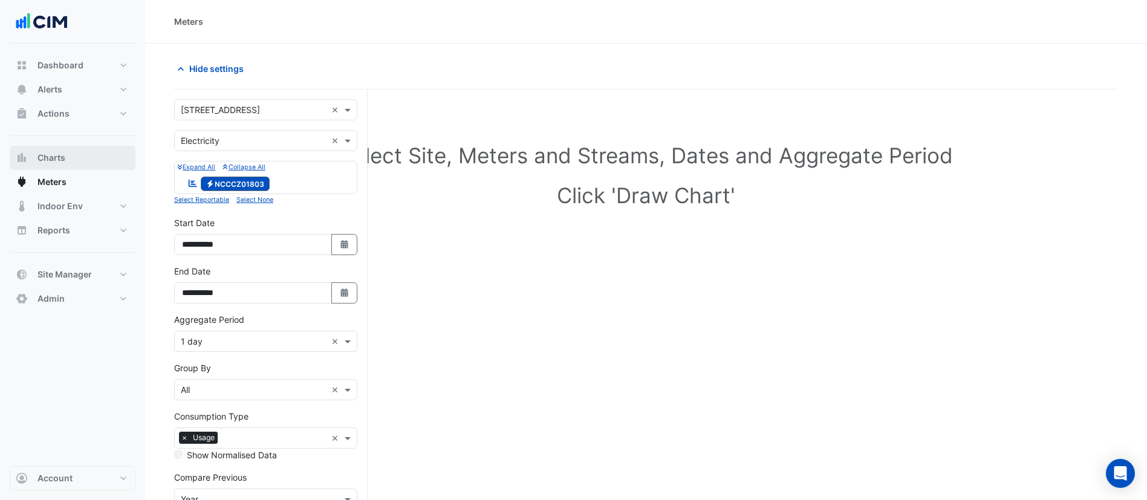
click at [63, 156] on span "Charts" at bounding box center [51, 158] width 28 height 12
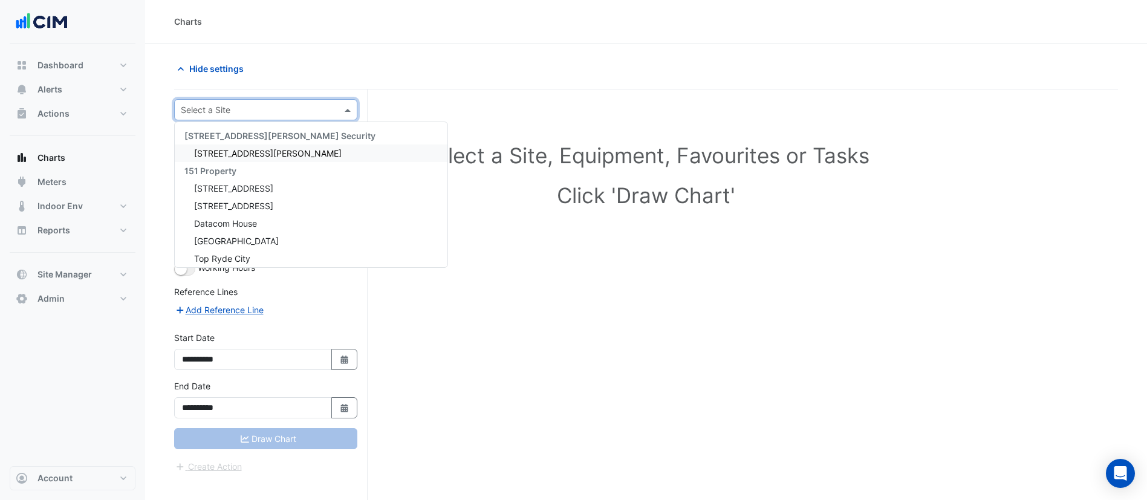
click at [239, 117] on div "Select a Site" at bounding box center [265, 109] width 183 height 21
type input "******"
click at [244, 149] on span "66 Hunter Street" at bounding box center [233, 153] width 79 height 10
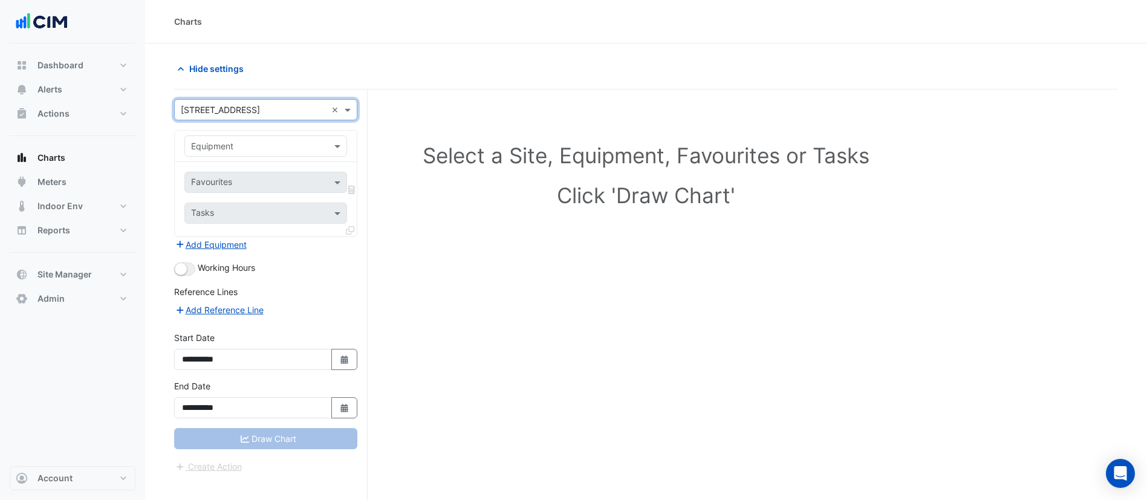
click at [244, 154] on div "Equipment" at bounding box center [265, 145] width 163 height 21
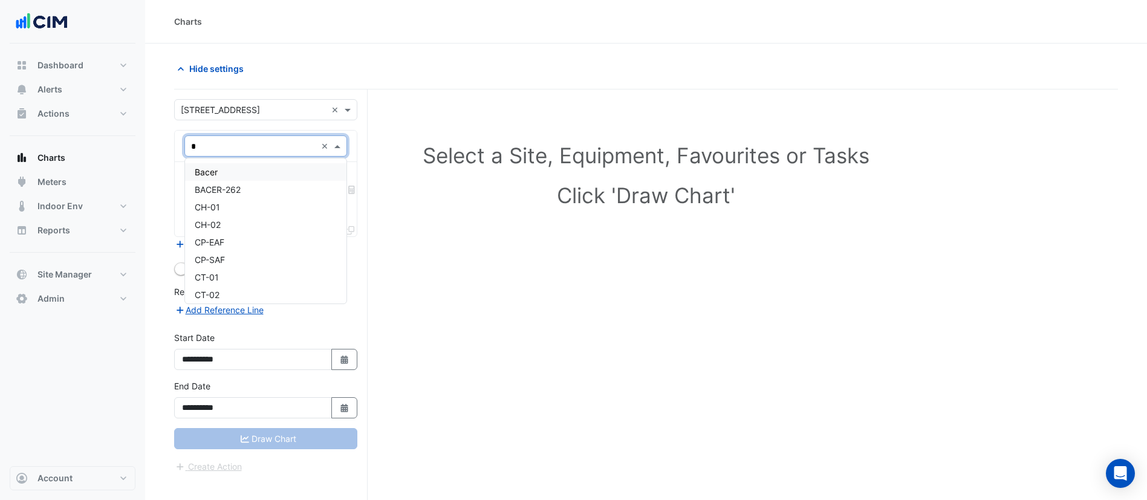
type input "**"
click at [228, 178] on div "CH-01" at bounding box center [265, 172] width 161 height 18
click at [256, 184] on input "text" at bounding box center [252, 183] width 122 height 13
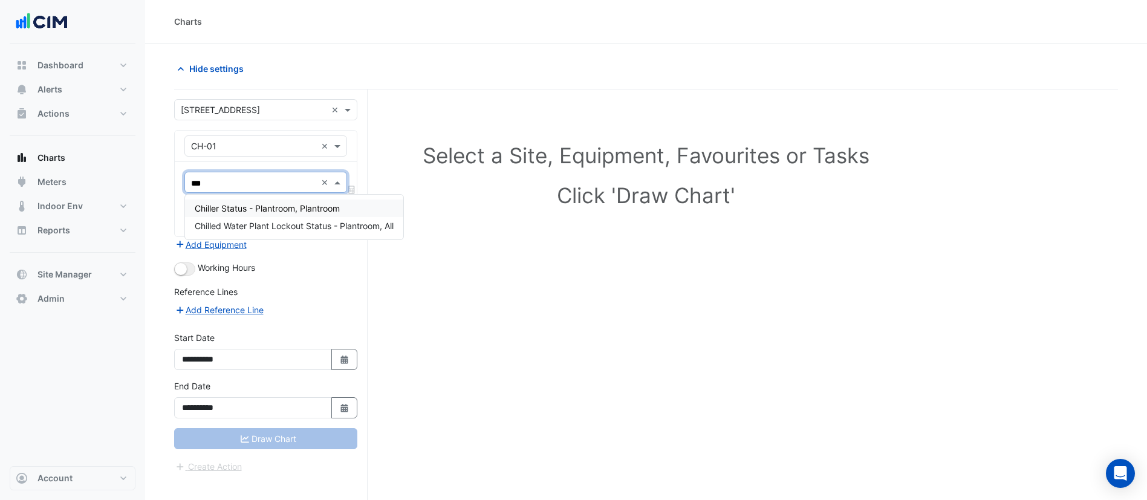
type input "****"
click at [262, 209] on span "Chiller Status - Plantroom, Plantroom" at bounding box center [267, 208] width 145 height 10
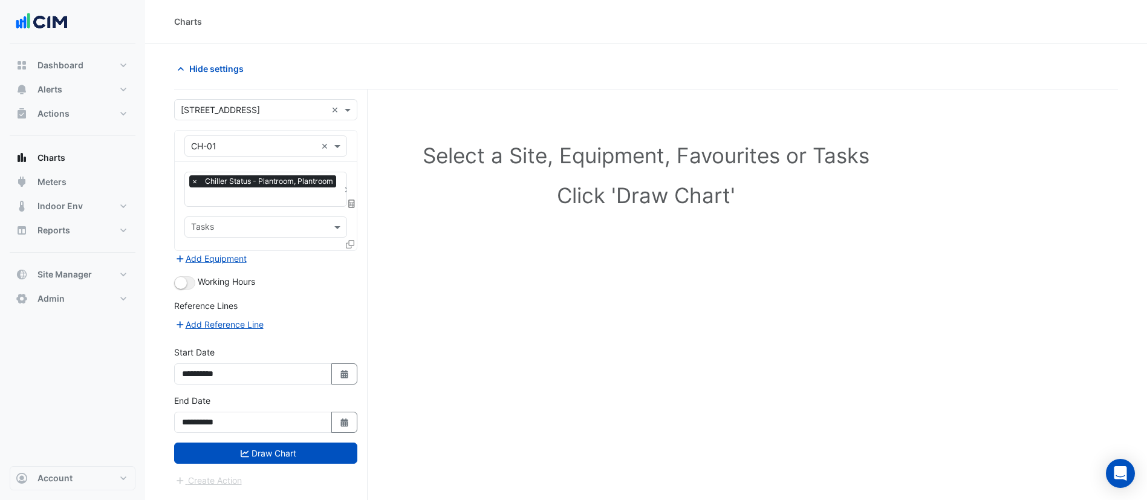
click at [348, 245] on icon at bounding box center [350, 244] width 8 height 8
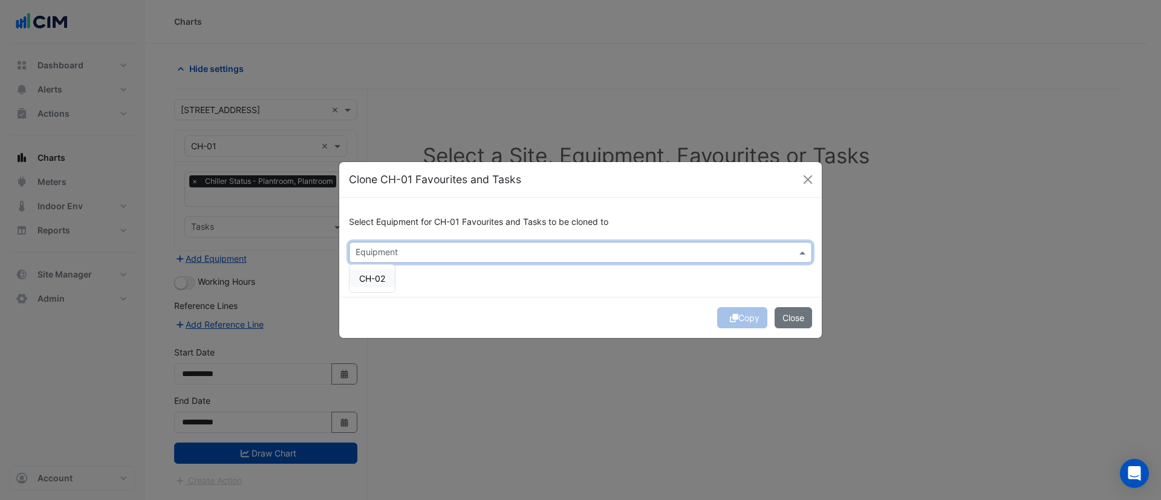
click at [392, 255] on input "text" at bounding box center [574, 253] width 436 height 13
click at [380, 282] on span "CH-02" at bounding box center [372, 278] width 26 height 10
click at [447, 292] on div "Select Equipment for CH-01 Favourites and Tasks to be cloned to Equipment × CH-…" at bounding box center [580, 247] width 482 height 99
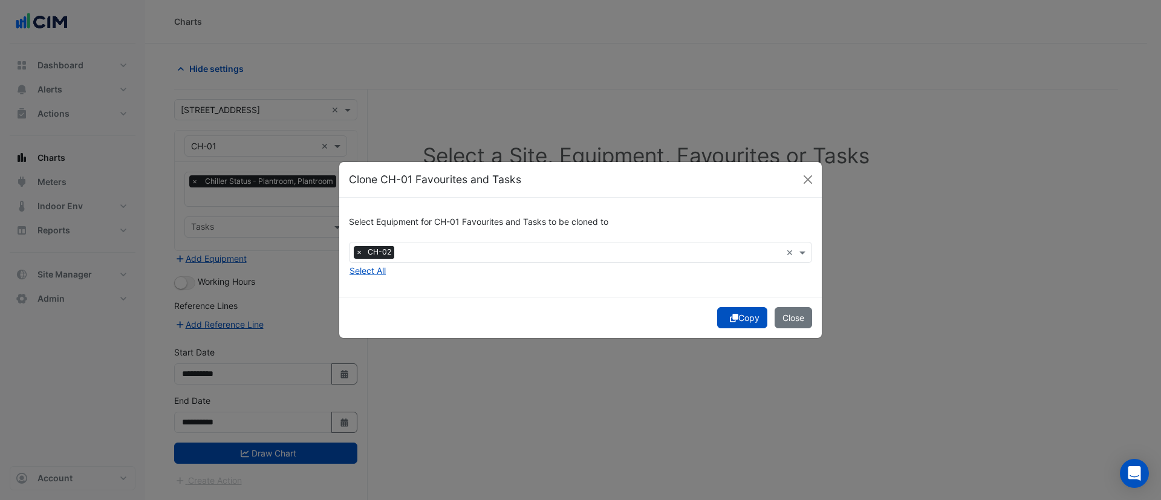
click at [723, 316] on button "Copy" at bounding box center [742, 317] width 50 height 21
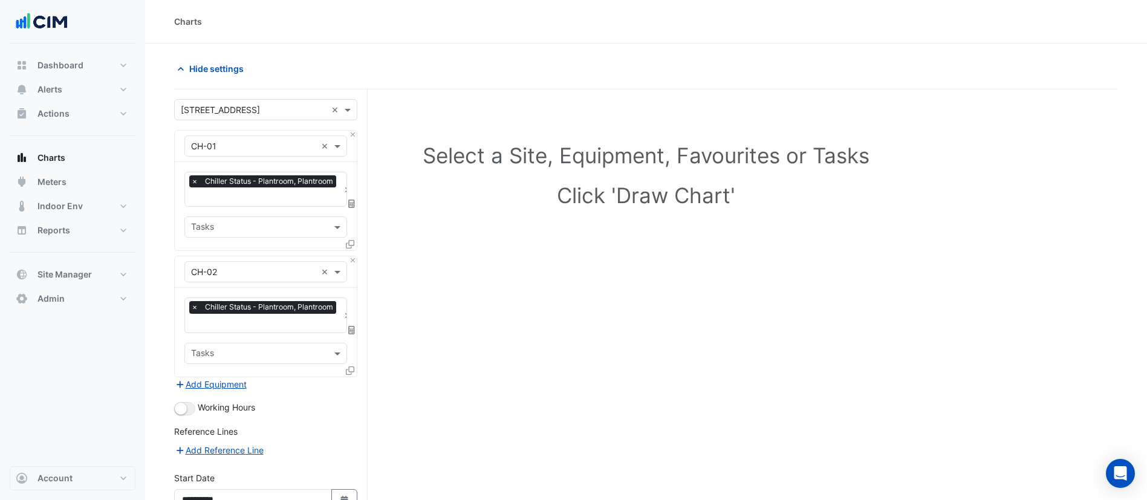
scroll to position [121, 0]
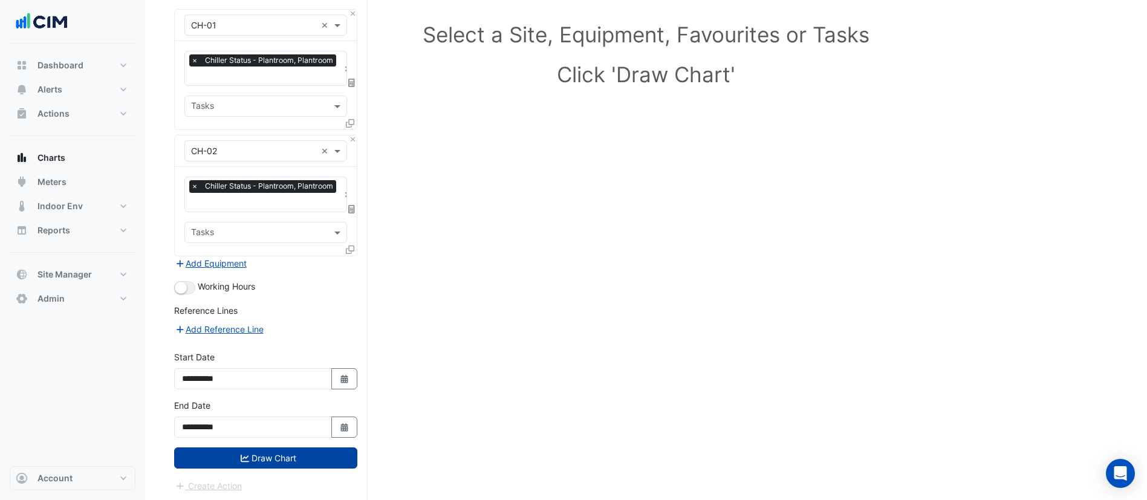
click at [265, 458] on button "Draw Chart" at bounding box center [265, 457] width 183 height 21
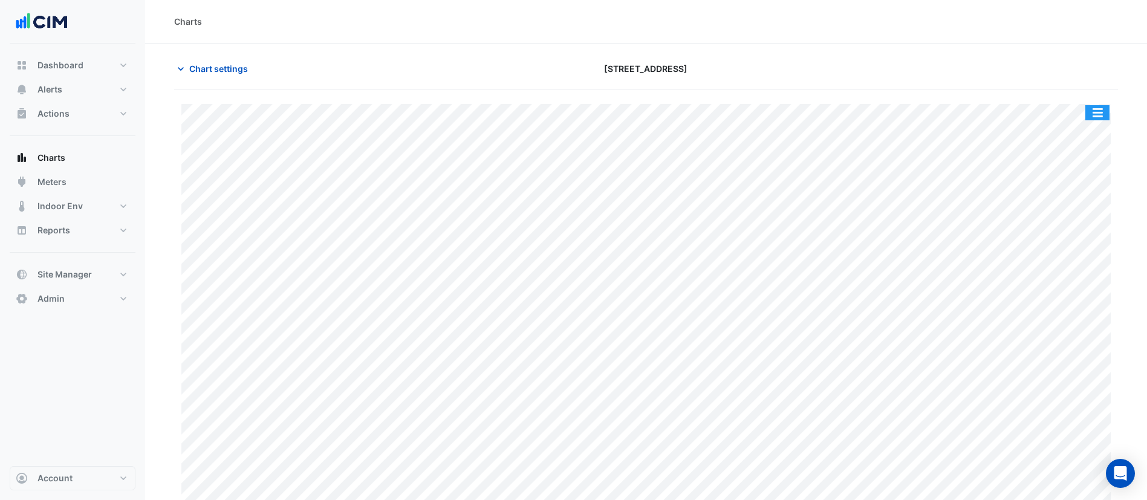
click at [1096, 109] on button "button" at bounding box center [1097, 112] width 24 height 15
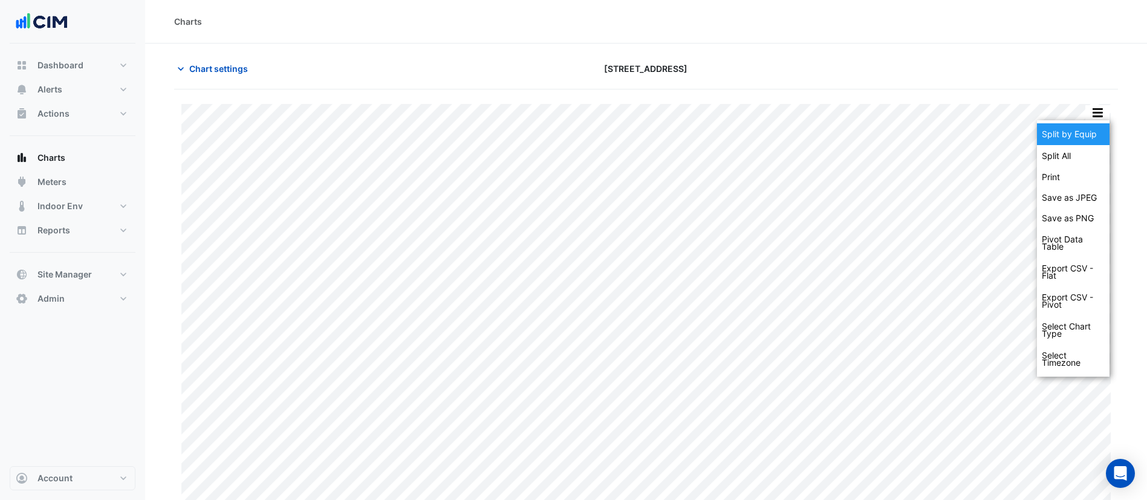
click at [1078, 135] on div "Split by Equip" at bounding box center [1073, 134] width 73 height 22
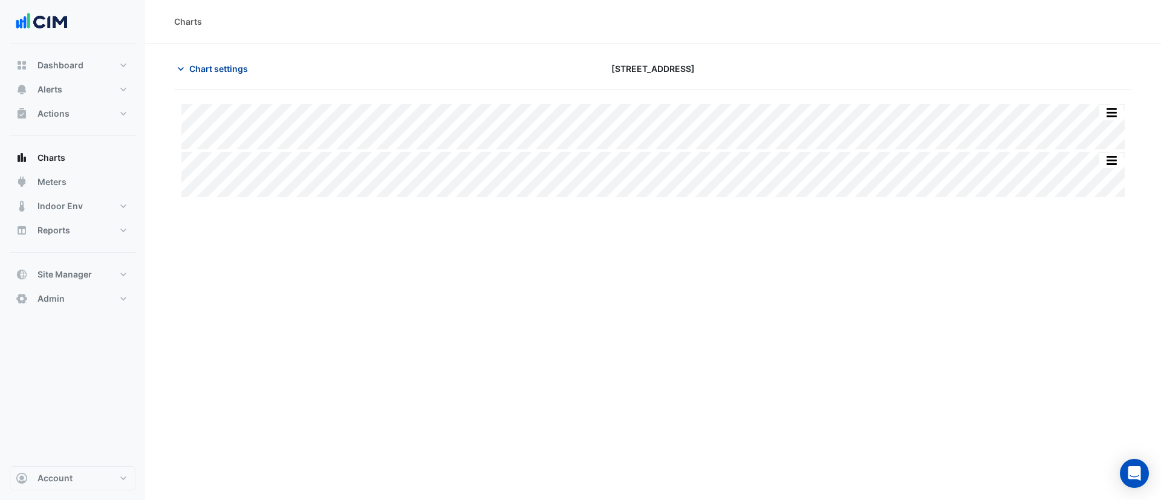
click at [217, 76] on button "Chart settings" at bounding box center [215, 68] width 82 height 21
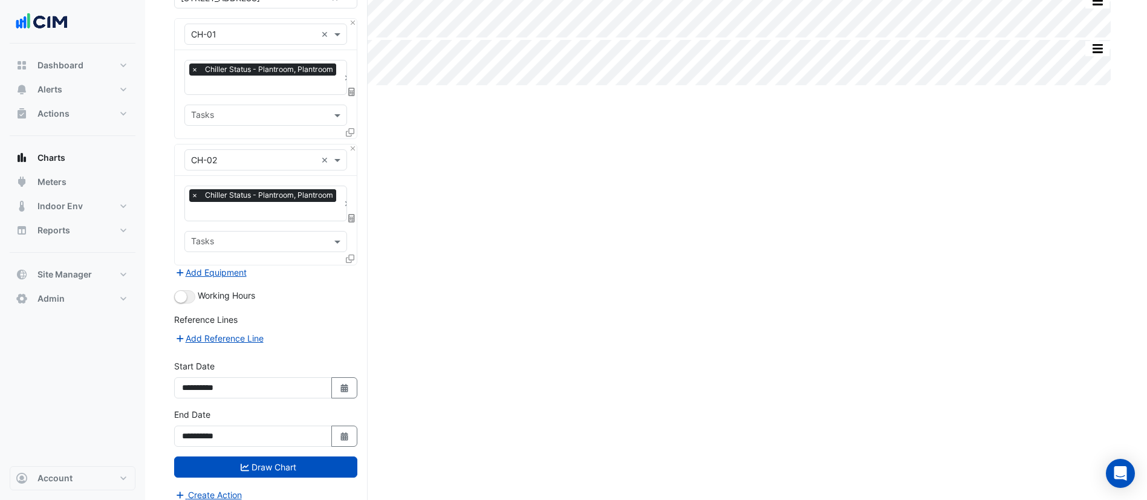
scroll to position [121, 0]
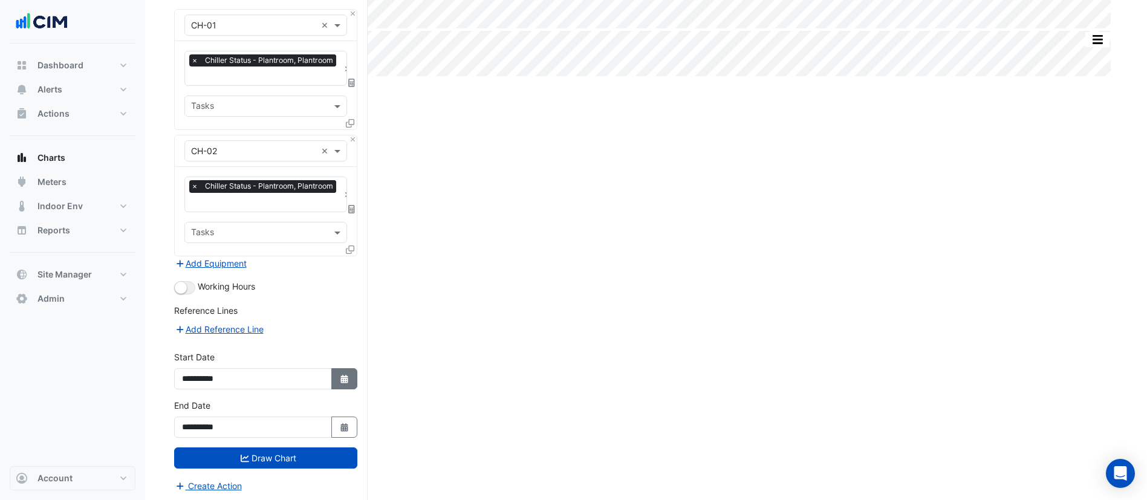
click at [346, 377] on icon "Select Date" at bounding box center [344, 379] width 11 height 8
select select "*"
select select "****"
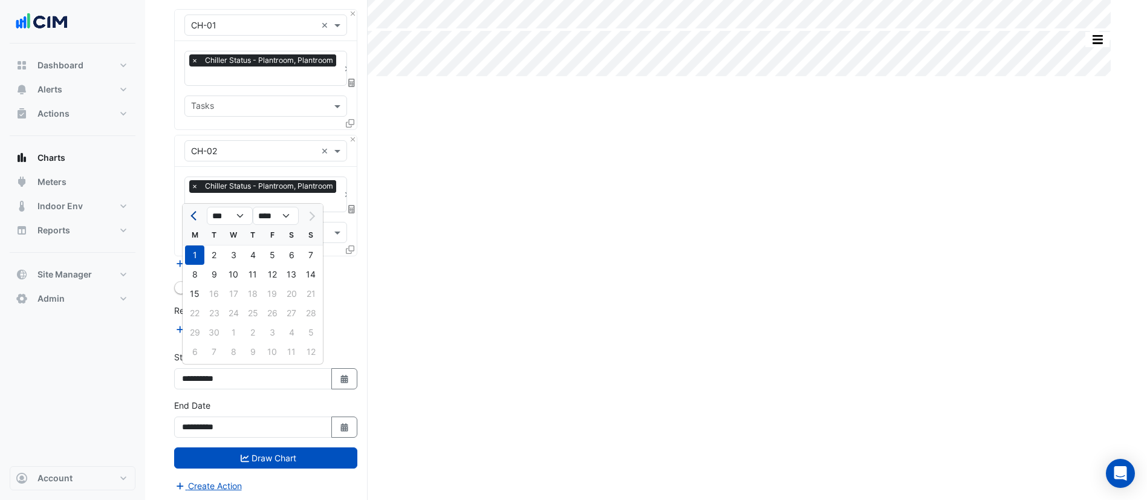
click at [189, 216] on button "Previous month" at bounding box center [194, 215] width 15 height 19
click at [196, 219] on span "Previous month" at bounding box center [194, 216] width 9 height 9
select select "*"
click at [308, 259] on div "1" at bounding box center [310, 254] width 19 height 19
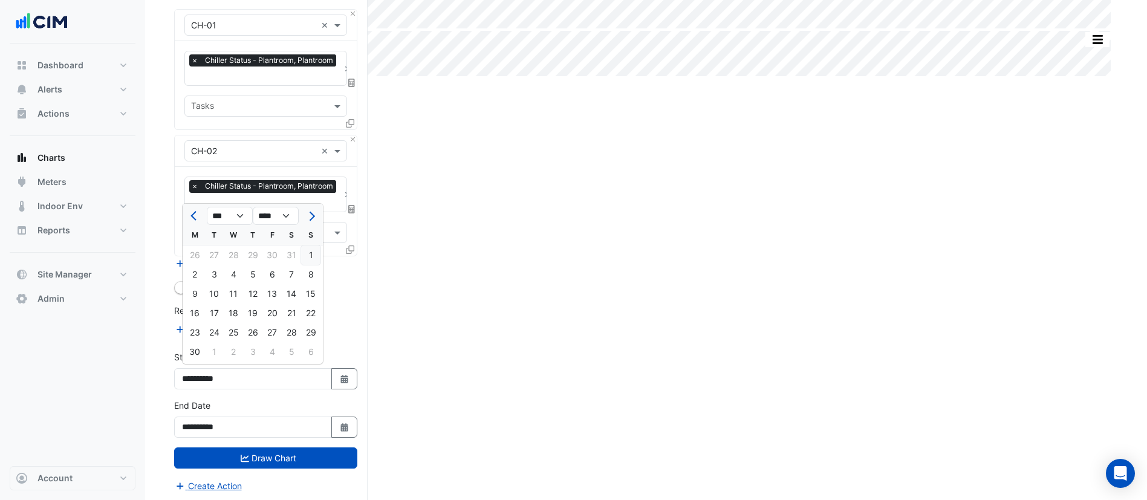
type input "**********"
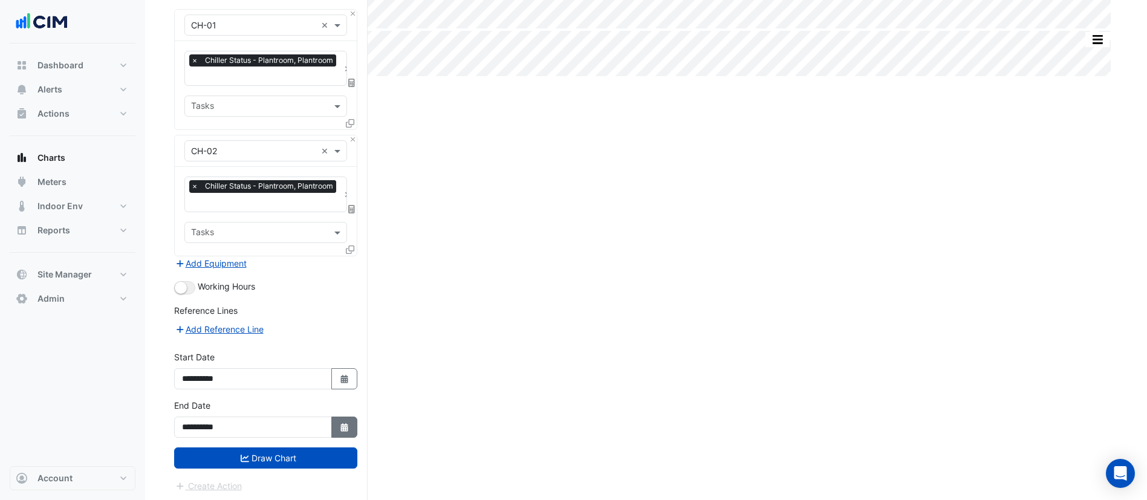
click at [346, 427] on icon "Select Date" at bounding box center [344, 427] width 11 height 8
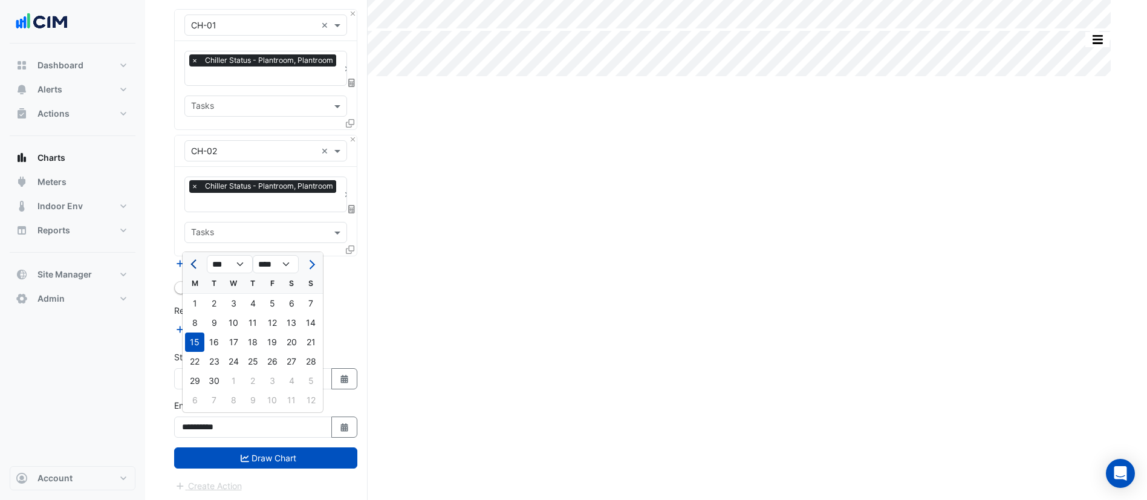
click at [195, 268] on span "Previous month" at bounding box center [194, 264] width 9 height 9
select select "*"
click at [314, 385] on div "31" at bounding box center [310, 380] width 19 height 19
type input "**********"
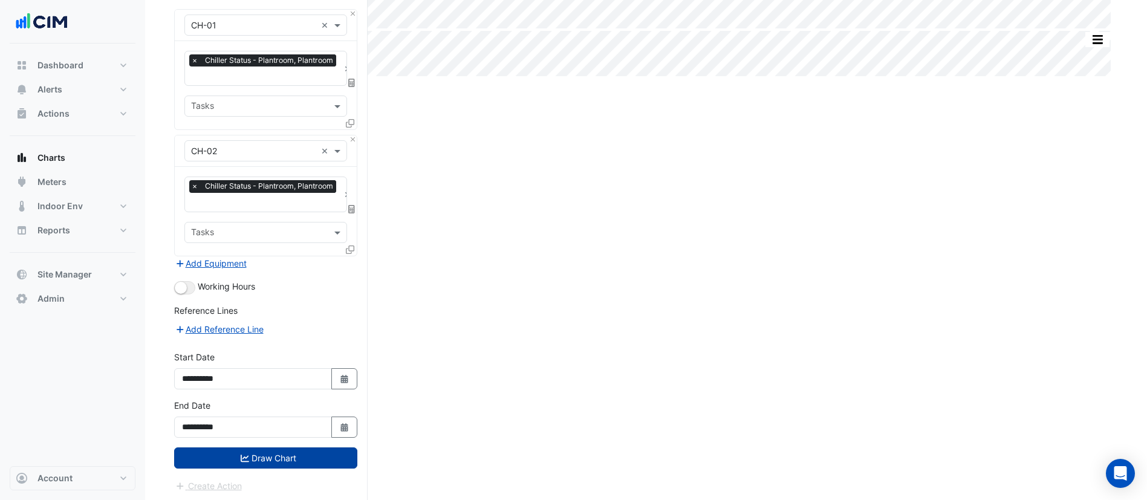
click at [303, 454] on button "Draw Chart" at bounding box center [265, 457] width 183 height 21
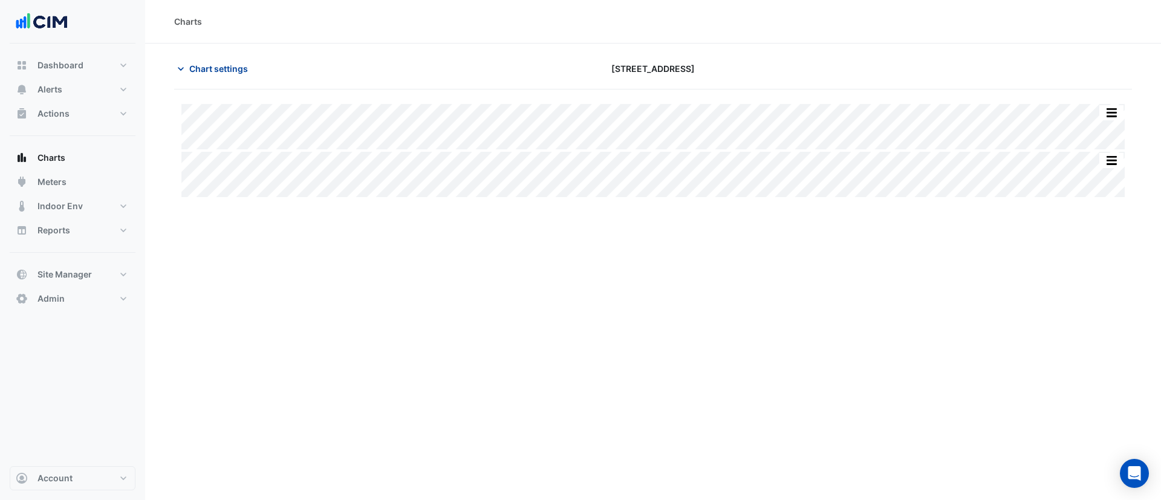
click at [216, 76] on button "Chart settings" at bounding box center [215, 68] width 82 height 21
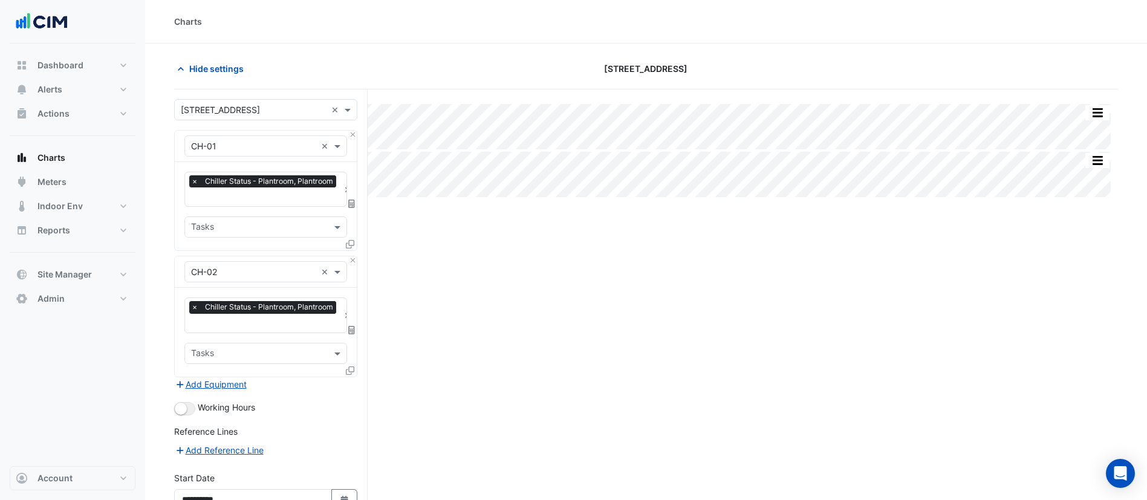
scroll to position [121, 0]
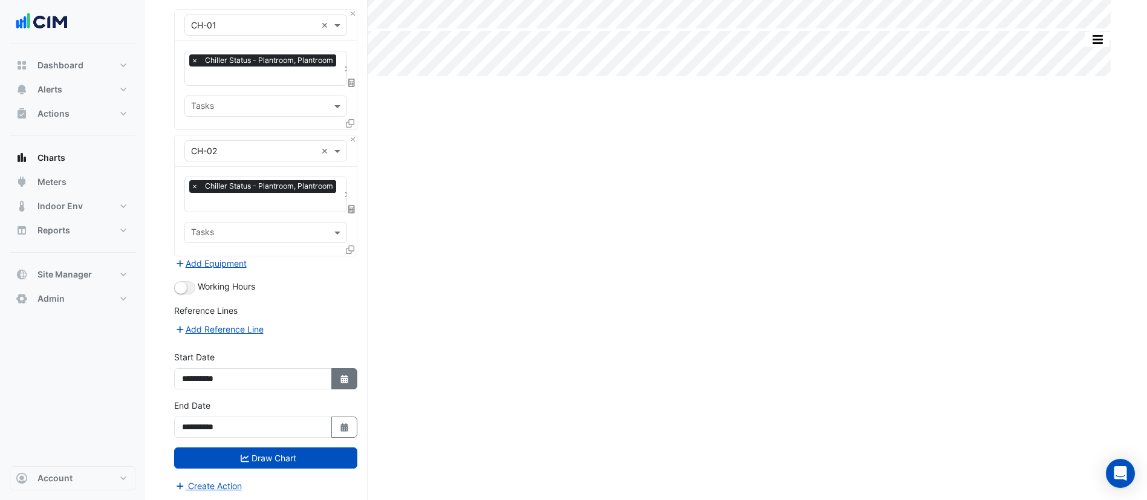
click at [343, 375] on icon "Select Date" at bounding box center [344, 379] width 11 height 8
select select "*"
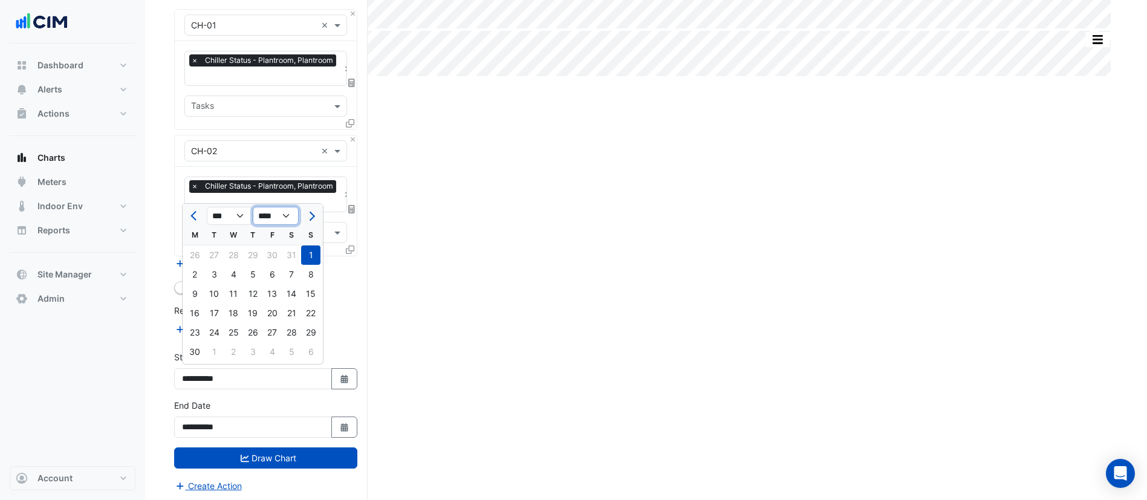
click at [277, 216] on select "**** **** **** **** **** **** **** **** **** **** ****" at bounding box center [276, 216] width 46 height 18
select select "****"
click at [253, 207] on select "**** **** **** **** **** **** **** **** **** **** ****" at bounding box center [276, 216] width 46 height 18
click at [290, 252] on div "1" at bounding box center [291, 254] width 19 height 19
type input "**********"
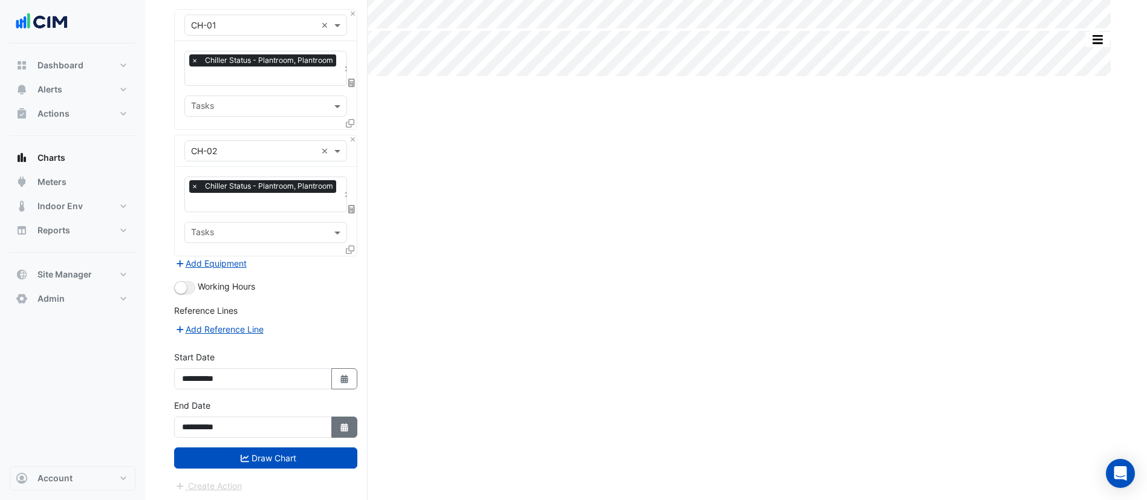
click at [339, 426] on icon "Select Date" at bounding box center [344, 427] width 11 height 8
select select "*"
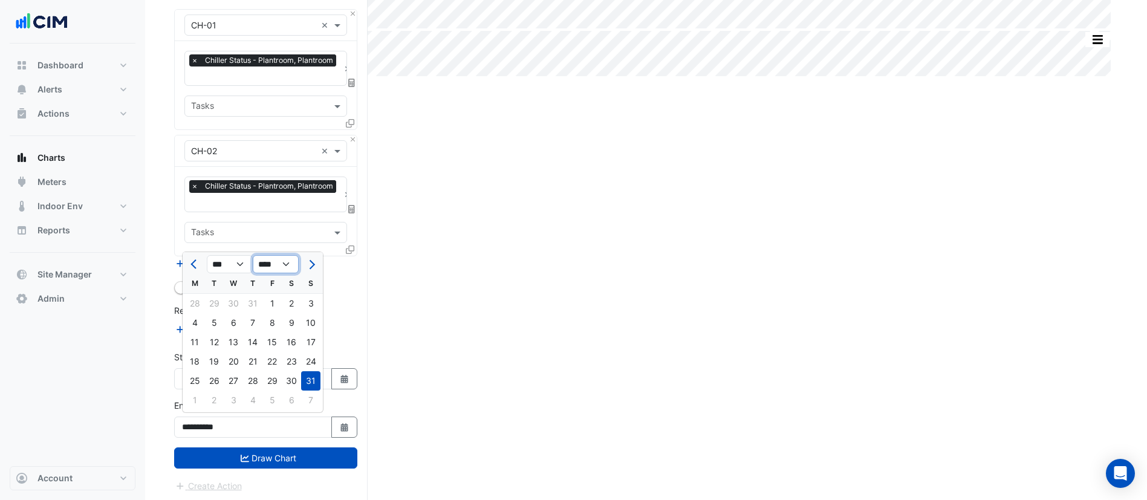
click at [281, 267] on select "**** **** **** **** **** **** **** **** **** **** **** ****" at bounding box center [276, 264] width 46 height 18
select select "****"
click at [253, 255] on select "**** **** **** **** **** **** **** **** **** **** **** ****" at bounding box center [276, 264] width 46 height 18
click at [288, 382] on div "31" at bounding box center [291, 380] width 19 height 19
type input "**********"
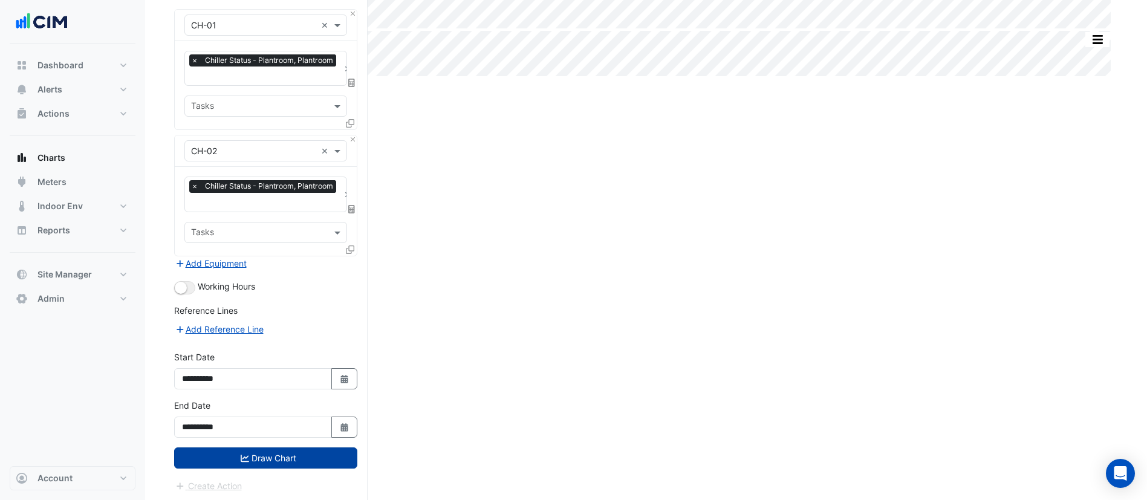
click at [285, 449] on button "Draw Chart" at bounding box center [265, 457] width 183 height 21
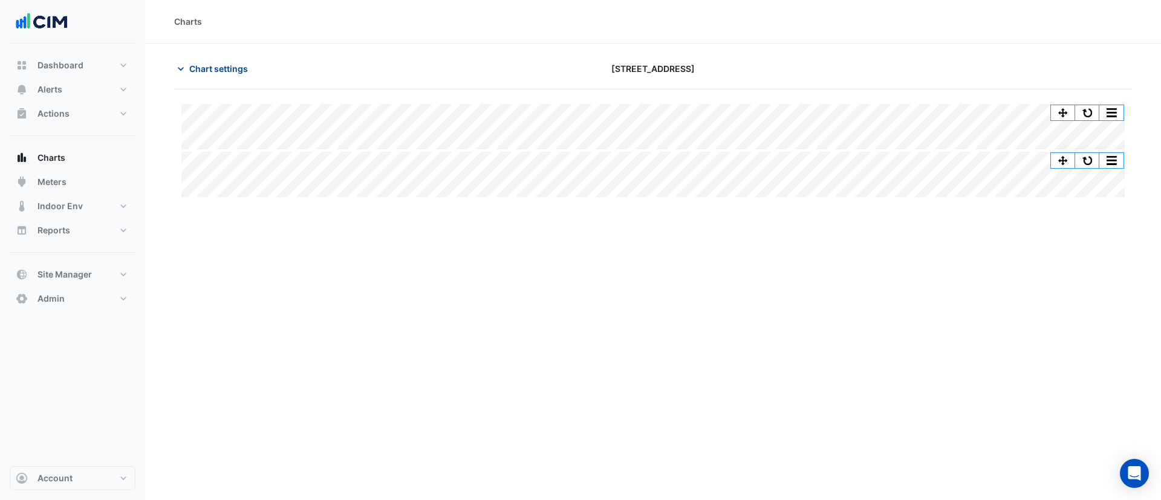
click at [209, 69] on span "Chart settings" at bounding box center [218, 68] width 59 height 13
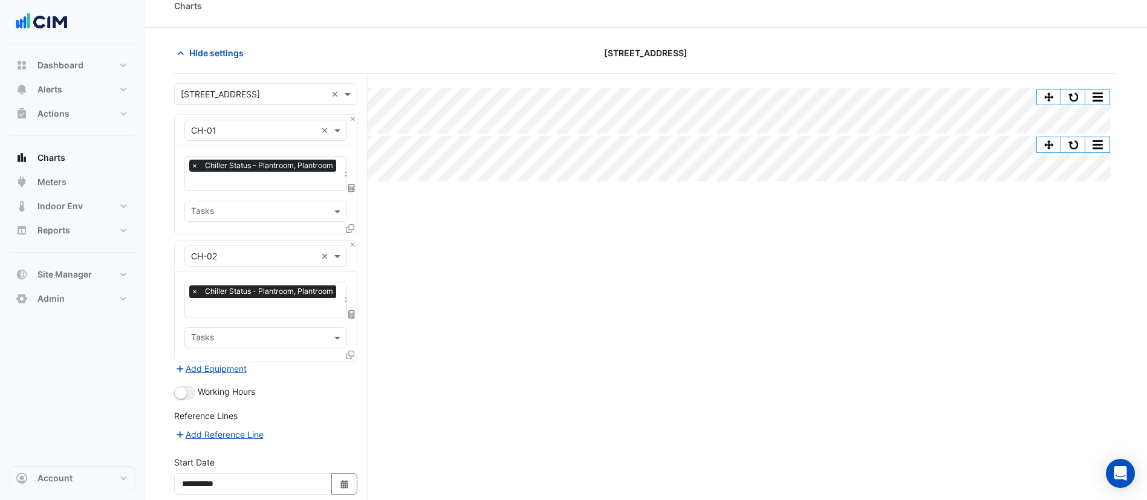
scroll to position [10, 0]
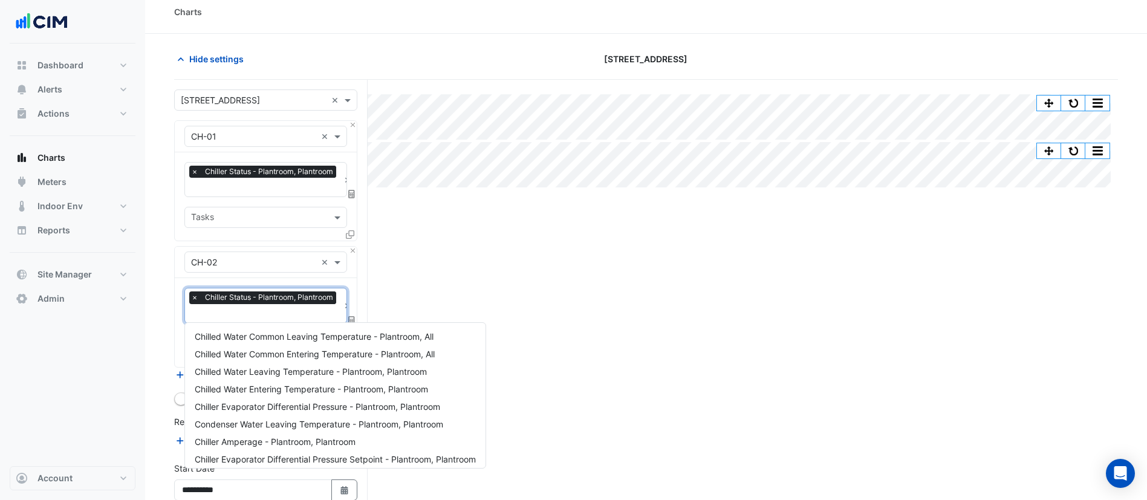
click at [273, 311] on input "text" at bounding box center [265, 314] width 148 height 13
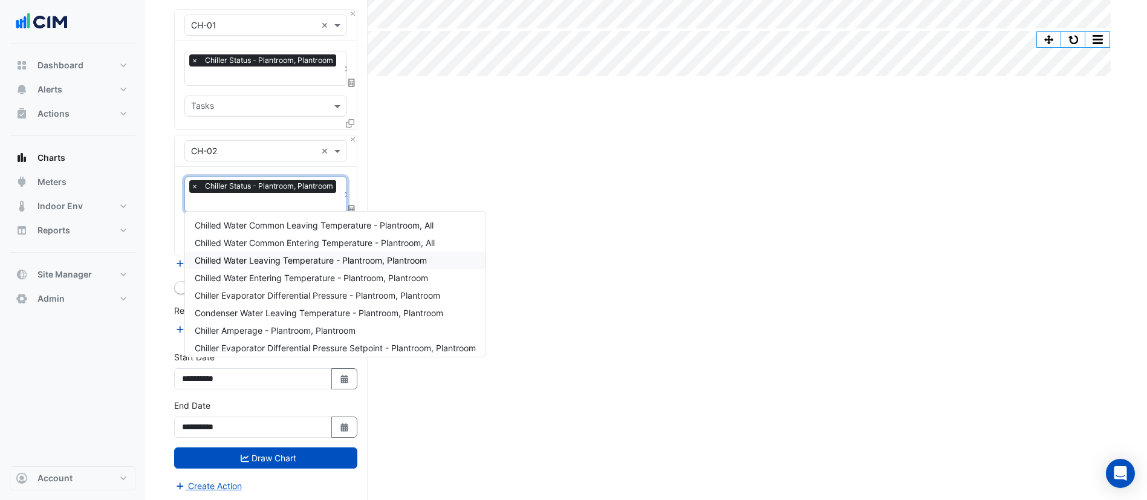
scroll to position [163, 0]
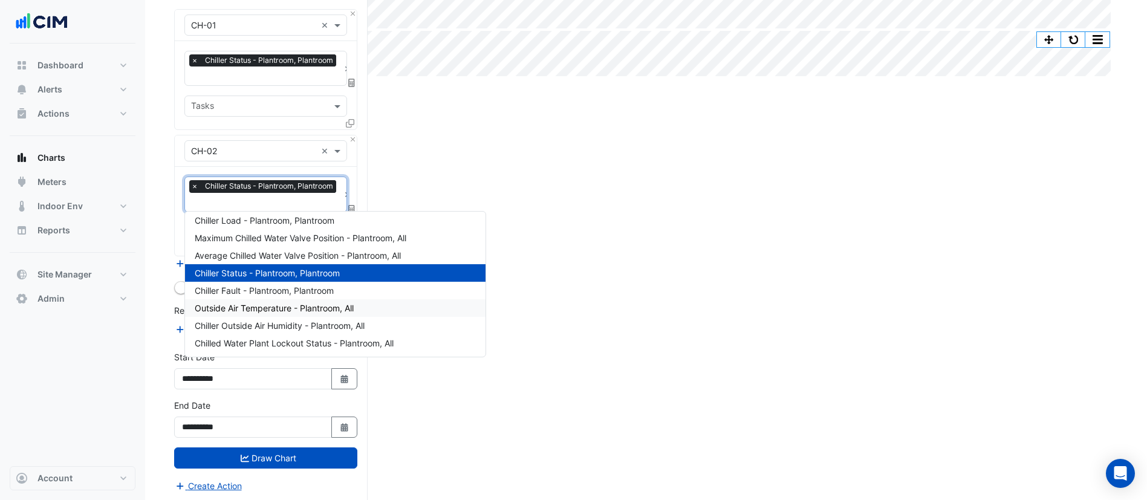
click at [281, 307] on span "Outside Air Temperature - Plantroom, All" at bounding box center [274, 308] width 159 height 10
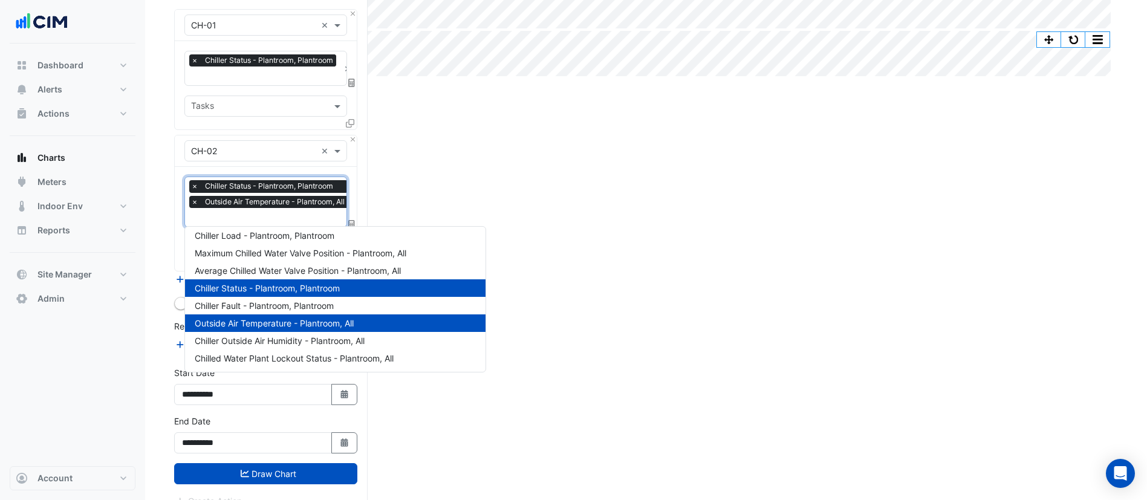
click at [266, 221] on input "text" at bounding box center [271, 218] width 160 height 13
click at [279, 235] on span "Chiller Load - Plantroom, Plantroom" at bounding box center [265, 235] width 140 height 10
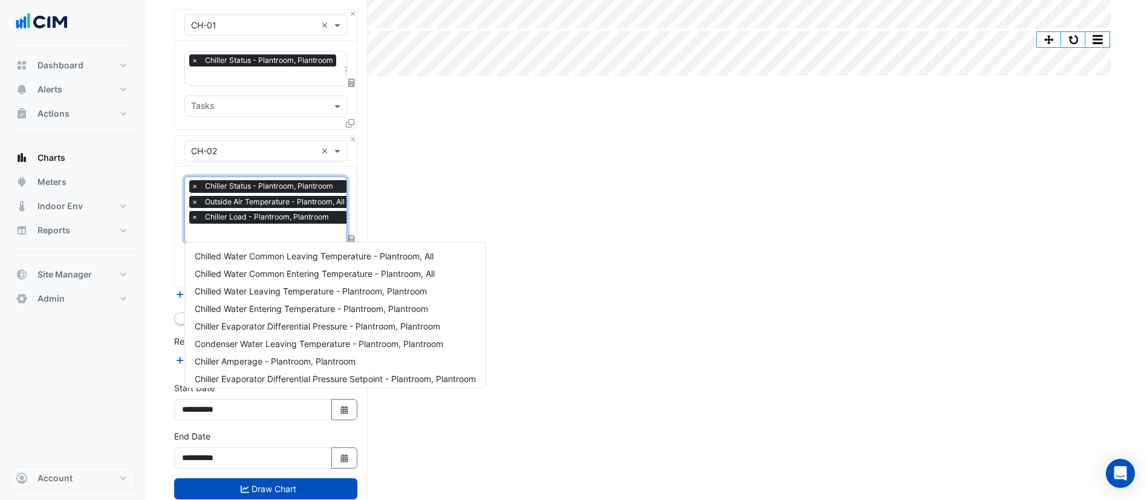
click at [232, 229] on input "text" at bounding box center [271, 234] width 160 height 13
click at [259, 255] on span "Chilled Water Common Leaving Temperature - Plantroom, All" at bounding box center [314, 256] width 239 height 10
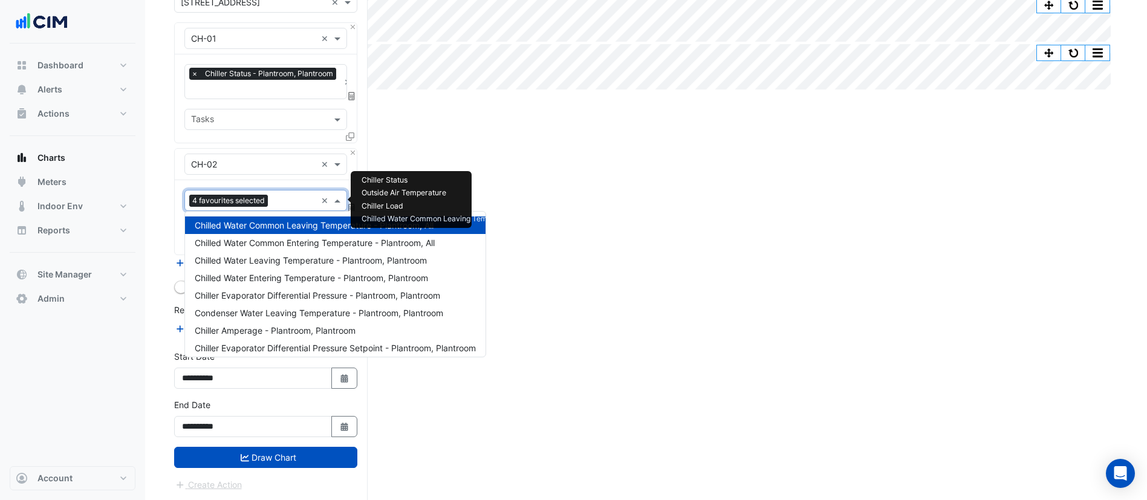
click at [282, 201] on input "text" at bounding box center [295, 201] width 44 height 13
click at [272, 245] on span "Chilled Water Common Entering Temperature - Plantroom, All" at bounding box center [315, 243] width 240 height 10
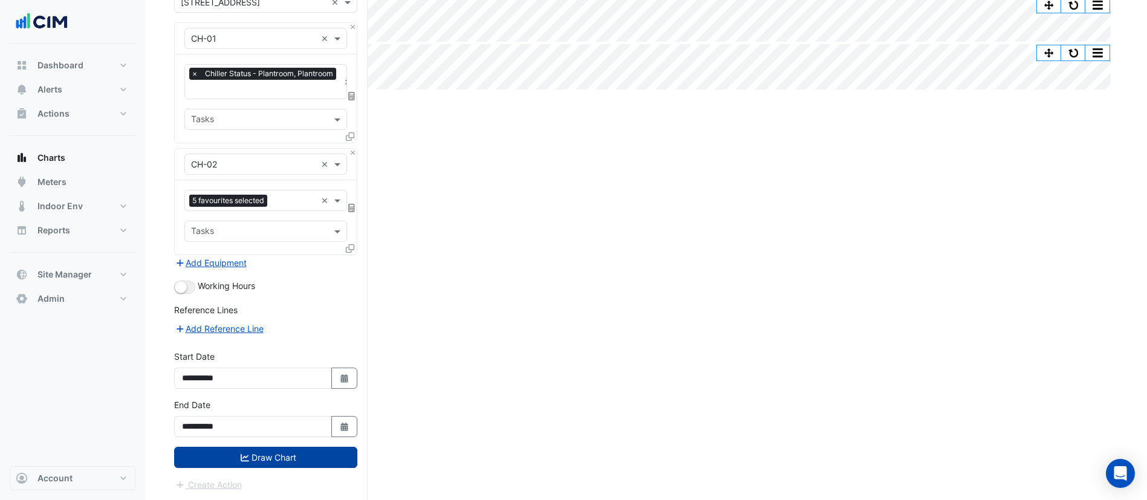
click at [225, 456] on button "Draw Chart" at bounding box center [265, 457] width 183 height 21
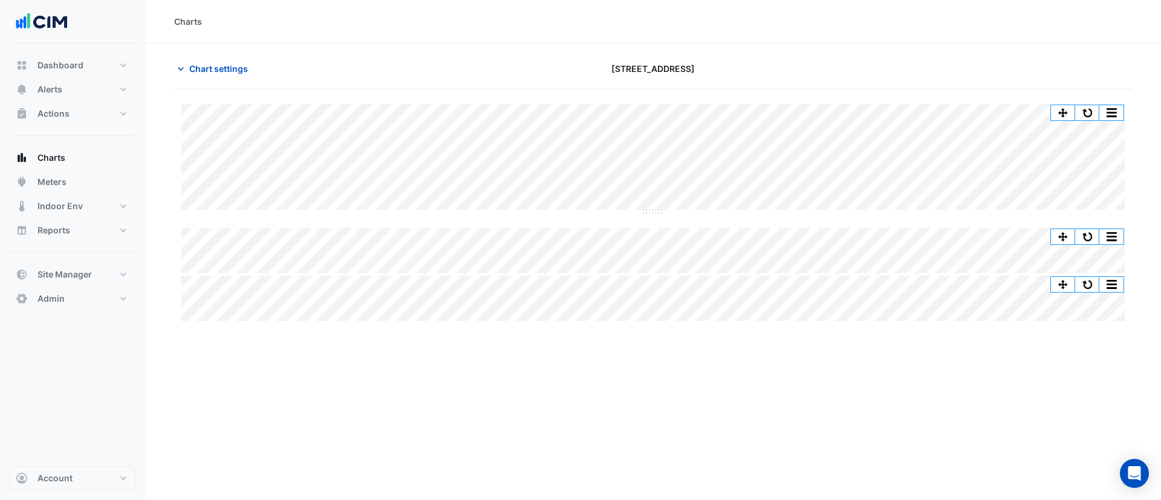
click at [656, 213] on div "Split by Unit Split All Split None Print Save as JPEG Save as PNG Pivot Data Ta…" at bounding box center [652, 158] width 943 height 109
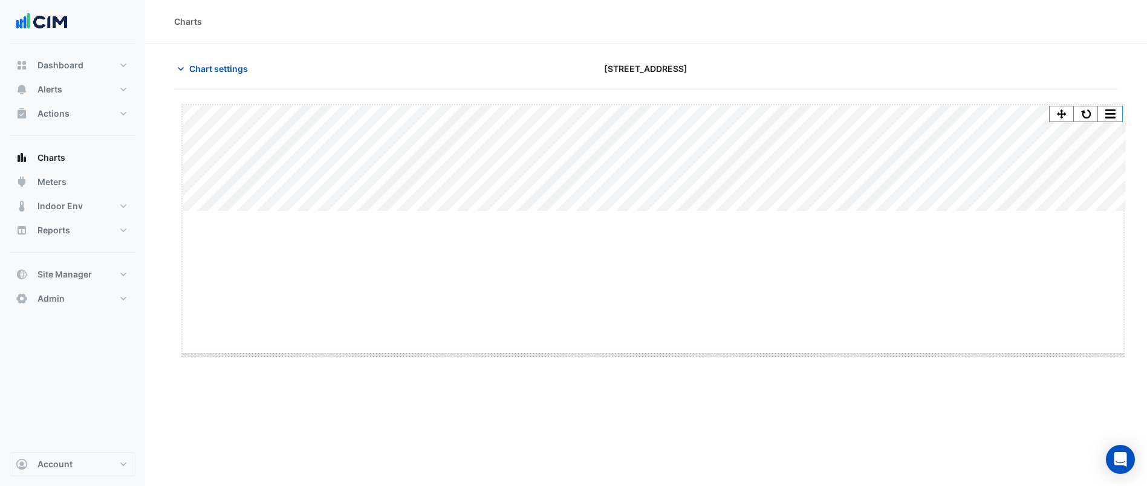
drag, startPoint x: 656, startPoint y: 213, endPoint x: 664, endPoint y: 365, distance: 152.0
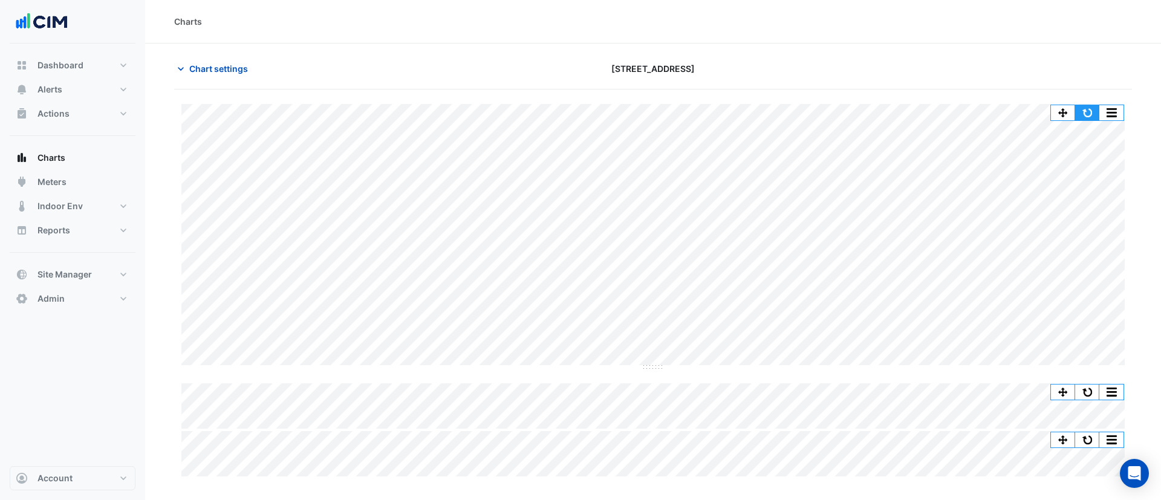
click at [1085, 110] on button "button" at bounding box center [1087, 112] width 24 height 15
click at [215, 73] on span "Chart settings" at bounding box center [218, 68] width 59 height 13
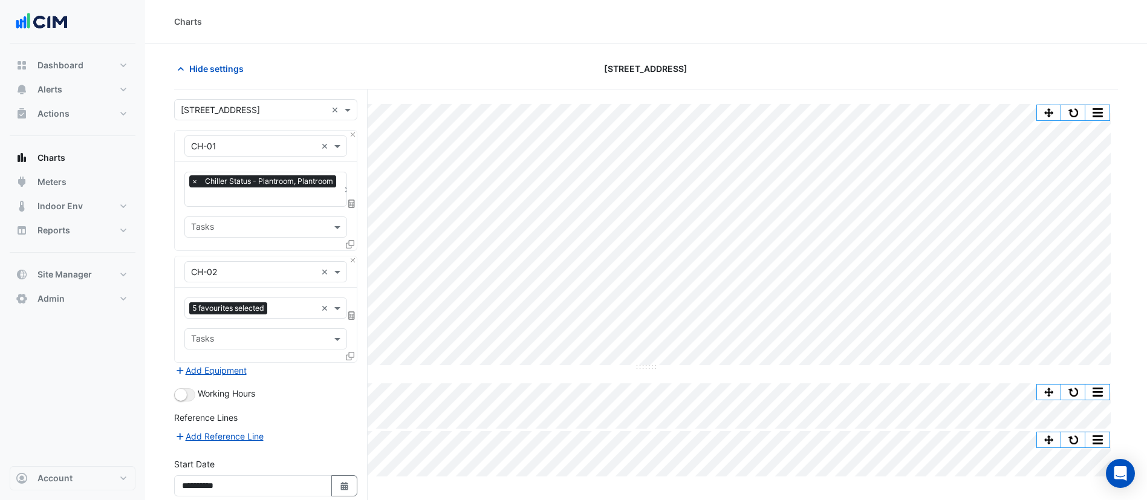
scroll to position [108, 0]
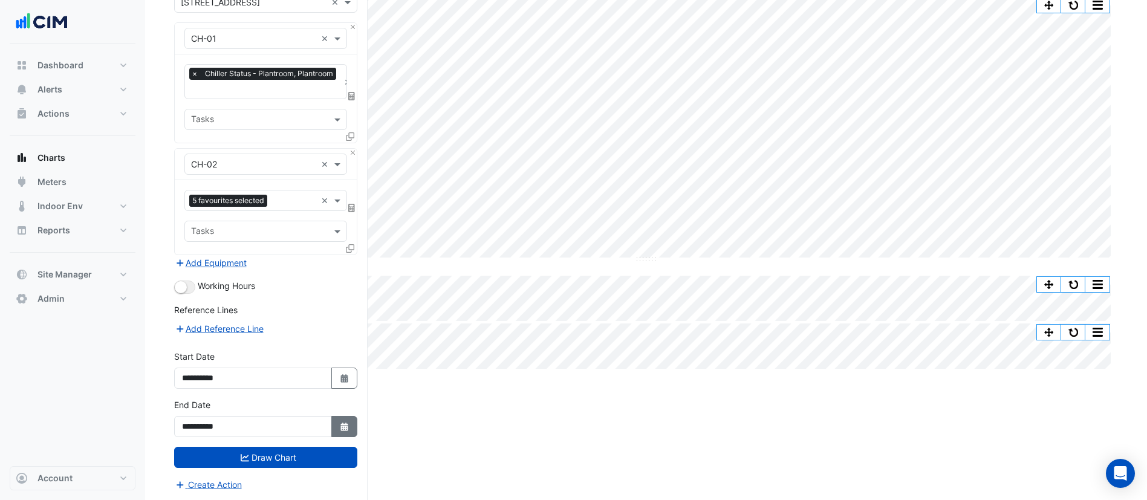
click at [339, 426] on icon "Select Date" at bounding box center [344, 427] width 11 height 8
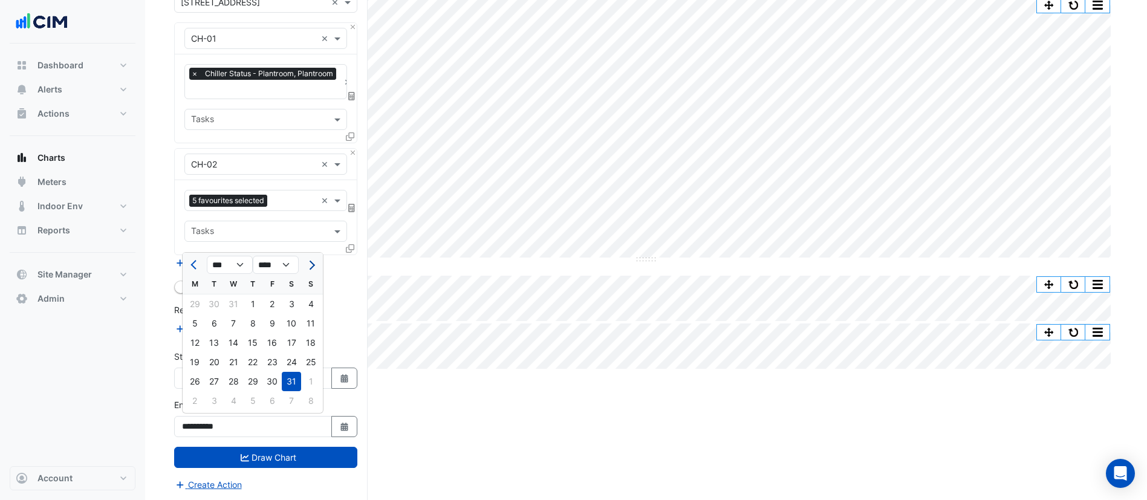
click at [311, 274] on button "Next month" at bounding box center [311, 264] width 15 height 19
select select "**"
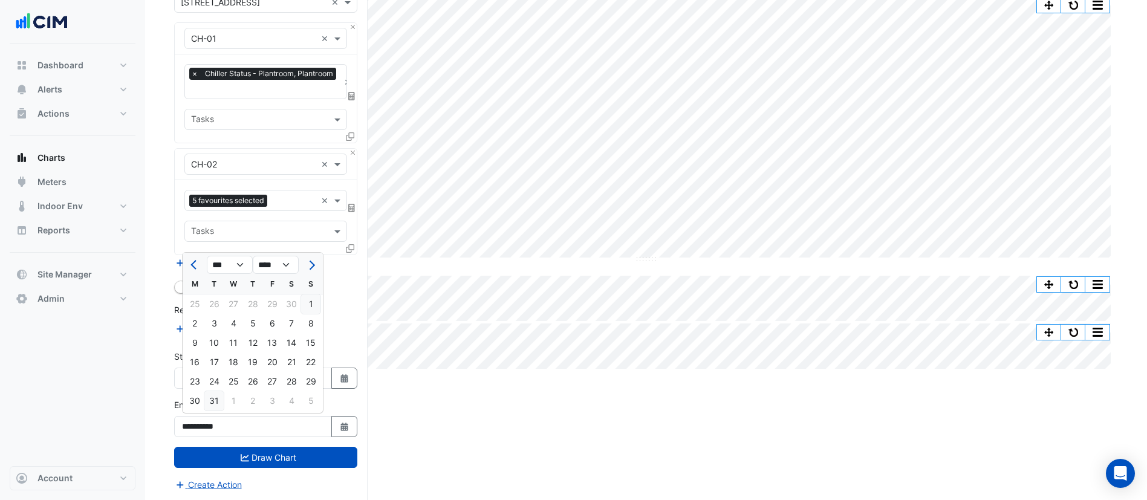
click at [221, 397] on div "31" at bounding box center [213, 400] width 19 height 19
type input "**********"
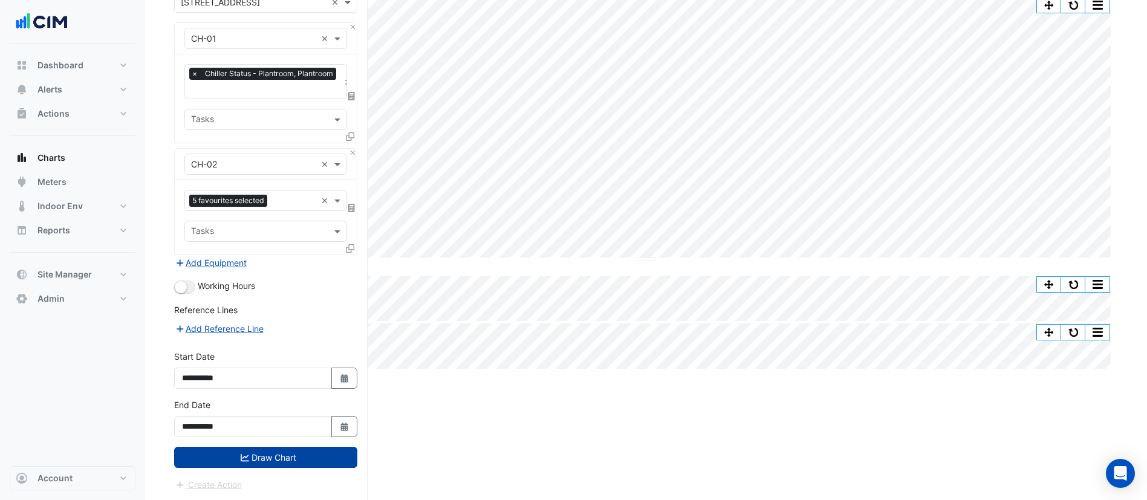
click at [236, 454] on button "Draw Chart" at bounding box center [265, 457] width 183 height 21
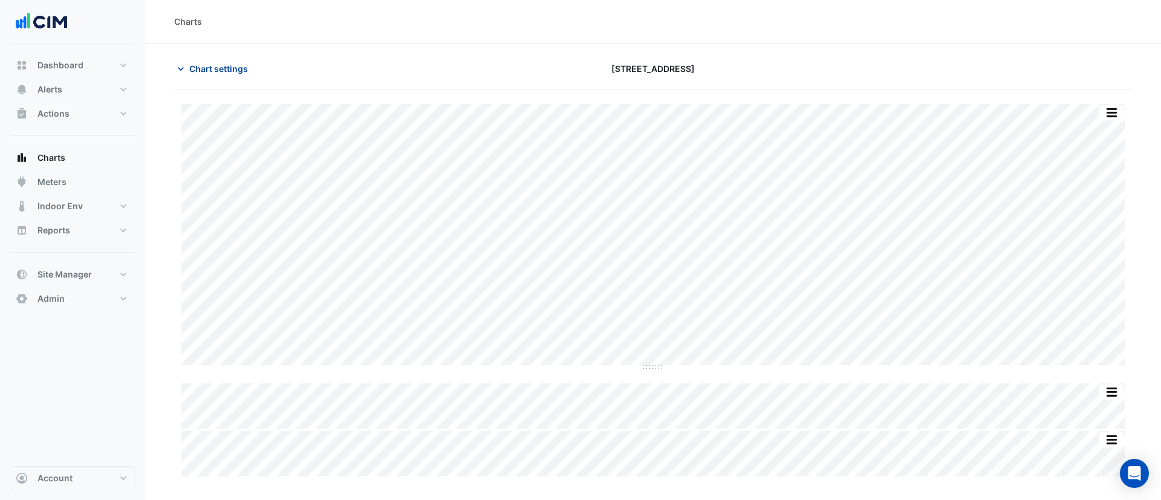
click at [222, 71] on span "Chart settings" at bounding box center [218, 68] width 59 height 13
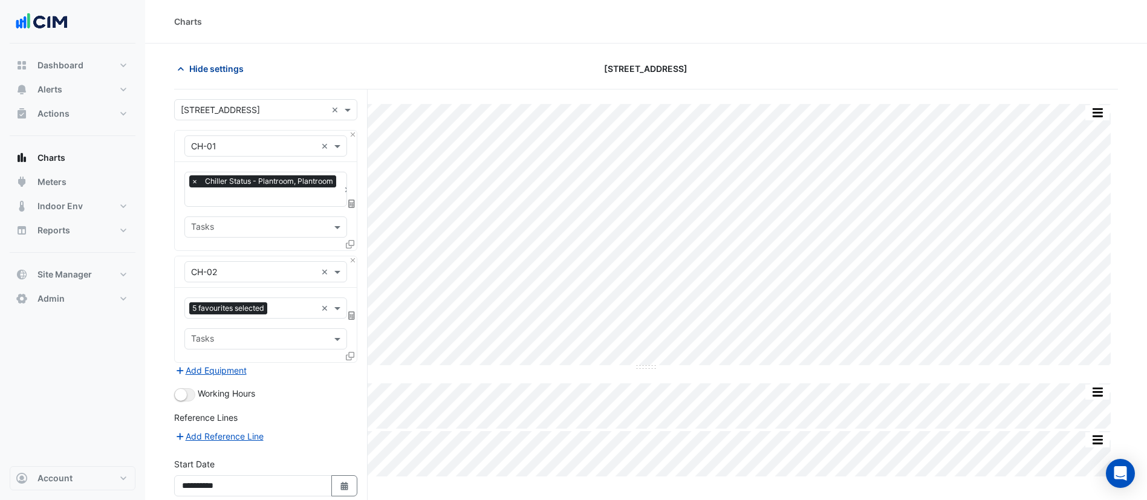
click at [222, 71] on span "Hide settings" at bounding box center [216, 68] width 54 height 13
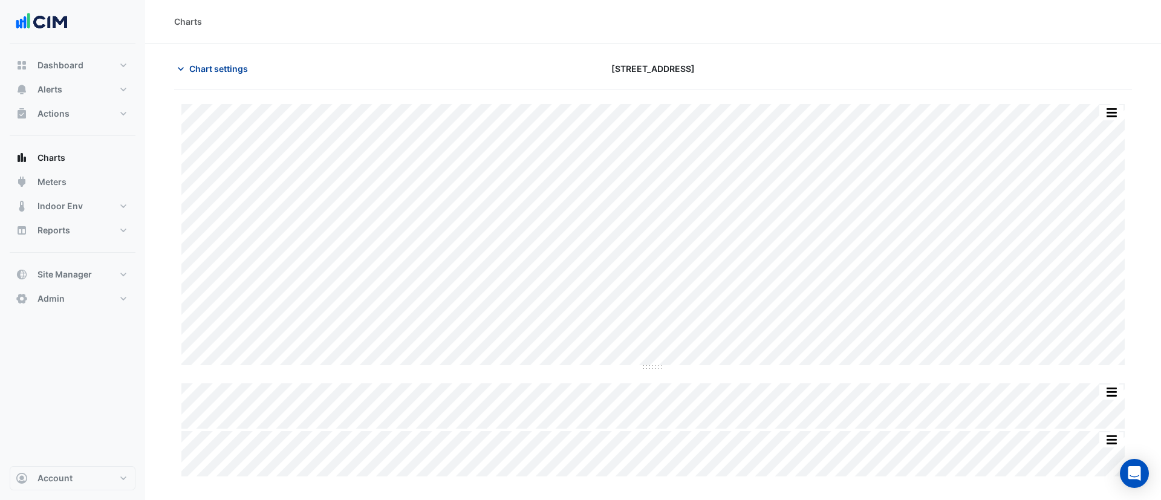
click at [232, 72] on span "Chart settings" at bounding box center [218, 68] width 59 height 13
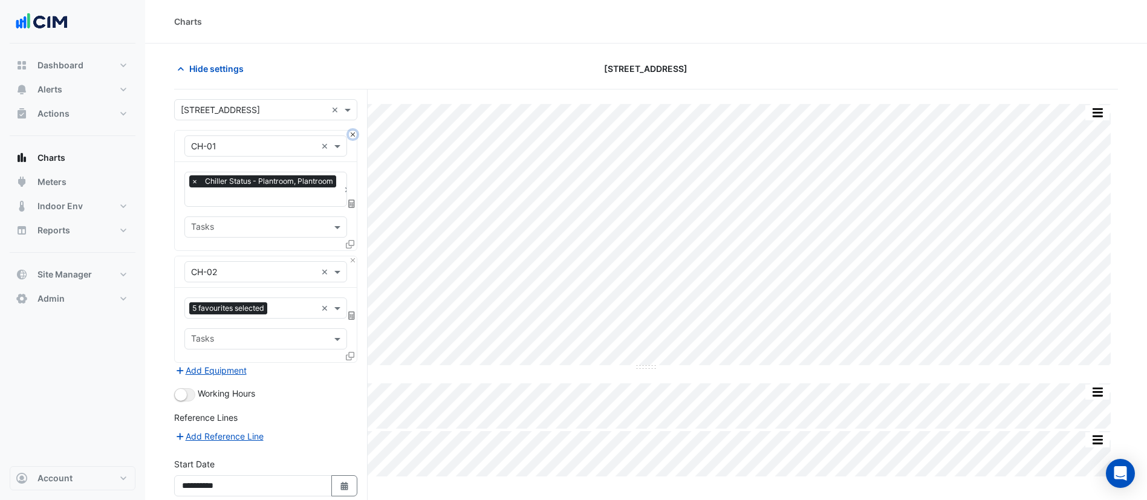
click at [352, 135] on button "Close" at bounding box center [353, 135] width 8 height 8
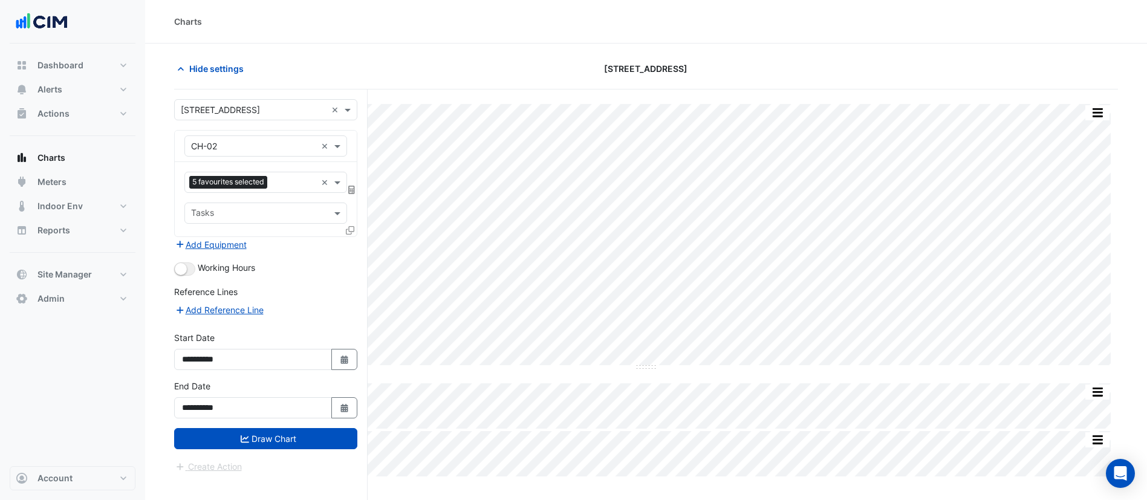
click at [349, 233] on icon at bounding box center [350, 230] width 8 height 8
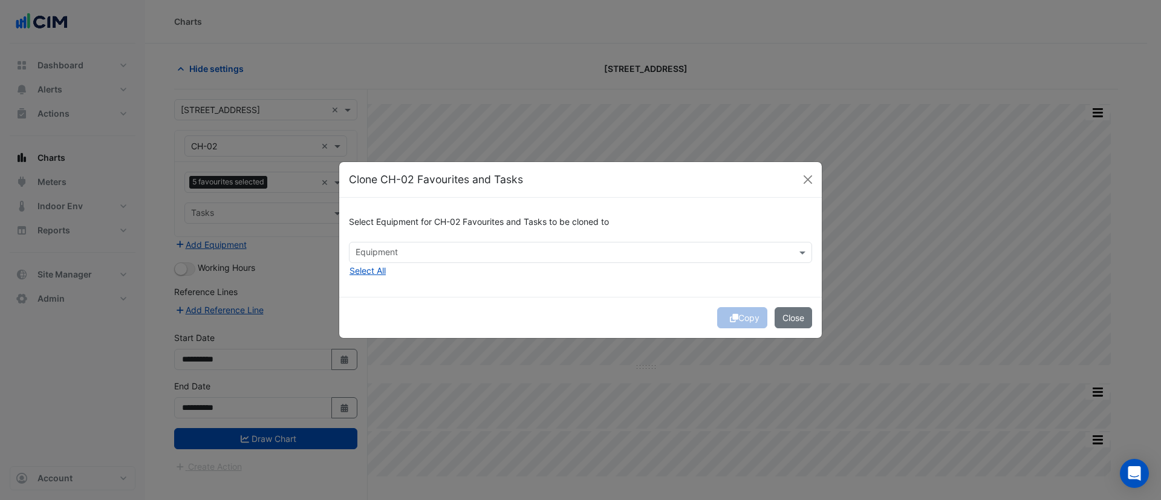
click at [385, 254] on input "text" at bounding box center [574, 253] width 436 height 13
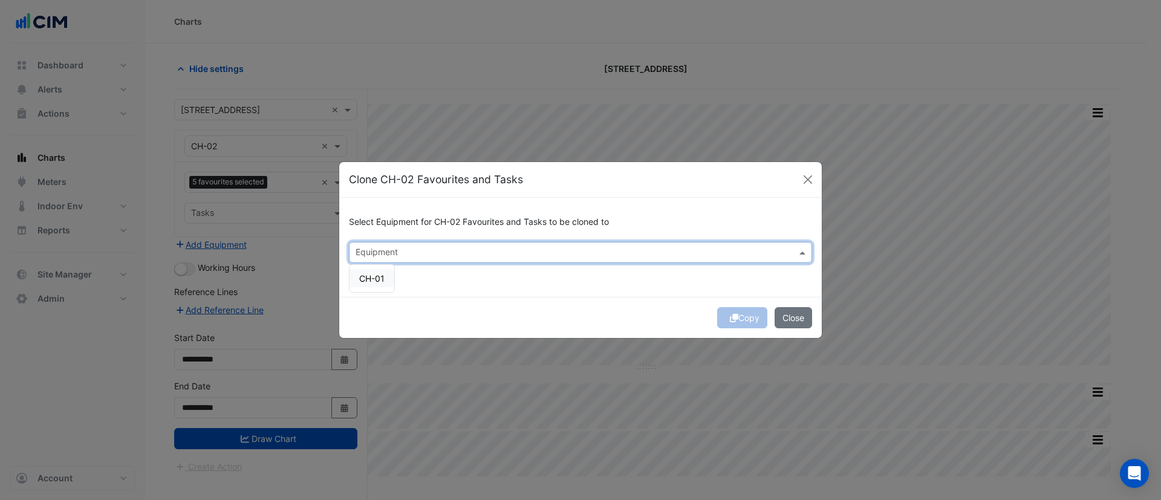
click at [368, 275] on span "CH-01" at bounding box center [371, 278] width 25 height 10
click at [508, 290] on div "Select Equipment for CH-02 Favourites and Tasks to be cloned to Equipment × CH-…" at bounding box center [580, 247] width 482 height 99
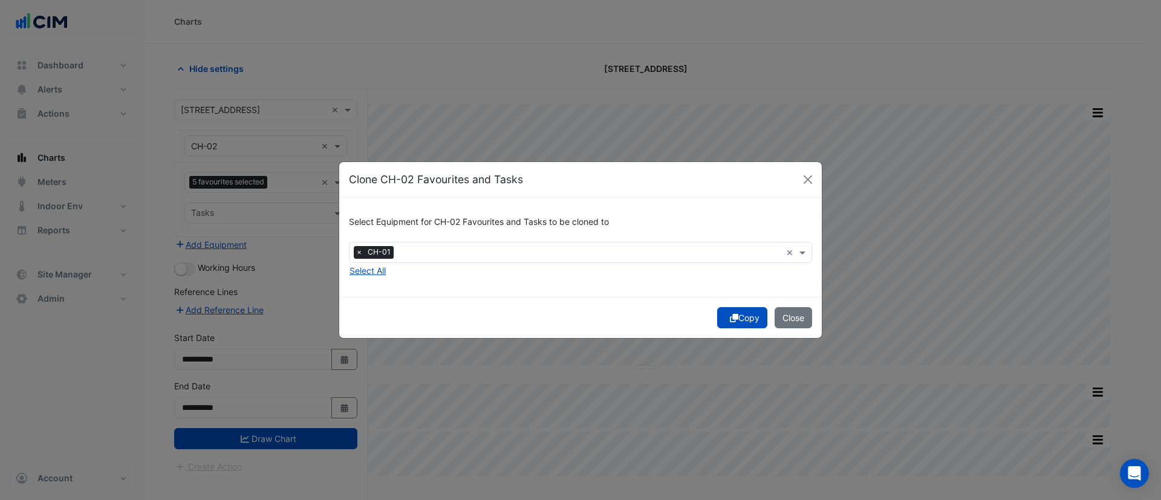
click at [747, 316] on button "Copy" at bounding box center [742, 317] width 50 height 21
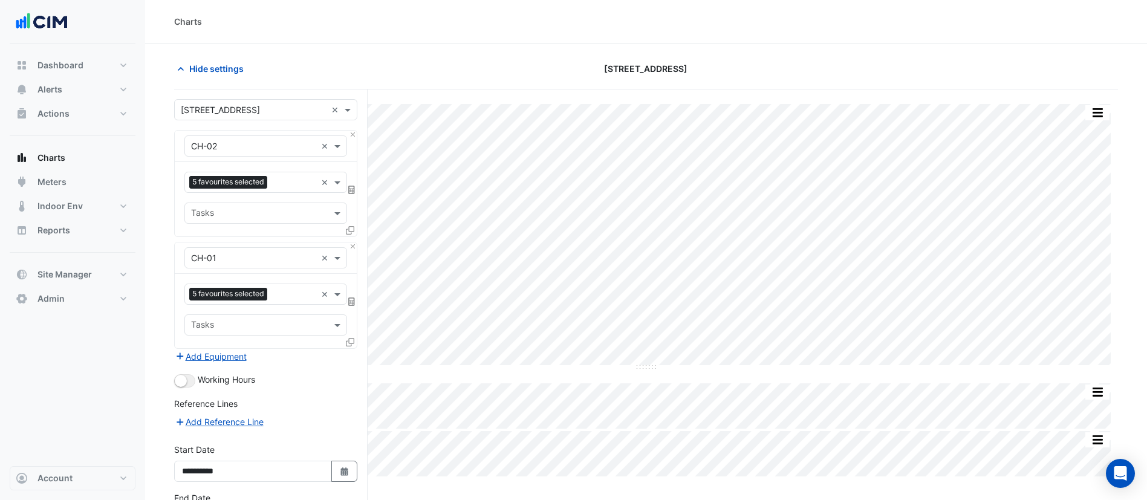
scroll to position [95, 0]
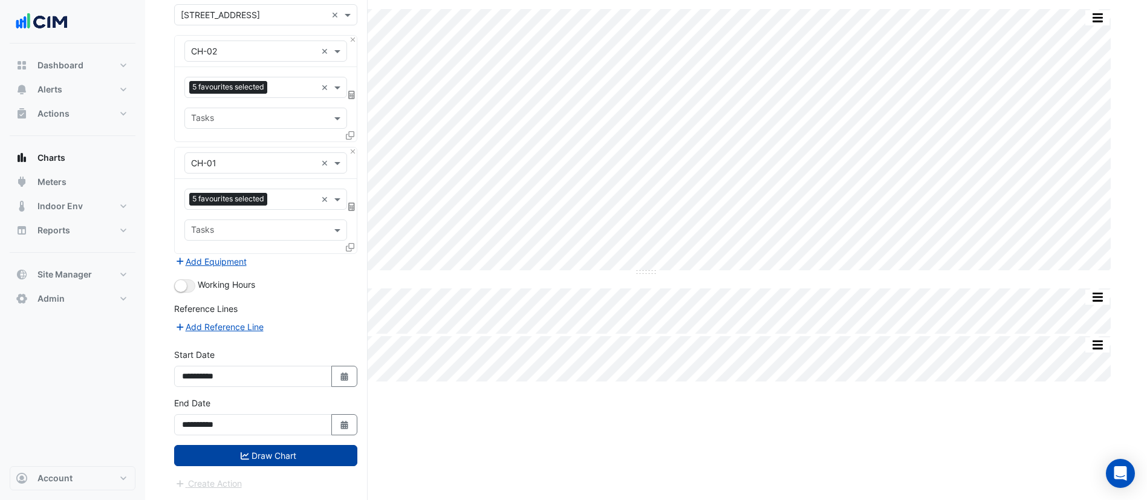
click at [281, 462] on button "Draw Chart" at bounding box center [265, 455] width 183 height 21
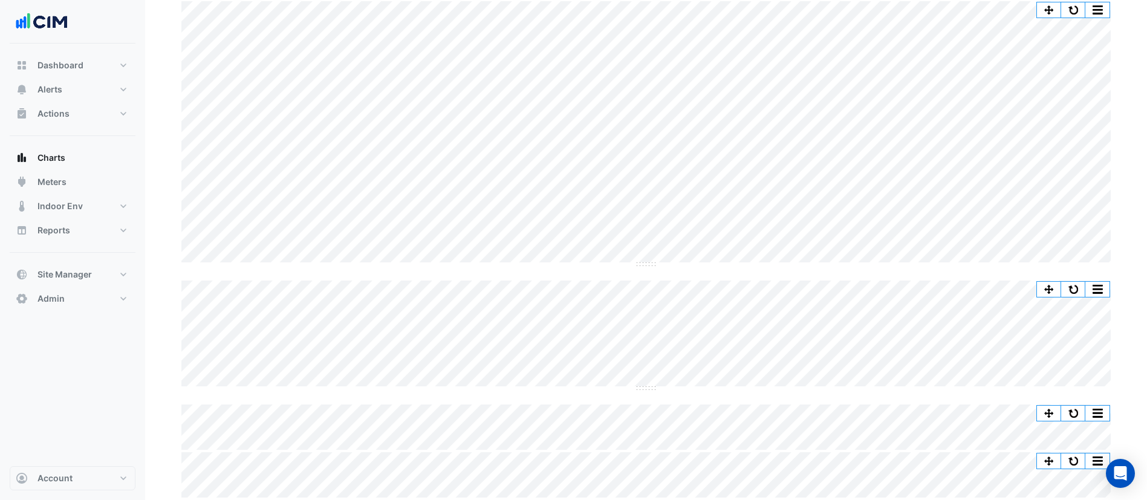
scroll to position [99, 0]
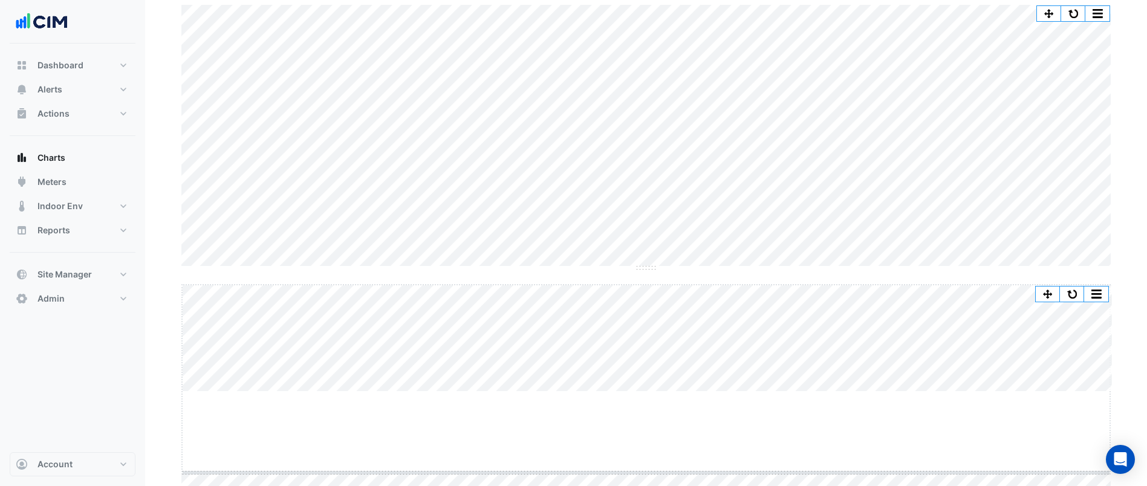
drag, startPoint x: 646, startPoint y: 388, endPoint x: 648, endPoint y: 471, distance: 82.8
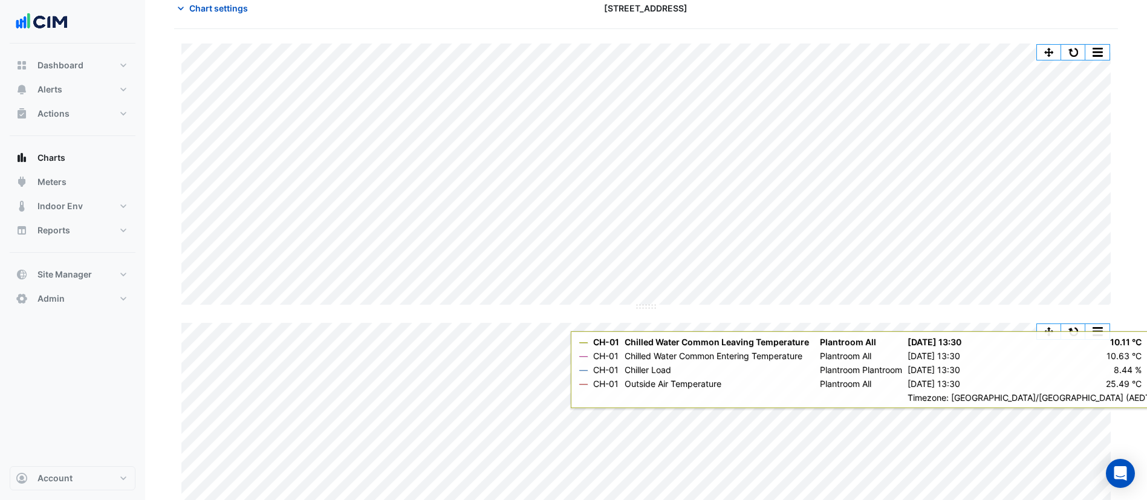
scroll to position [189, 0]
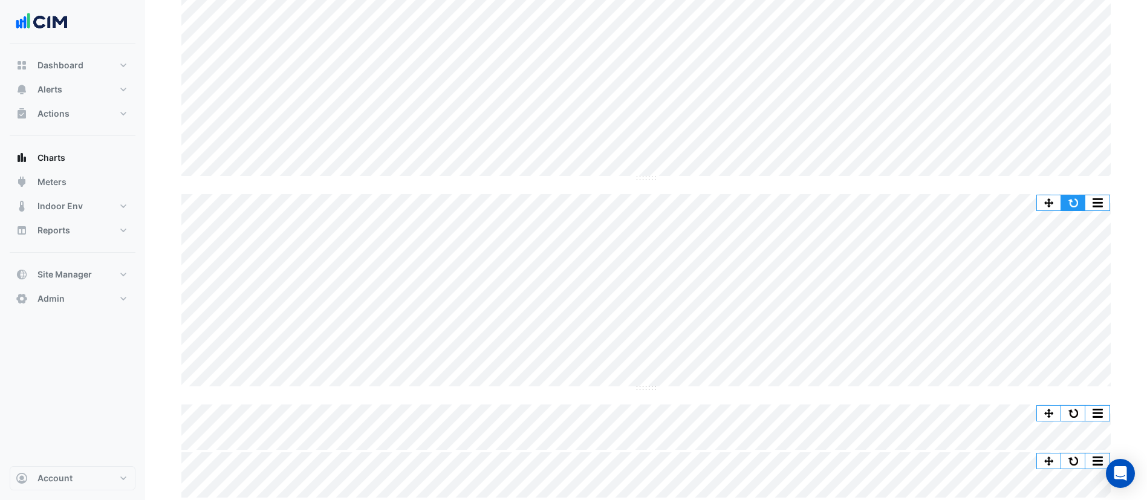
click at [1071, 199] on button "button" at bounding box center [1073, 202] width 24 height 15
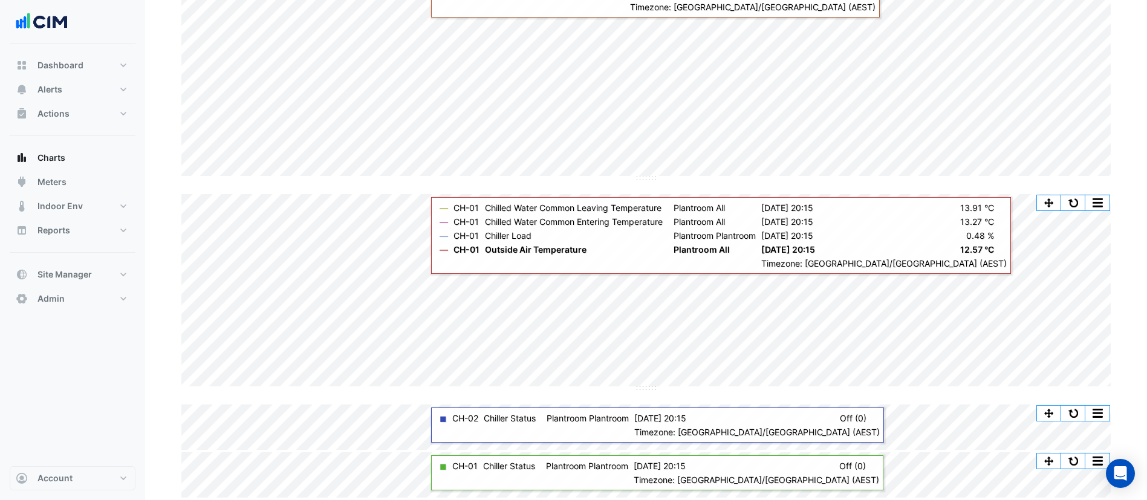
scroll to position [0, 0]
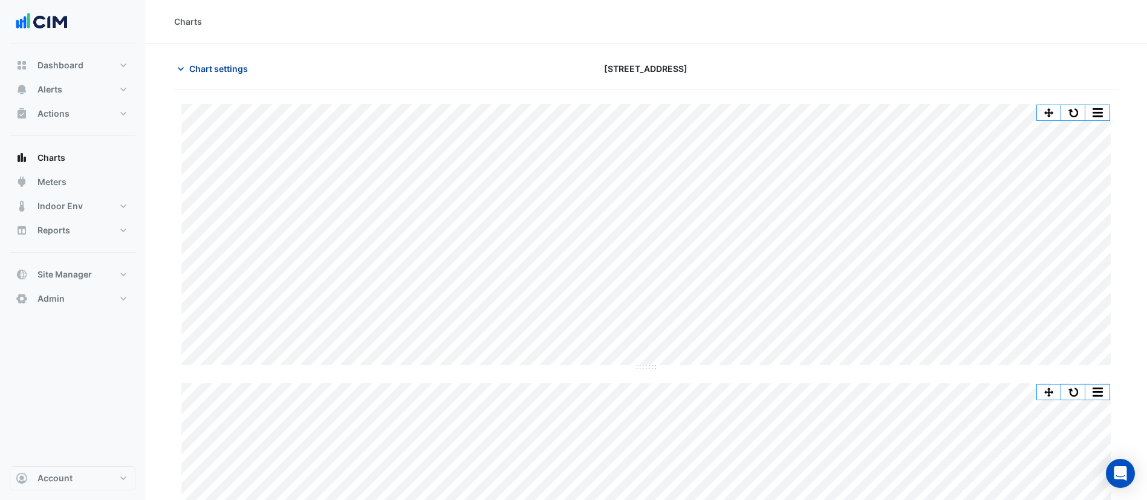
click at [222, 65] on span "Chart settings" at bounding box center [218, 68] width 59 height 13
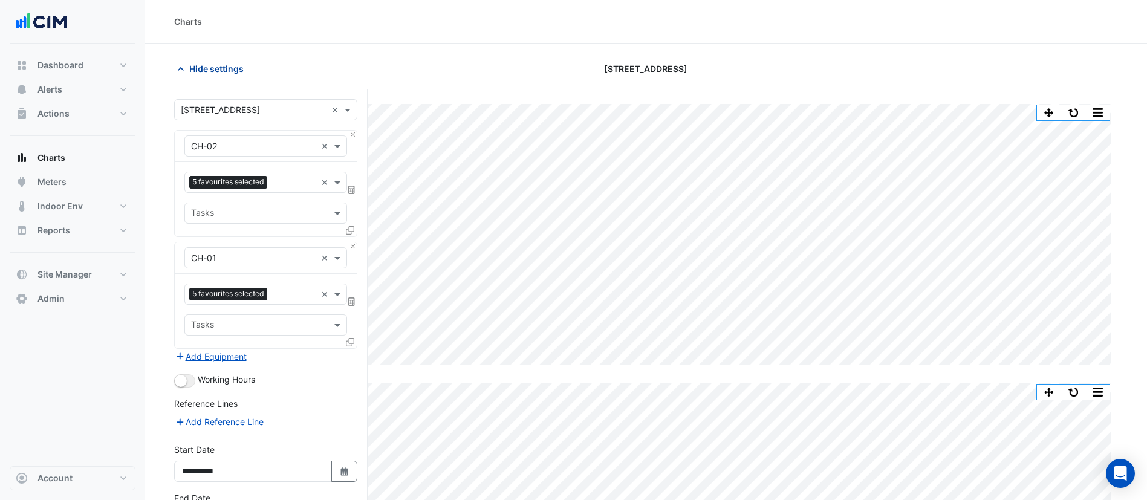
click at [222, 65] on span "Hide settings" at bounding box center [216, 68] width 54 height 13
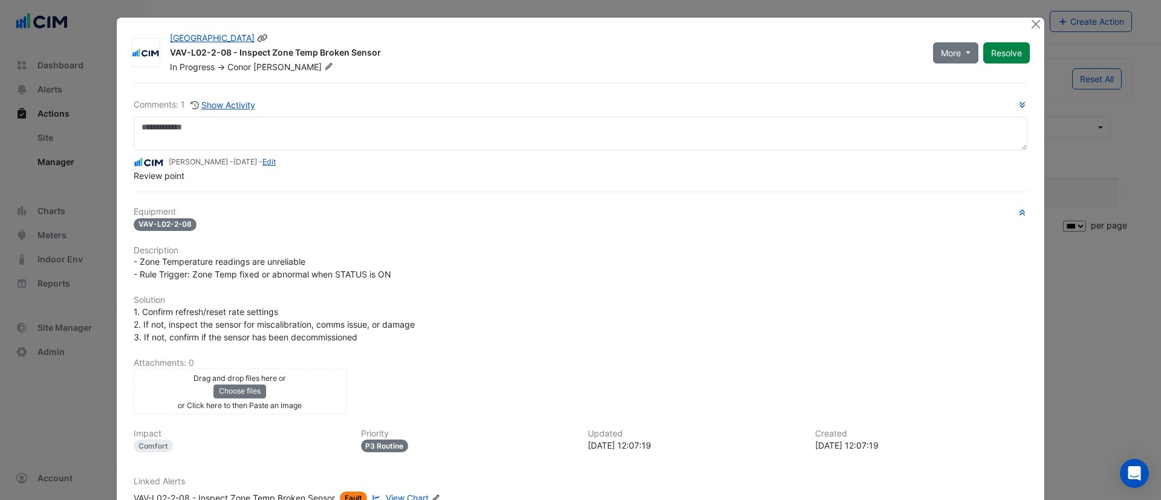
select select "***"
click at [894, 9] on ngb-modal-window "[GEOGRAPHIC_DATA] VAV-L02-2-08 - Inspect Zone Temp Broken Sensor In Progress ->…" at bounding box center [580, 250] width 1161 height 500
click at [1029, 27] on button "Close" at bounding box center [1035, 24] width 13 height 13
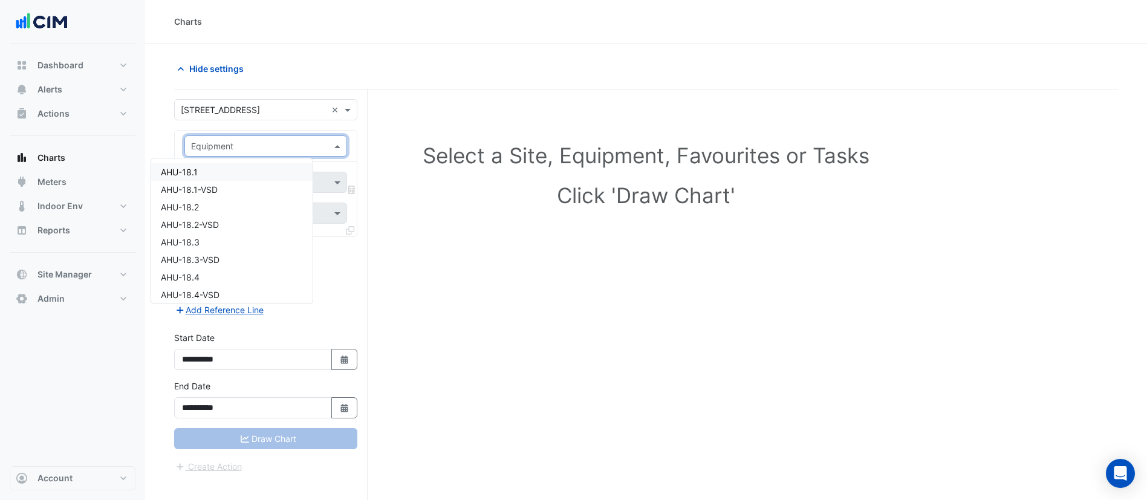
scroll to position [45, 0]
